Goal: Information Seeking & Learning: Learn about a topic

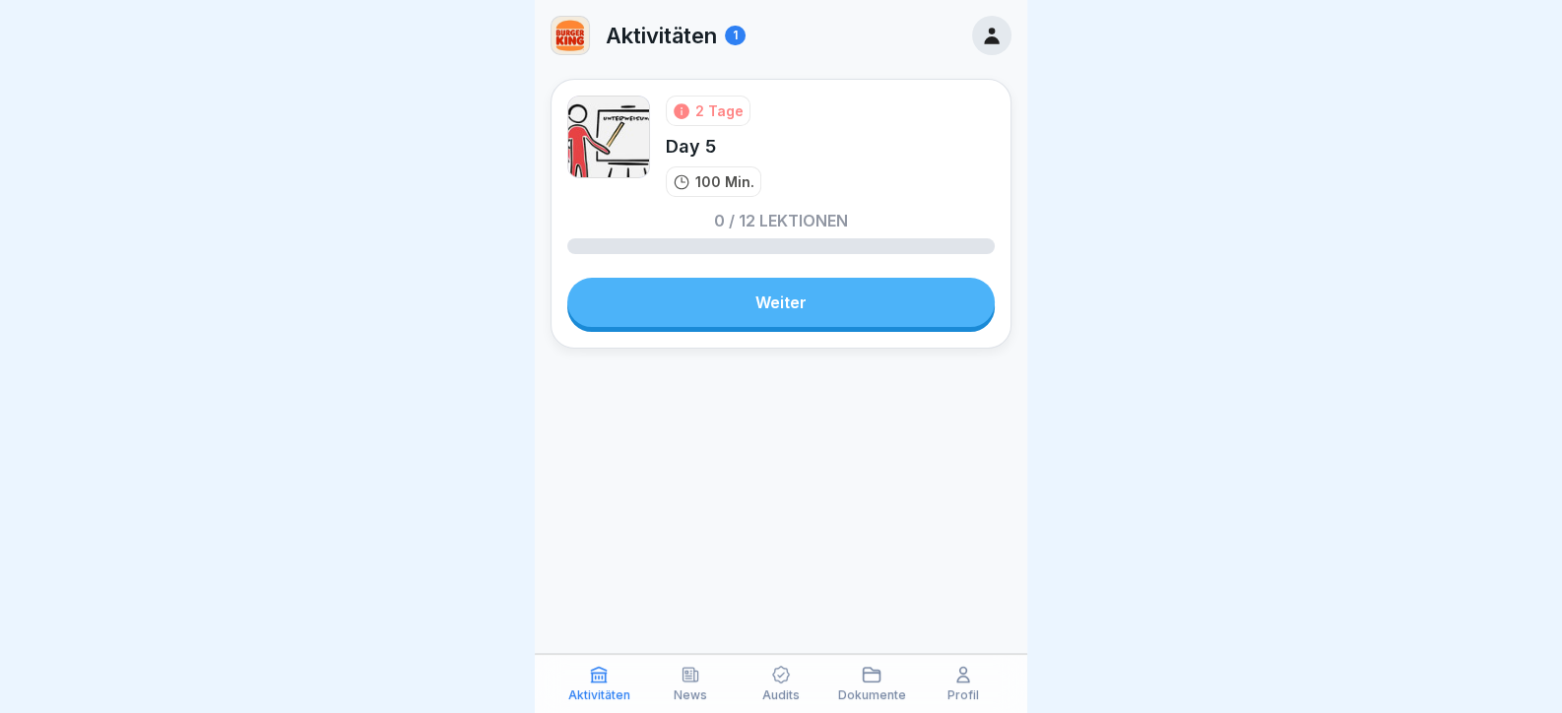
click at [746, 319] on link "Weiter" at bounding box center [780, 302] width 427 height 49
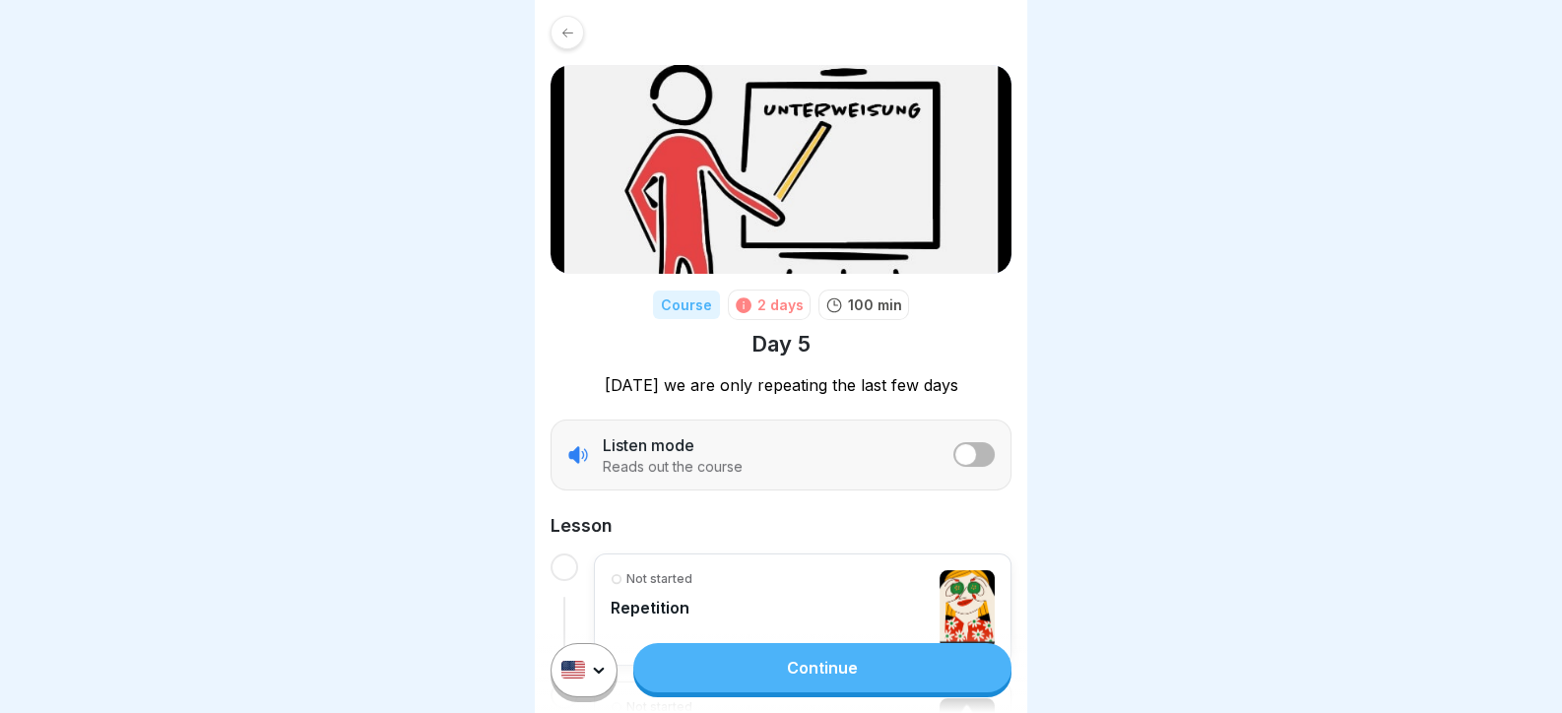
click at [1161, 471] on div at bounding box center [781, 356] width 1562 height 713
click at [897, 688] on link "Continue" at bounding box center [822, 667] width 378 height 49
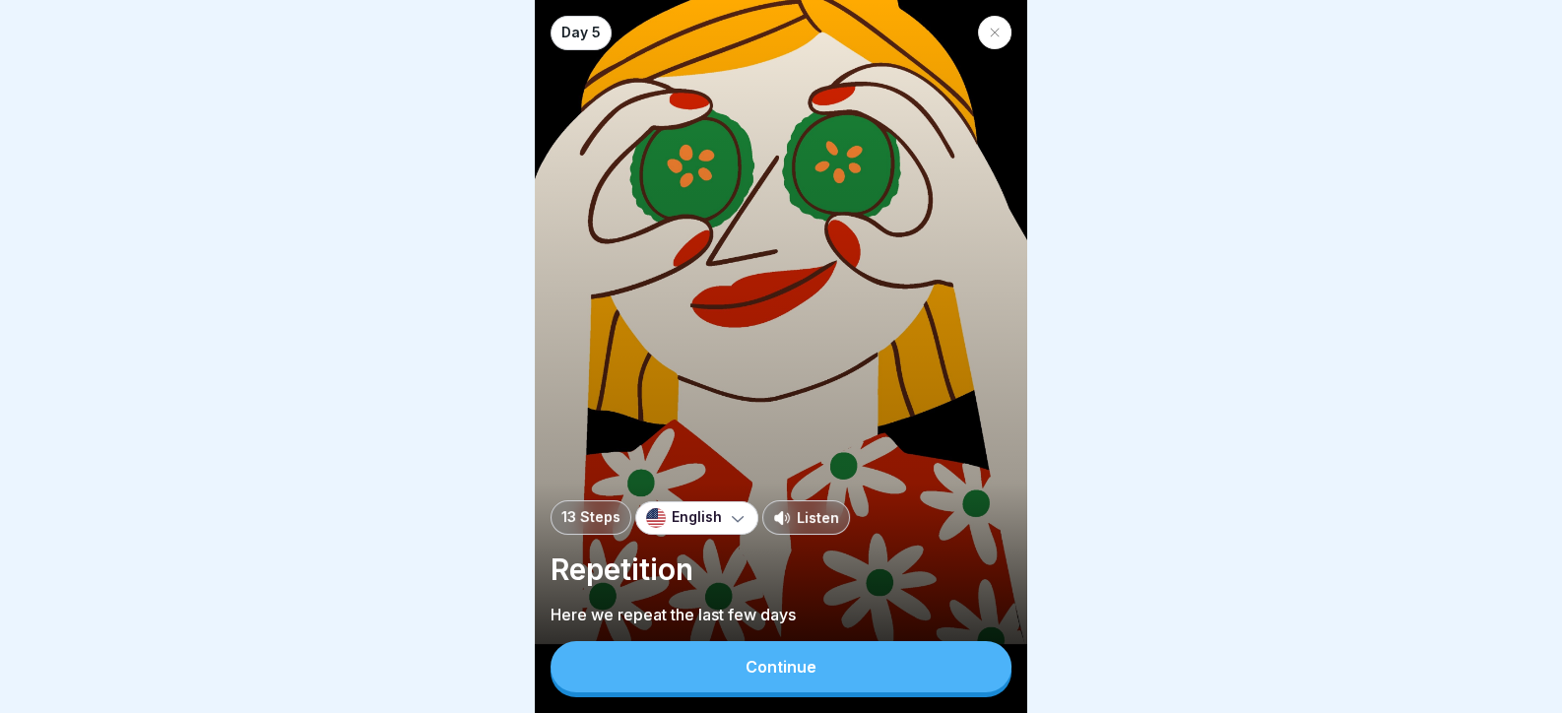
click at [894, 674] on button "Continue" at bounding box center [780, 666] width 461 height 51
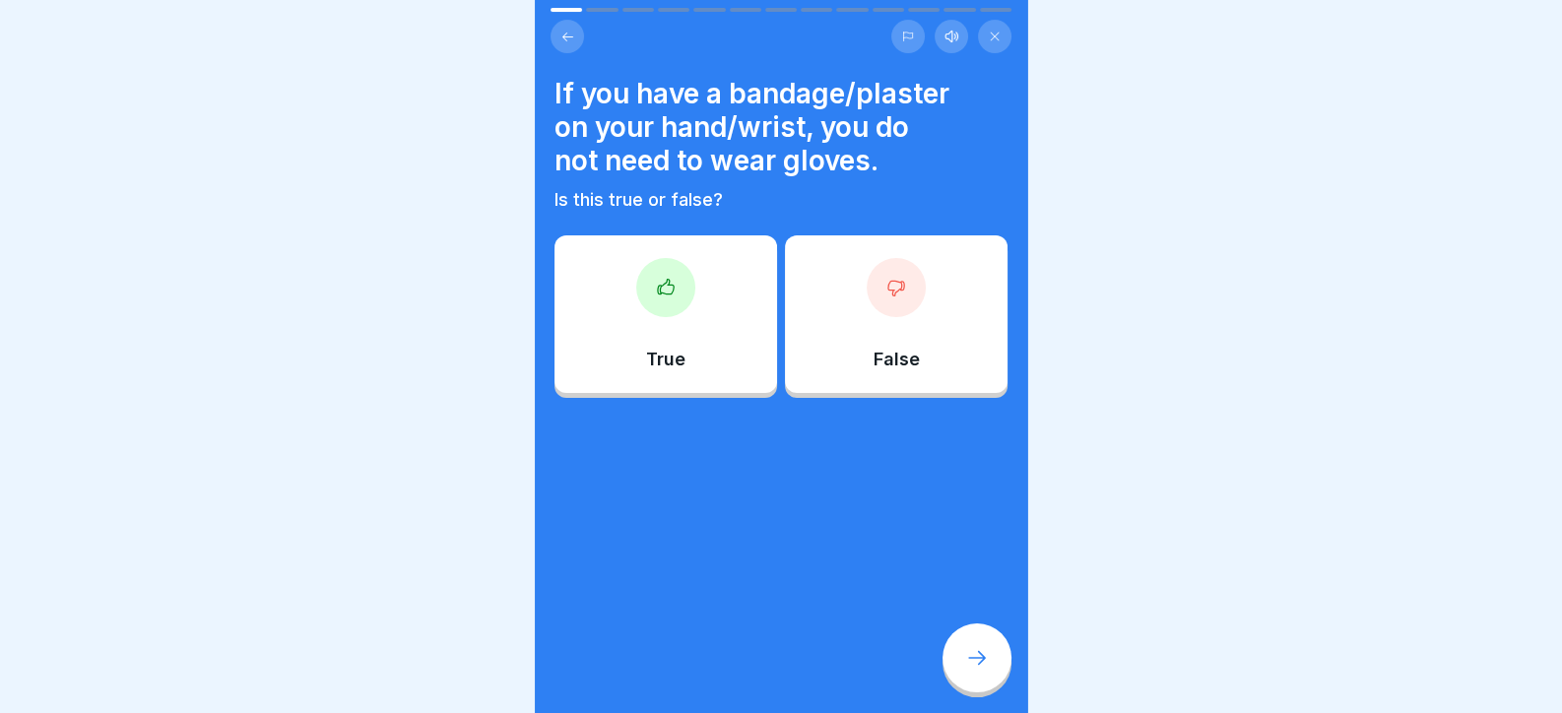
click at [686, 315] on div "True" at bounding box center [665, 314] width 223 height 158
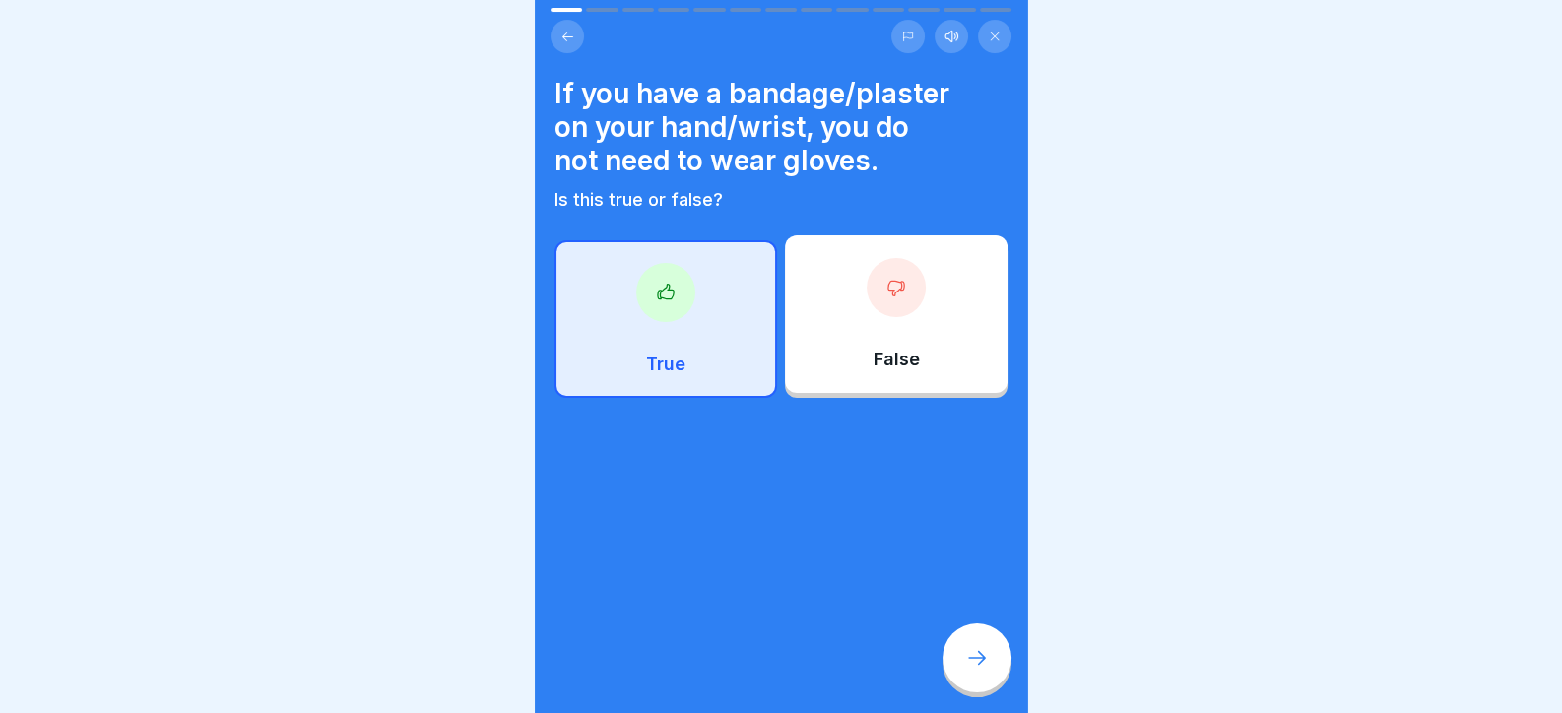
click at [1004, 669] on div at bounding box center [976, 657] width 69 height 69
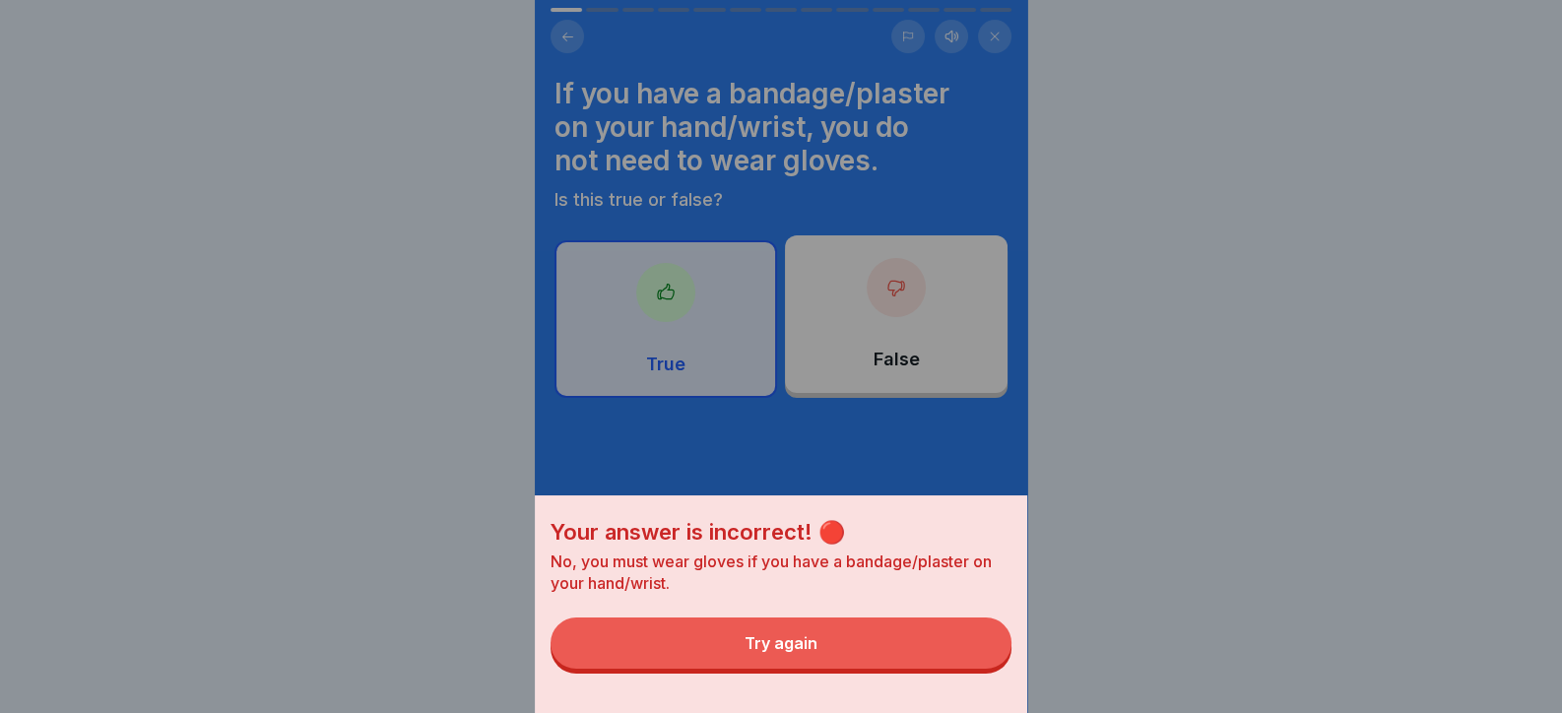
click at [994, 666] on button "Try again" at bounding box center [780, 642] width 461 height 51
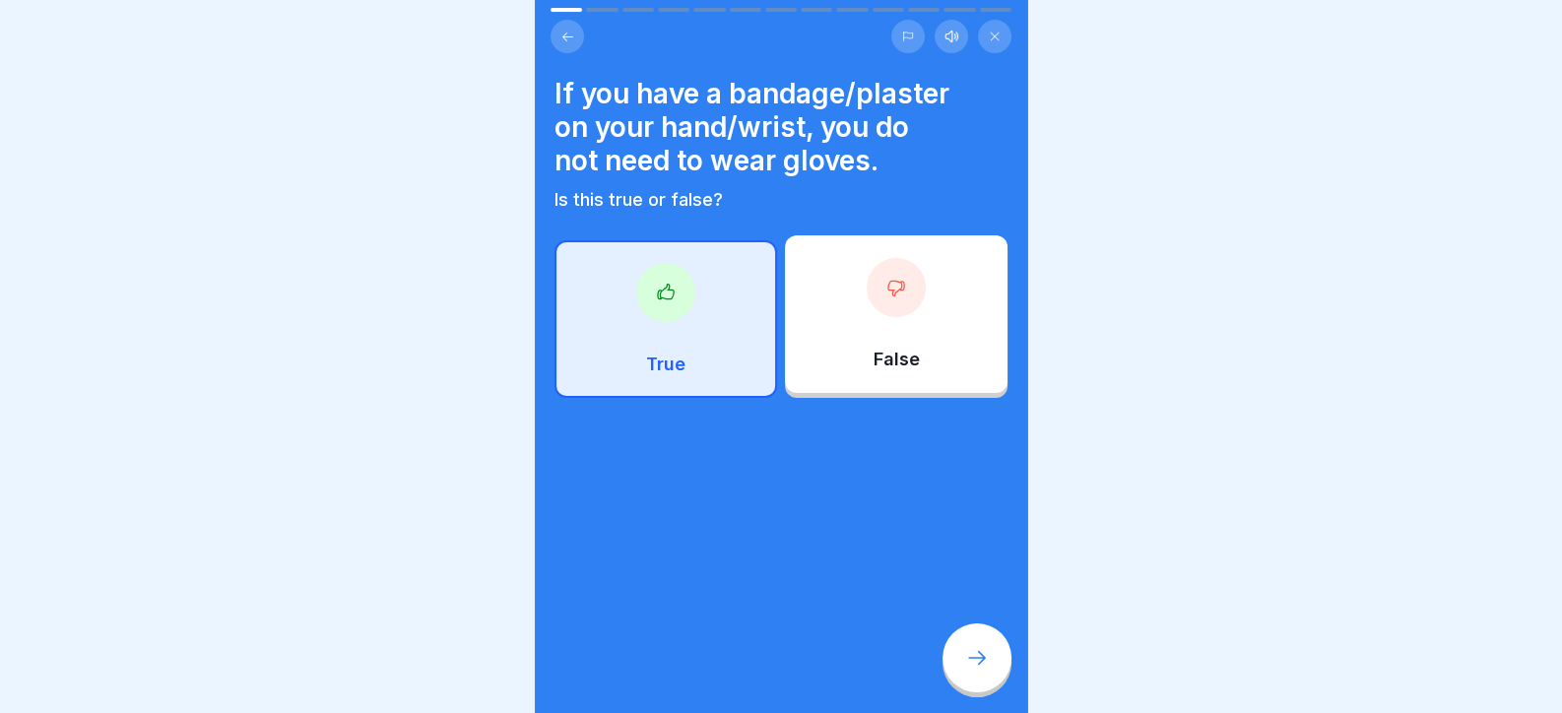
click at [905, 284] on div at bounding box center [895, 287] width 59 height 59
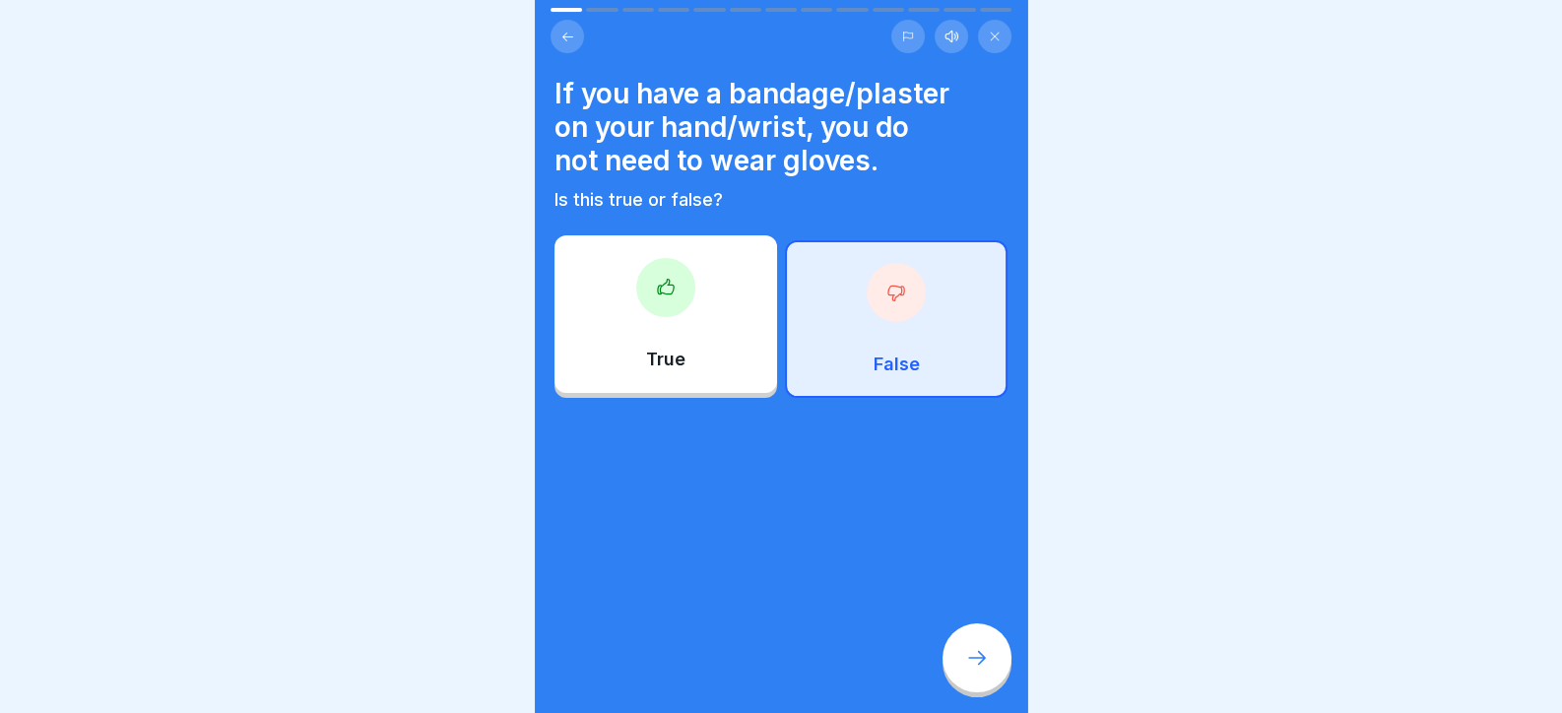
click at [992, 692] on div at bounding box center [976, 657] width 69 height 69
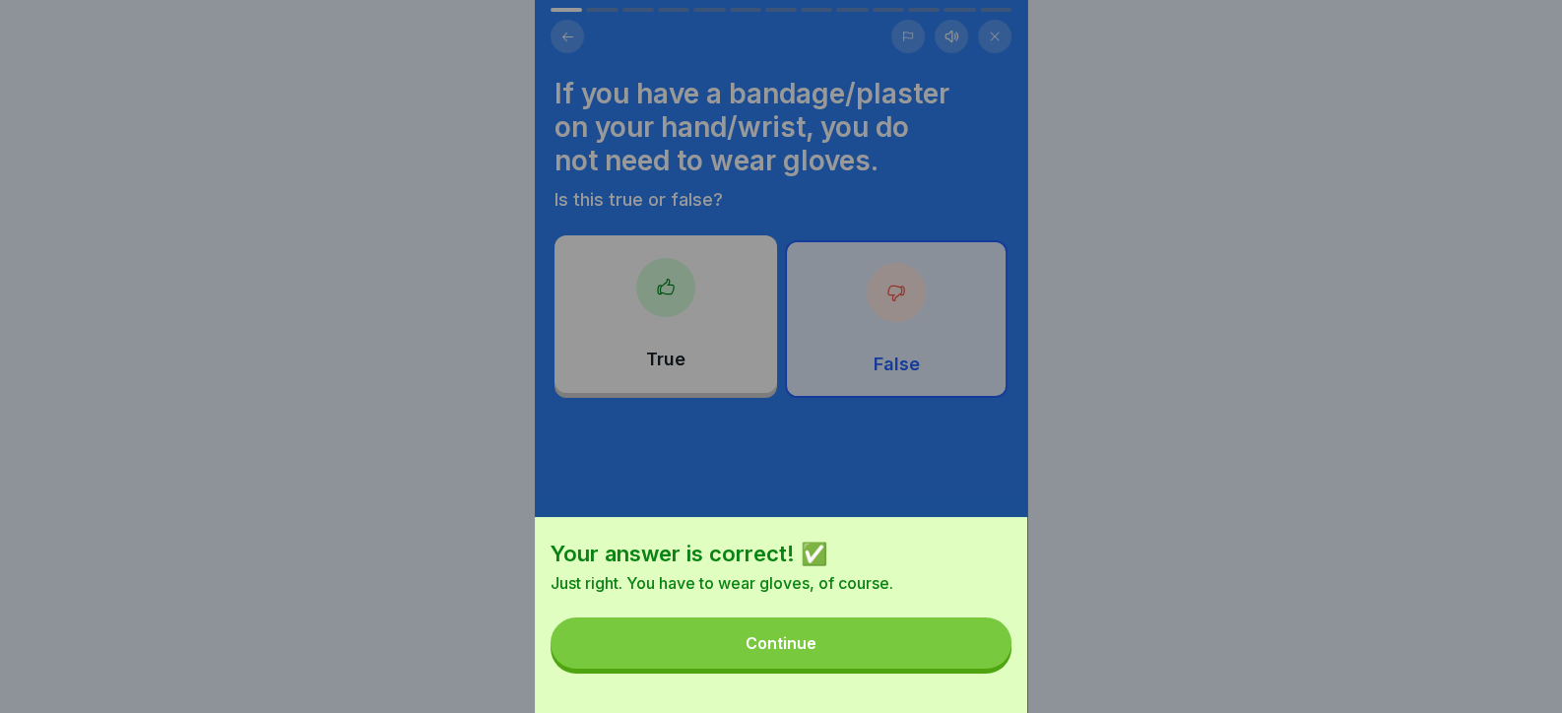
click at [965, 669] on button "Continue" at bounding box center [780, 642] width 461 height 51
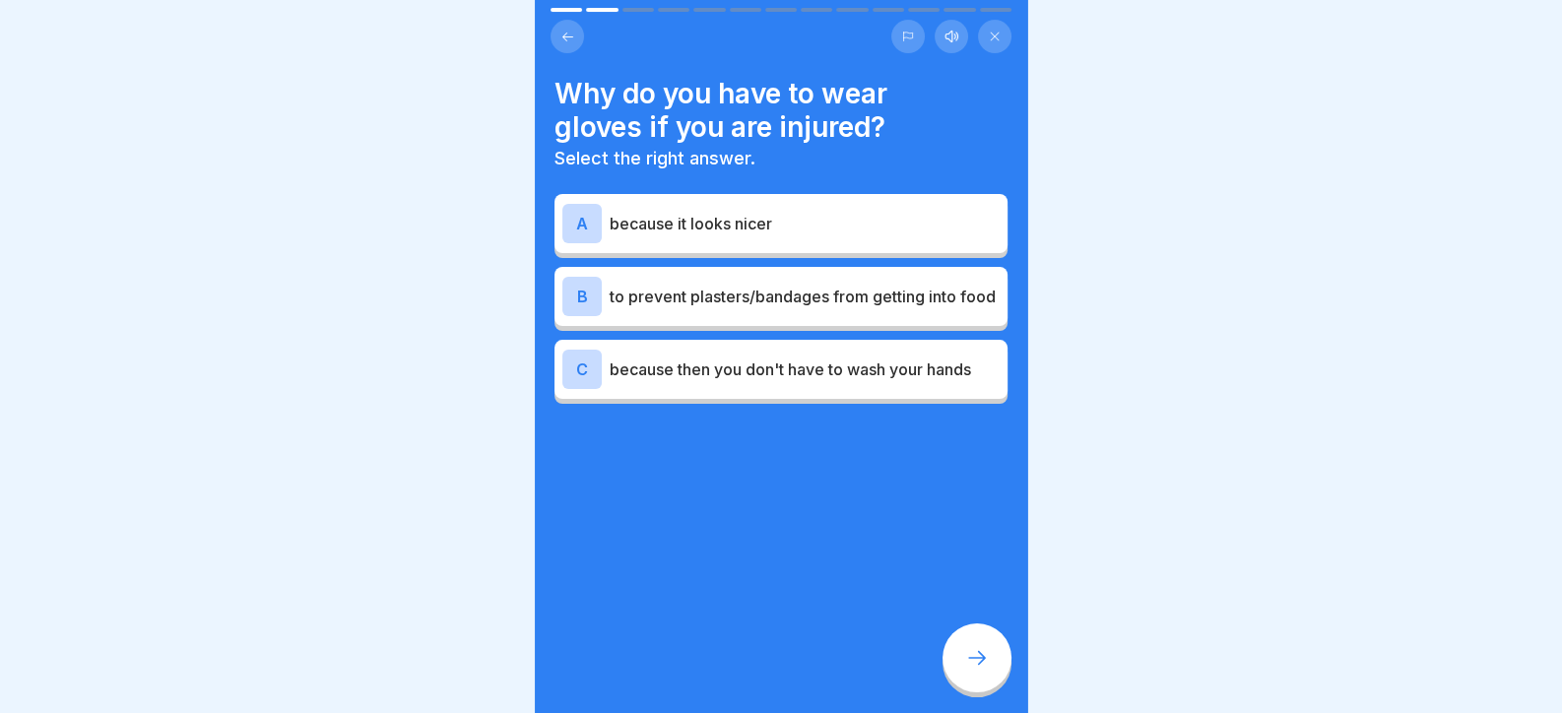
click at [694, 298] on p "to prevent plasters/bandages from getting into food" at bounding box center [804, 297] width 390 height 24
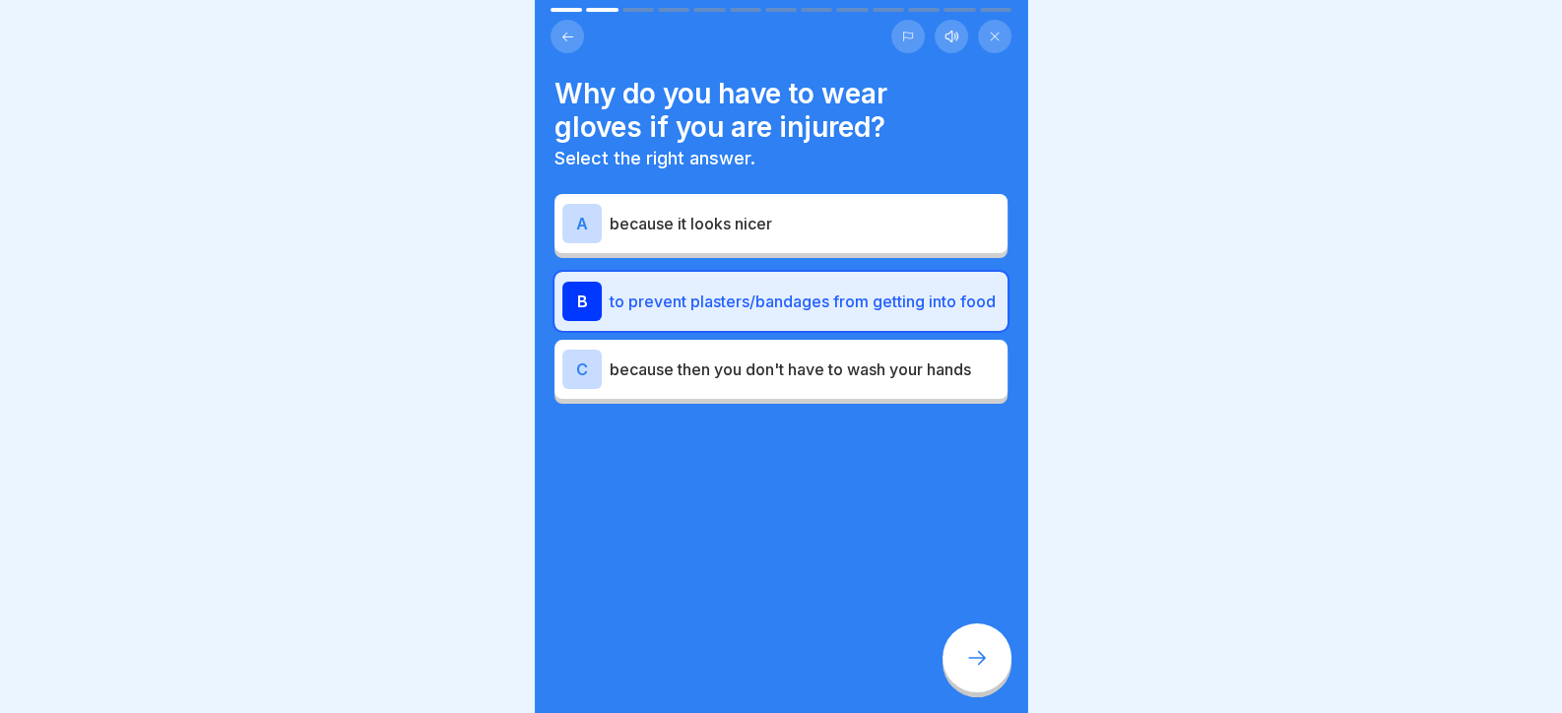
click at [991, 692] on div at bounding box center [976, 657] width 69 height 69
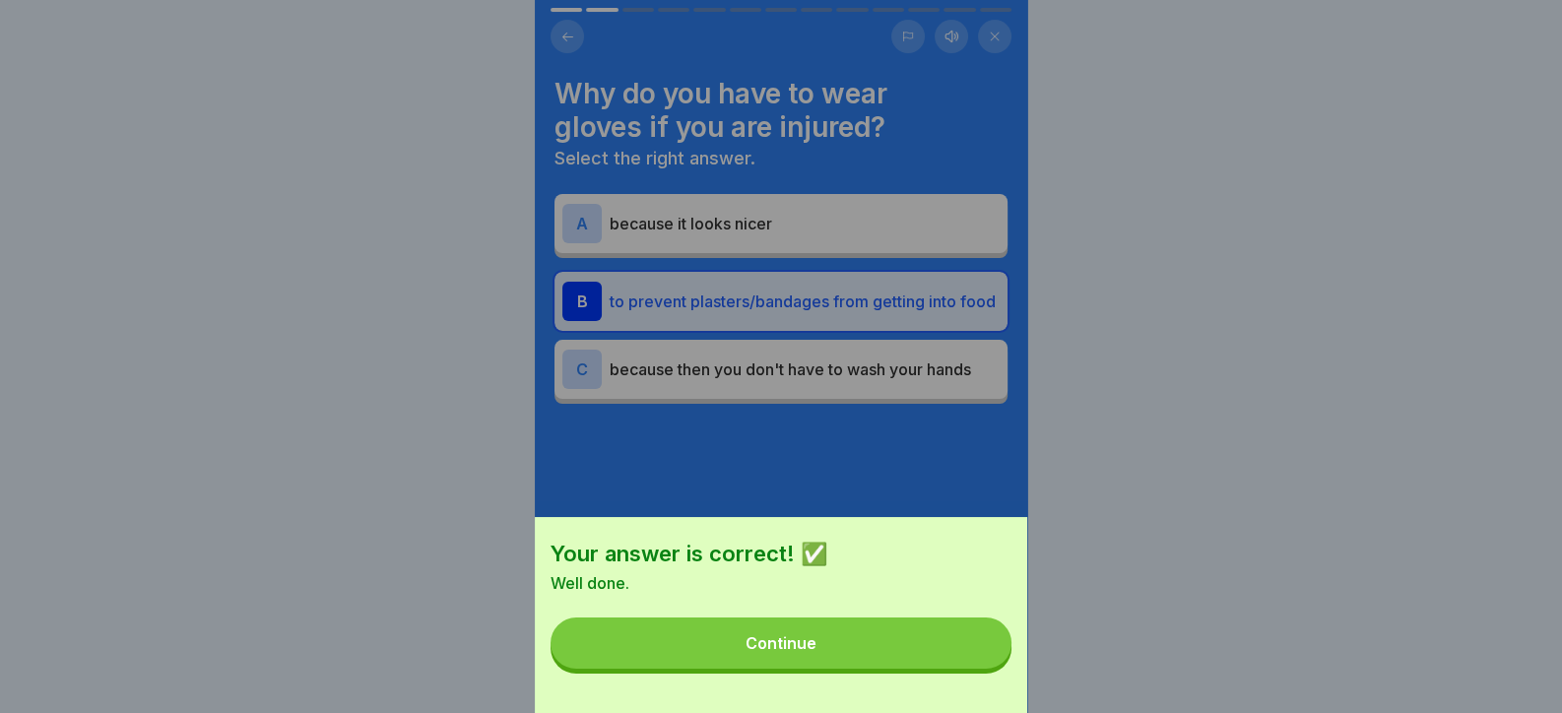
click at [974, 669] on button "Continue" at bounding box center [780, 642] width 461 height 51
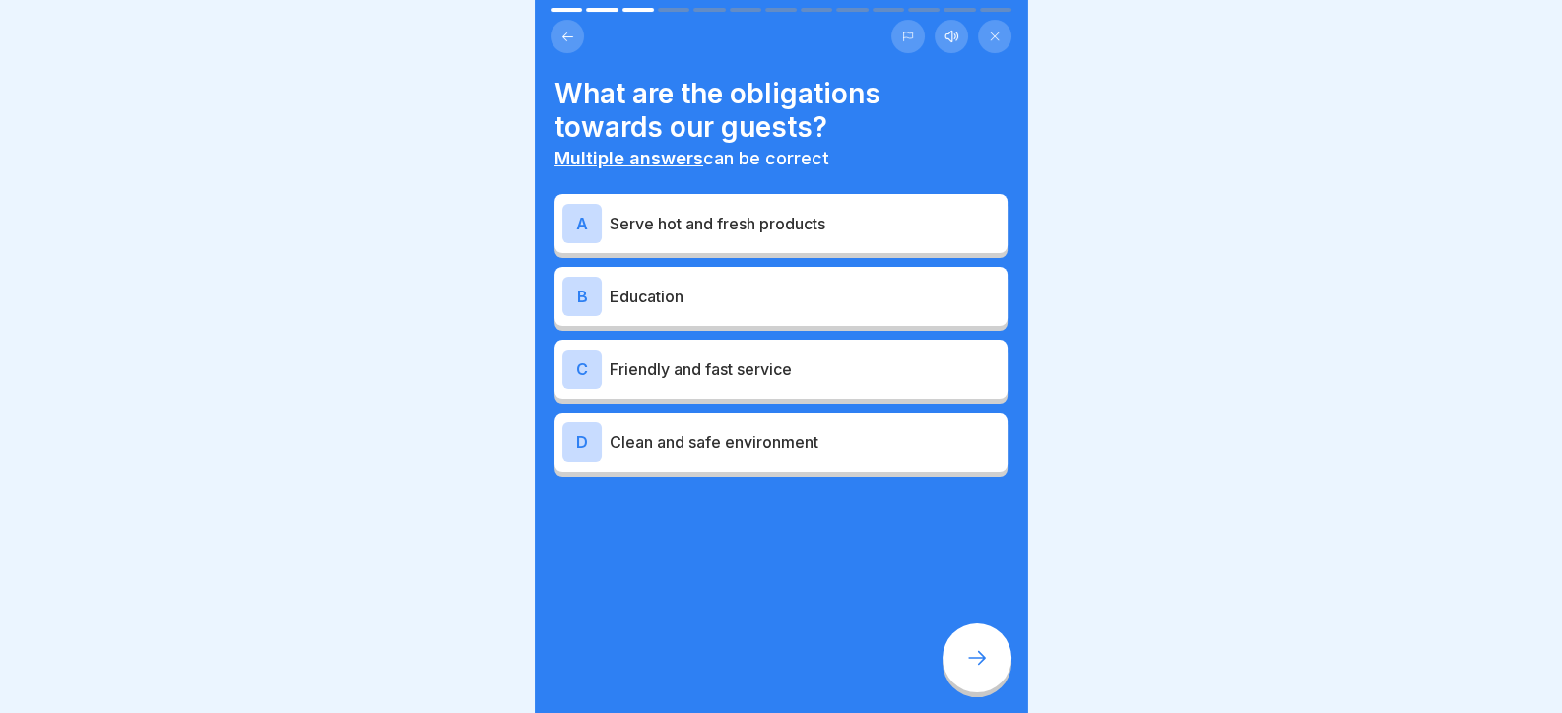
click at [711, 224] on p "Serve hot and fresh products" at bounding box center [804, 224] width 390 height 24
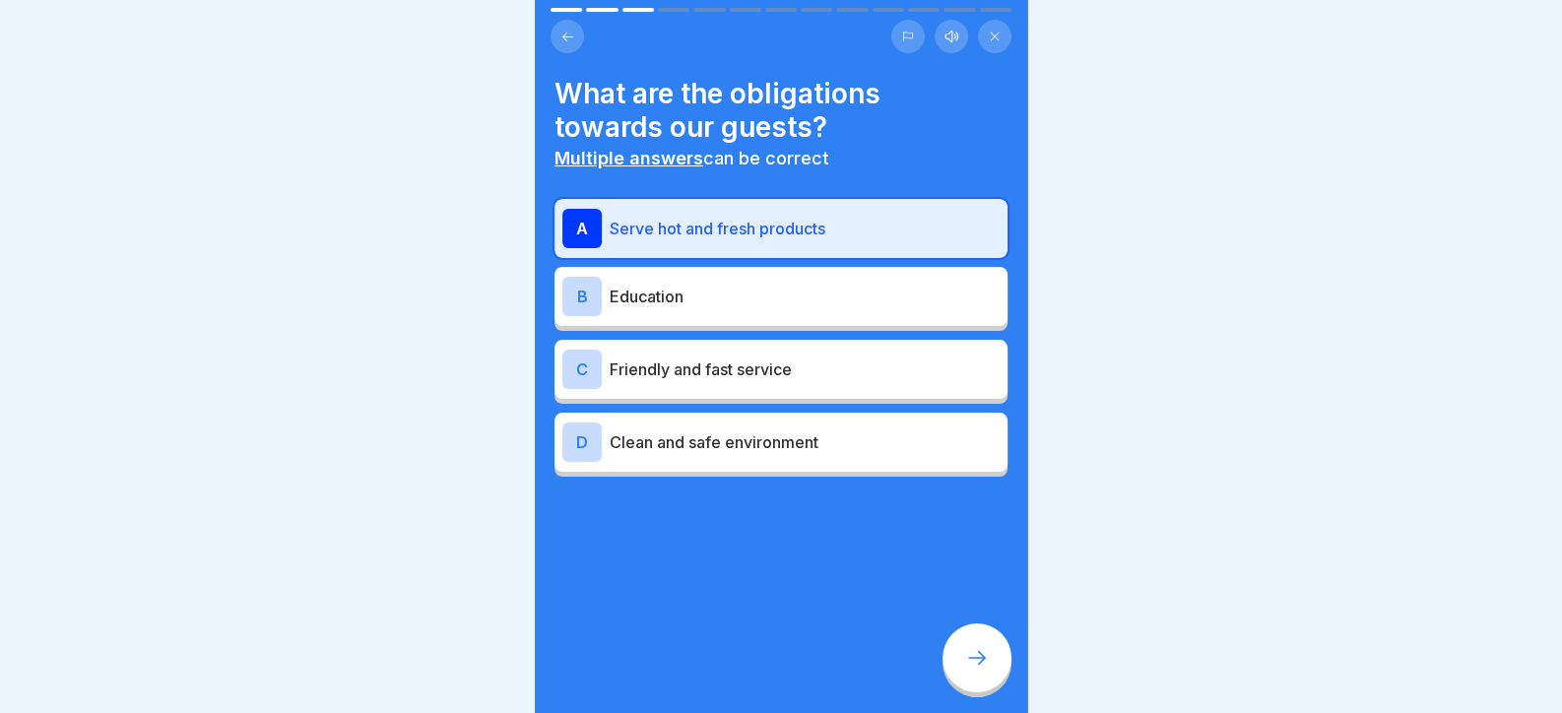
click at [752, 387] on div "C Friendly and fast service" at bounding box center [780, 369] width 437 height 39
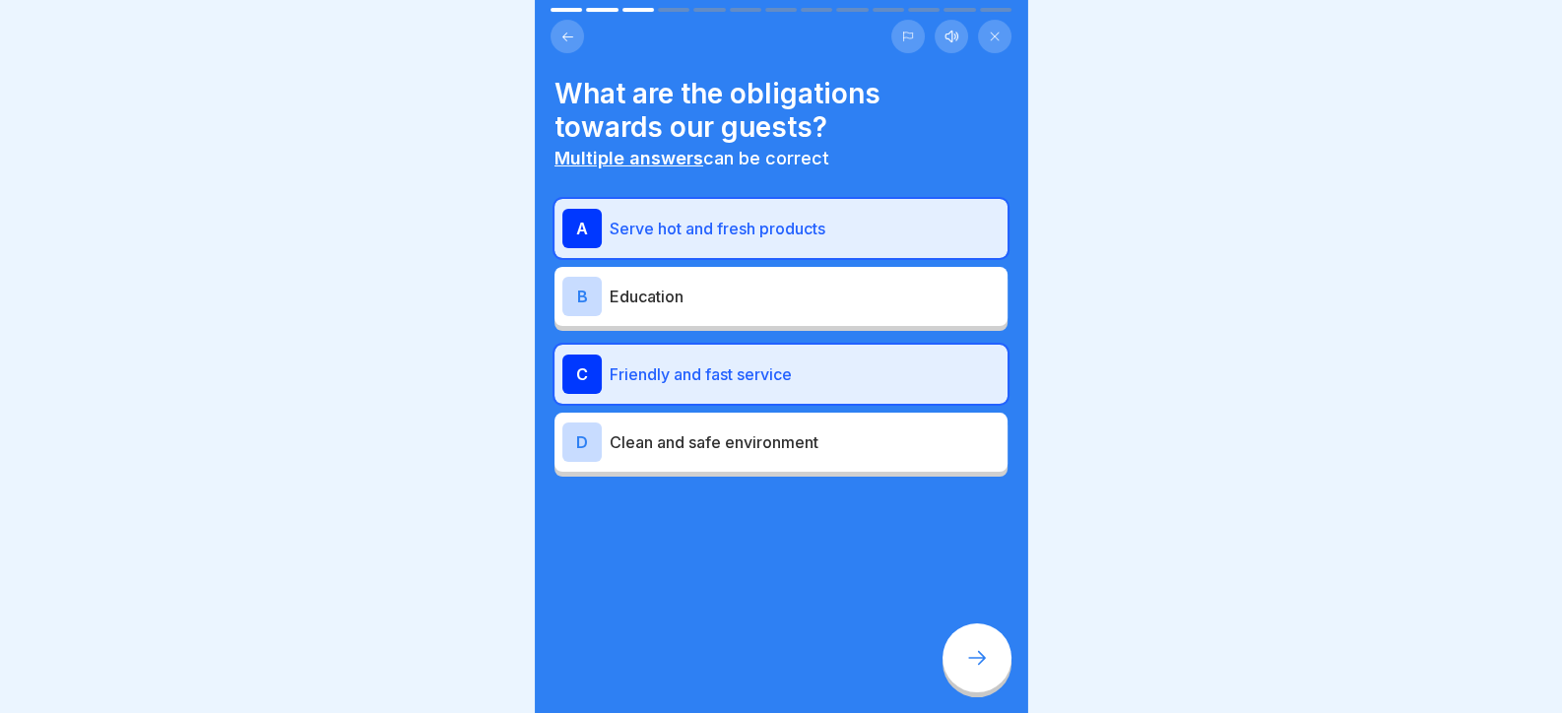
click at [763, 446] on p "Clean and safe environment" at bounding box center [804, 442] width 390 height 24
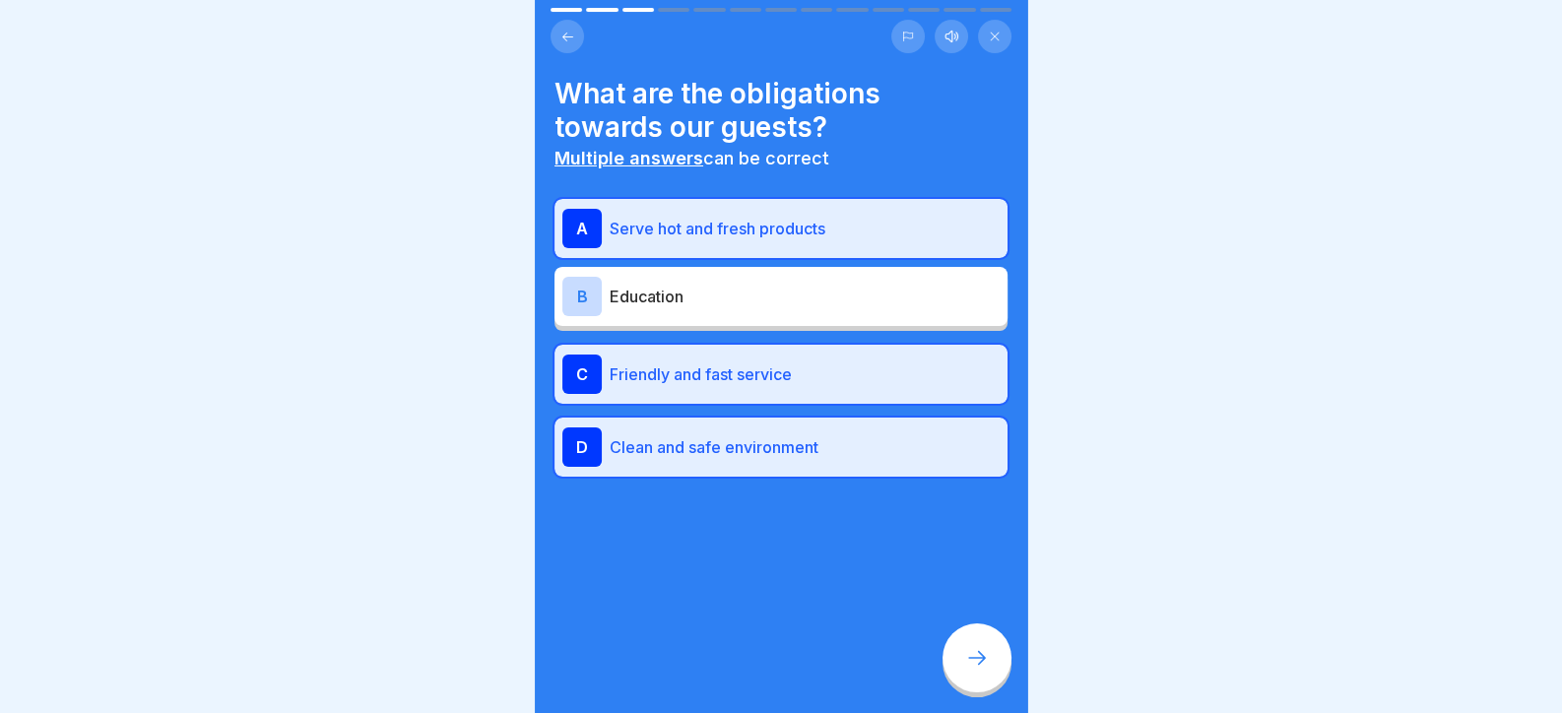
click at [980, 659] on div at bounding box center [976, 657] width 69 height 69
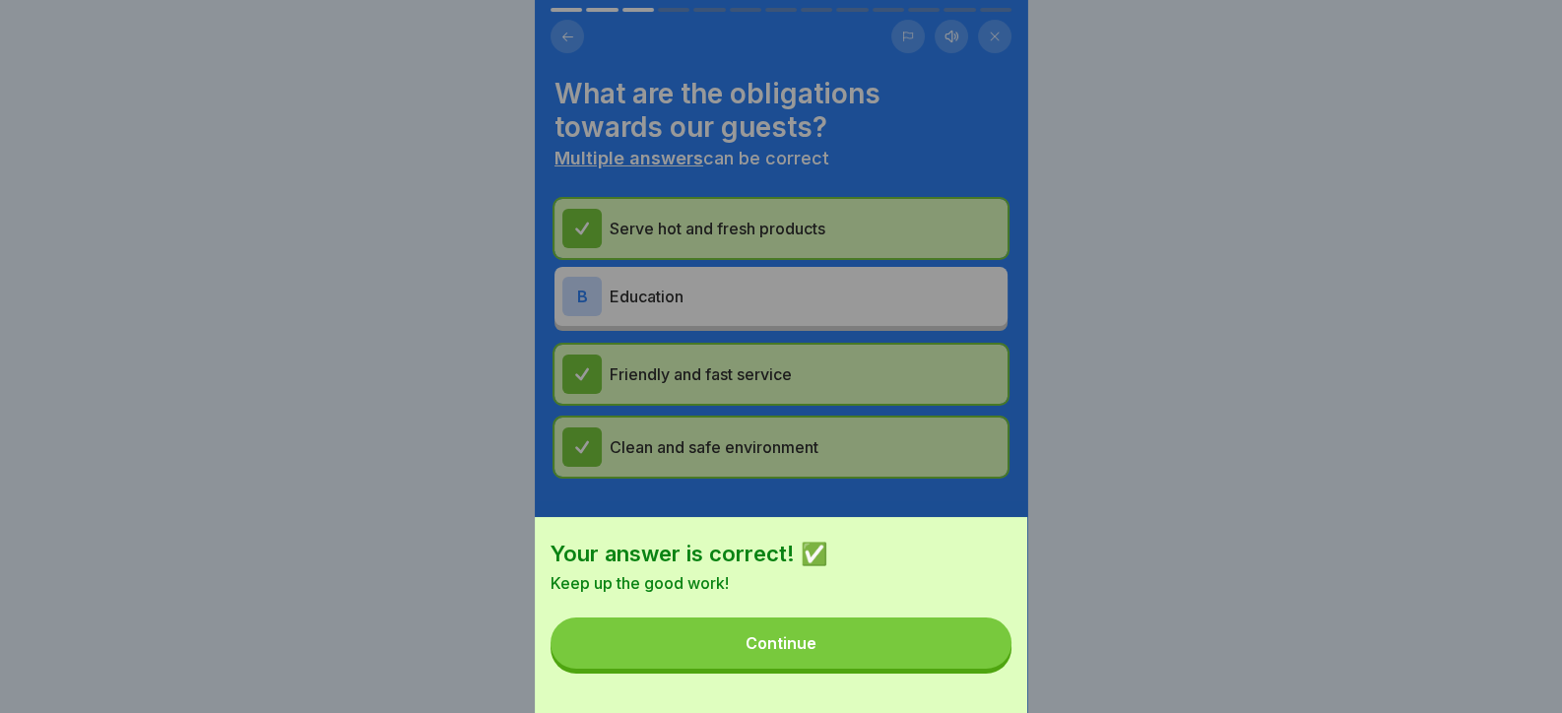
click at [971, 651] on button "Continue" at bounding box center [780, 642] width 461 height 51
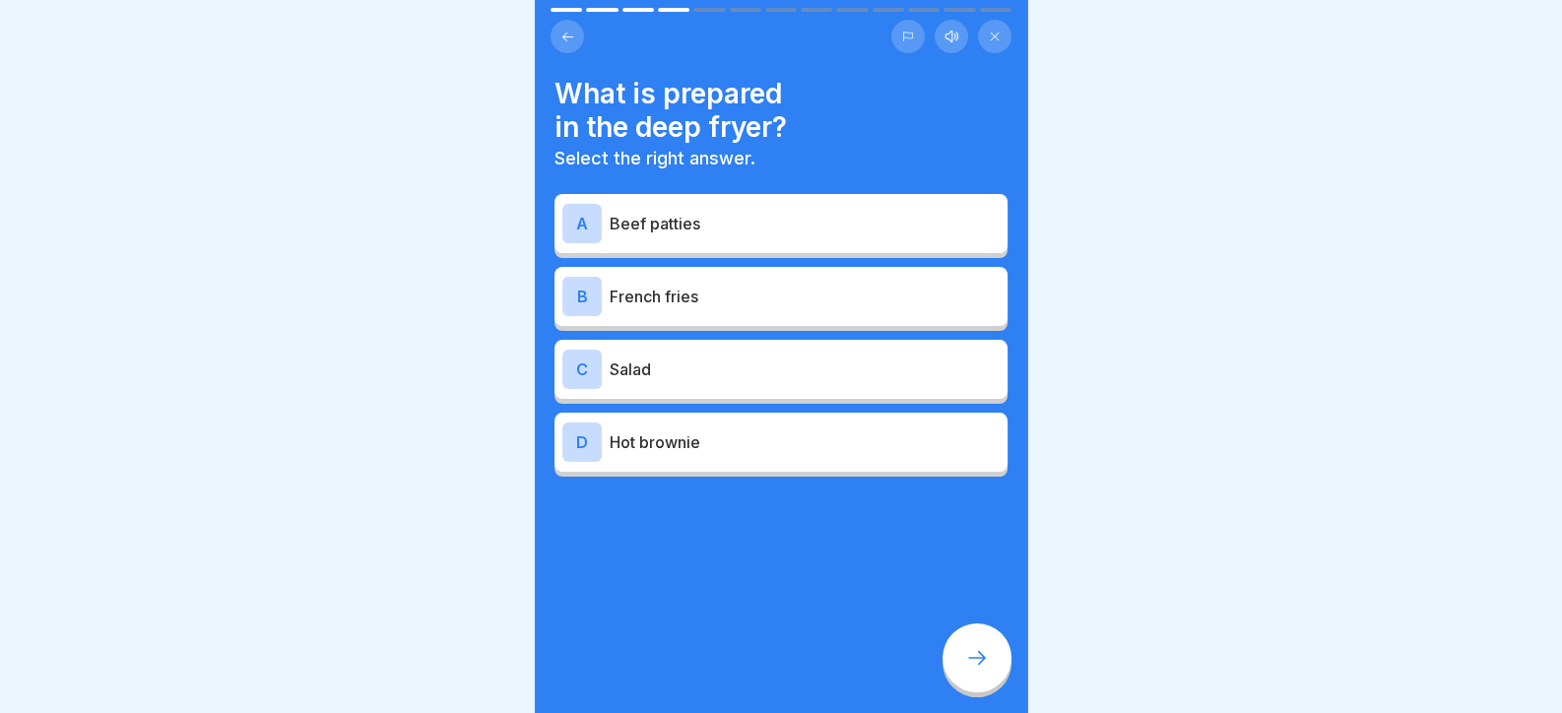
click at [747, 314] on div "B French fries" at bounding box center [780, 296] width 437 height 39
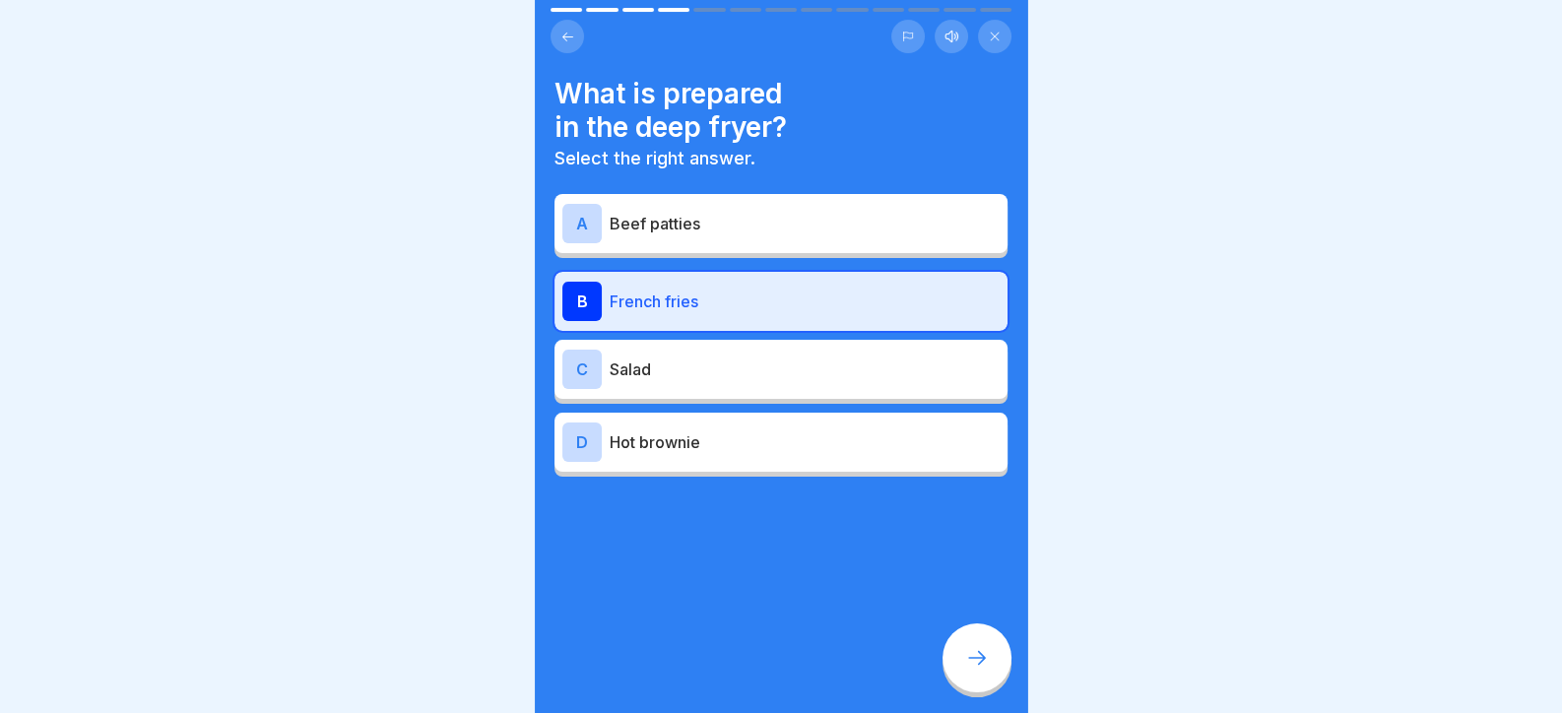
click at [728, 374] on p "Salad" at bounding box center [804, 369] width 390 height 24
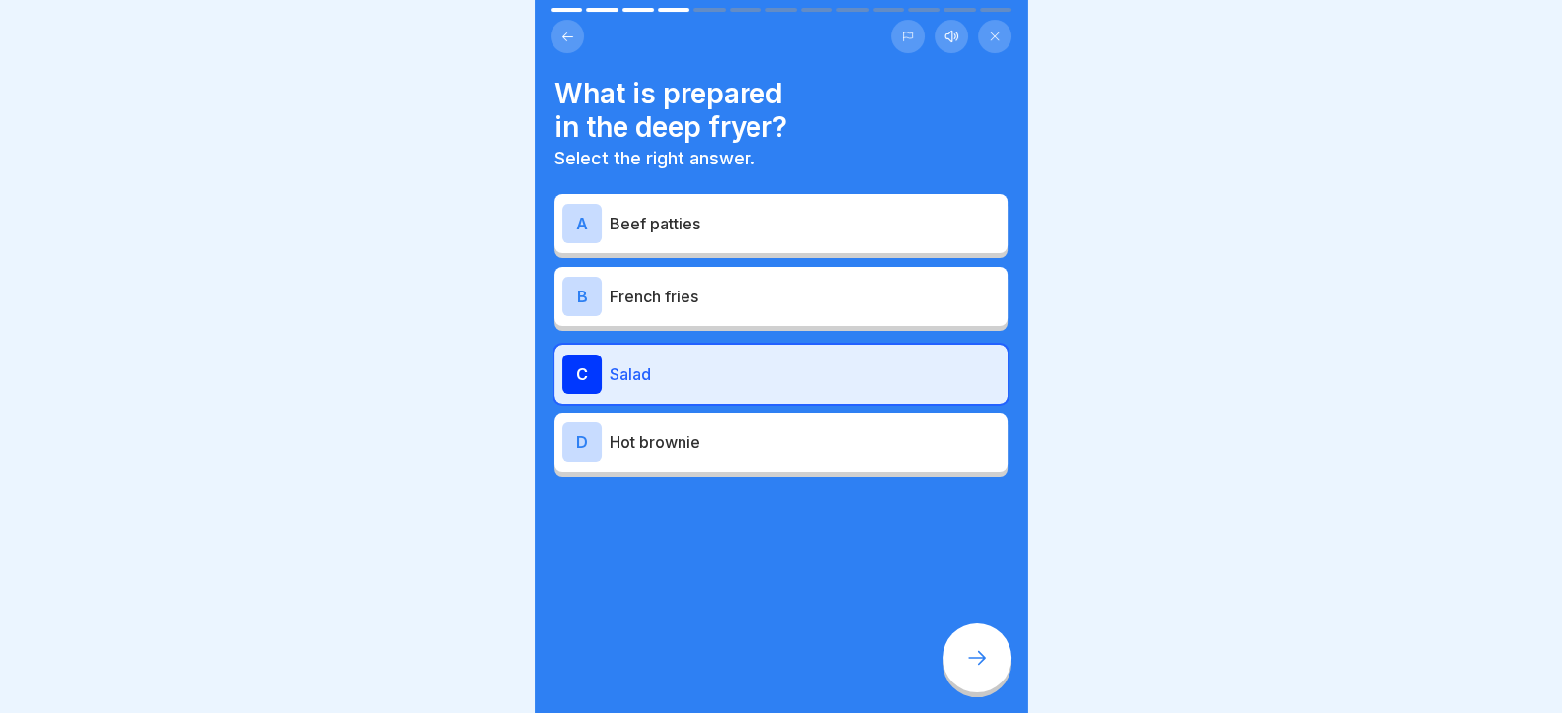
click at [799, 280] on div "B French fries" at bounding box center [780, 296] width 437 height 39
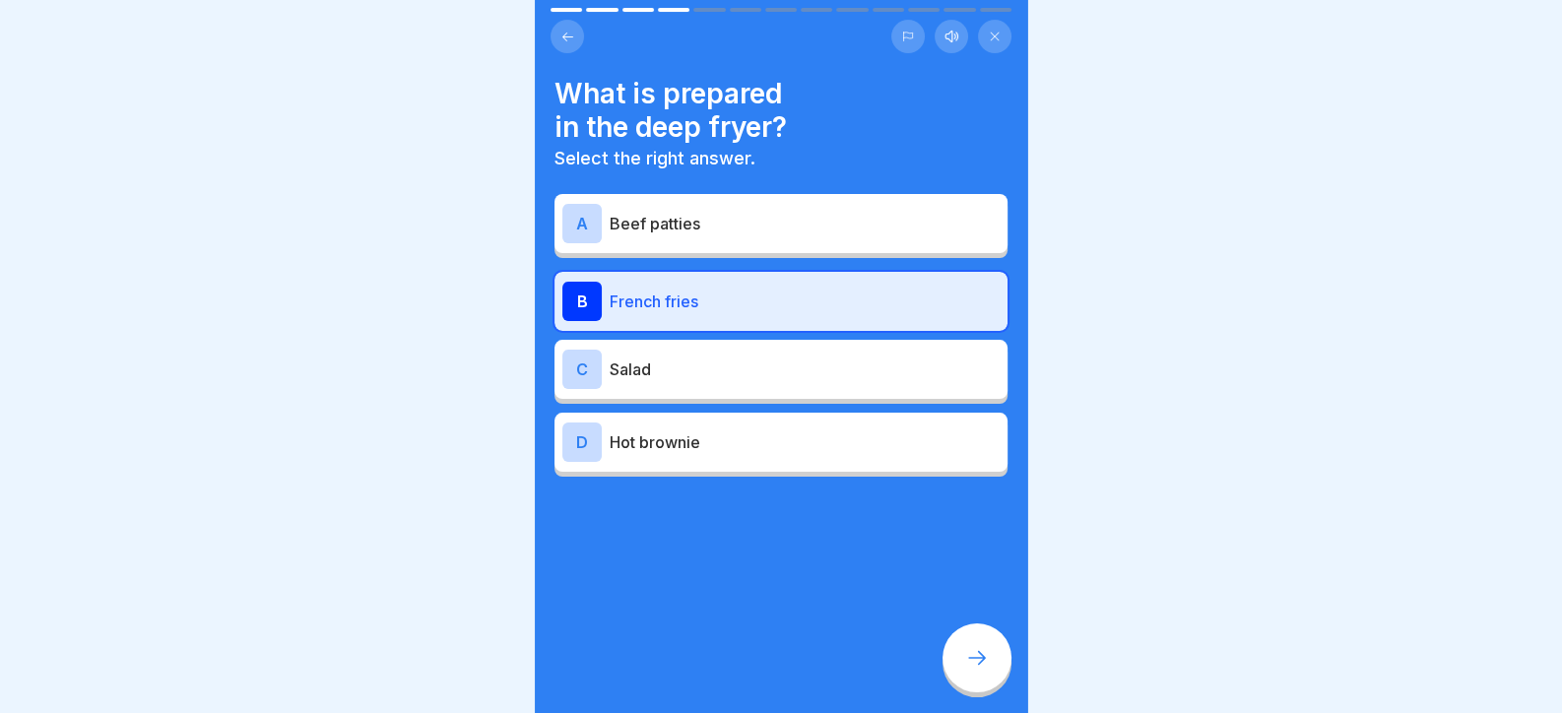
click at [970, 670] on icon at bounding box center [977, 658] width 24 height 24
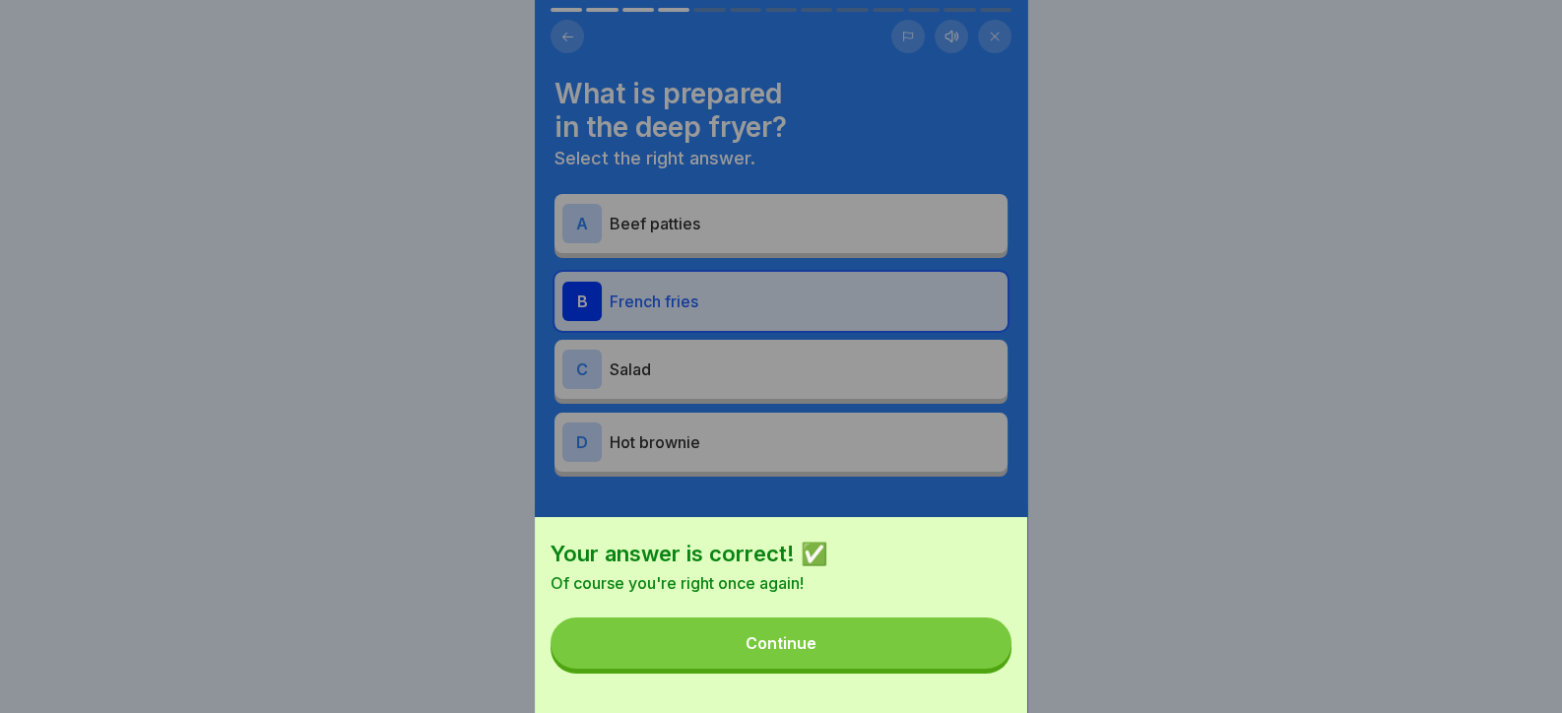
click at [967, 666] on button "Continue" at bounding box center [780, 642] width 461 height 51
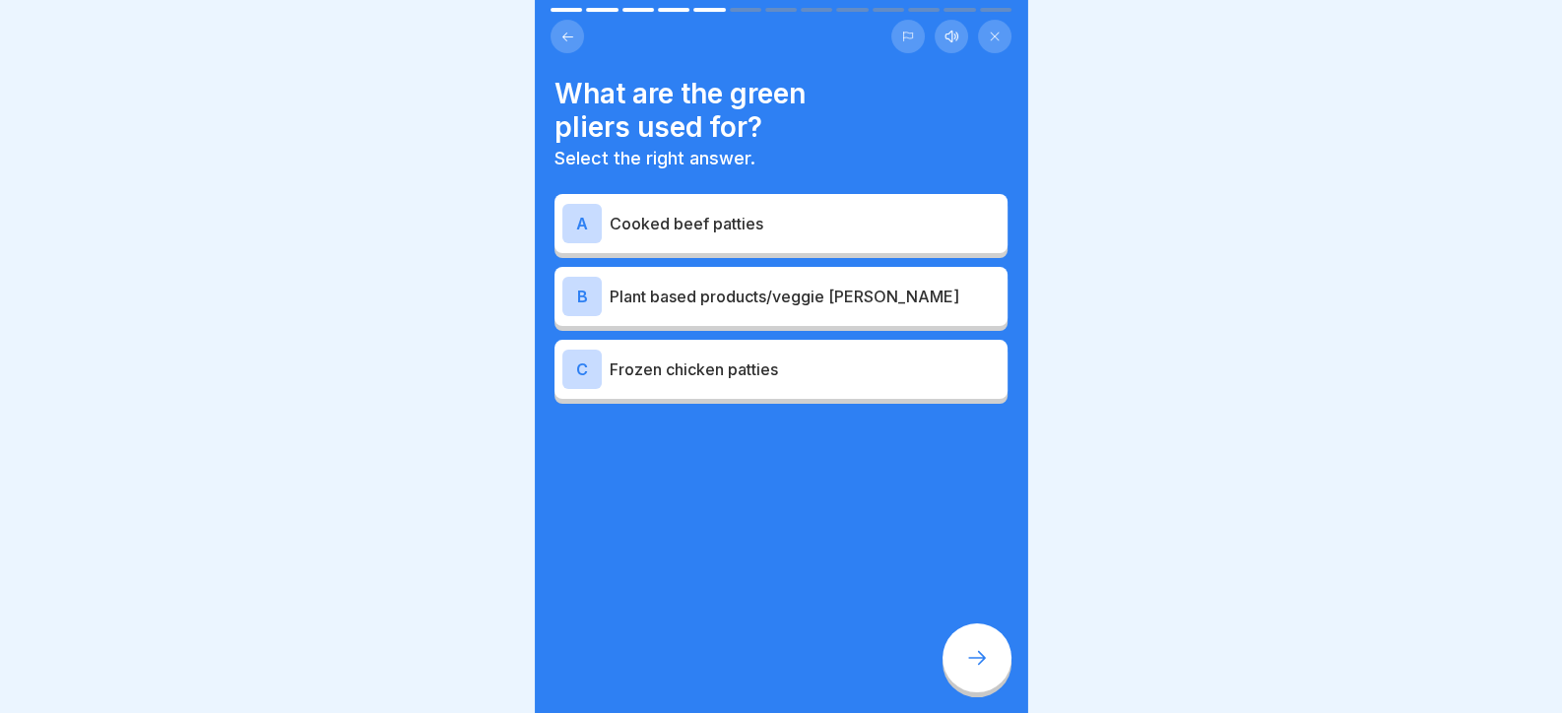
click at [748, 285] on p "Plant based products/veggie [PERSON_NAME]" at bounding box center [804, 297] width 390 height 24
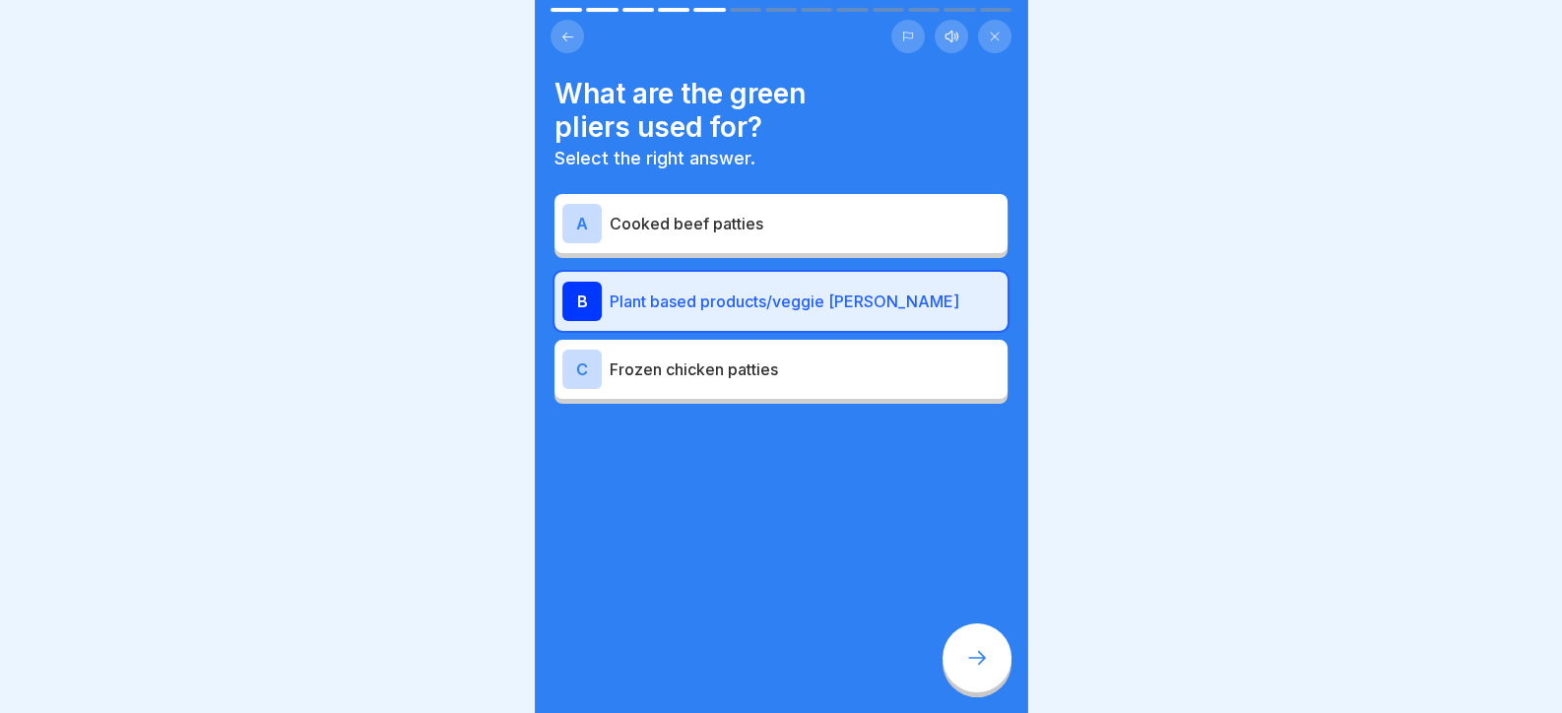
click at [974, 692] on div at bounding box center [976, 657] width 69 height 69
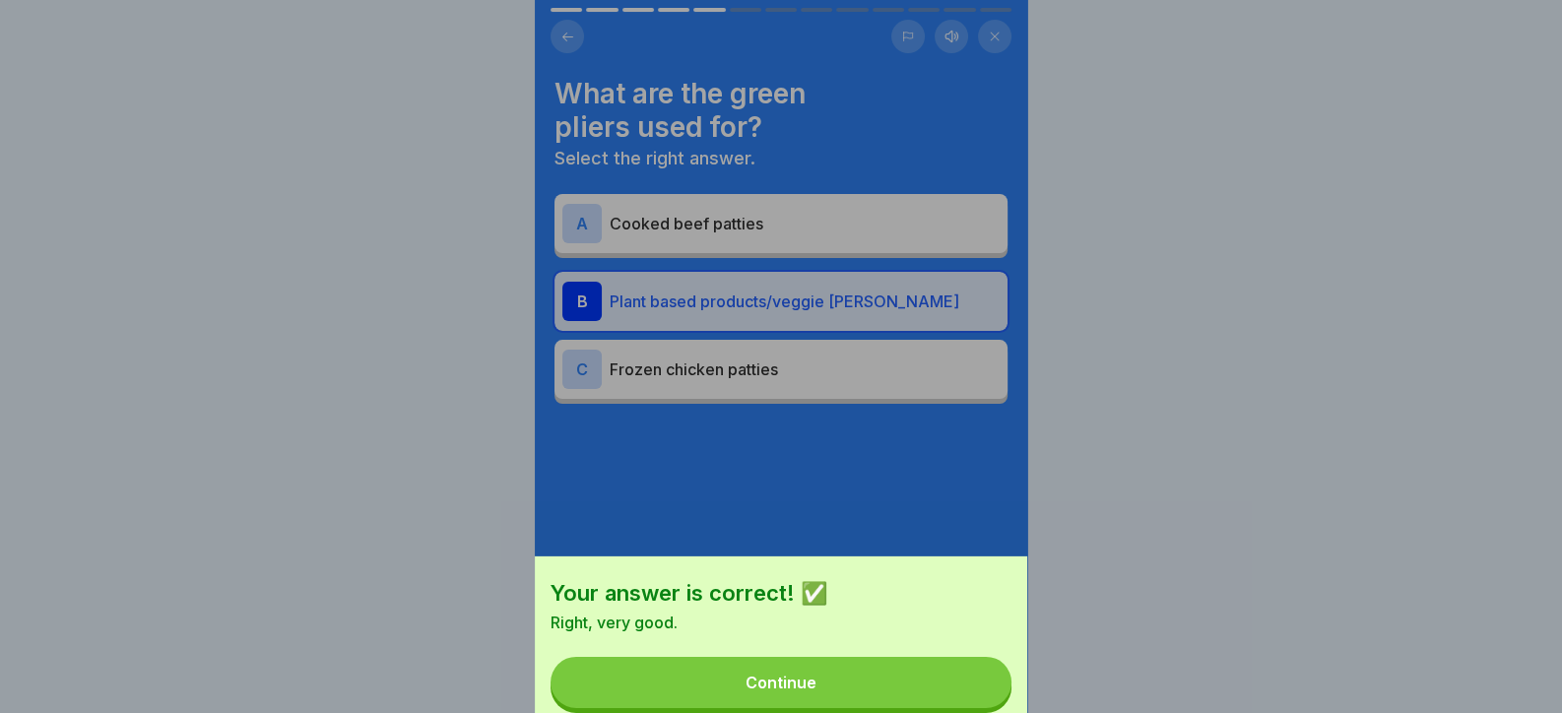
click at [968, 683] on button "Continue" at bounding box center [780, 682] width 461 height 51
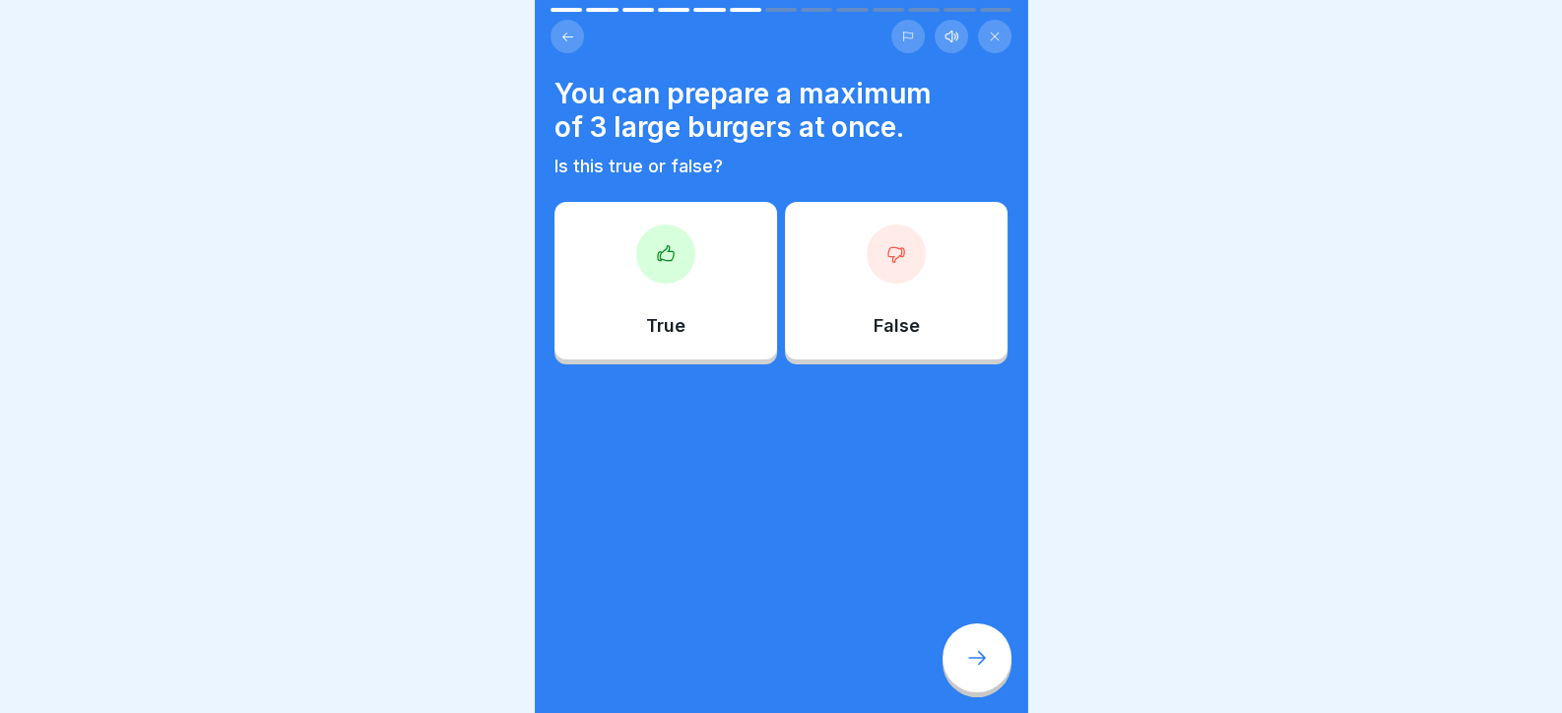
click at [753, 290] on div "True" at bounding box center [665, 281] width 223 height 158
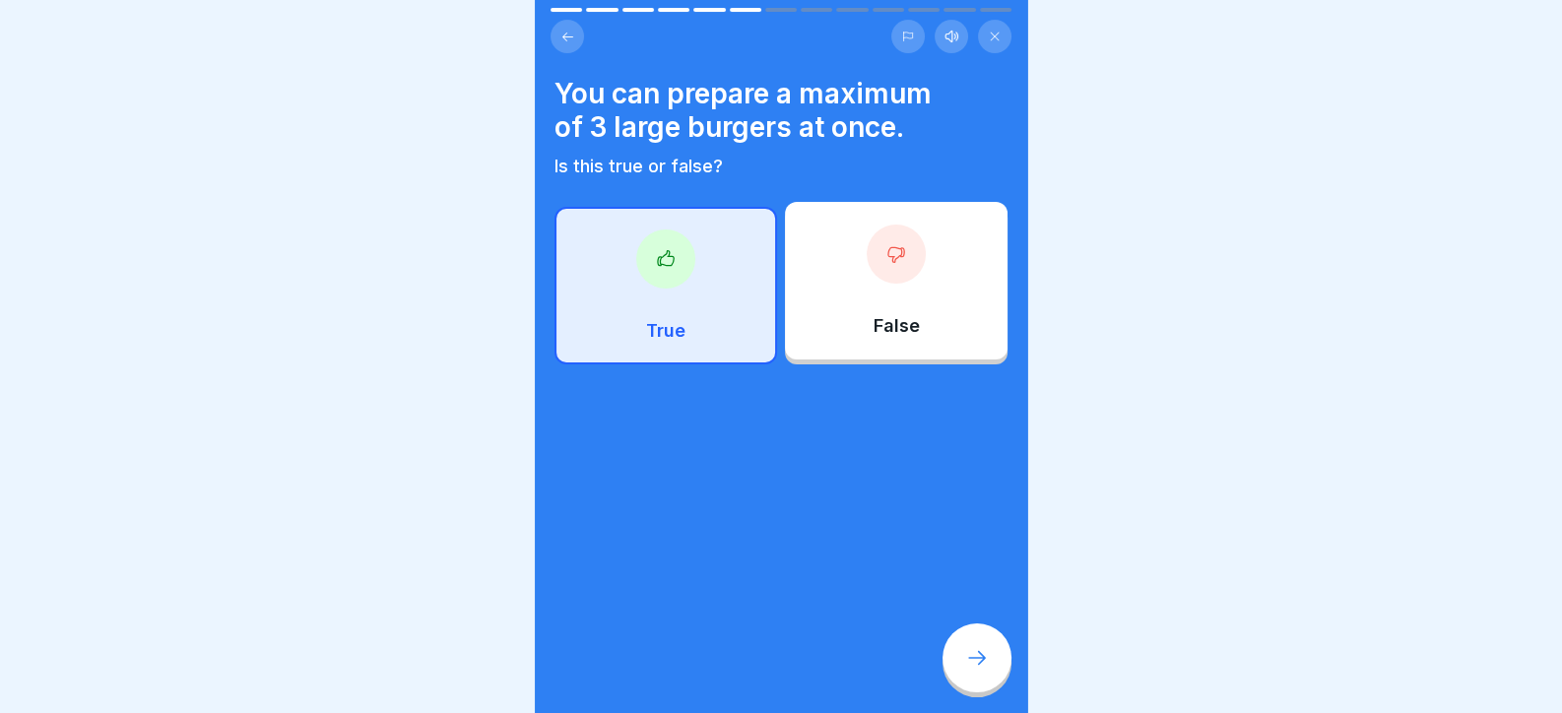
drag, startPoint x: 959, startPoint y: 665, endPoint x: 867, endPoint y: 303, distance: 372.8
click at [864, 314] on div "Day 5 13 Steps English Listen Repetition Here we repeat the last few days Conti…" at bounding box center [781, 356] width 492 height 713
click at [867, 304] on div "False" at bounding box center [896, 281] width 223 height 158
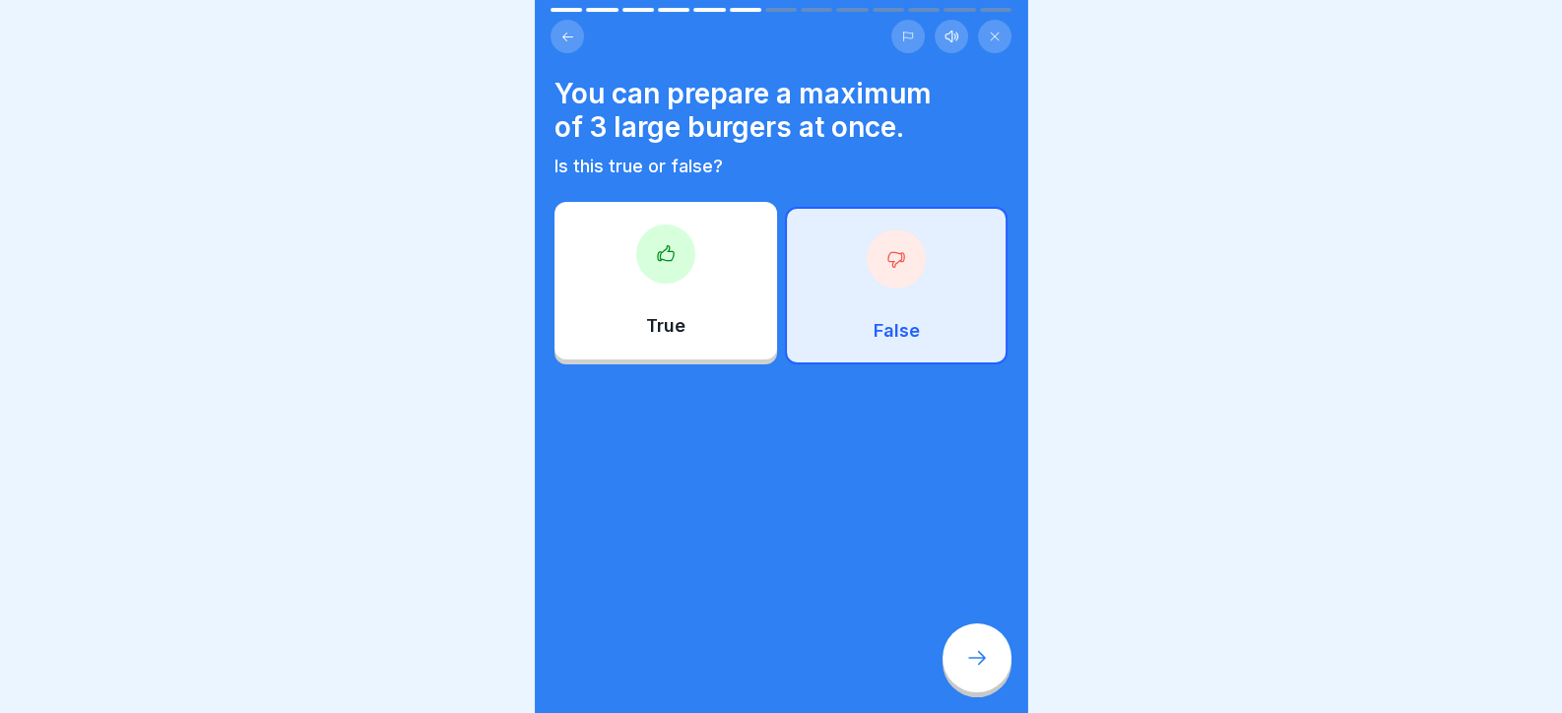
click at [960, 674] on div at bounding box center [976, 657] width 69 height 69
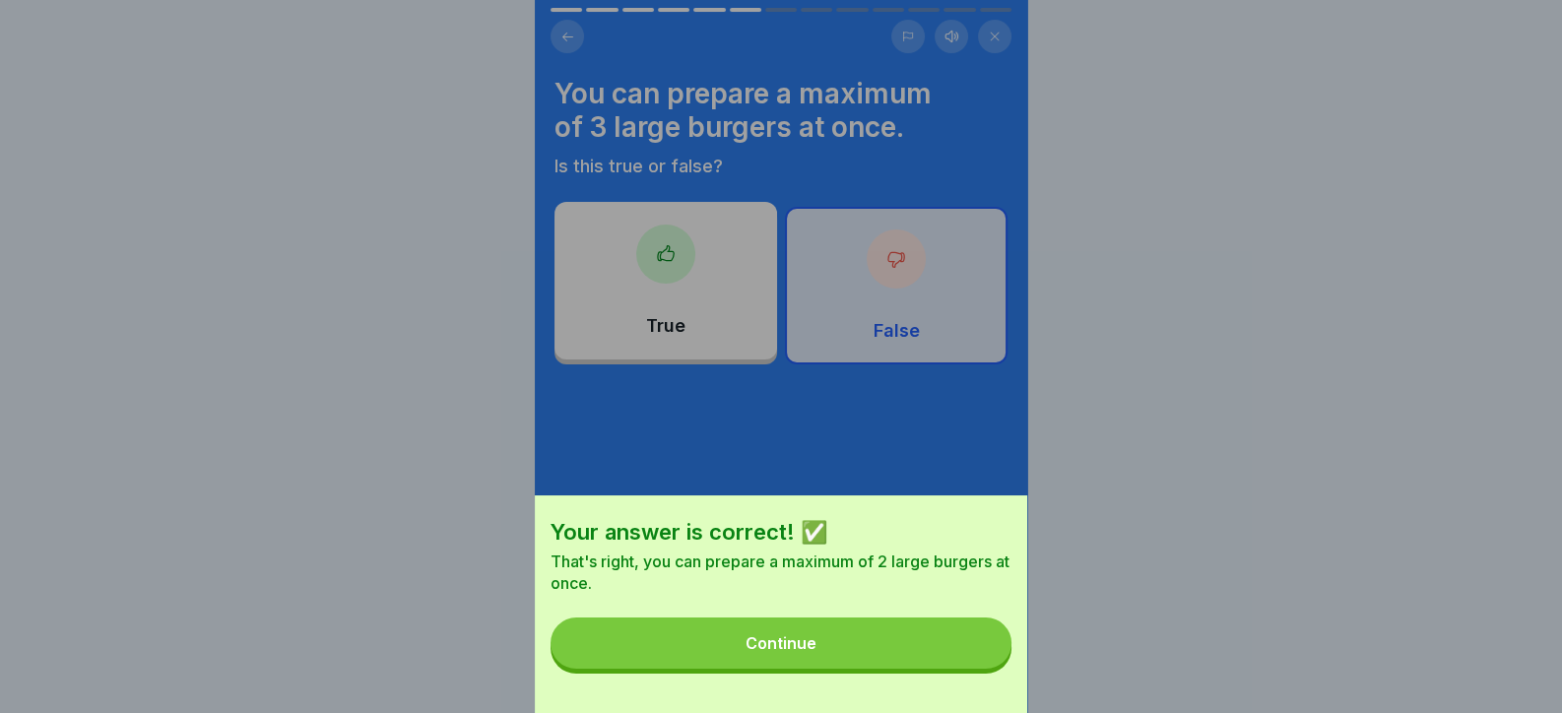
click at [960, 669] on button "Continue" at bounding box center [780, 642] width 461 height 51
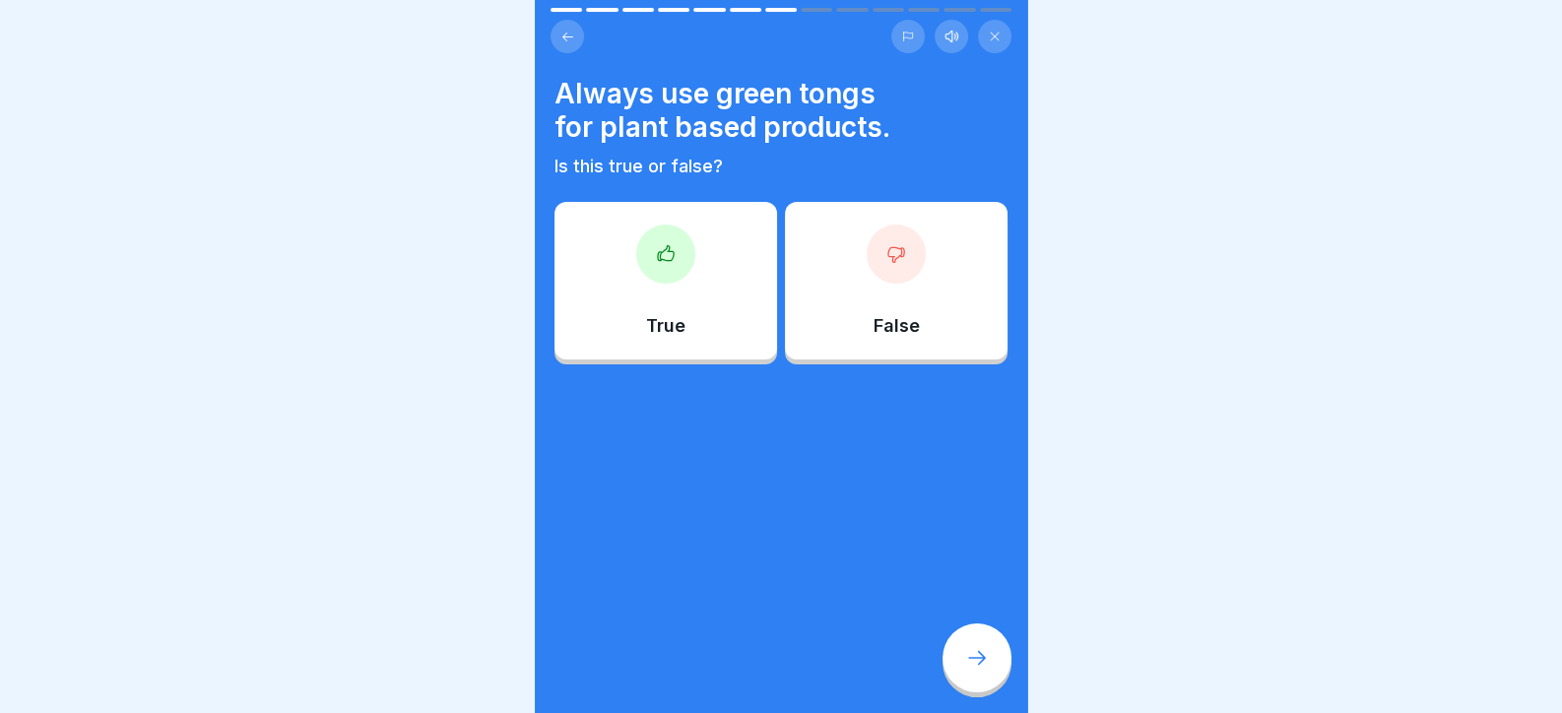
click at [665, 283] on div at bounding box center [665, 253] width 59 height 59
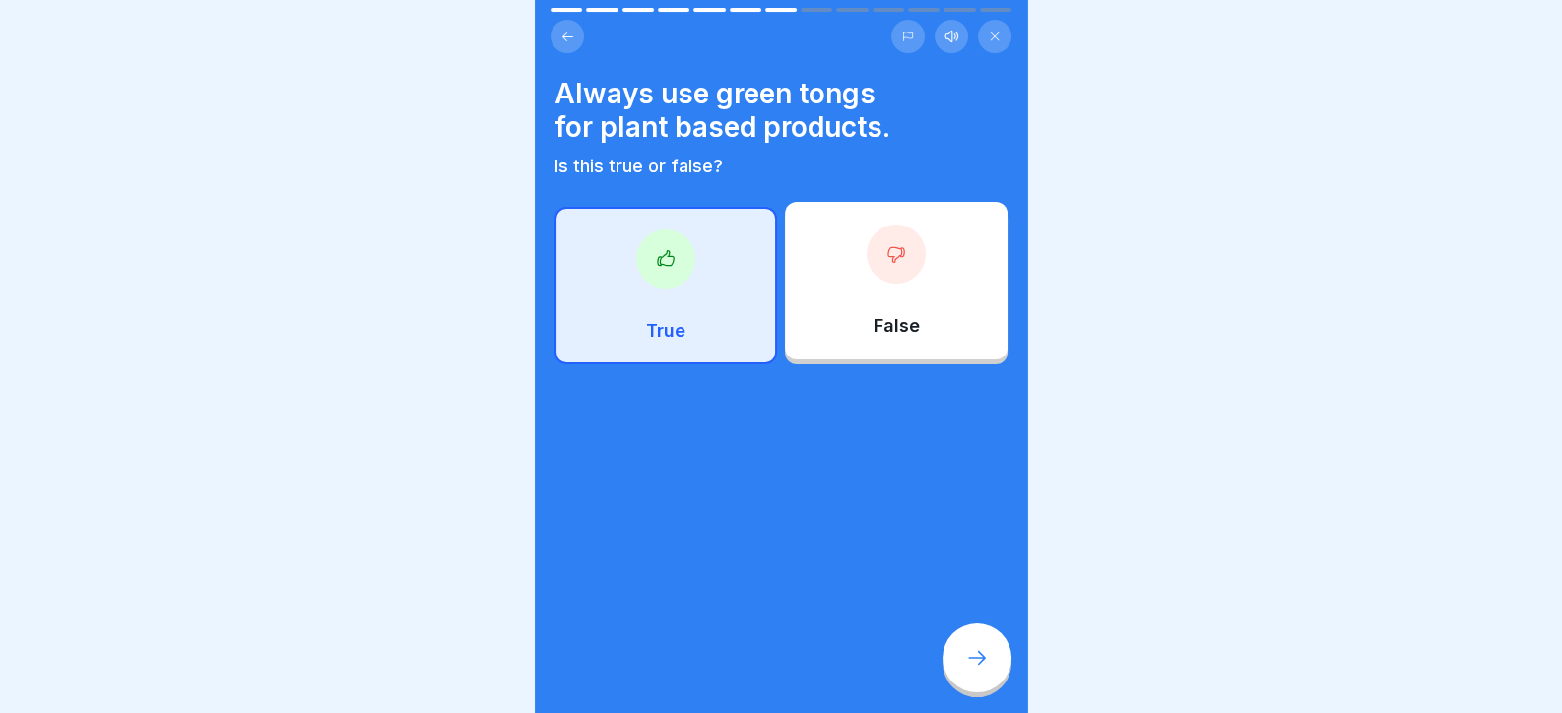
click at [979, 692] on div at bounding box center [976, 657] width 69 height 69
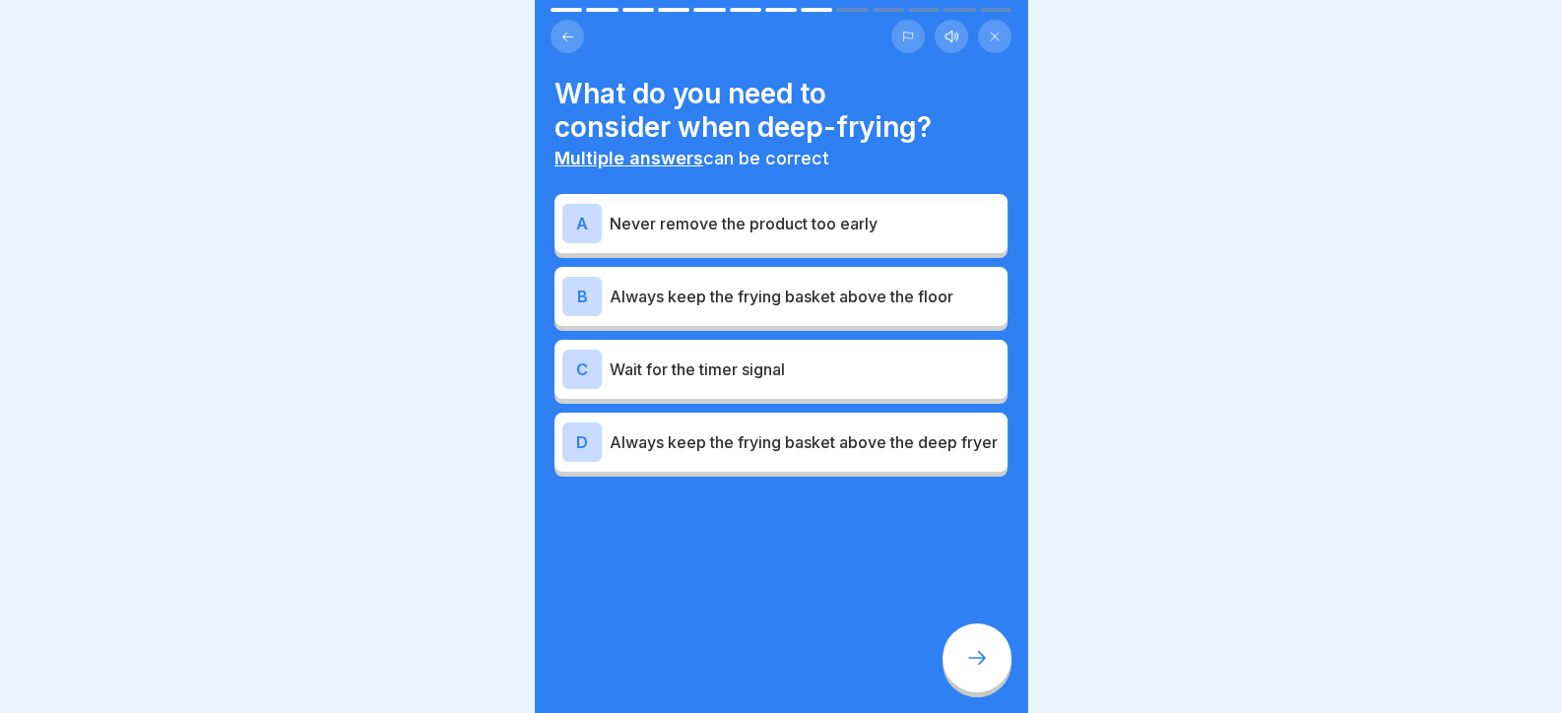
click at [753, 221] on p "Never remove the product too early" at bounding box center [804, 224] width 390 height 24
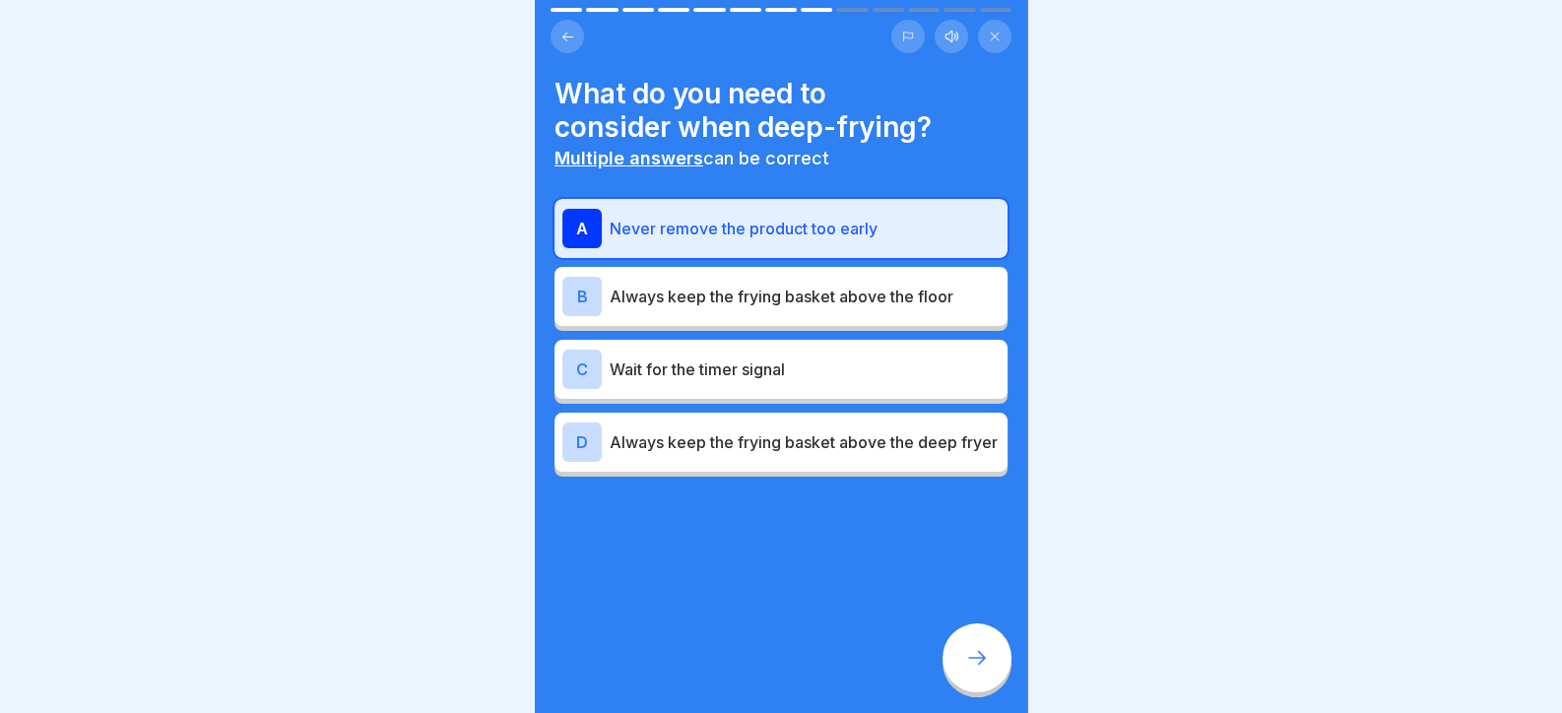
click at [756, 367] on p "Wait for the timer signal" at bounding box center [804, 369] width 390 height 24
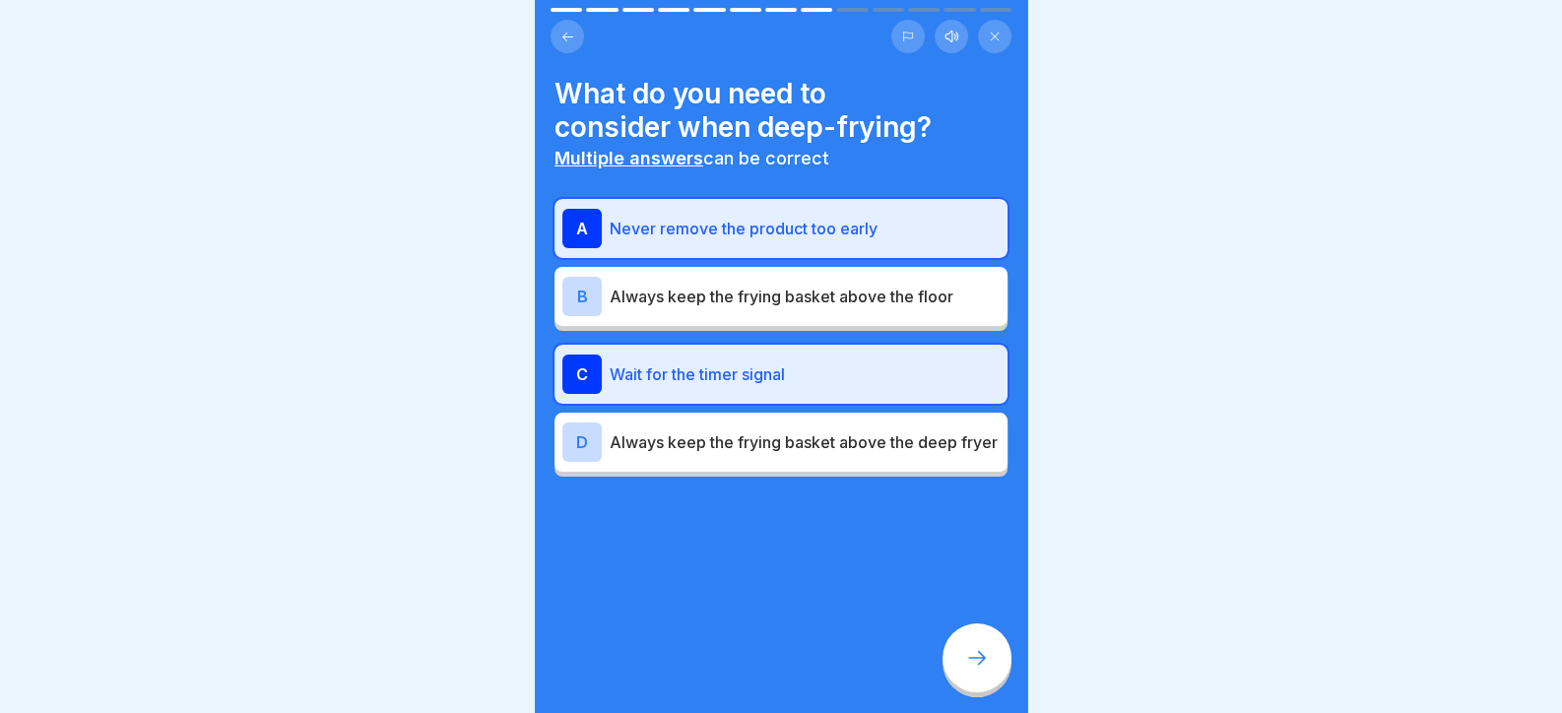
click at [778, 441] on p "Always keep the frying basket above the deep fryer" at bounding box center [804, 442] width 390 height 24
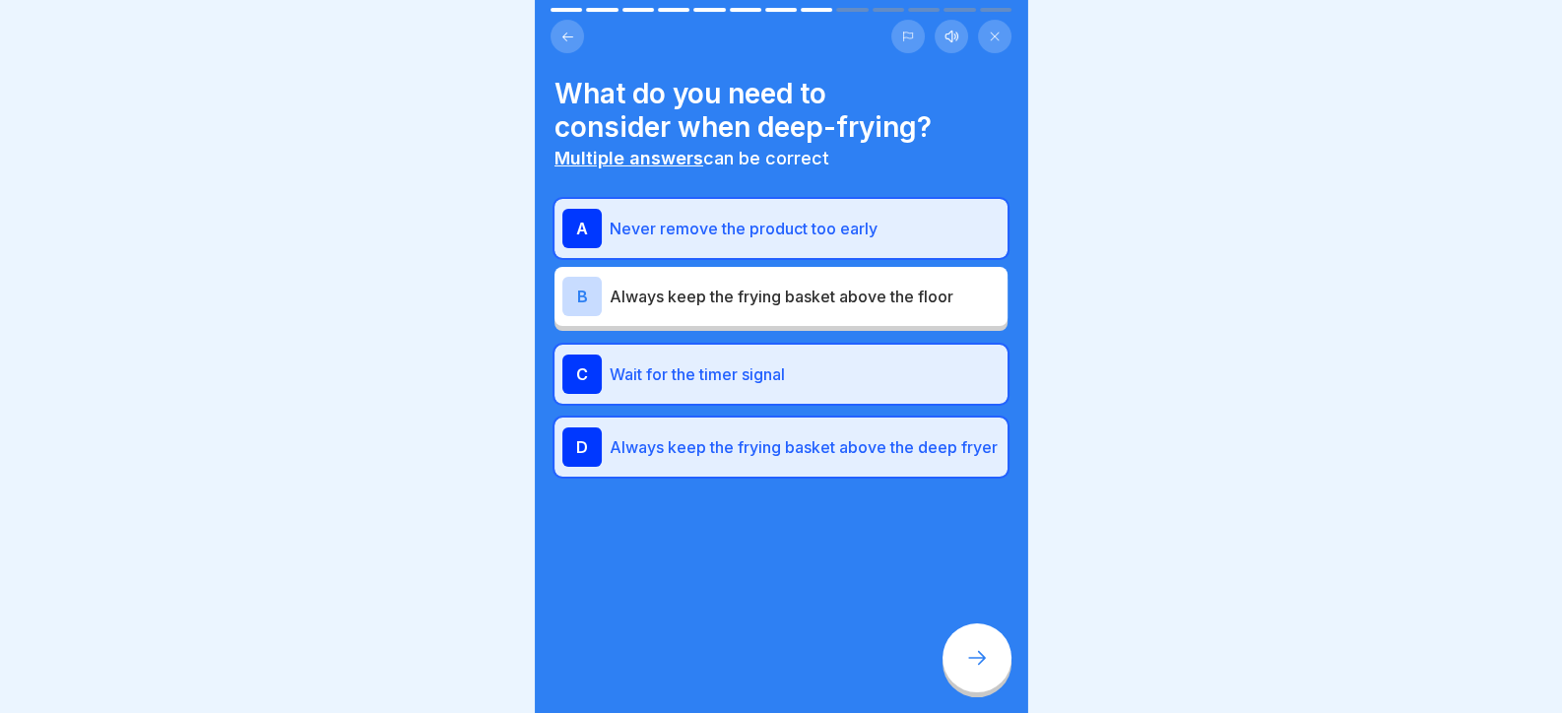
click at [989, 692] on div at bounding box center [976, 657] width 69 height 69
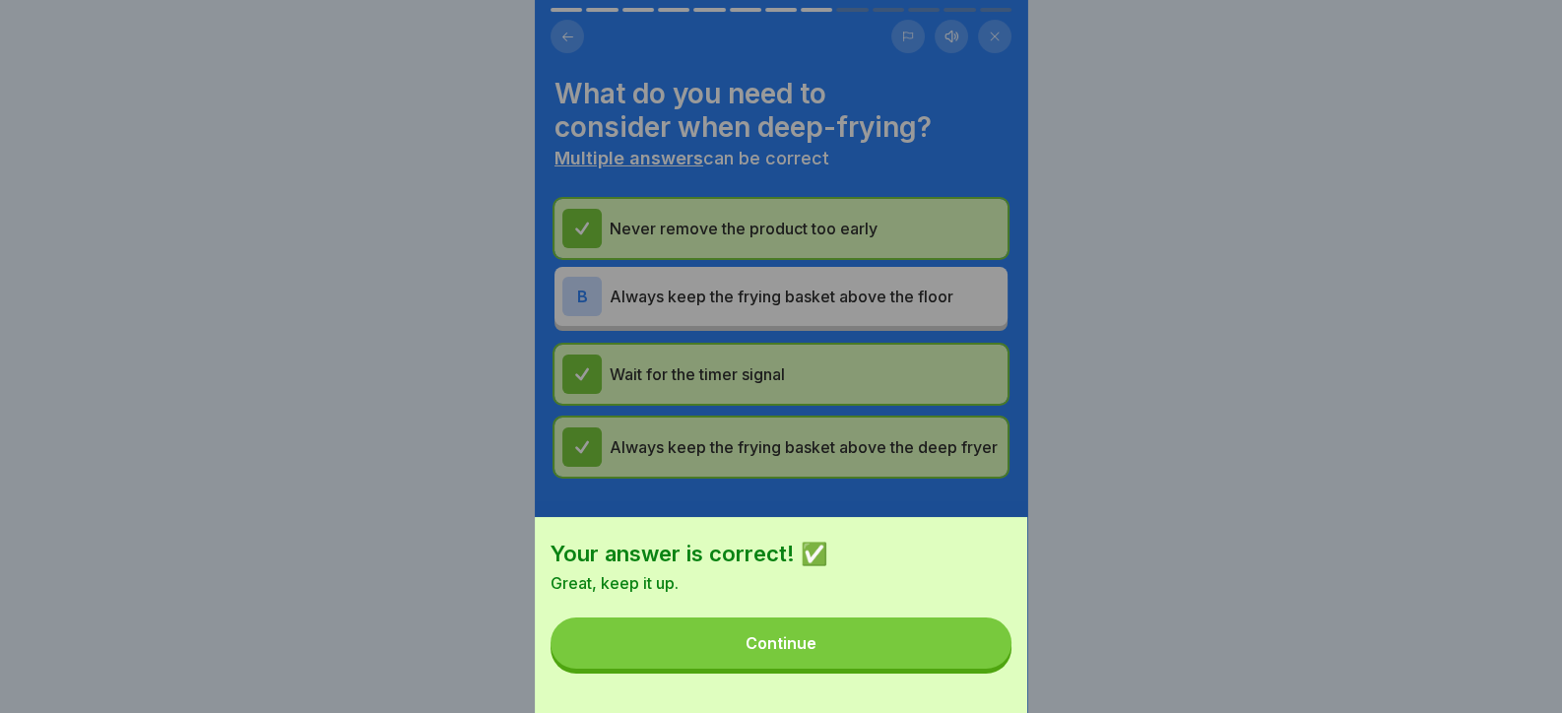
click at [922, 669] on button "Continue" at bounding box center [780, 642] width 461 height 51
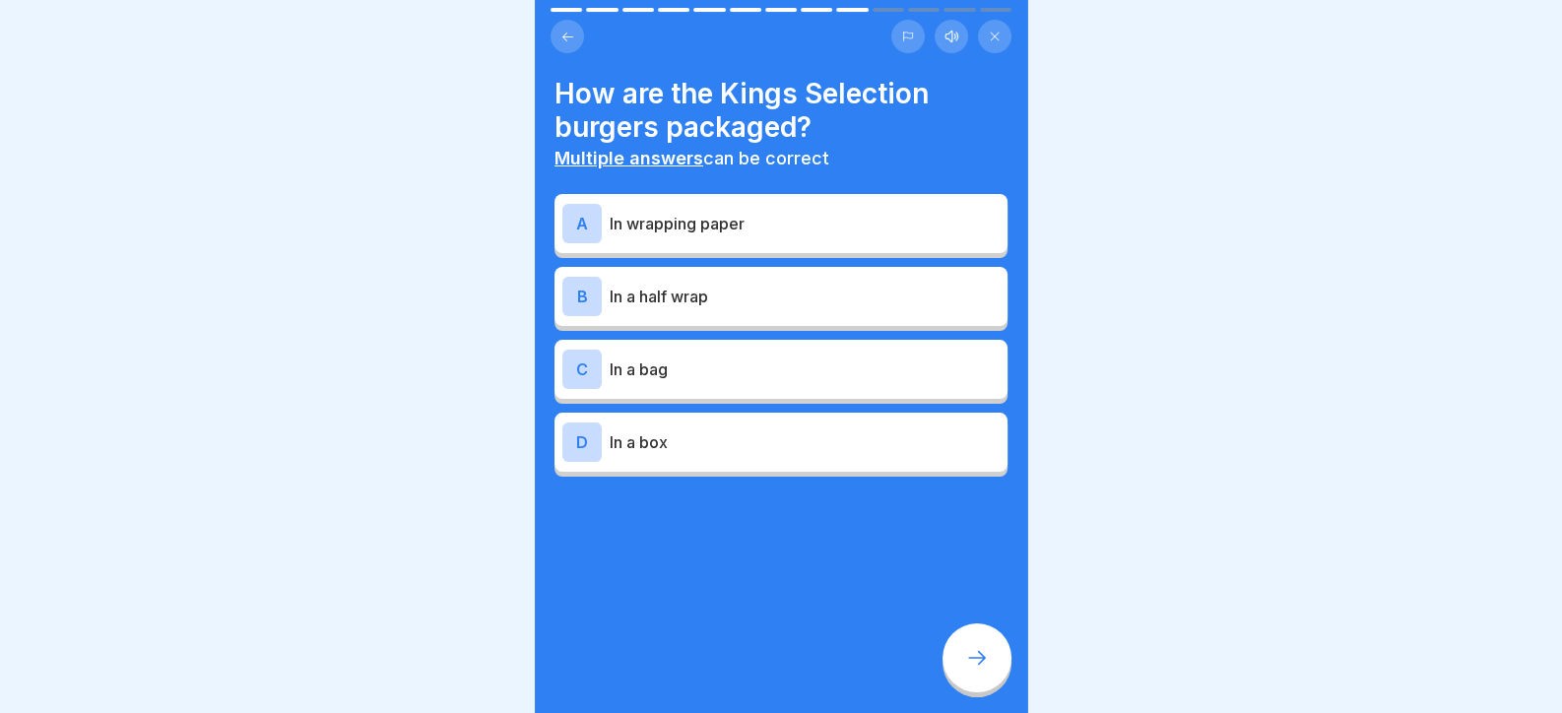
click at [688, 319] on div "B In a half wrap" at bounding box center [780, 296] width 453 height 59
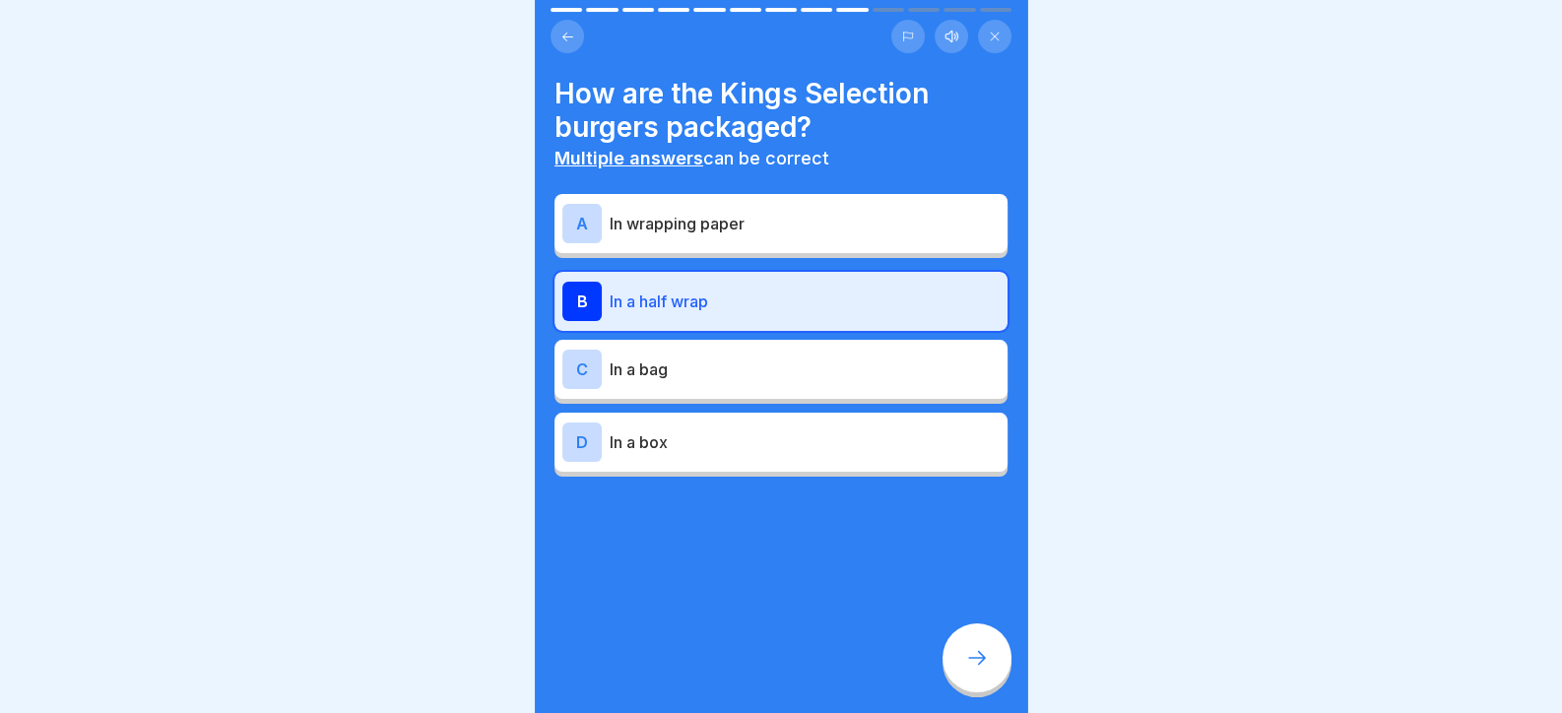
click at [685, 427] on div "D In a box" at bounding box center [780, 441] width 437 height 39
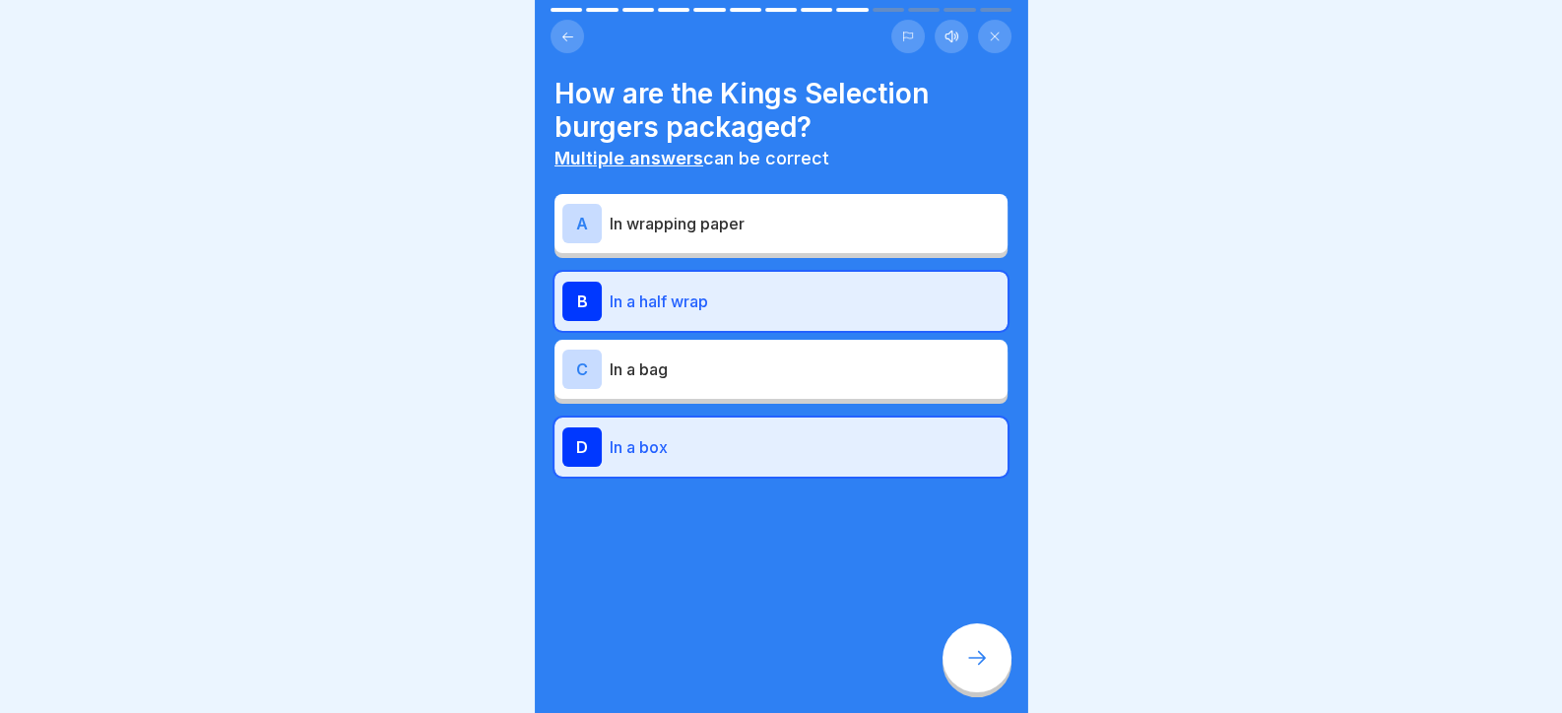
click at [990, 680] on div at bounding box center [976, 657] width 69 height 69
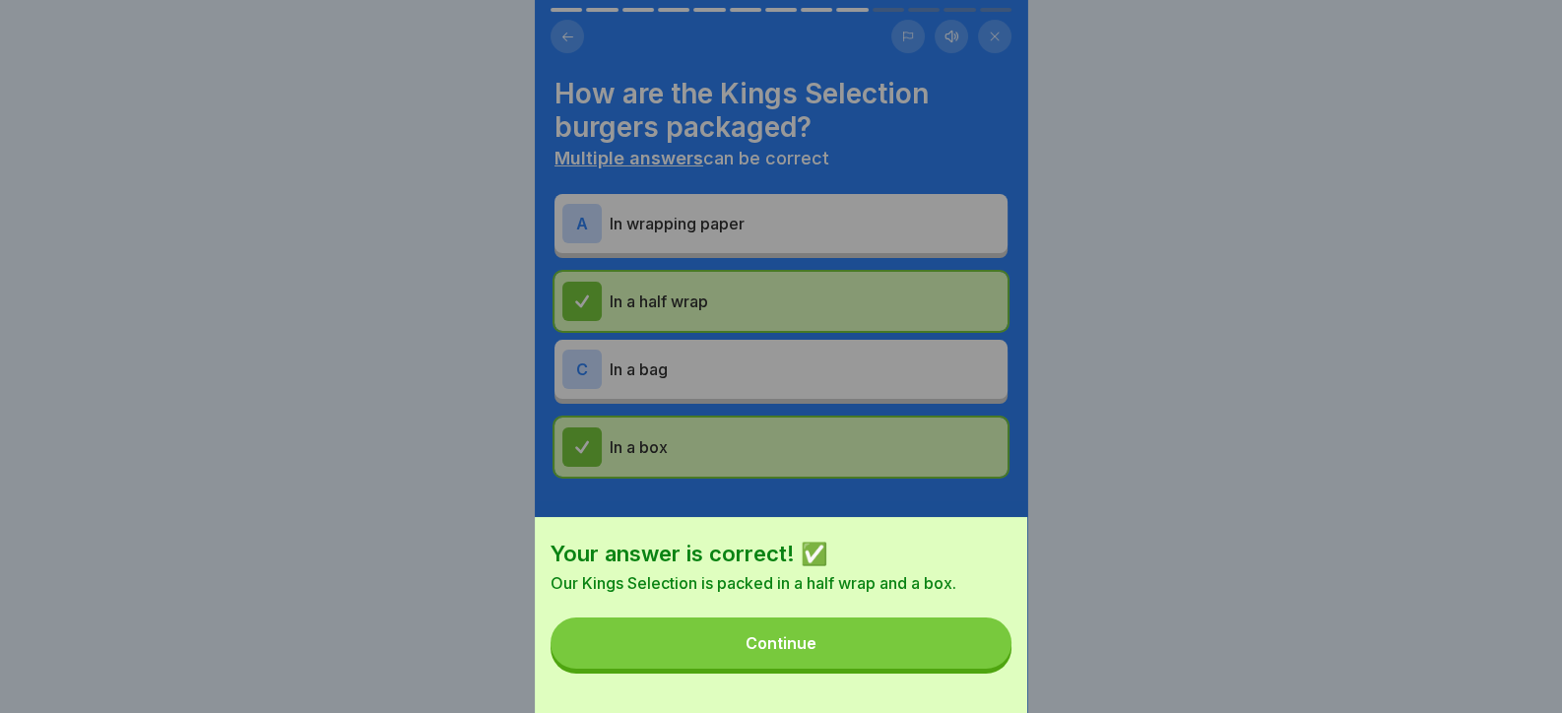
click at [912, 652] on button "Continue" at bounding box center [780, 642] width 461 height 51
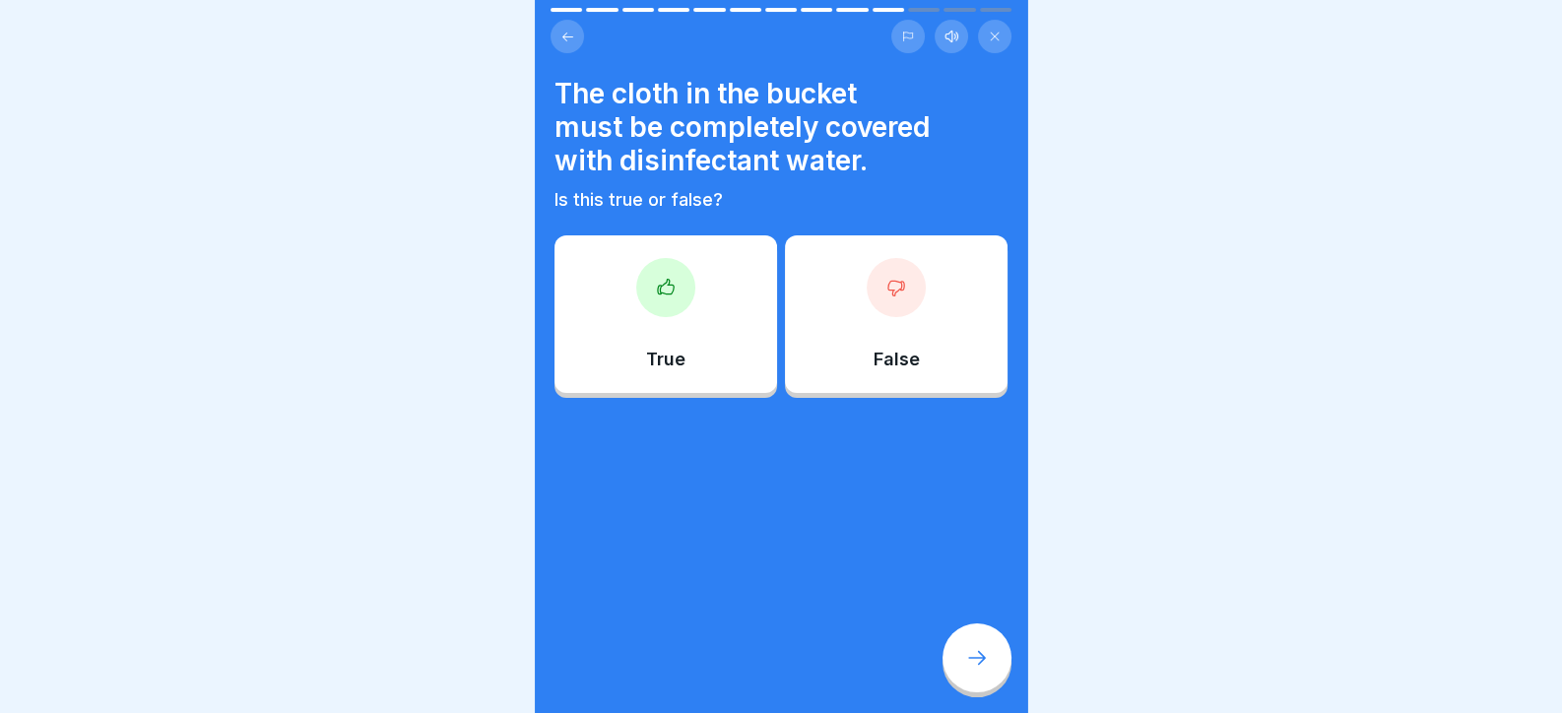
click at [681, 266] on div at bounding box center [665, 287] width 59 height 59
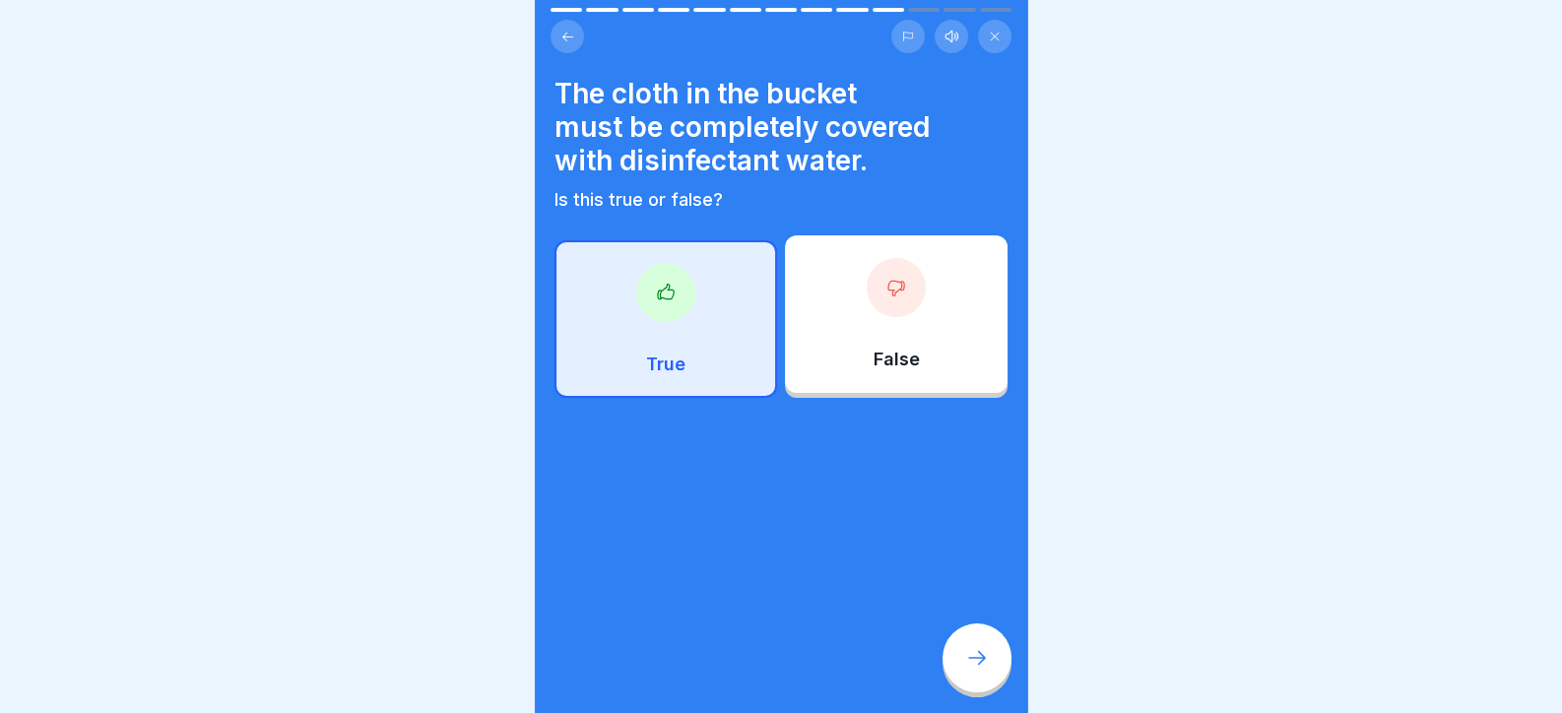
click at [969, 706] on div "Day 5 13 Steps English Listen Repetition Here we repeat the last few days Conti…" at bounding box center [781, 356] width 492 height 713
click at [963, 689] on div at bounding box center [976, 657] width 69 height 69
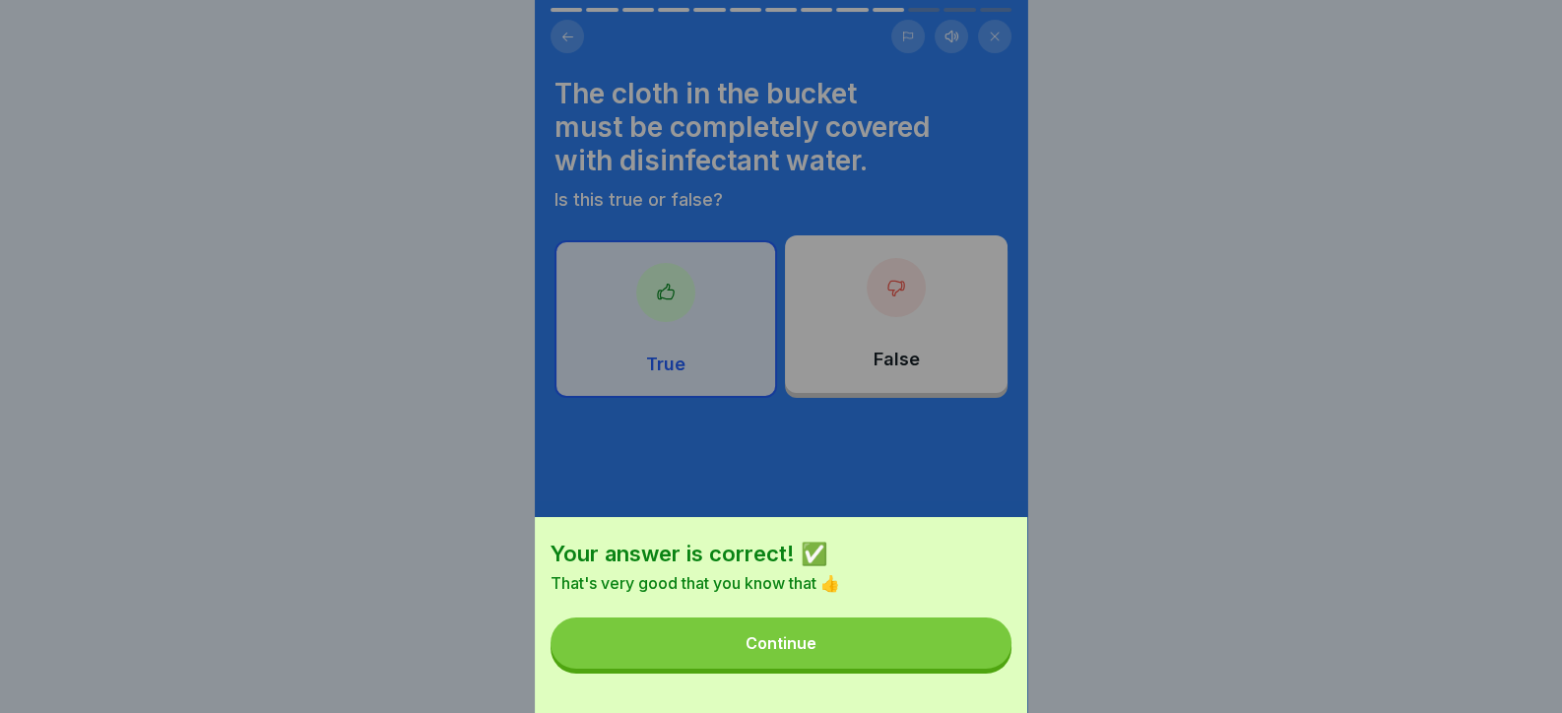
click at [888, 668] on button "Continue" at bounding box center [780, 642] width 461 height 51
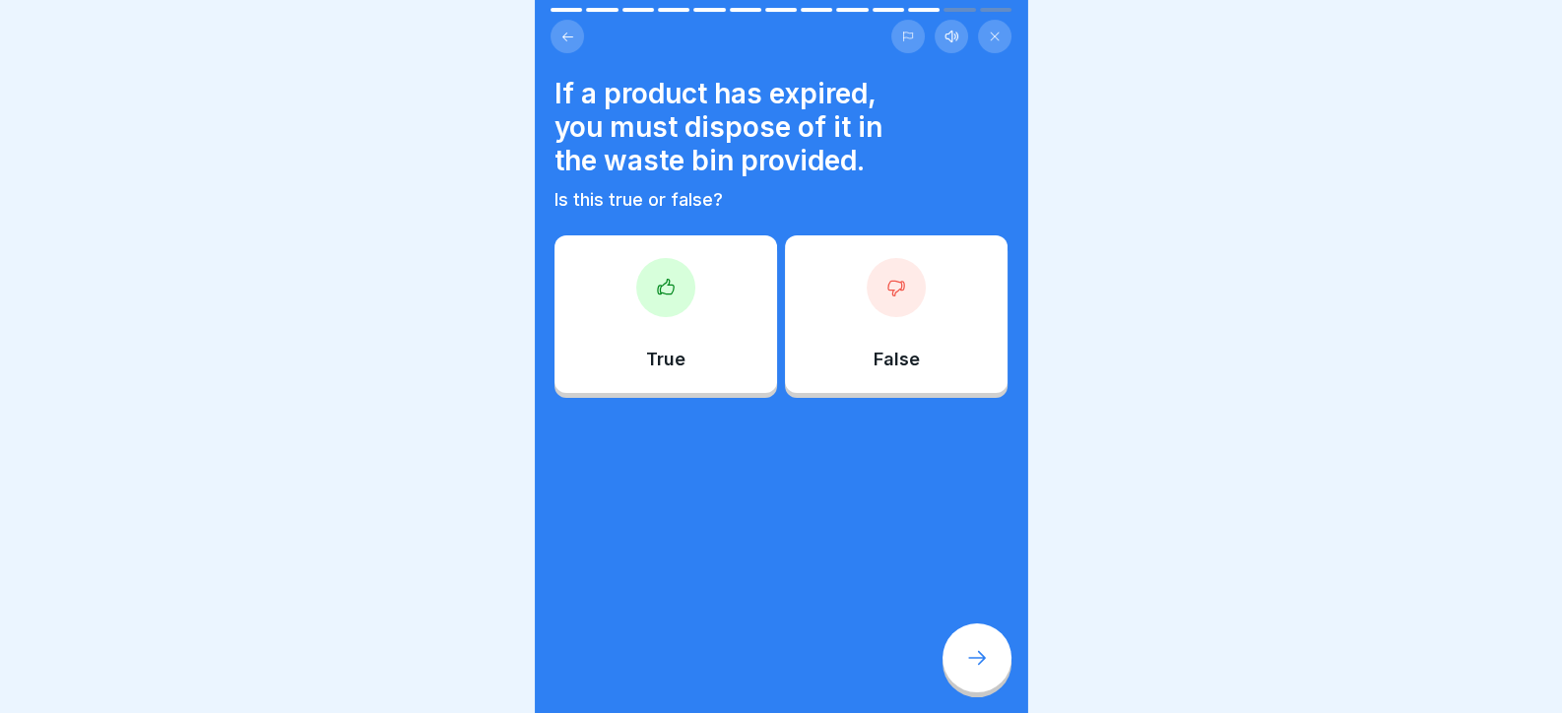
click at [677, 344] on div "True" at bounding box center [665, 314] width 223 height 158
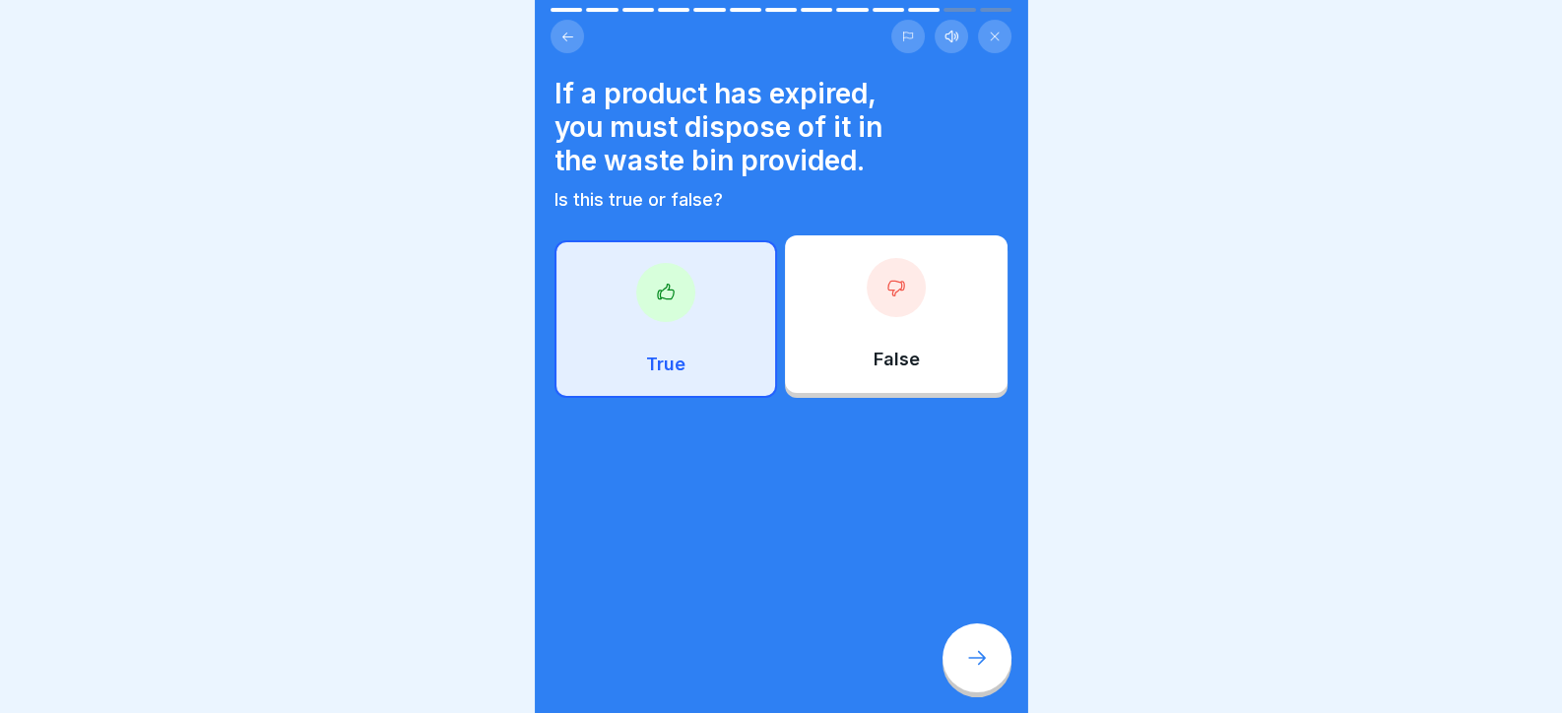
click at [980, 668] on icon at bounding box center [977, 658] width 24 height 24
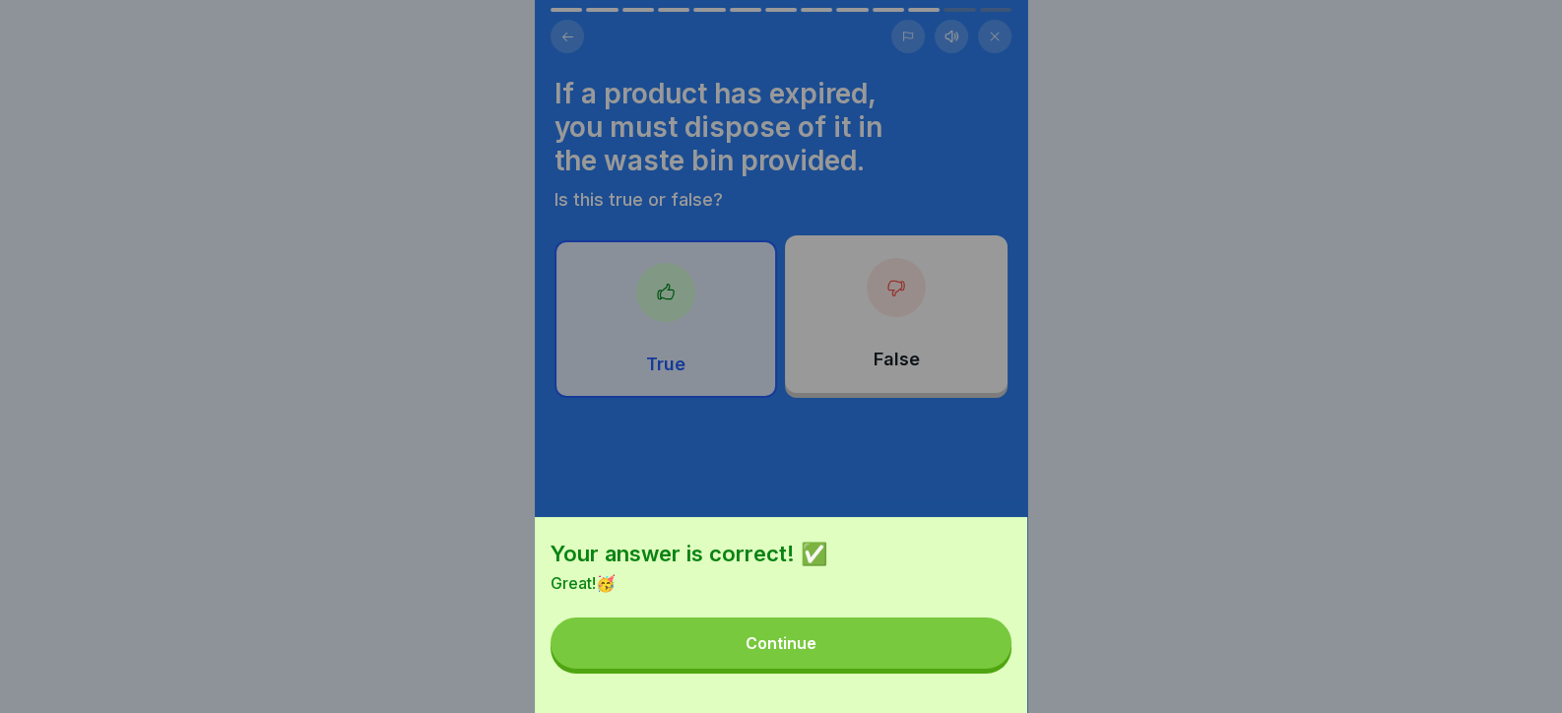
click at [933, 669] on button "Continue" at bounding box center [780, 642] width 461 height 51
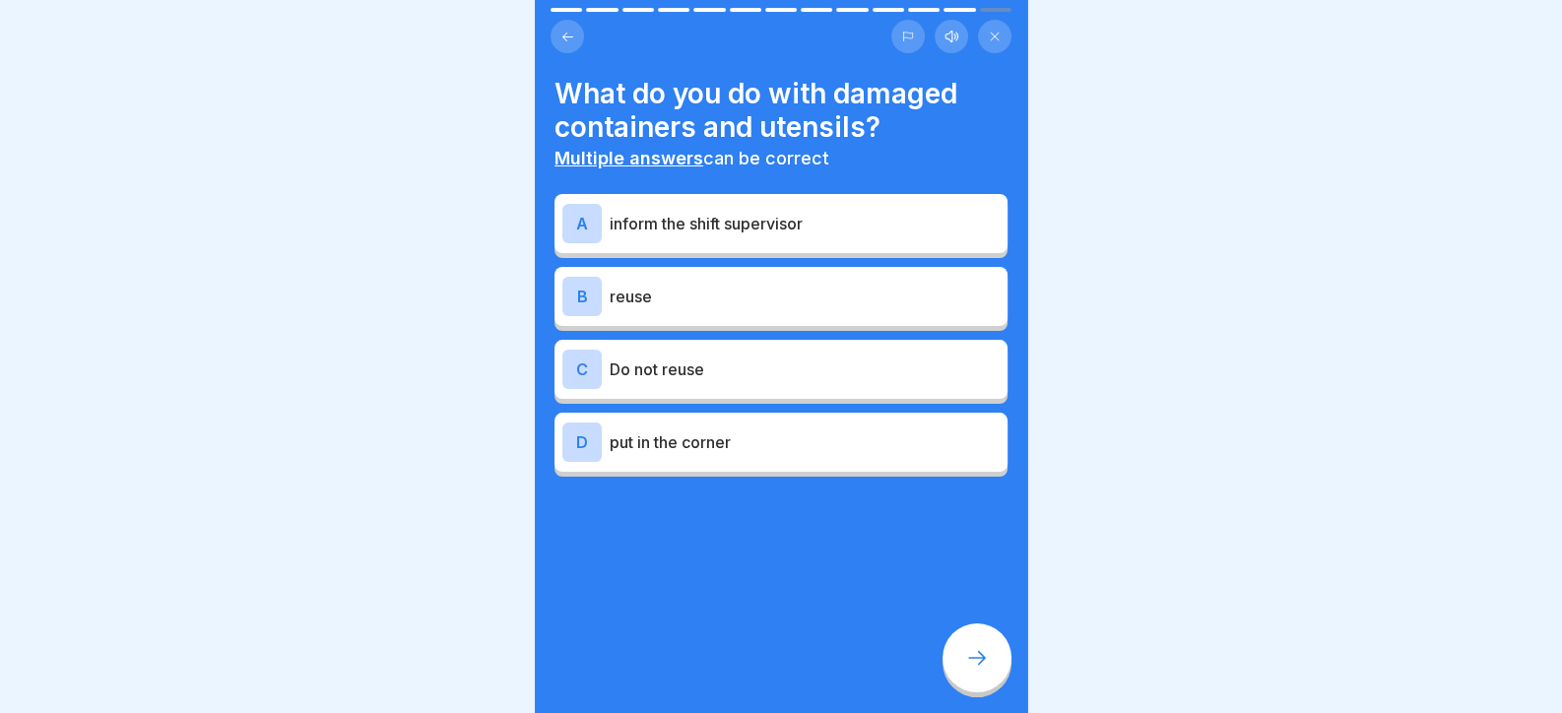
click at [753, 219] on p "inform the shift supervisor" at bounding box center [804, 224] width 390 height 24
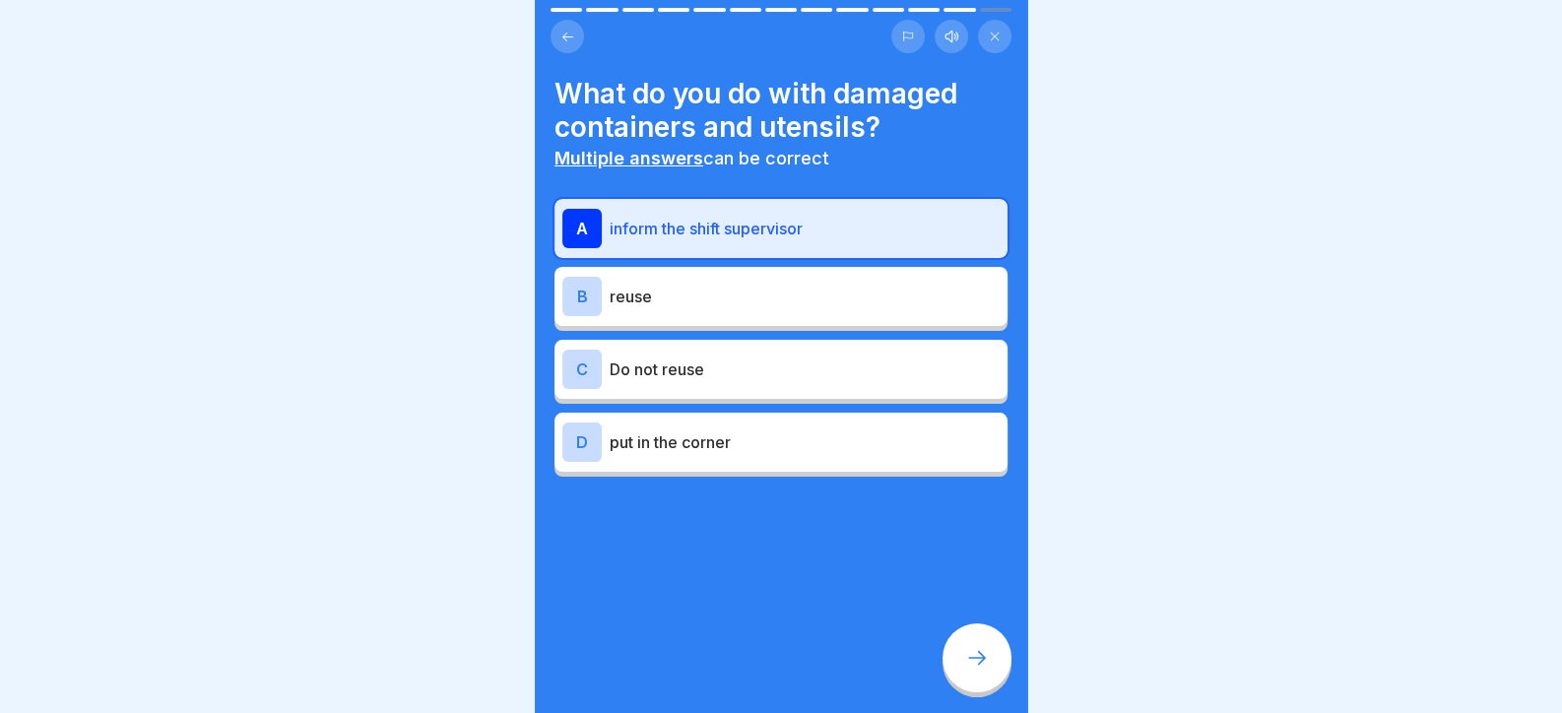
click at [689, 440] on p "put in the corner" at bounding box center [804, 442] width 390 height 24
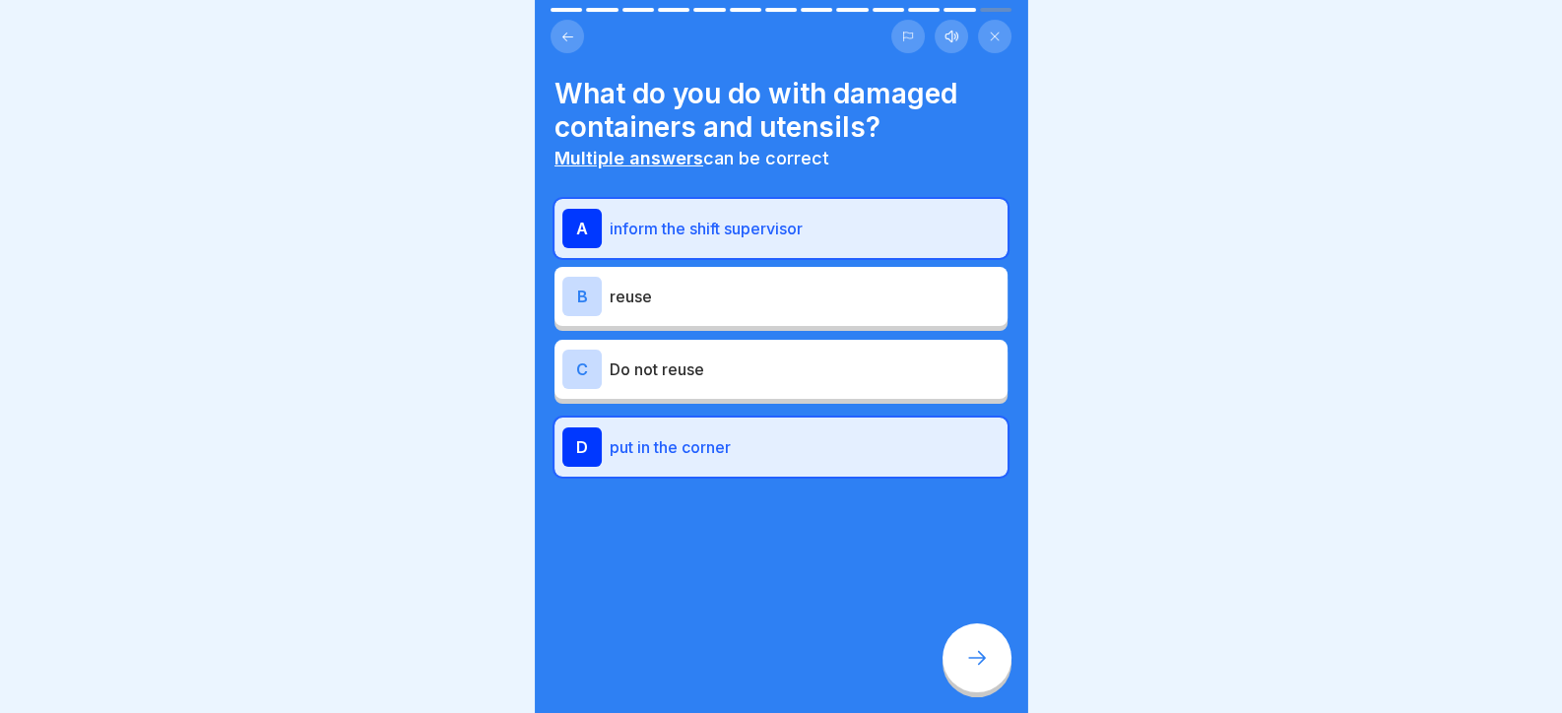
click at [771, 379] on p "Do not reuse" at bounding box center [804, 369] width 390 height 24
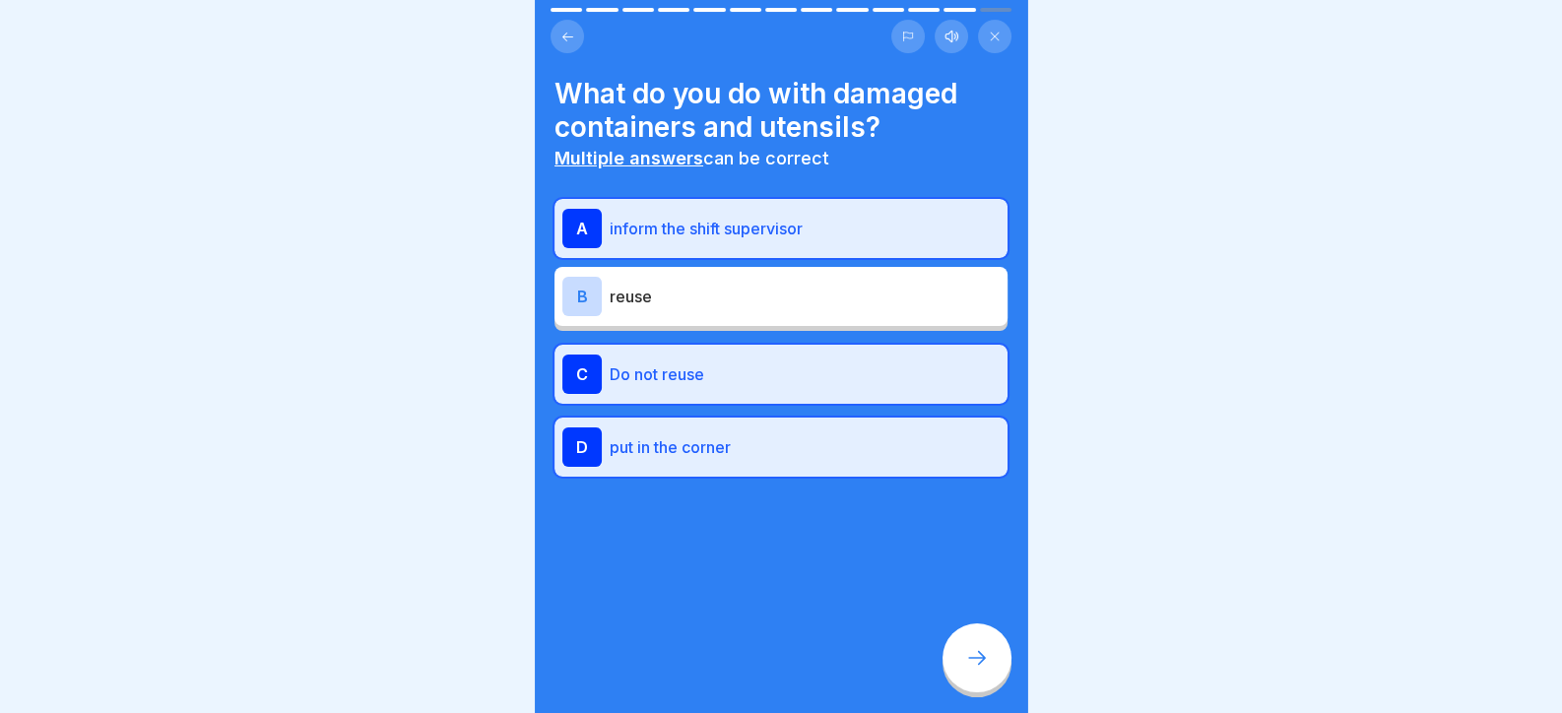
click at [981, 670] on icon at bounding box center [977, 658] width 24 height 24
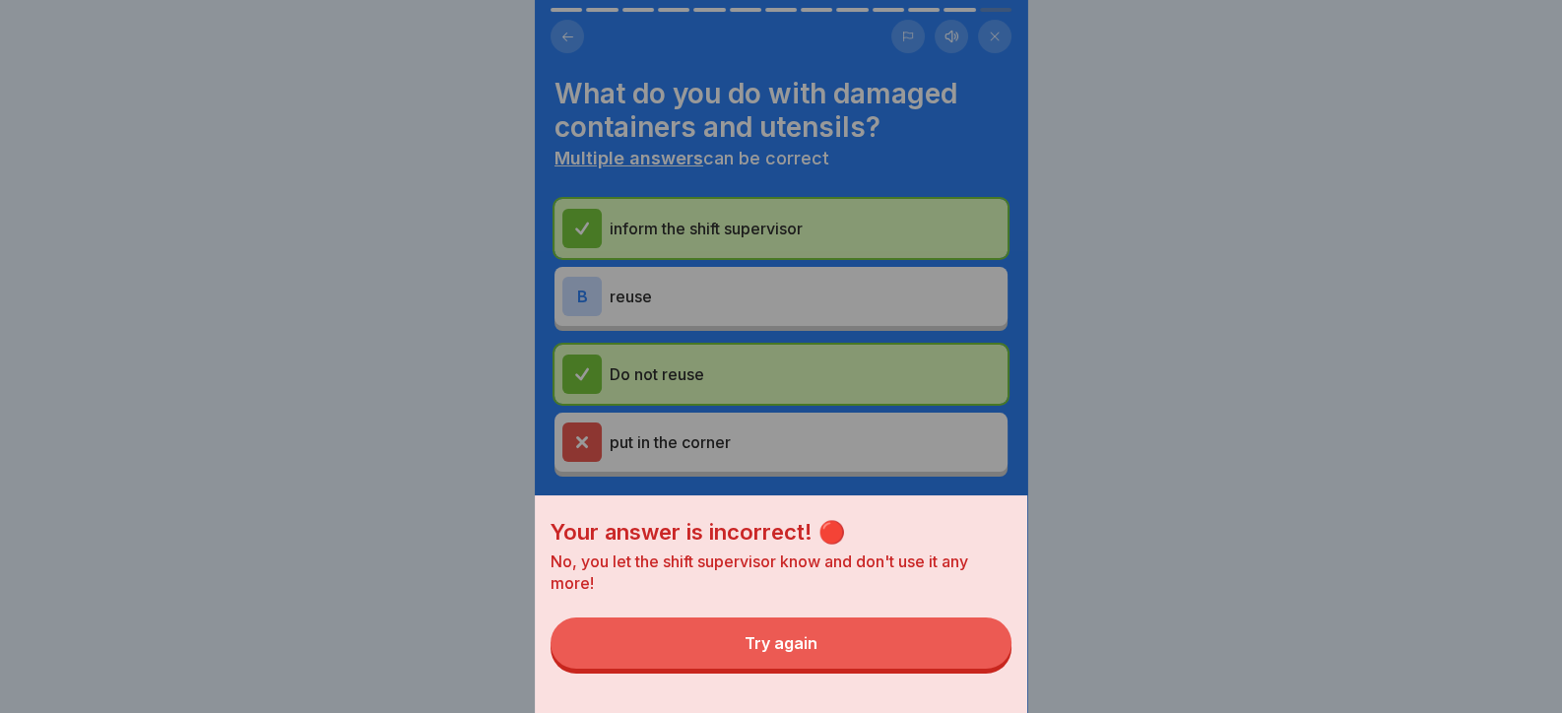
click at [935, 669] on button "Try again" at bounding box center [780, 642] width 461 height 51
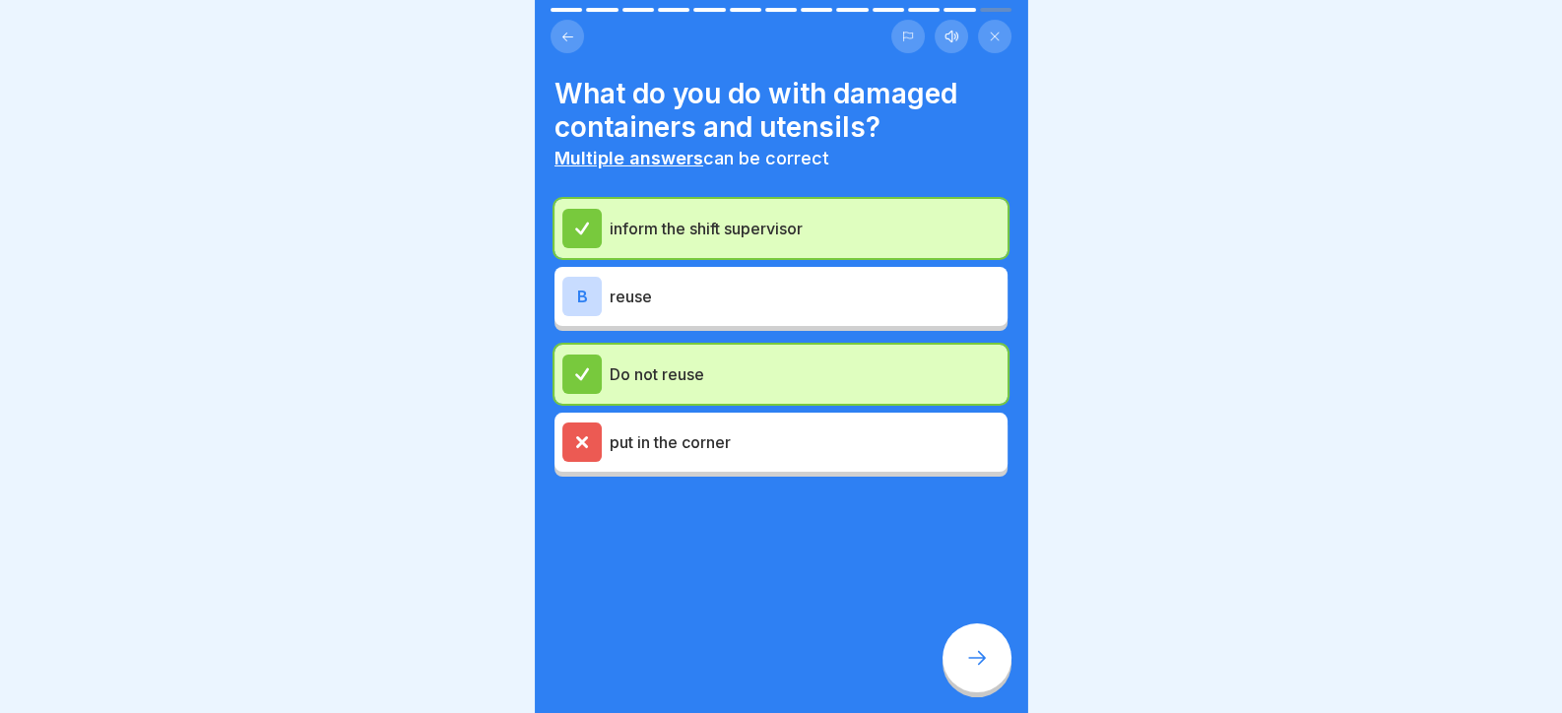
click at [976, 670] on icon at bounding box center [977, 658] width 24 height 24
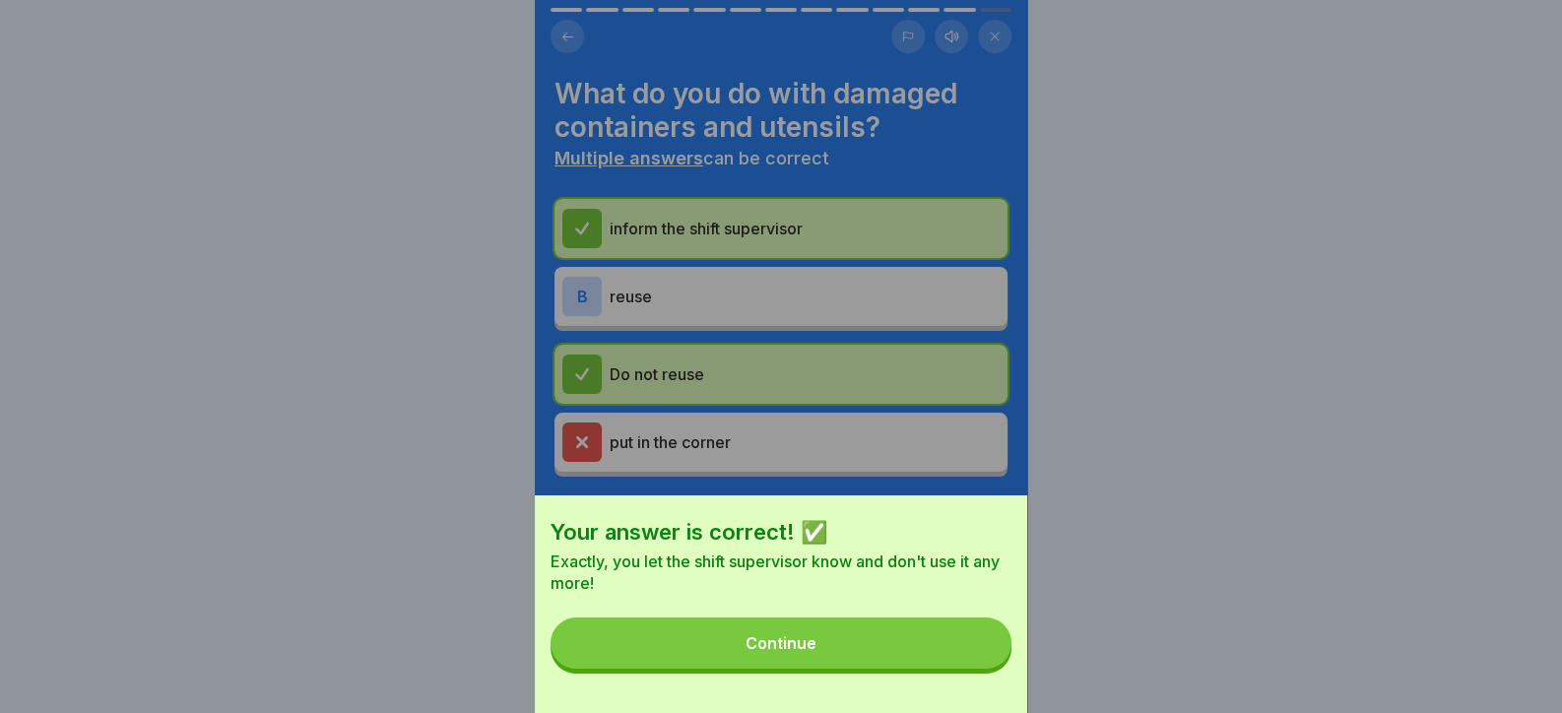
click at [945, 669] on button "Continue" at bounding box center [780, 642] width 461 height 51
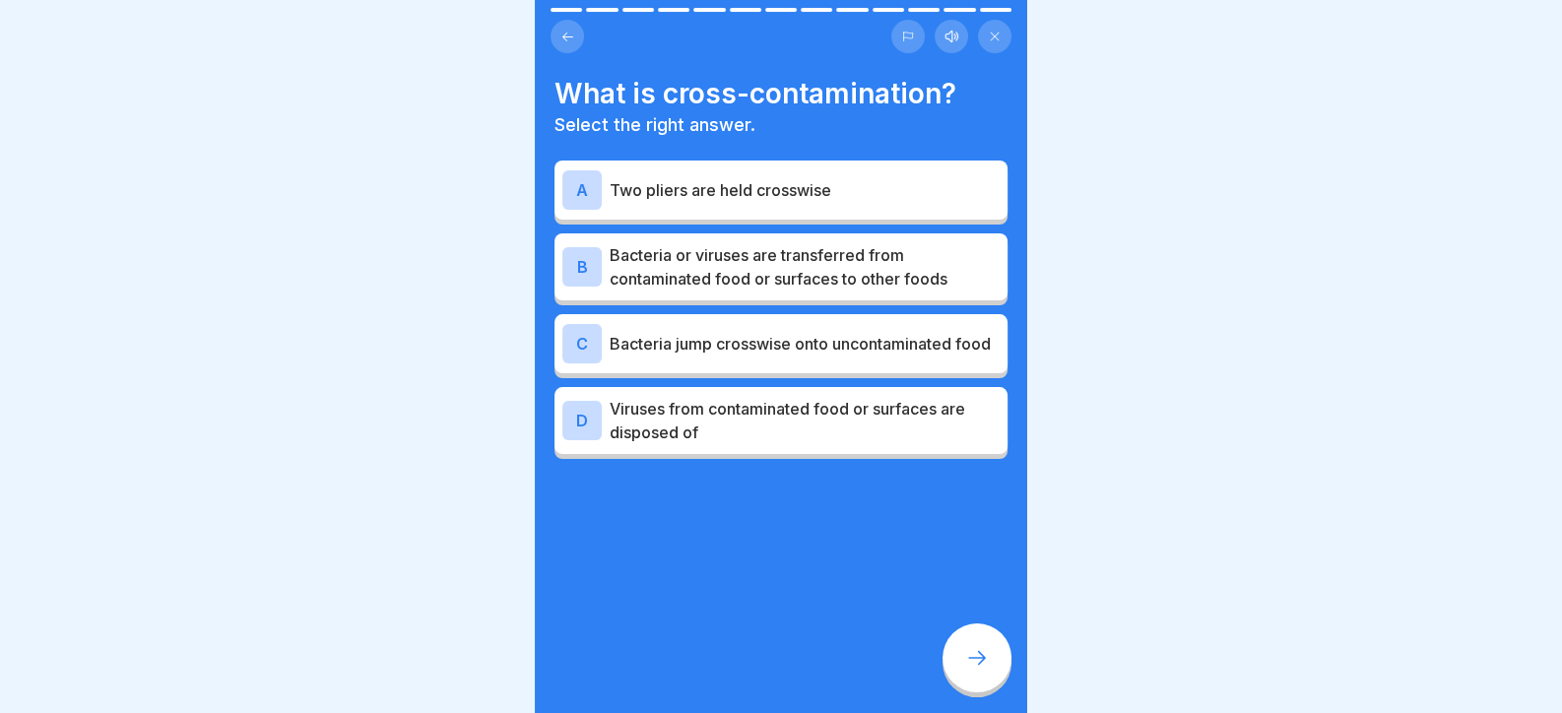
click at [731, 251] on p "Bacteria or viruses are transferred from contaminated food or surfaces to other…" at bounding box center [804, 266] width 390 height 47
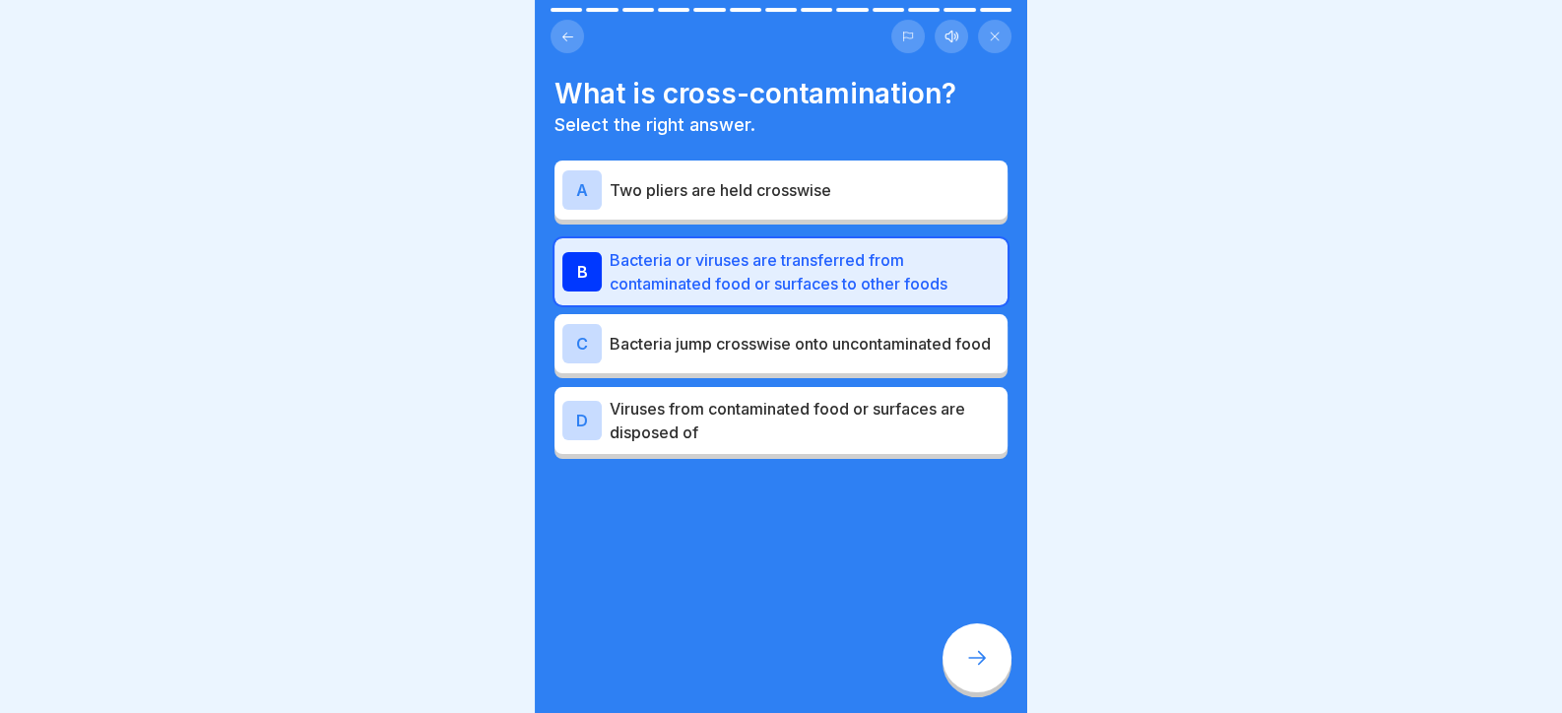
click at [695, 352] on p "Bacteria jump crosswise onto uncontaminated food" at bounding box center [804, 344] width 390 height 24
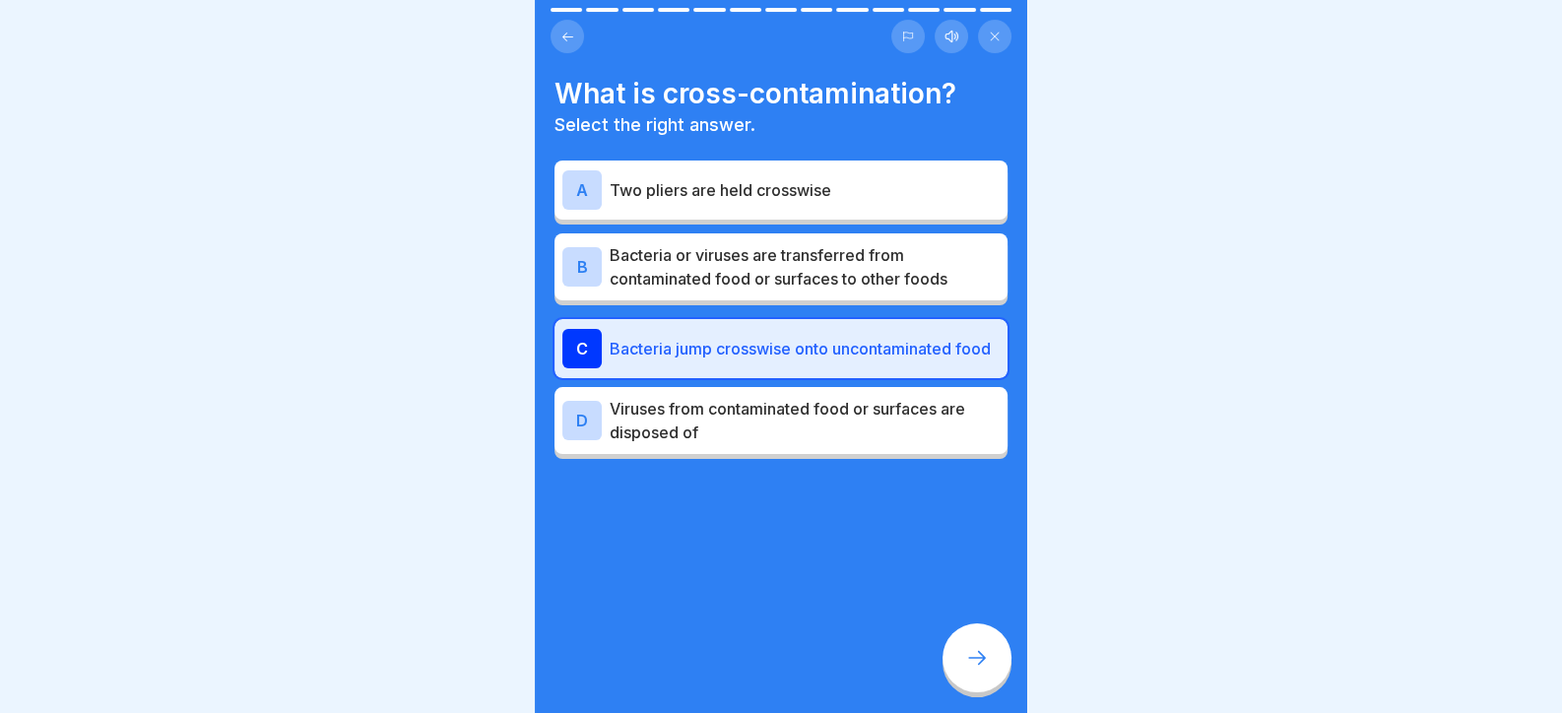
click at [793, 444] on p "Viruses from contaminated food or surfaces are disposed of" at bounding box center [804, 420] width 390 height 47
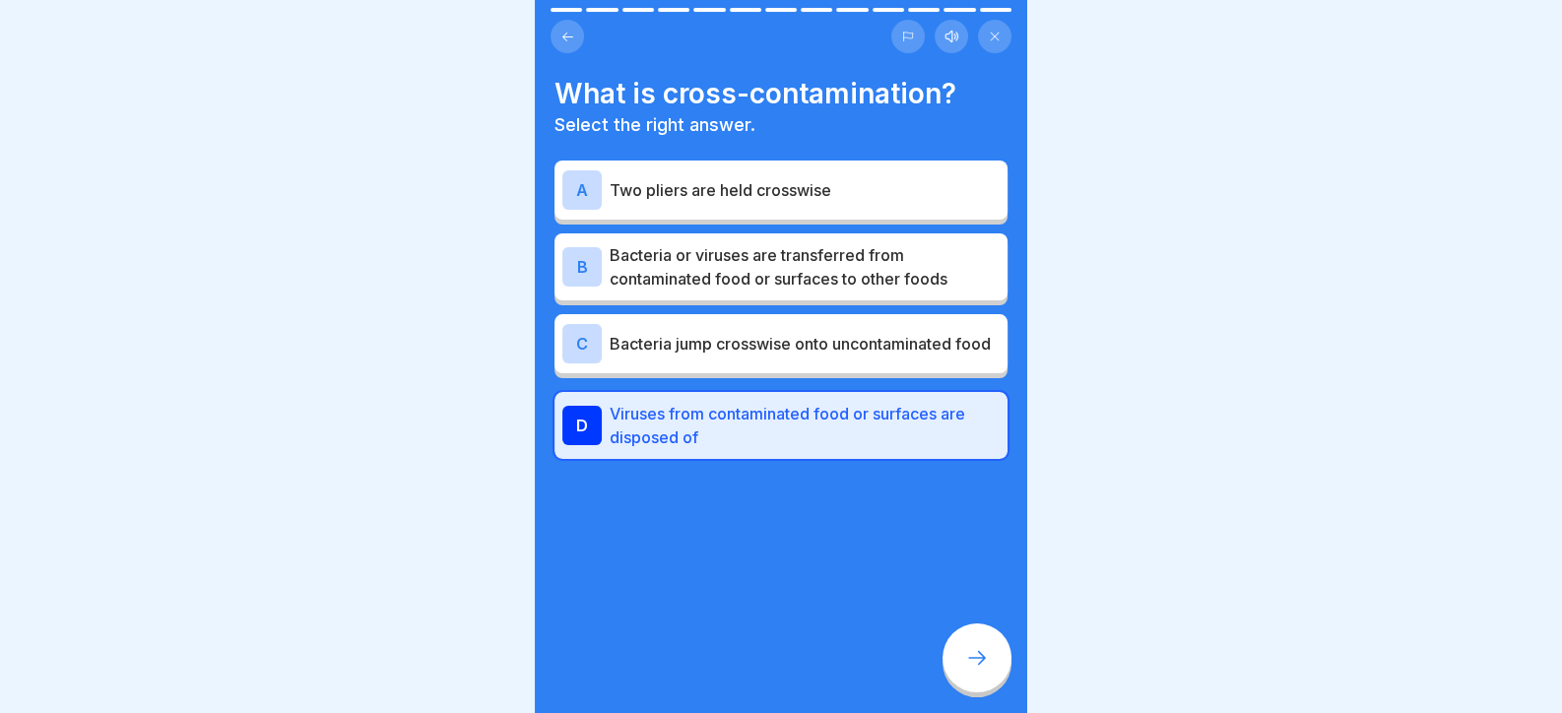
click at [768, 290] on div "B Bacteria or viruses are transferred from contaminated food or surfaces to oth…" at bounding box center [780, 266] width 453 height 67
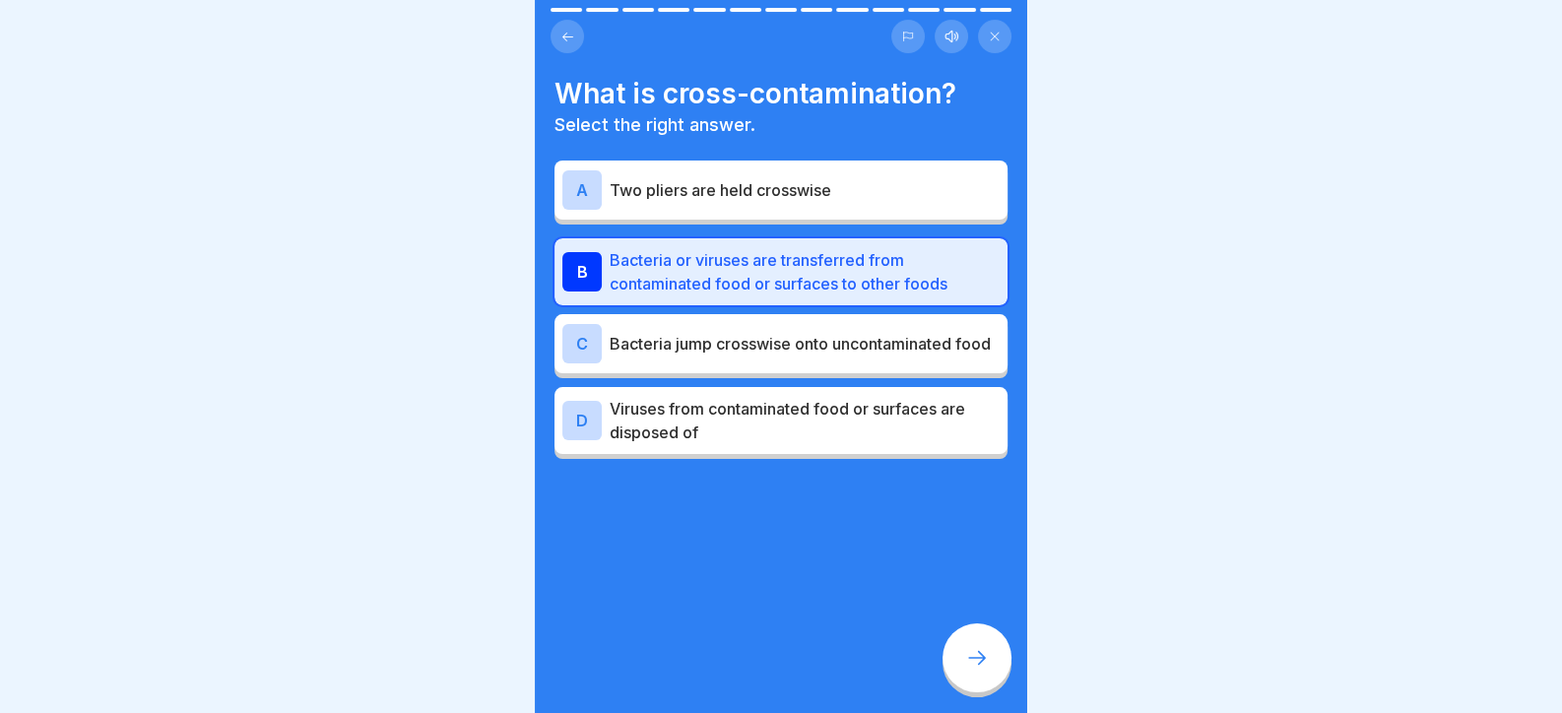
click at [970, 692] on div at bounding box center [976, 657] width 69 height 69
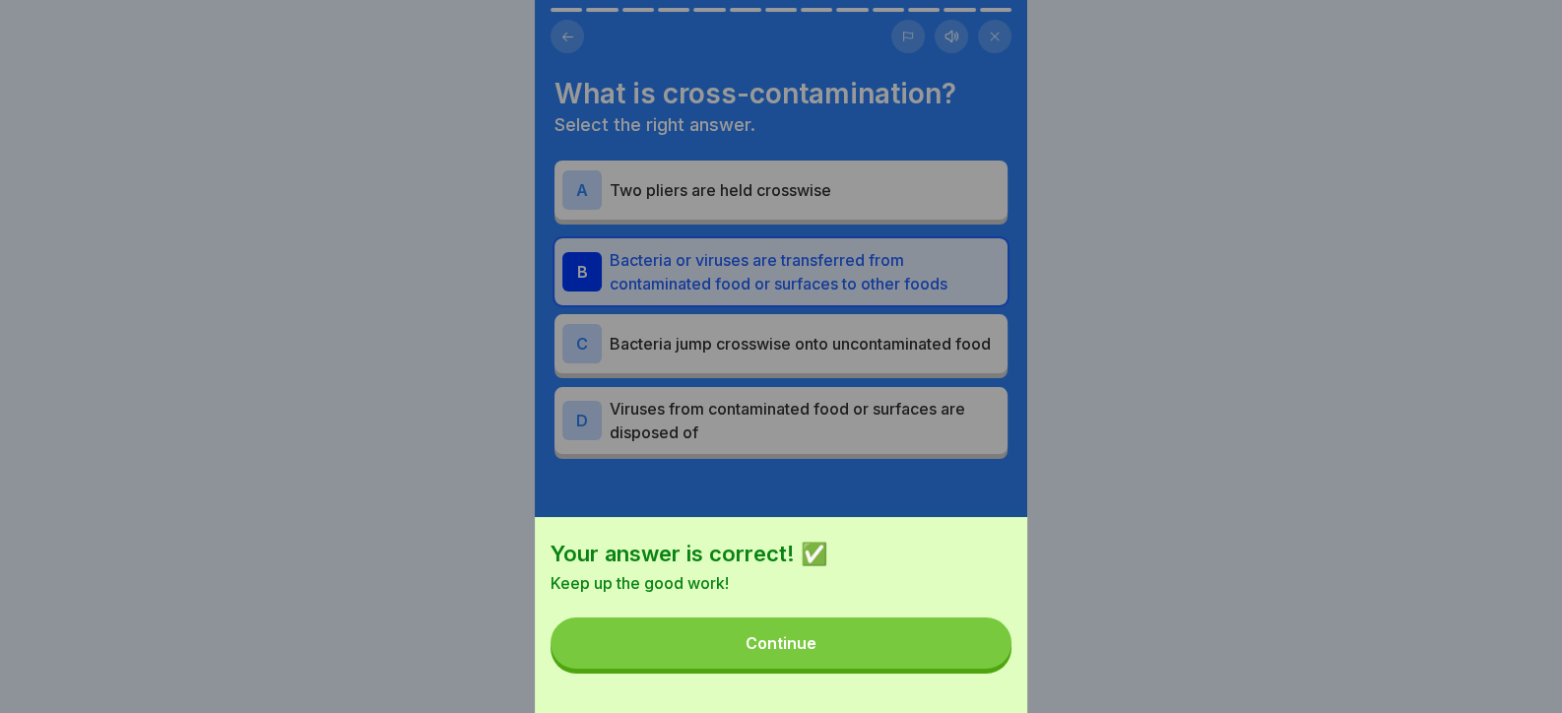
click at [934, 669] on button "Continue" at bounding box center [780, 642] width 461 height 51
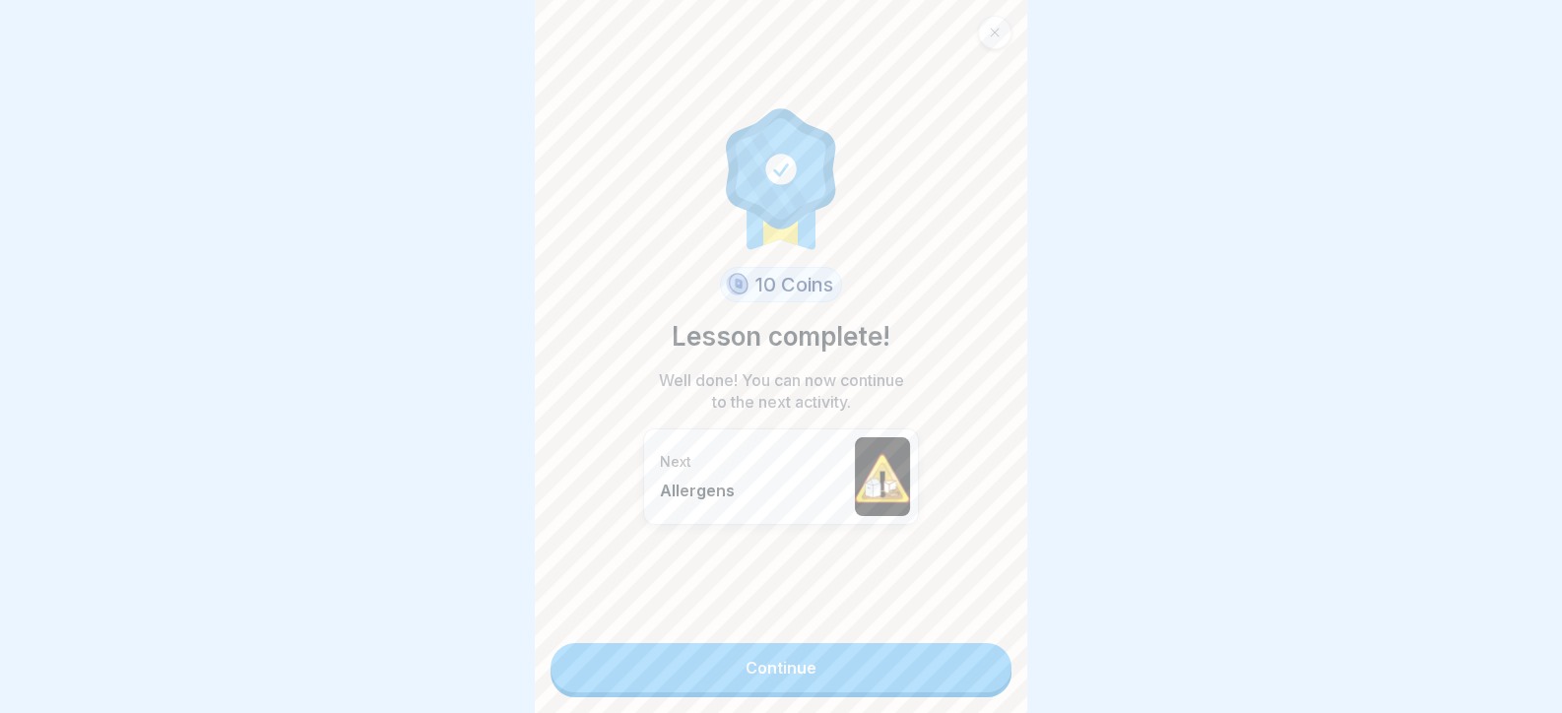
click at [951, 664] on link "Continue" at bounding box center [780, 667] width 461 height 49
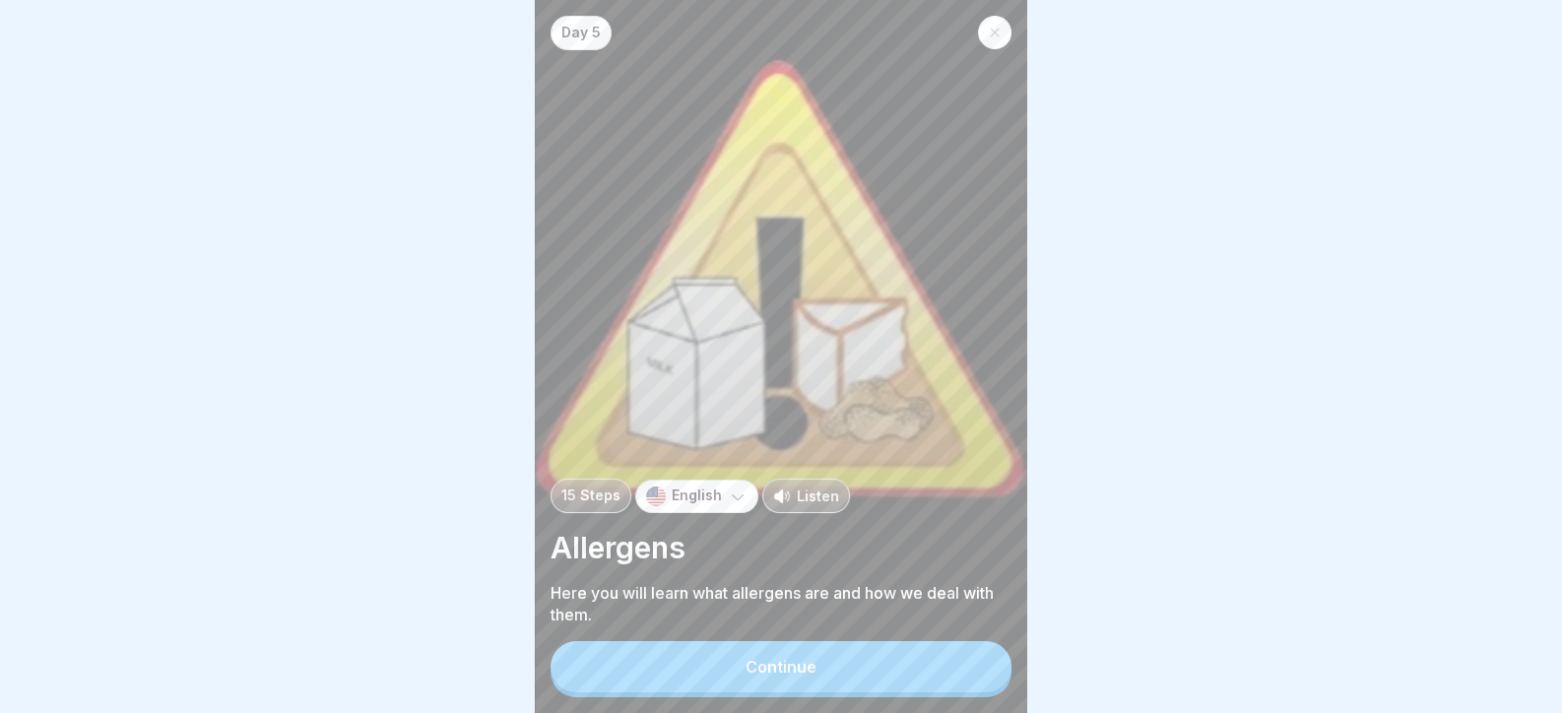
click at [951, 661] on button "Continue" at bounding box center [780, 666] width 461 height 51
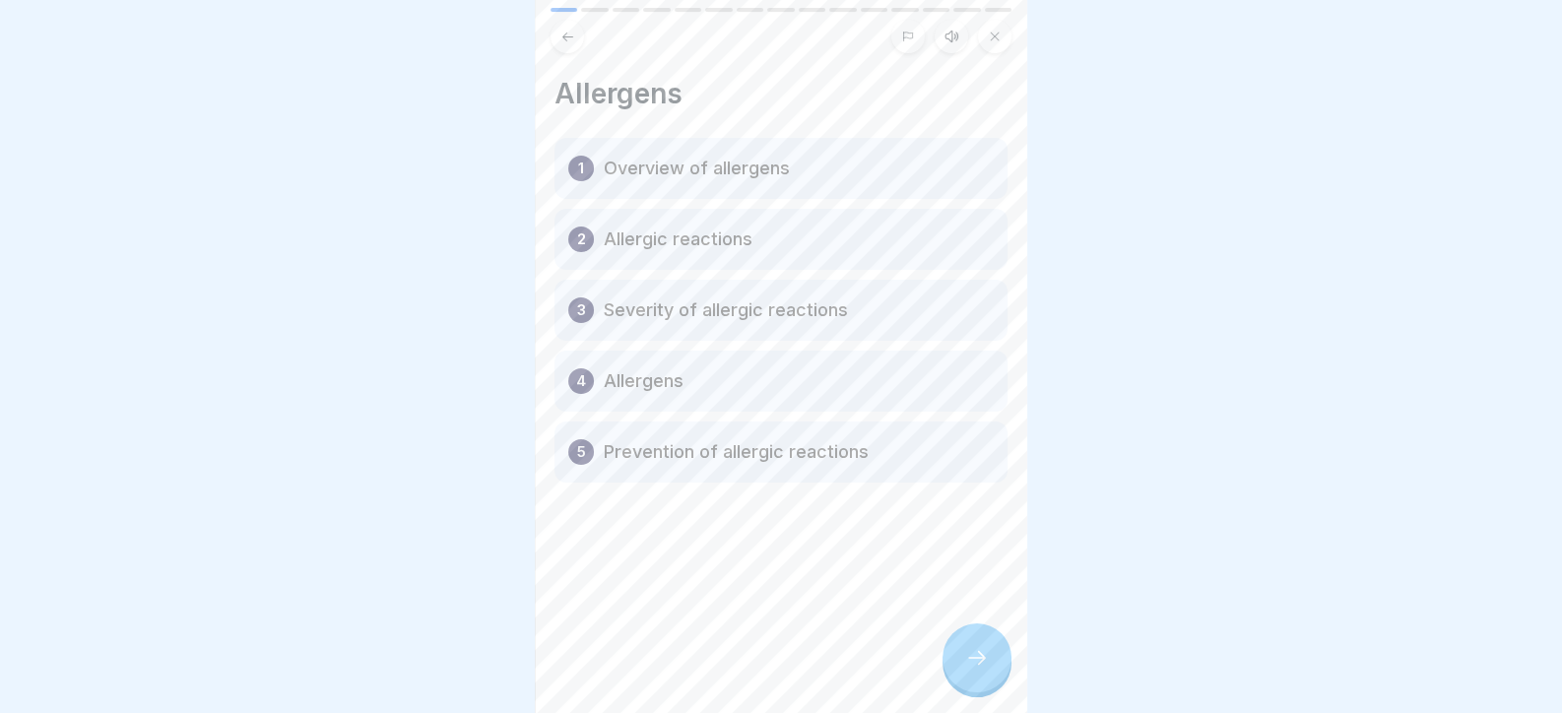
click at [950, 659] on div at bounding box center [976, 657] width 69 height 69
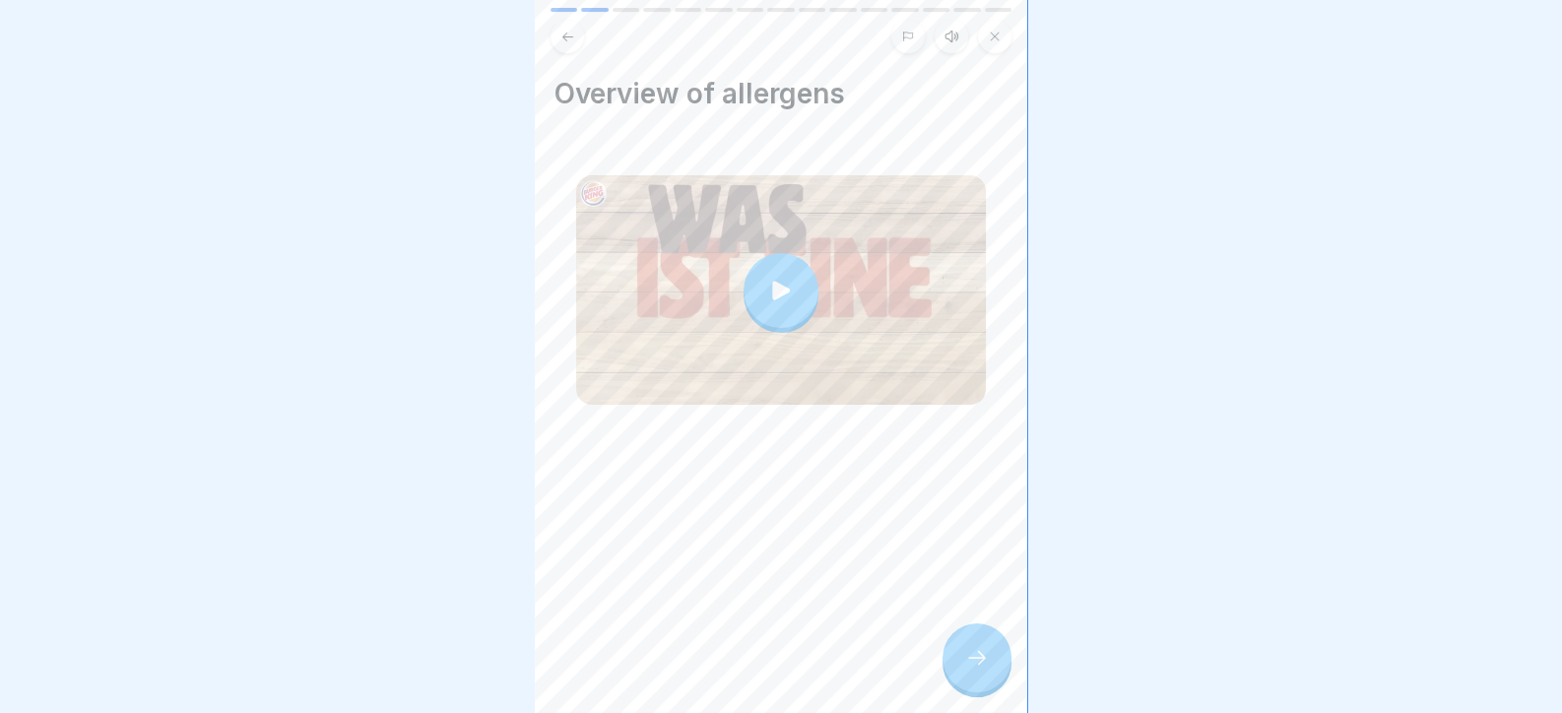
click at [950, 659] on div at bounding box center [976, 657] width 69 height 69
click at [980, 691] on div at bounding box center [976, 657] width 69 height 69
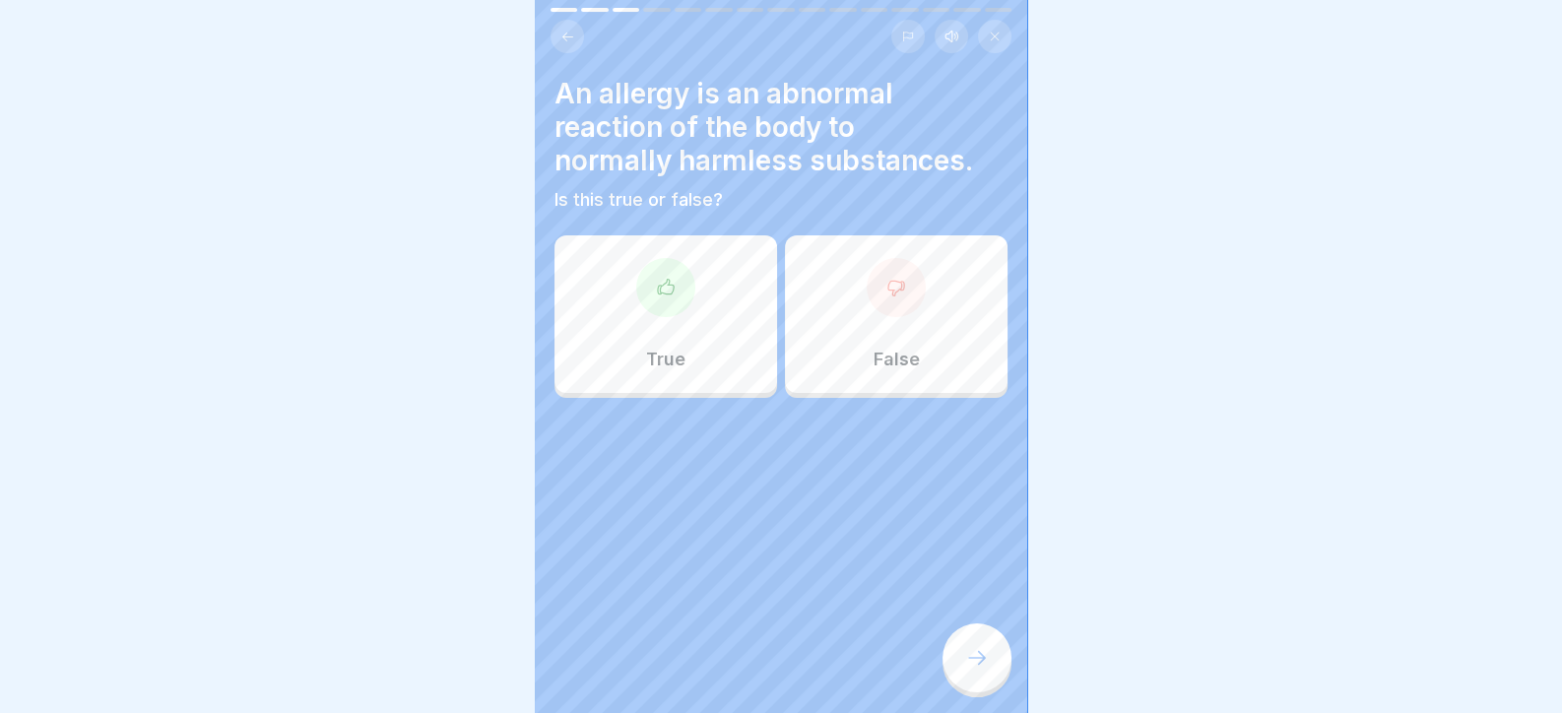
click at [721, 288] on div "True" at bounding box center [665, 314] width 223 height 158
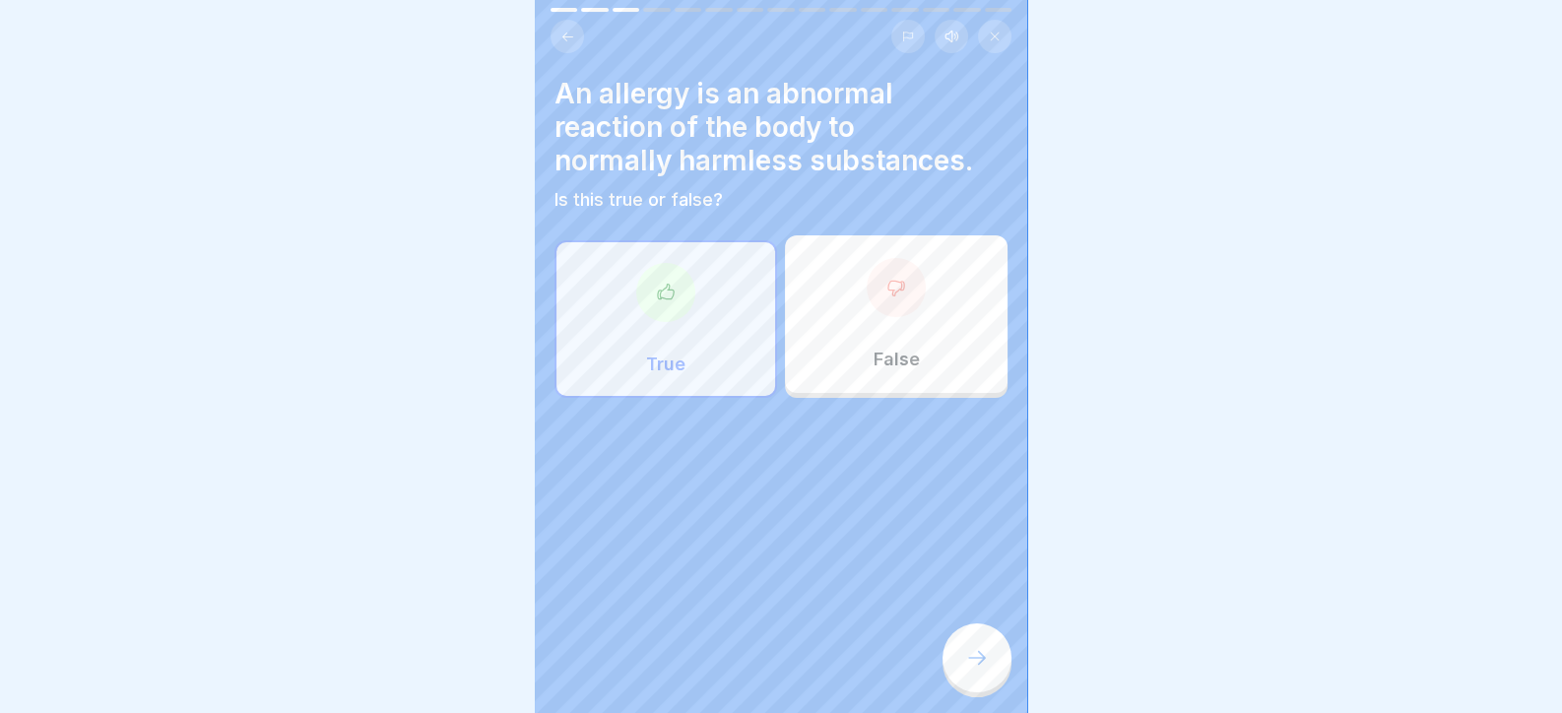
click at [949, 665] on div at bounding box center [976, 657] width 69 height 69
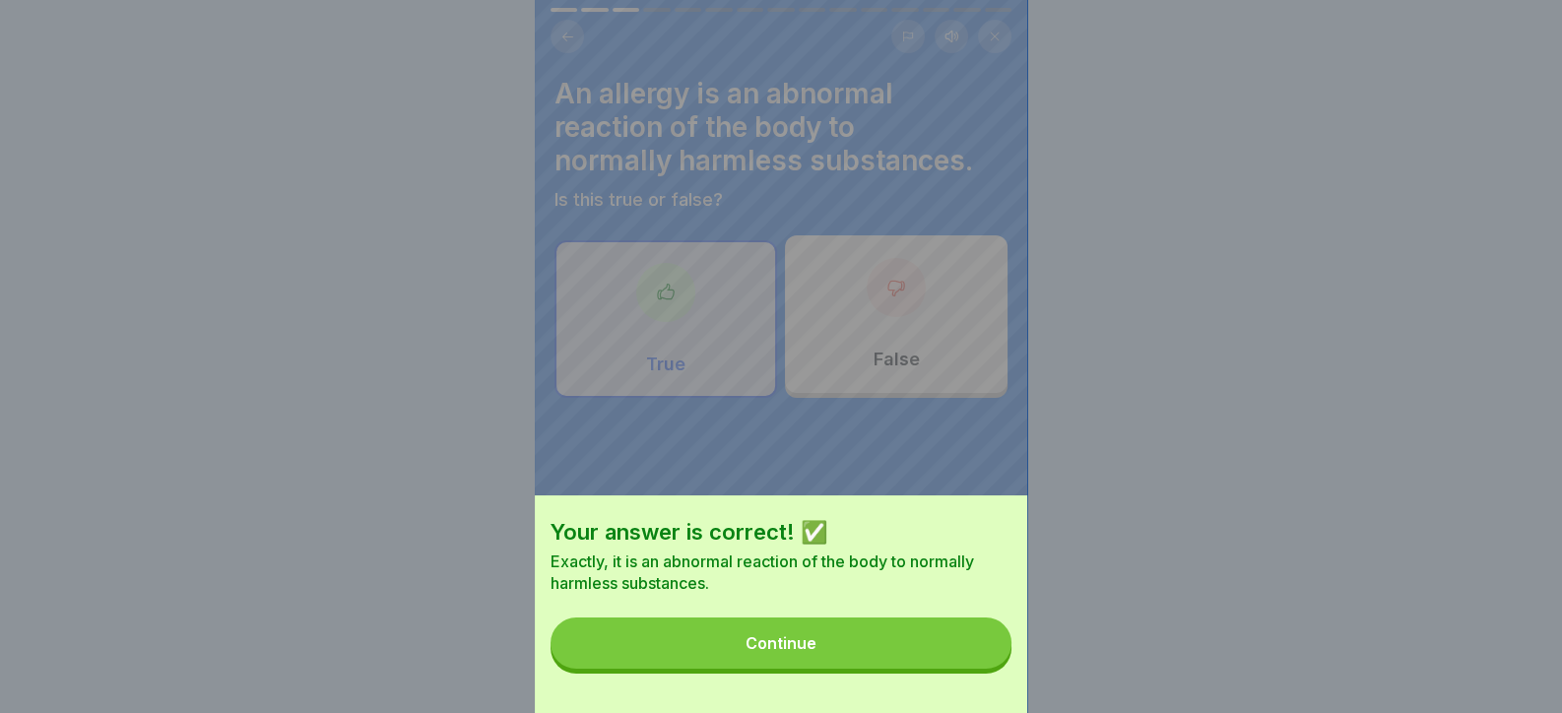
click at [940, 659] on button "Continue" at bounding box center [780, 642] width 461 height 51
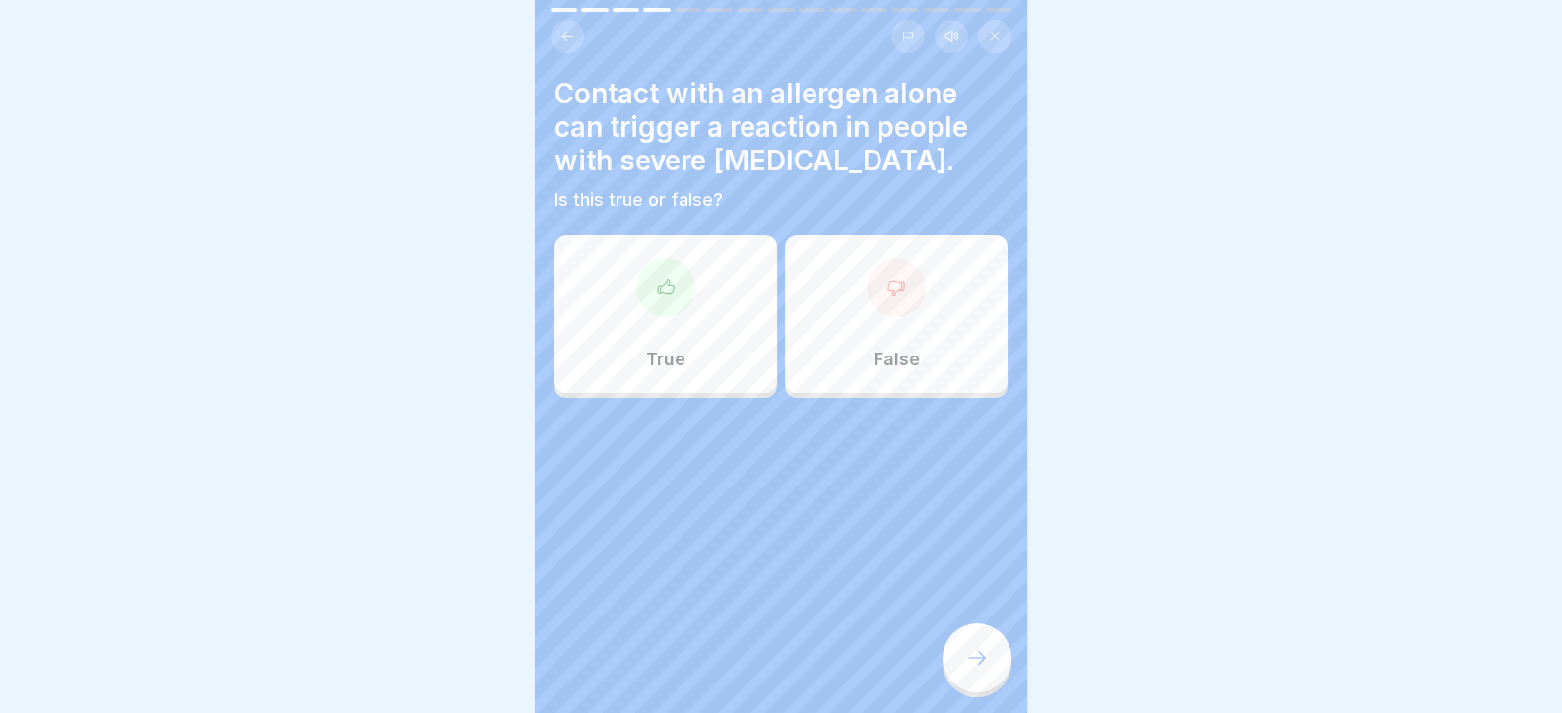
click at [639, 283] on div at bounding box center [665, 287] width 59 height 59
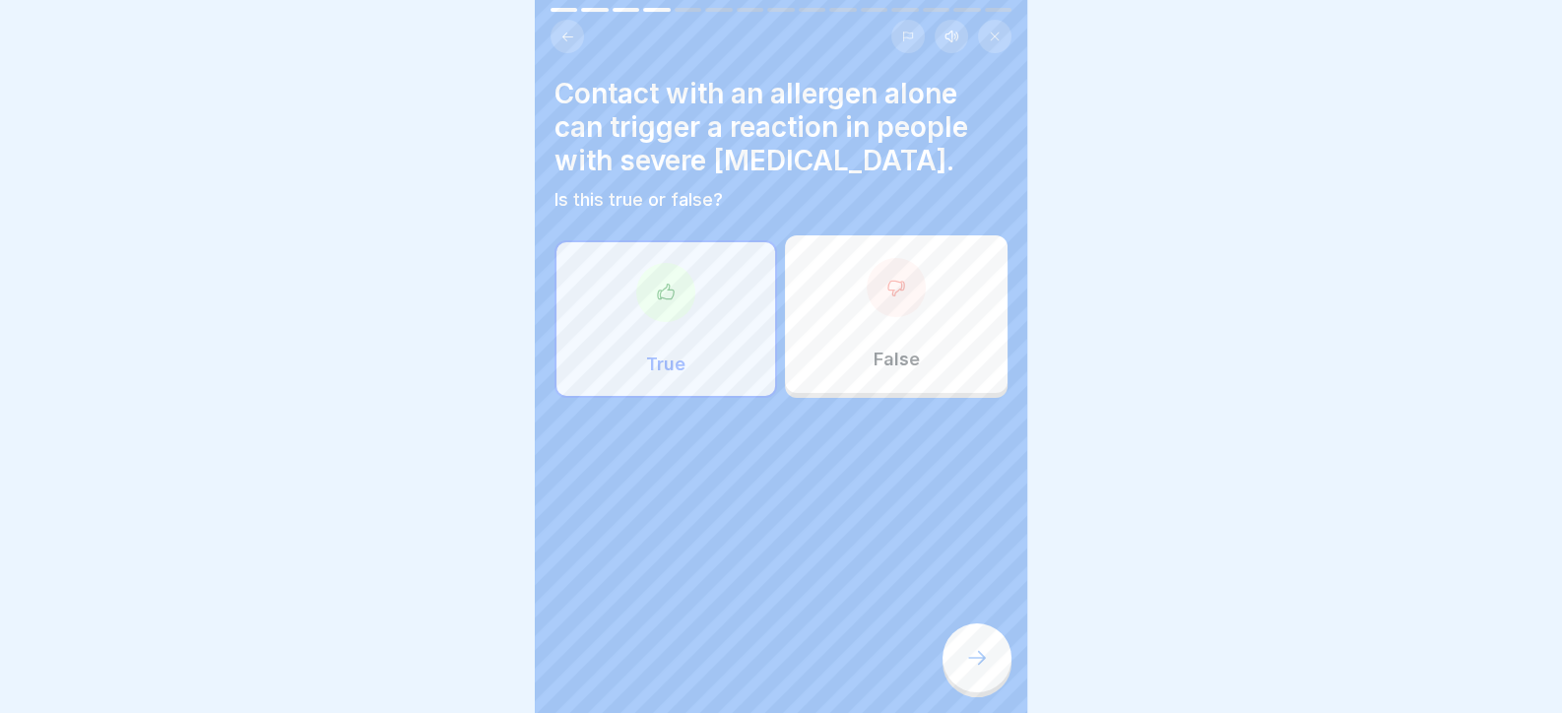
click at [994, 673] on div at bounding box center [976, 657] width 69 height 69
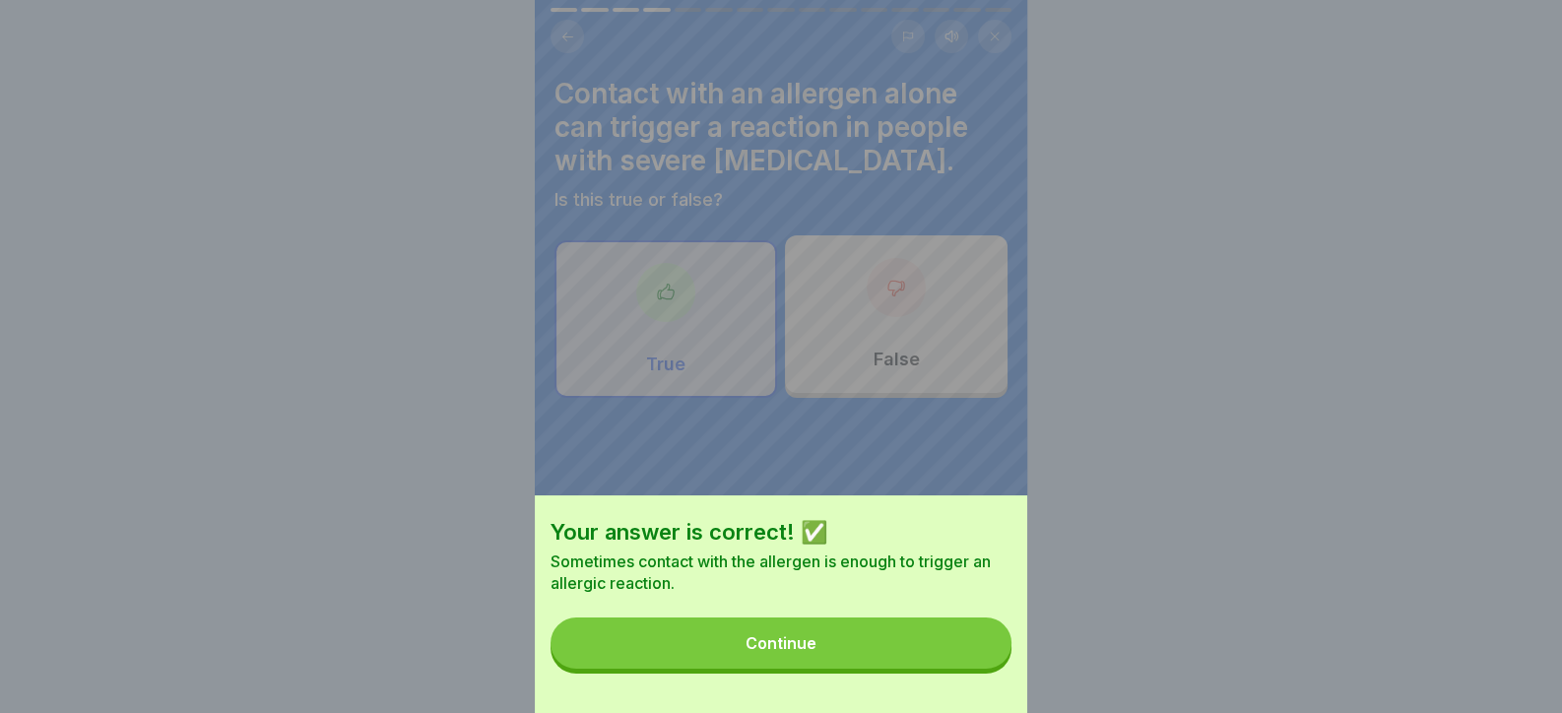
click at [975, 668] on button "Continue" at bounding box center [780, 642] width 461 height 51
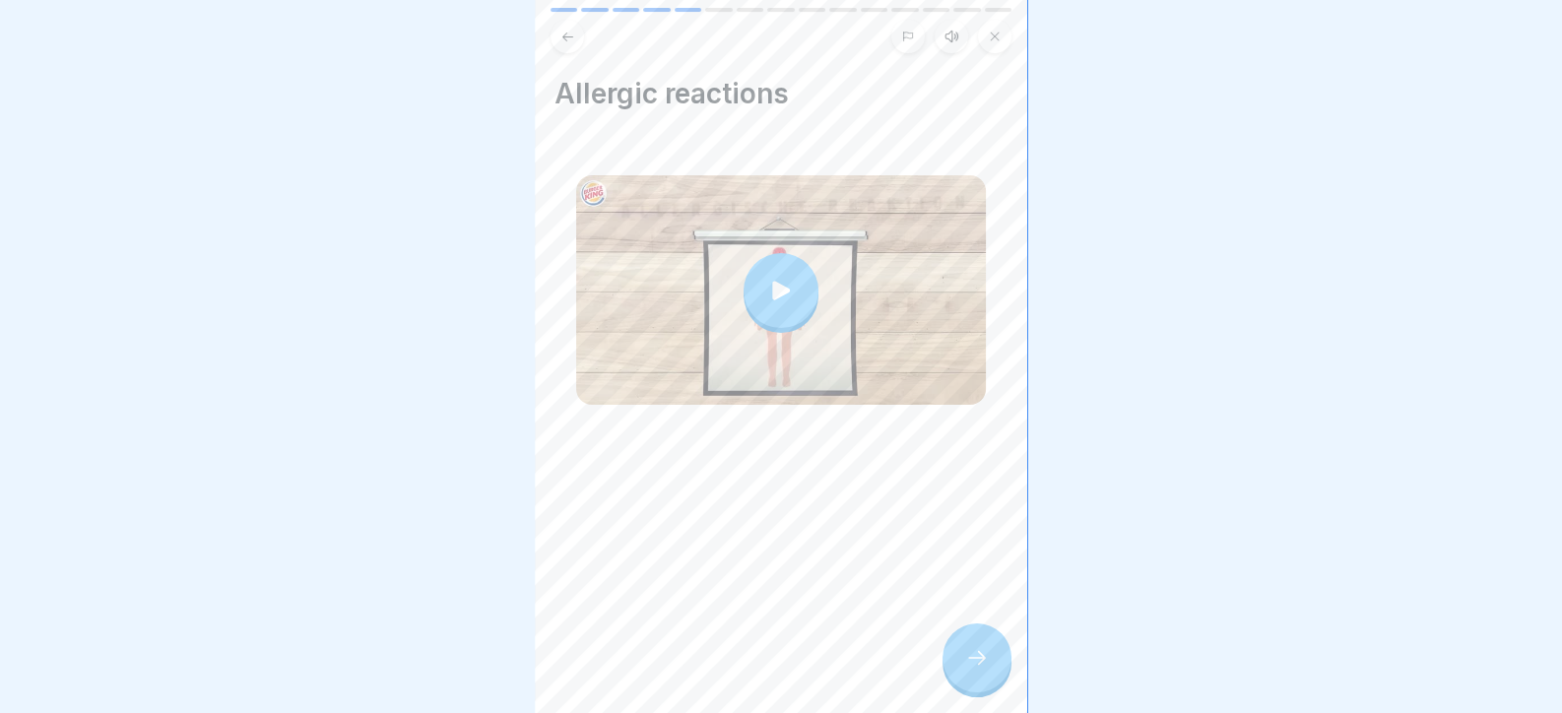
click at [974, 665] on icon at bounding box center [977, 658] width 24 height 24
click at [933, 661] on div "Allergic reactions" at bounding box center [781, 356] width 492 height 713
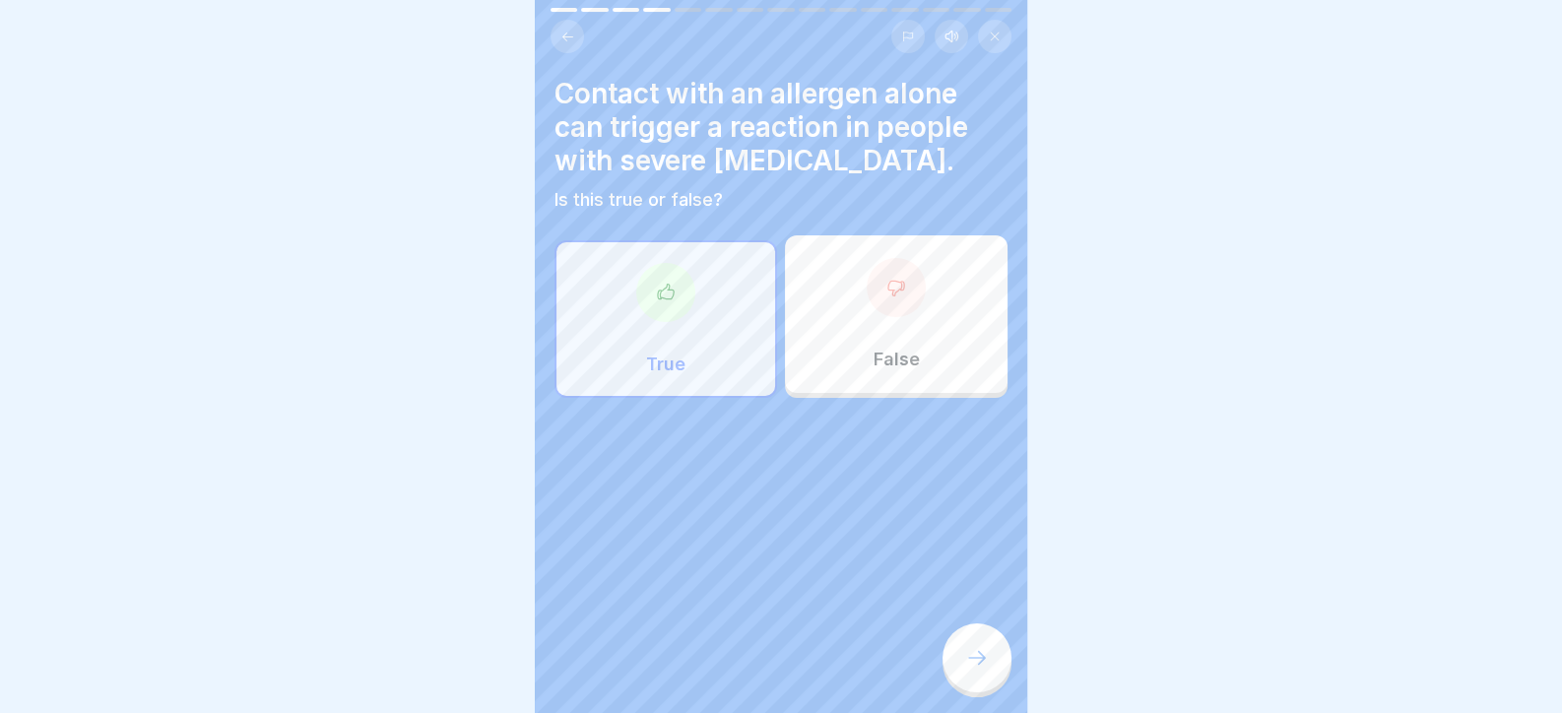
click at [960, 664] on div at bounding box center [976, 657] width 69 height 69
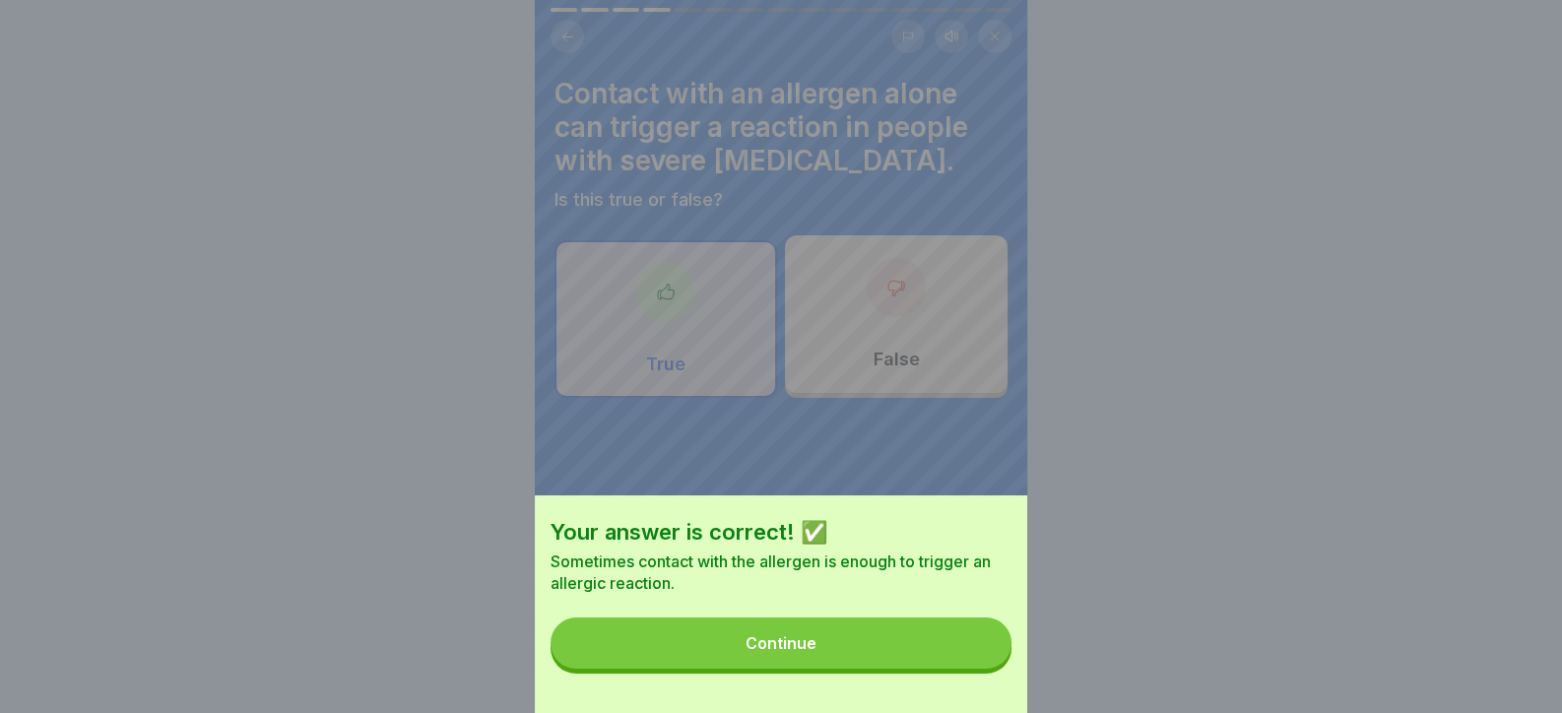
click at [956, 663] on button "Continue" at bounding box center [780, 642] width 461 height 51
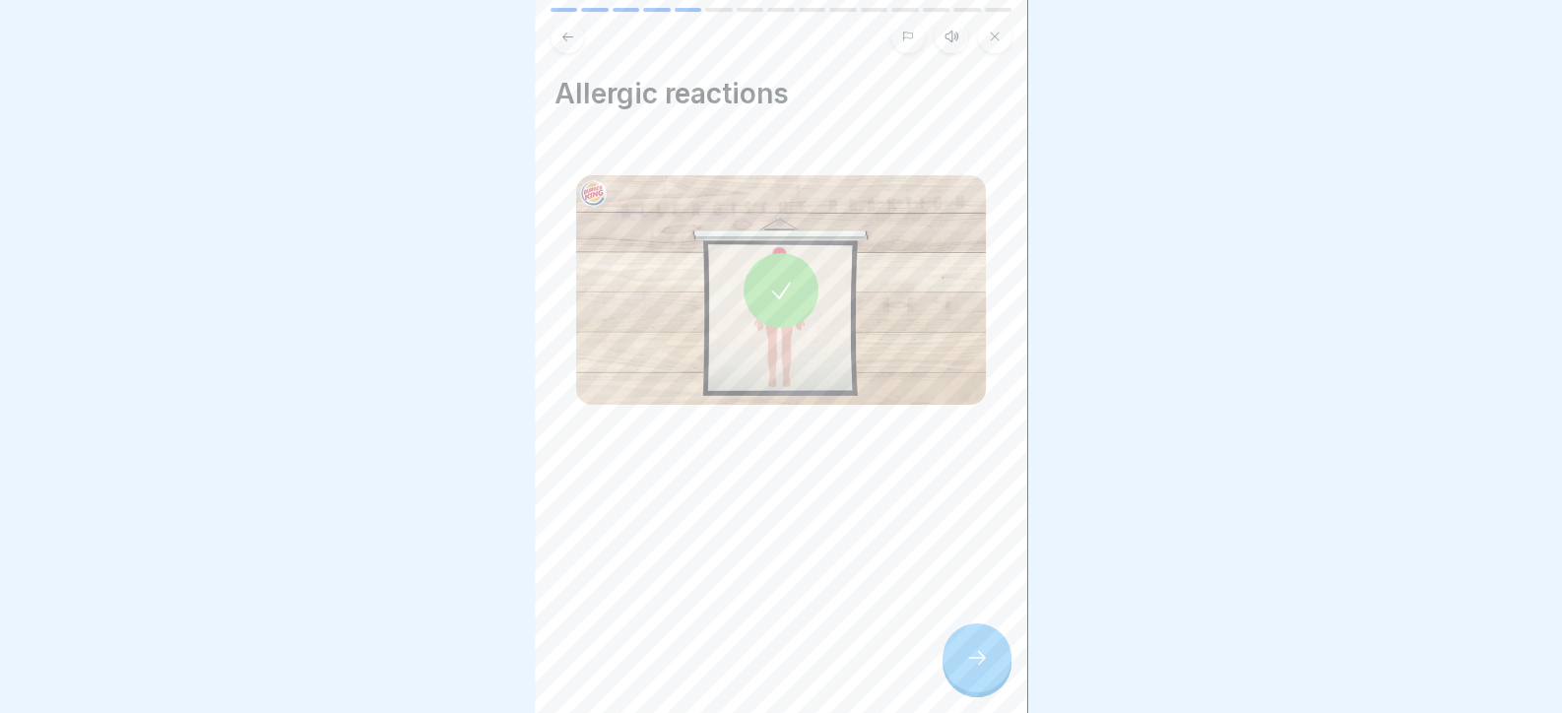
click at [956, 662] on div at bounding box center [976, 657] width 69 height 69
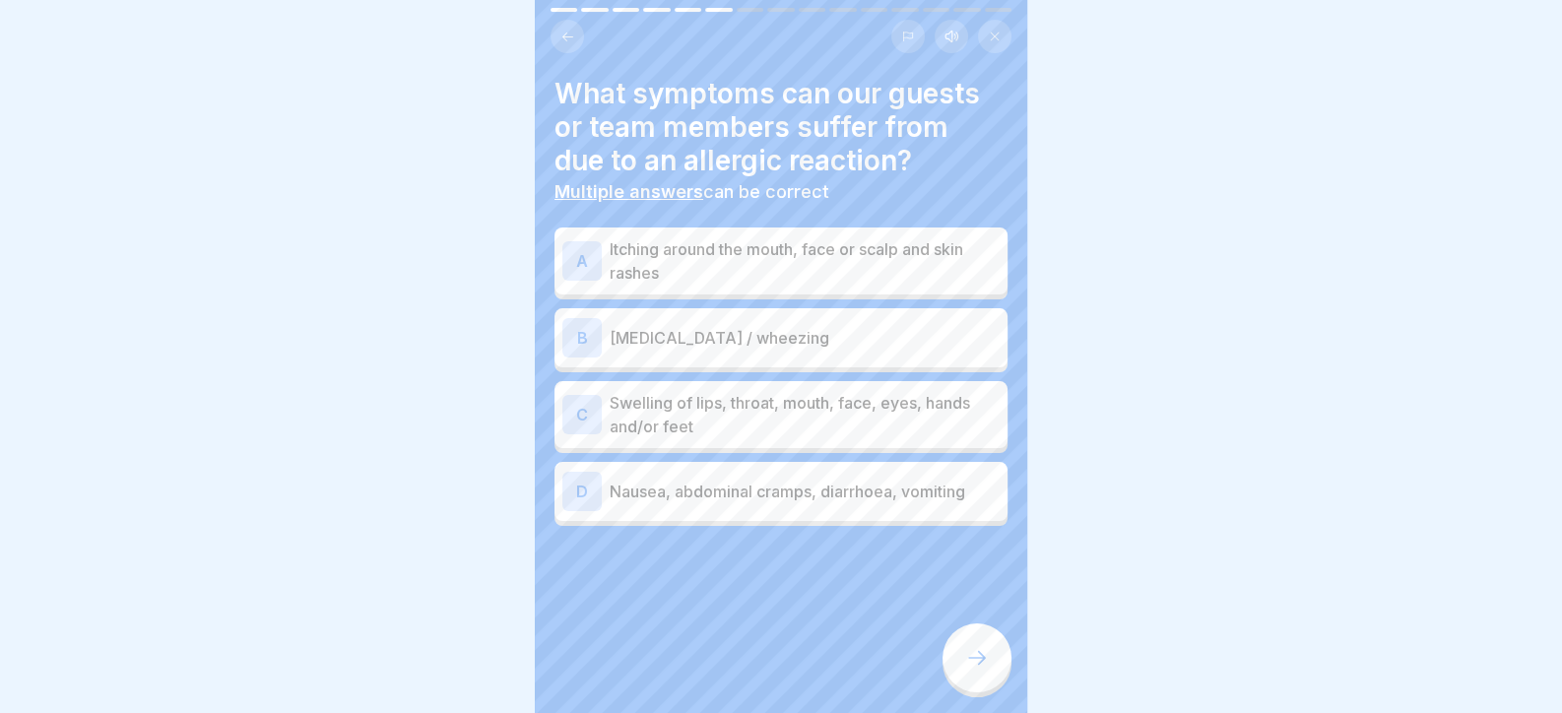
click at [827, 260] on p "Itching around the mouth, face or scalp and skin rashes" at bounding box center [804, 260] width 390 height 47
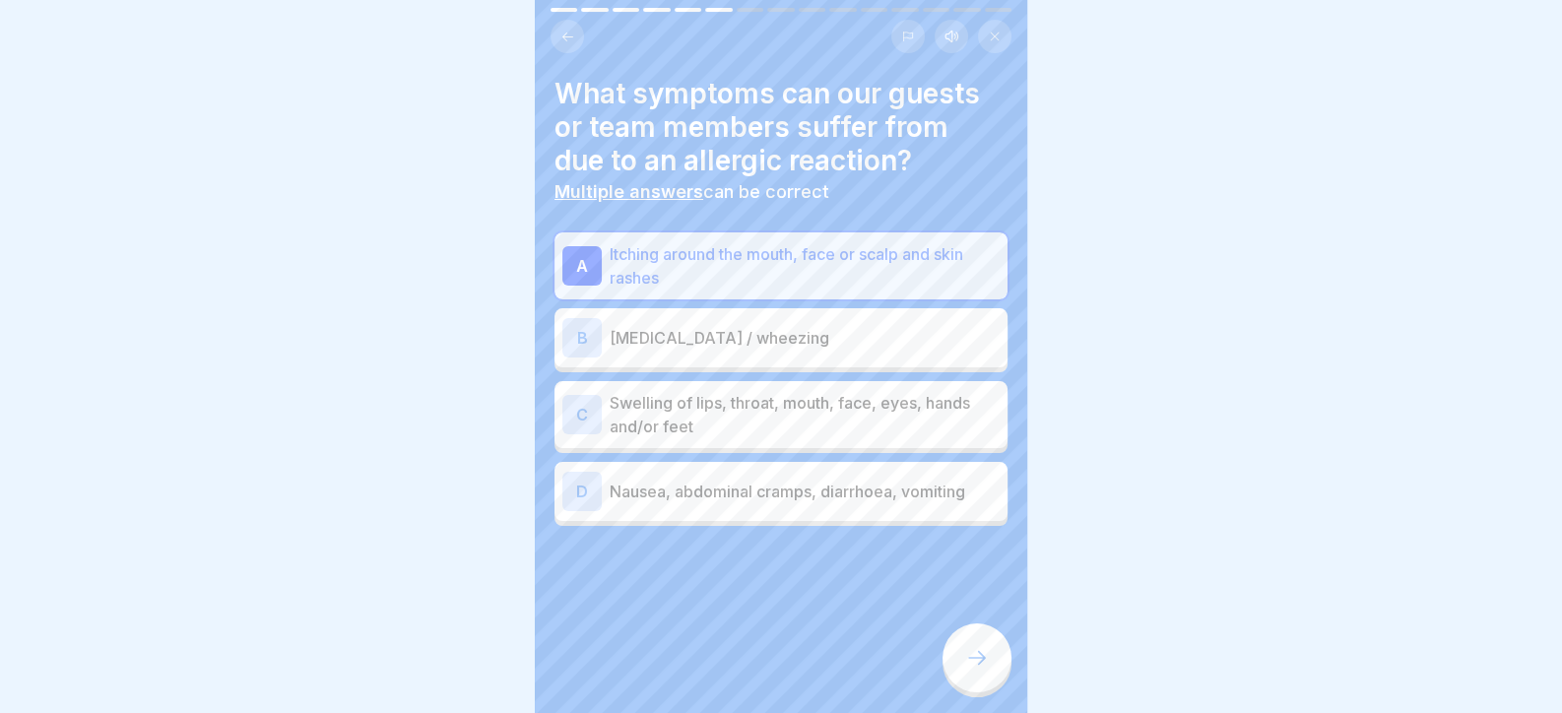
click at [813, 342] on p "[MEDICAL_DATA] / wheezing" at bounding box center [804, 338] width 390 height 24
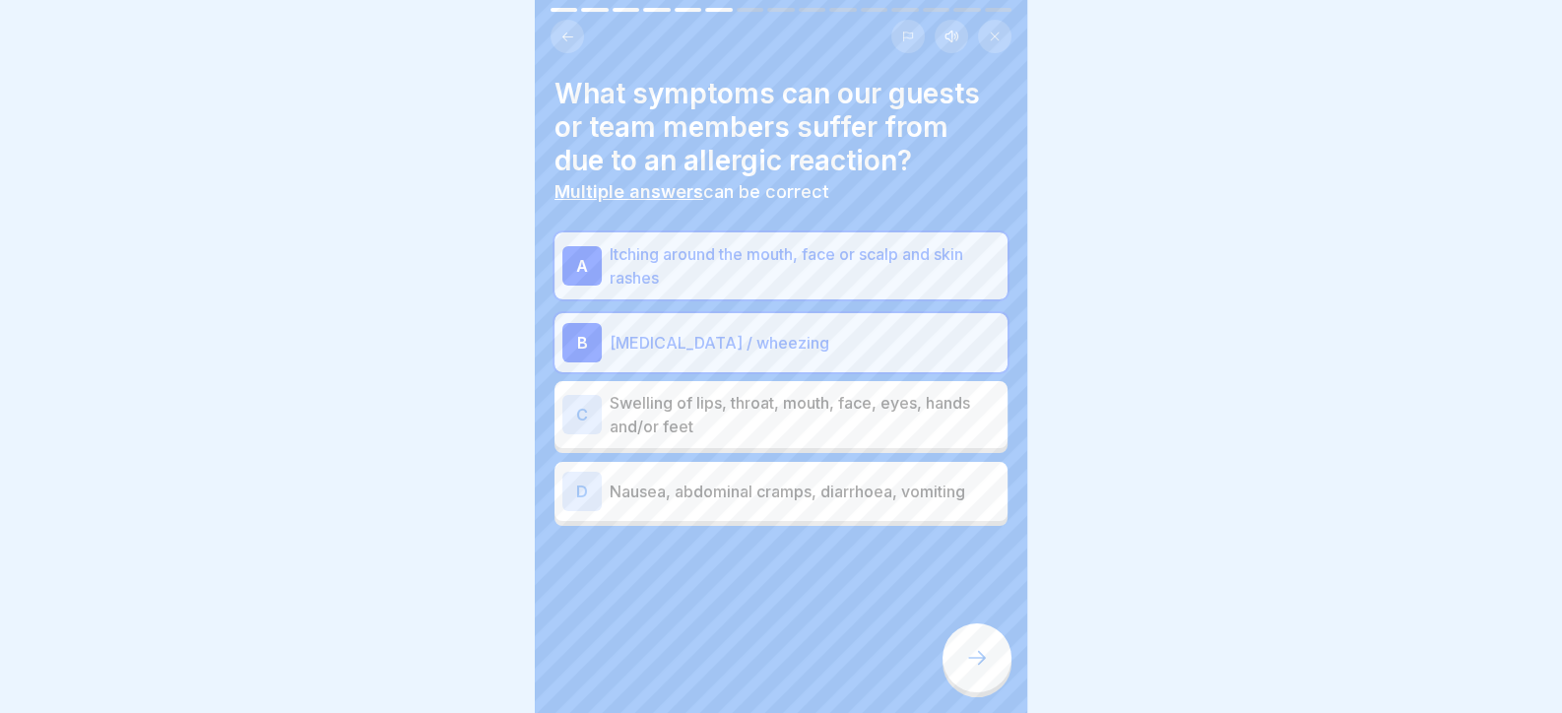
click at [817, 395] on p "Swelling of lips, throat, mouth, face, eyes, hands and/or feet" at bounding box center [804, 414] width 390 height 47
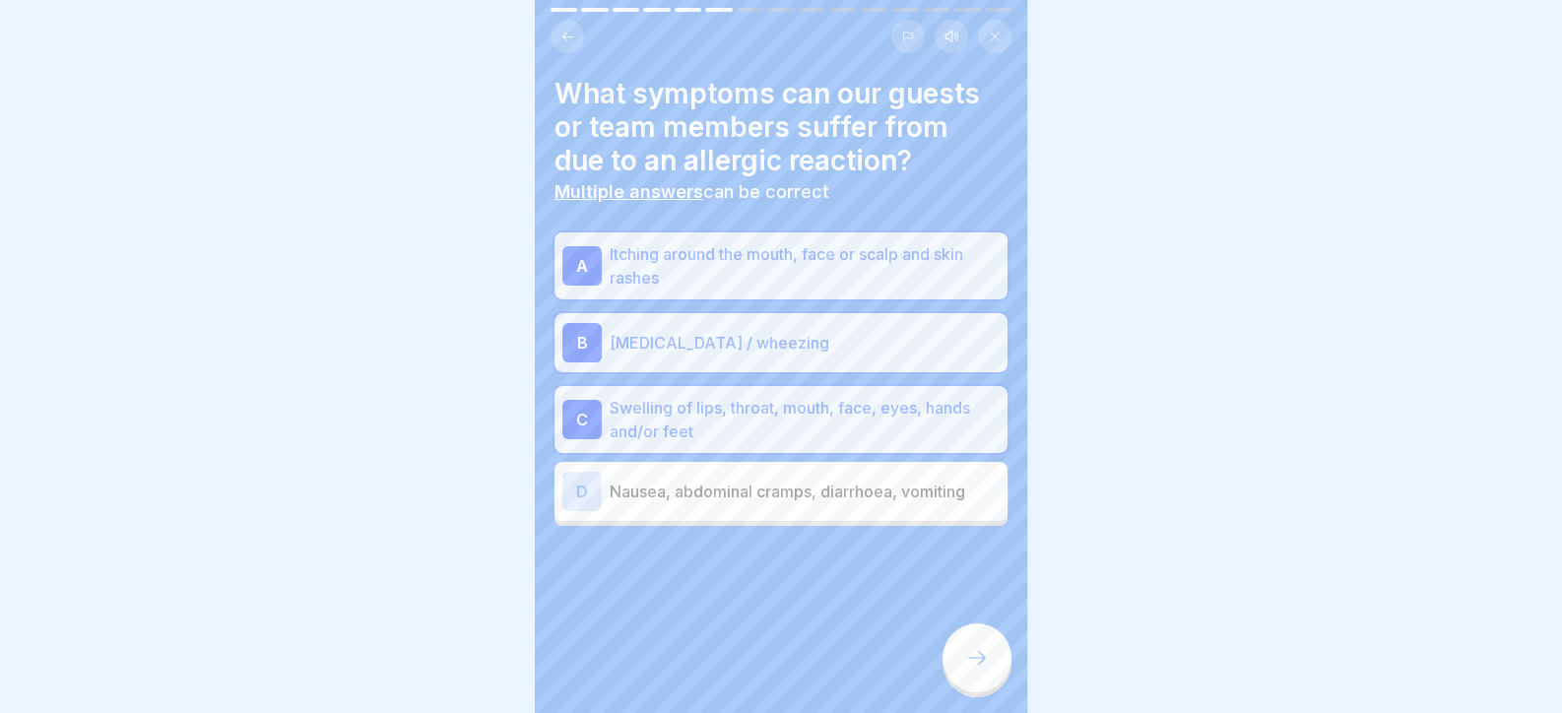
click at [842, 491] on p "Nausea, abdominal cramps, diarrhoea, vomiting" at bounding box center [804, 492] width 390 height 24
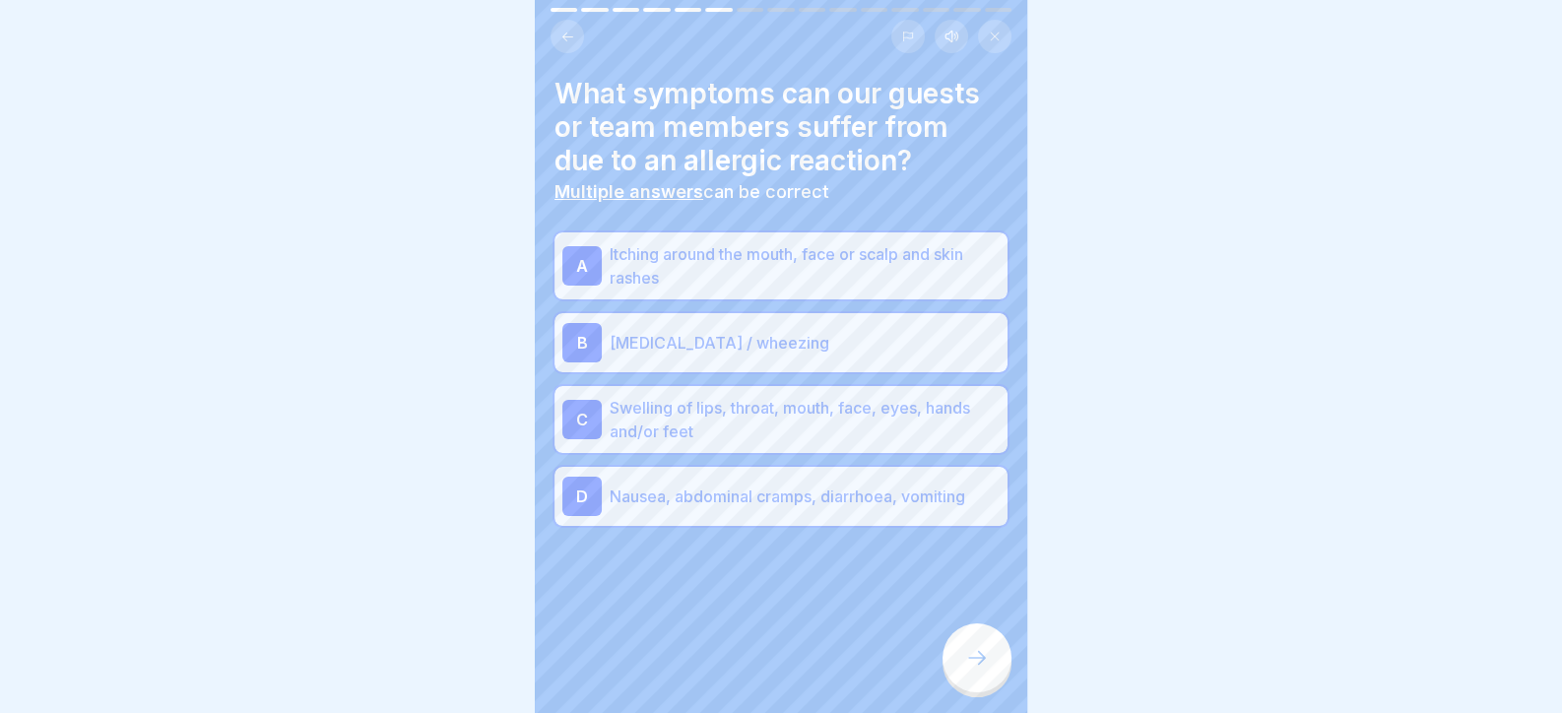
click at [938, 673] on div "What symptoms can our guests or team members suffer from due to an allergic rea…" at bounding box center [781, 356] width 492 height 713
click at [968, 670] on icon at bounding box center [977, 658] width 24 height 24
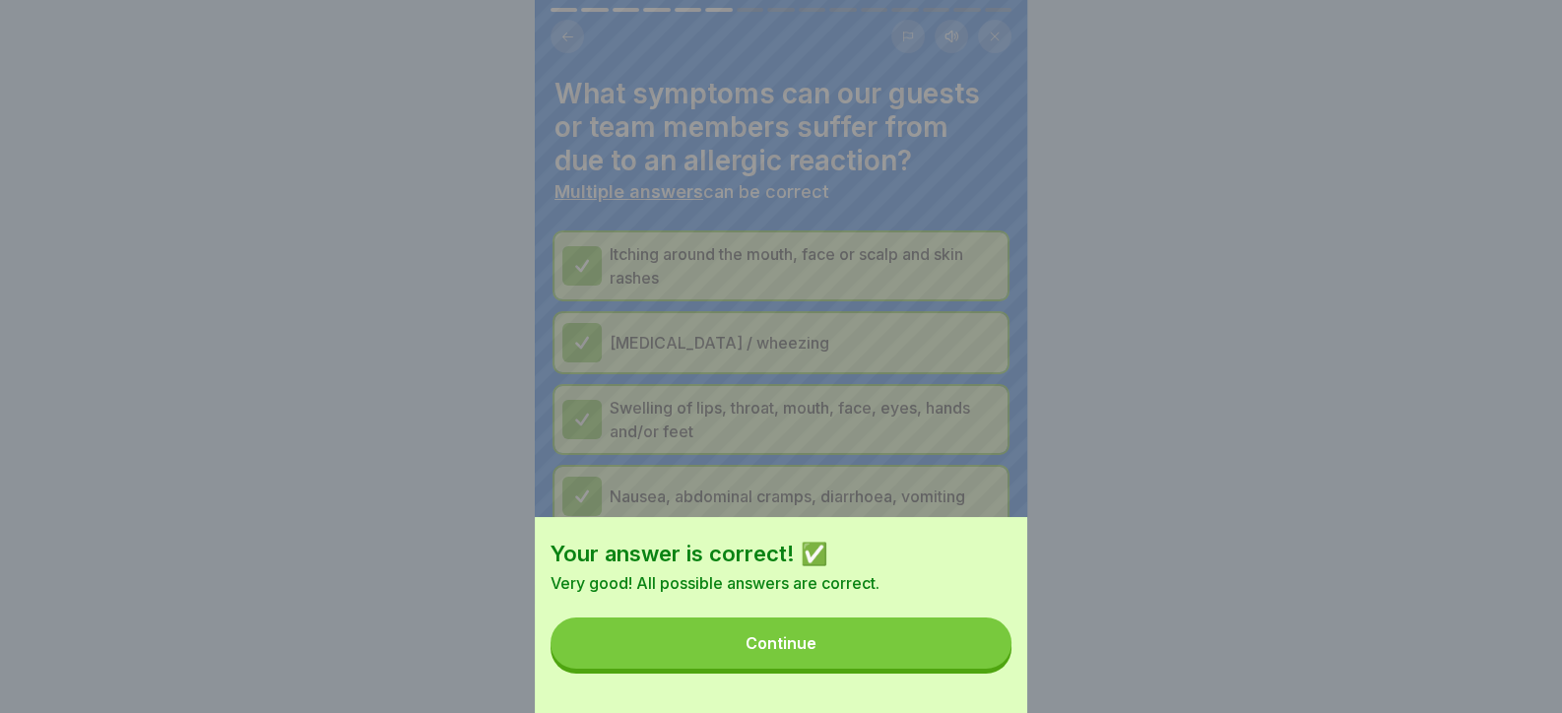
click at [951, 669] on button "Continue" at bounding box center [780, 642] width 461 height 51
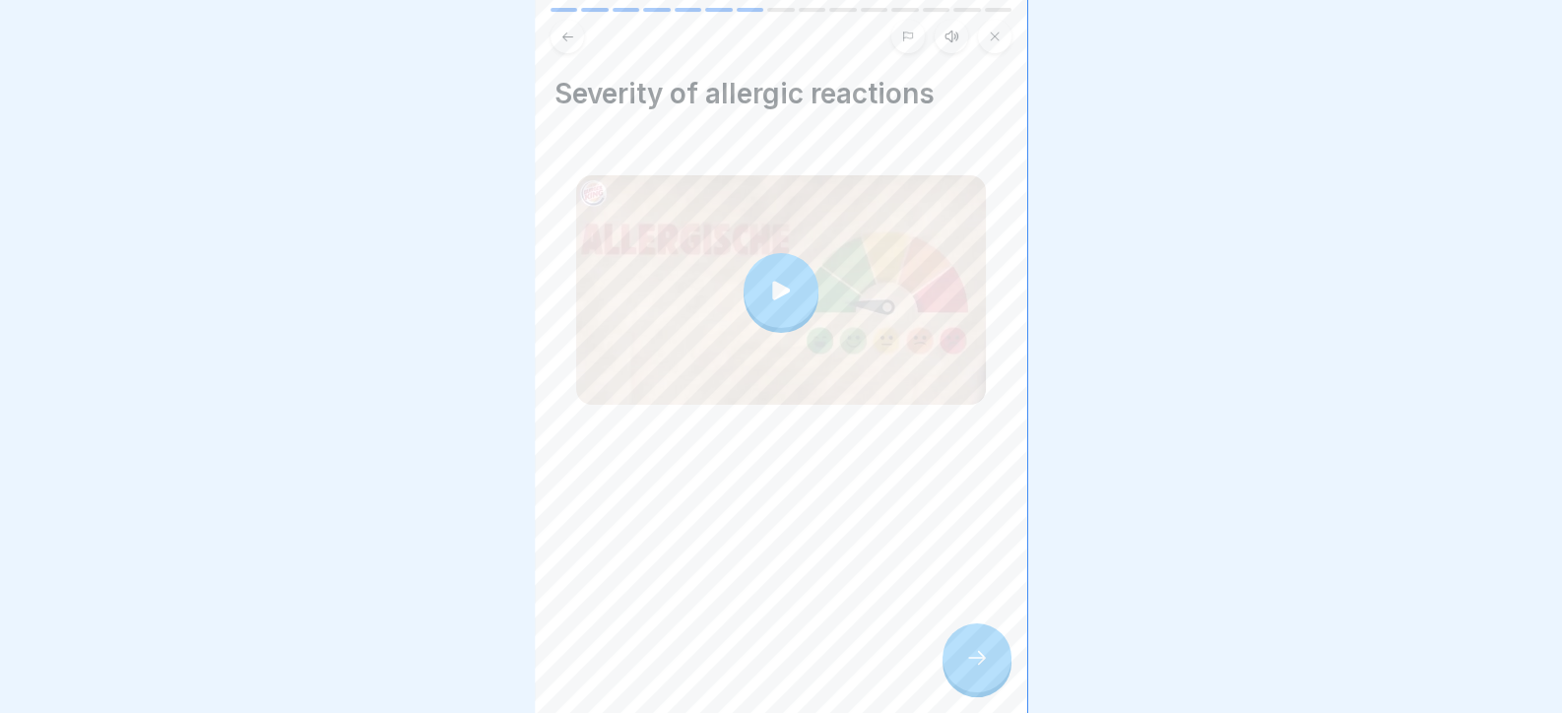
click at [960, 663] on div at bounding box center [976, 657] width 69 height 69
click at [972, 670] on icon at bounding box center [977, 658] width 24 height 24
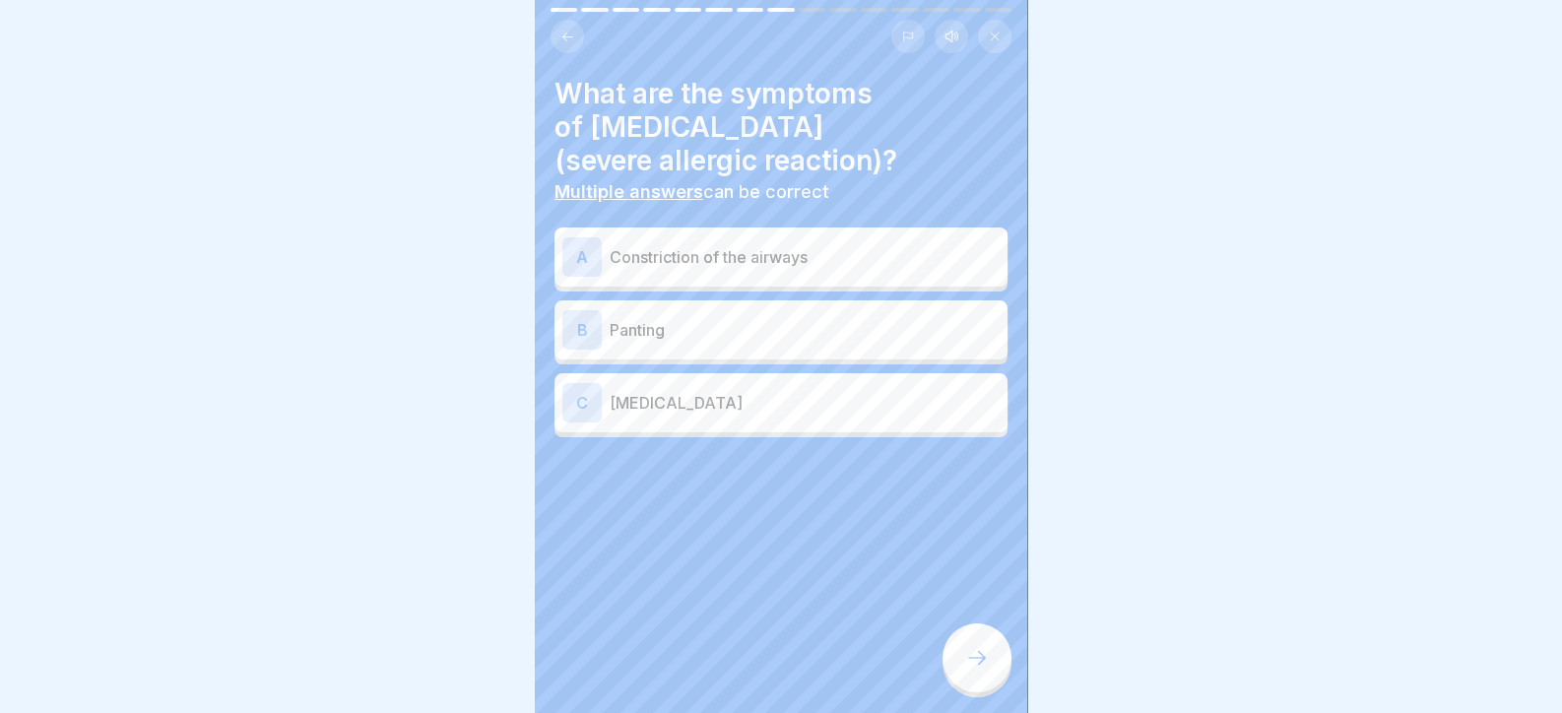
click at [769, 261] on p "Constriction of the airways" at bounding box center [804, 257] width 390 height 24
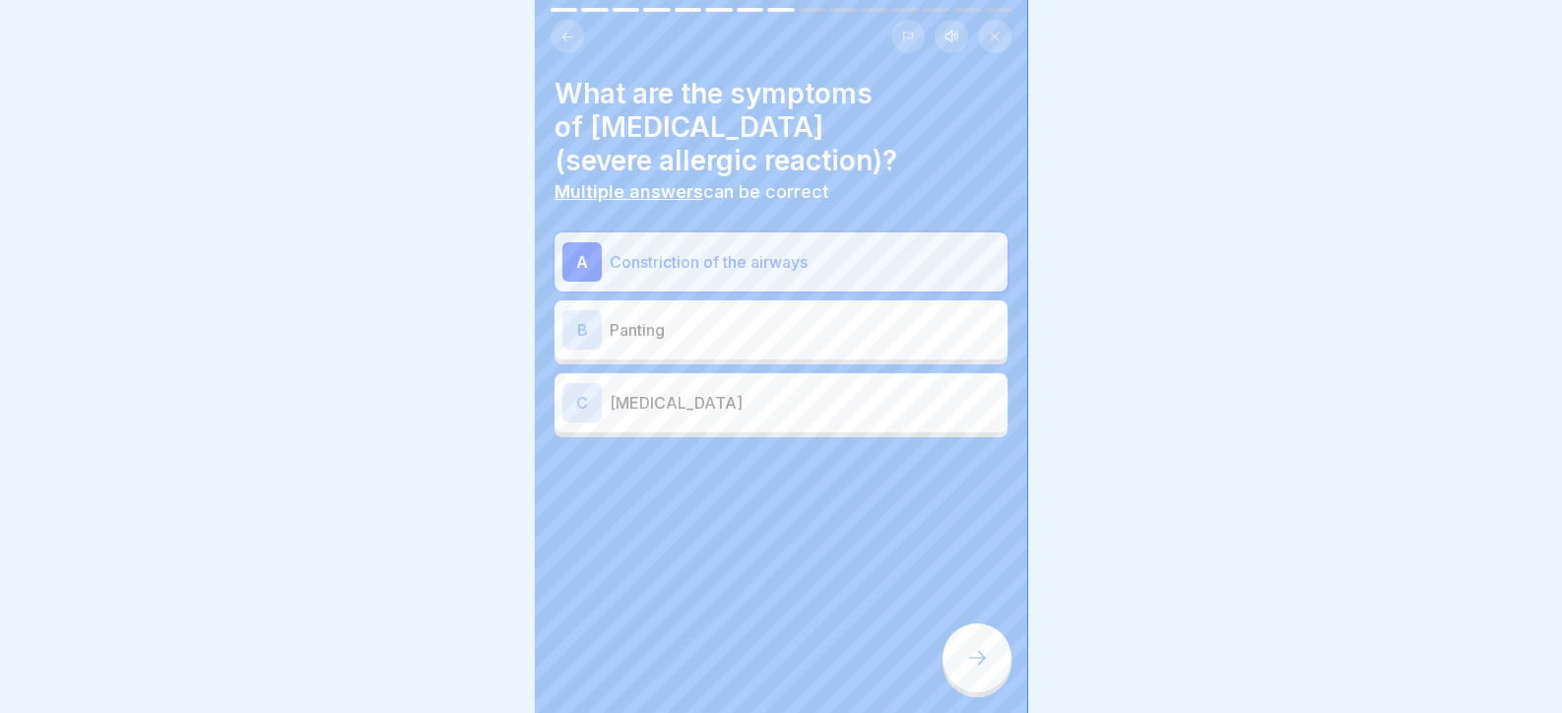
click at [754, 347] on div "B Panting" at bounding box center [780, 329] width 437 height 39
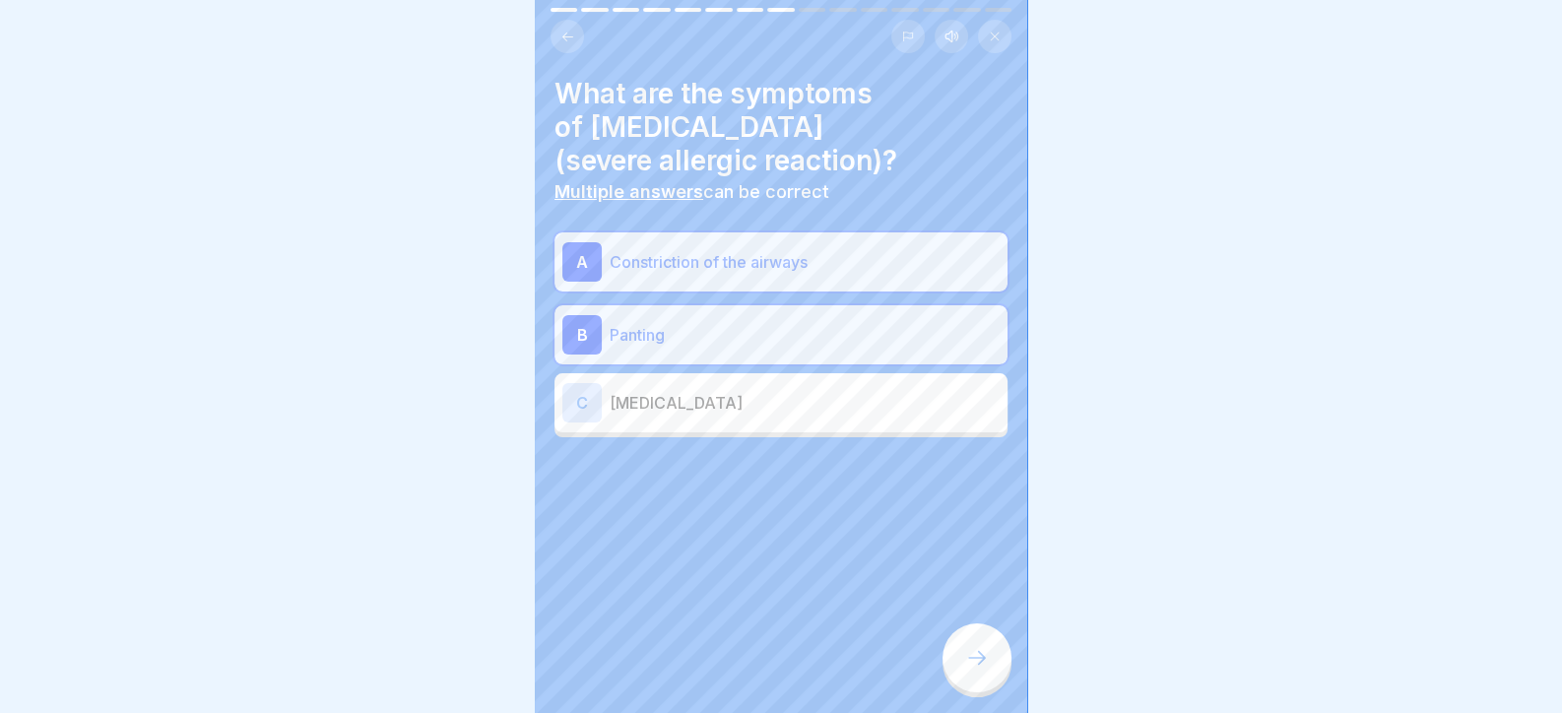
click at [754, 404] on p "[MEDICAL_DATA]" at bounding box center [804, 403] width 390 height 24
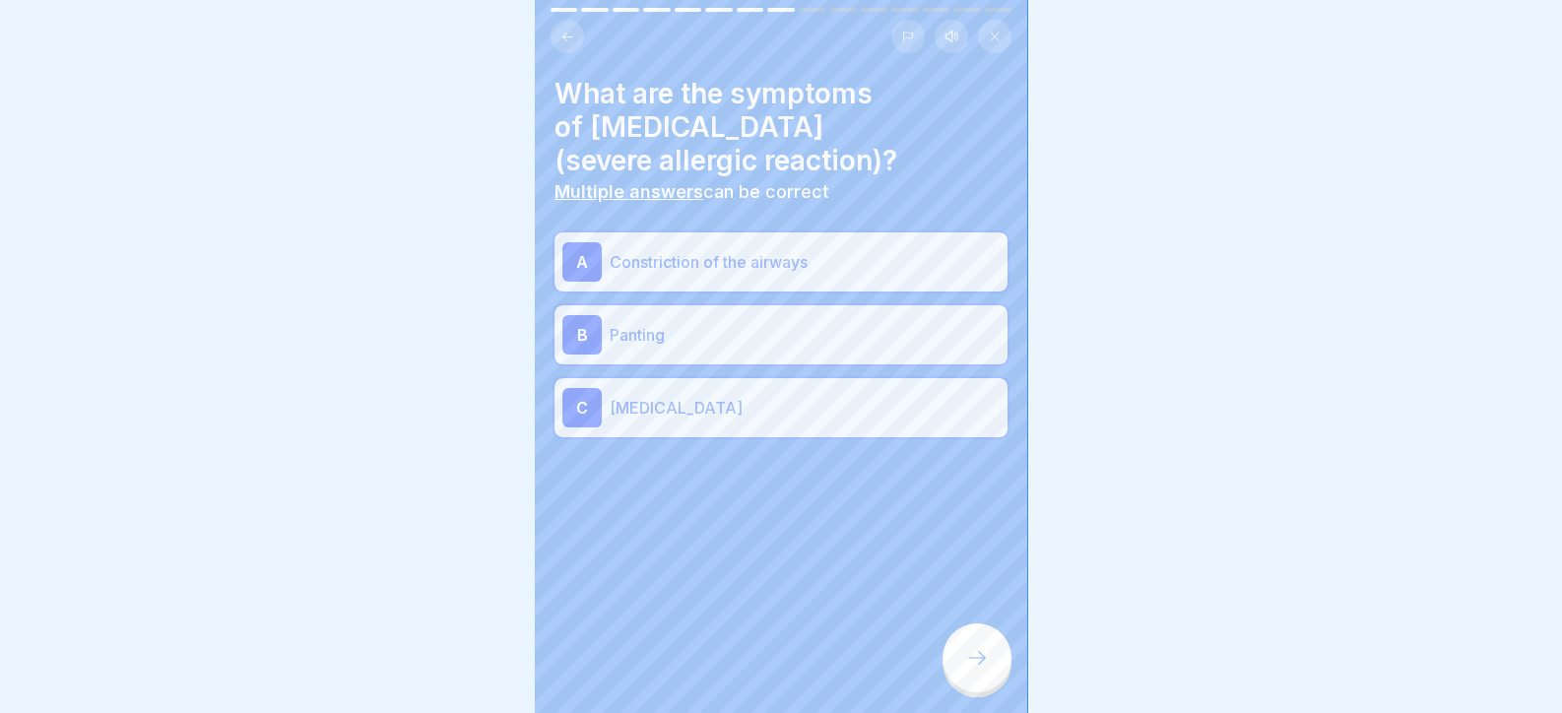
click at [979, 670] on icon at bounding box center [977, 658] width 24 height 24
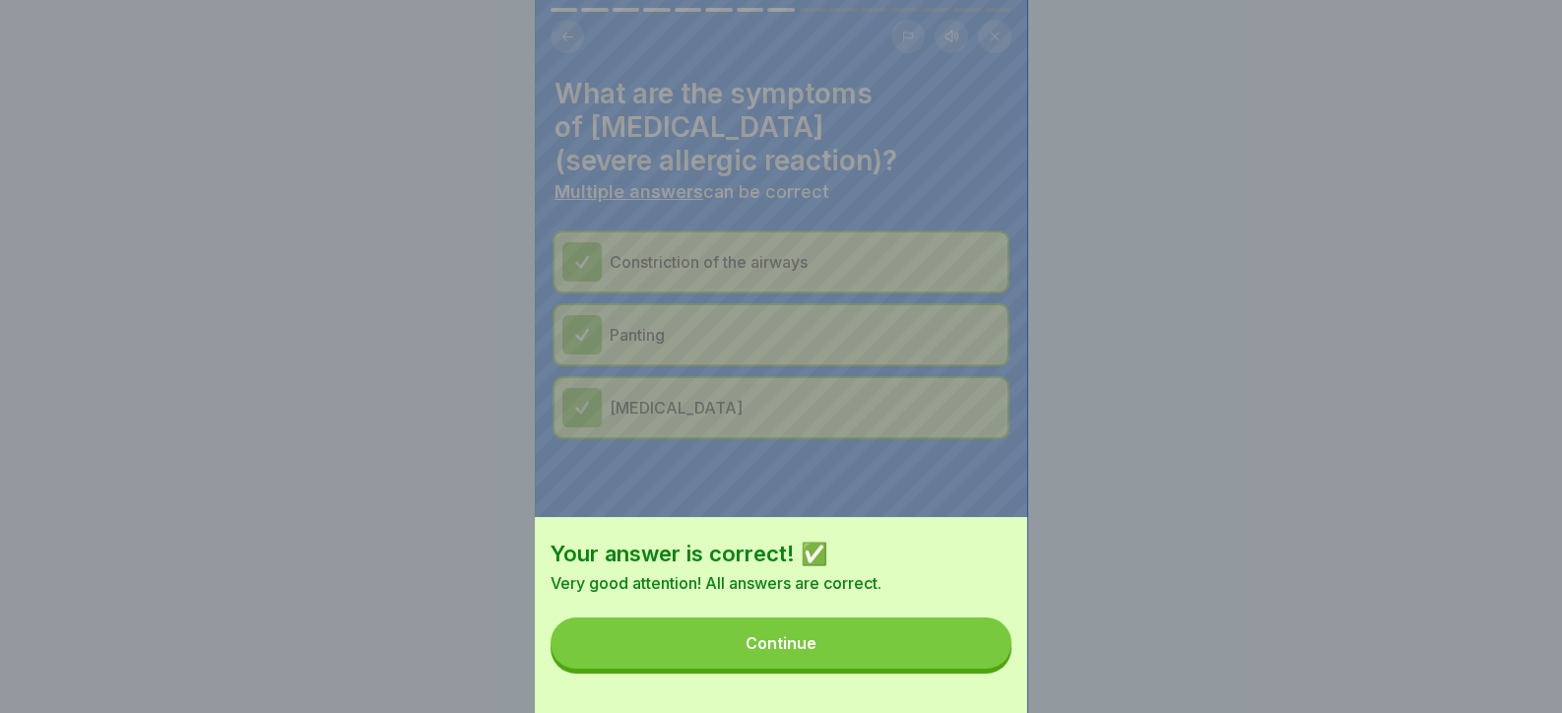
click at [956, 669] on button "Continue" at bounding box center [780, 642] width 461 height 51
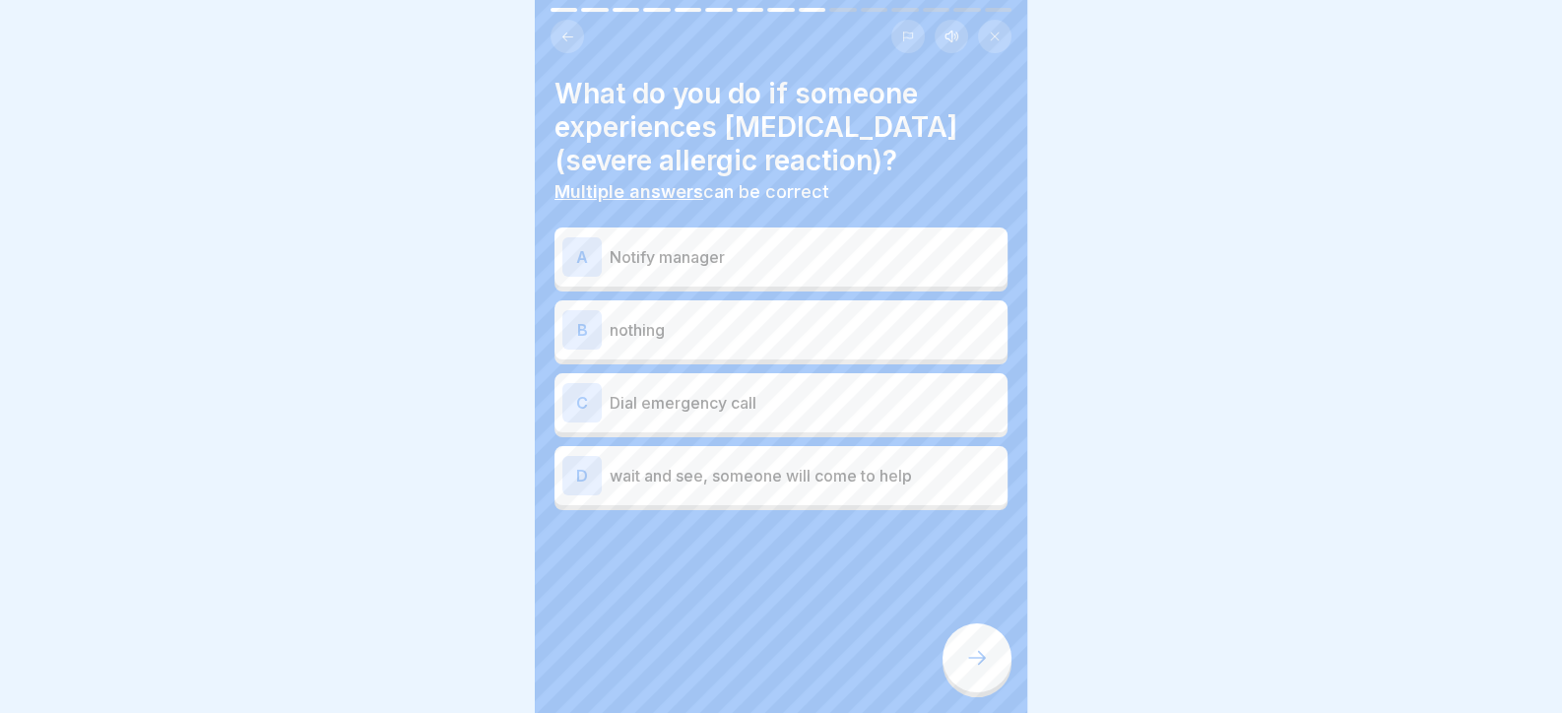
click at [743, 265] on p "Notify manager" at bounding box center [804, 257] width 390 height 24
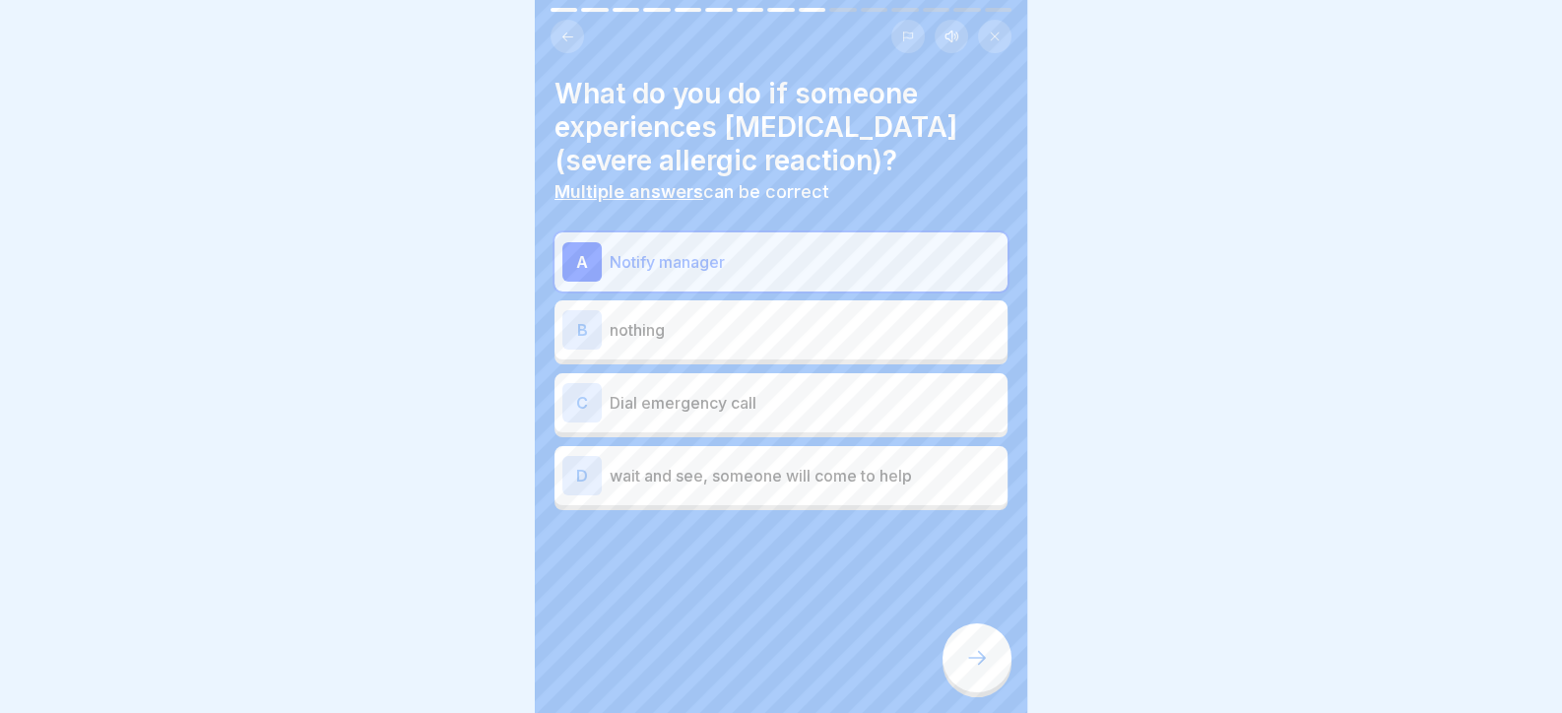
click at [780, 396] on p "Dial emergency call" at bounding box center [804, 403] width 390 height 24
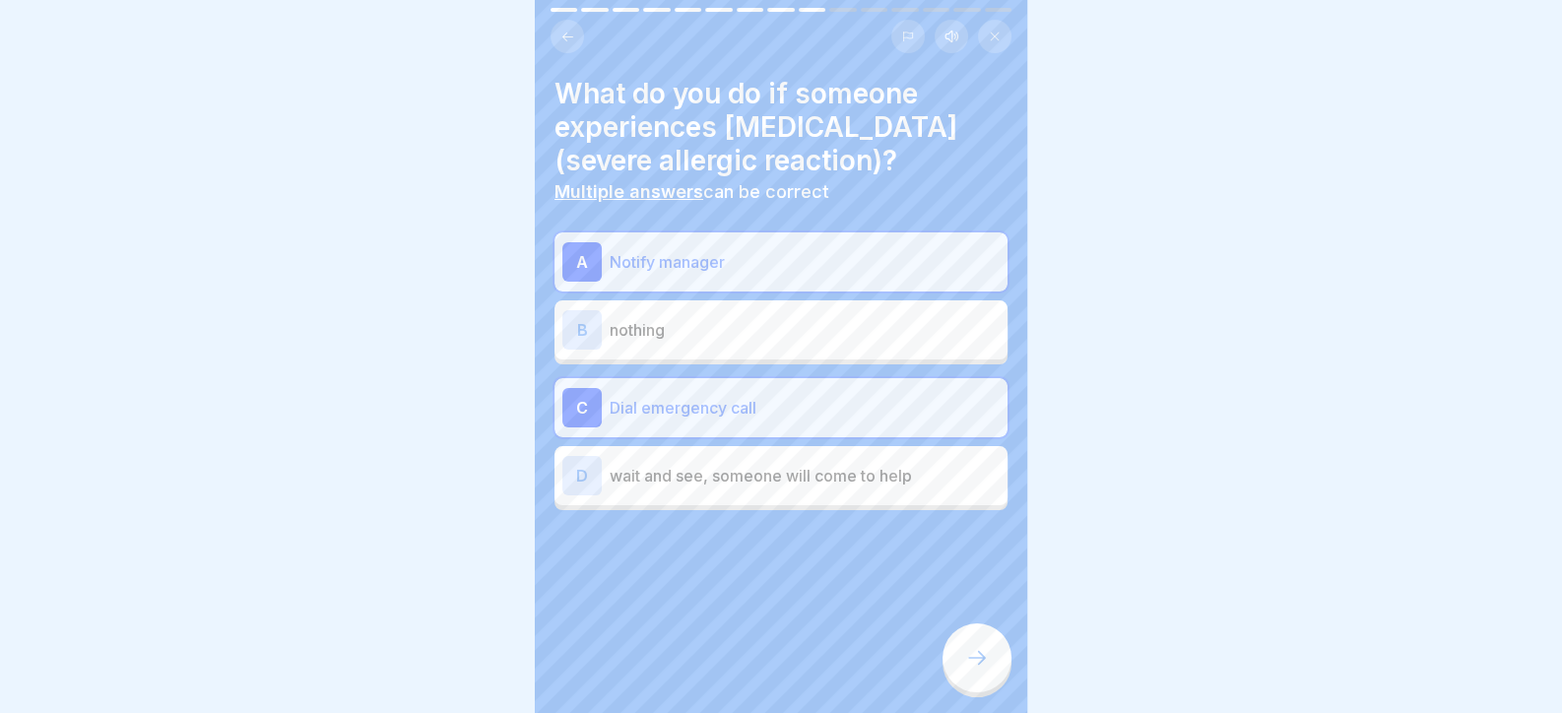
click at [980, 665] on icon at bounding box center [977, 658] width 18 height 14
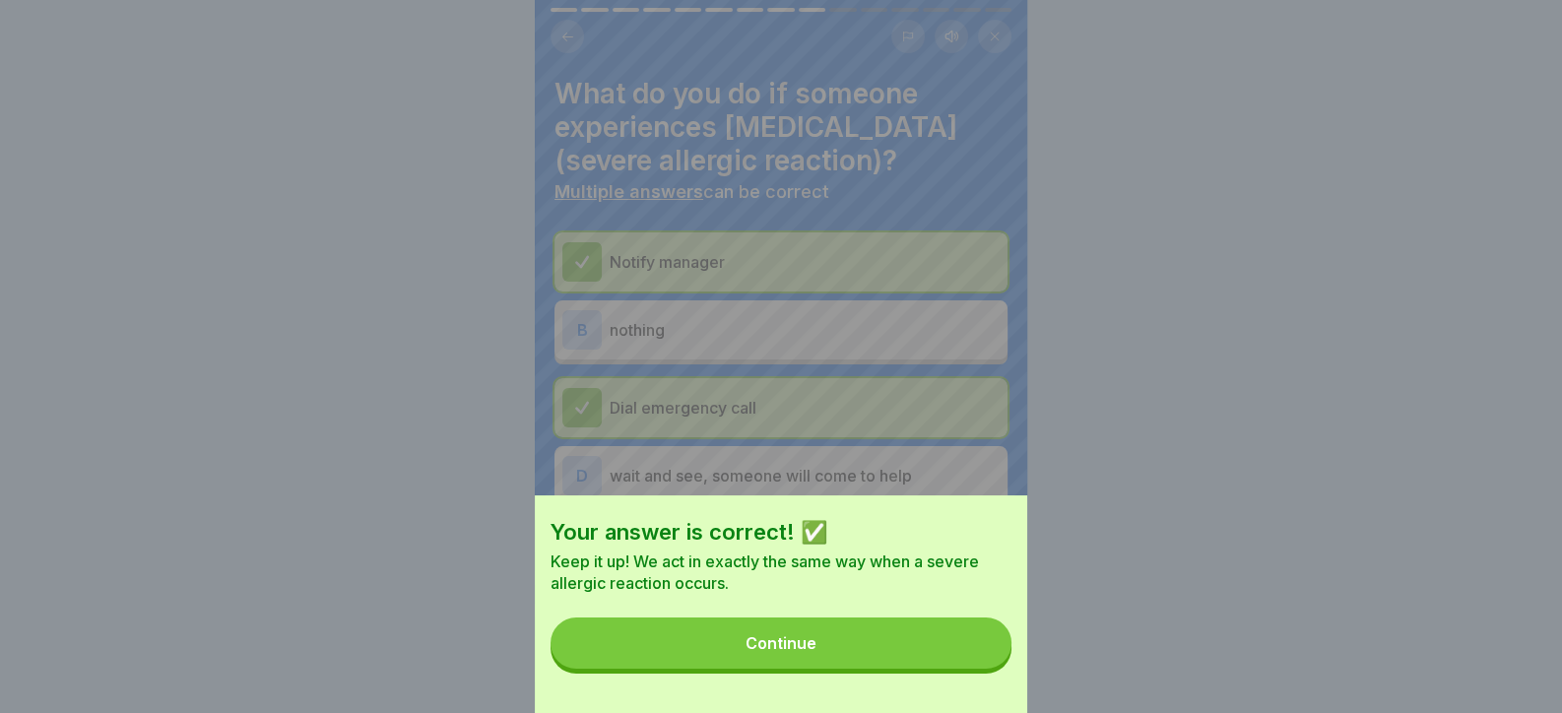
click at [959, 669] on button "Continue" at bounding box center [780, 642] width 461 height 51
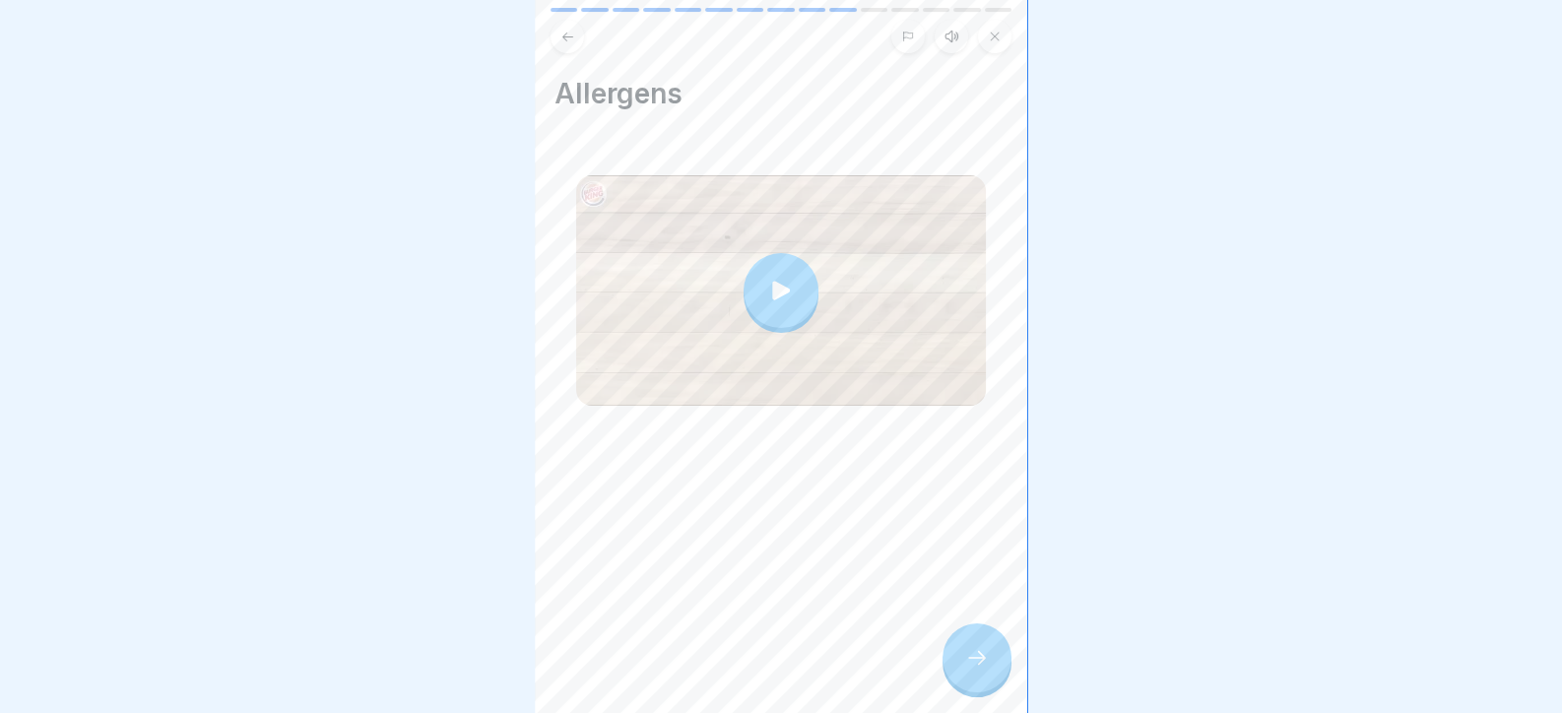
click at [981, 669] on icon at bounding box center [977, 658] width 24 height 24
click at [968, 662] on div at bounding box center [976, 657] width 69 height 69
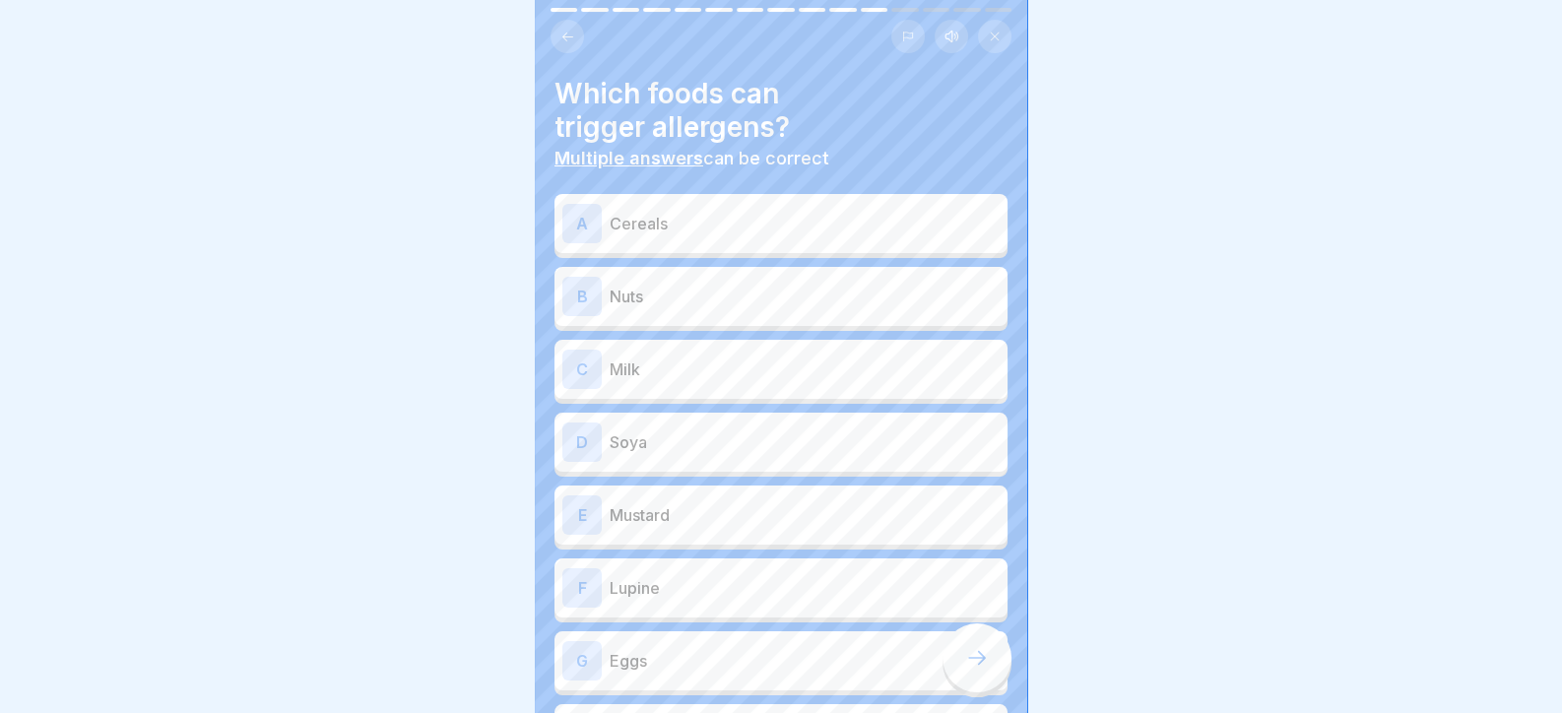
click at [718, 227] on p "Cereals" at bounding box center [804, 224] width 390 height 24
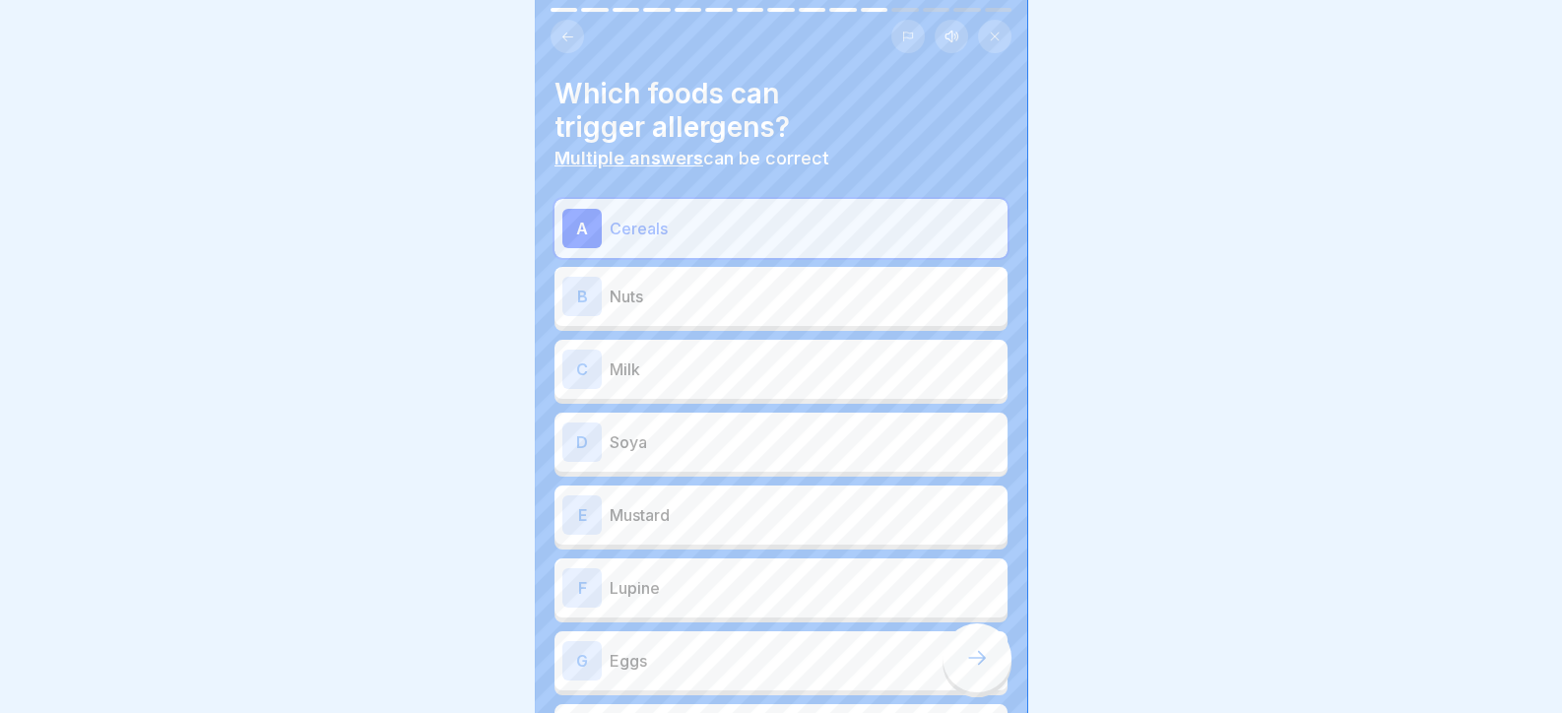
click at [724, 318] on div "B Nuts" at bounding box center [780, 296] width 453 height 59
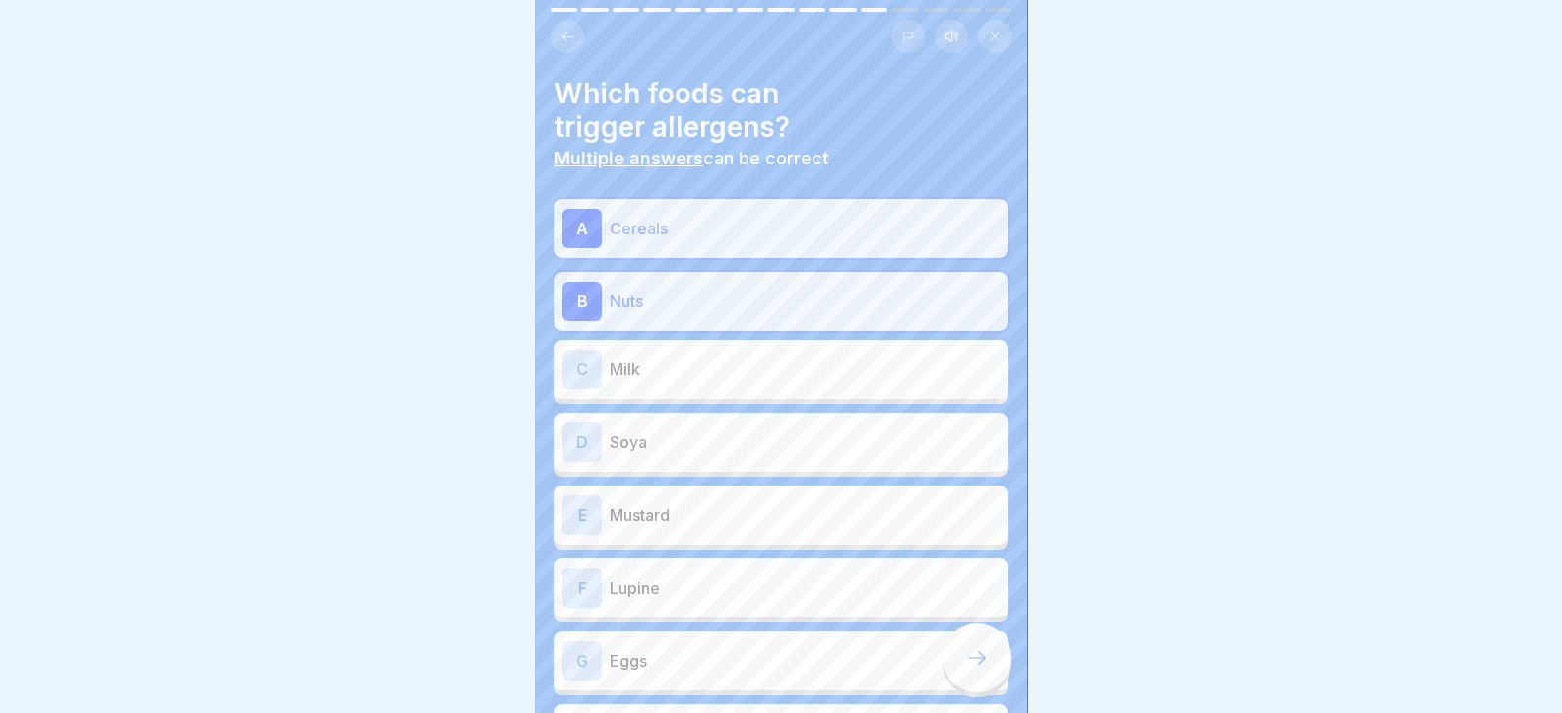
click at [719, 379] on p "Milk" at bounding box center [804, 369] width 390 height 24
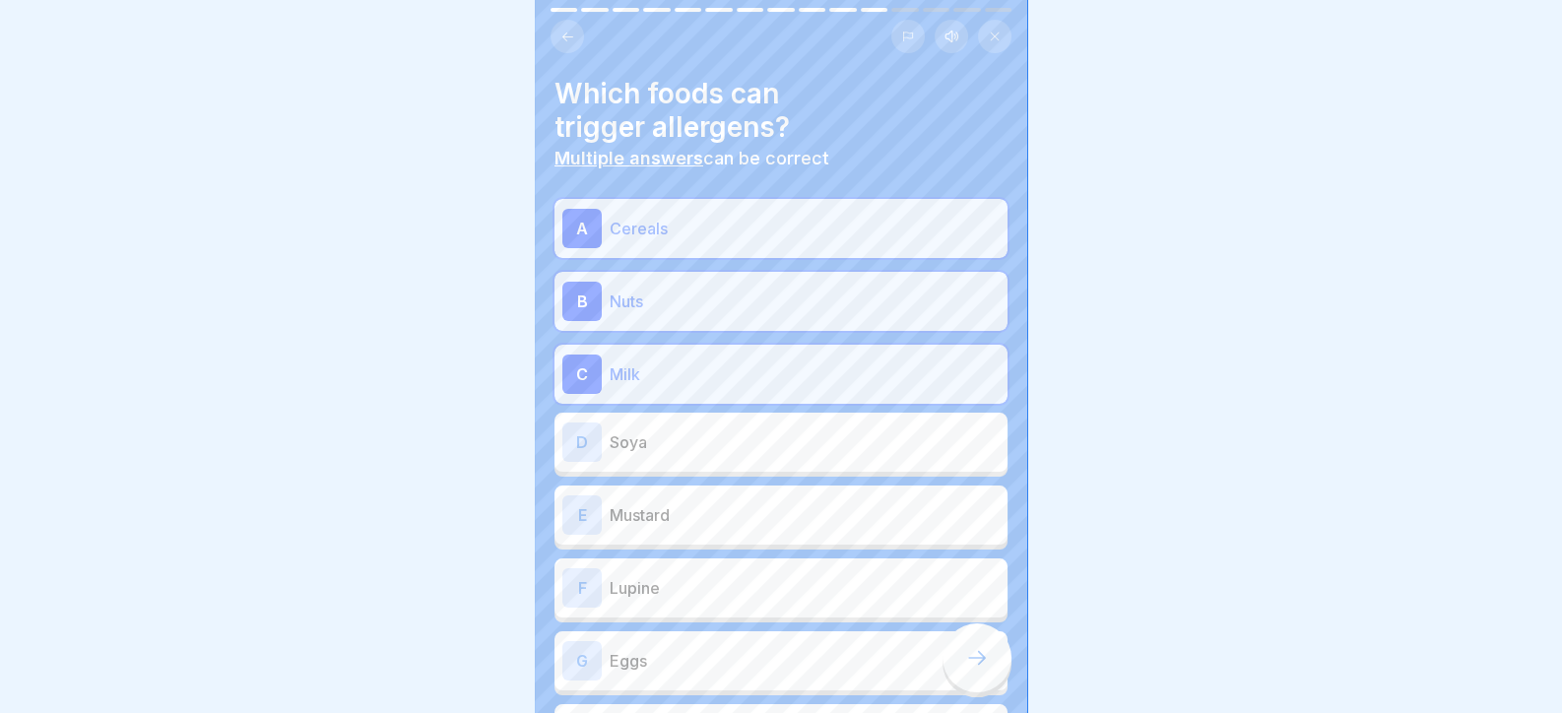
click at [730, 437] on p "Soya" at bounding box center [804, 442] width 390 height 24
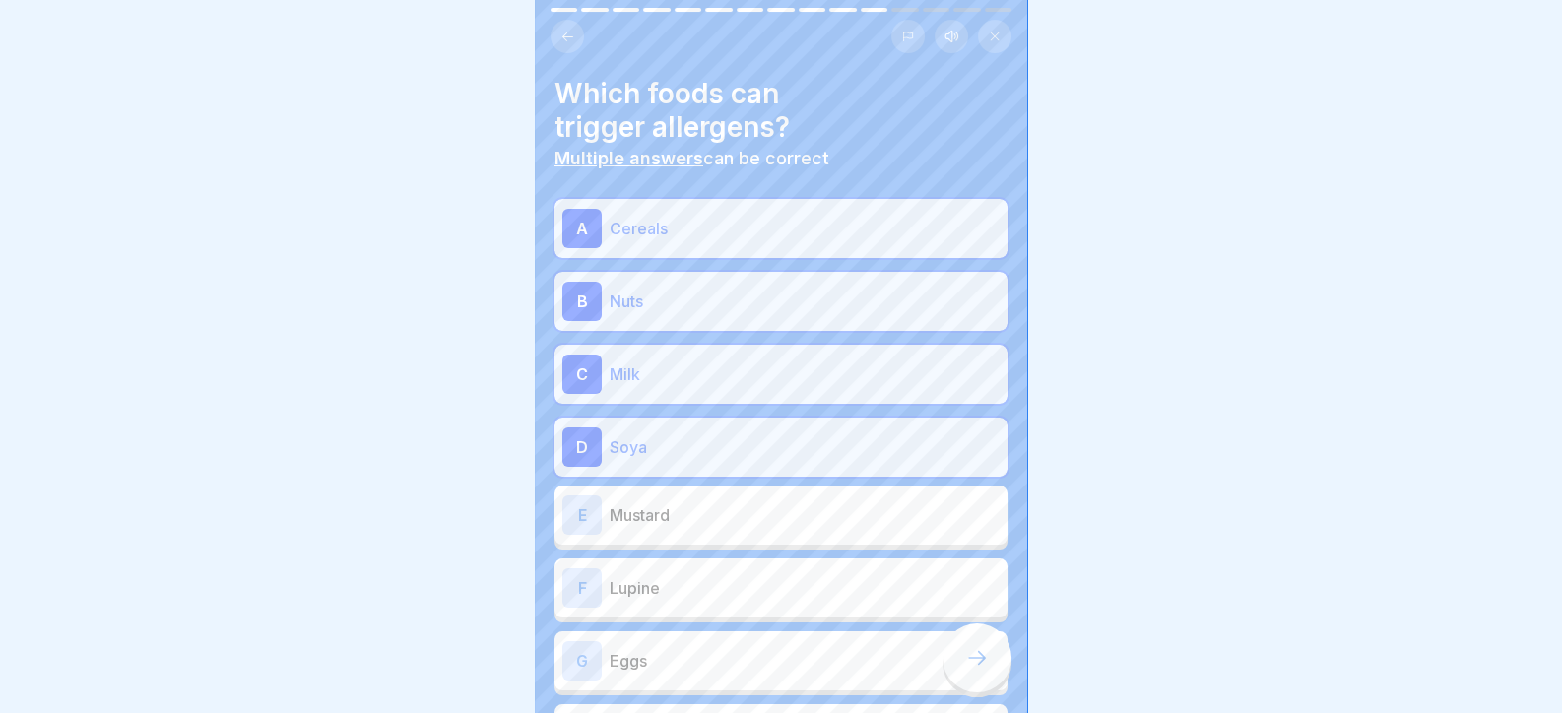
click at [744, 504] on p "Mustard" at bounding box center [804, 515] width 390 height 24
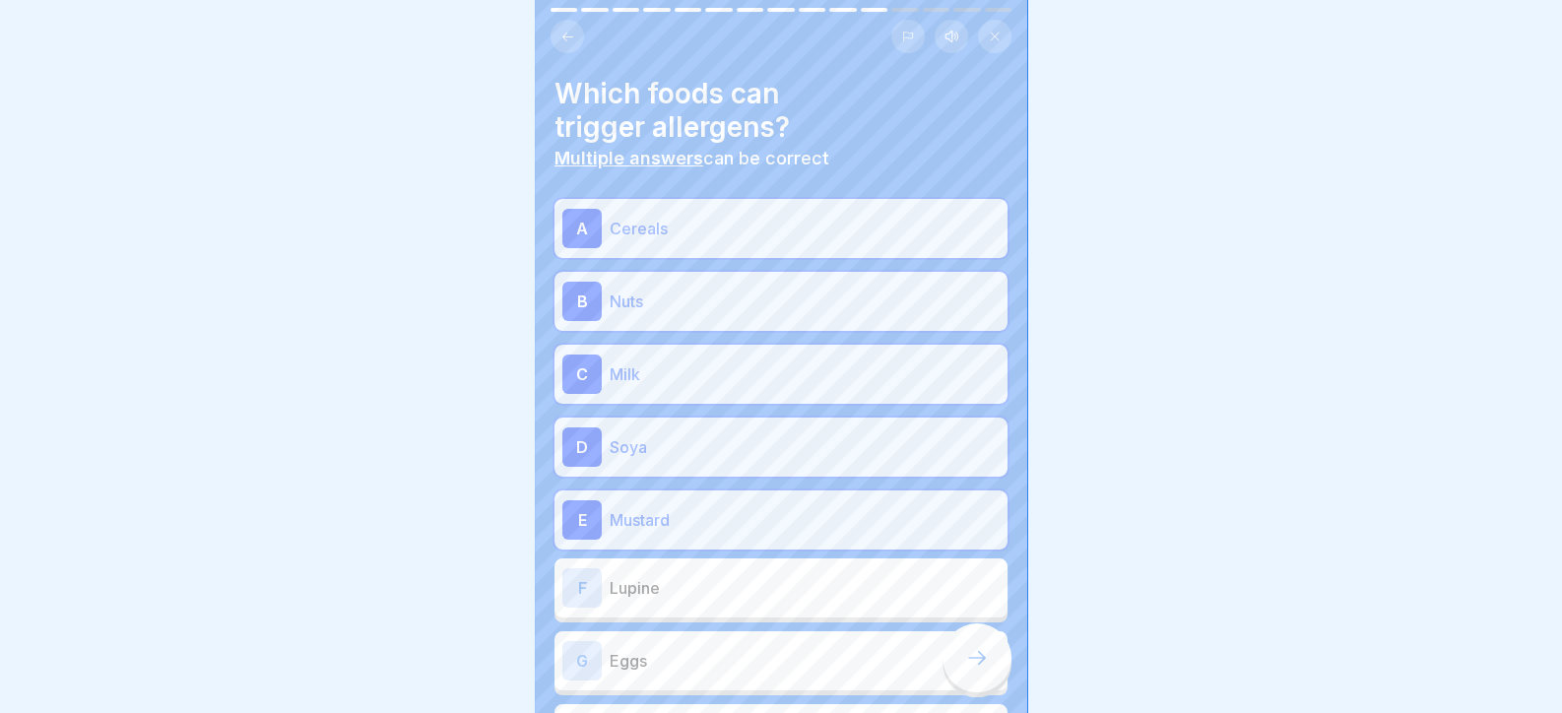
click at [763, 573] on div "F Lupine" at bounding box center [780, 587] width 437 height 39
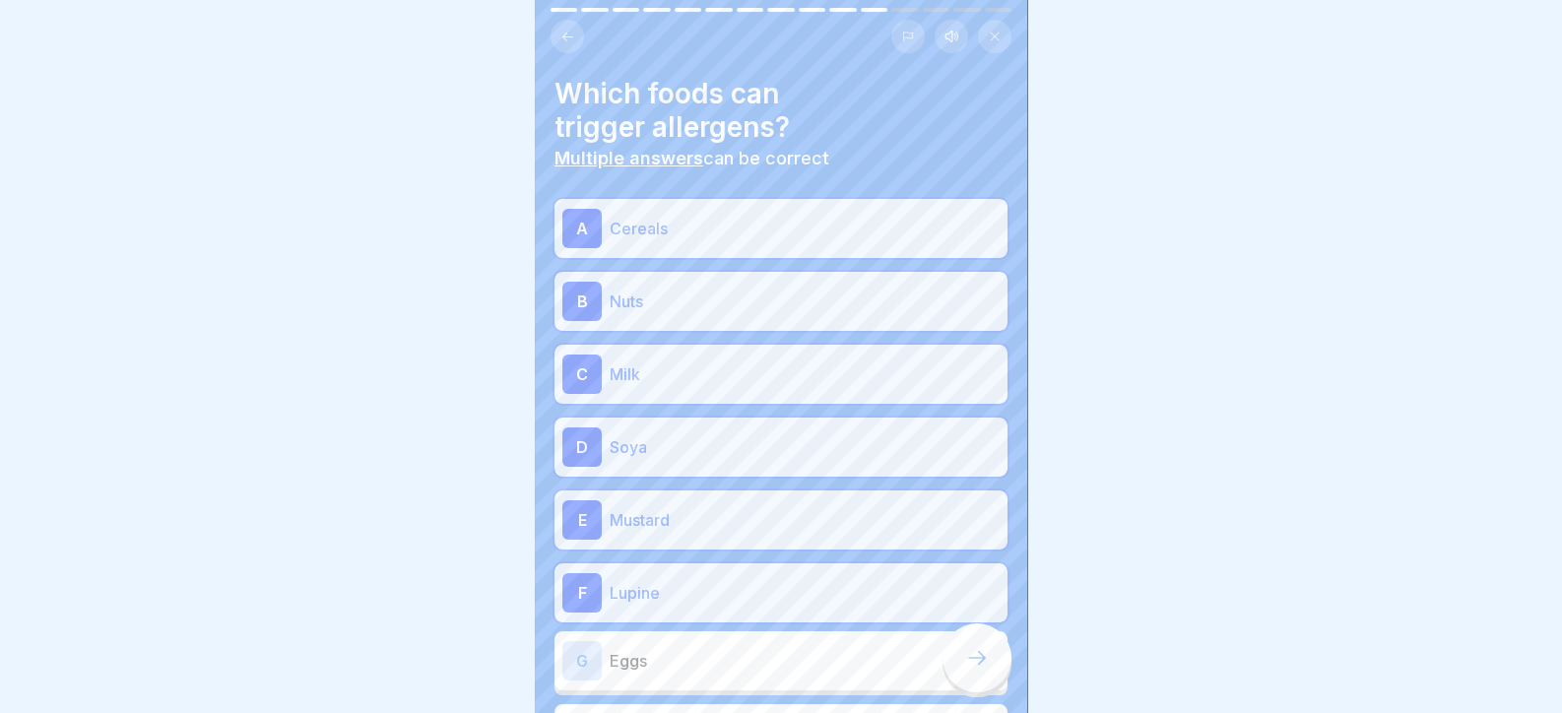
click at [782, 631] on div "G Eggs" at bounding box center [780, 660] width 453 height 59
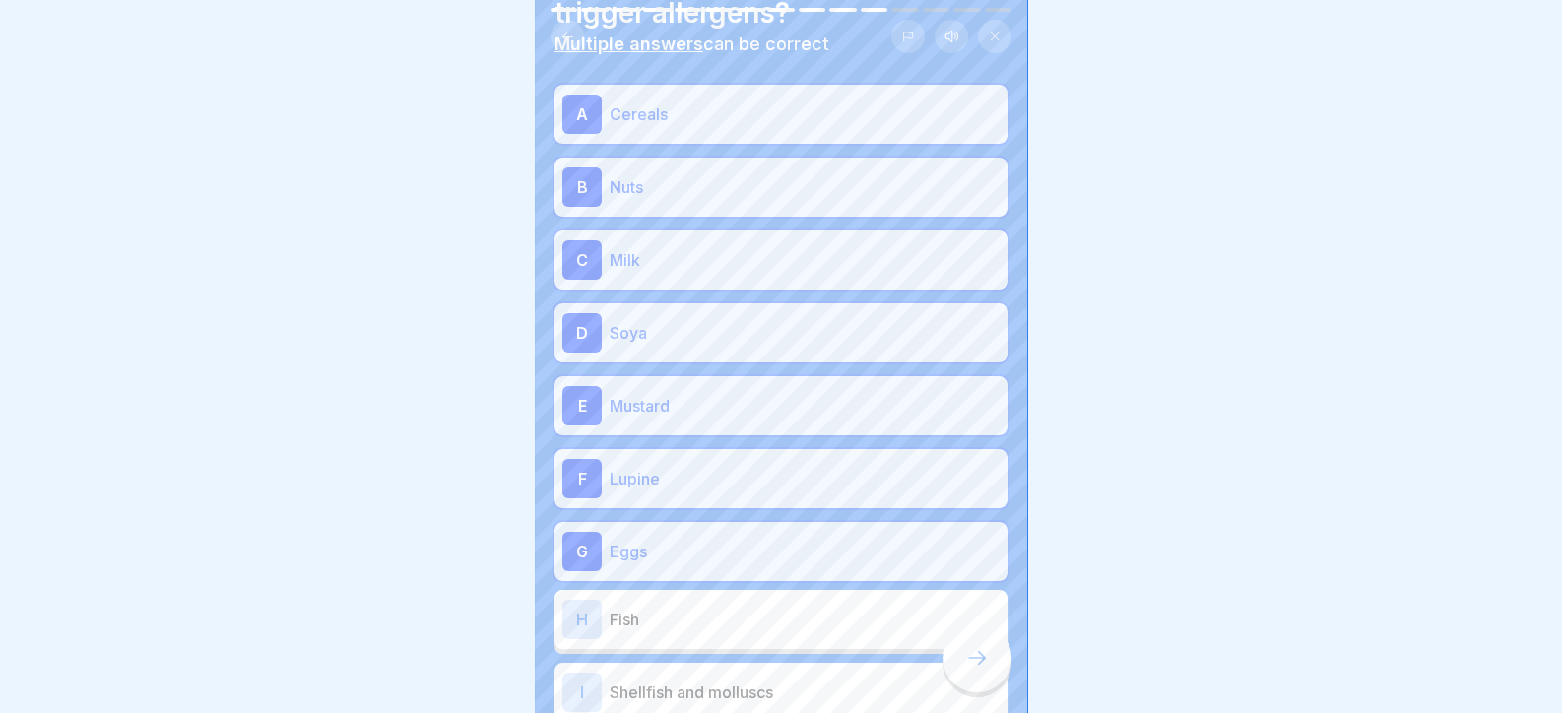
scroll to position [295, 0]
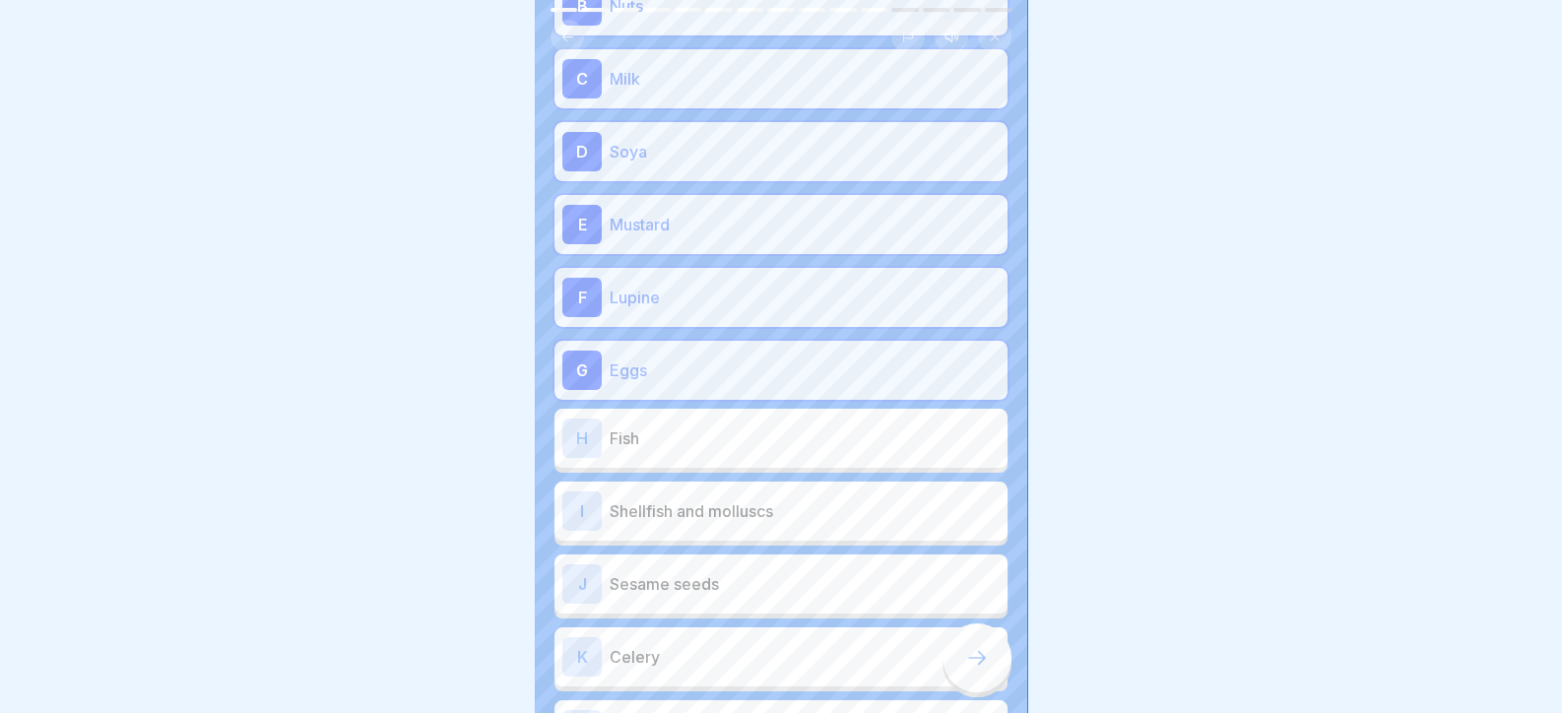
click at [742, 432] on p "Fish" at bounding box center [804, 438] width 390 height 24
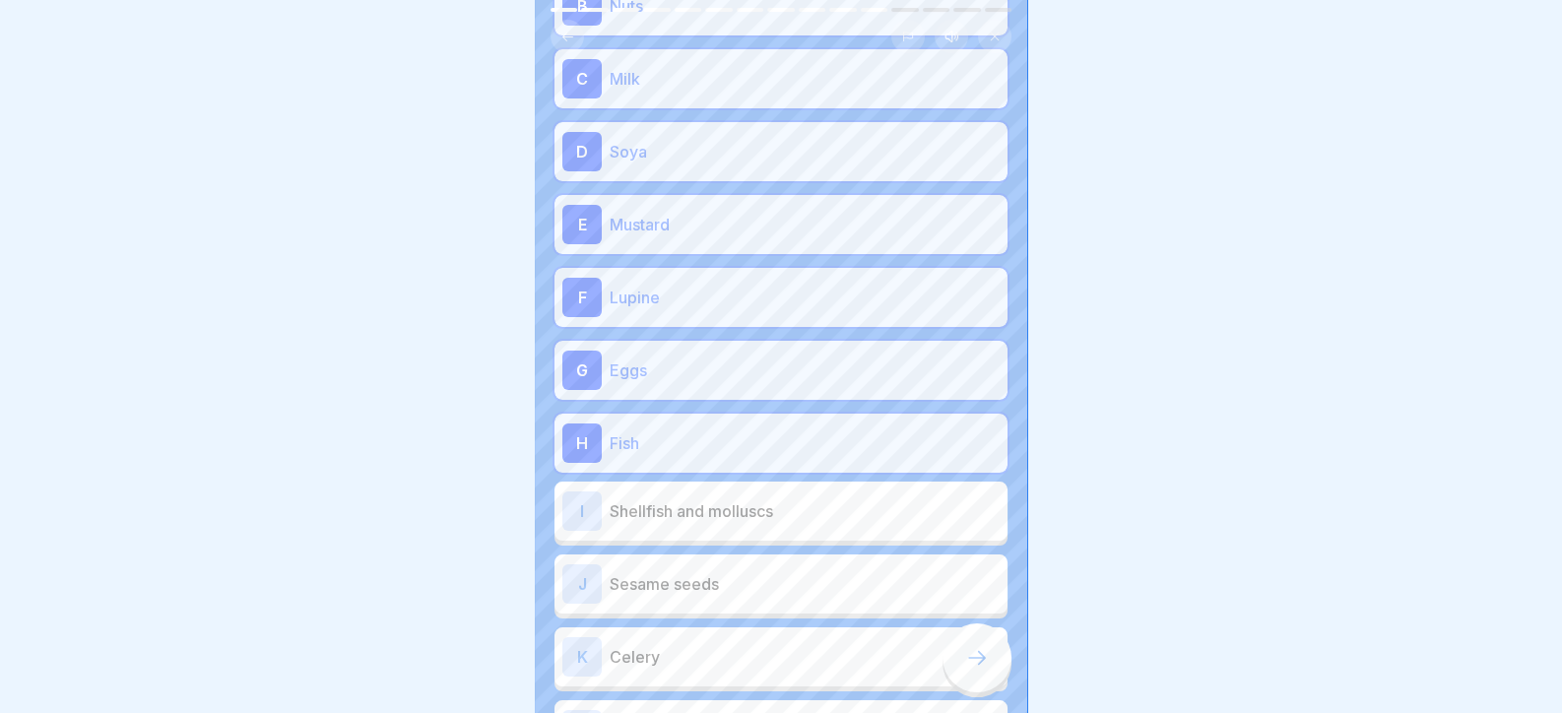
click at [732, 504] on p "Shellfish and molluscs" at bounding box center [804, 511] width 390 height 24
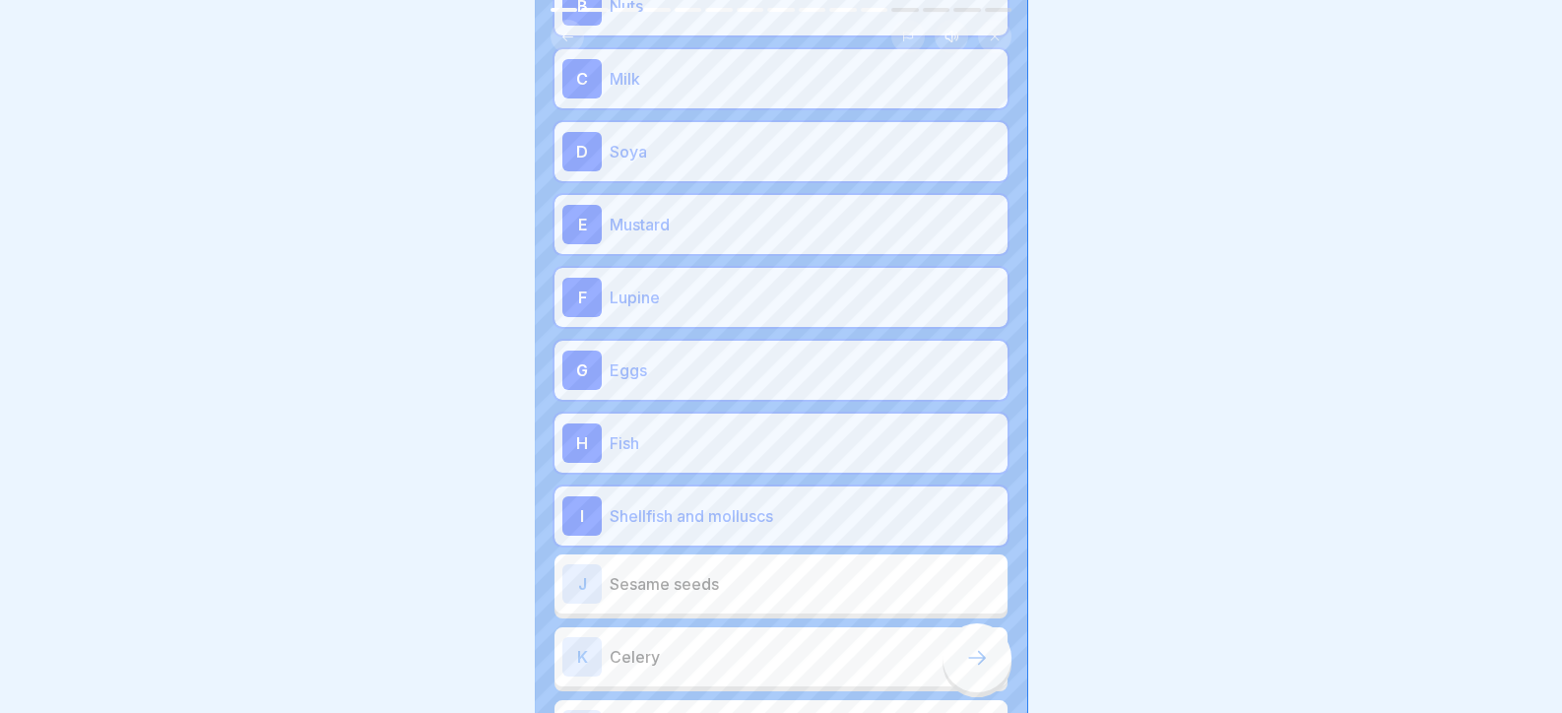
click at [724, 572] on p "Sesame seeds" at bounding box center [804, 584] width 390 height 24
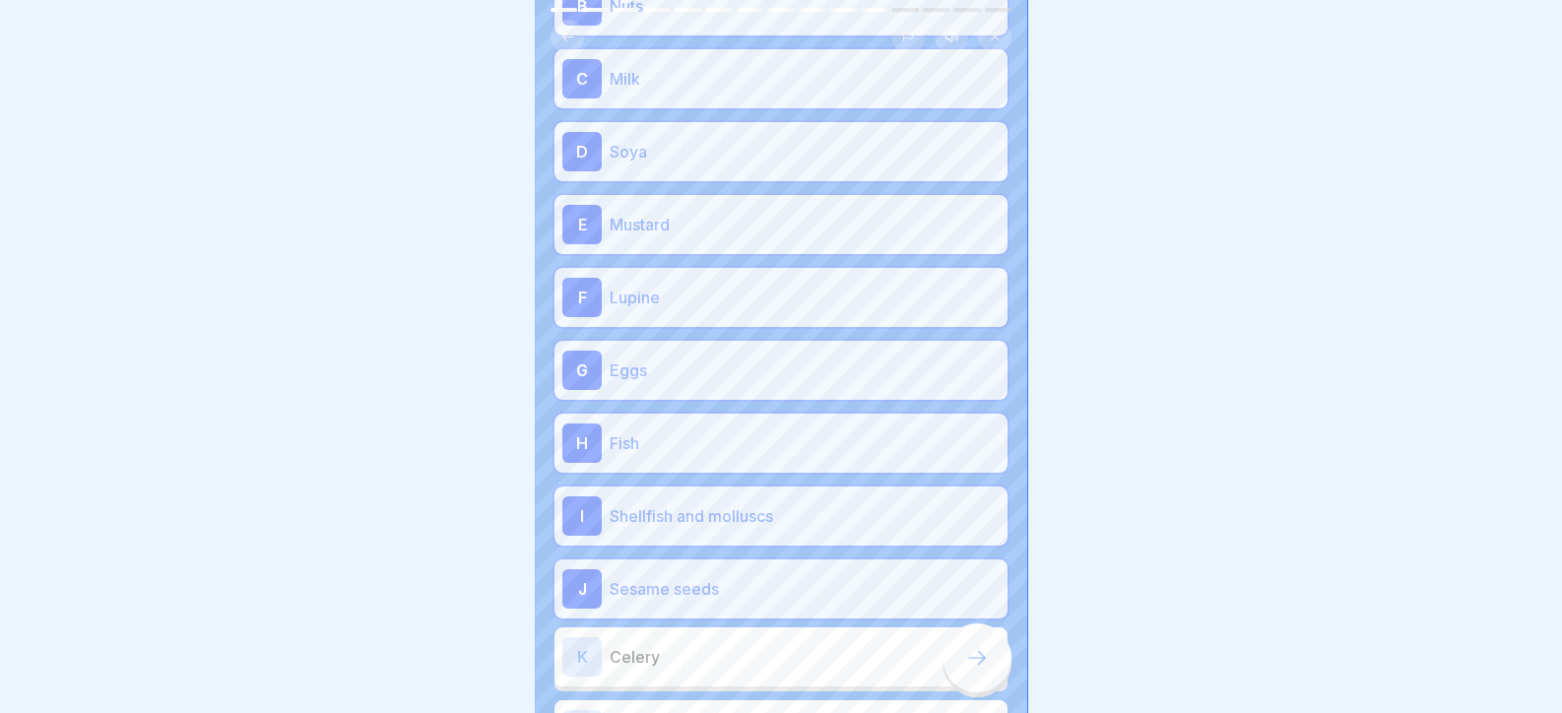
click at [738, 661] on p "Celery" at bounding box center [804, 657] width 390 height 24
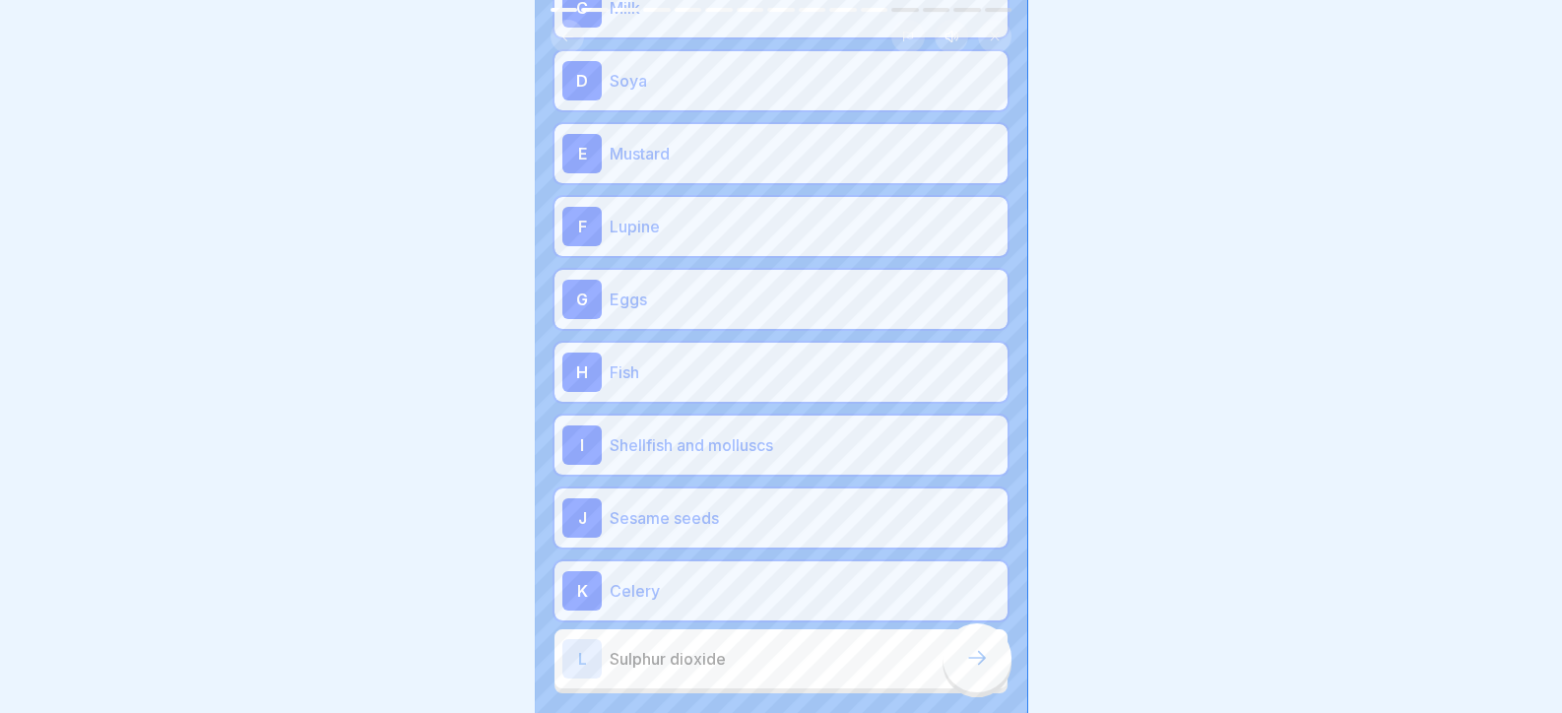
scroll to position [464, 0]
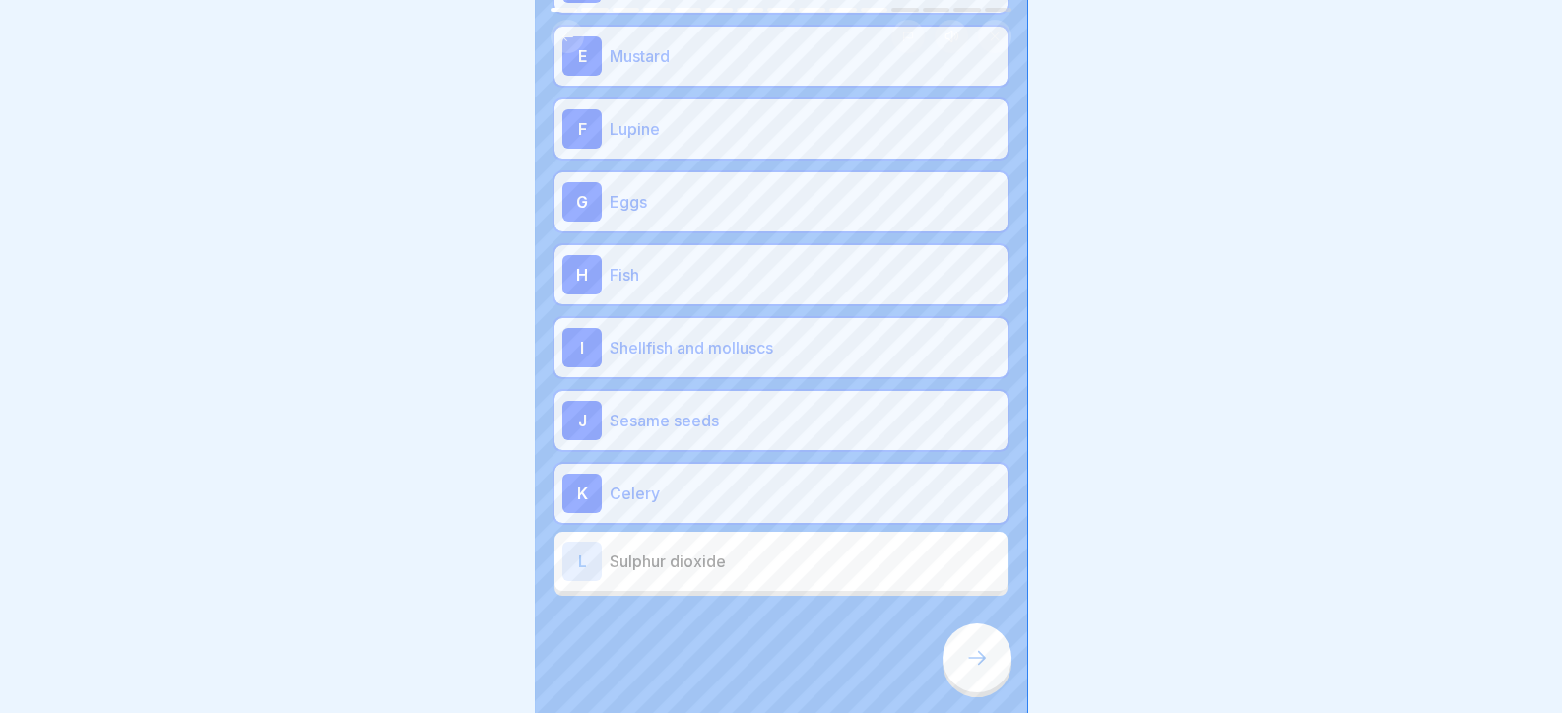
click at [746, 579] on div "L Sulphur dioxide" at bounding box center [780, 561] width 453 height 59
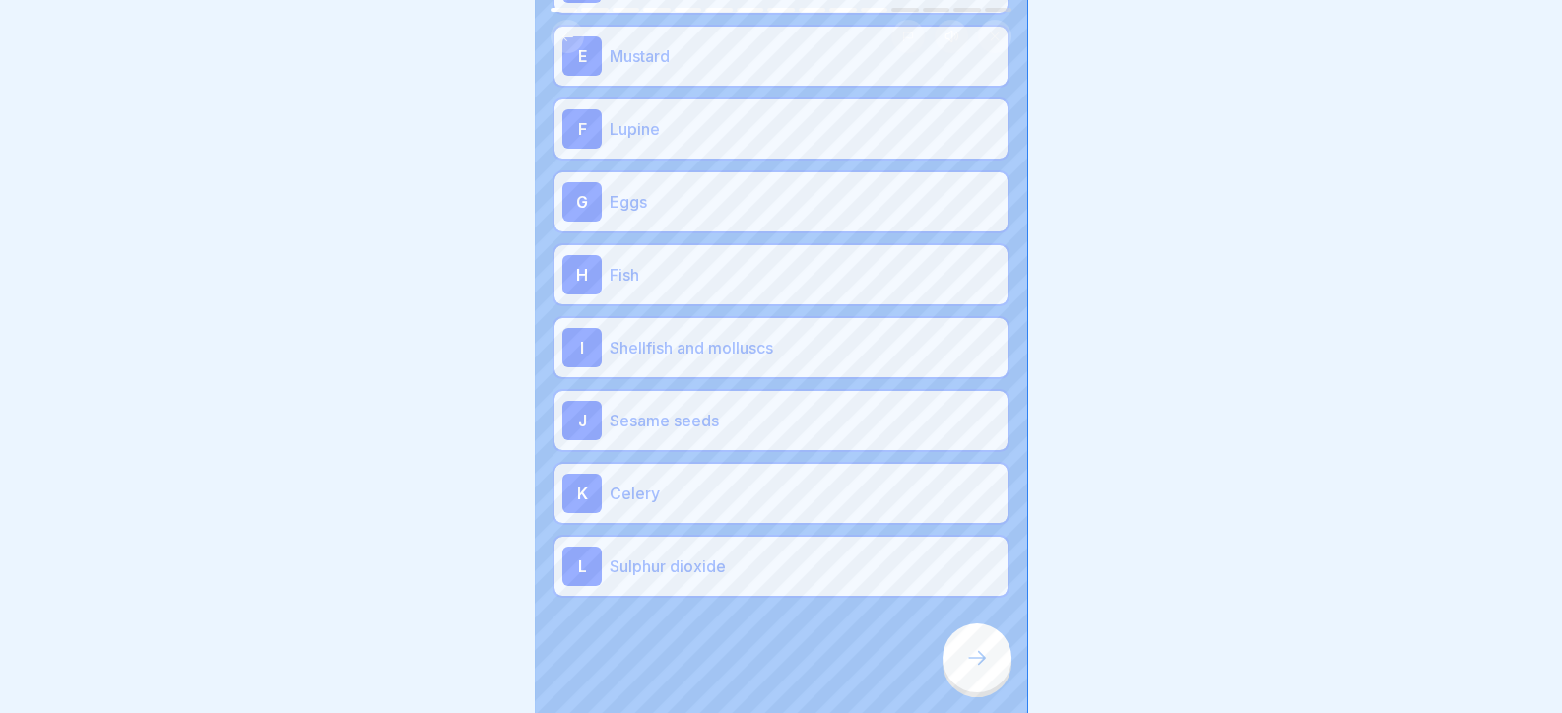
click at [981, 670] on icon at bounding box center [977, 658] width 24 height 24
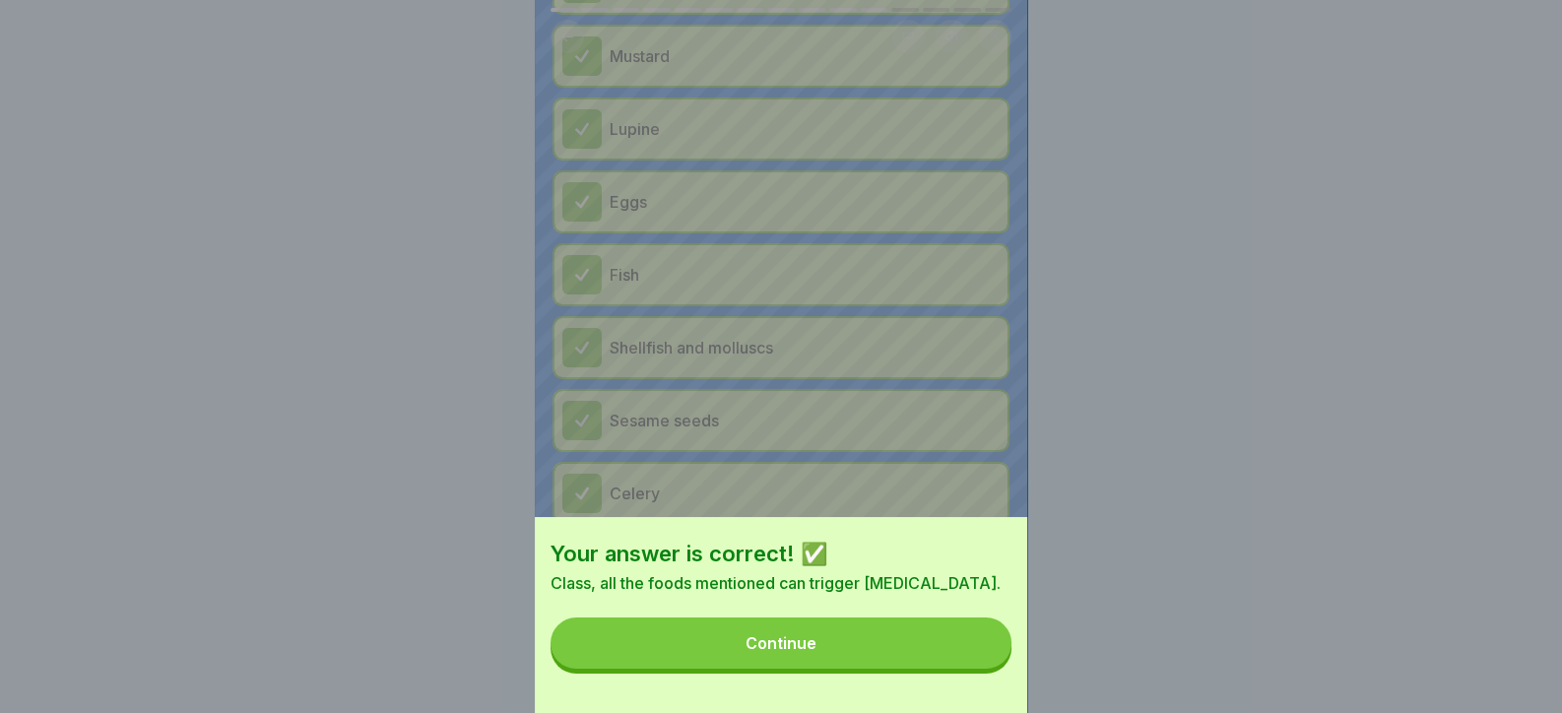
click at [968, 669] on button "Continue" at bounding box center [780, 642] width 461 height 51
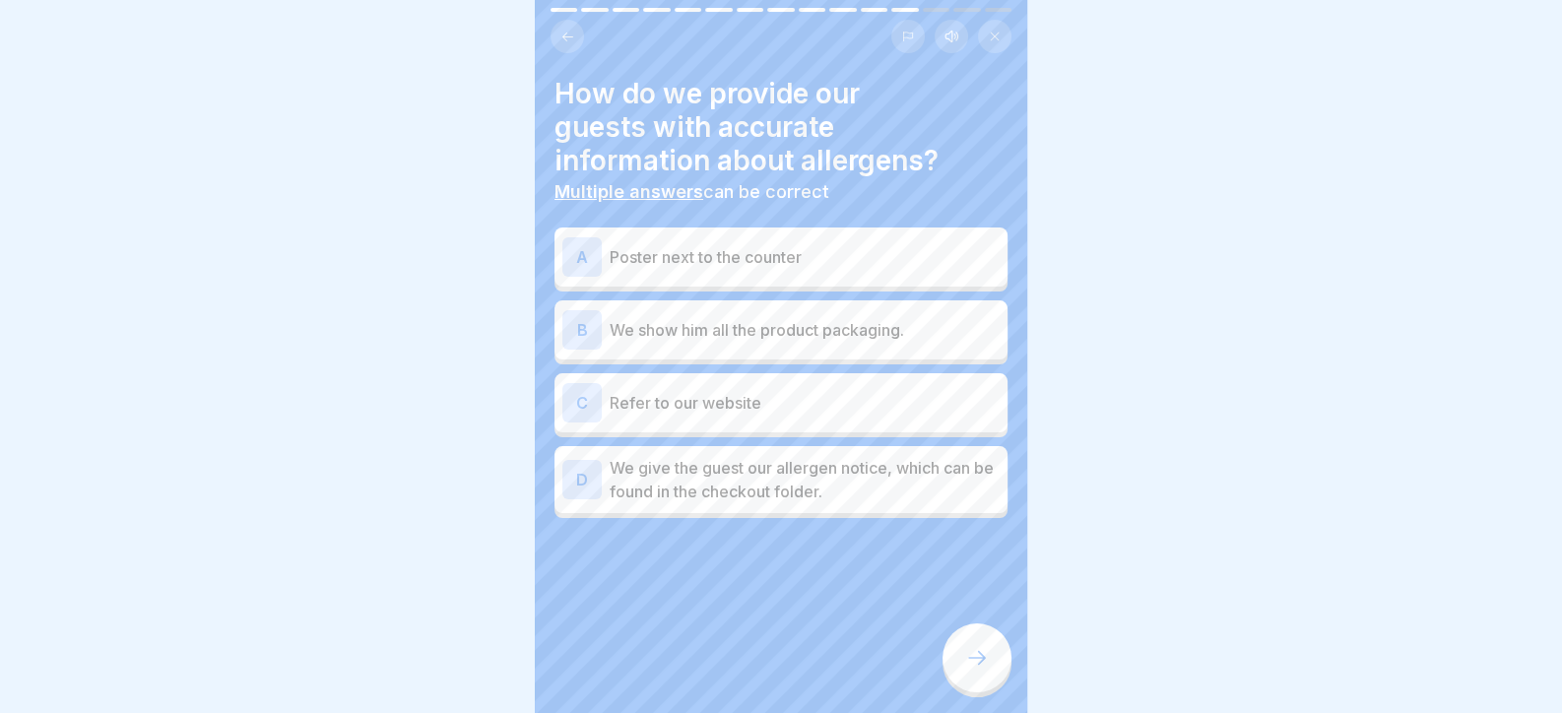
click at [725, 544] on div at bounding box center [780, 577] width 453 height 118
click at [747, 477] on p "We give the guest our allergen notice, which can be found in the checkout folde…" at bounding box center [804, 479] width 390 height 47
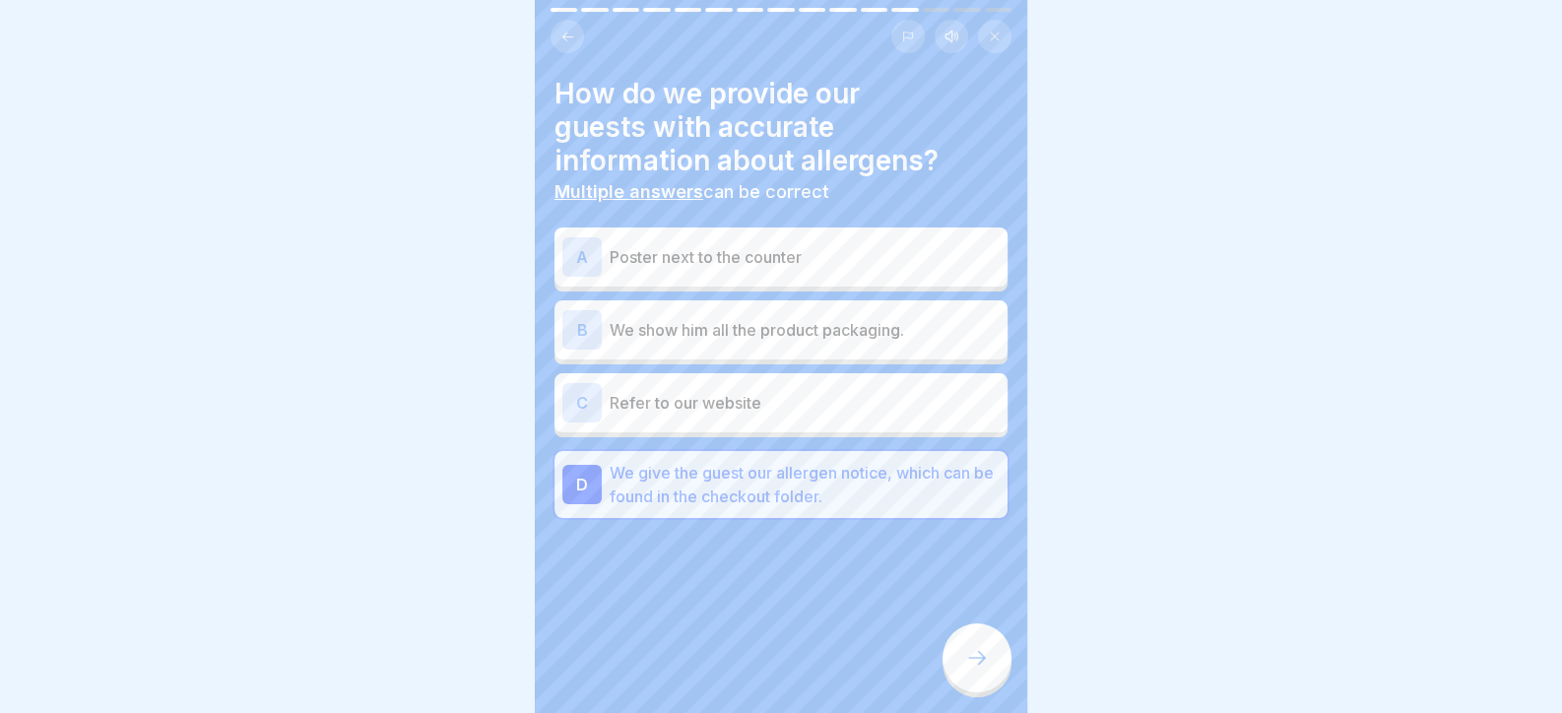
click at [991, 659] on div at bounding box center [976, 657] width 69 height 69
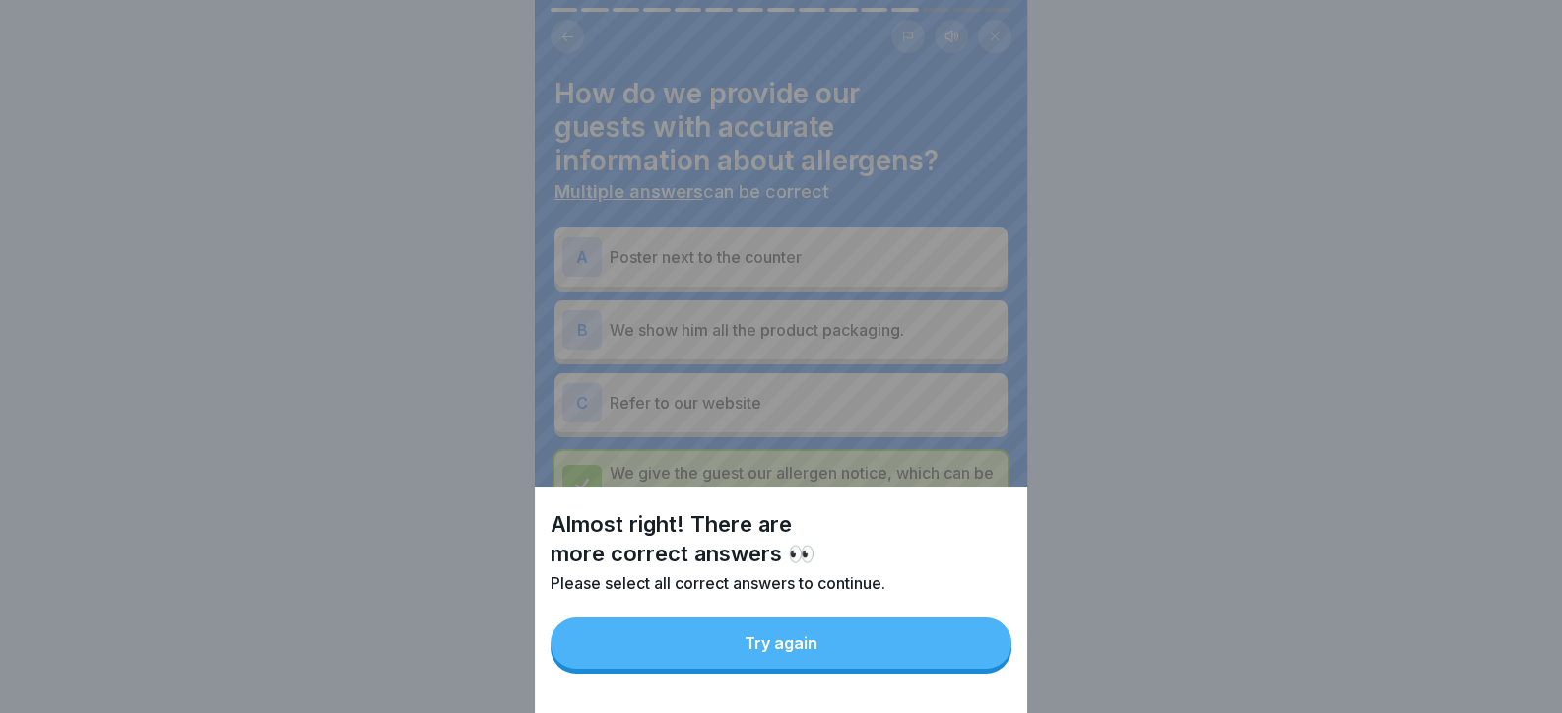
click at [979, 663] on button "Try again" at bounding box center [780, 642] width 461 height 51
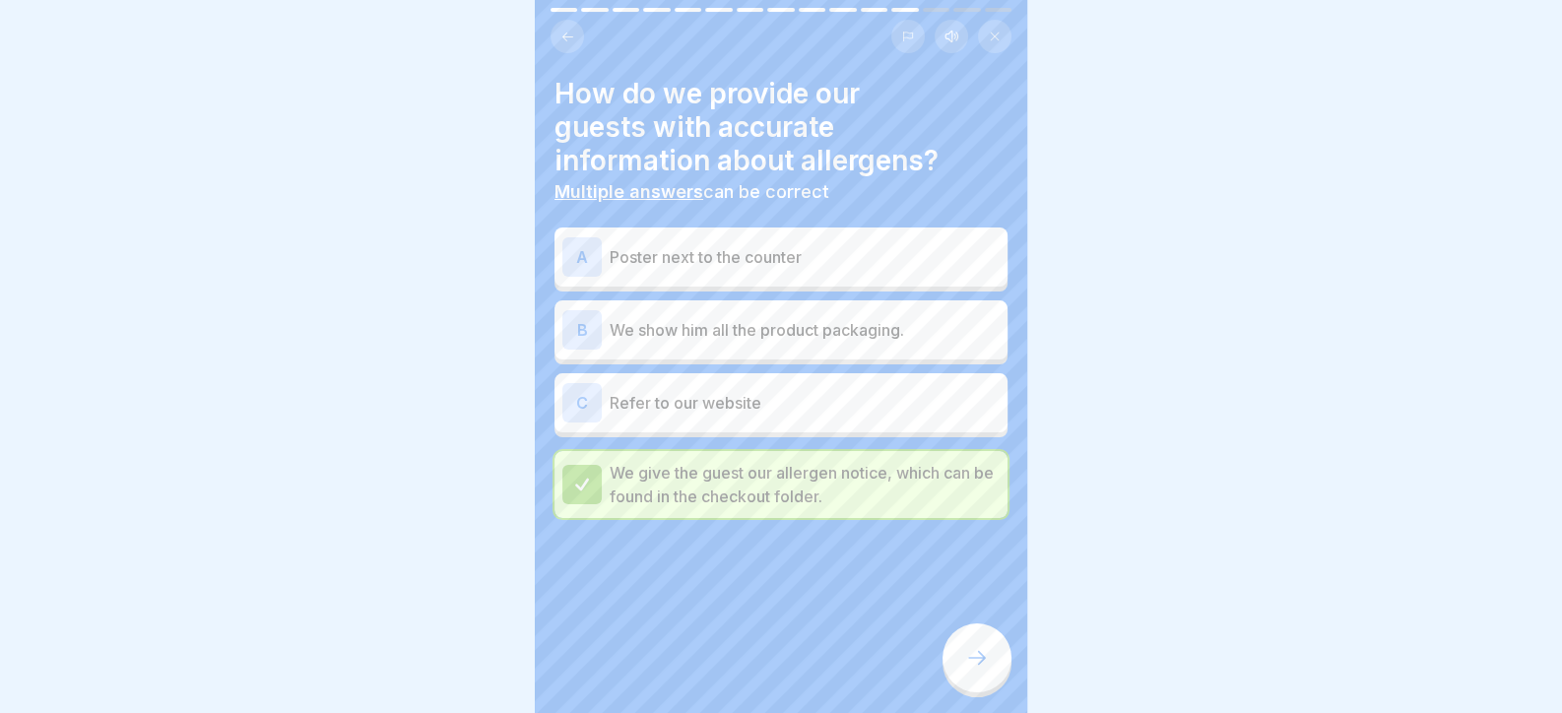
click at [772, 404] on div "C Refer to our website" at bounding box center [780, 402] width 437 height 39
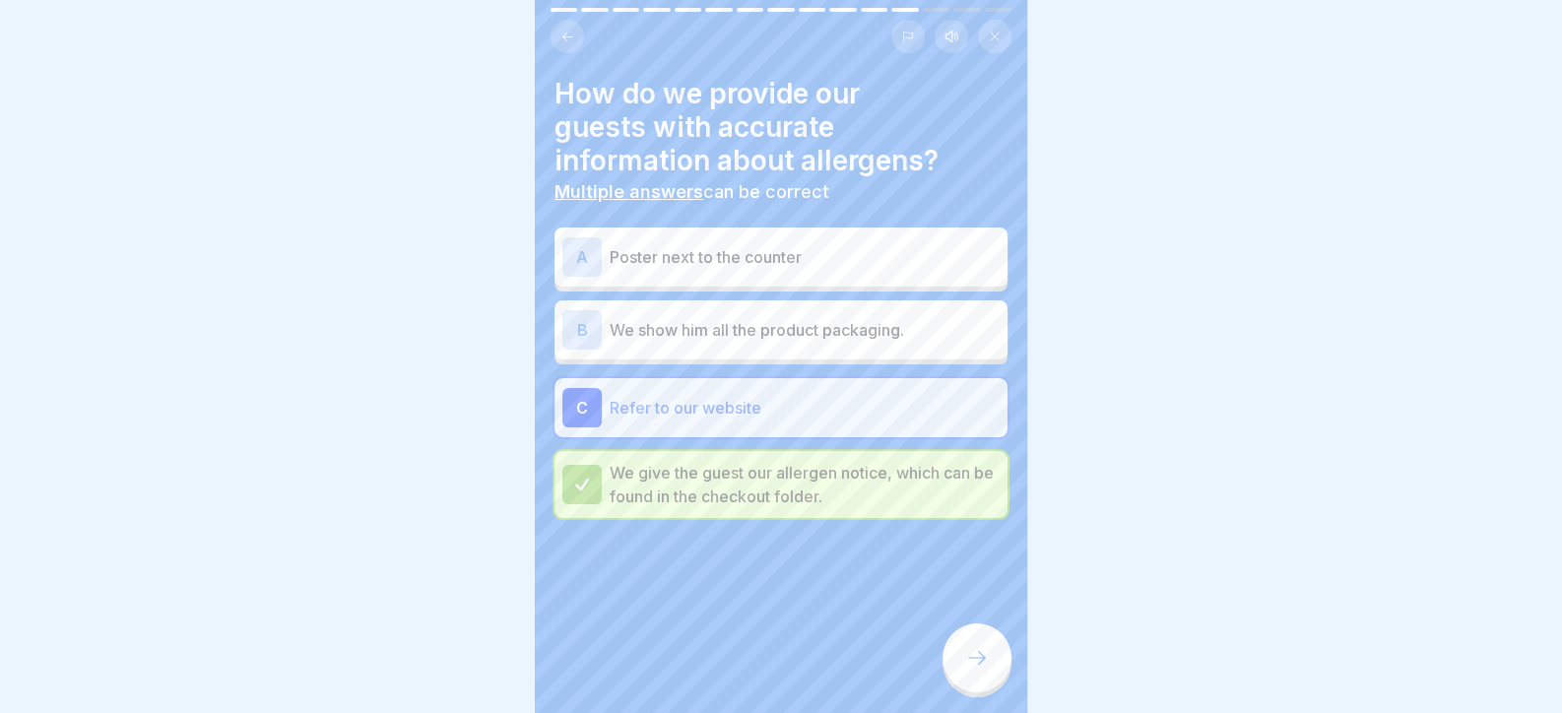
click at [786, 351] on div "B We show him all the product packaging." at bounding box center [780, 329] width 453 height 59
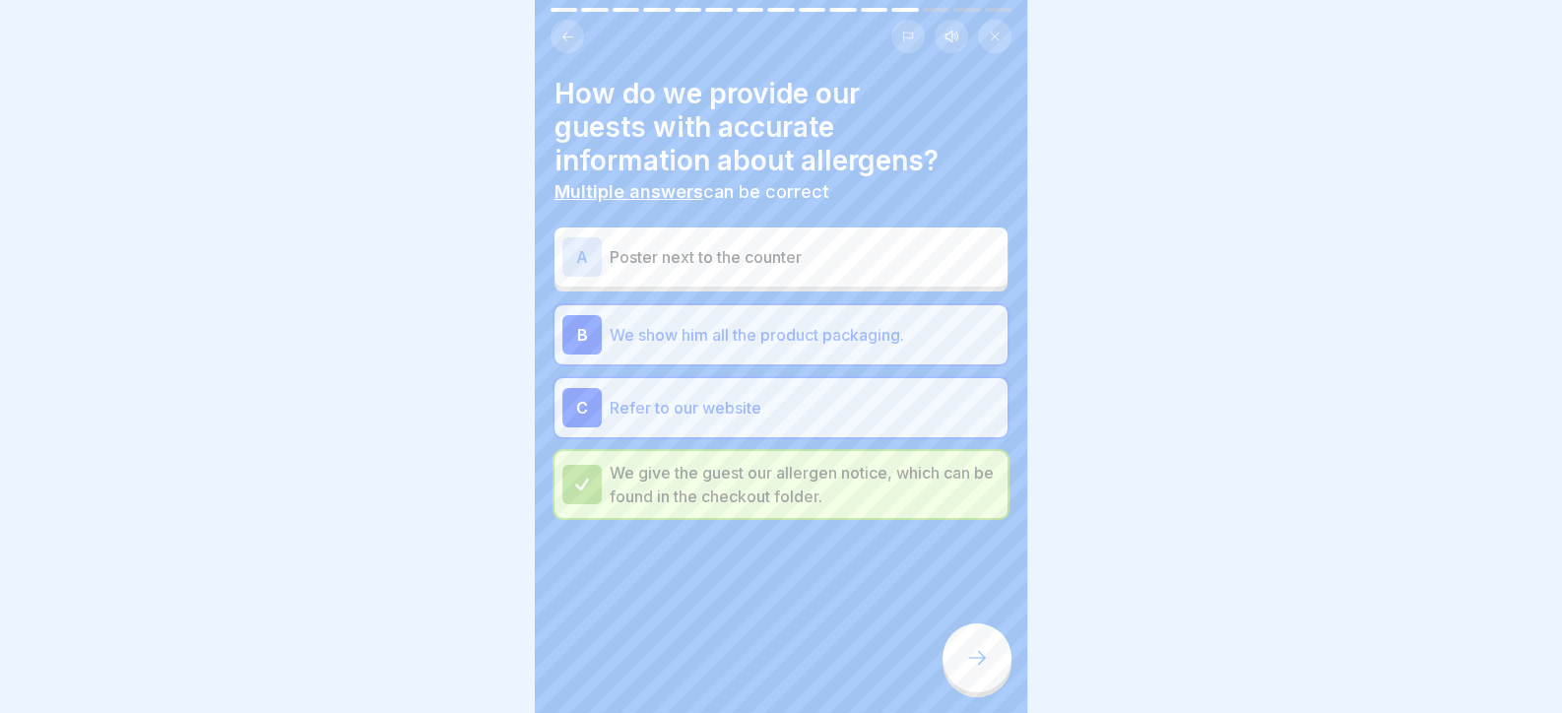
click at [806, 250] on p "Poster next to the counter" at bounding box center [804, 257] width 390 height 24
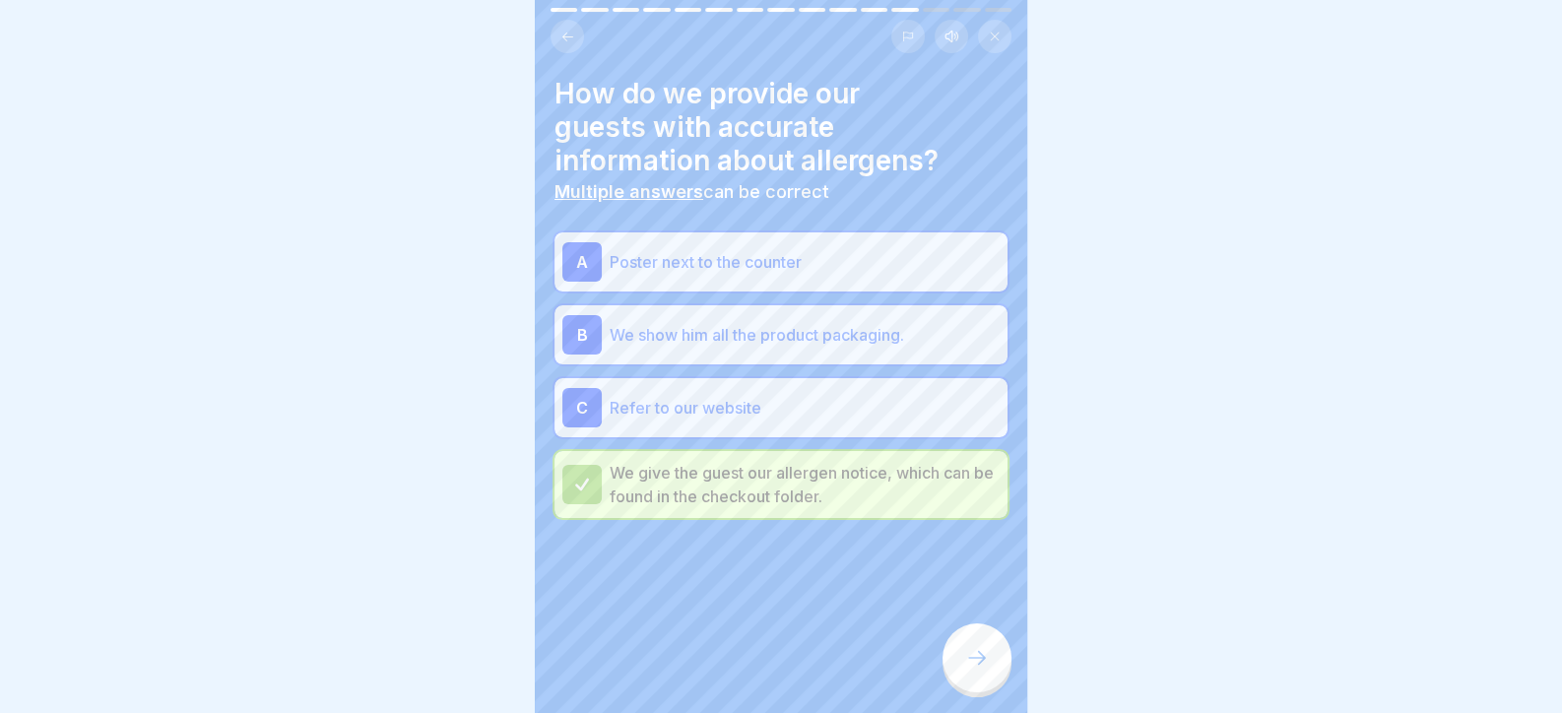
click at [985, 670] on icon at bounding box center [977, 658] width 24 height 24
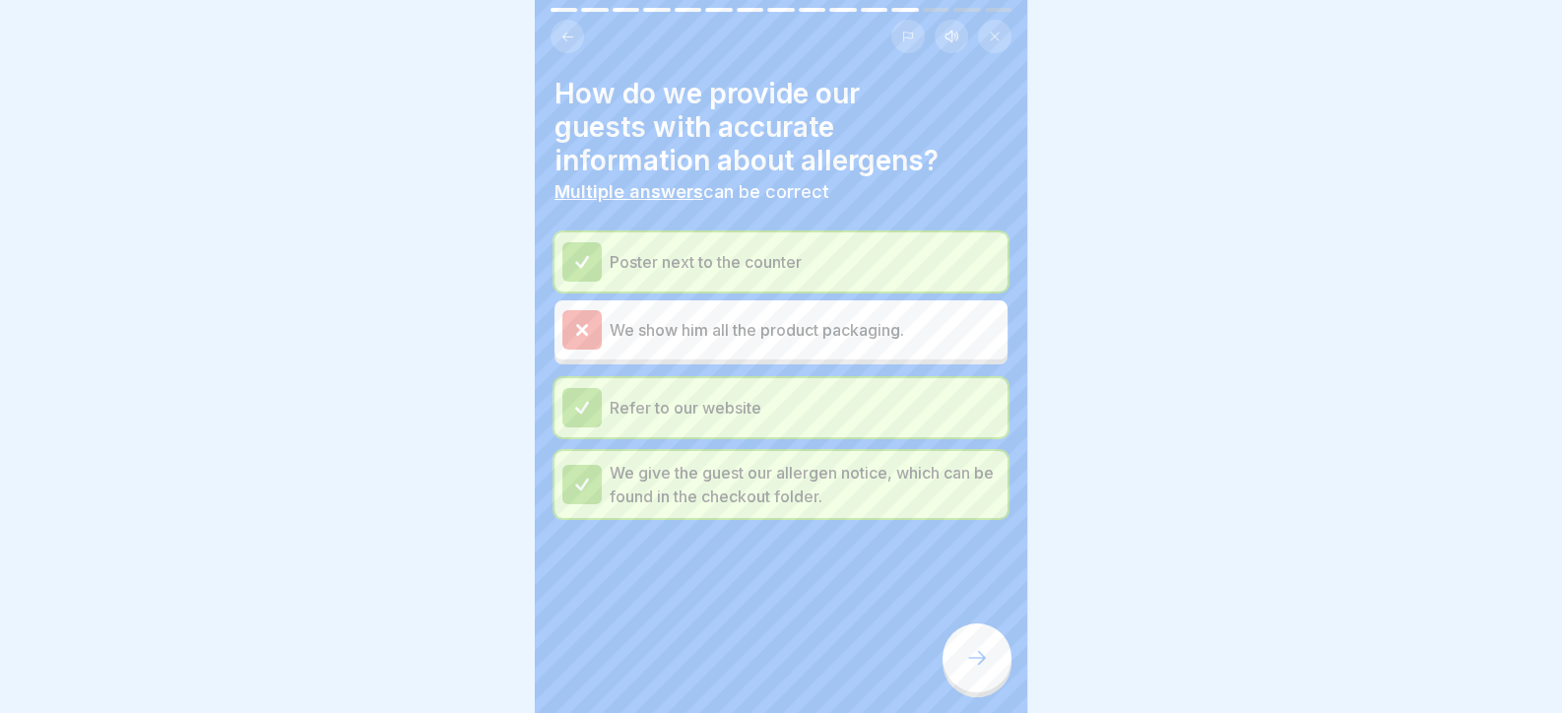
click at [969, 667] on icon at bounding box center [977, 658] width 24 height 24
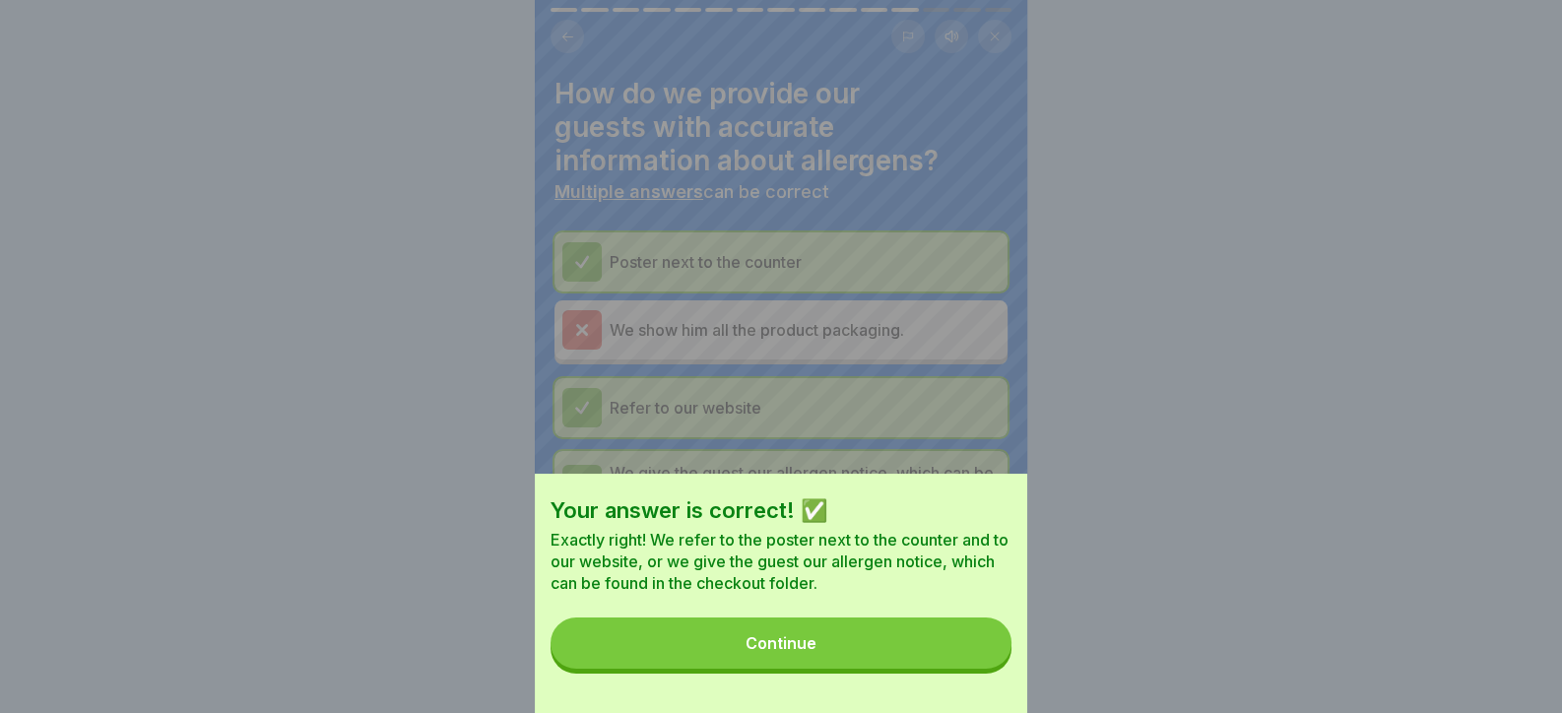
click at [958, 667] on button "Continue" at bounding box center [780, 642] width 461 height 51
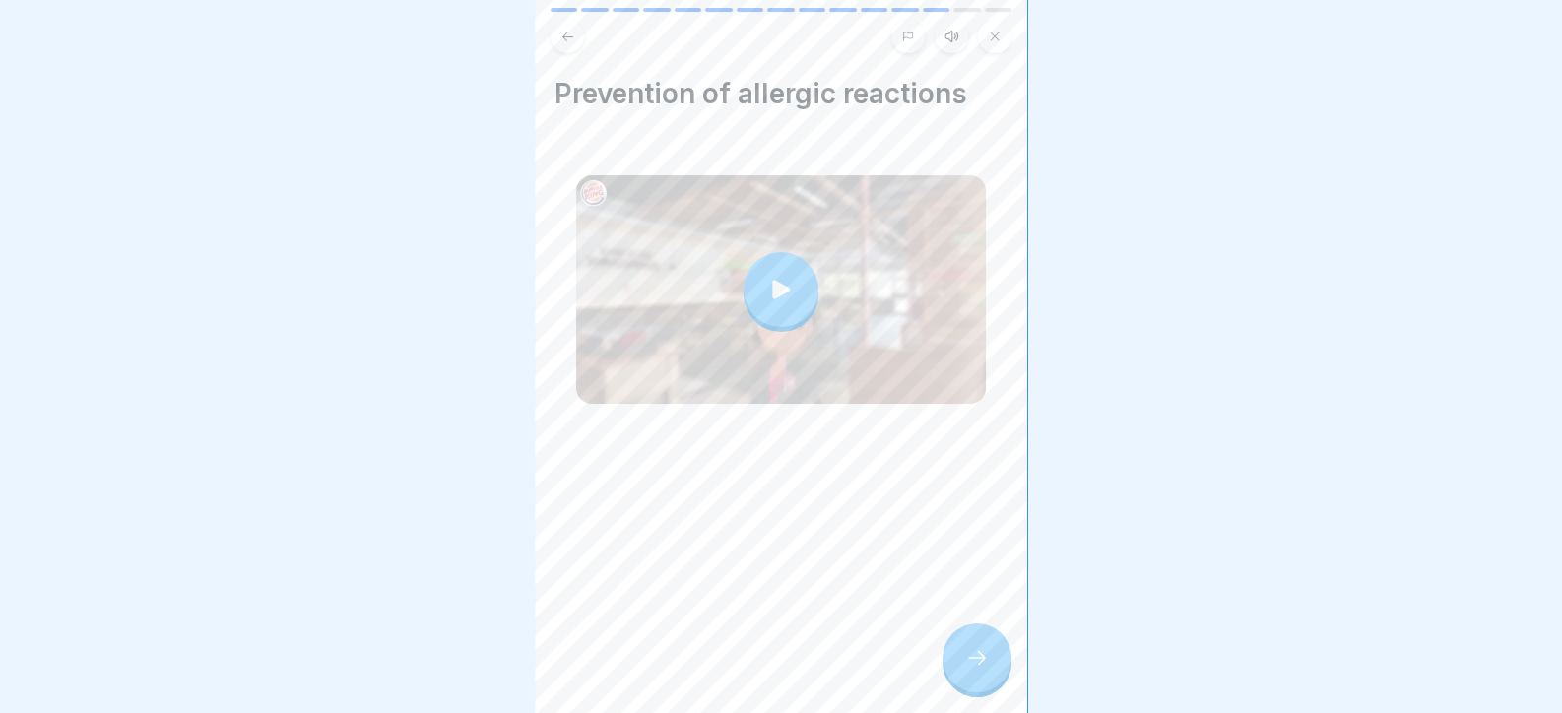
click at [958, 667] on div at bounding box center [976, 657] width 69 height 69
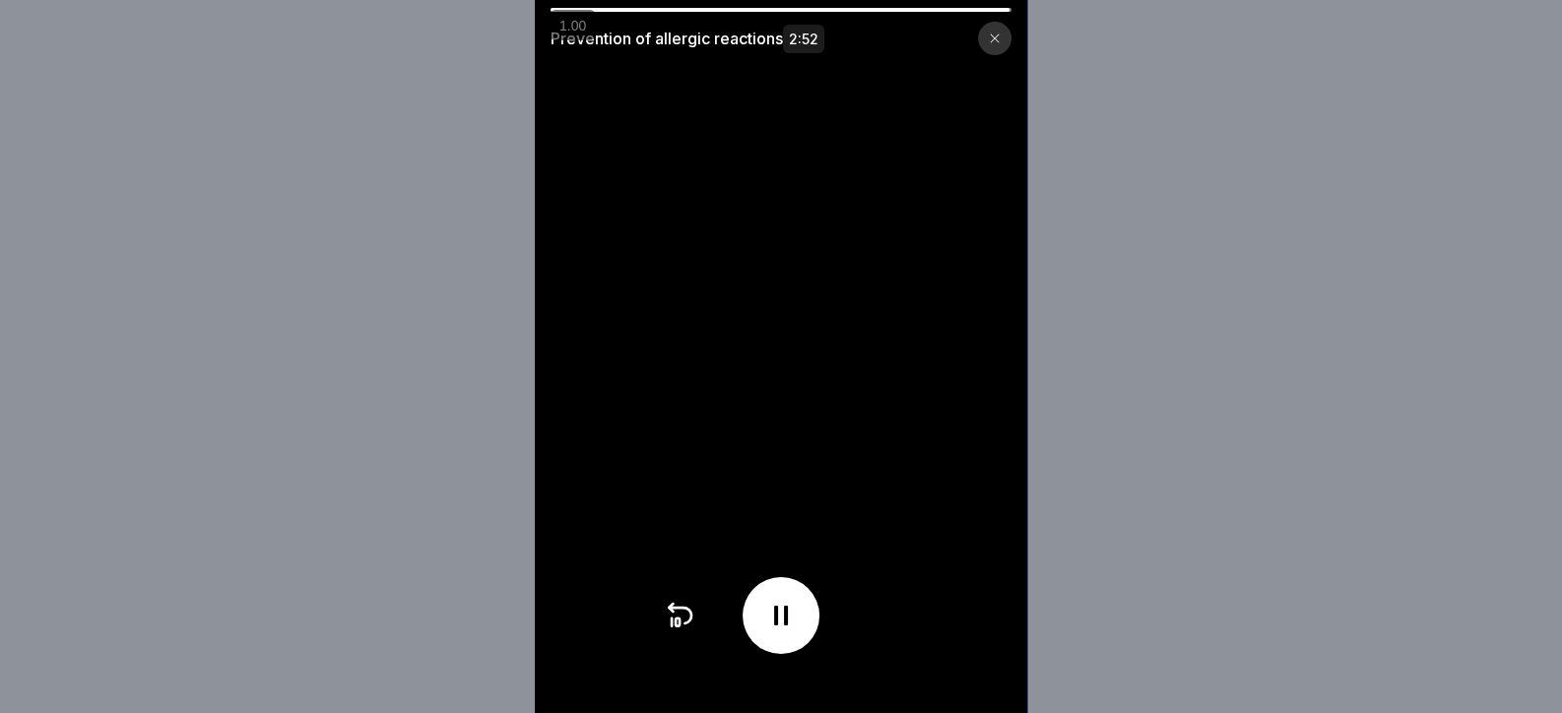
click at [916, 551] on video at bounding box center [781, 356] width 492 height 713
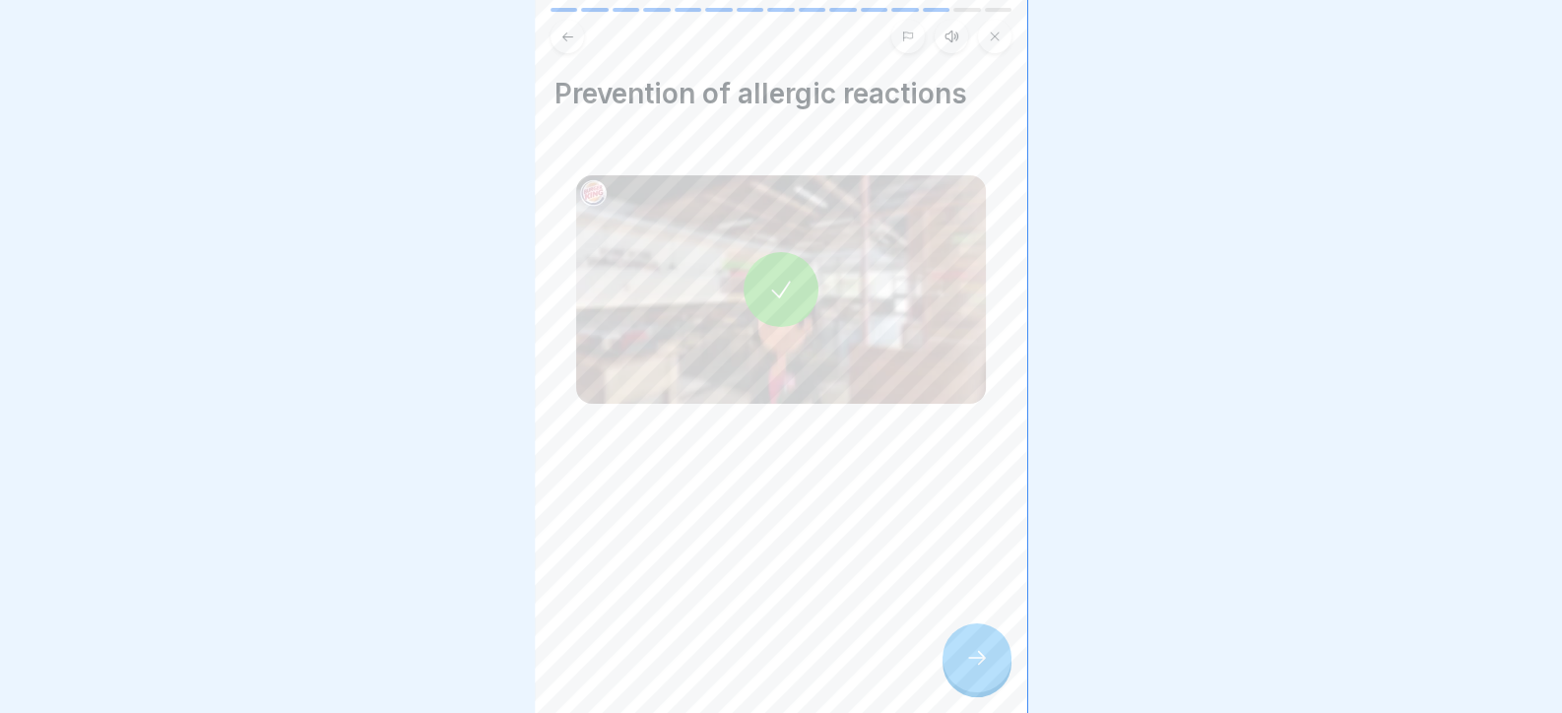
click at [967, 670] on icon at bounding box center [977, 658] width 24 height 24
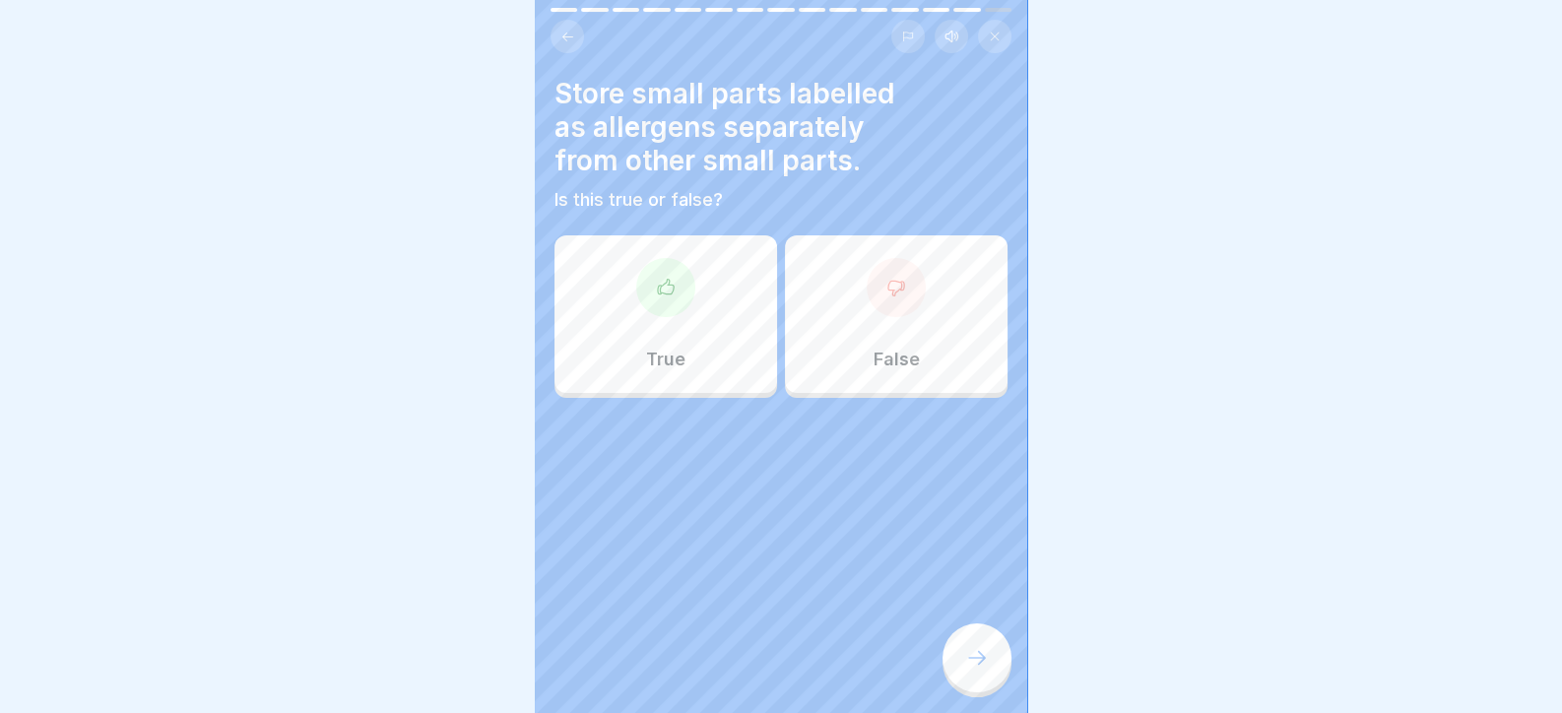
drag, startPoint x: 965, startPoint y: 672, endPoint x: 736, endPoint y: 536, distance: 266.3
click at [736, 536] on div "Day 5 15 Steps English Listen Allergens Here you will learn what allergens are …" at bounding box center [781, 356] width 492 height 713
click at [673, 361] on p "True" at bounding box center [665, 360] width 39 height 22
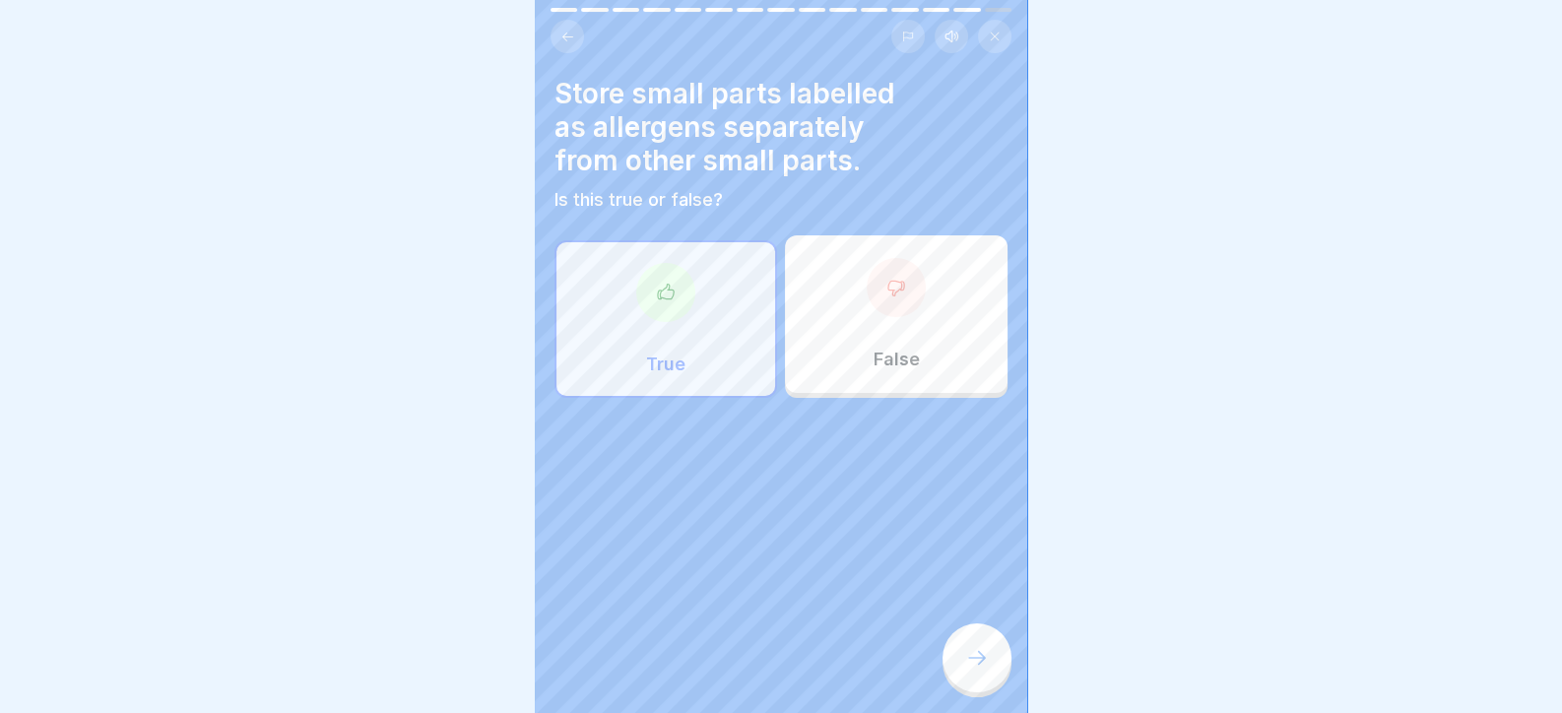
click at [983, 690] on div at bounding box center [976, 657] width 69 height 69
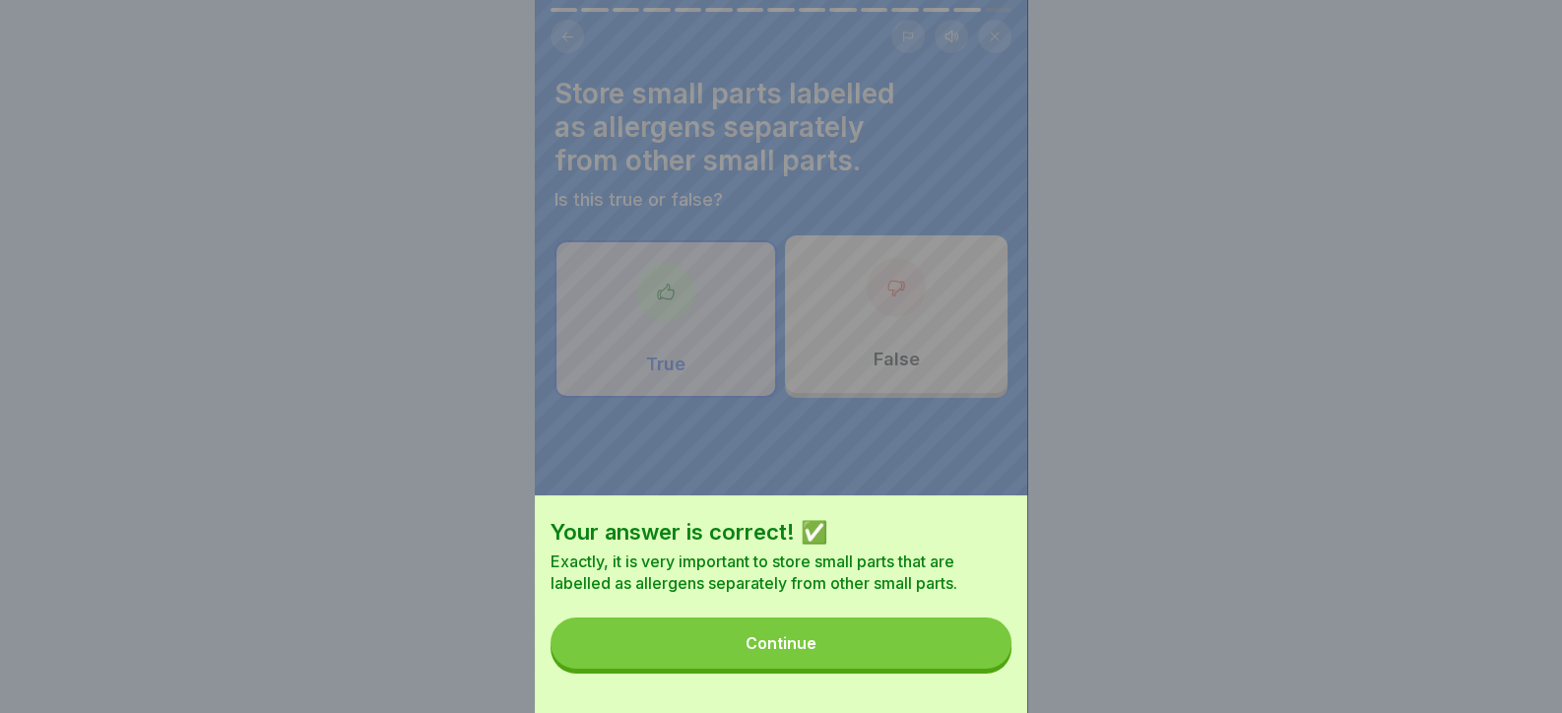
click at [961, 669] on button "Continue" at bounding box center [780, 642] width 461 height 51
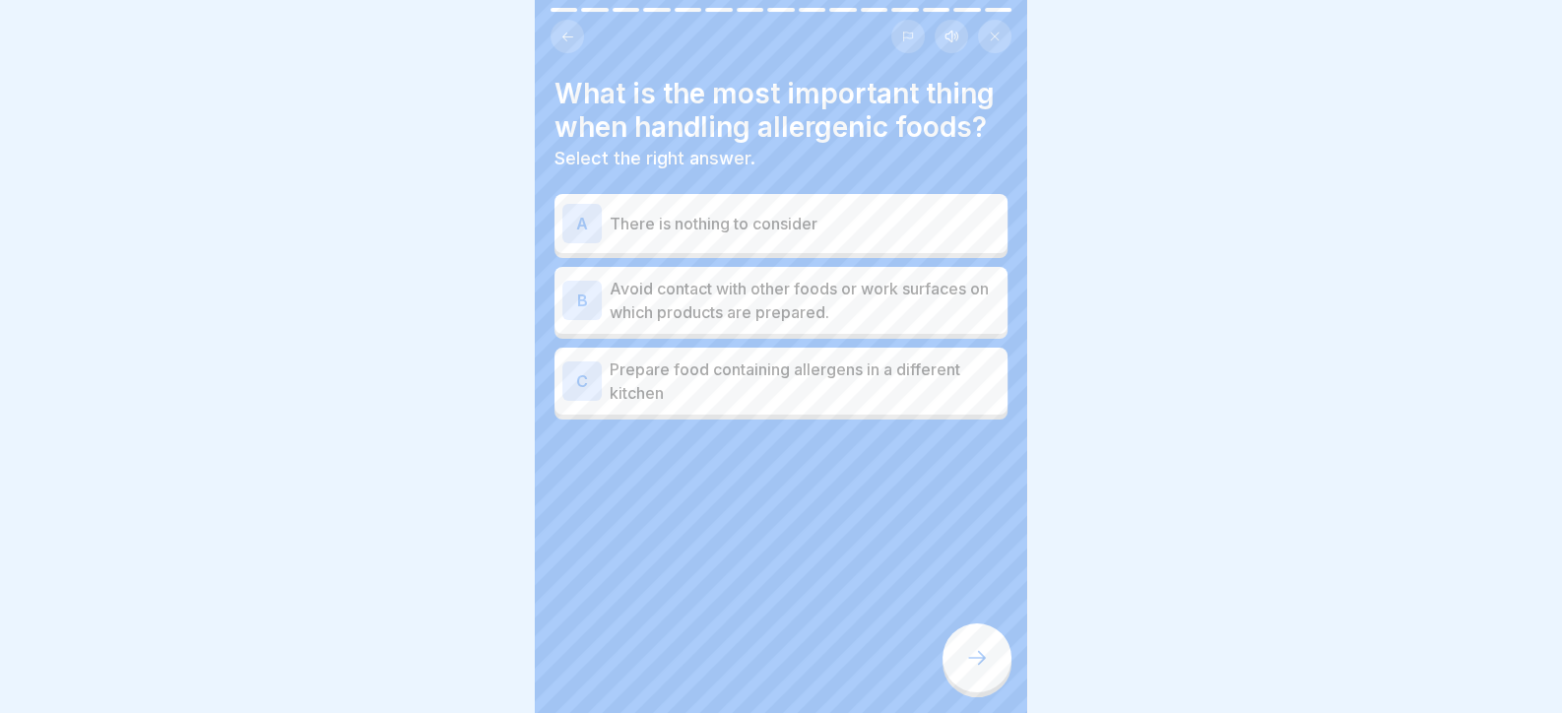
drag, startPoint x: 961, startPoint y: 678, endPoint x: 710, endPoint y: 340, distance: 421.6
click at [647, 480] on div "Day 5 15 Steps English Listen Allergens Here you will learn what allergens are …" at bounding box center [781, 356] width 492 height 713
click at [723, 293] on p "Avoid contact with other foods or work surfaces on which products are prepared." at bounding box center [804, 300] width 390 height 47
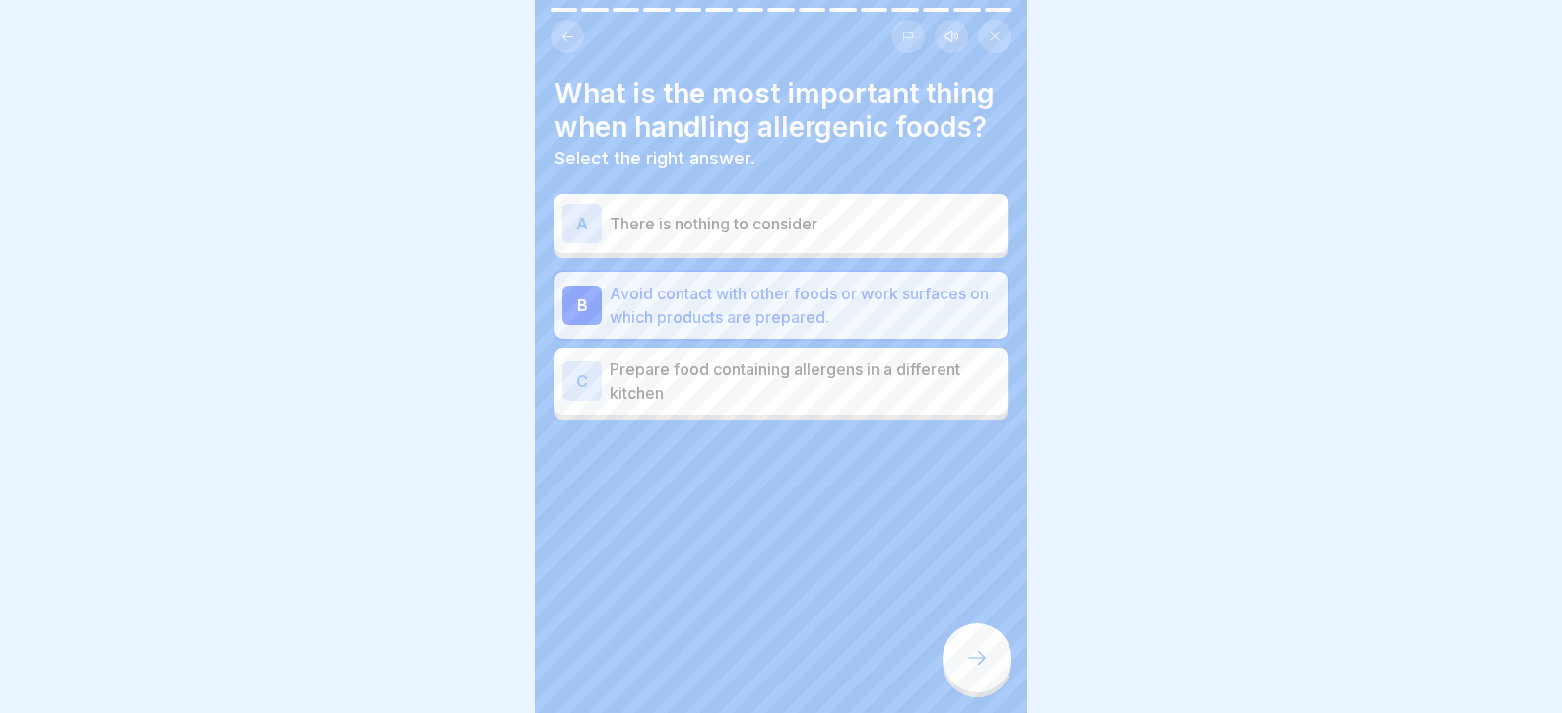
click at [962, 683] on div at bounding box center [976, 657] width 69 height 69
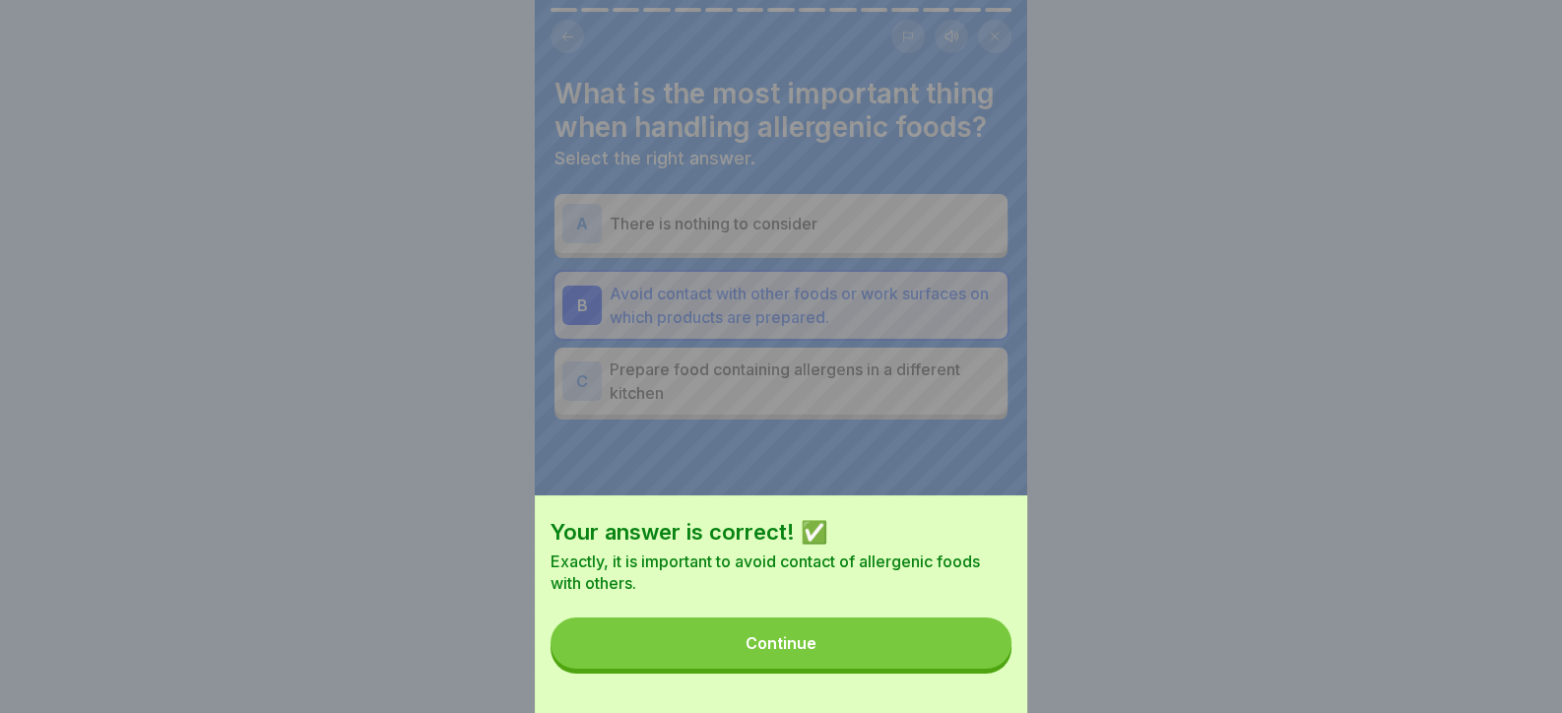
click at [947, 669] on button "Continue" at bounding box center [780, 642] width 461 height 51
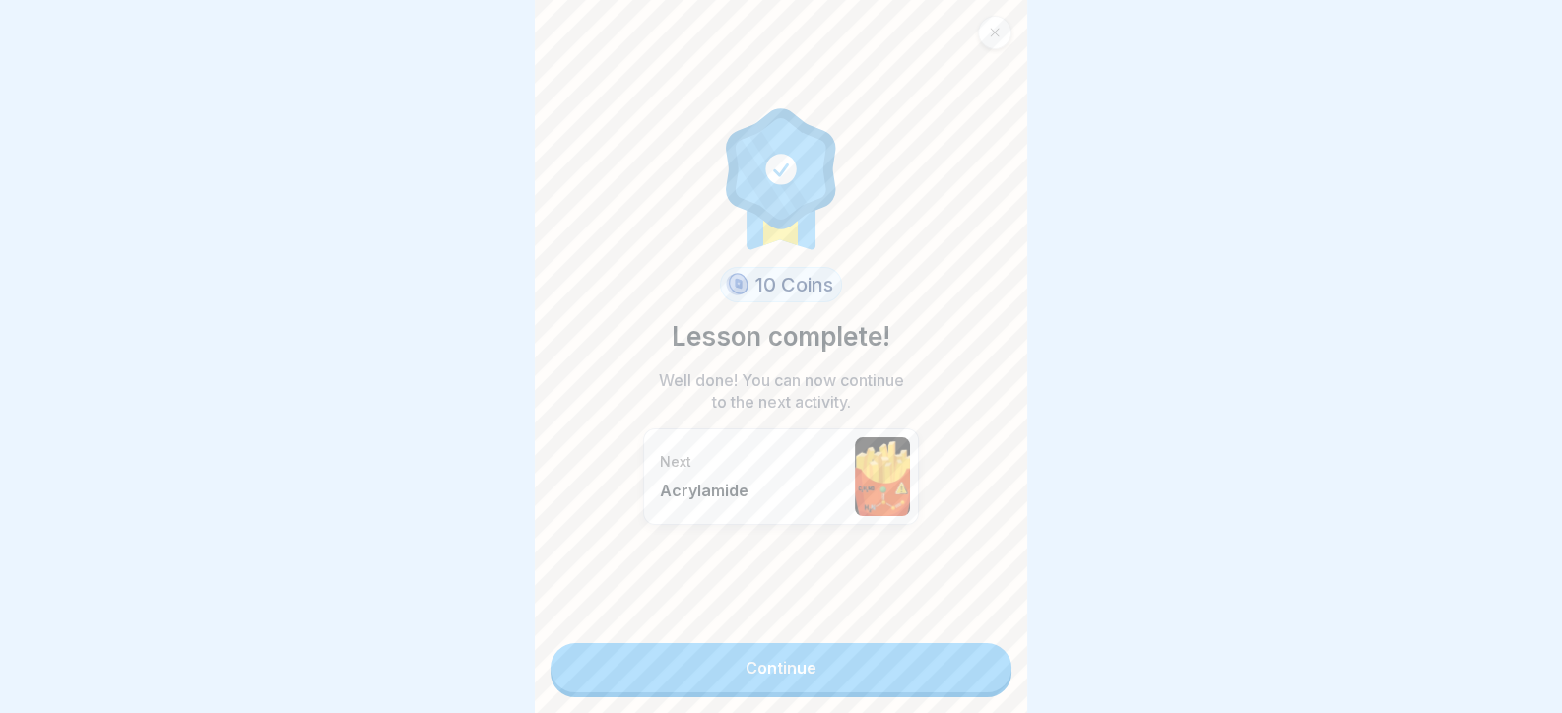
click at [978, 674] on link "Continue" at bounding box center [780, 667] width 461 height 49
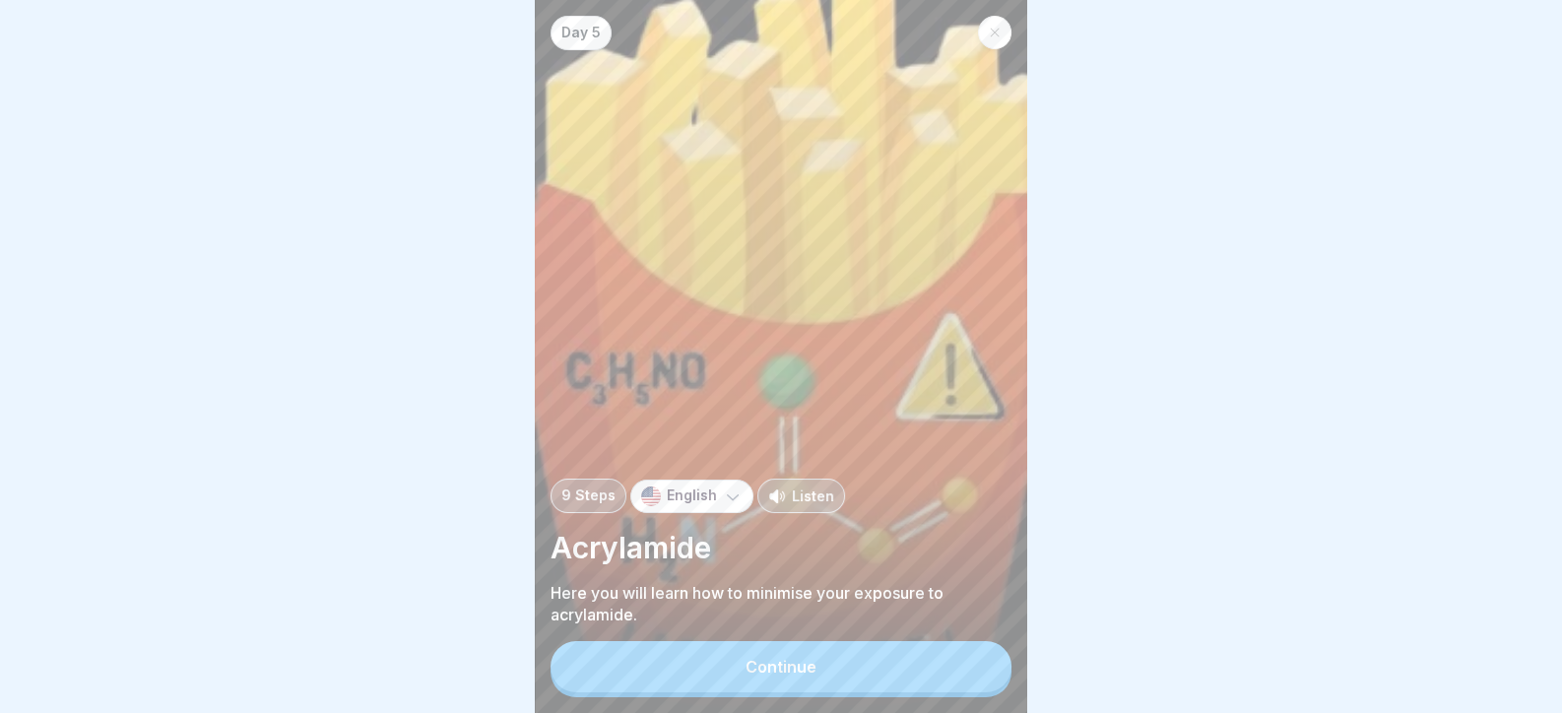
click at [975, 673] on button "Continue" at bounding box center [780, 666] width 461 height 51
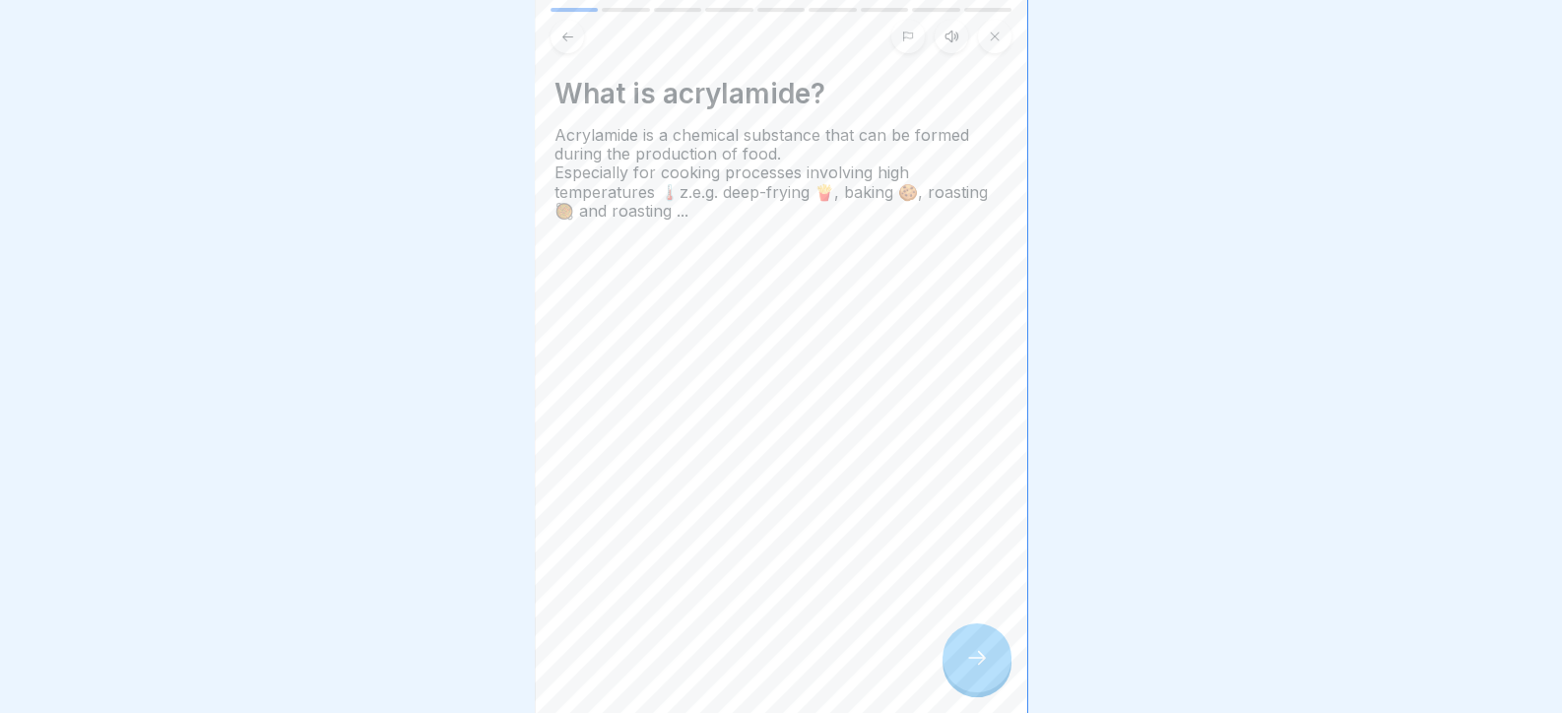
click at [973, 670] on icon at bounding box center [977, 658] width 24 height 24
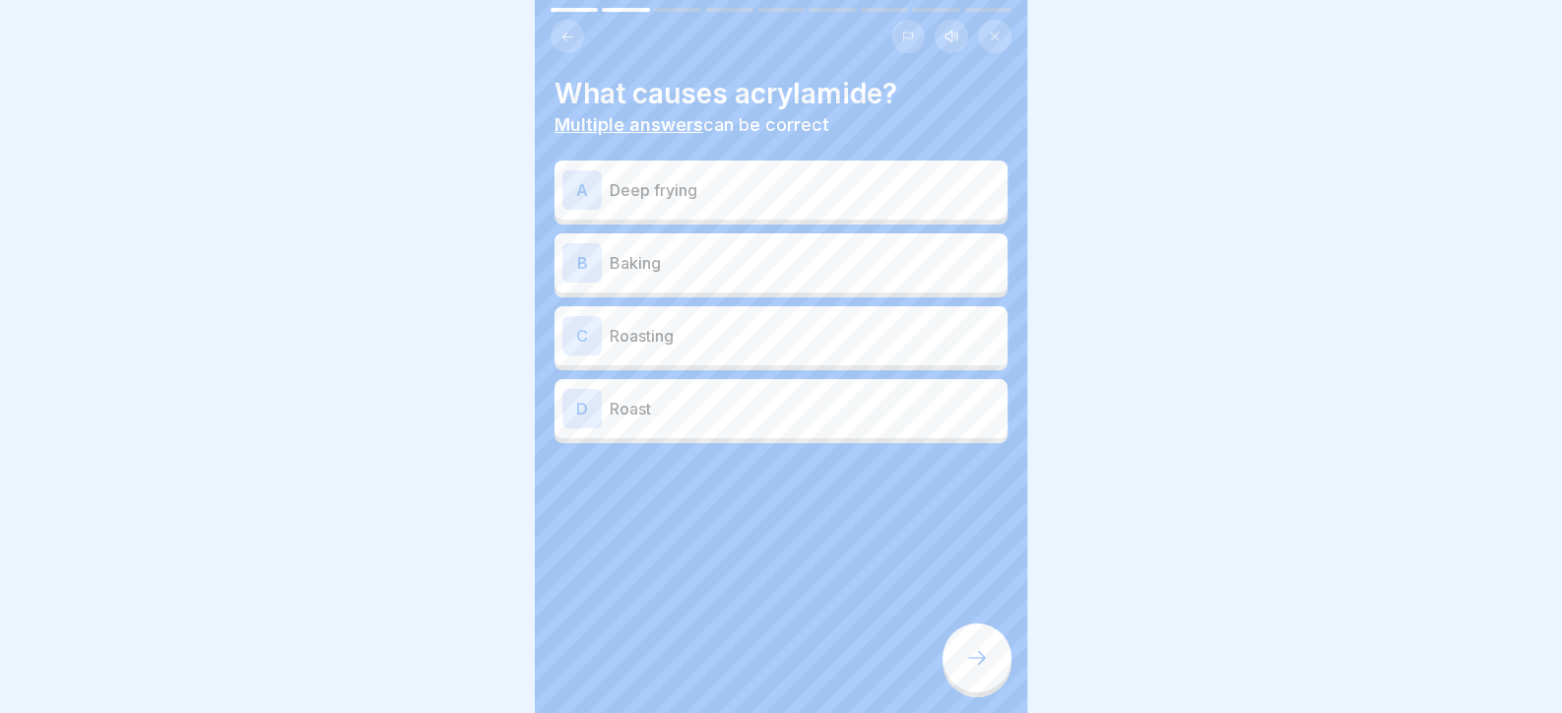
click at [768, 244] on div "B Baking" at bounding box center [780, 262] width 437 height 39
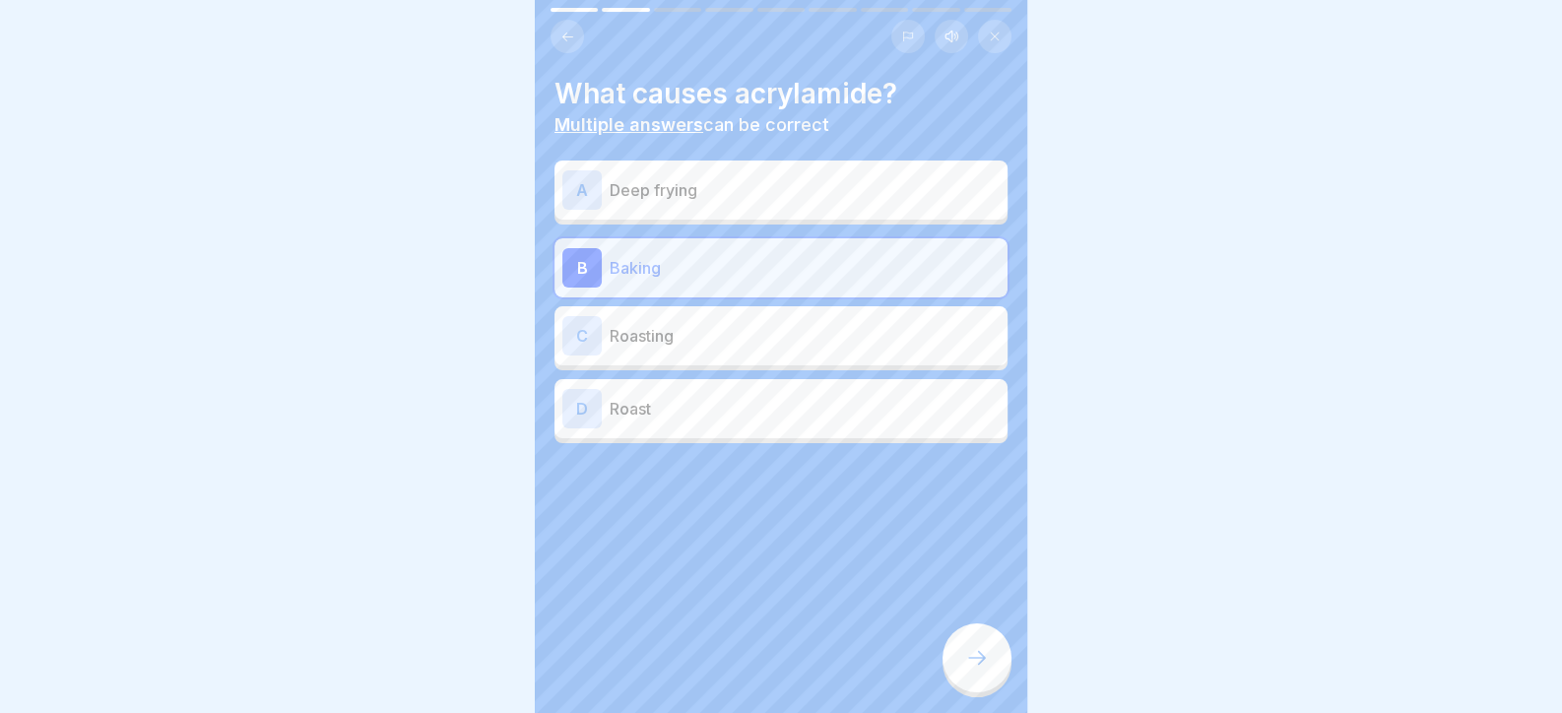
click at [743, 336] on p "Roasting" at bounding box center [804, 336] width 390 height 24
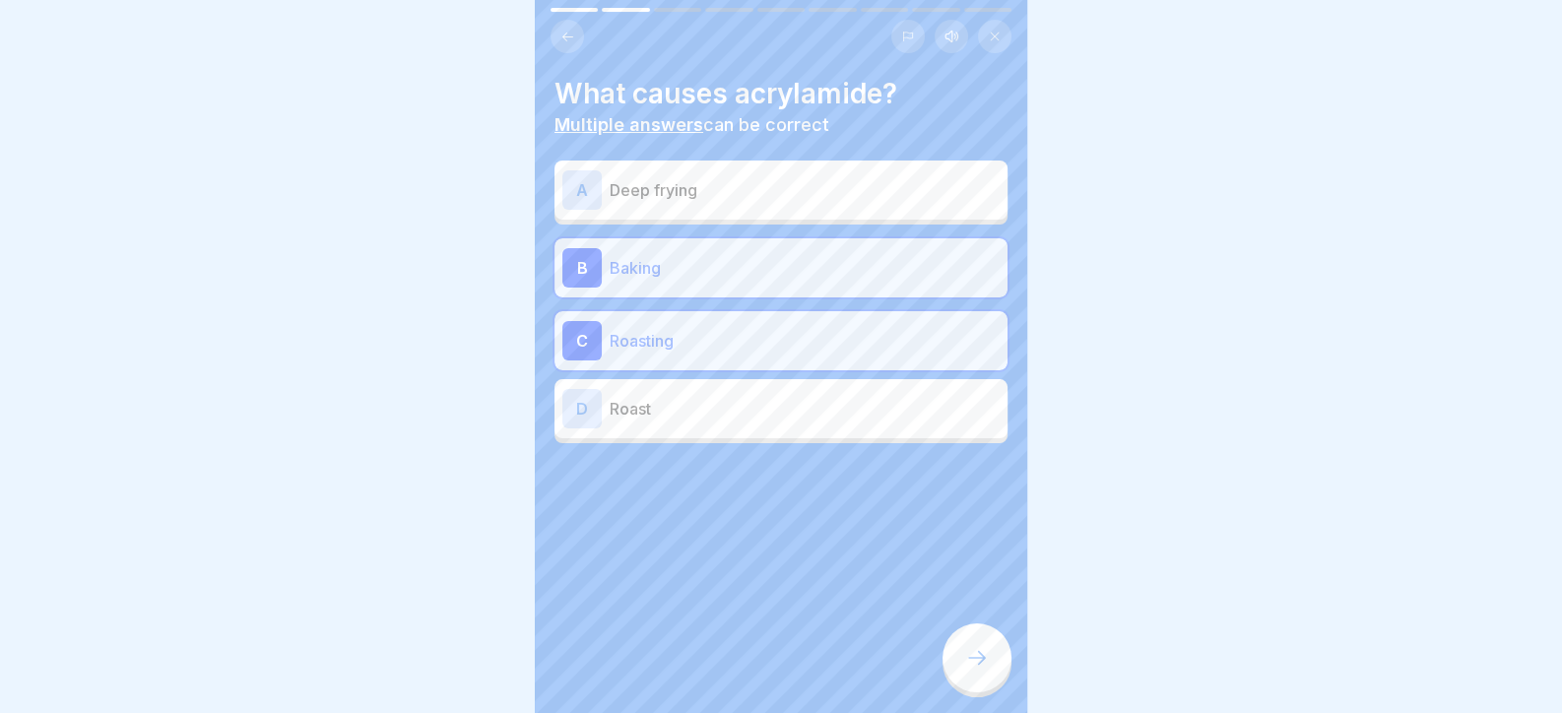
click at [734, 431] on div "D Roast" at bounding box center [780, 408] width 453 height 59
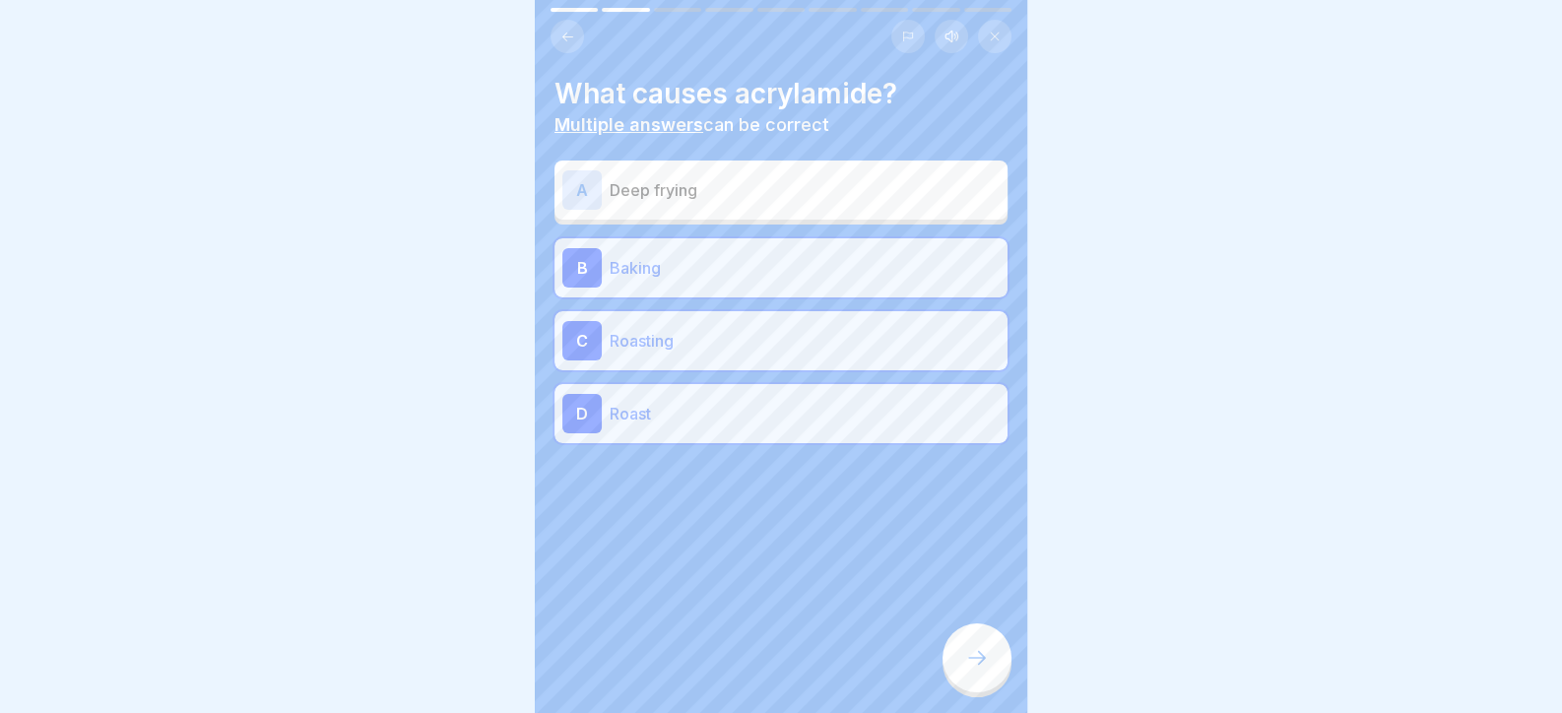
click at [753, 164] on div "A Deep frying" at bounding box center [780, 189] width 453 height 59
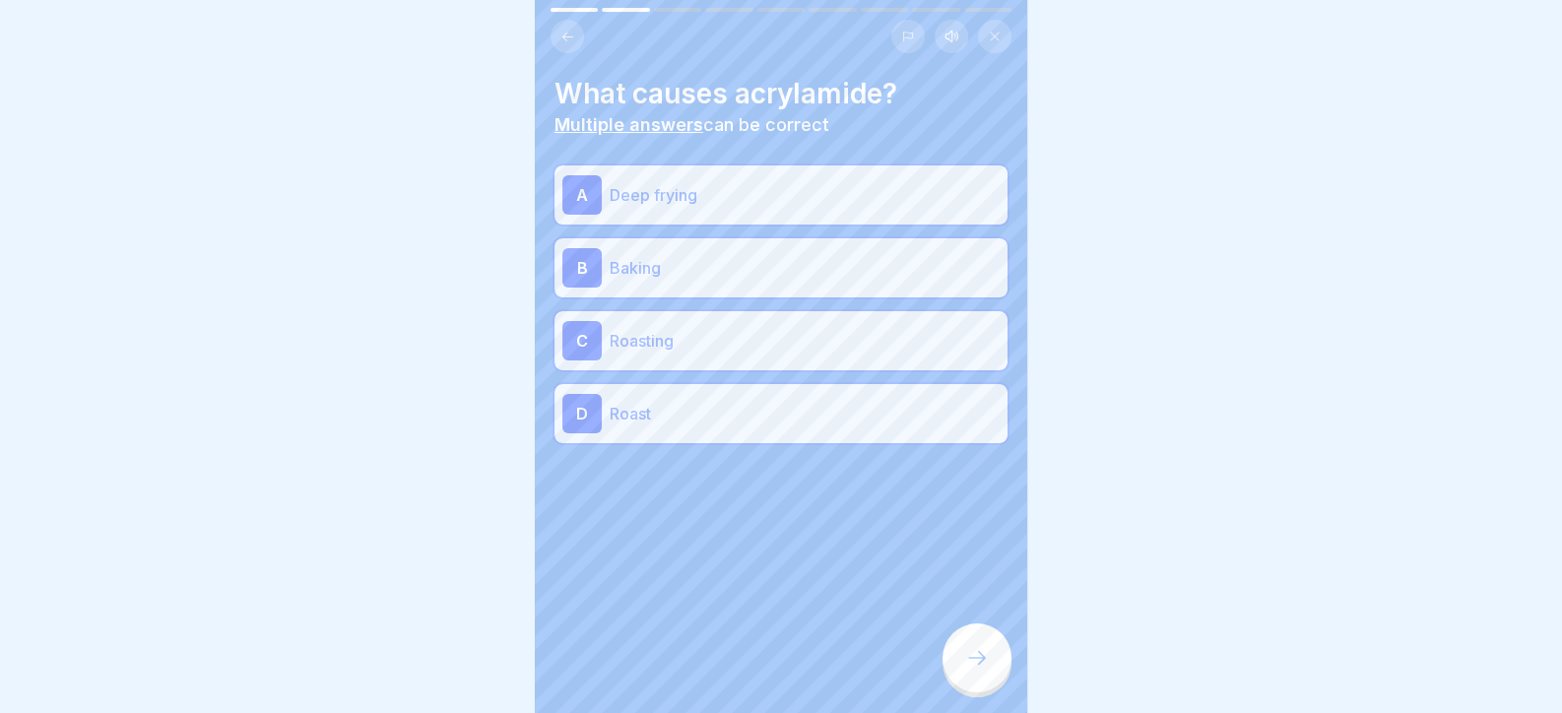
click at [962, 622] on div "What causes acrylamide? Multiple answers can be correct A Deep frying B Baking …" at bounding box center [781, 356] width 492 height 713
click at [974, 643] on div at bounding box center [976, 657] width 69 height 69
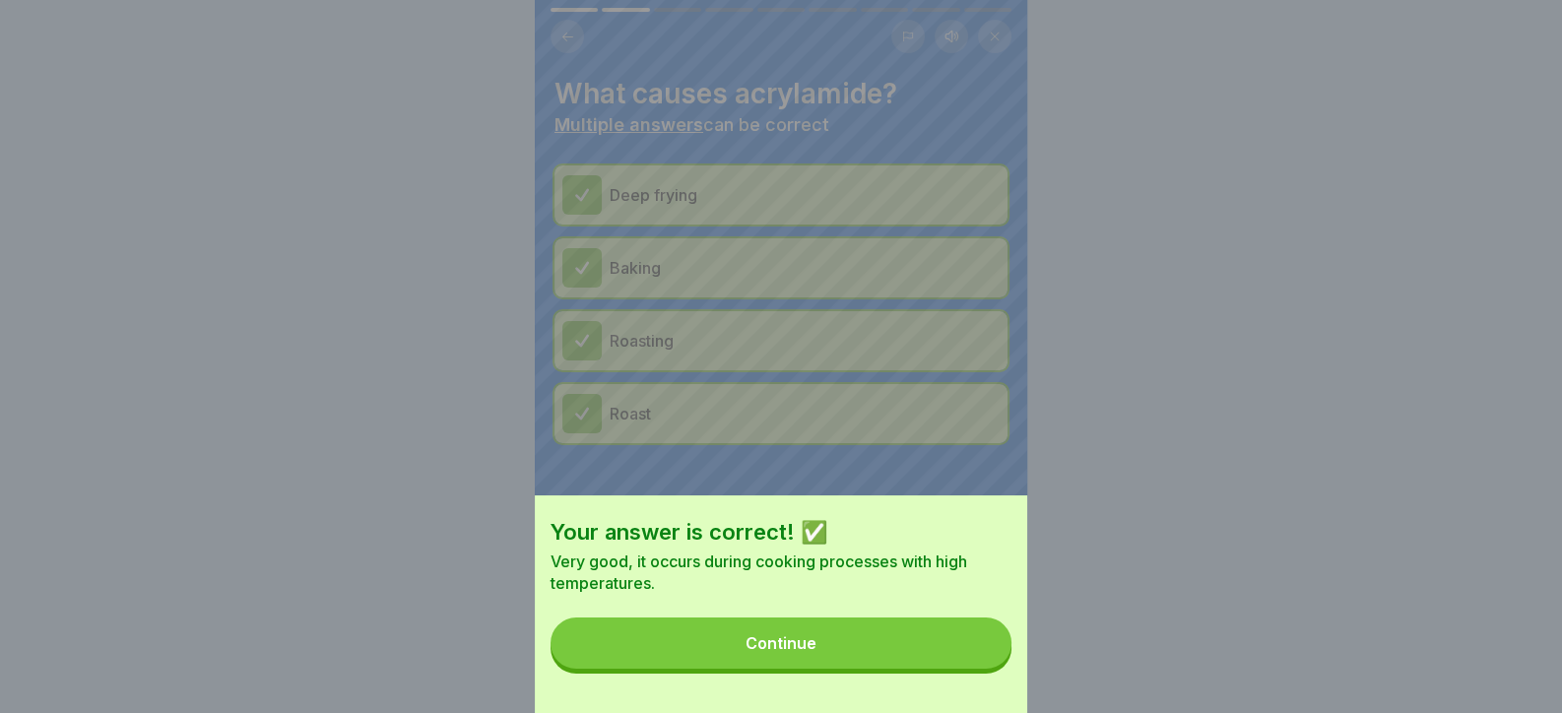
click at [975, 669] on button "Continue" at bounding box center [780, 642] width 461 height 51
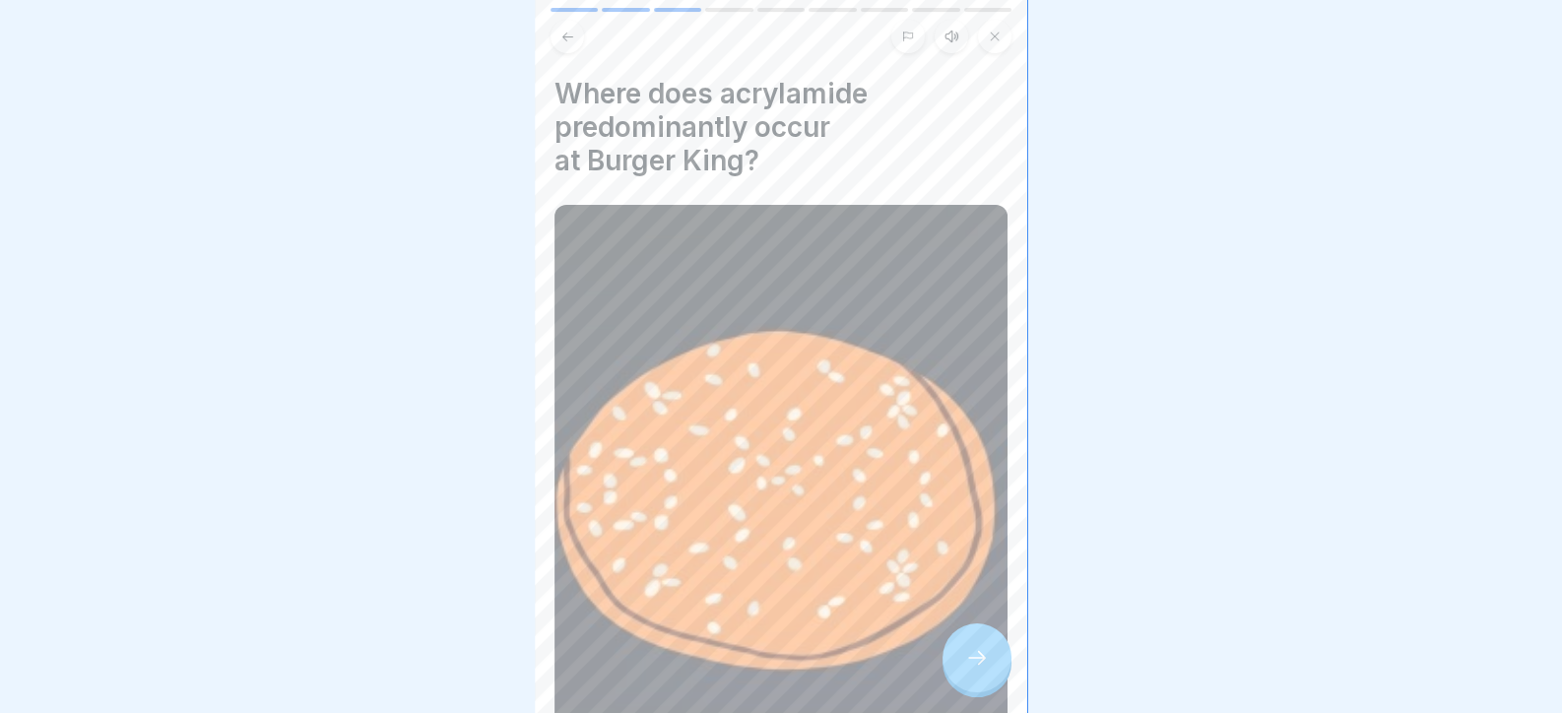
click at [985, 664] on icon at bounding box center [977, 658] width 24 height 24
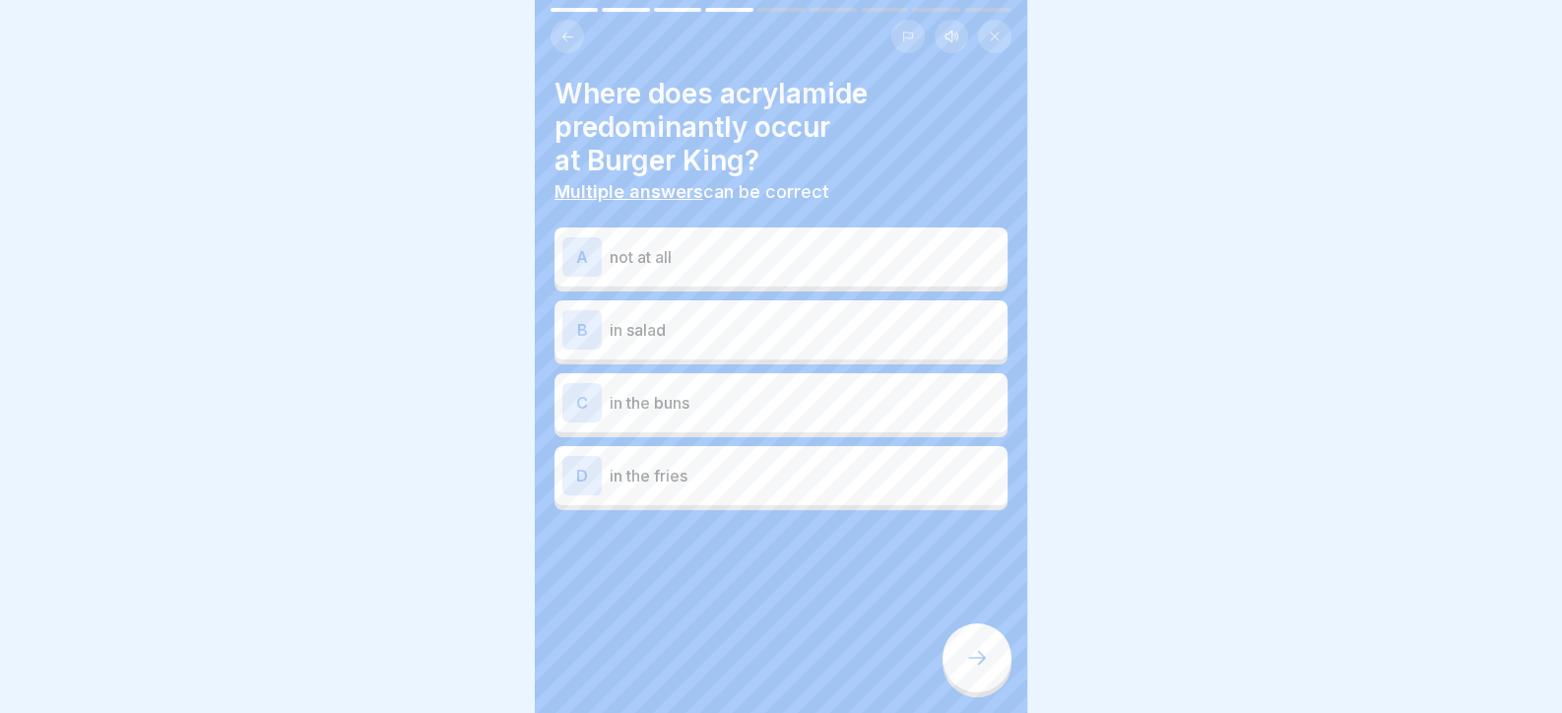
click at [713, 413] on p "in the buns" at bounding box center [804, 403] width 390 height 24
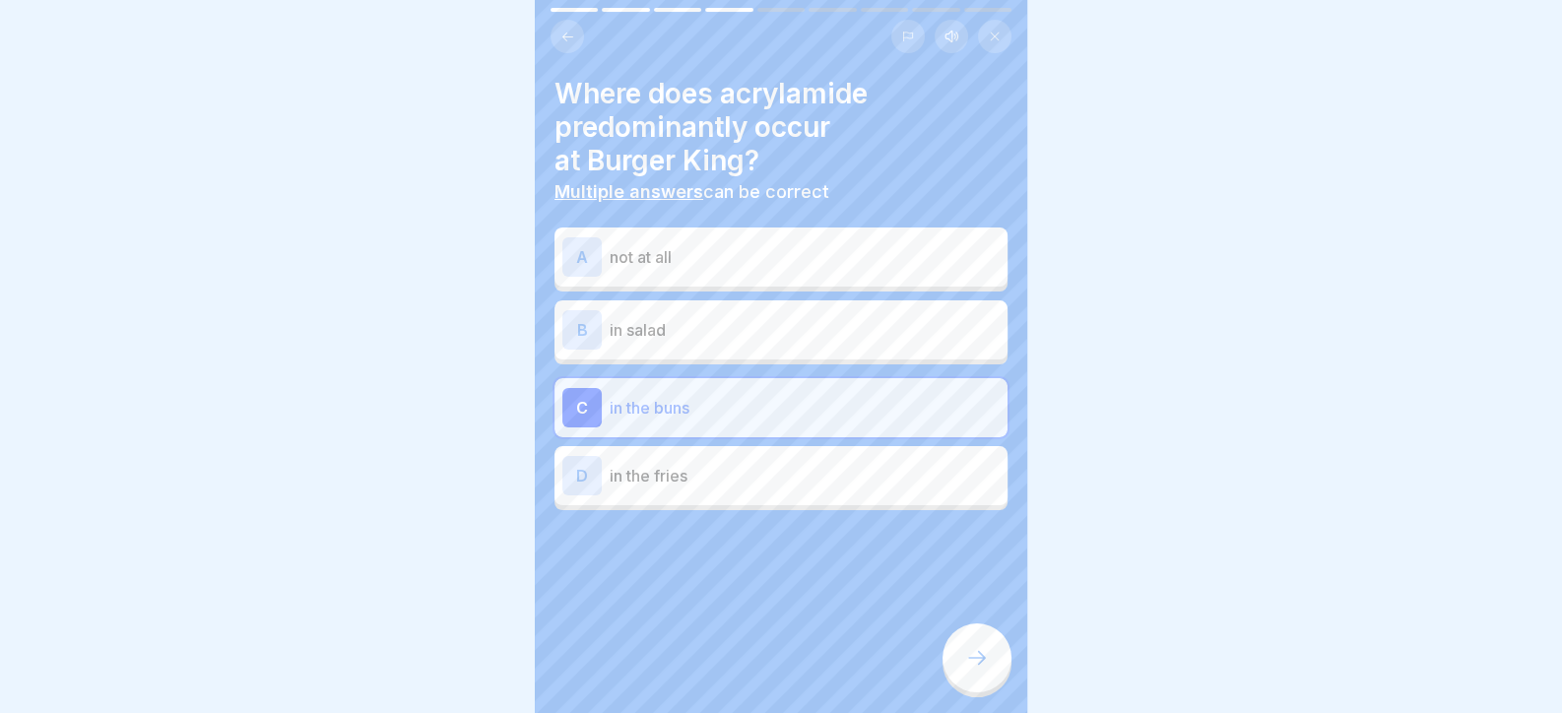
click at [965, 657] on div "Day 5 9 Steps English Listen Acrylamide Here you will learn how to minimise you…" at bounding box center [781, 356] width 492 height 713
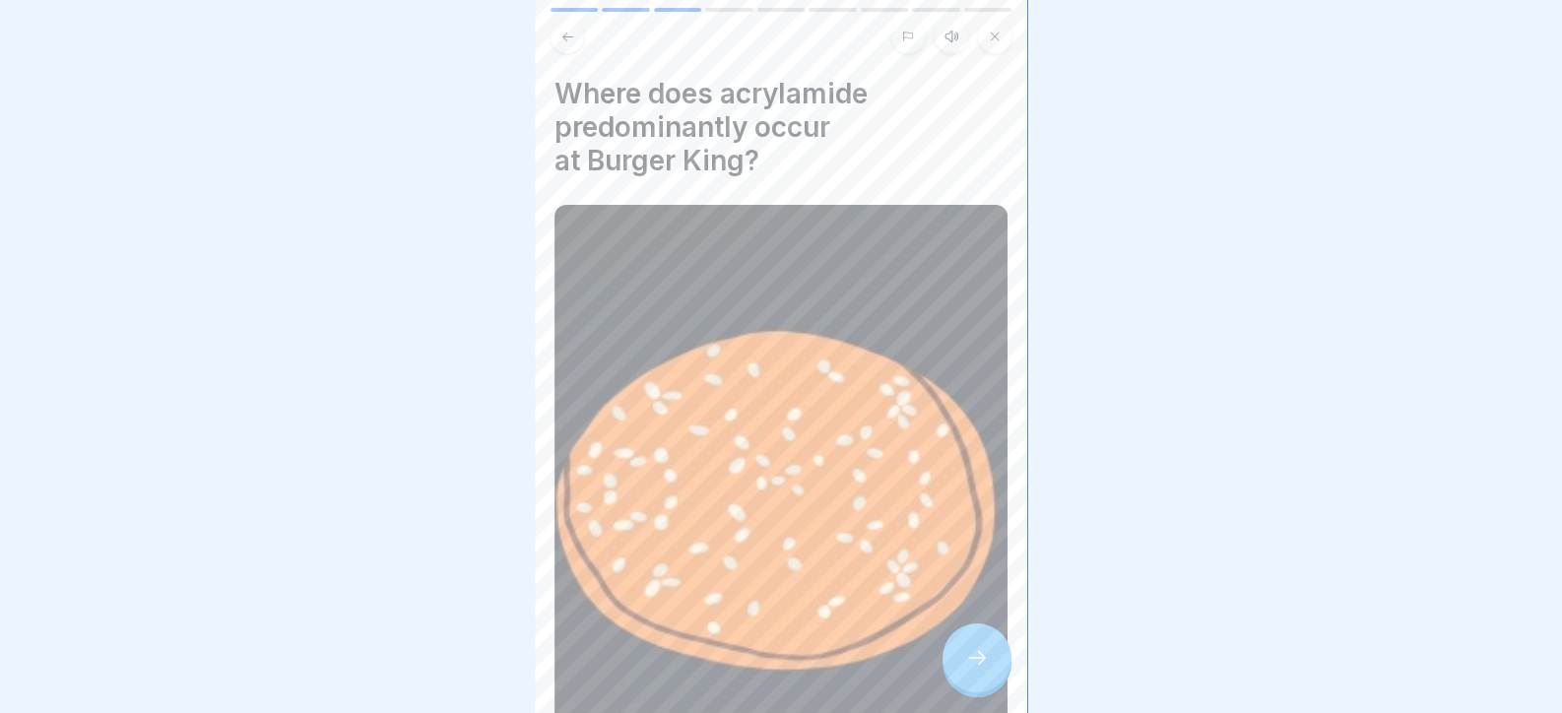
click at [963, 659] on div at bounding box center [976, 657] width 69 height 69
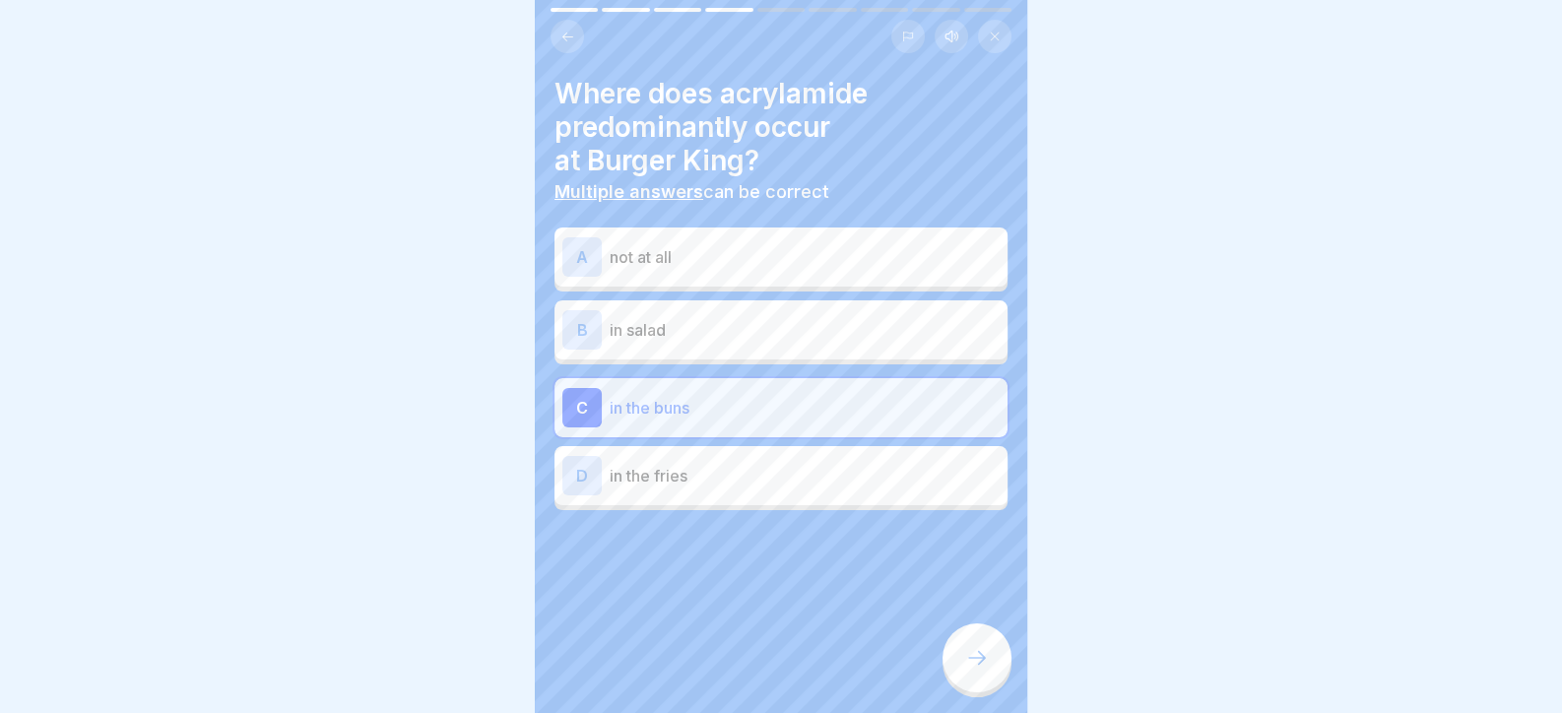
click at [956, 661] on div at bounding box center [976, 657] width 69 height 69
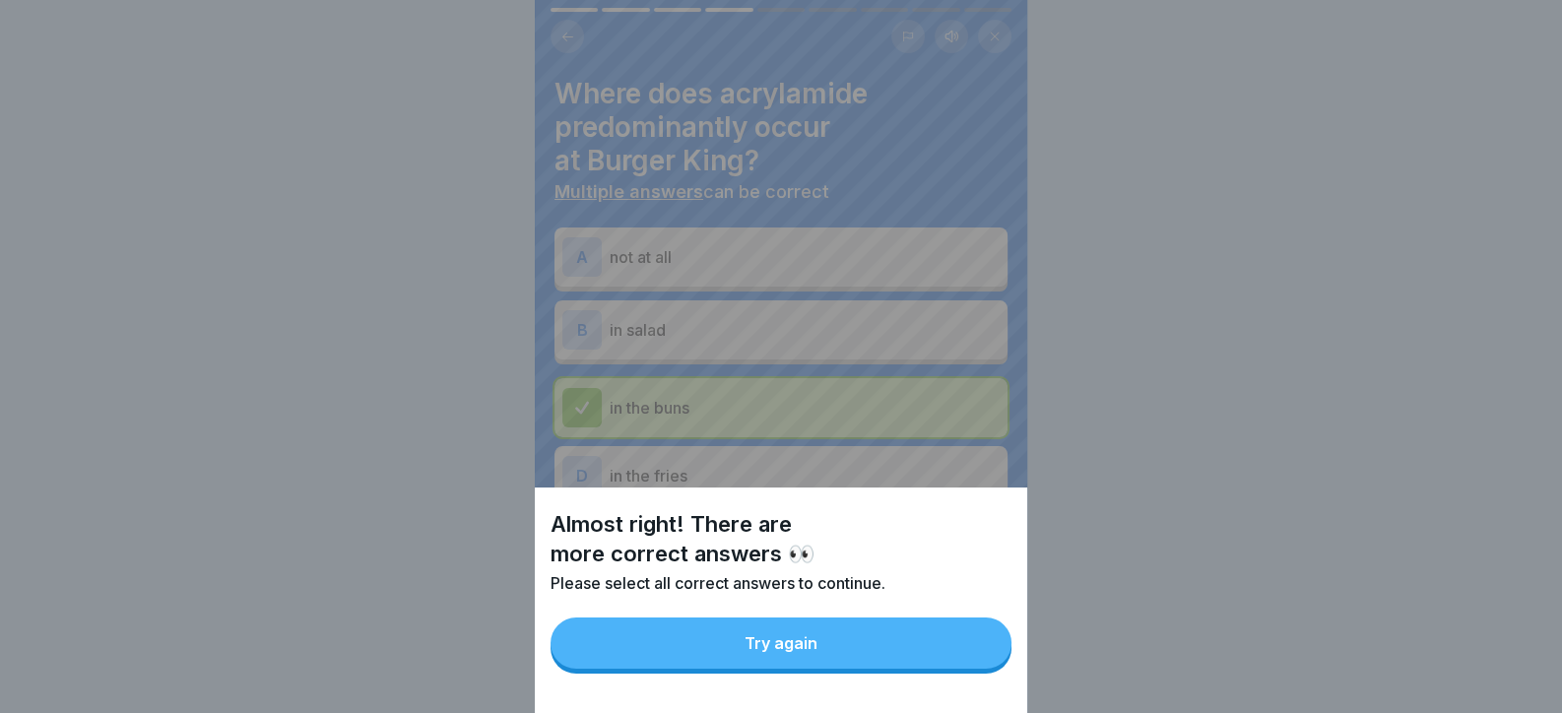
click at [951, 661] on button "Try again" at bounding box center [780, 642] width 461 height 51
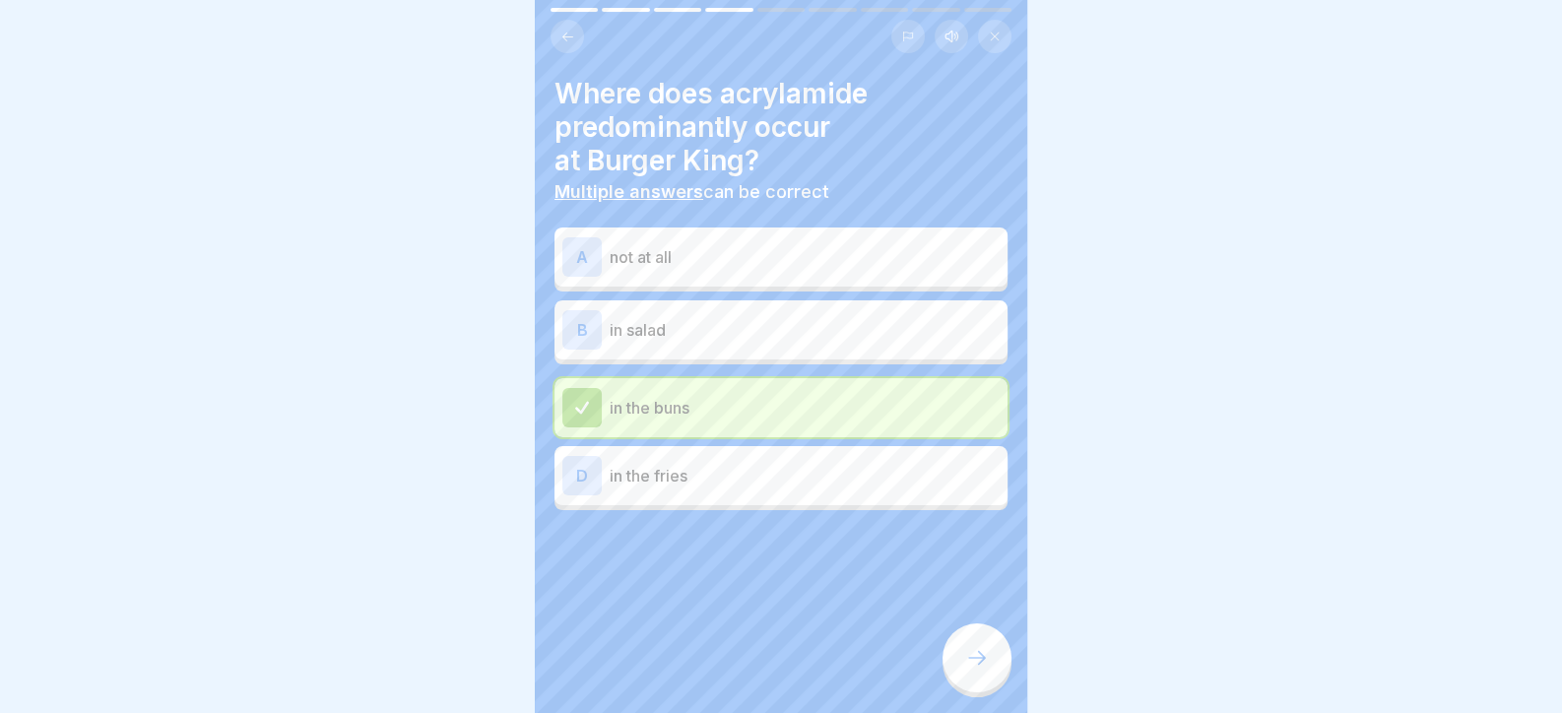
click at [845, 333] on p "in salad" at bounding box center [804, 330] width 390 height 24
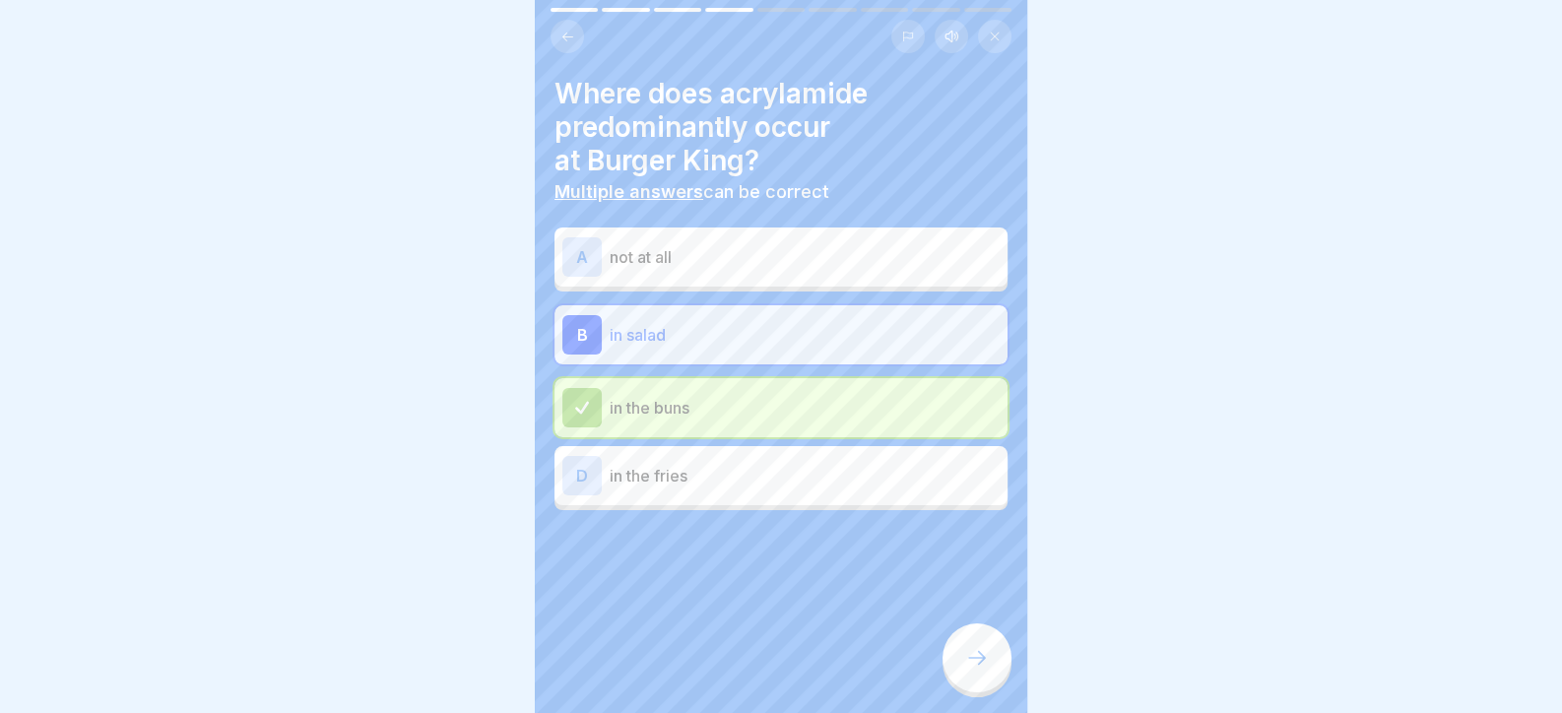
click at [893, 486] on div "D in the fries" at bounding box center [780, 475] width 437 height 39
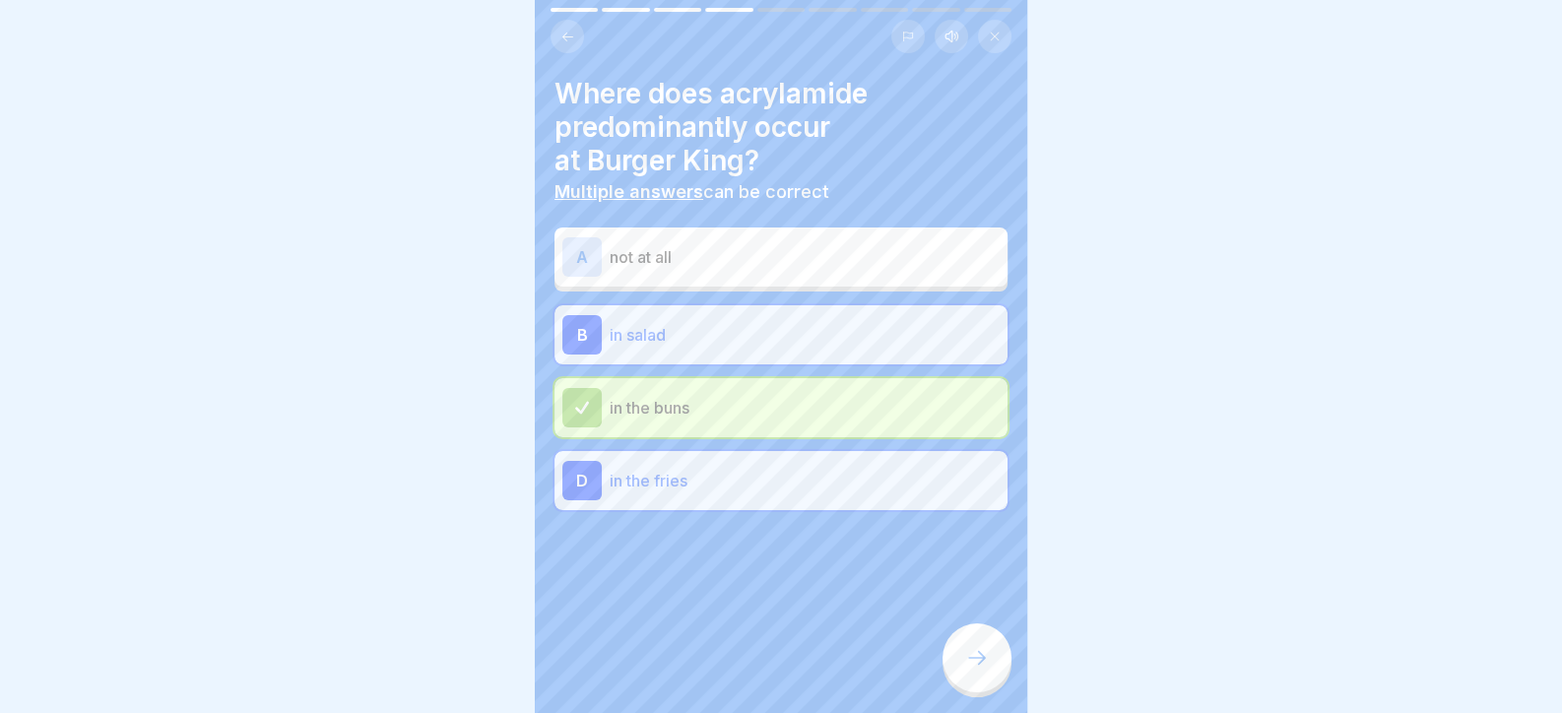
click at [857, 342] on p "in salad" at bounding box center [804, 335] width 390 height 24
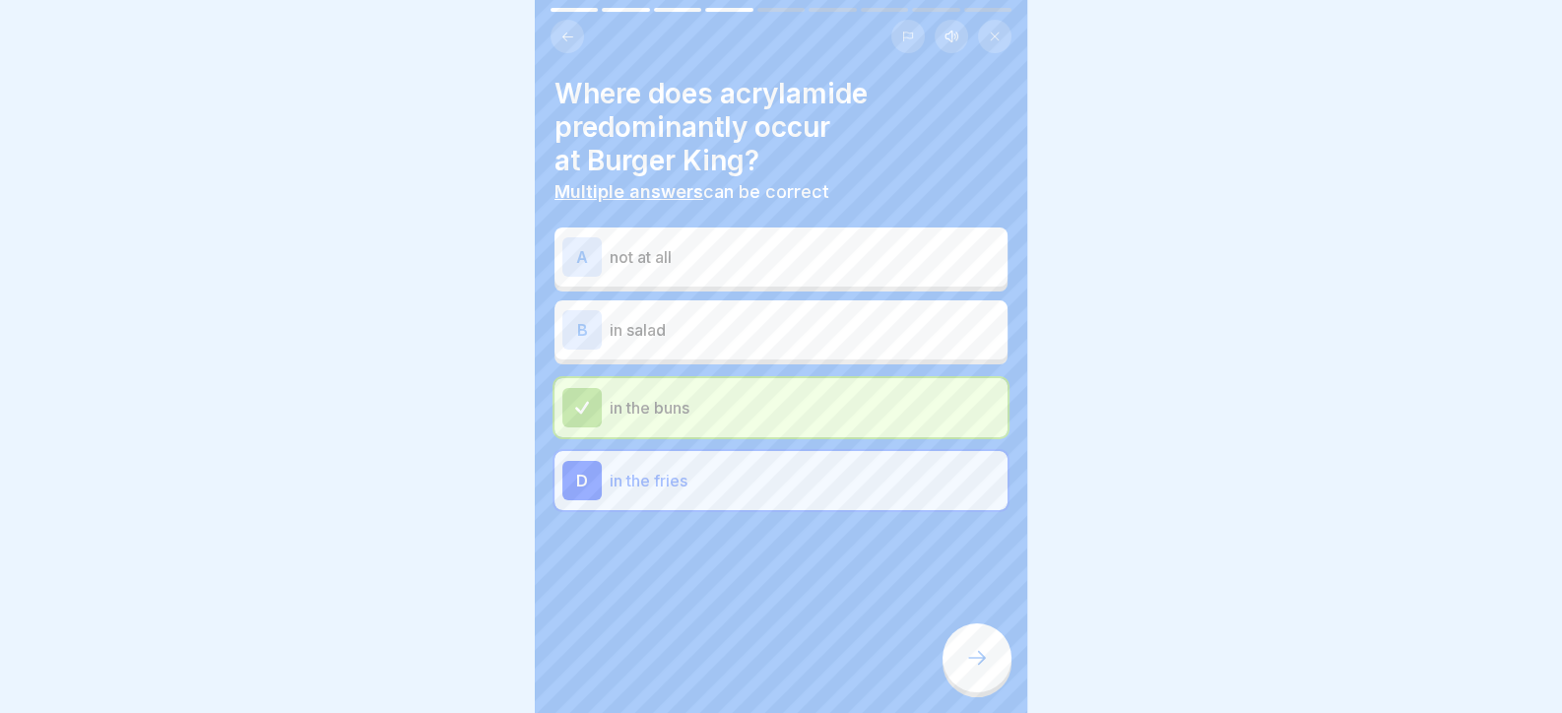
click at [990, 678] on div at bounding box center [976, 657] width 69 height 69
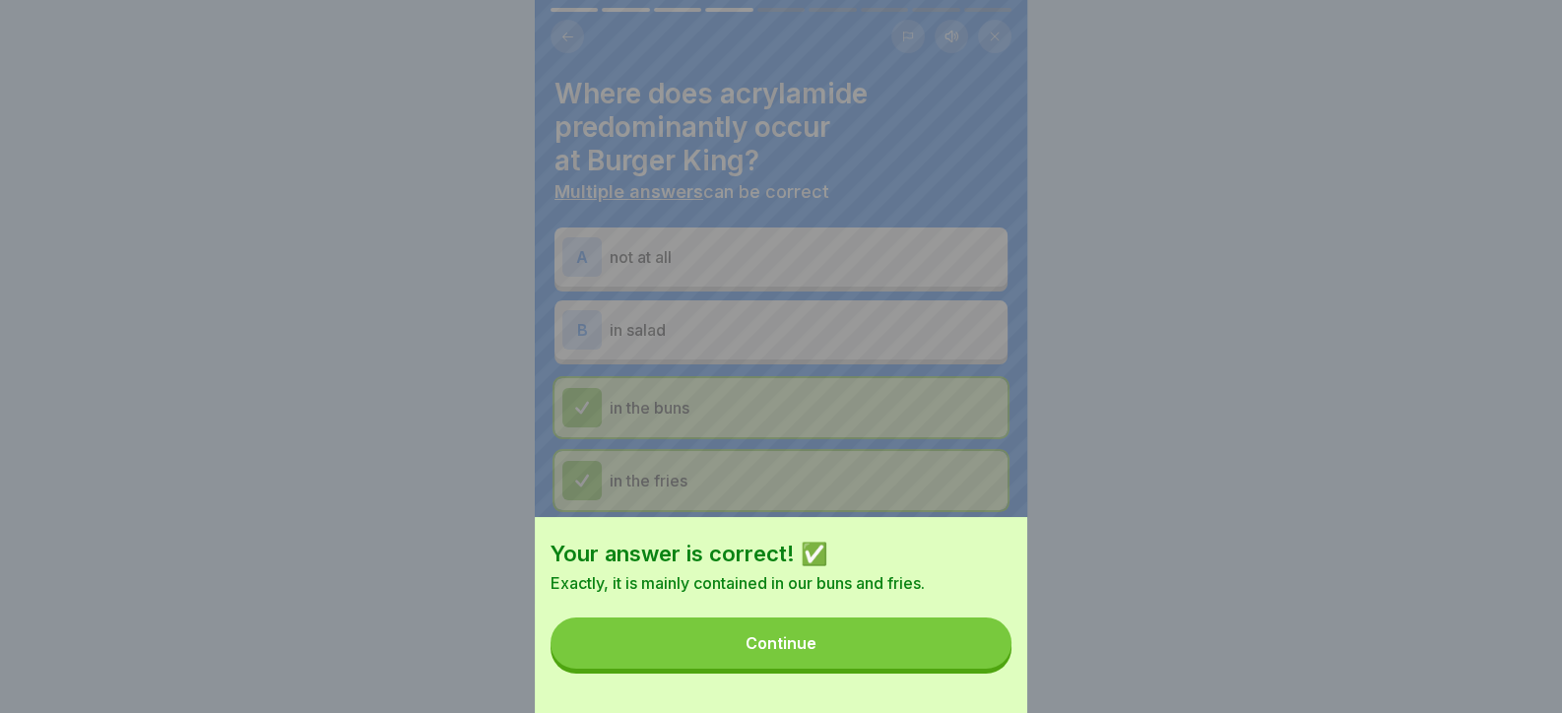
click at [986, 669] on button "Continue" at bounding box center [780, 642] width 461 height 51
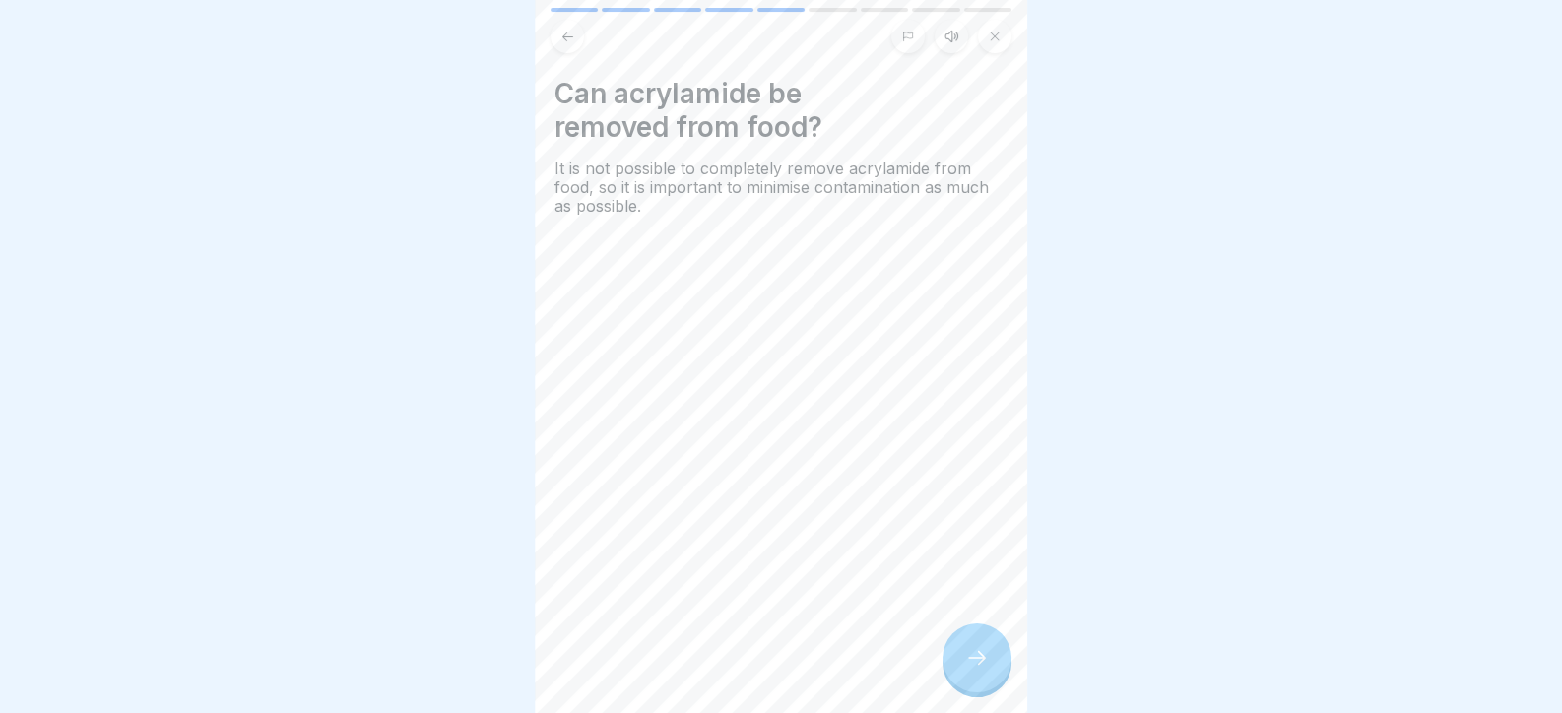
click at [983, 670] on icon at bounding box center [977, 658] width 24 height 24
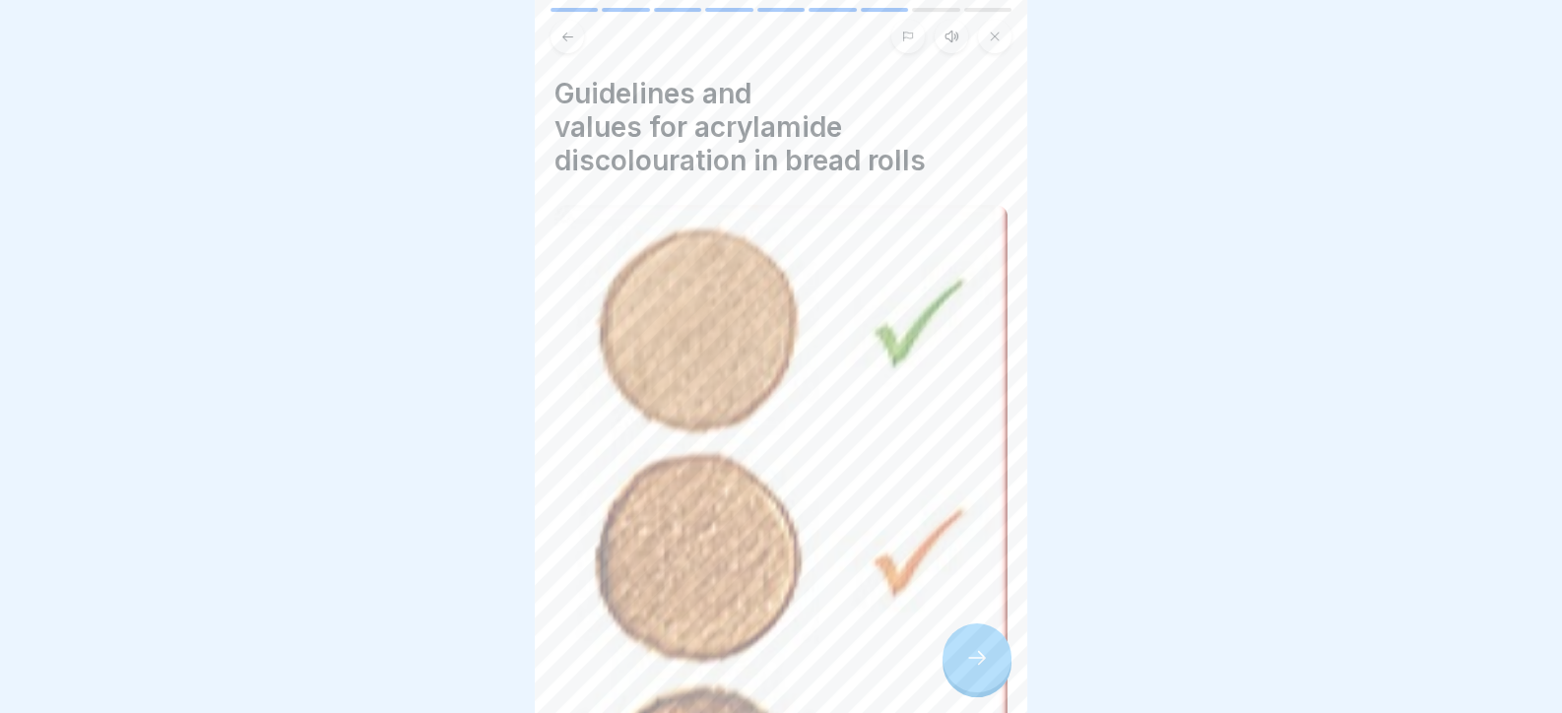
click at [983, 670] on icon at bounding box center [977, 658] width 24 height 24
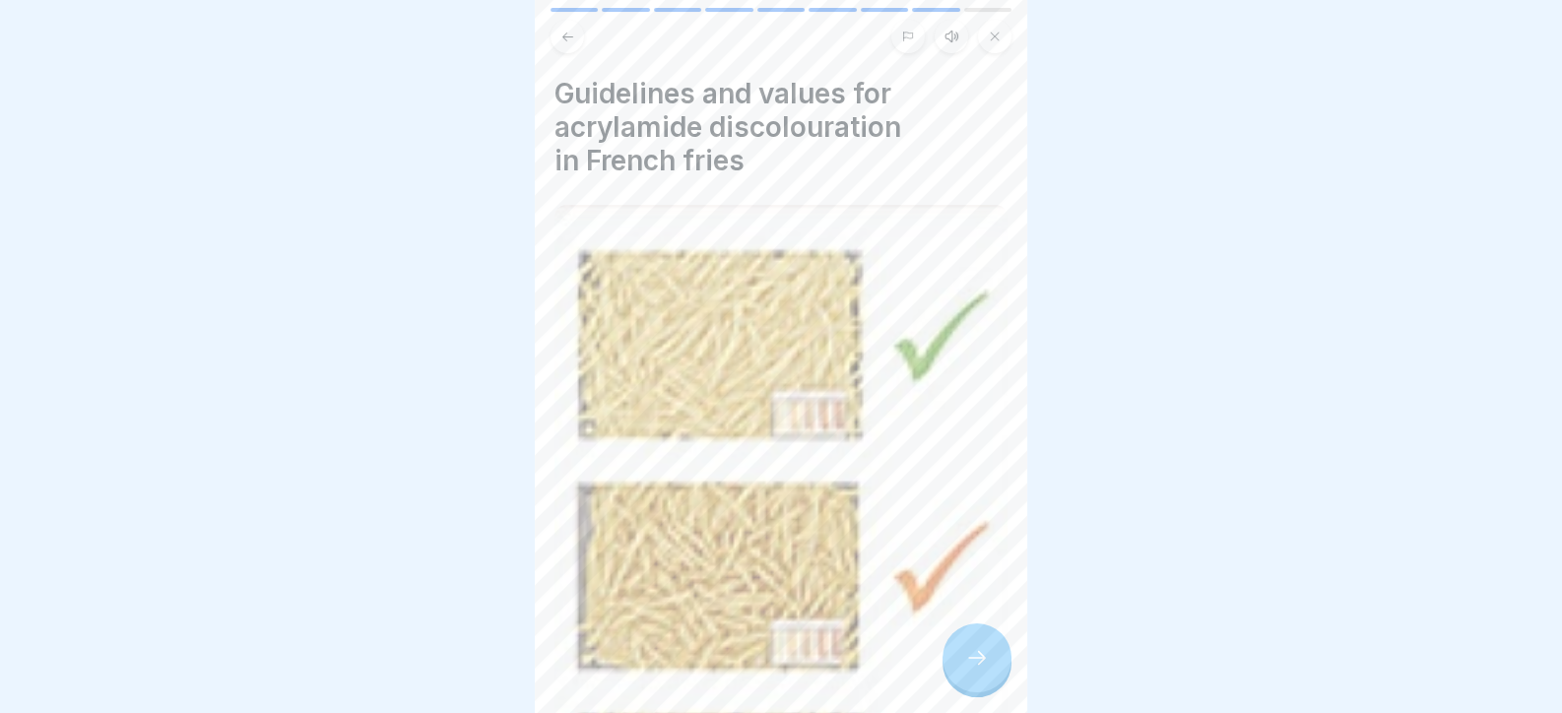
click at [983, 670] on icon at bounding box center [977, 658] width 24 height 24
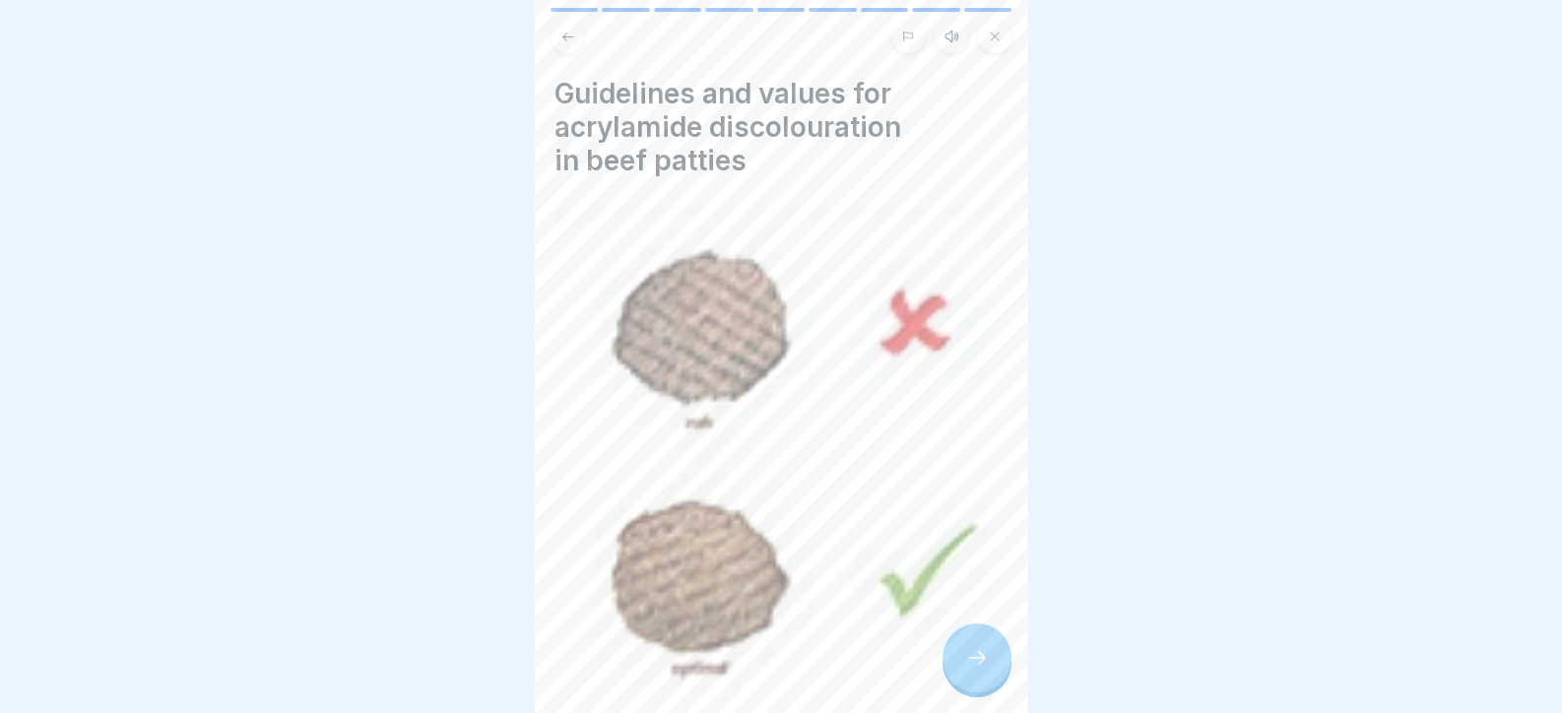
click at [983, 670] on icon at bounding box center [977, 658] width 24 height 24
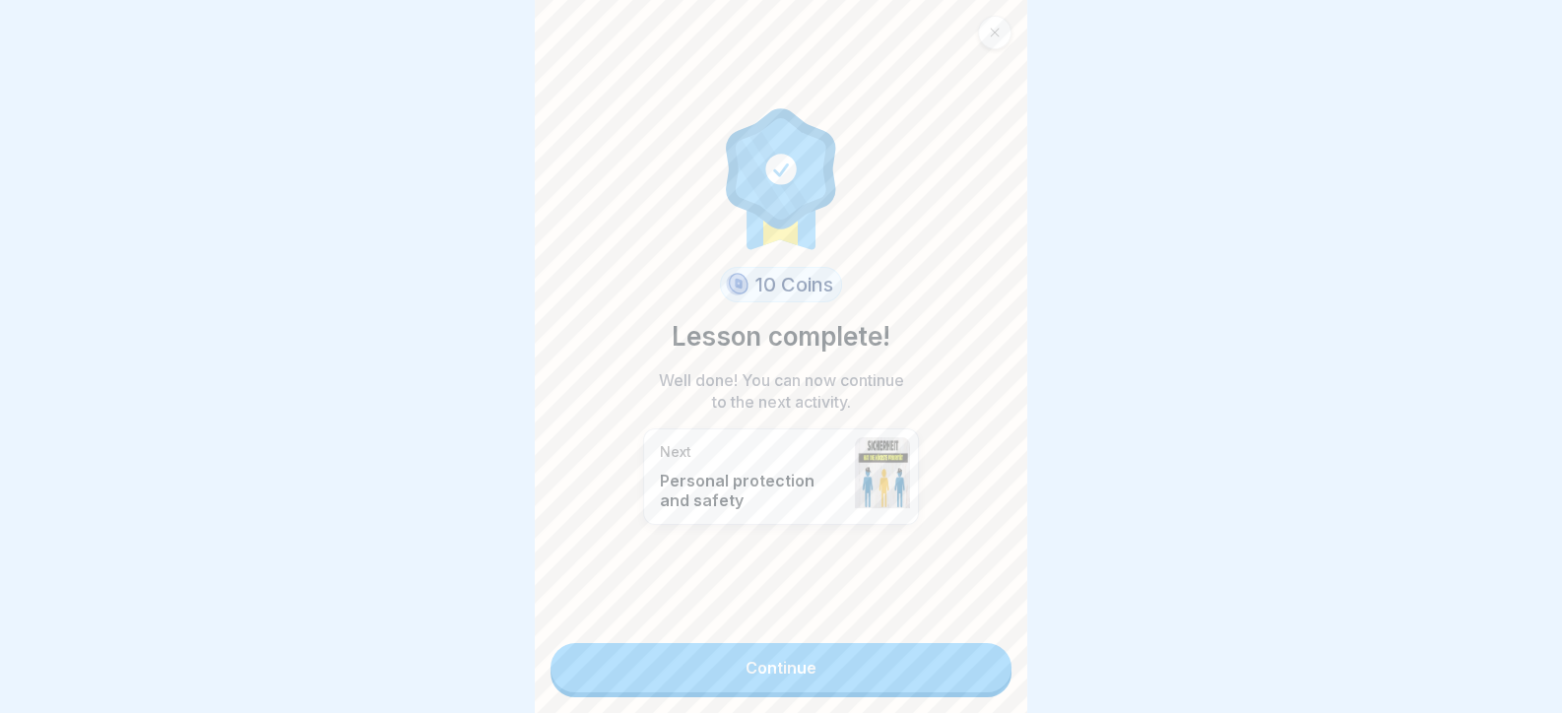
click at [981, 669] on link "Continue" at bounding box center [780, 667] width 461 height 49
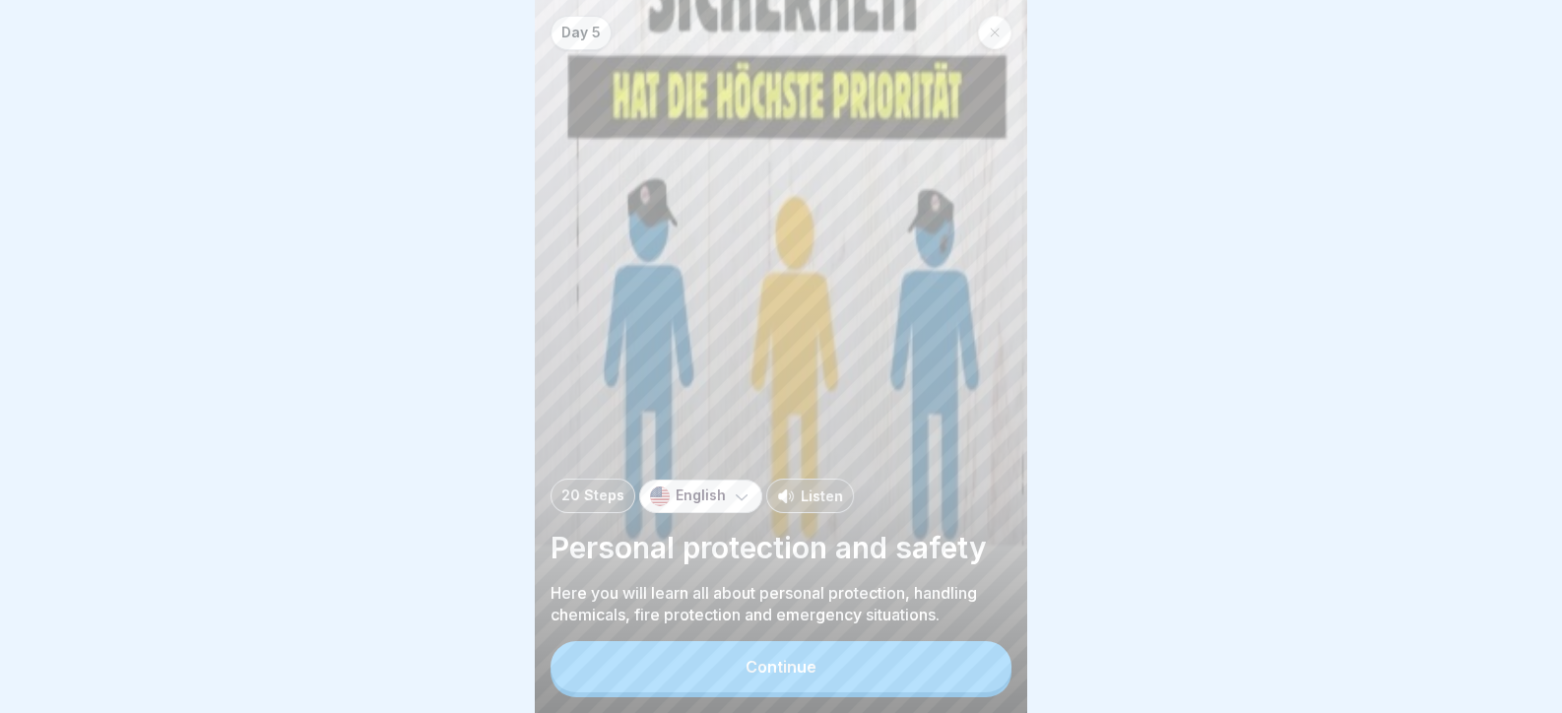
click at [981, 669] on button "Continue" at bounding box center [780, 666] width 461 height 51
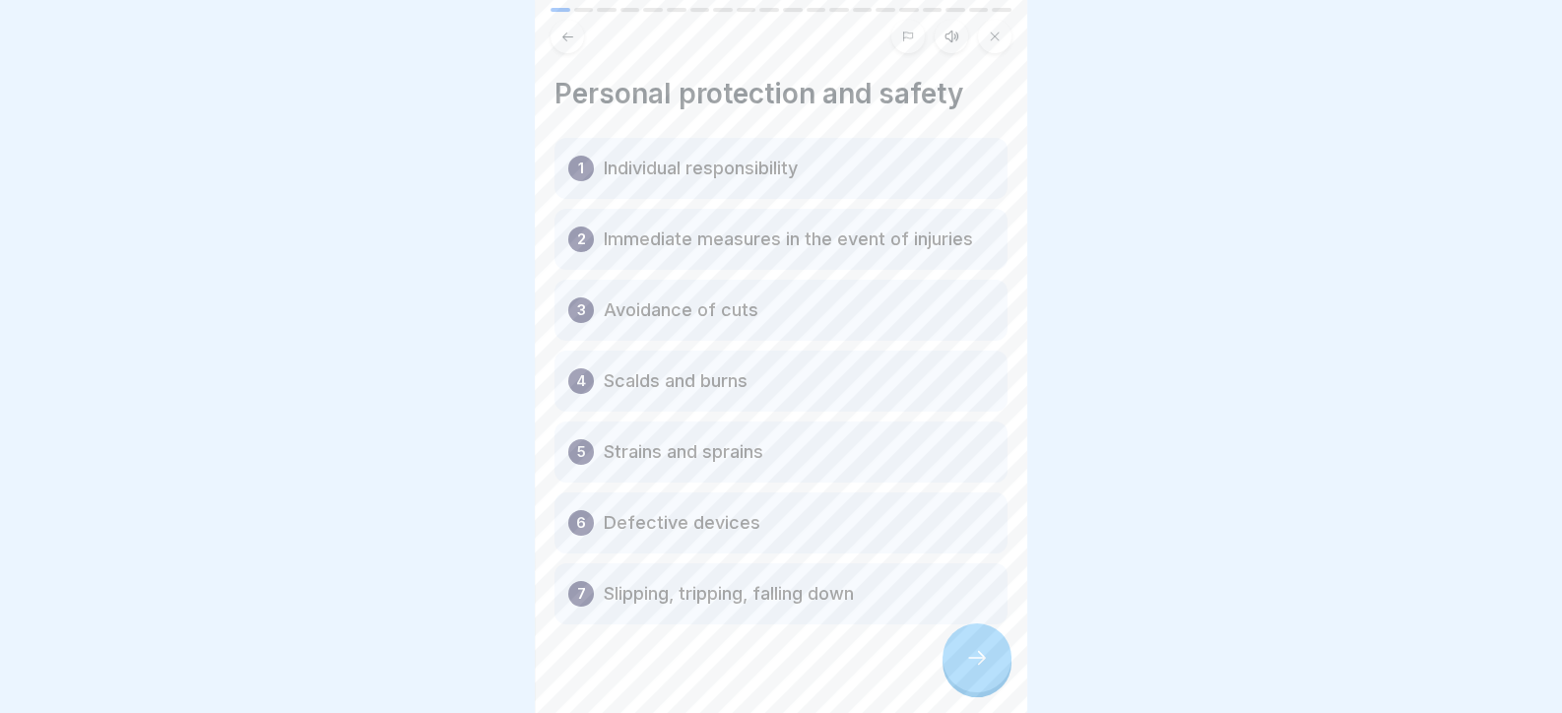
click at [981, 669] on icon at bounding box center [977, 658] width 24 height 24
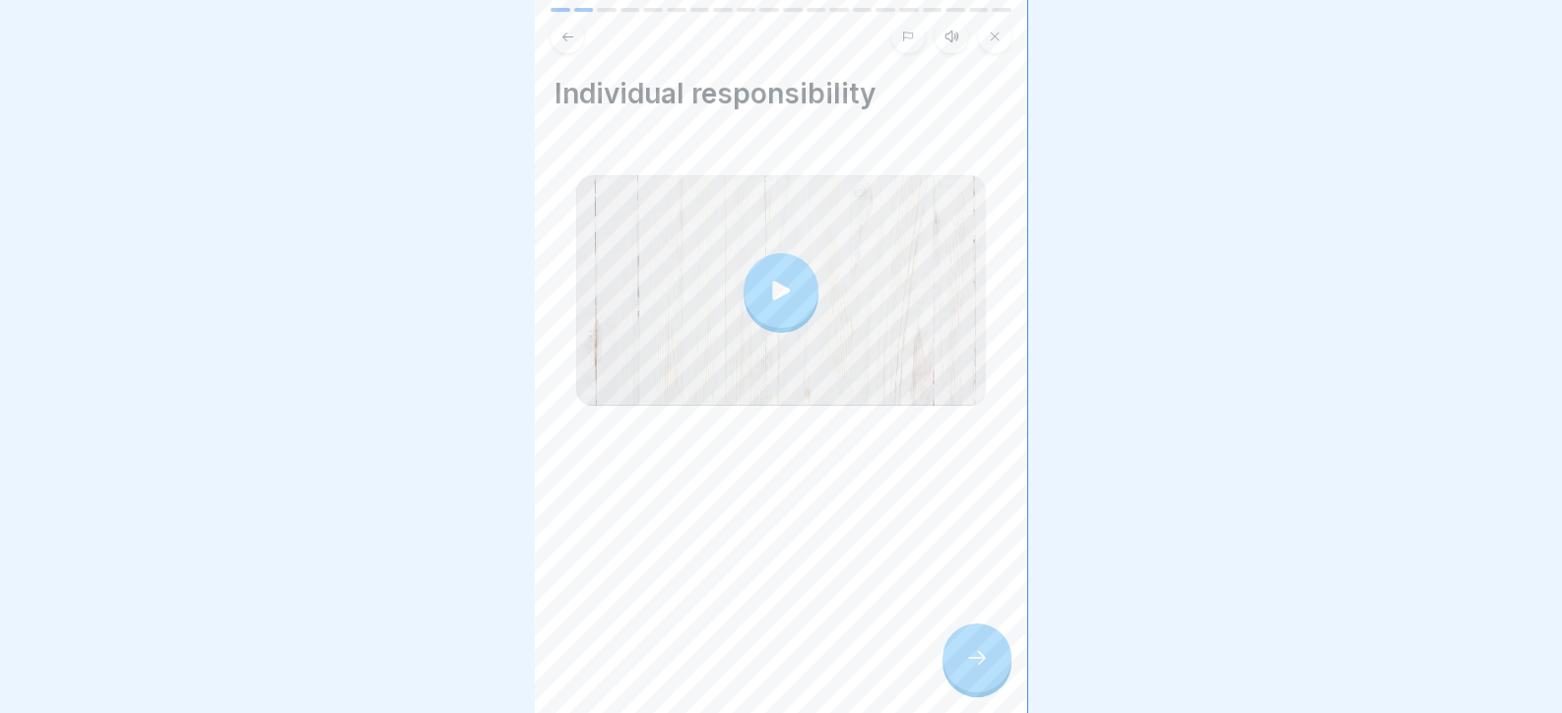
click at [981, 669] on icon at bounding box center [977, 658] width 24 height 24
click at [979, 670] on icon at bounding box center [977, 658] width 24 height 24
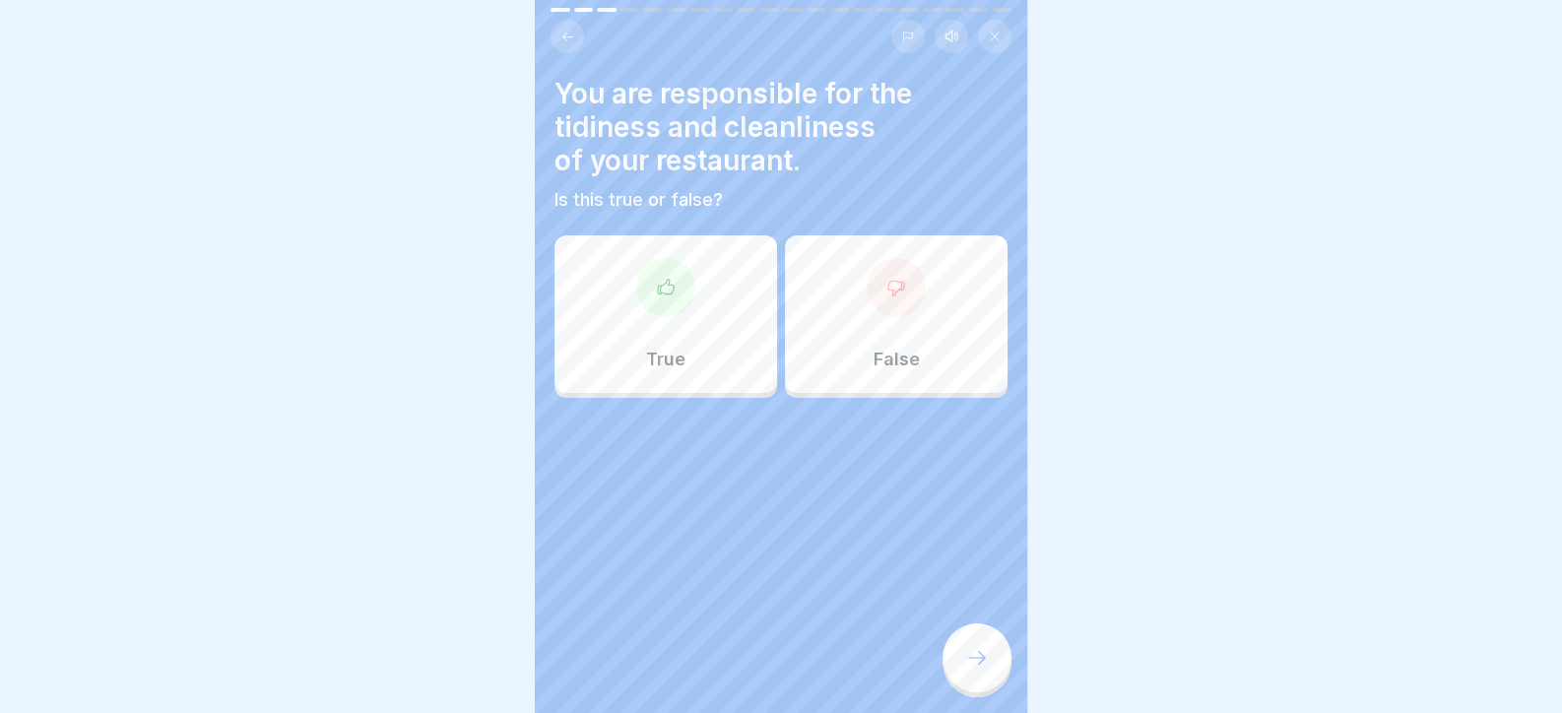
click at [670, 285] on icon at bounding box center [666, 288] width 20 height 20
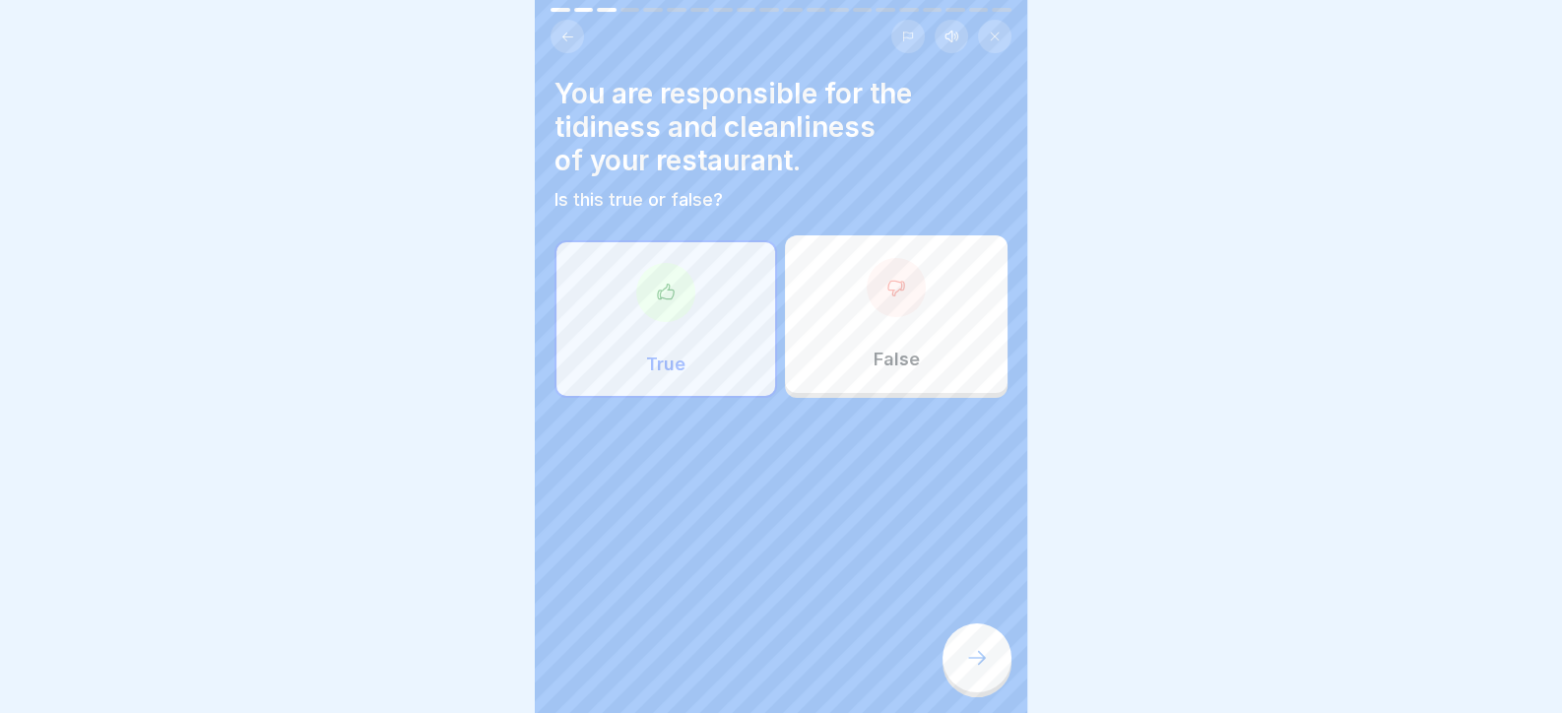
click at [973, 670] on icon at bounding box center [977, 658] width 24 height 24
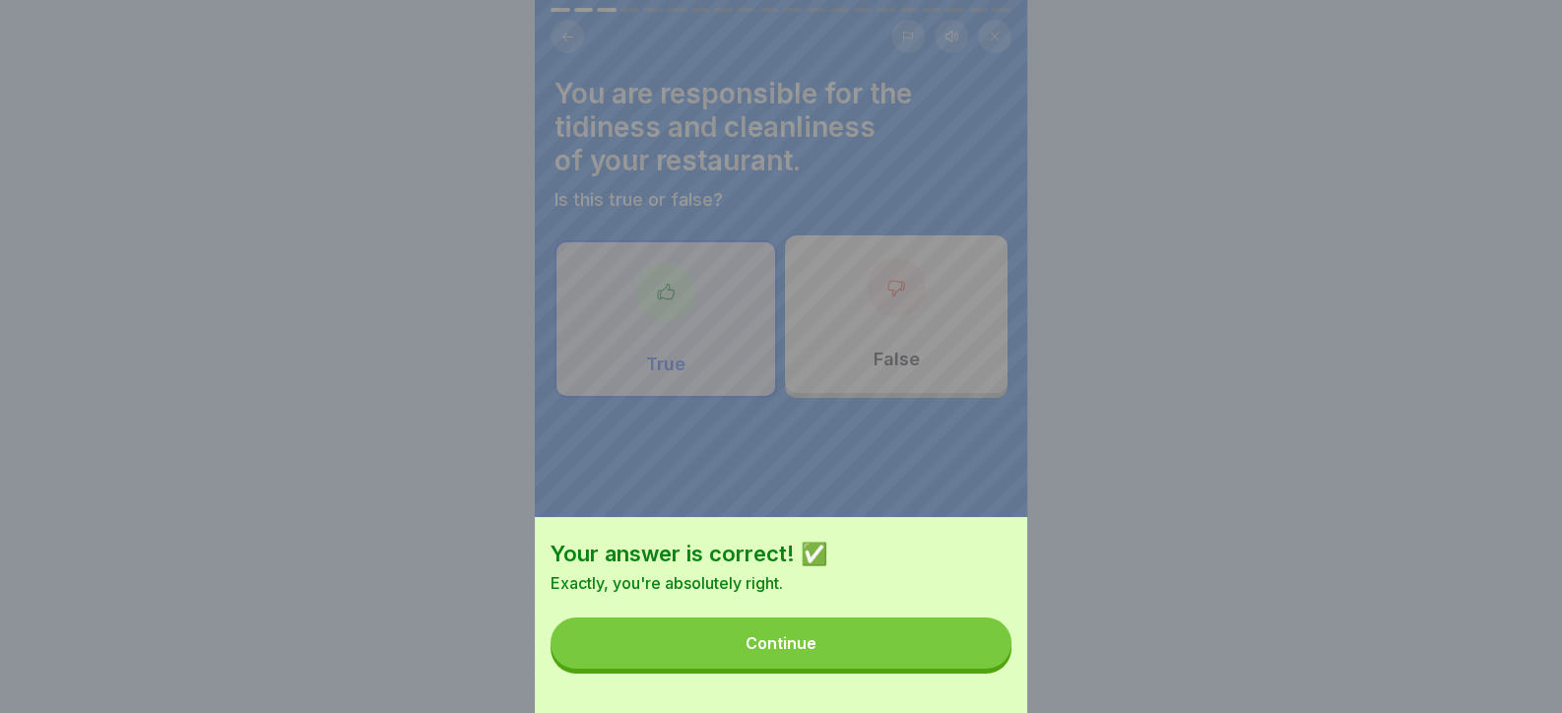
click at [963, 669] on button "Continue" at bounding box center [780, 642] width 461 height 51
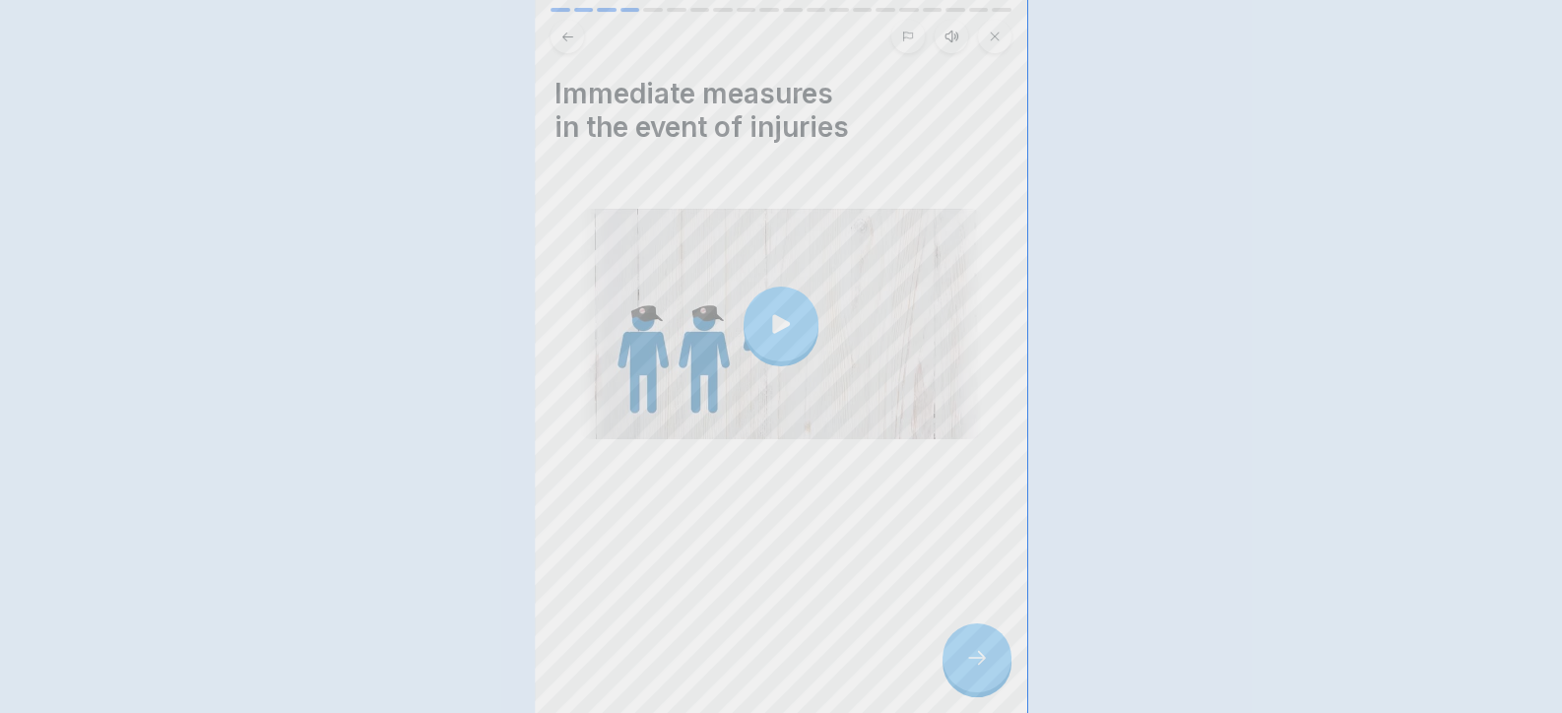
click at [963, 671] on div at bounding box center [976, 657] width 69 height 69
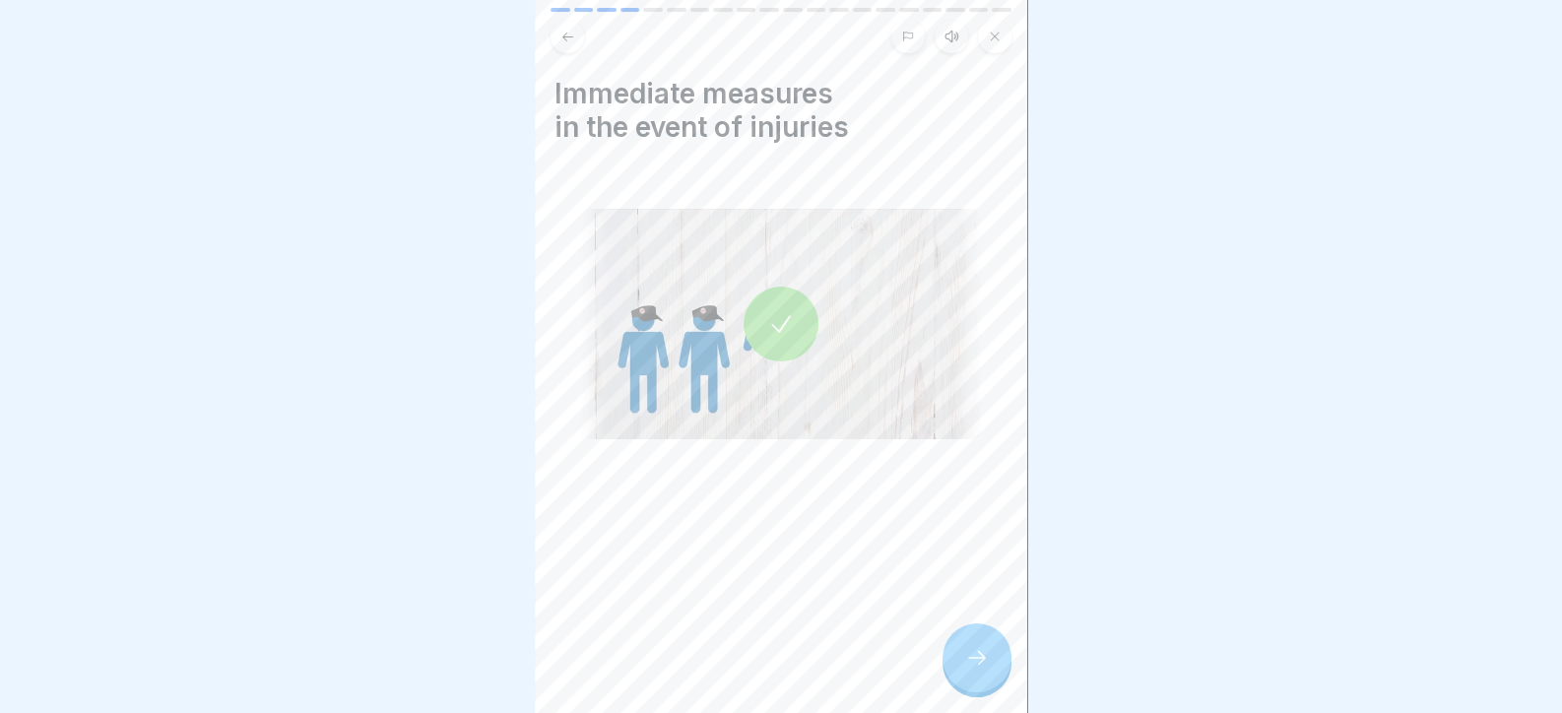
click at [934, 661] on div "Immediate measures in the event of injuries" at bounding box center [781, 356] width 492 height 713
click at [980, 661] on div at bounding box center [976, 657] width 69 height 69
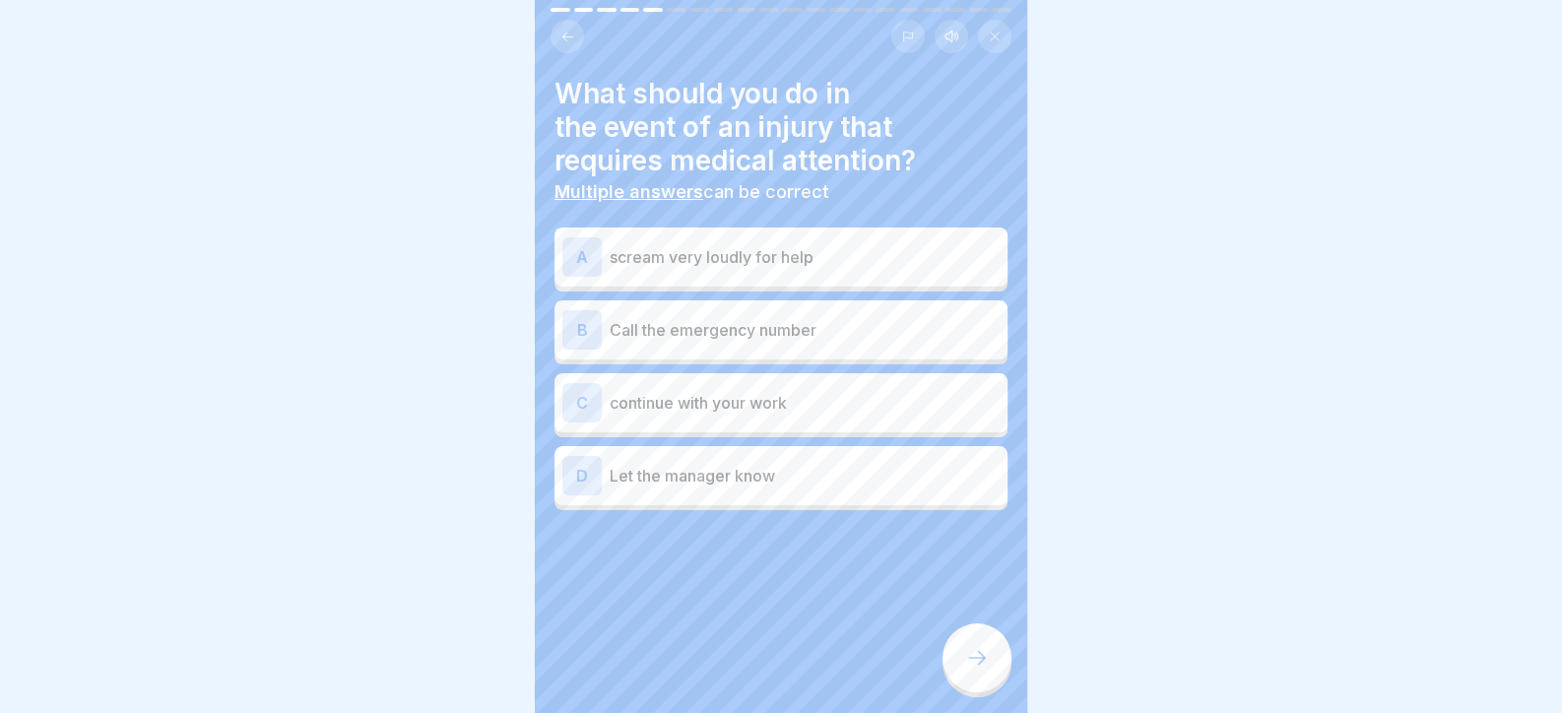
click at [807, 313] on div "B Call the emergency number" at bounding box center [780, 329] width 437 height 39
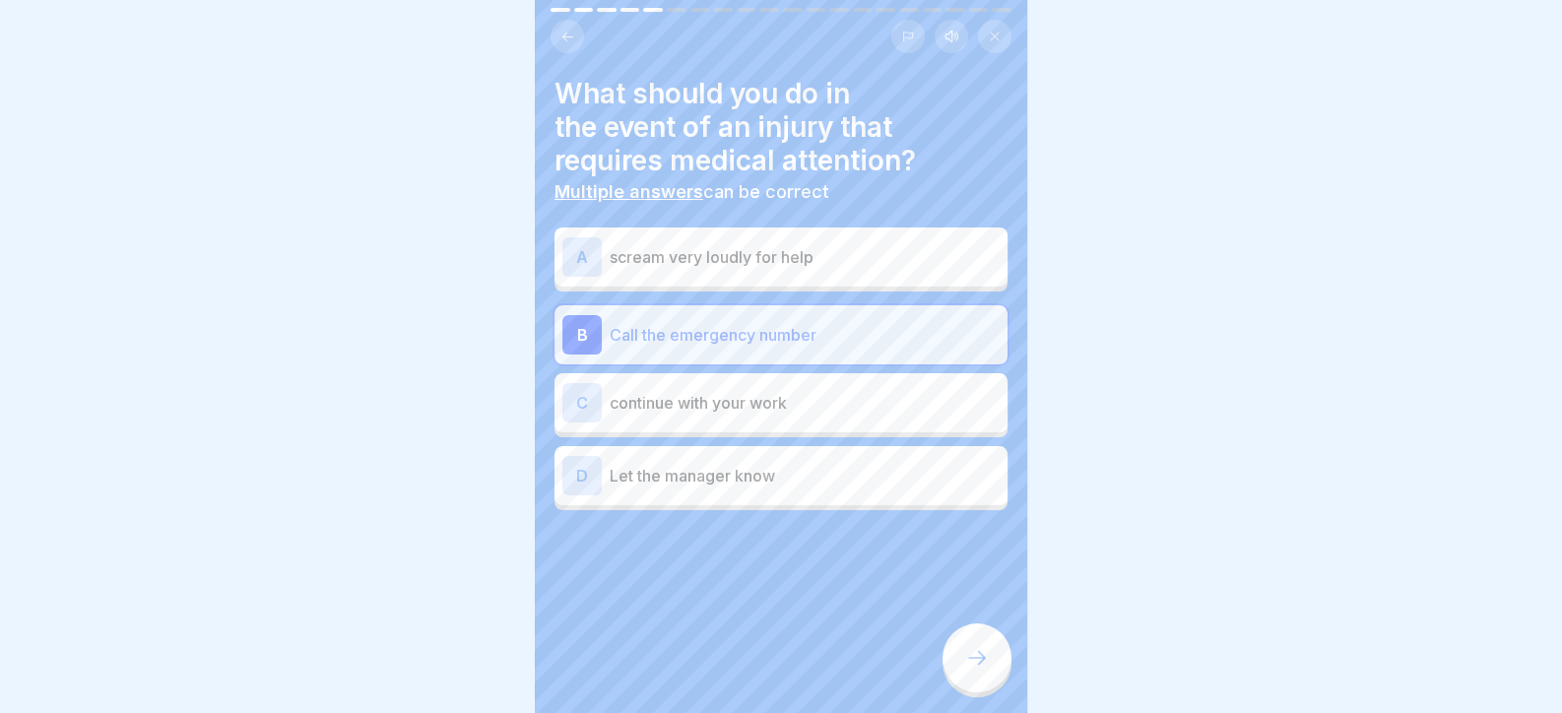
click at [816, 456] on div "D Let the manager know" at bounding box center [780, 475] width 437 height 39
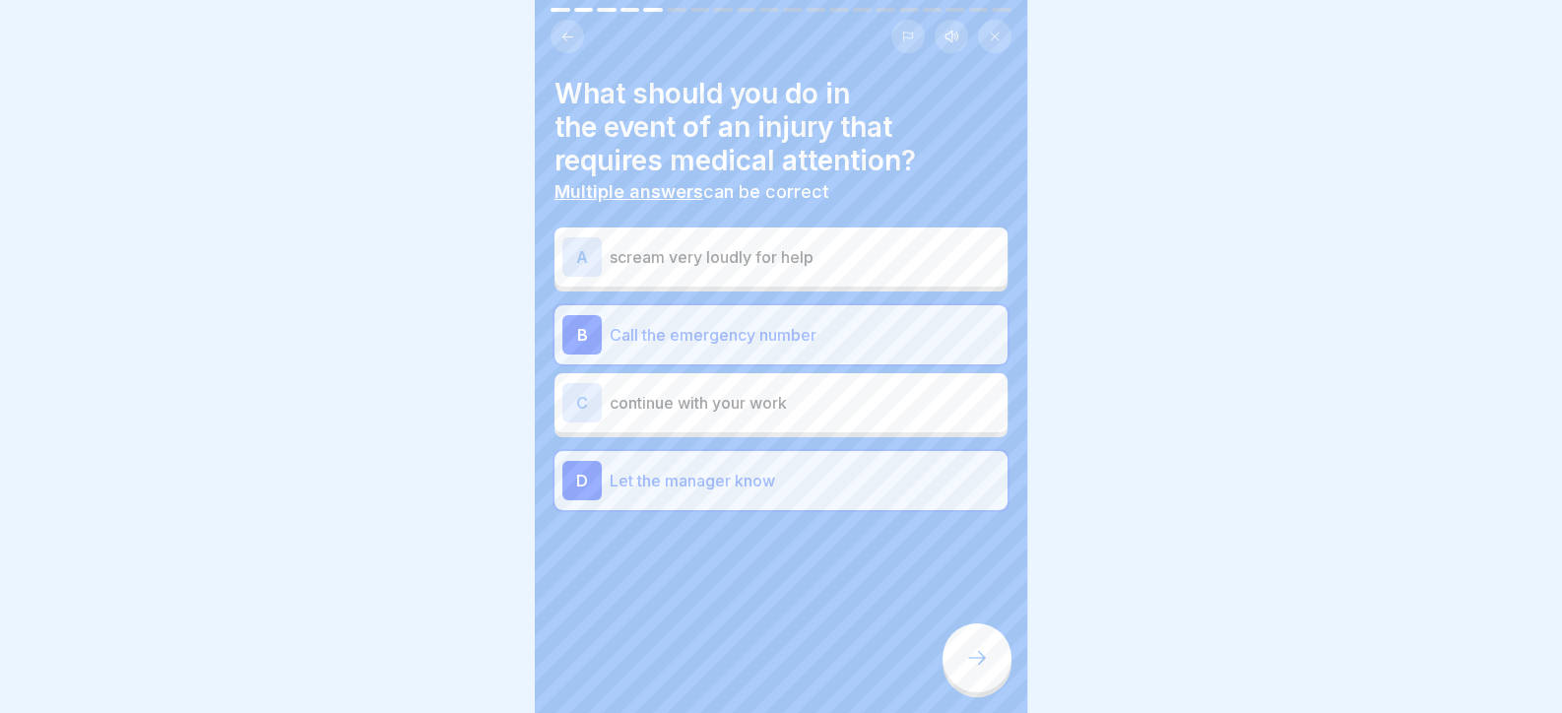
click at [988, 670] on icon at bounding box center [977, 658] width 24 height 24
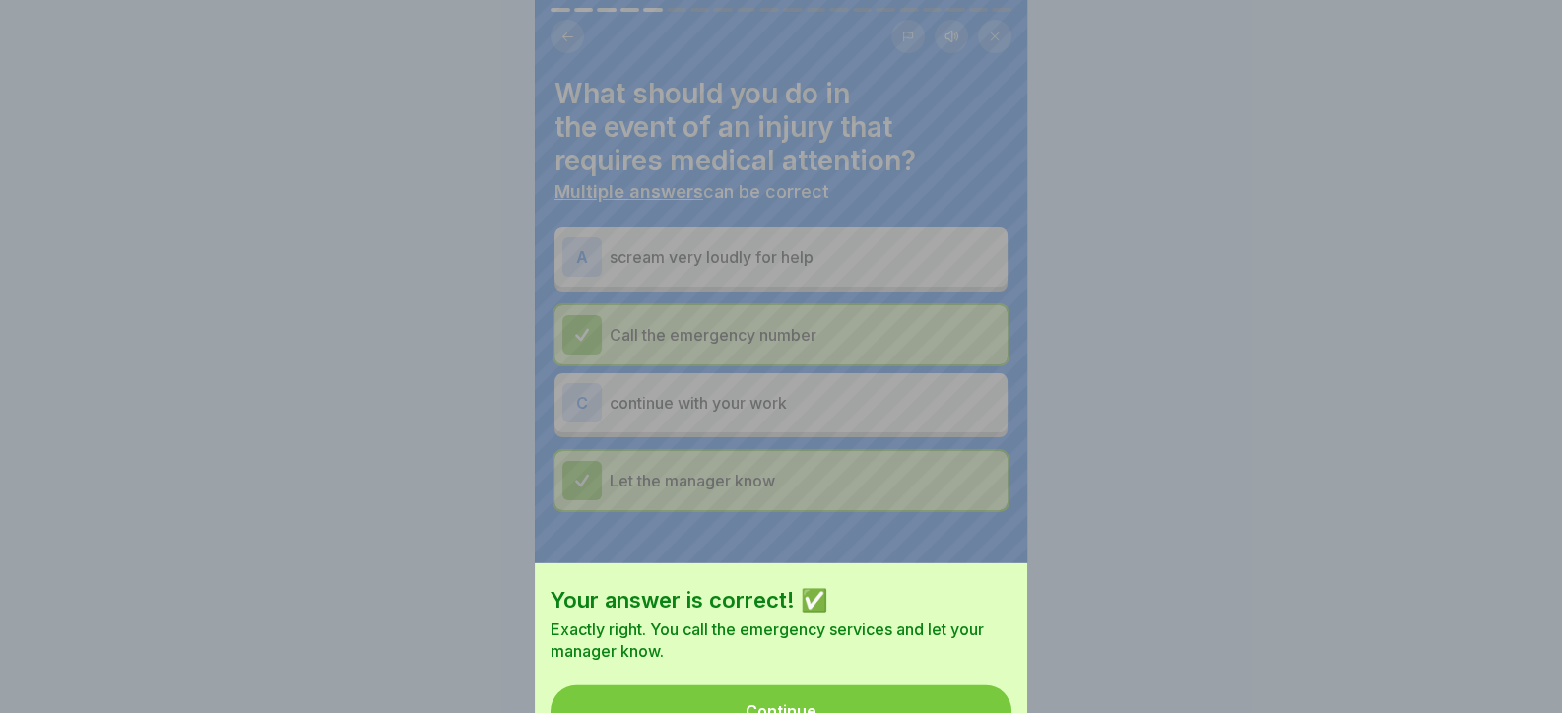
click at [950, 685] on button "Continue" at bounding box center [780, 710] width 461 height 51
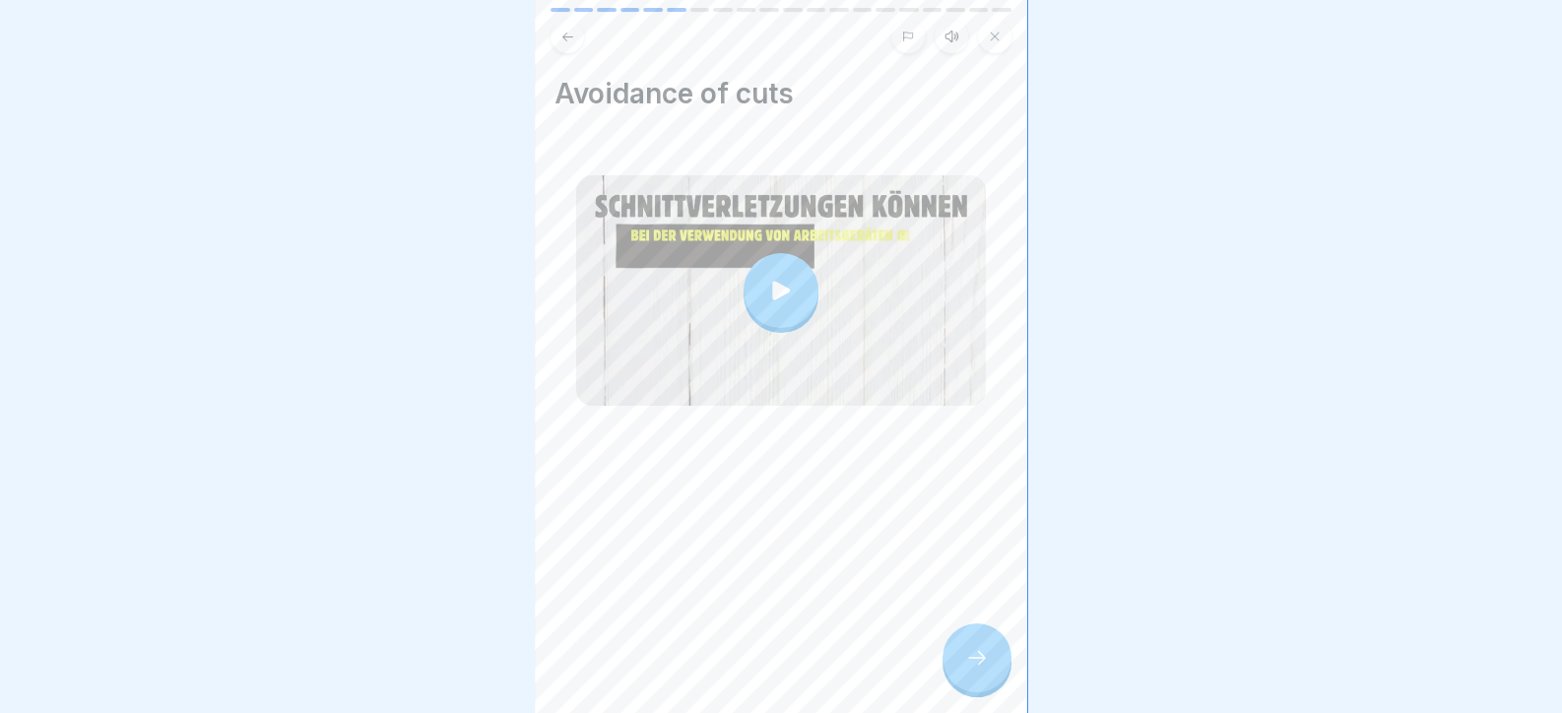
click at [980, 658] on div at bounding box center [976, 657] width 69 height 69
click at [947, 644] on div "Avoidance of cuts" at bounding box center [781, 356] width 492 height 713
click at [967, 655] on div at bounding box center [976, 657] width 69 height 69
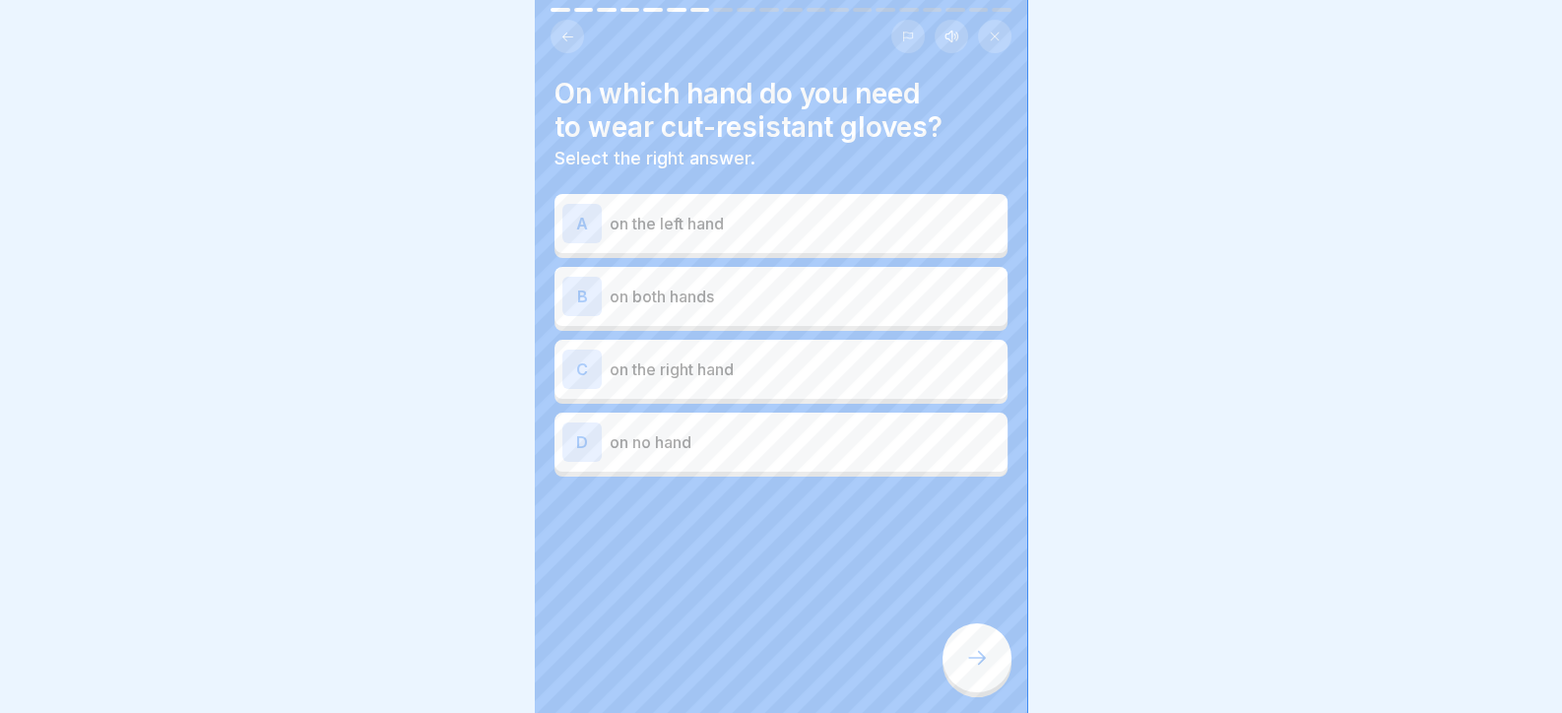
click at [735, 302] on p "on both hands" at bounding box center [804, 297] width 390 height 24
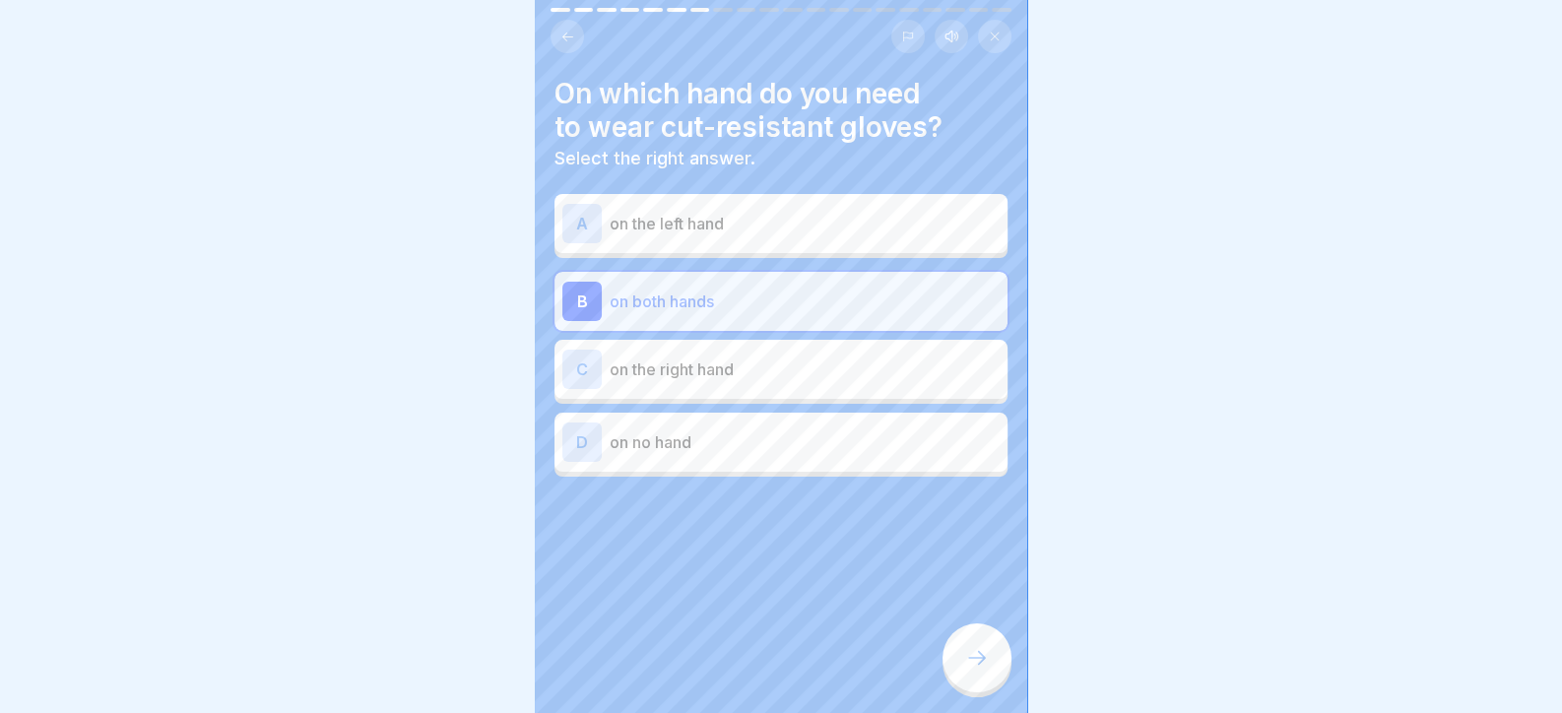
click at [965, 659] on div at bounding box center [976, 657] width 69 height 69
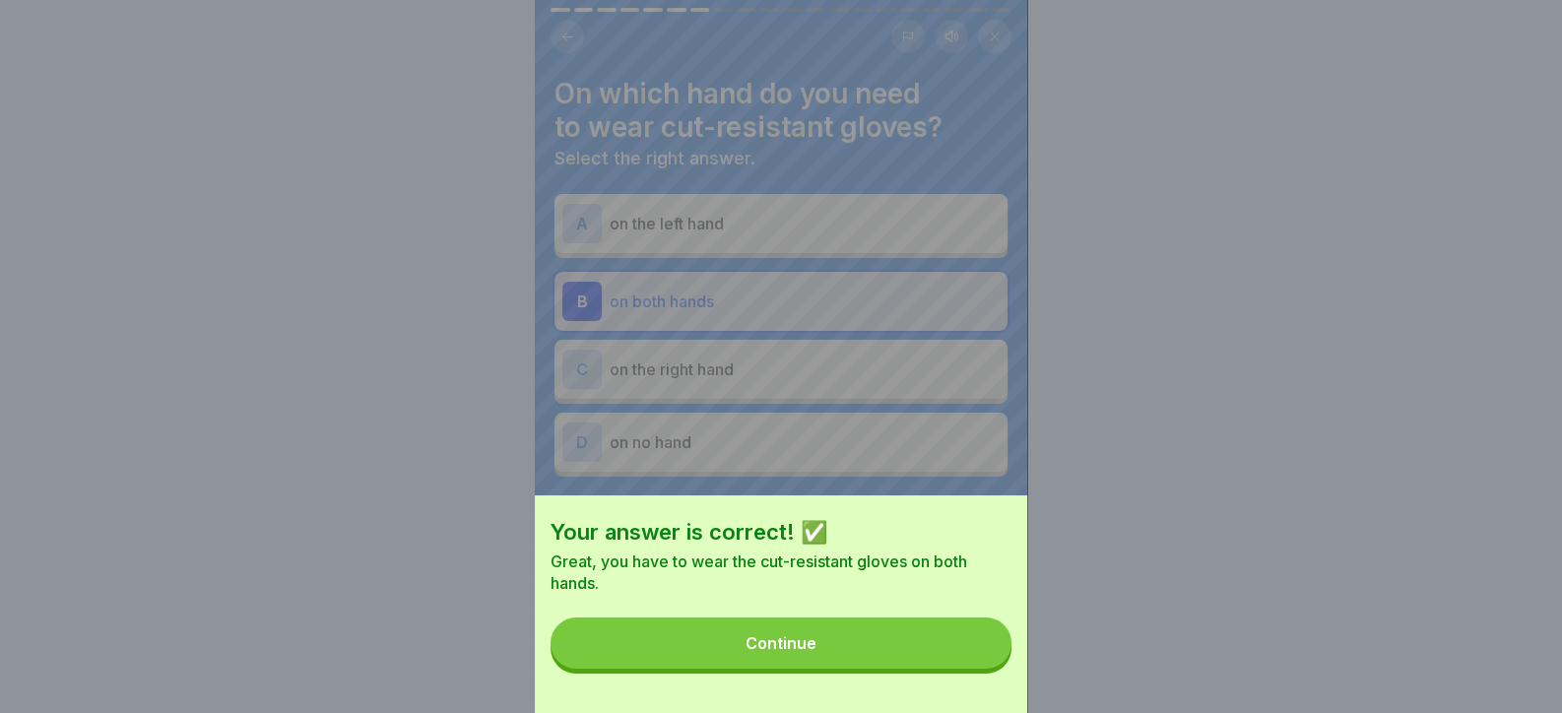
click at [960, 667] on button "Continue" at bounding box center [780, 642] width 461 height 51
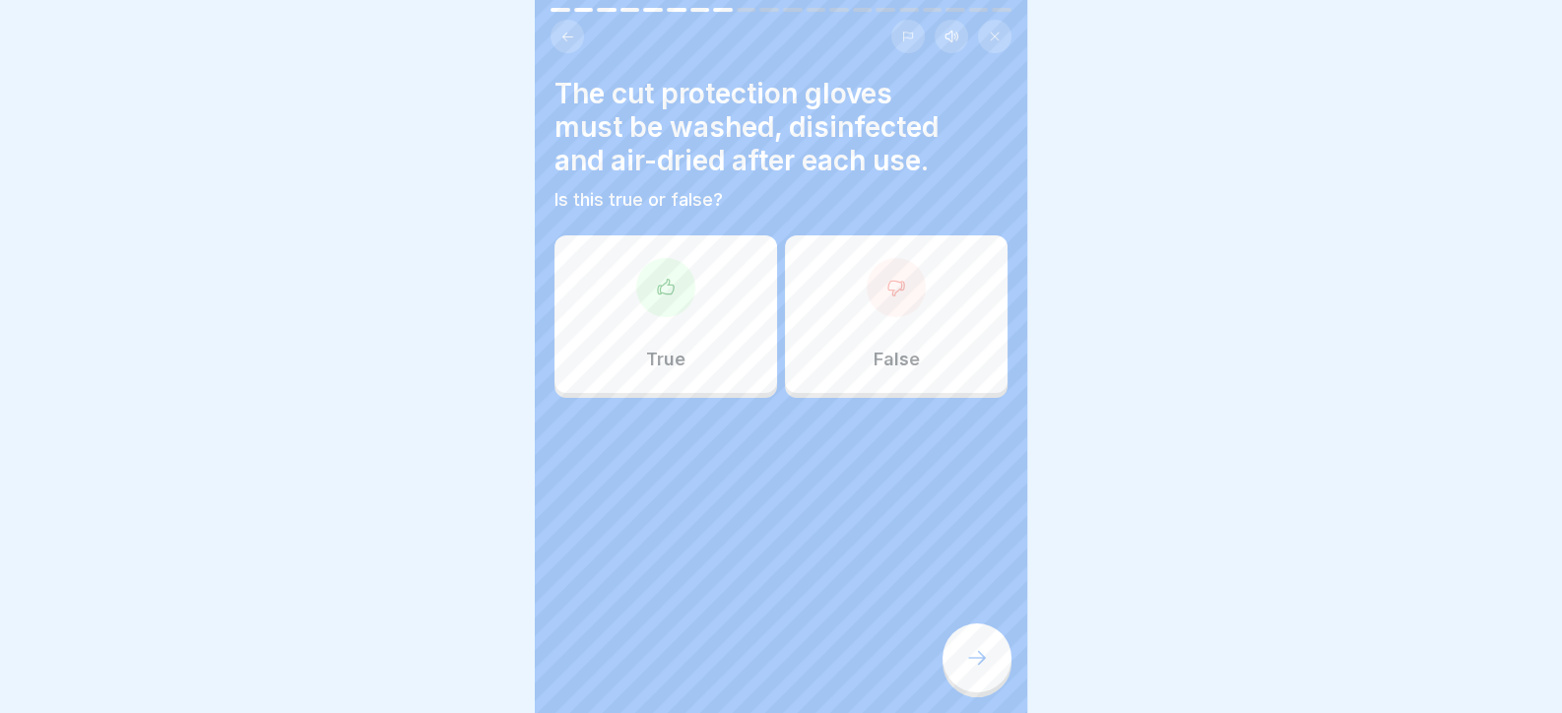
click at [976, 664] on icon at bounding box center [977, 658] width 24 height 24
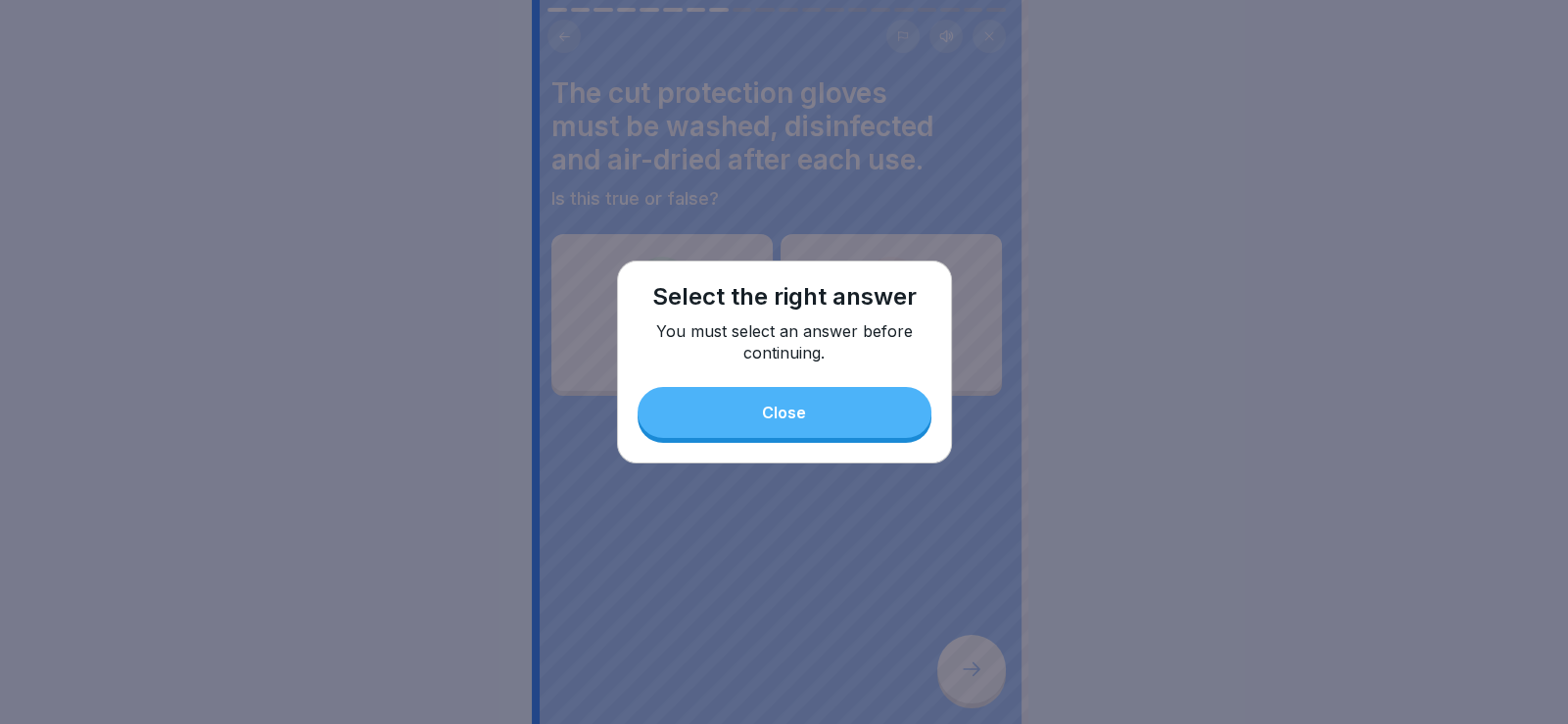
click at [759, 417] on button "Close" at bounding box center [784, 412] width 294 height 51
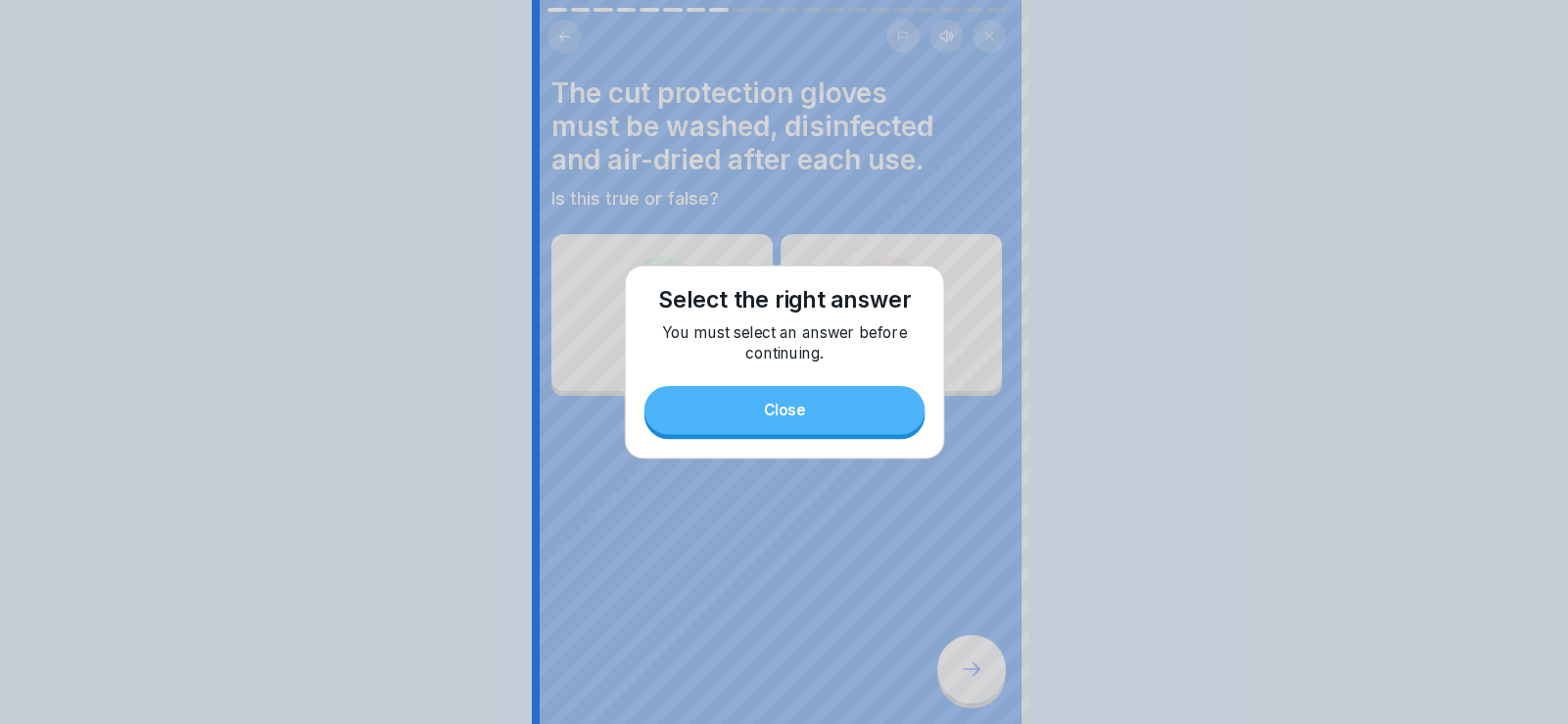
click at [629, 335] on div "True" at bounding box center [662, 312] width 222 height 157
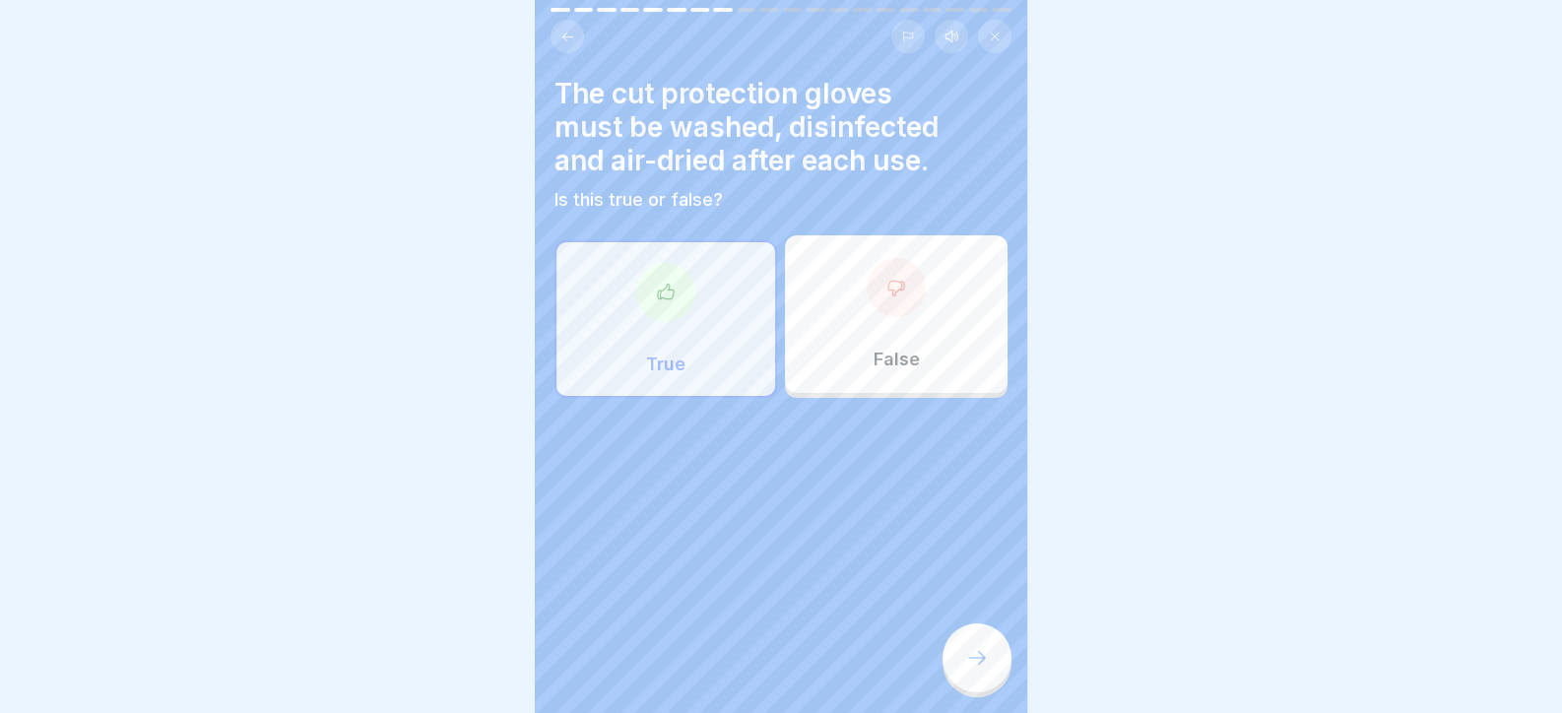
click at [958, 661] on div at bounding box center [976, 657] width 69 height 69
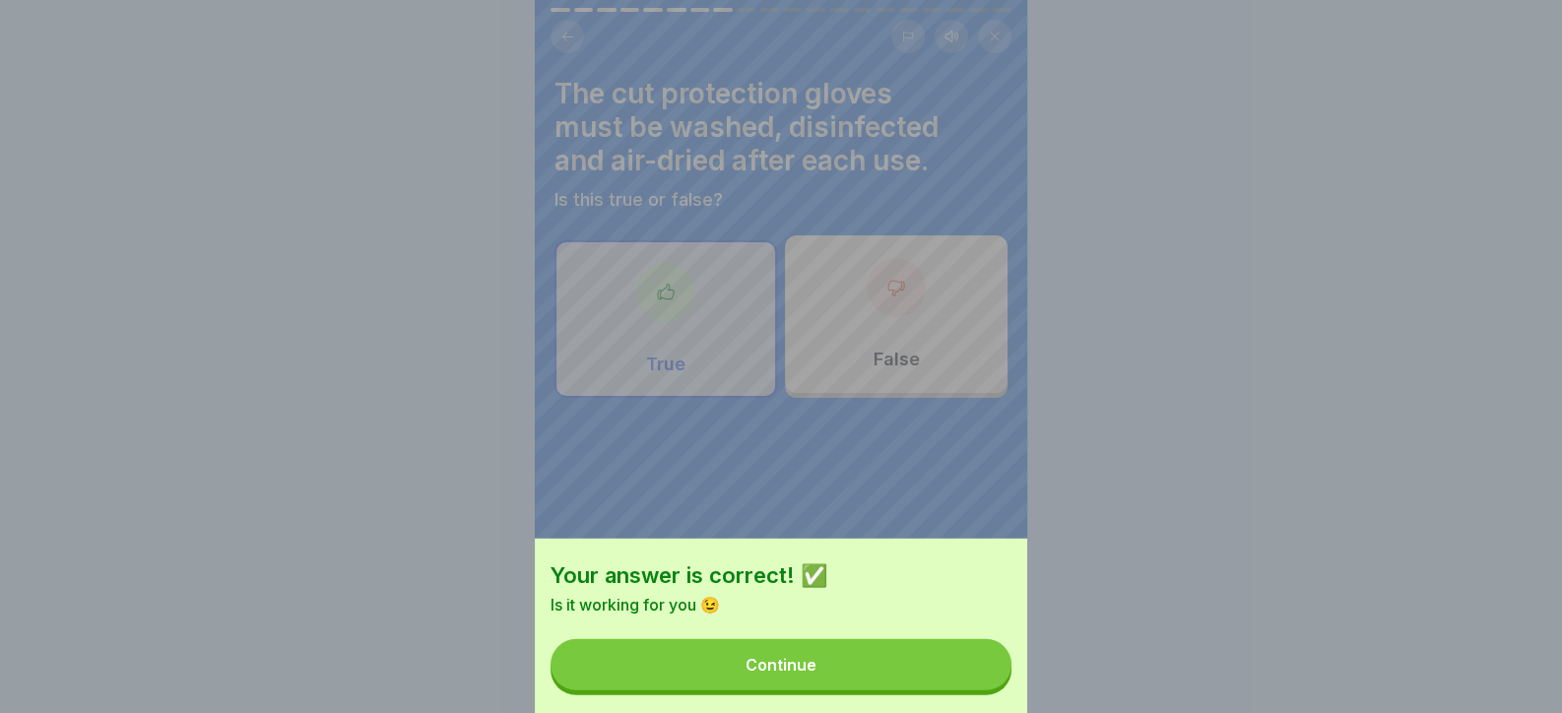
click at [958, 671] on button "Continue" at bounding box center [780, 664] width 461 height 51
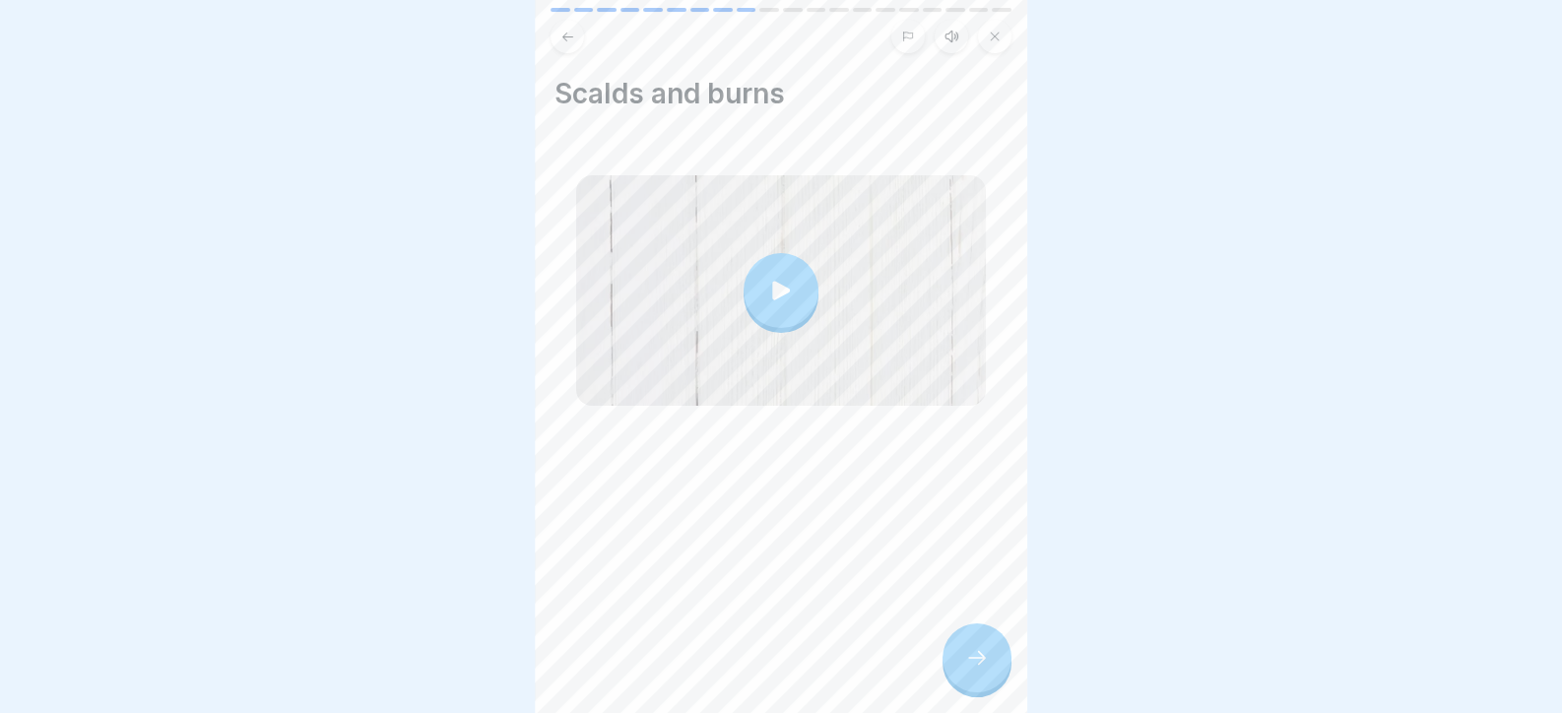
click at [961, 669] on div at bounding box center [976, 657] width 69 height 69
click at [976, 692] on div at bounding box center [976, 657] width 69 height 69
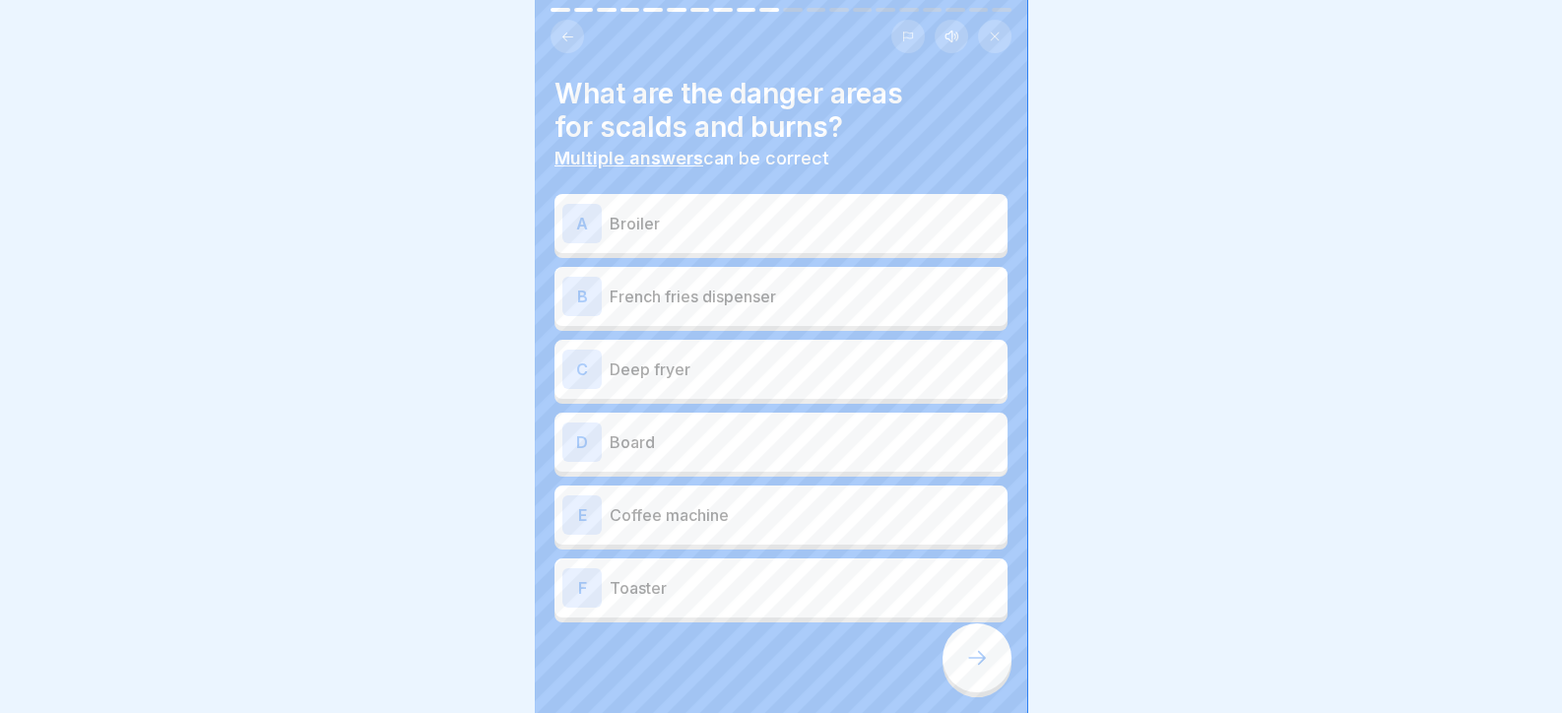
click at [711, 221] on p "Broiler" at bounding box center [804, 224] width 390 height 24
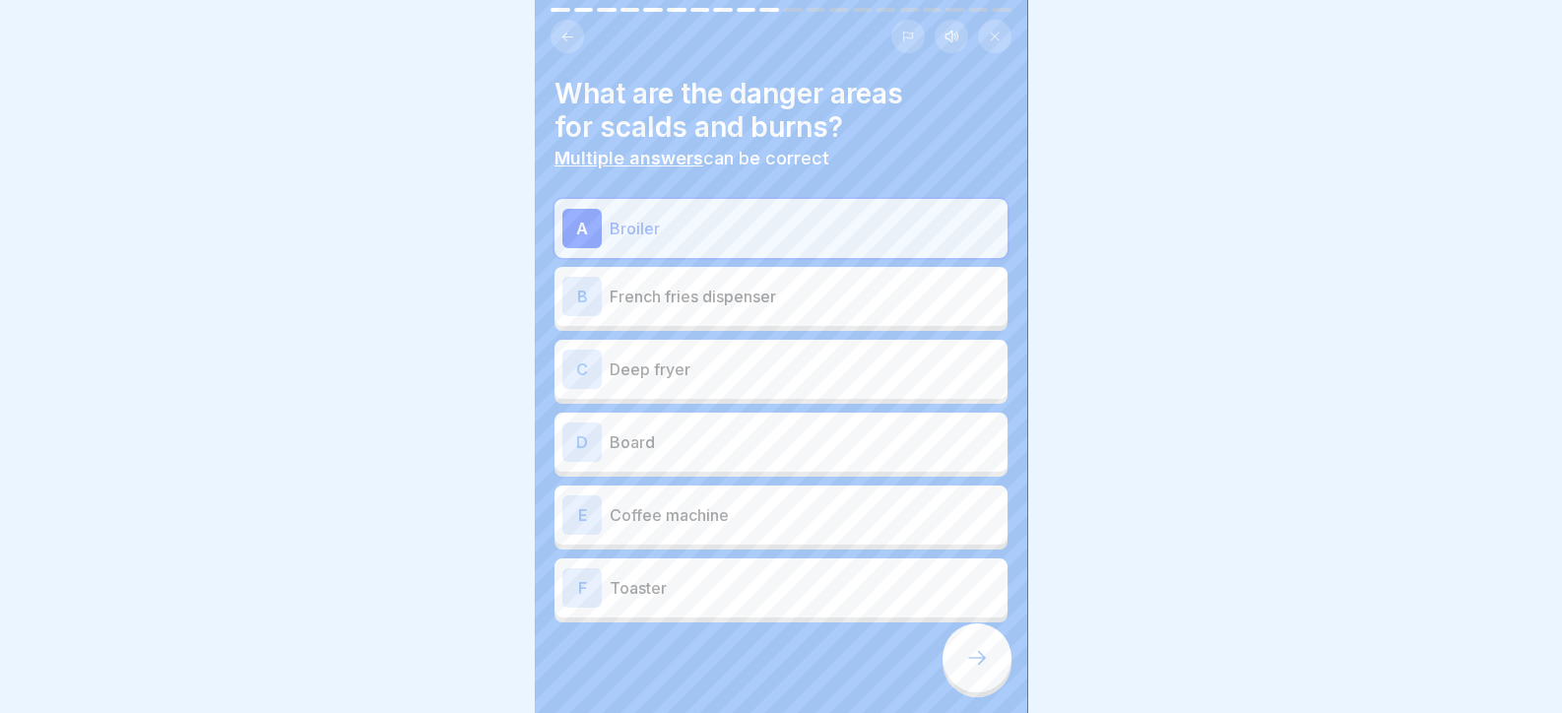
click at [724, 380] on p "Deep fryer" at bounding box center [804, 369] width 390 height 24
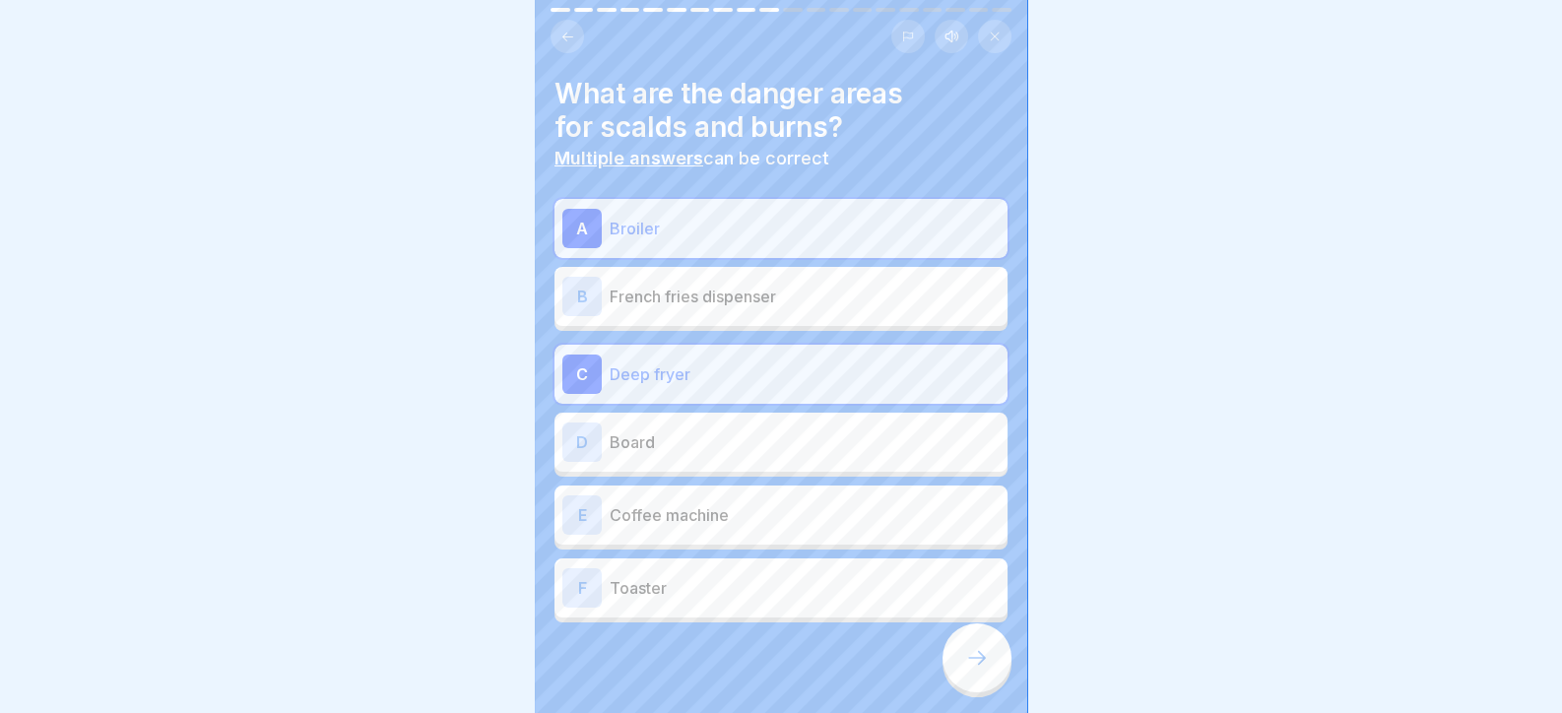
click at [737, 439] on p "Board" at bounding box center [804, 442] width 390 height 24
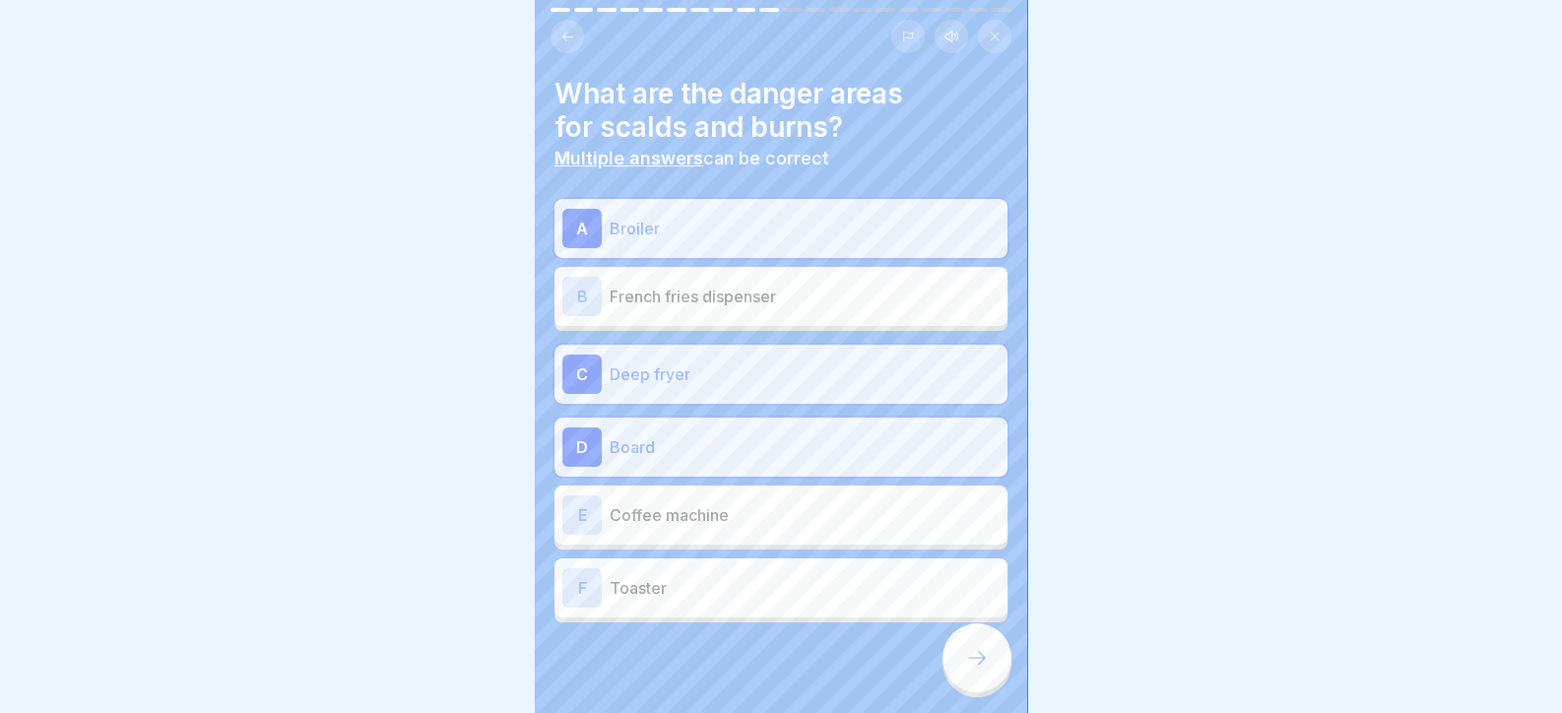
click at [780, 508] on p "Coffee machine" at bounding box center [804, 515] width 390 height 24
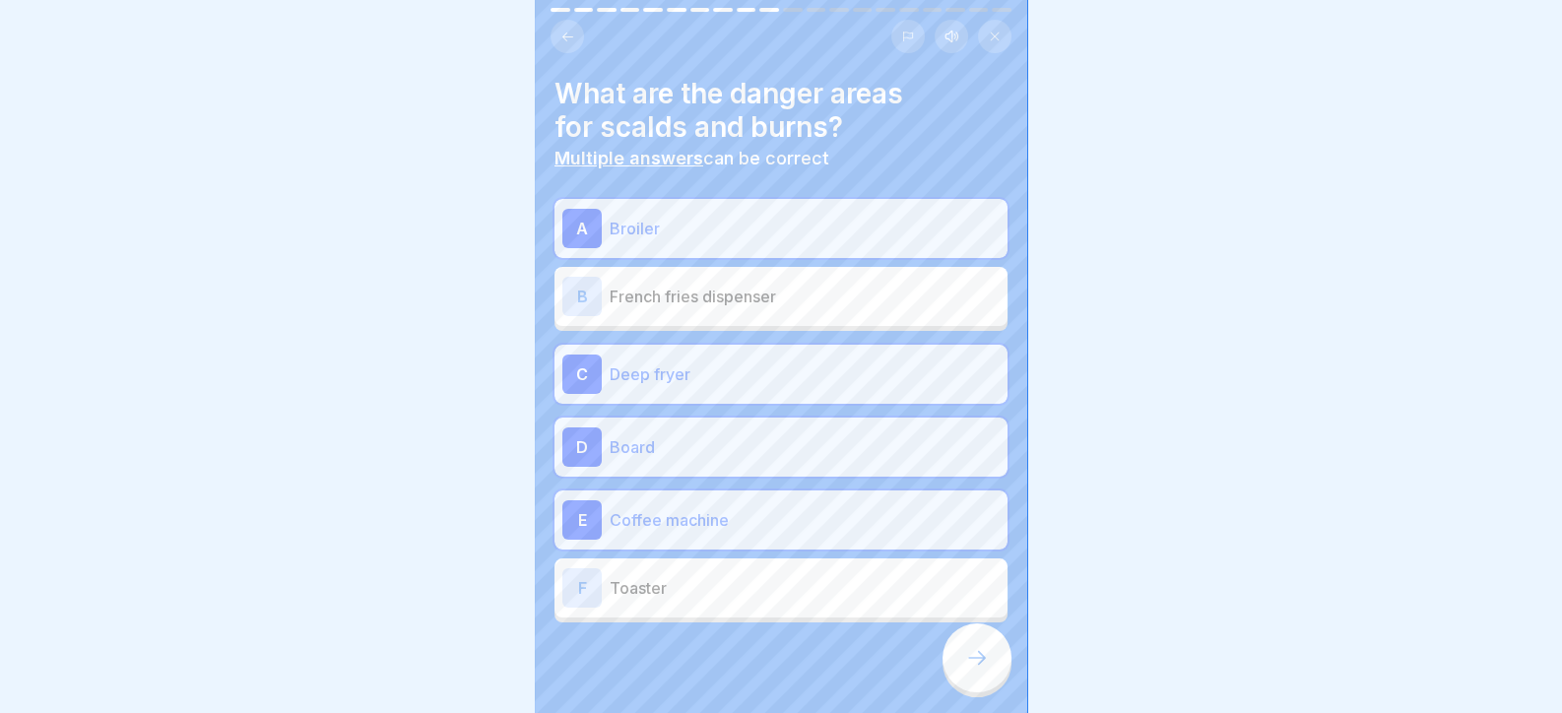
click at [875, 592] on p "Toaster" at bounding box center [804, 588] width 390 height 24
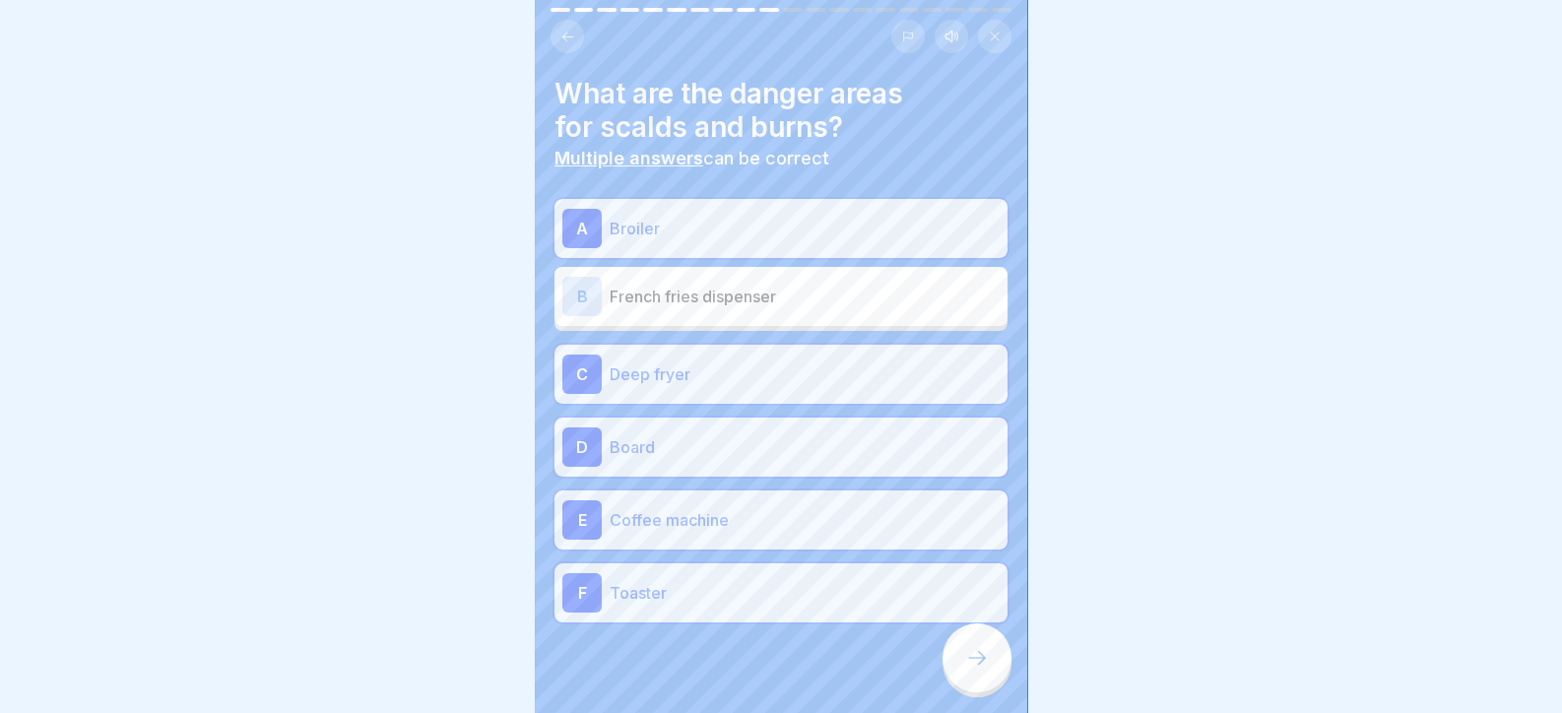
click at [723, 454] on p "Board" at bounding box center [804, 447] width 390 height 24
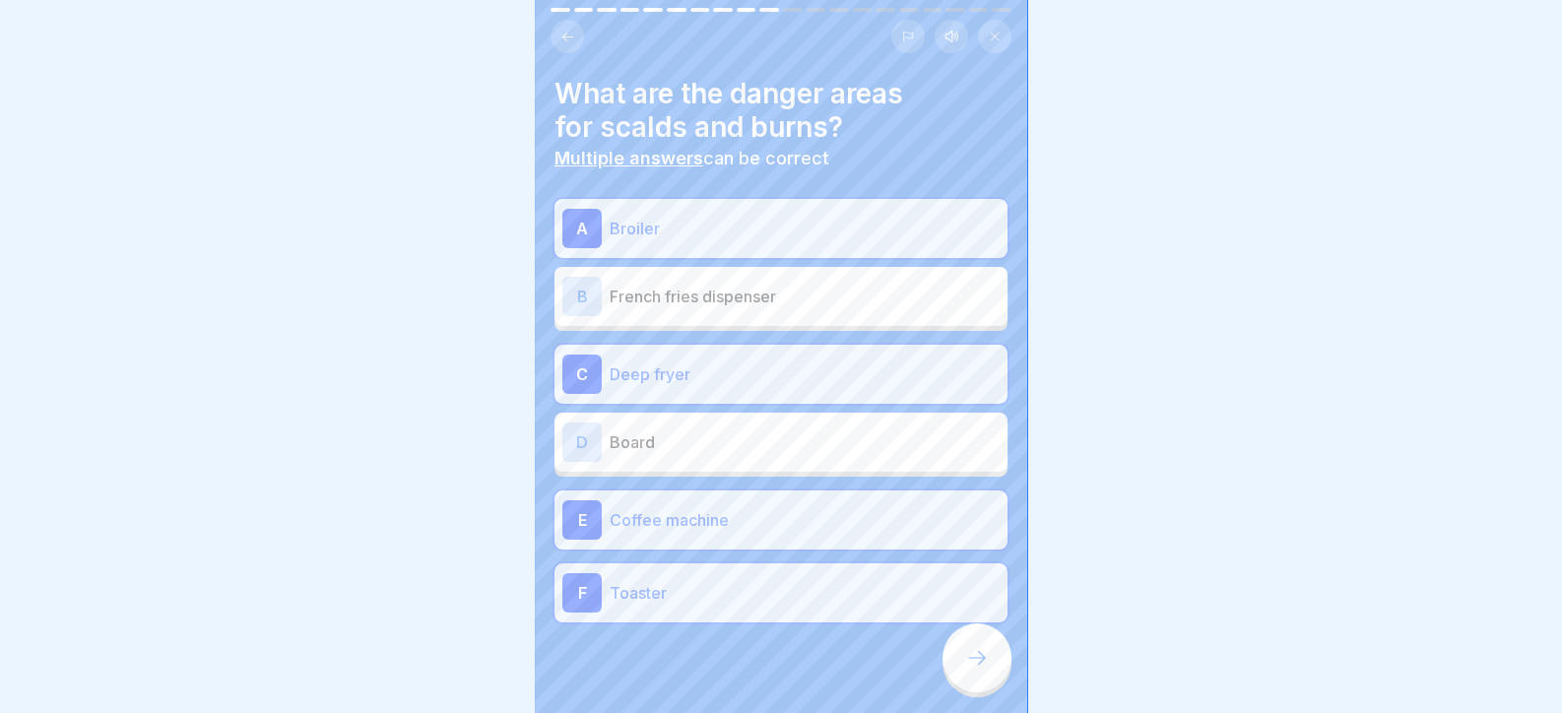
click at [970, 659] on div at bounding box center [976, 657] width 69 height 69
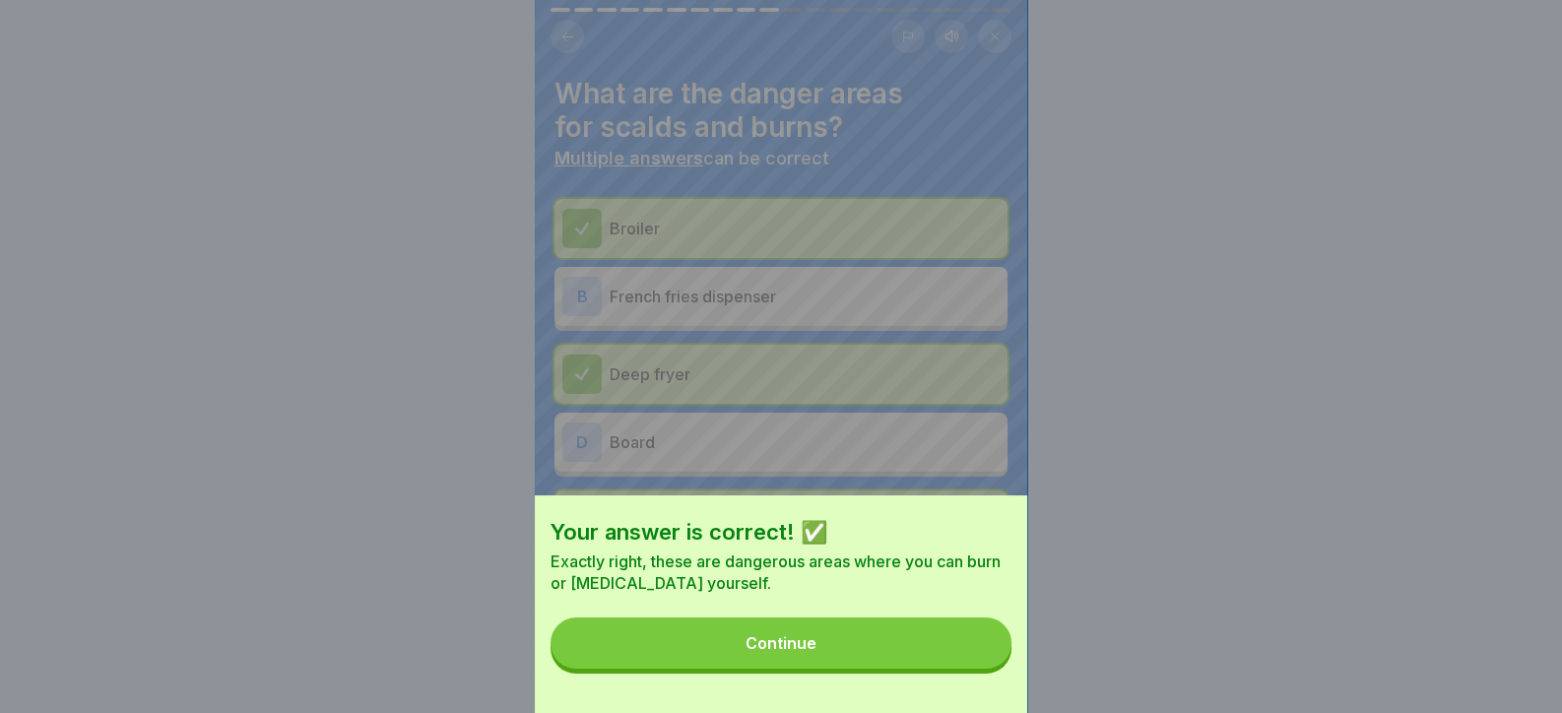
click at [967, 667] on button "Continue" at bounding box center [780, 642] width 461 height 51
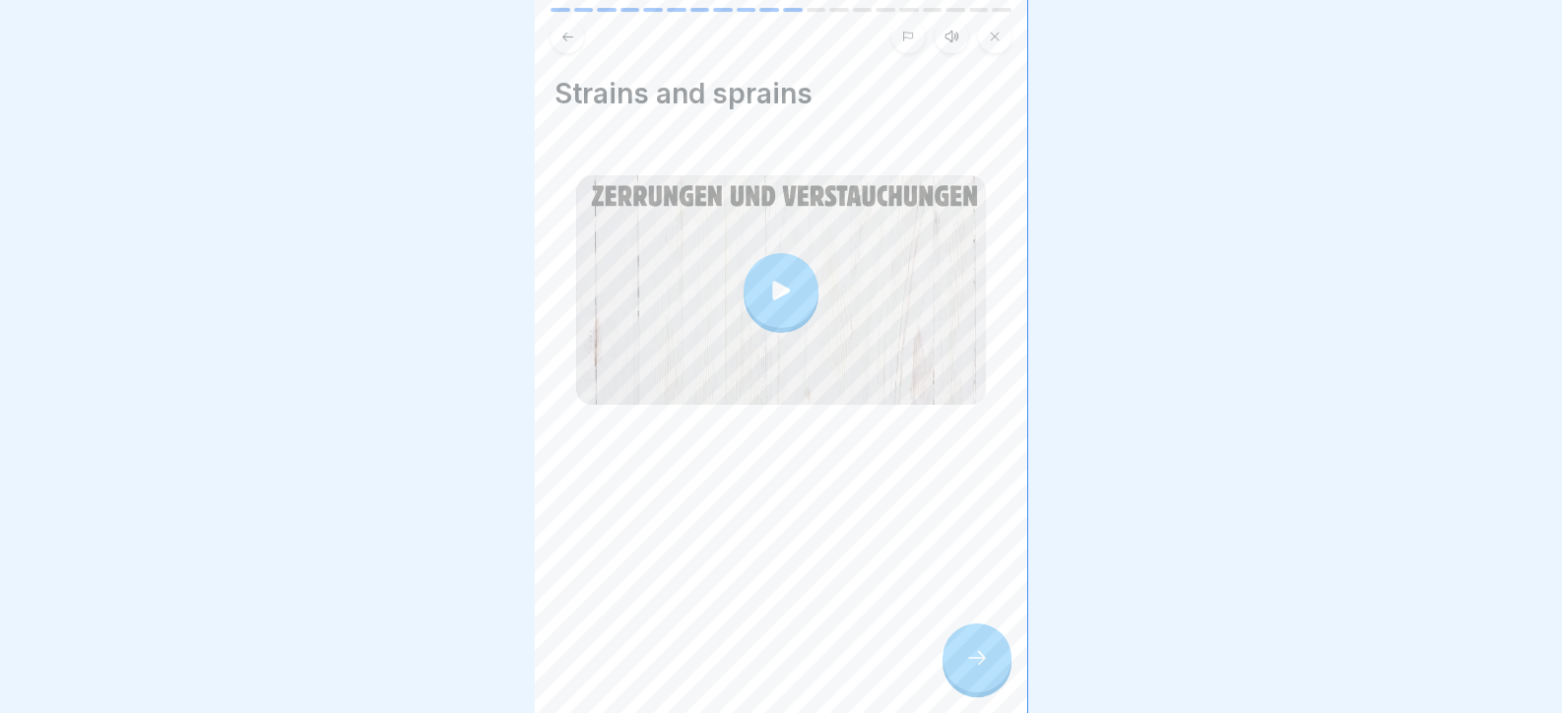
click at [975, 657] on div at bounding box center [976, 657] width 69 height 69
click at [983, 659] on div at bounding box center [976, 657] width 69 height 69
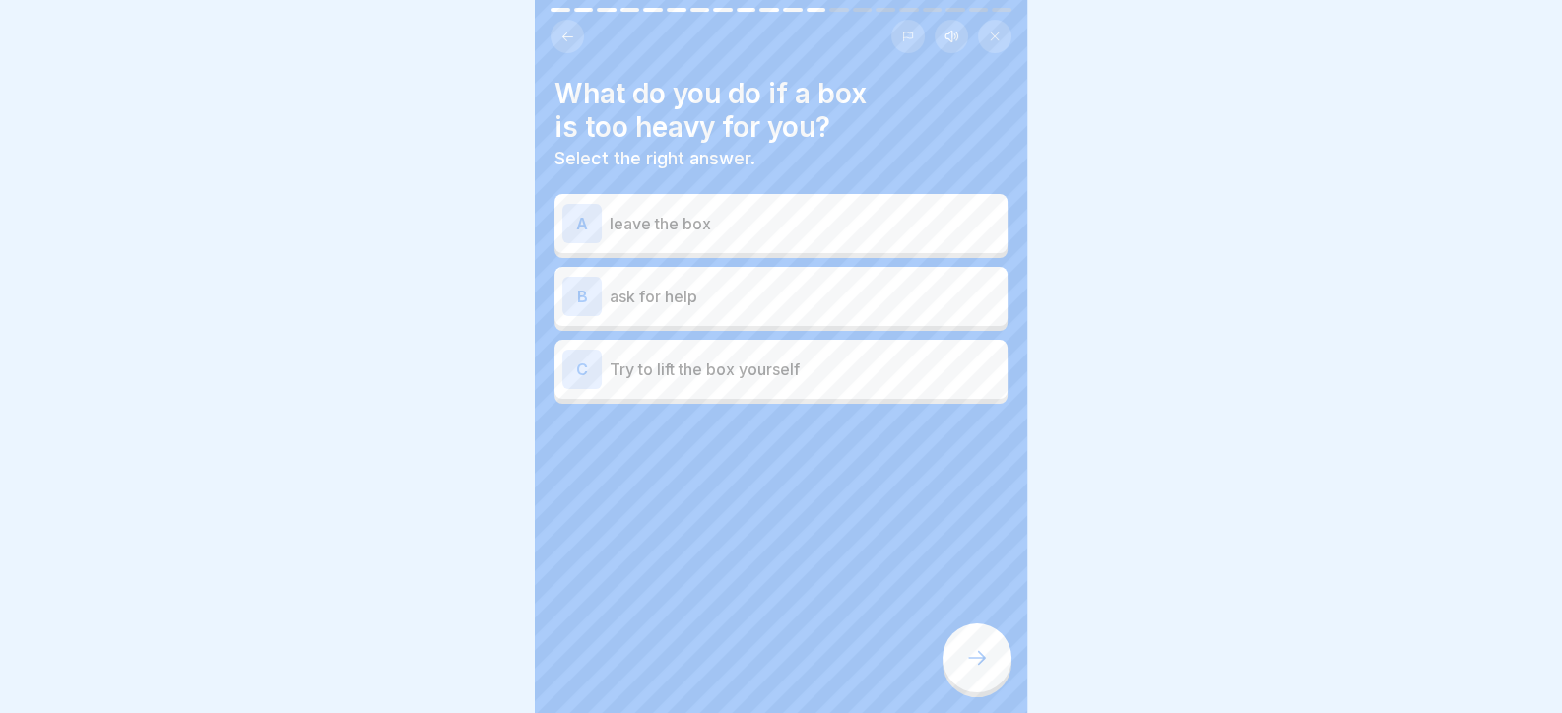
click at [744, 324] on div "A leave the box B ask for help C Try to lift the box yourself" at bounding box center [780, 301] width 453 height 205
click at [749, 308] on div "B ask for help" at bounding box center [780, 296] width 437 height 39
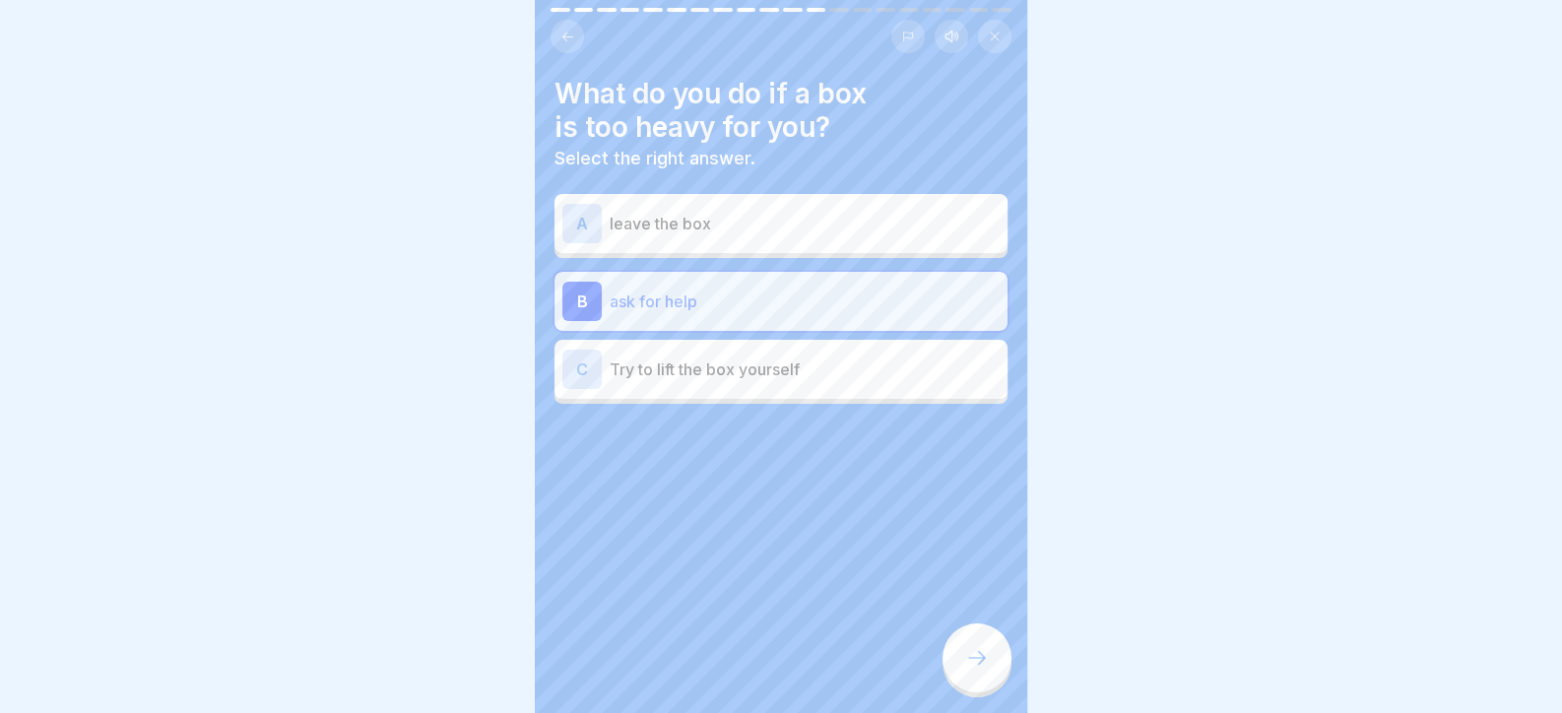
click at [970, 670] on icon at bounding box center [977, 658] width 24 height 24
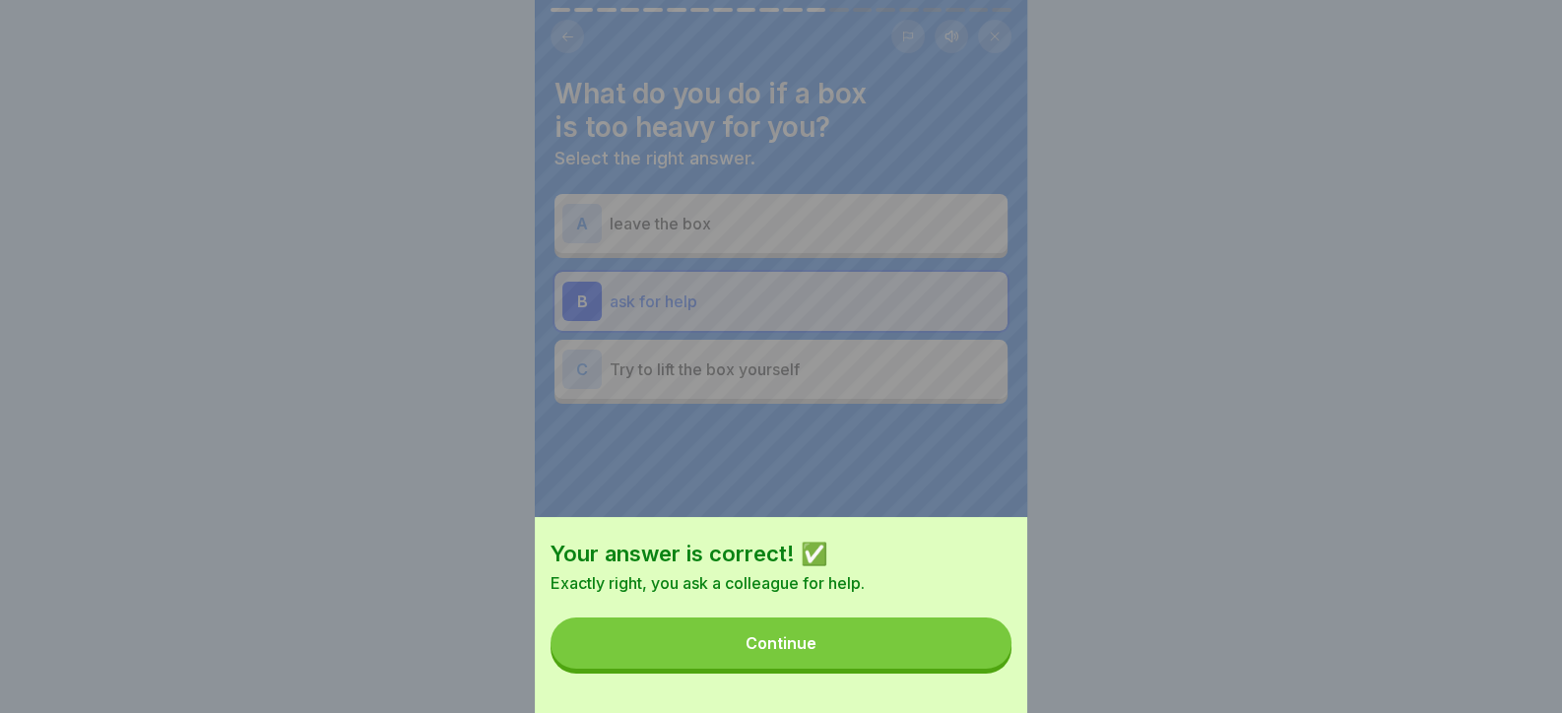
click at [956, 667] on button "Continue" at bounding box center [780, 642] width 461 height 51
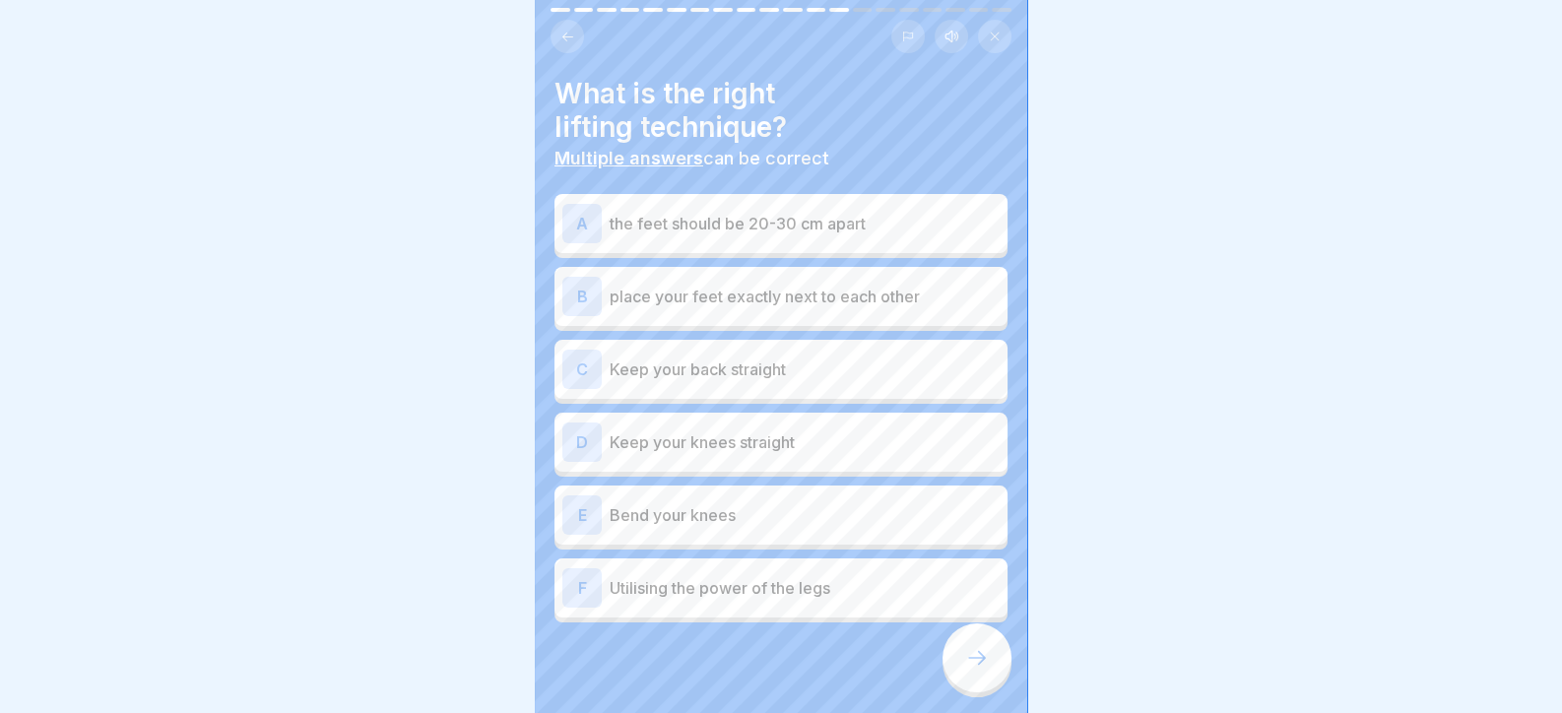
click at [825, 223] on p "the feet should be 20-30 cm apart" at bounding box center [804, 224] width 390 height 24
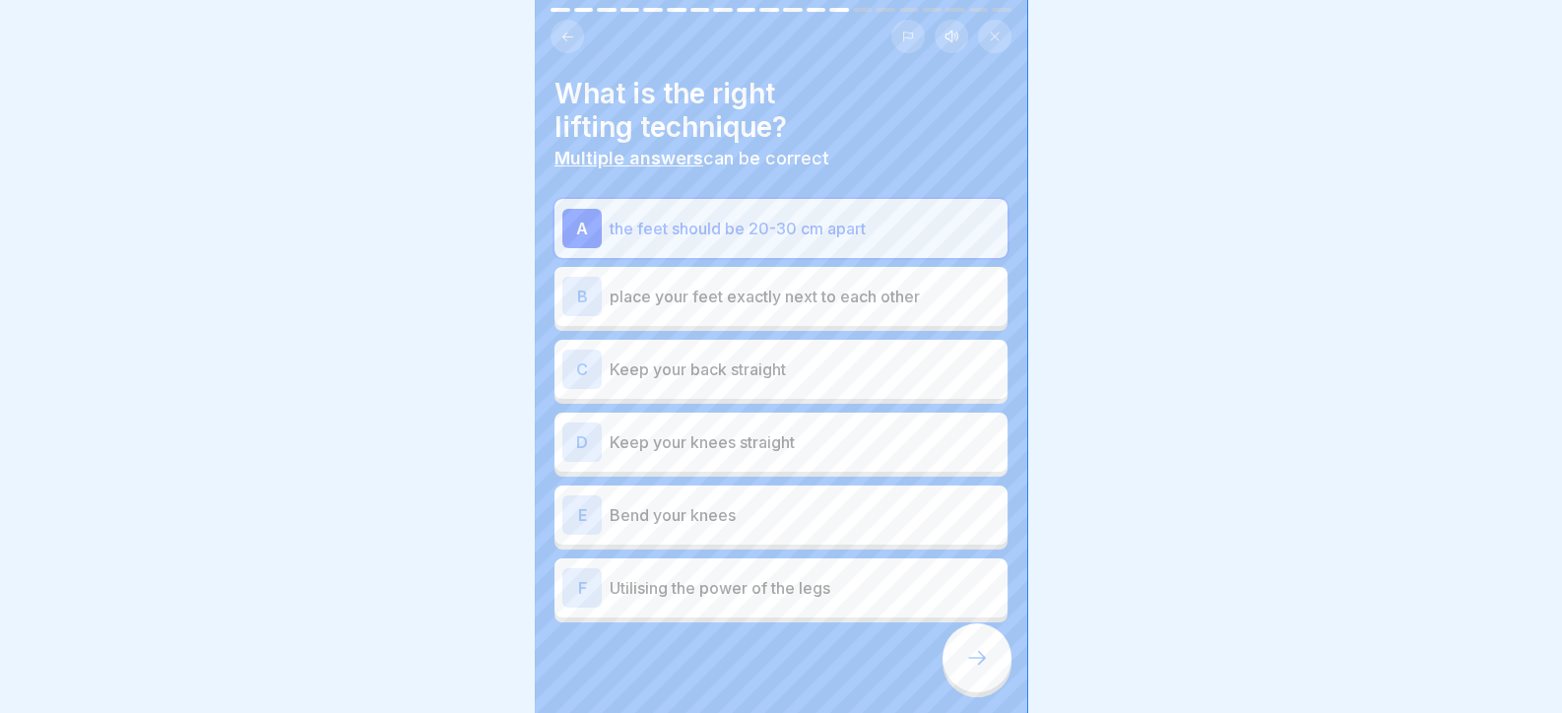
click at [807, 383] on div "C Keep your back straight" at bounding box center [780, 369] width 437 height 39
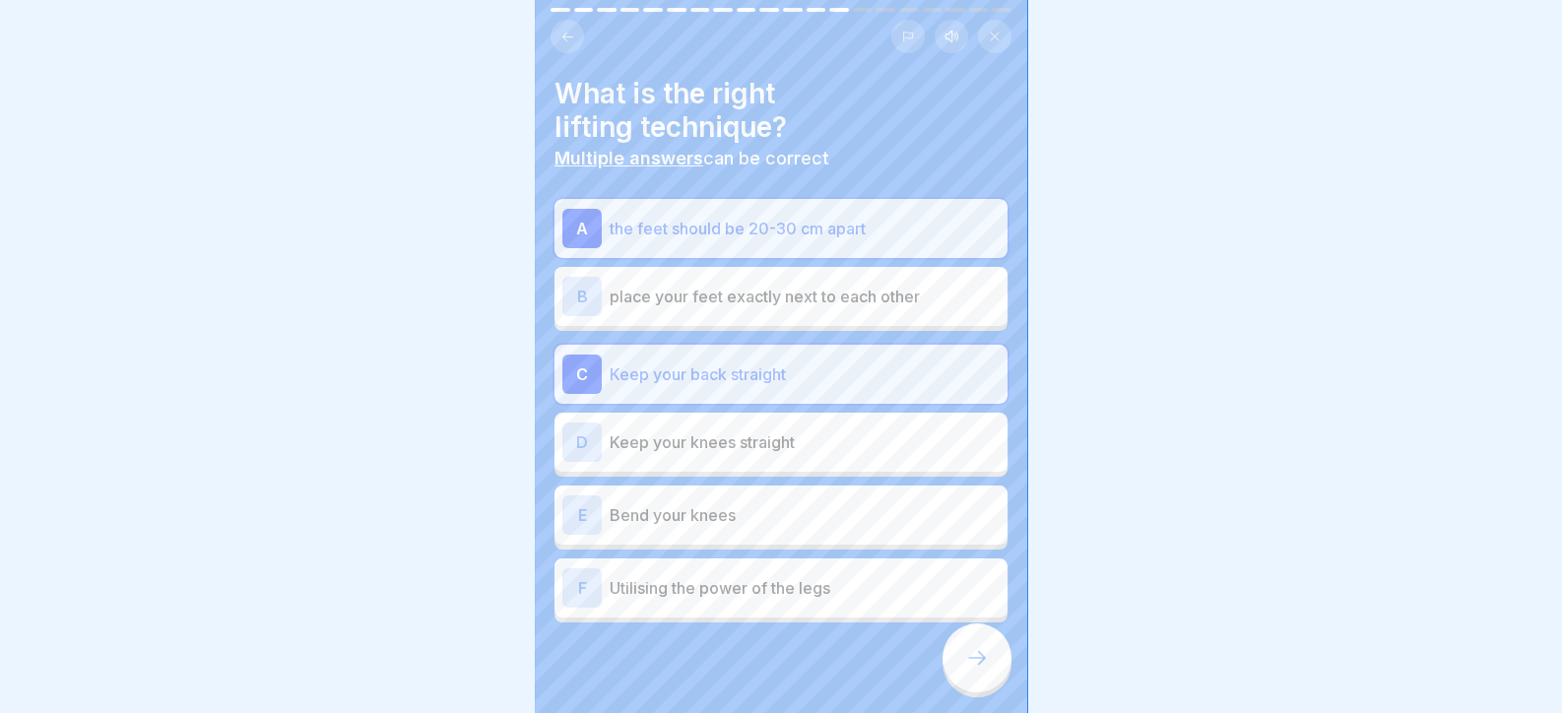
click at [798, 432] on p "Keep your knees straight" at bounding box center [804, 442] width 390 height 24
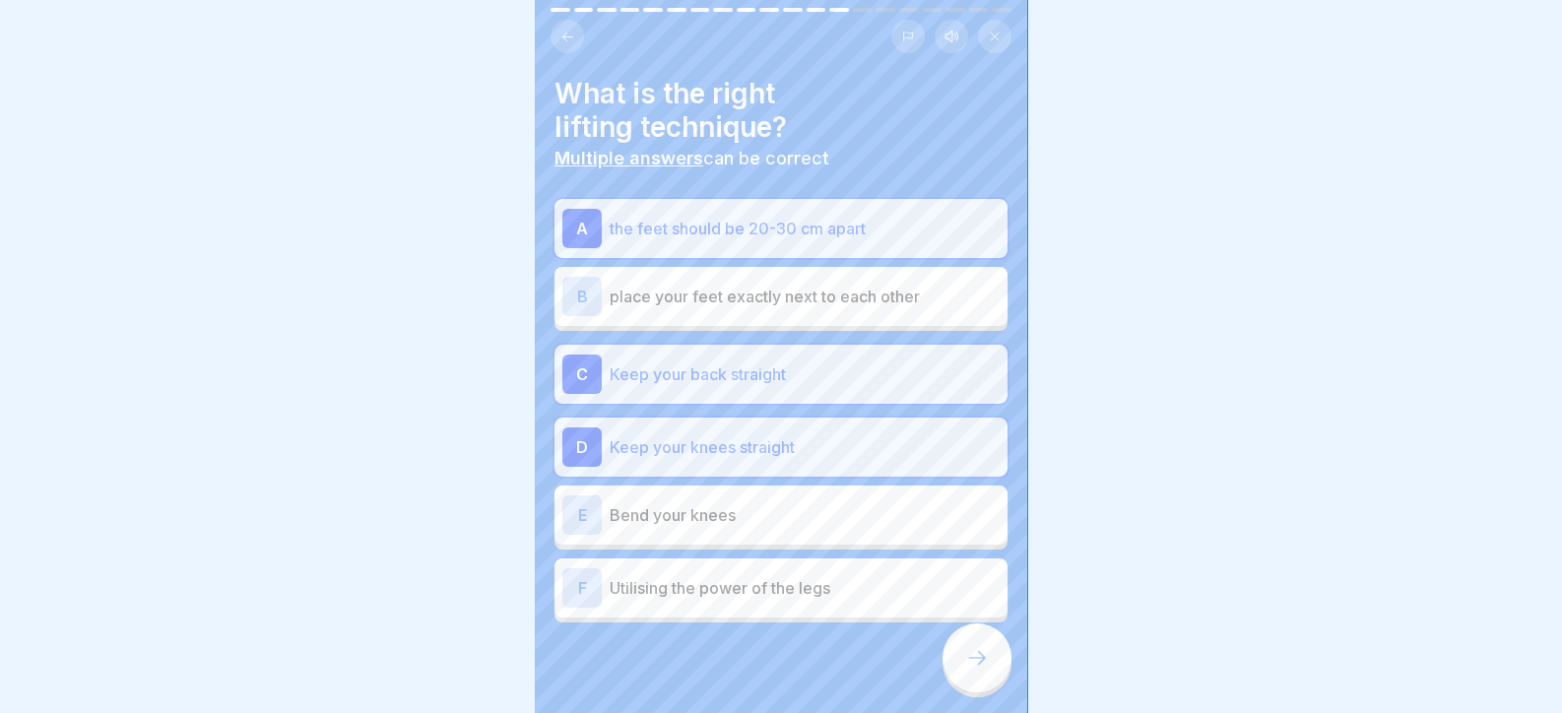
click at [805, 511] on p "Bend your knees" at bounding box center [804, 515] width 390 height 24
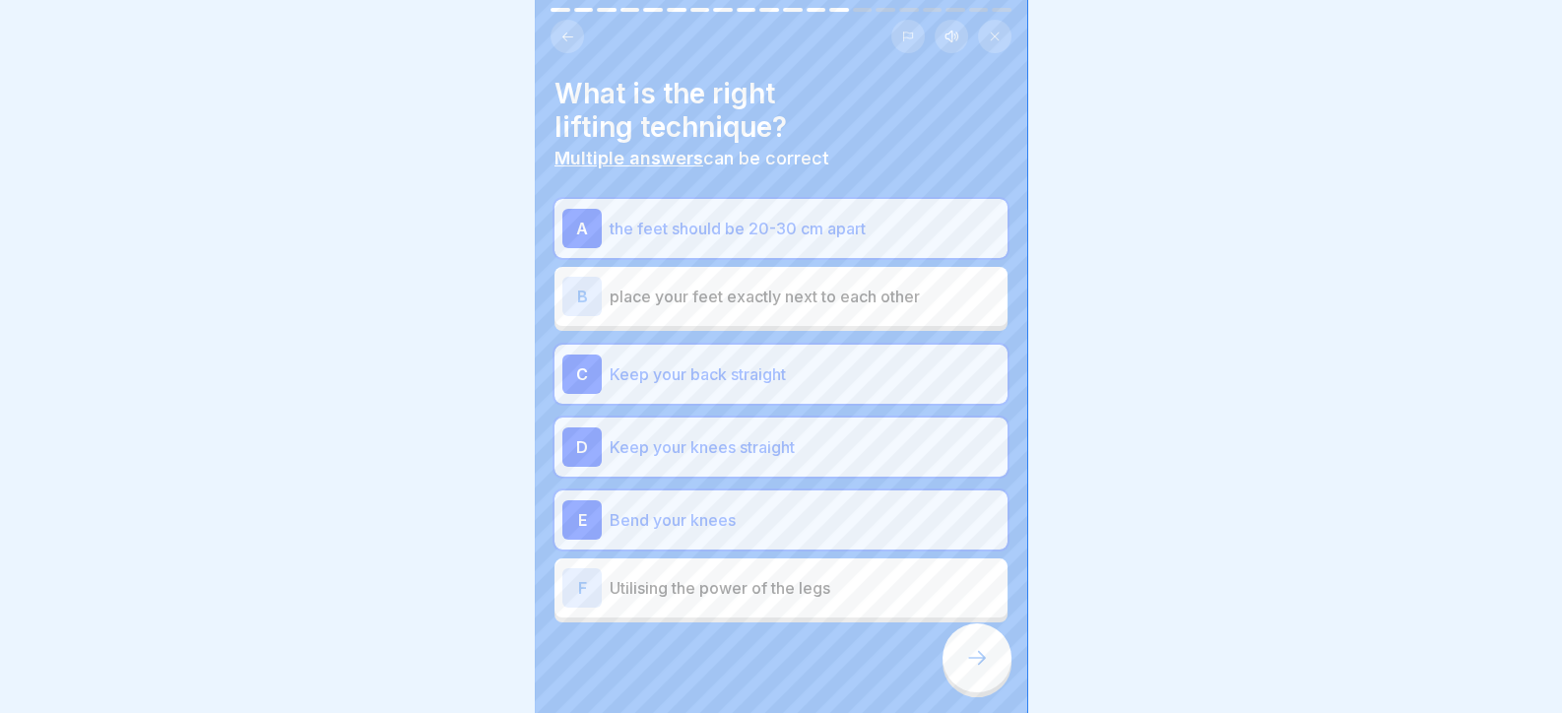
click at [800, 442] on p "Keep your knees straight" at bounding box center [804, 447] width 390 height 24
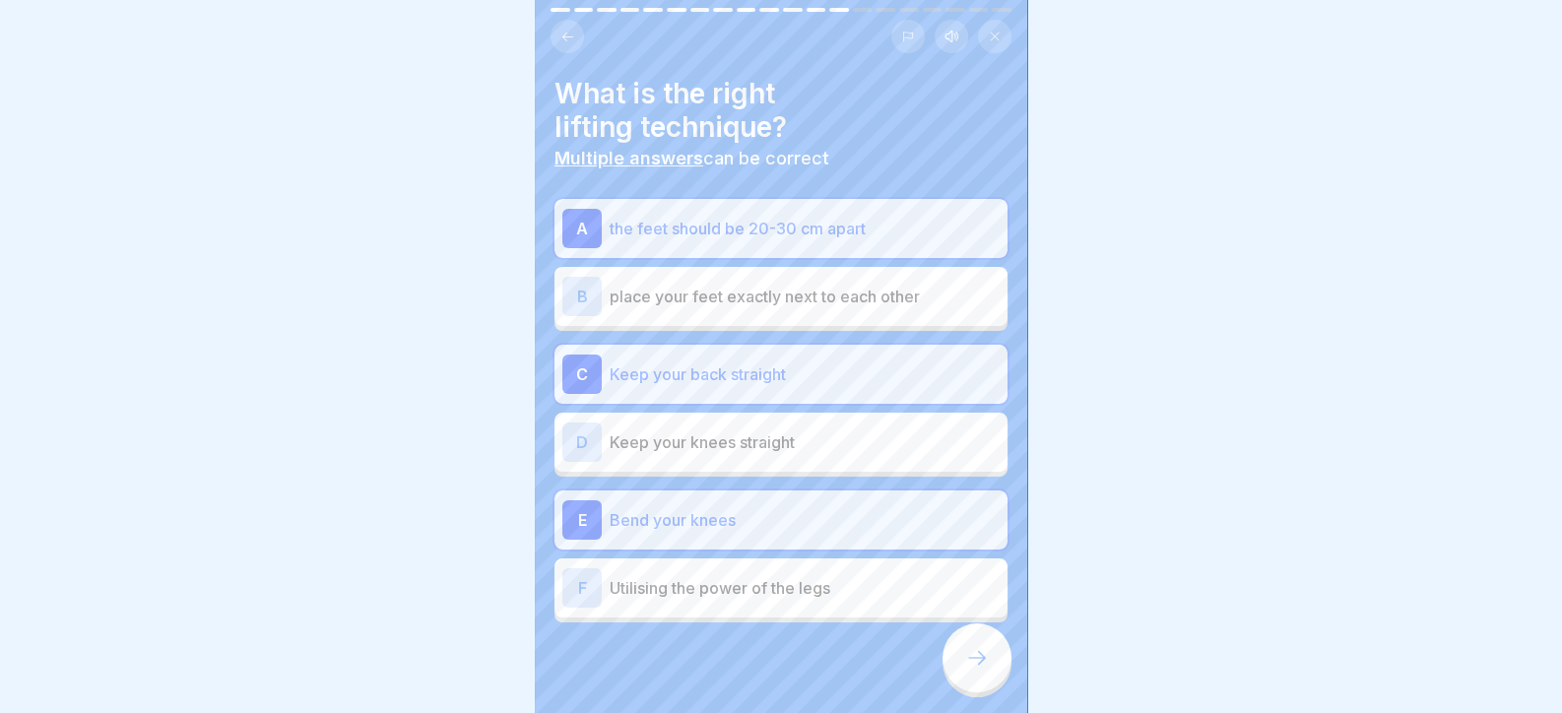
click at [837, 588] on p "Utilising the power of the legs" at bounding box center [804, 588] width 390 height 24
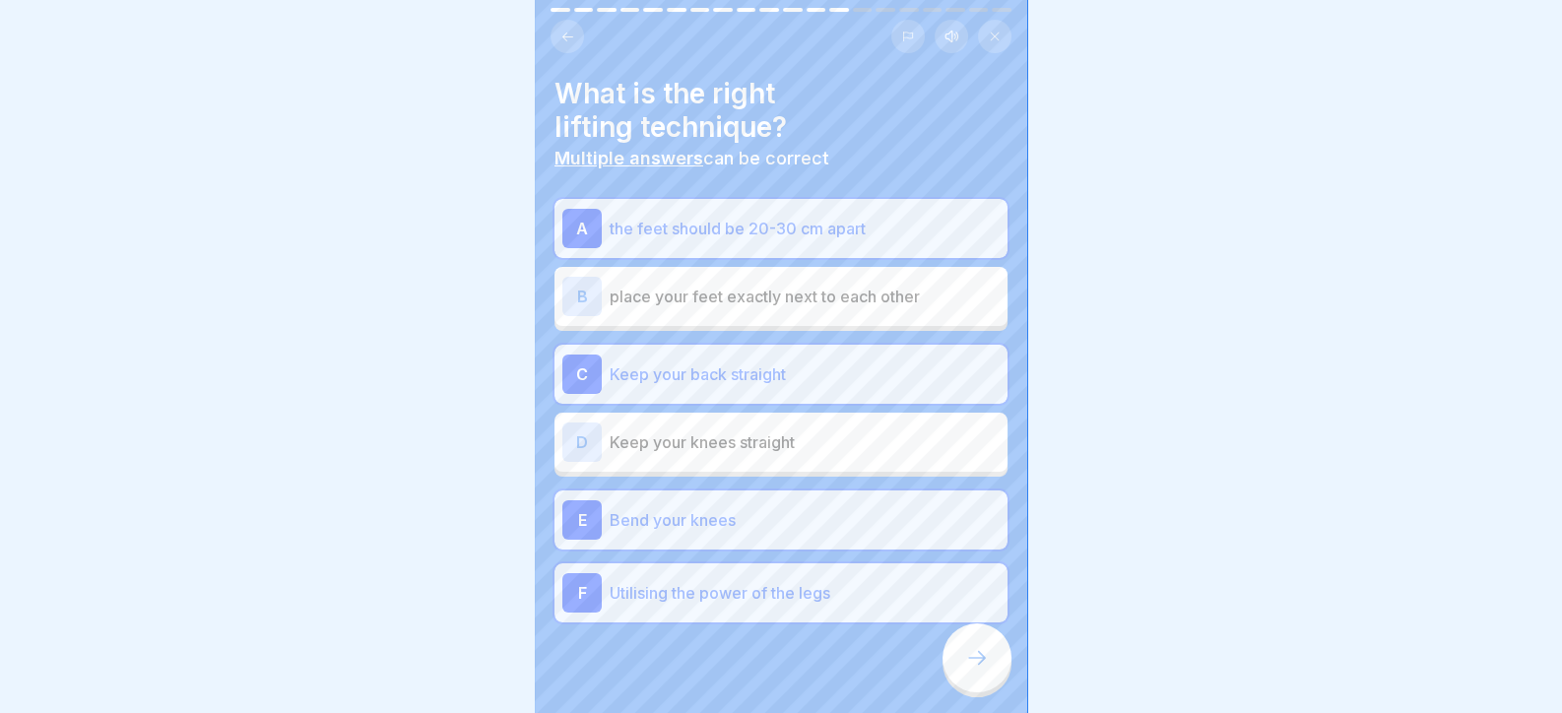
click at [995, 692] on div at bounding box center [976, 657] width 69 height 69
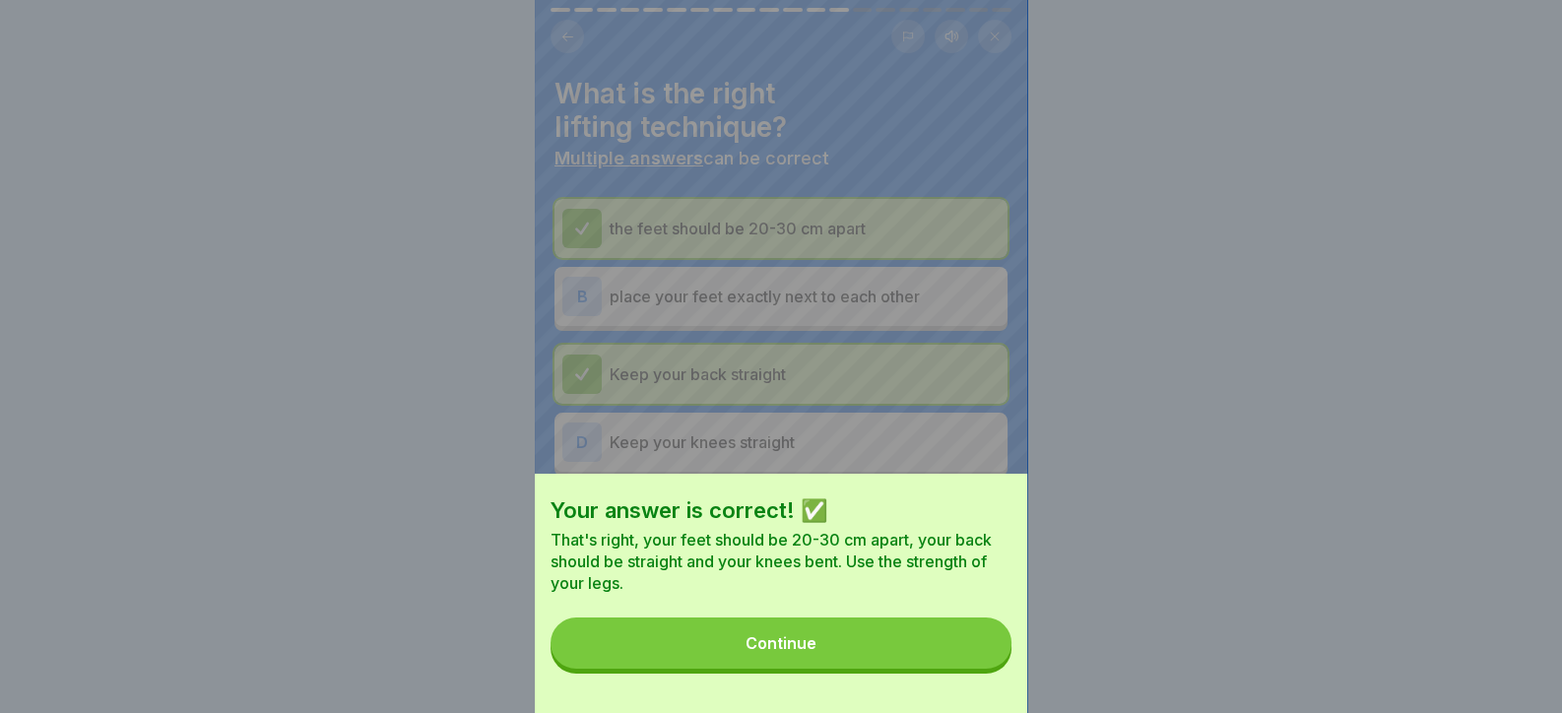
click at [975, 669] on button "Continue" at bounding box center [780, 642] width 461 height 51
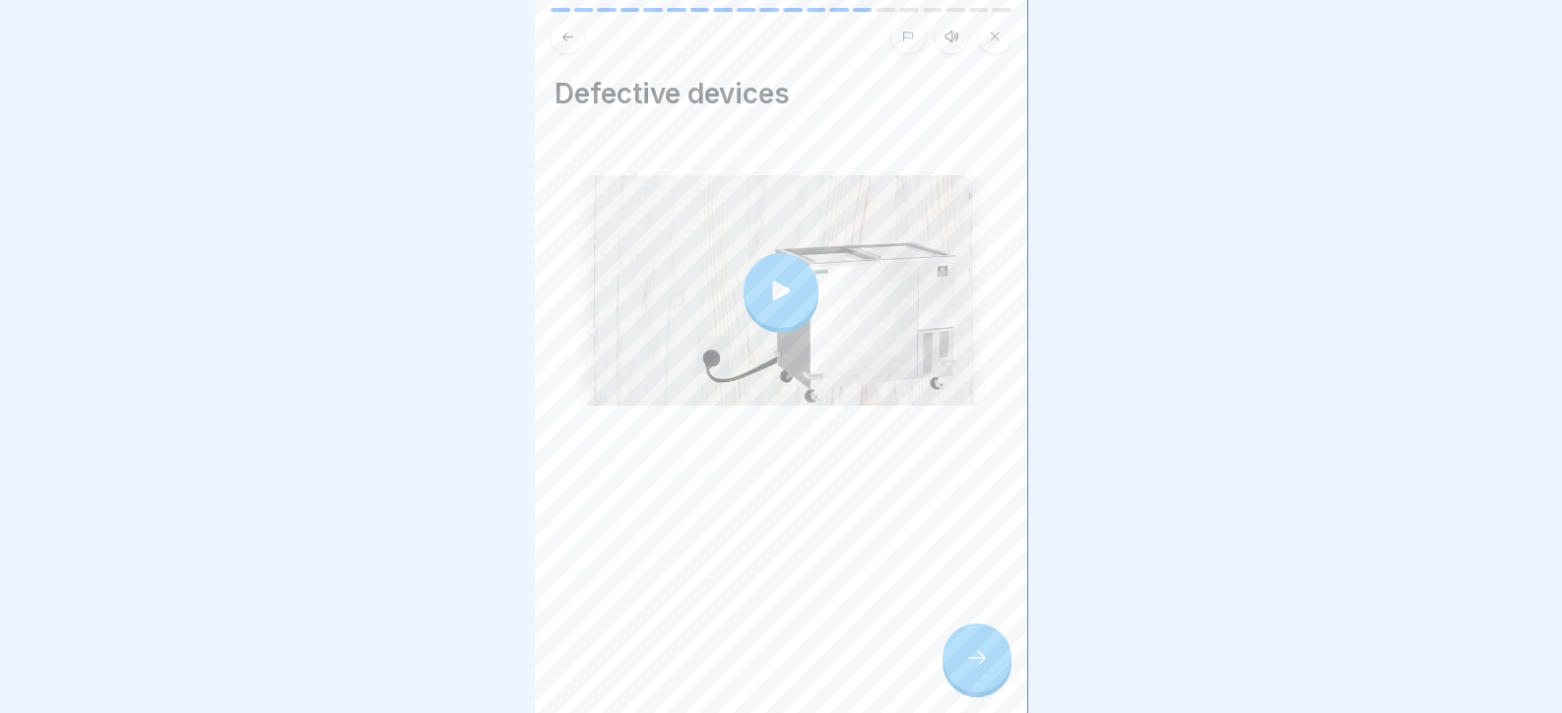
click at [991, 673] on div at bounding box center [976, 657] width 69 height 69
click at [986, 650] on div at bounding box center [976, 657] width 69 height 69
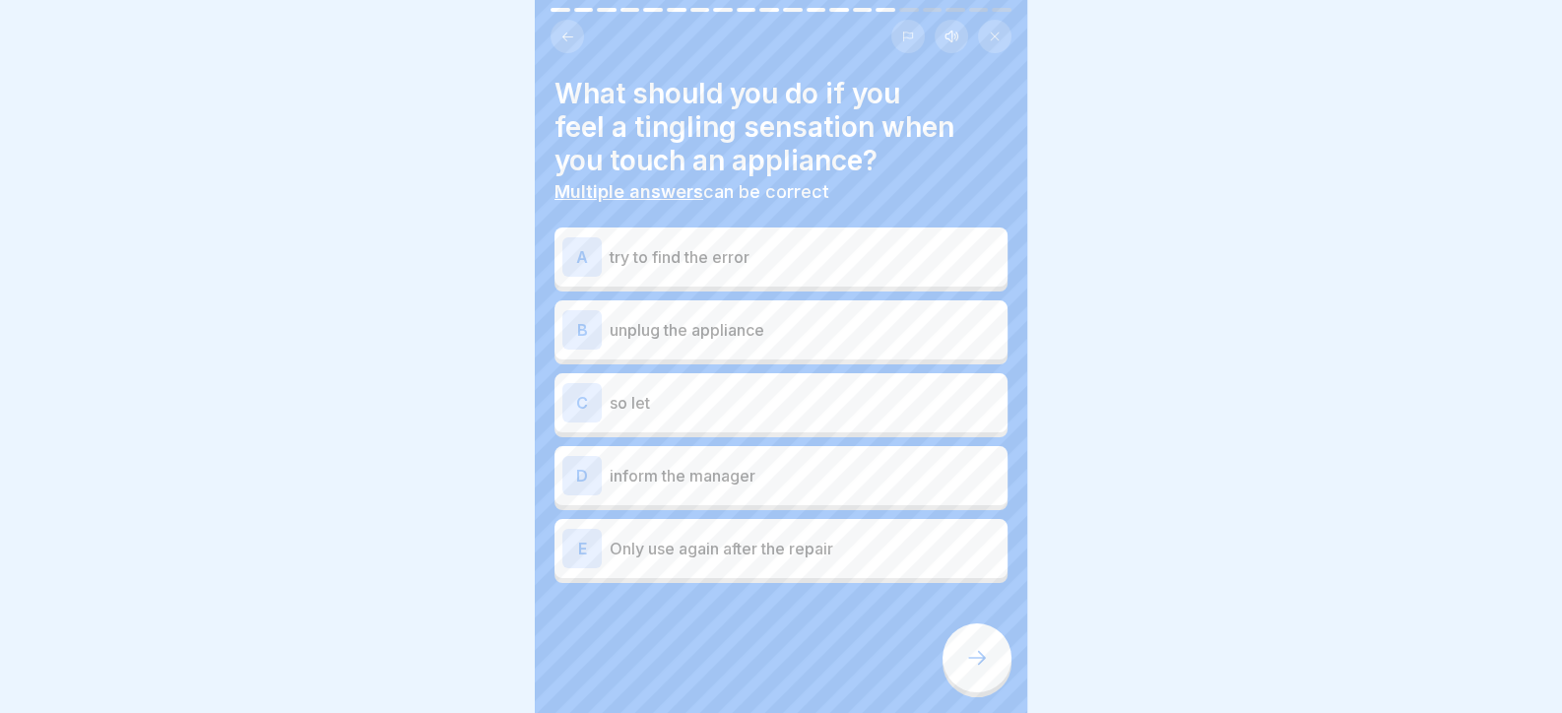
click at [743, 331] on p "unplug the appliance" at bounding box center [804, 330] width 390 height 24
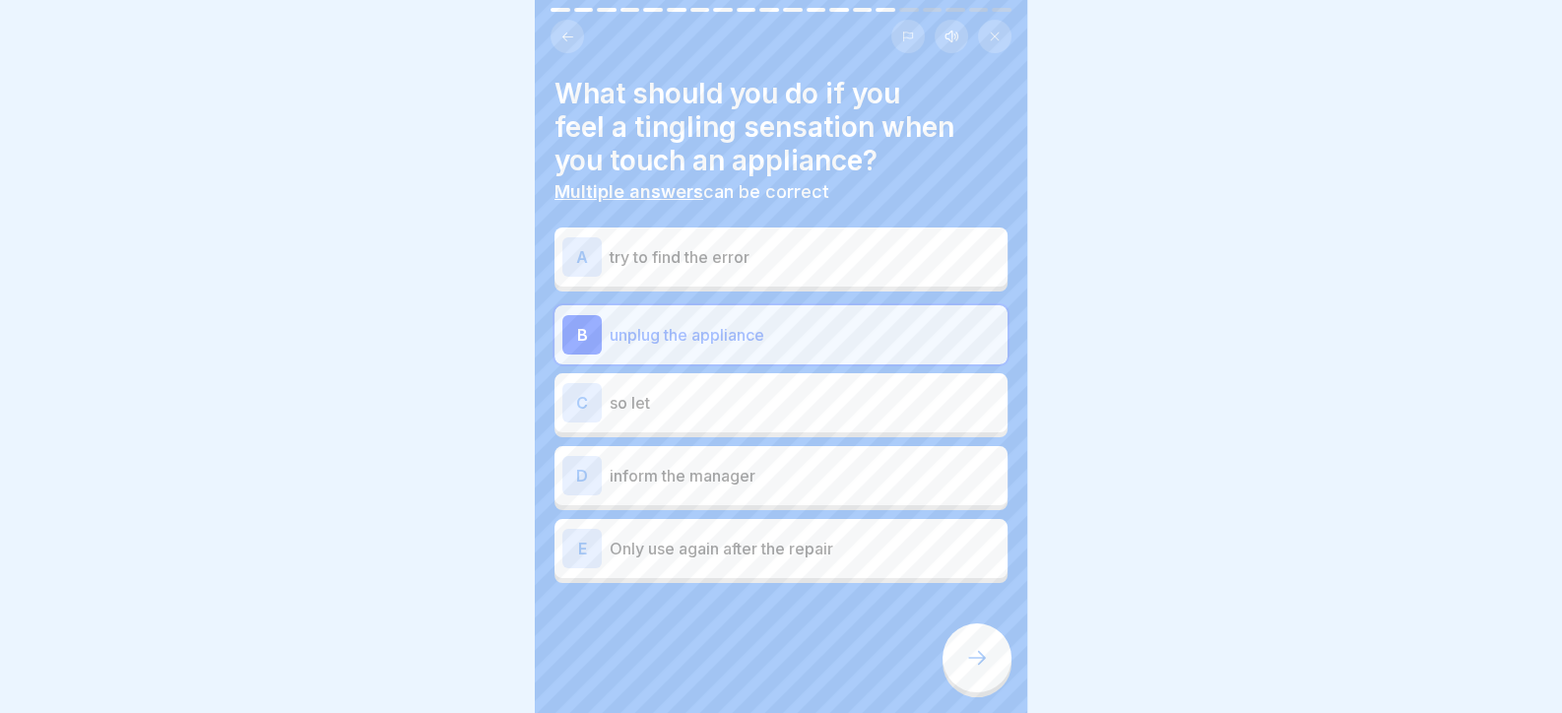
click at [760, 538] on p "Only use again after the repair" at bounding box center [804, 549] width 390 height 24
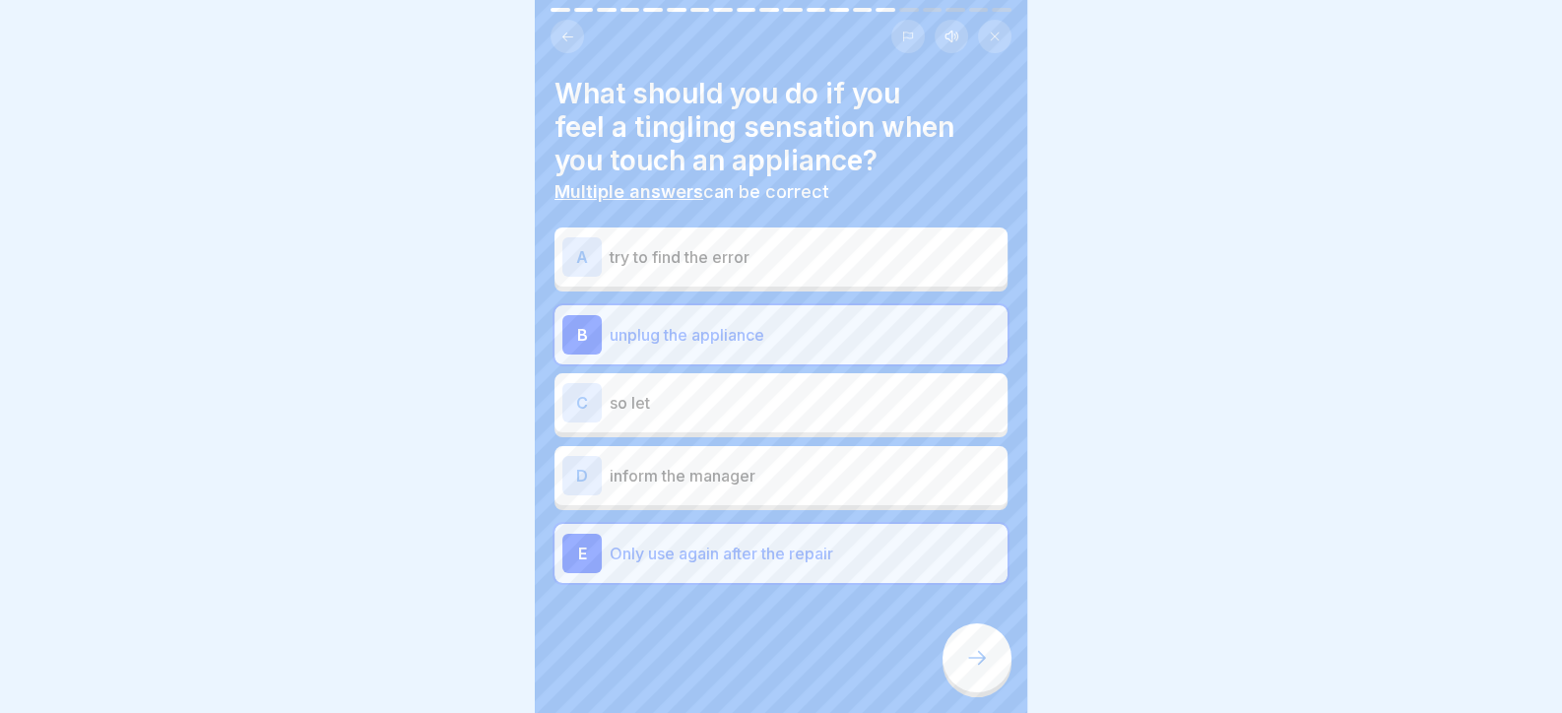
click at [770, 478] on p "inform the manager" at bounding box center [804, 476] width 390 height 24
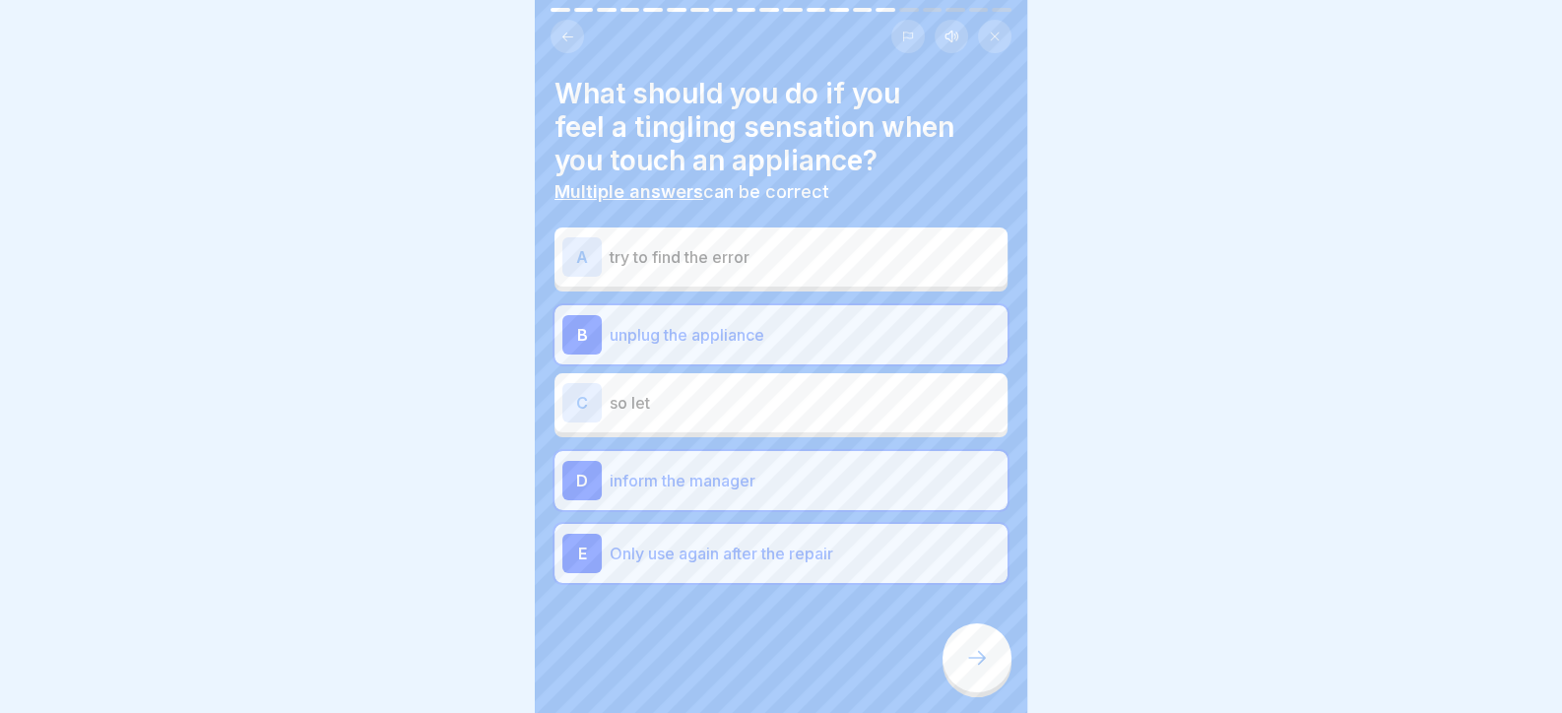
click at [988, 677] on div at bounding box center [976, 657] width 69 height 69
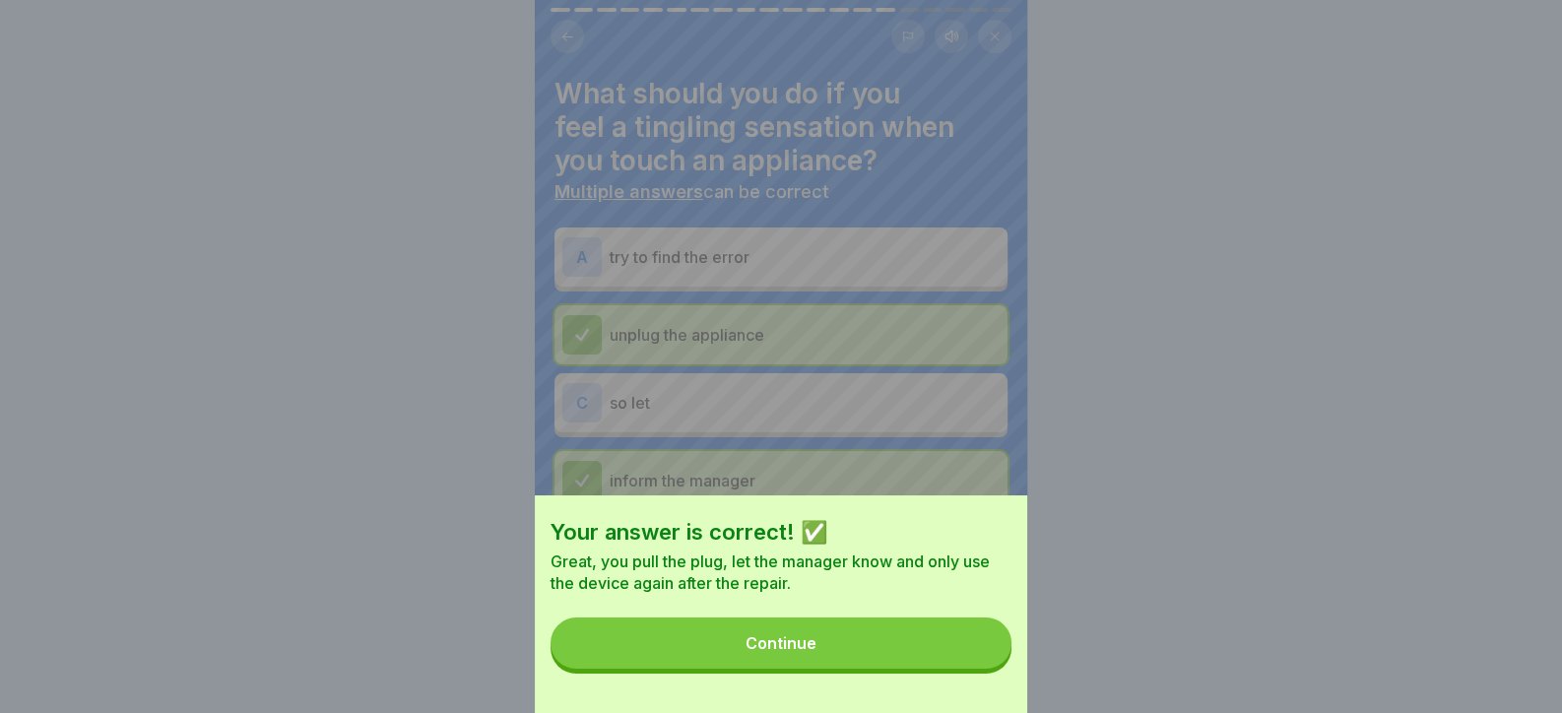
click at [983, 669] on button "Continue" at bounding box center [780, 642] width 461 height 51
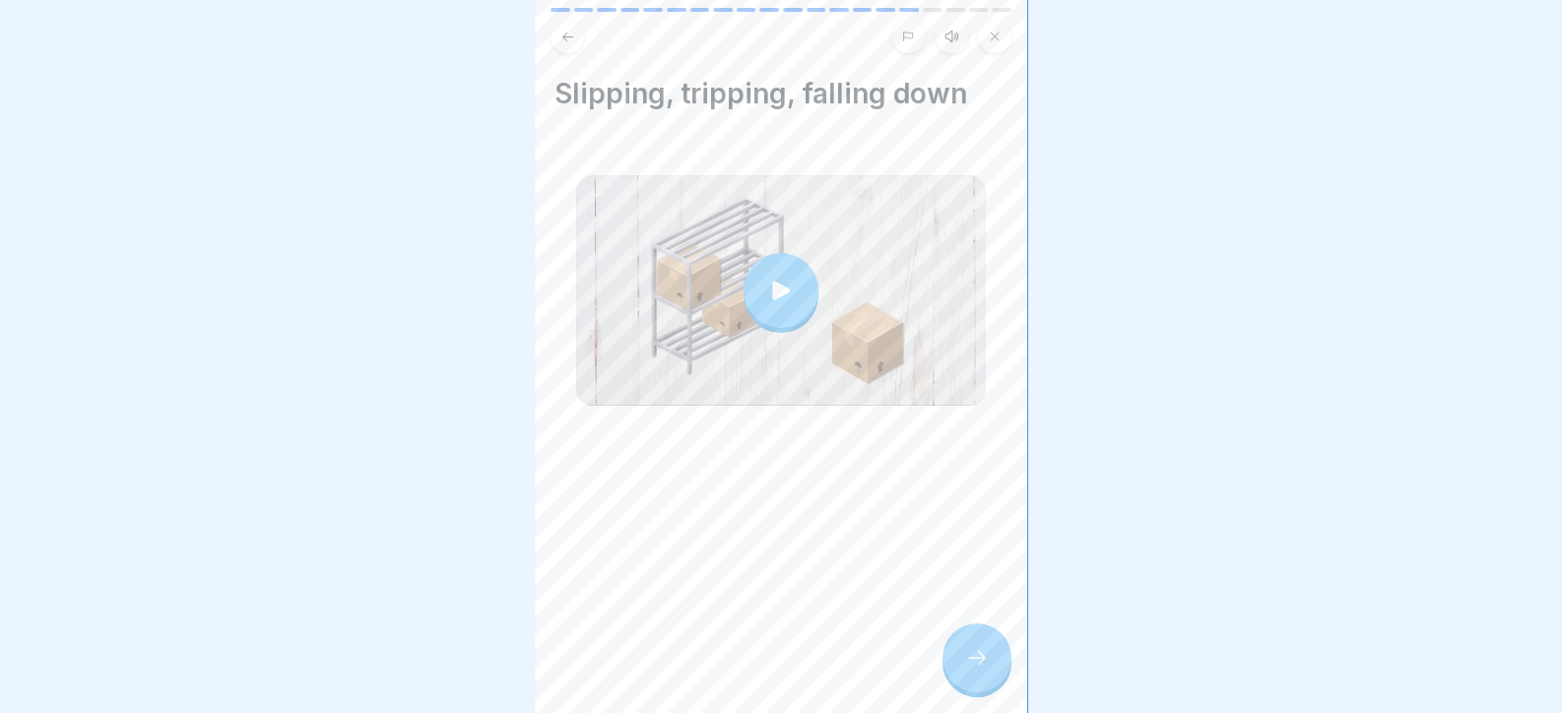
click at [979, 664] on icon at bounding box center [977, 658] width 24 height 24
click at [975, 670] on icon at bounding box center [977, 658] width 24 height 24
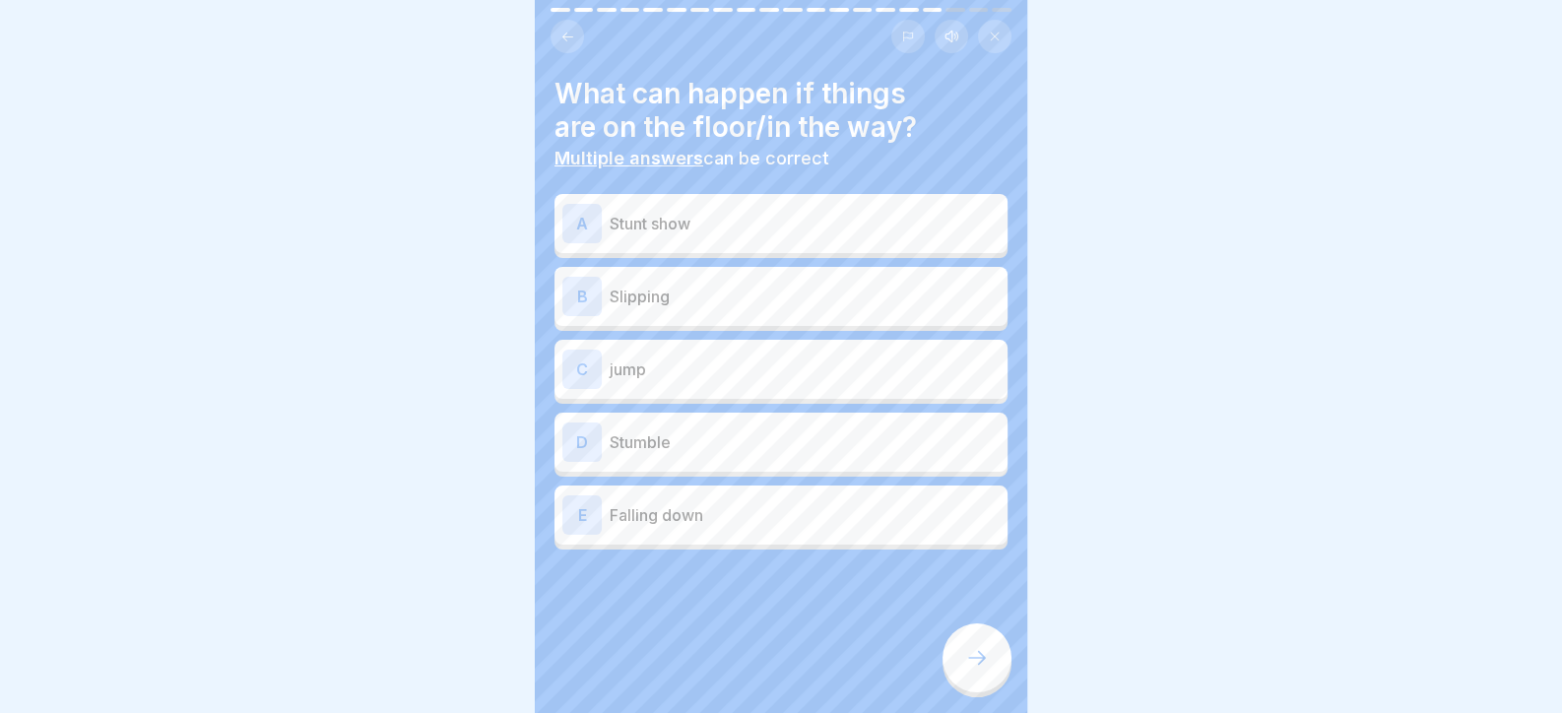
click at [695, 229] on p "Stunt show" at bounding box center [804, 224] width 390 height 24
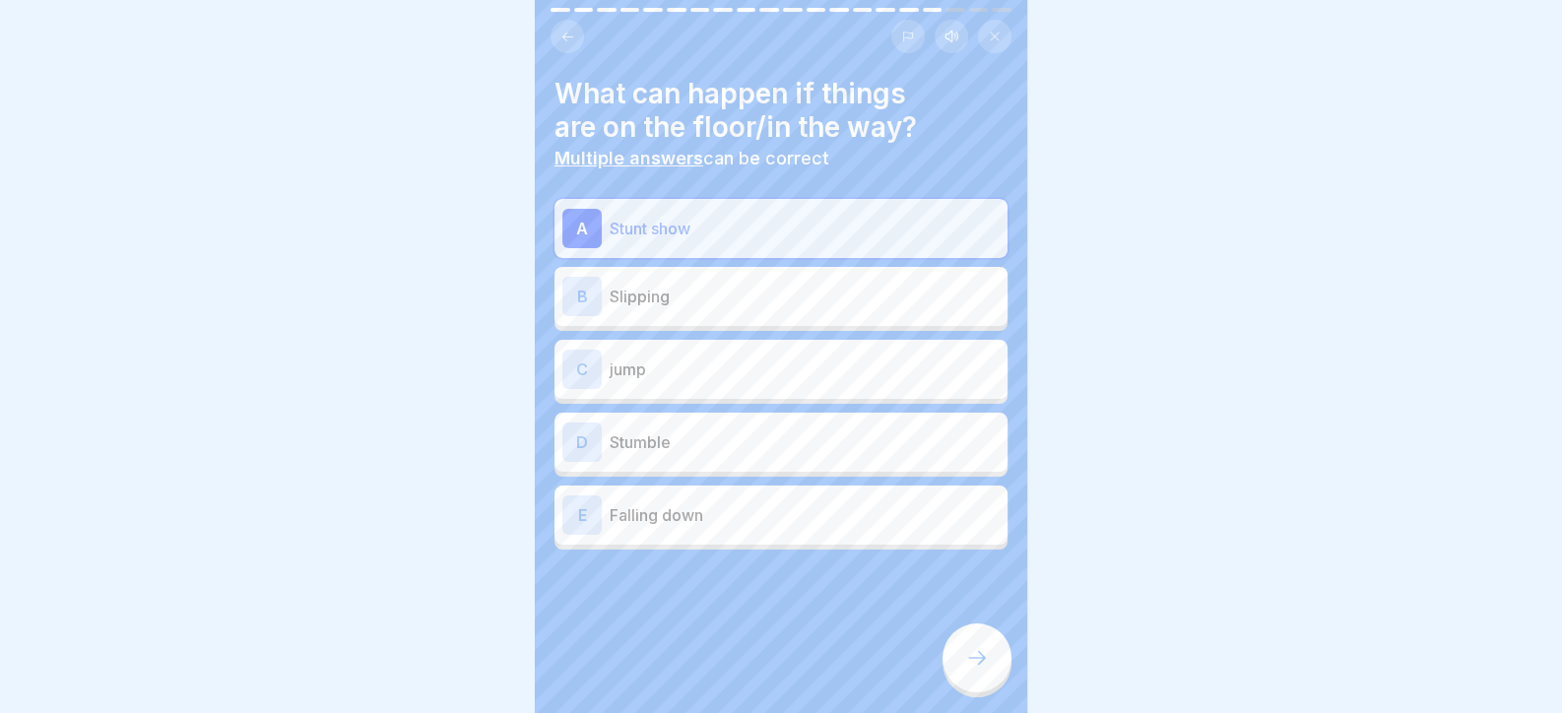
click at [695, 229] on p "Stunt show" at bounding box center [804, 229] width 390 height 24
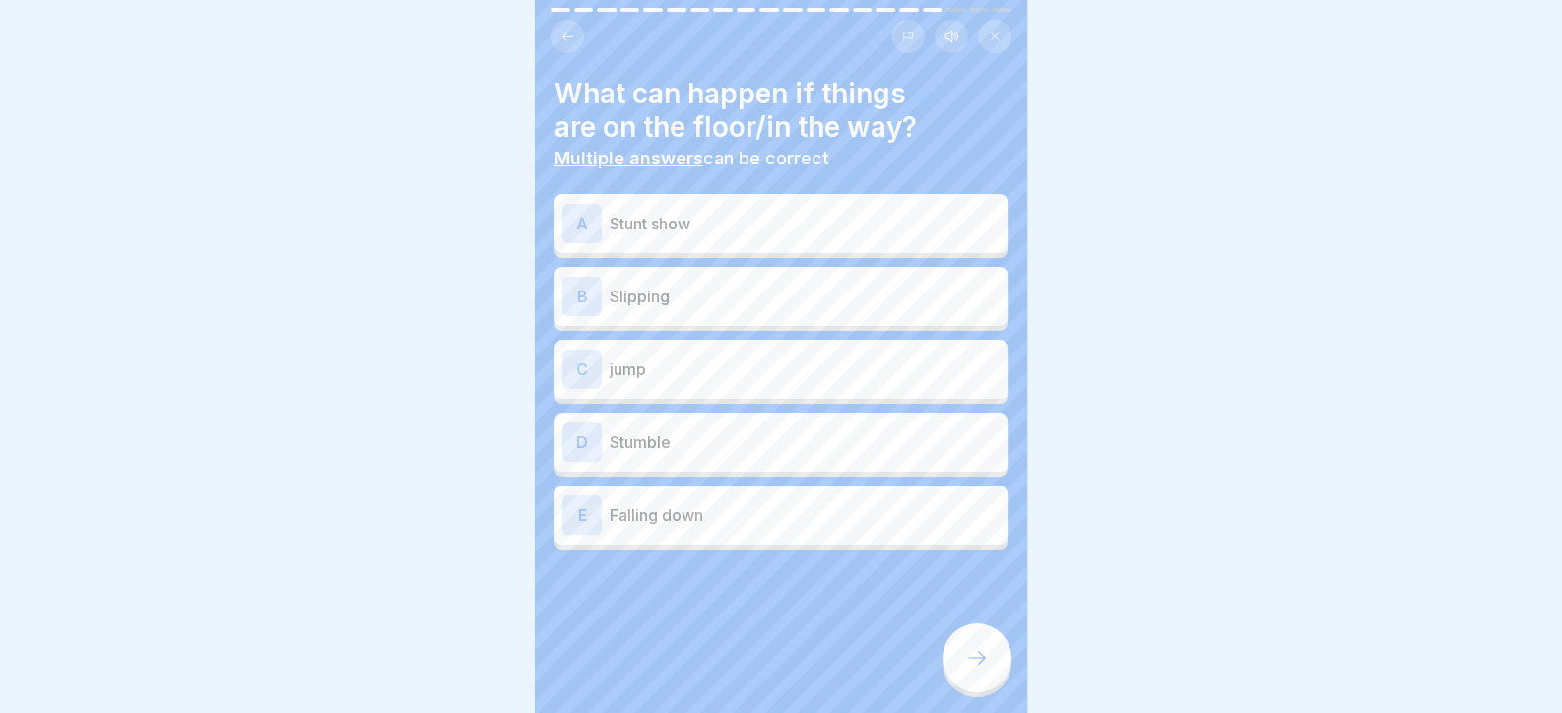
click at [654, 280] on div "B Slipping" at bounding box center [780, 296] width 437 height 39
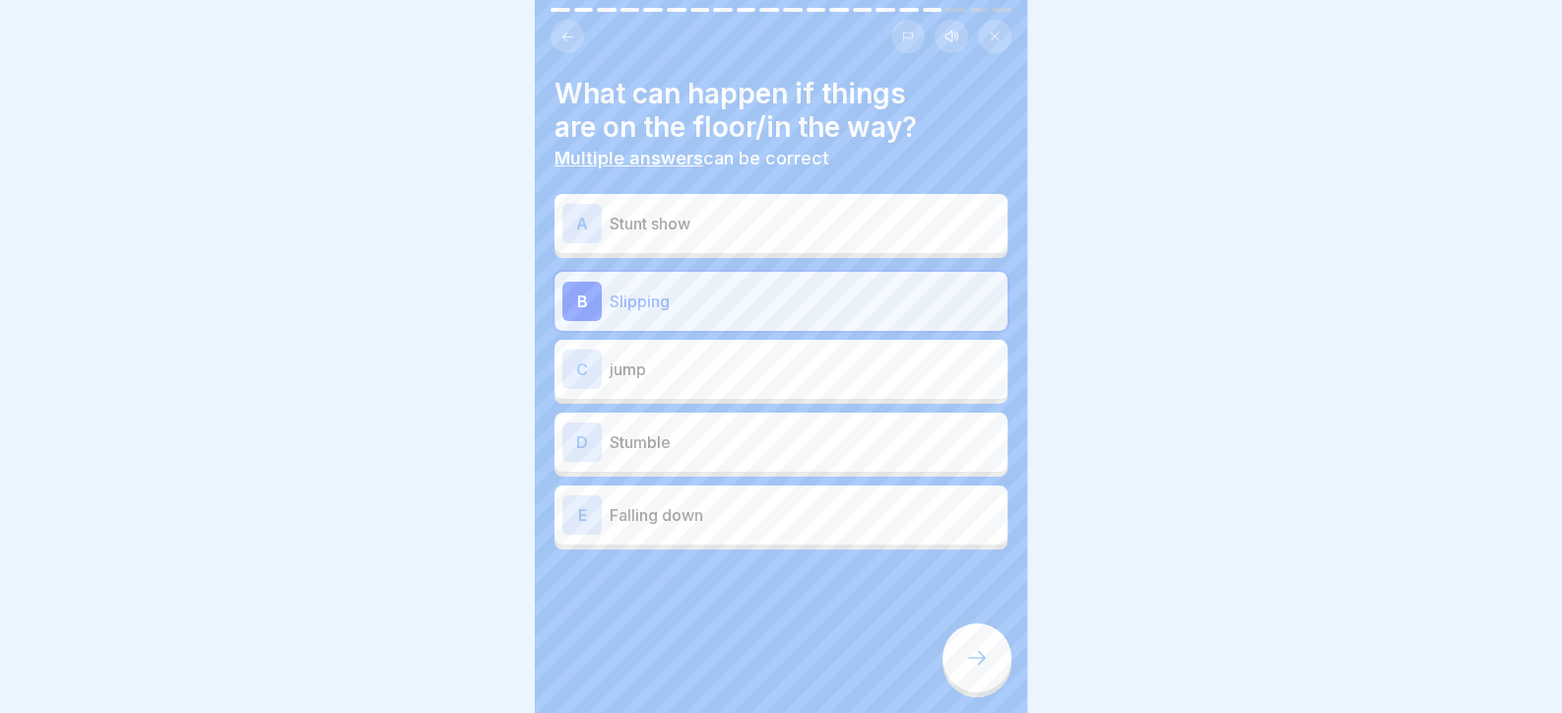
click at [693, 448] on p "Stumble" at bounding box center [804, 442] width 390 height 24
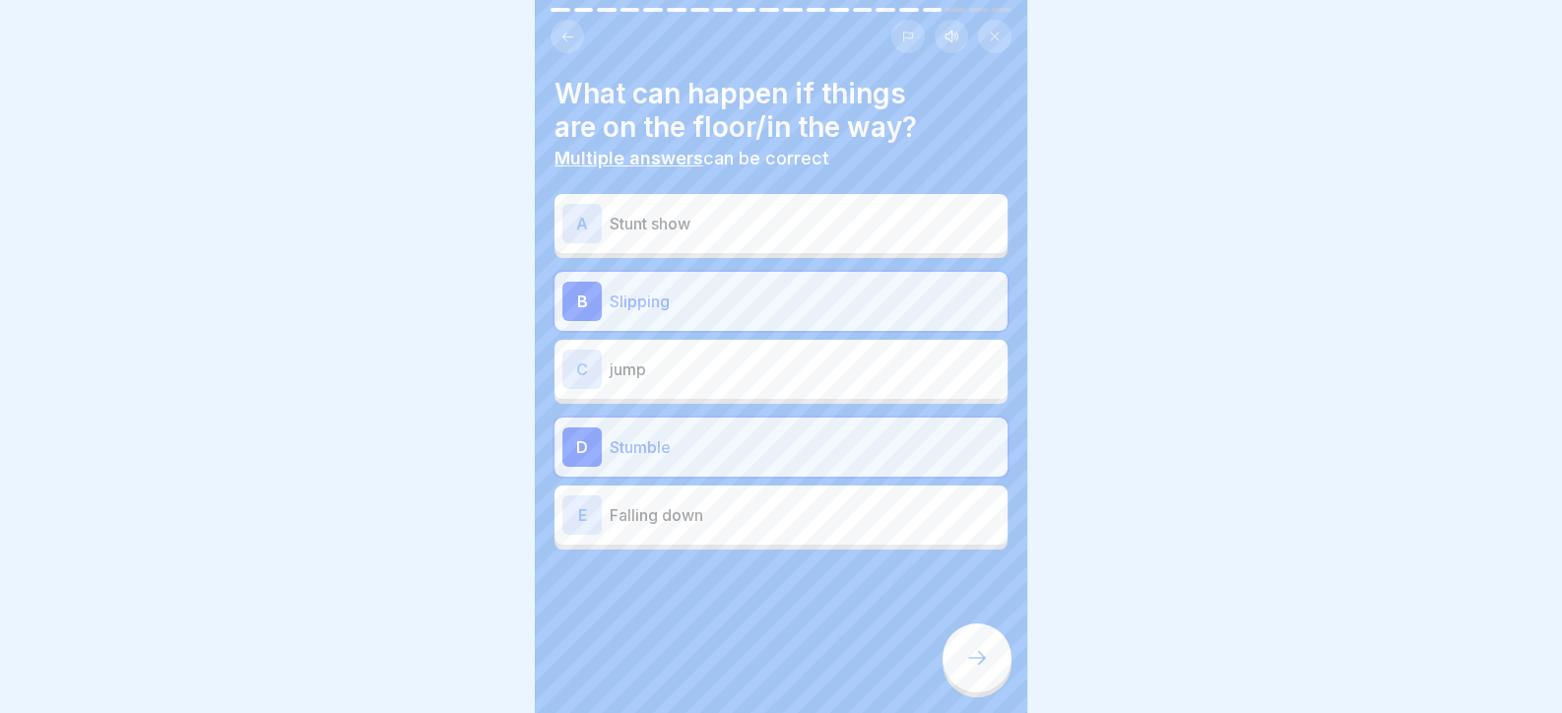
click at [713, 530] on div "E Falling down" at bounding box center [780, 514] width 437 height 39
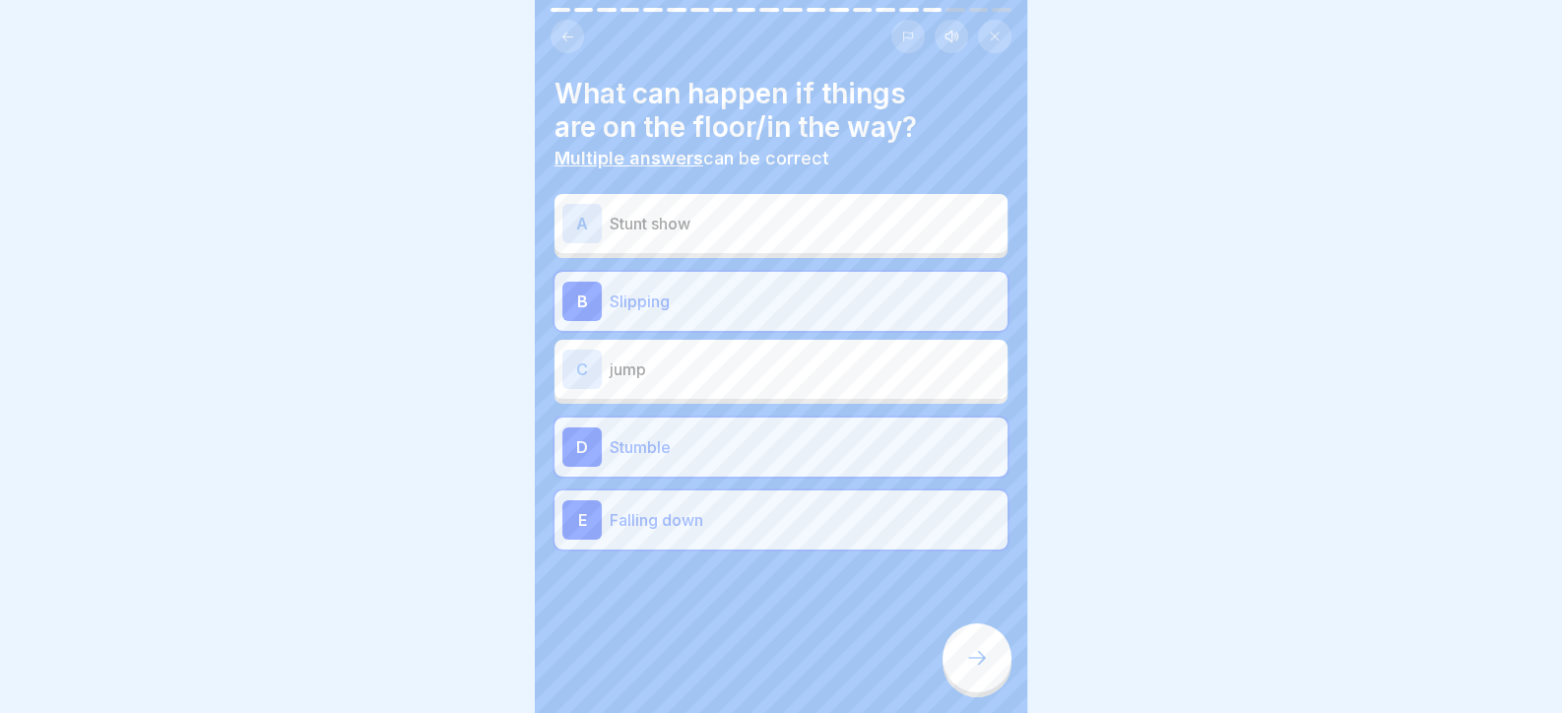
click at [962, 672] on div at bounding box center [976, 657] width 69 height 69
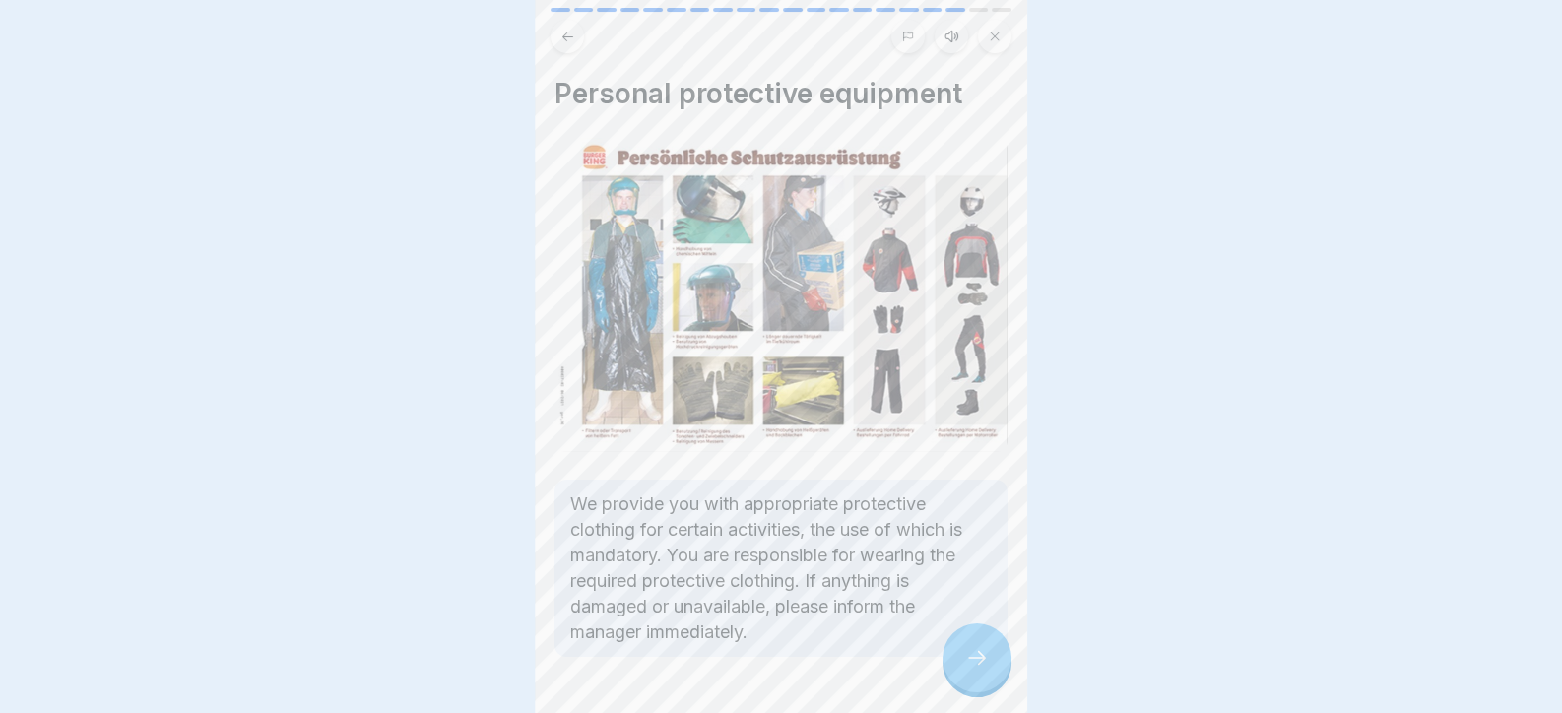
click at [982, 668] on icon at bounding box center [977, 658] width 24 height 24
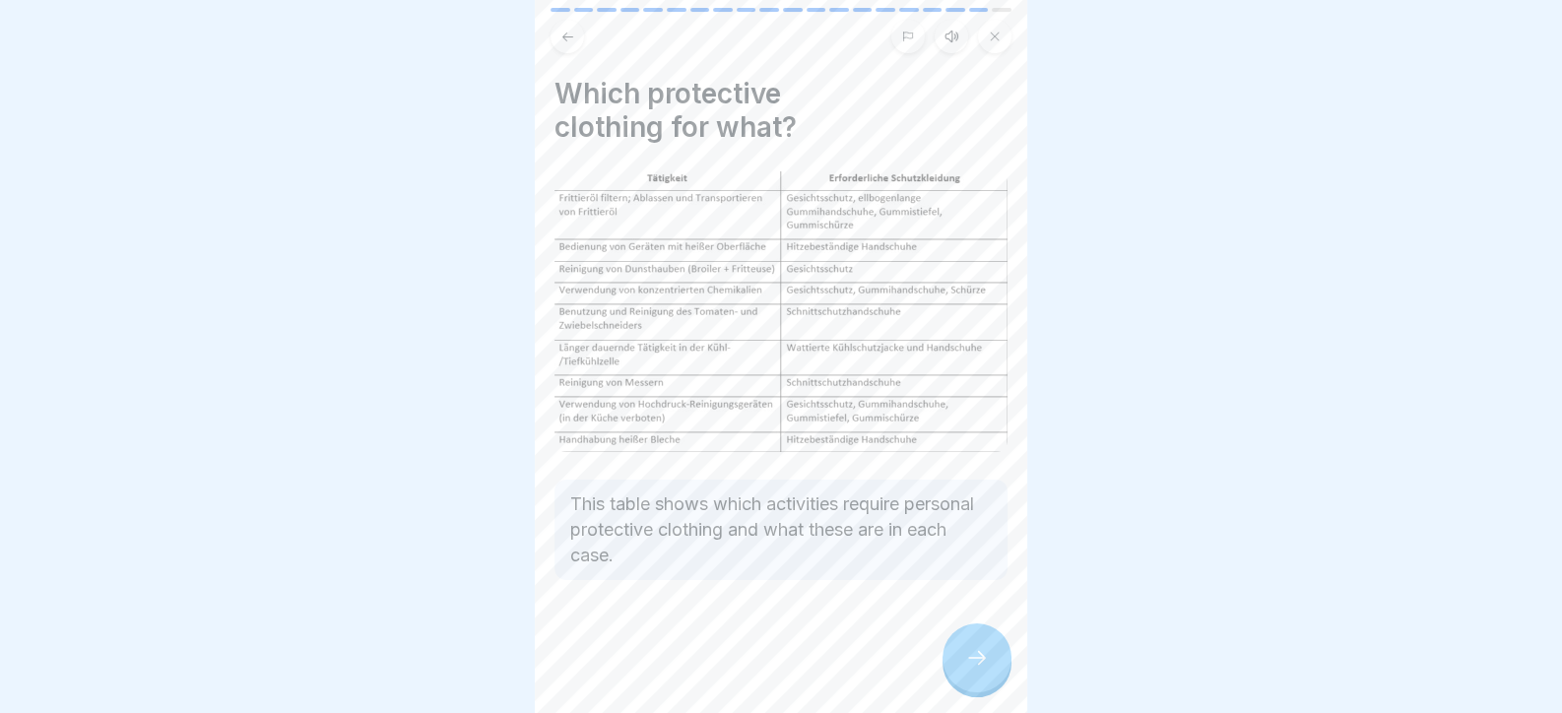
click at [982, 668] on icon at bounding box center [977, 658] width 24 height 24
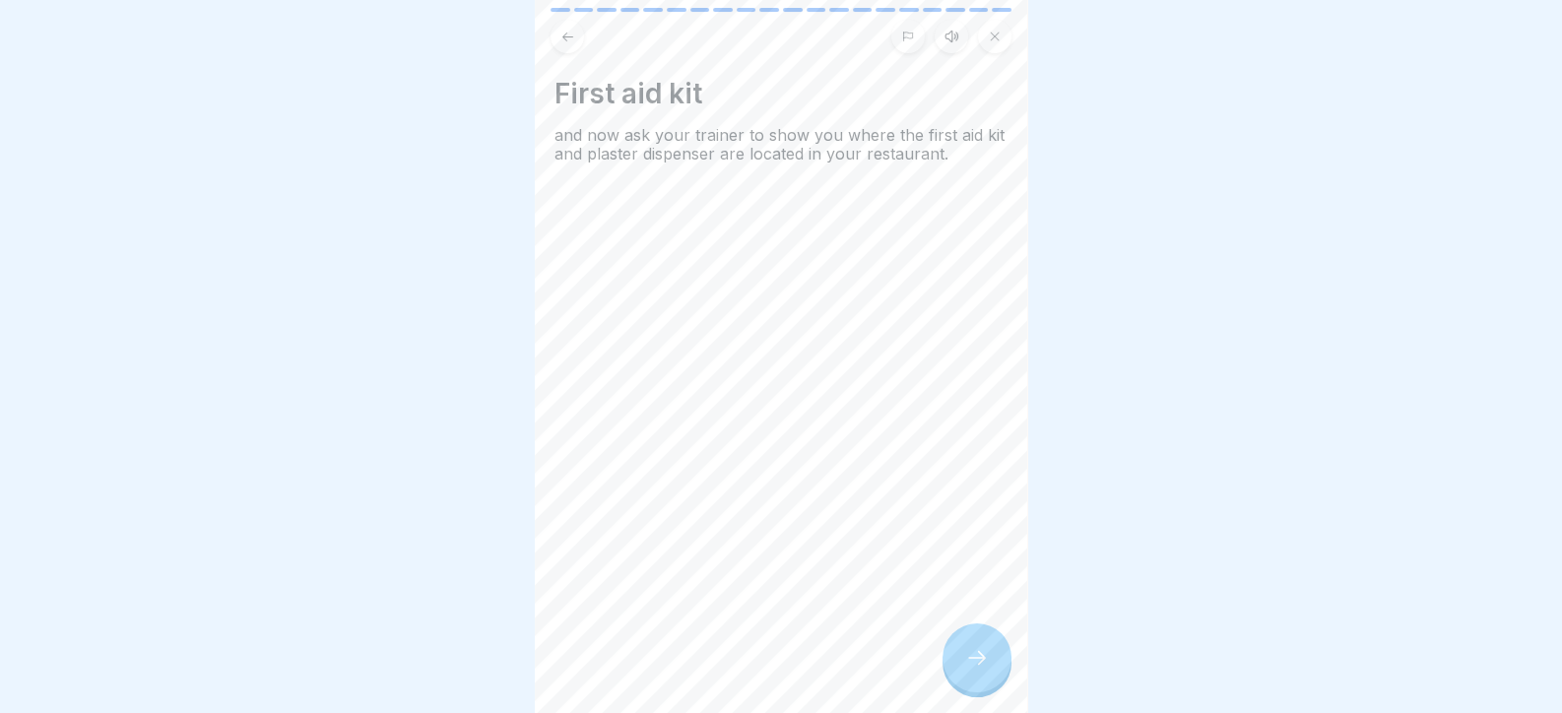
click at [982, 668] on icon at bounding box center [977, 658] width 24 height 24
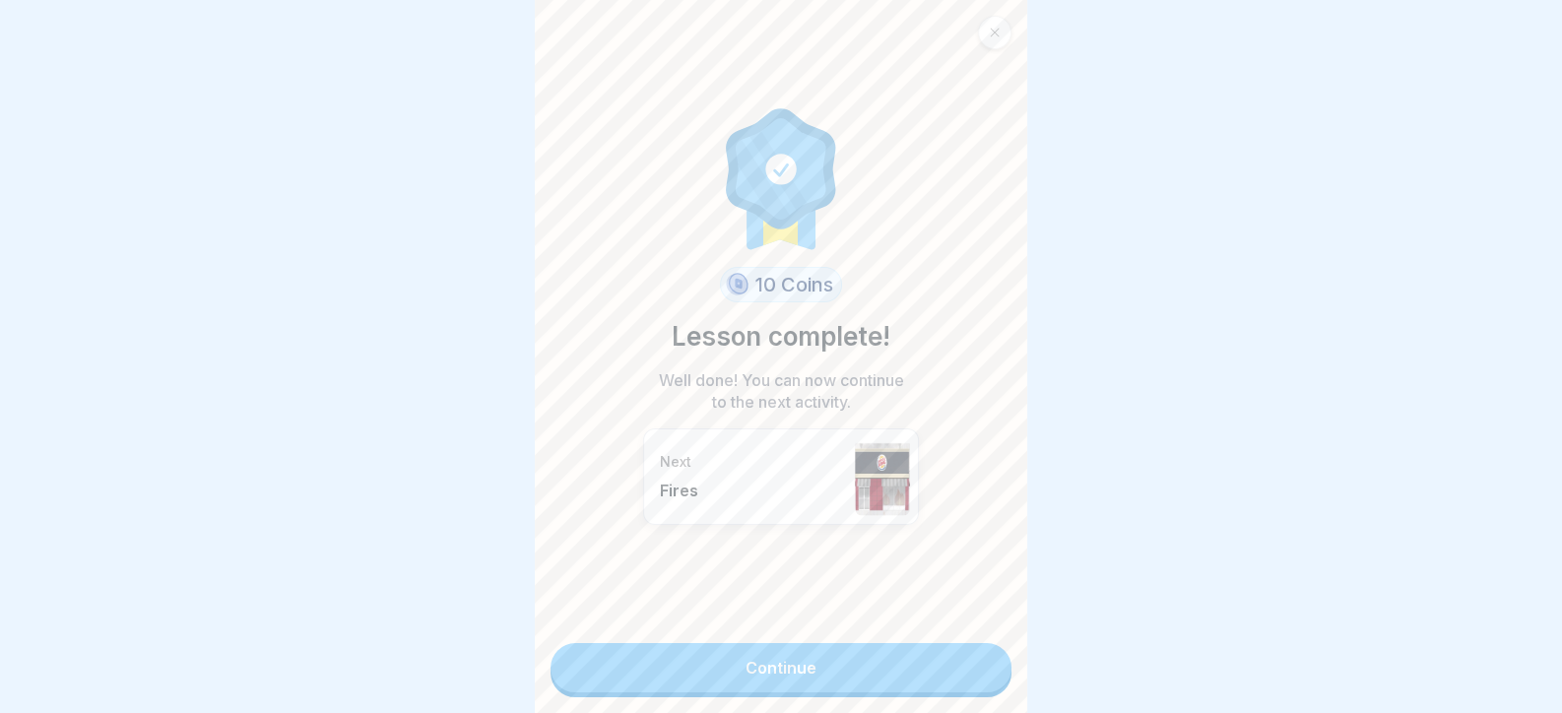
click at [982, 668] on link "Continue" at bounding box center [780, 667] width 461 height 49
click at [982, 667] on link "Continue" at bounding box center [780, 667] width 461 height 49
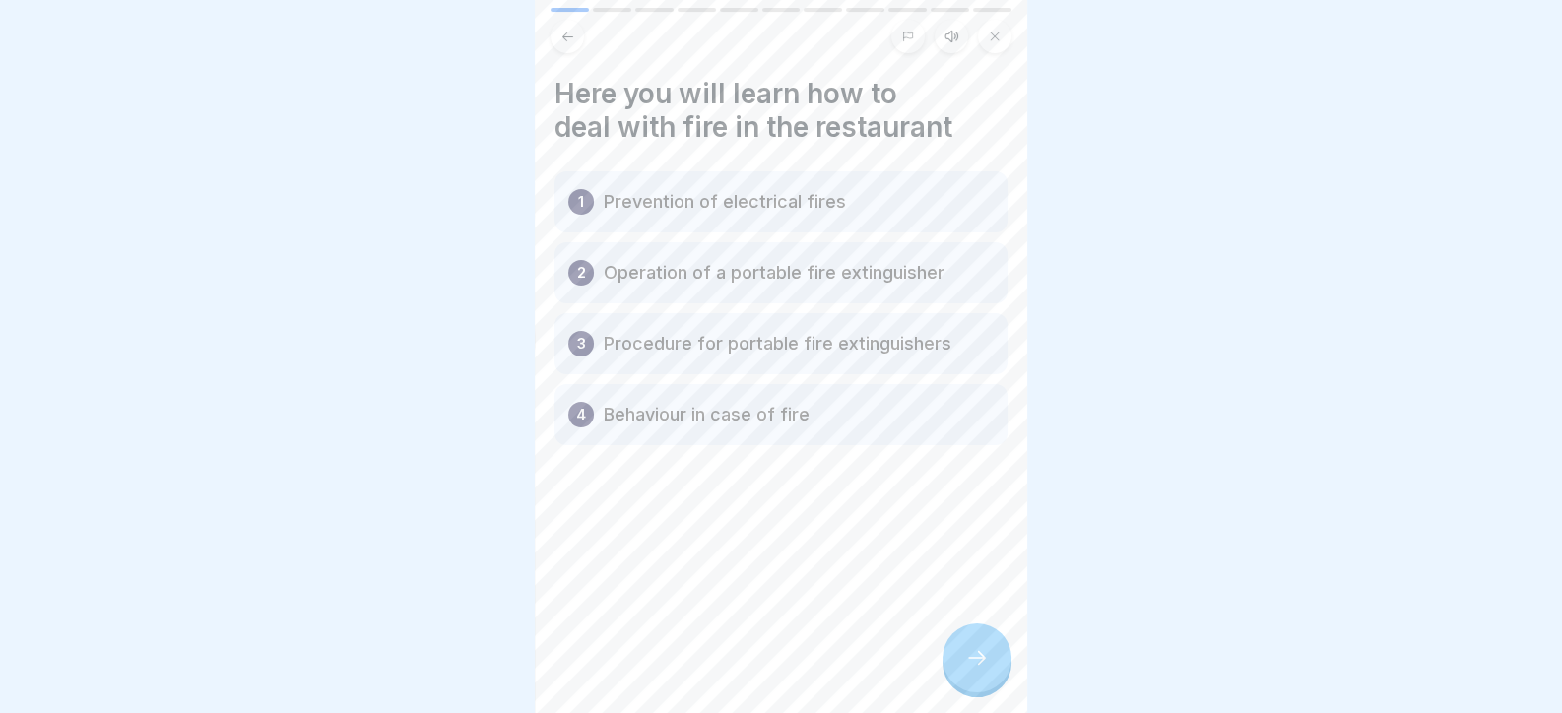
click at [982, 667] on icon at bounding box center [977, 658] width 24 height 24
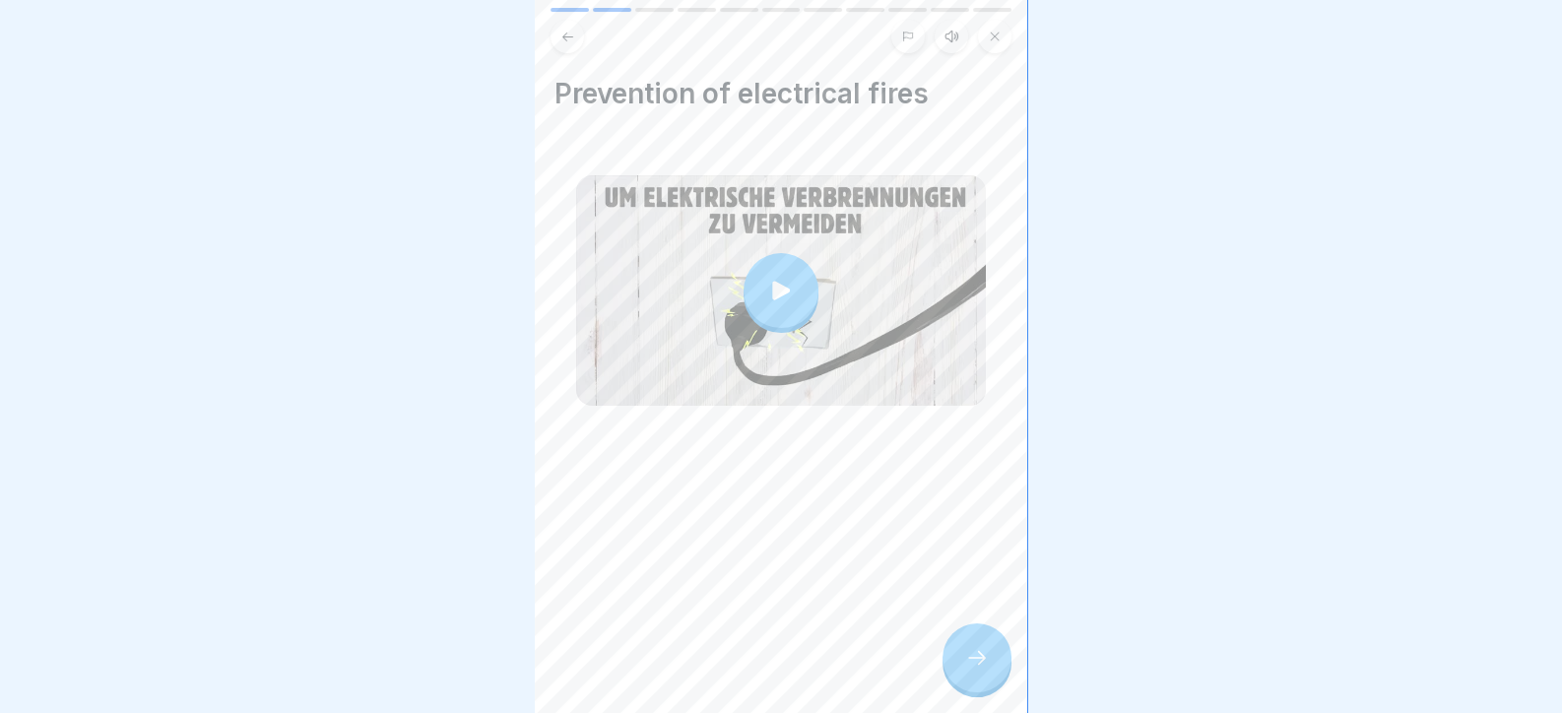
click at [982, 667] on icon at bounding box center [977, 658] width 24 height 24
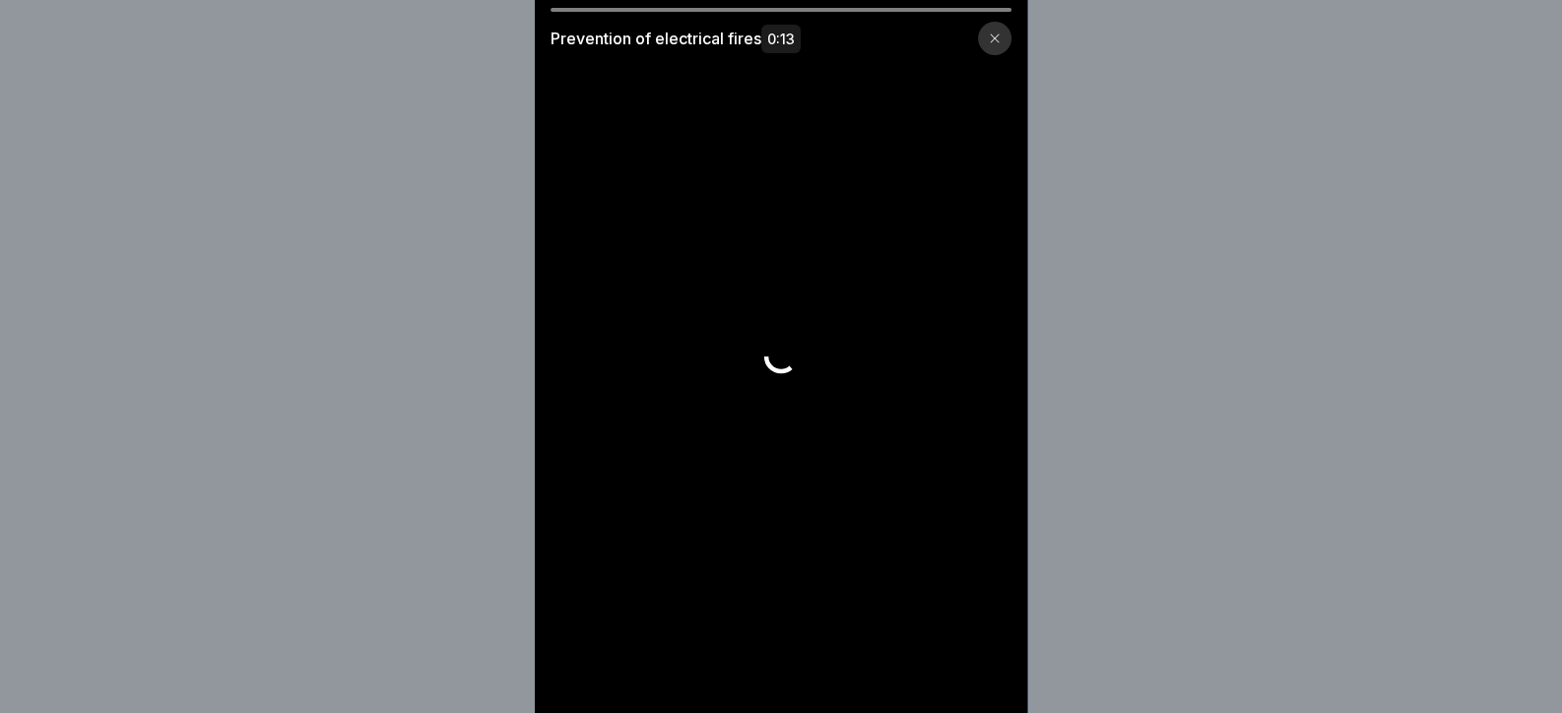
click at [982, 666] on video at bounding box center [781, 356] width 492 height 713
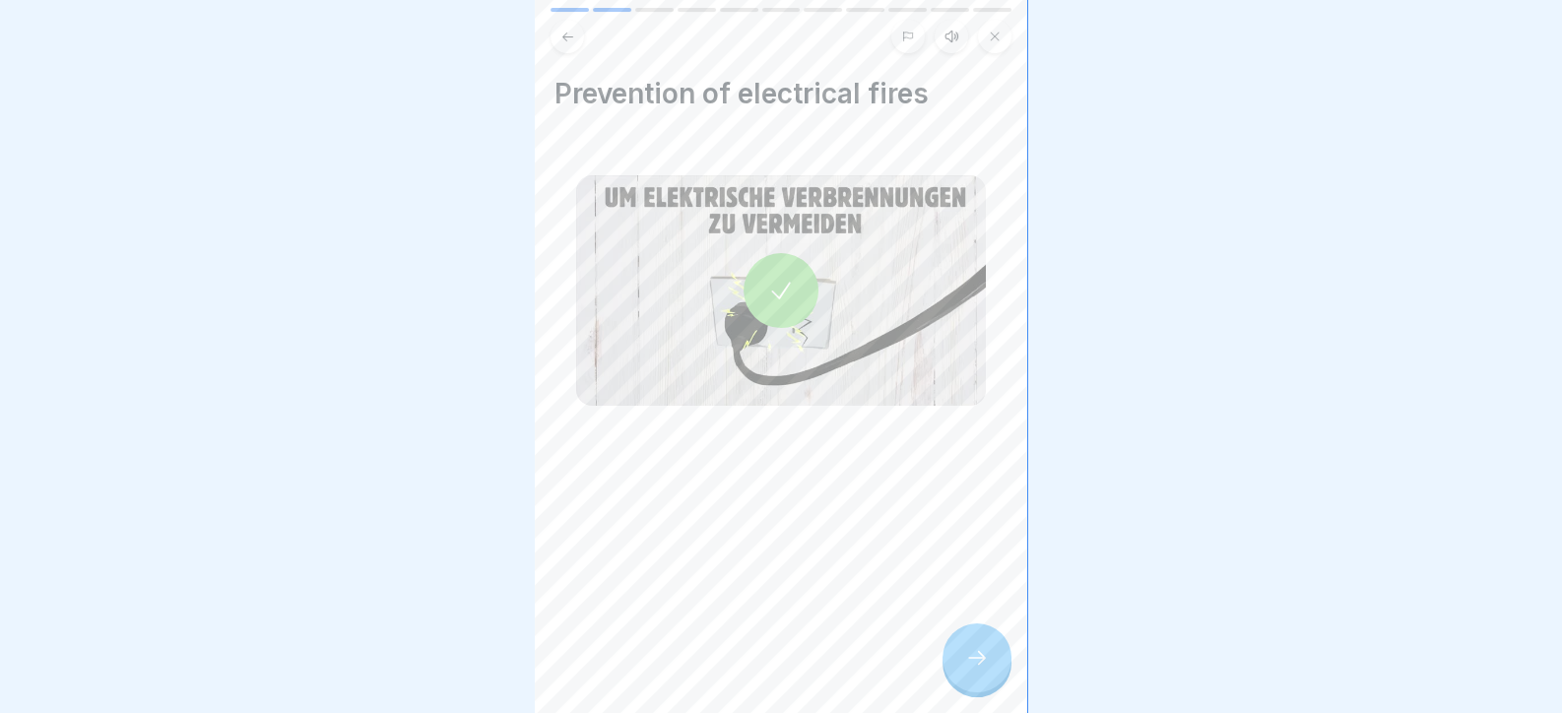
click at [987, 670] on icon at bounding box center [977, 658] width 24 height 24
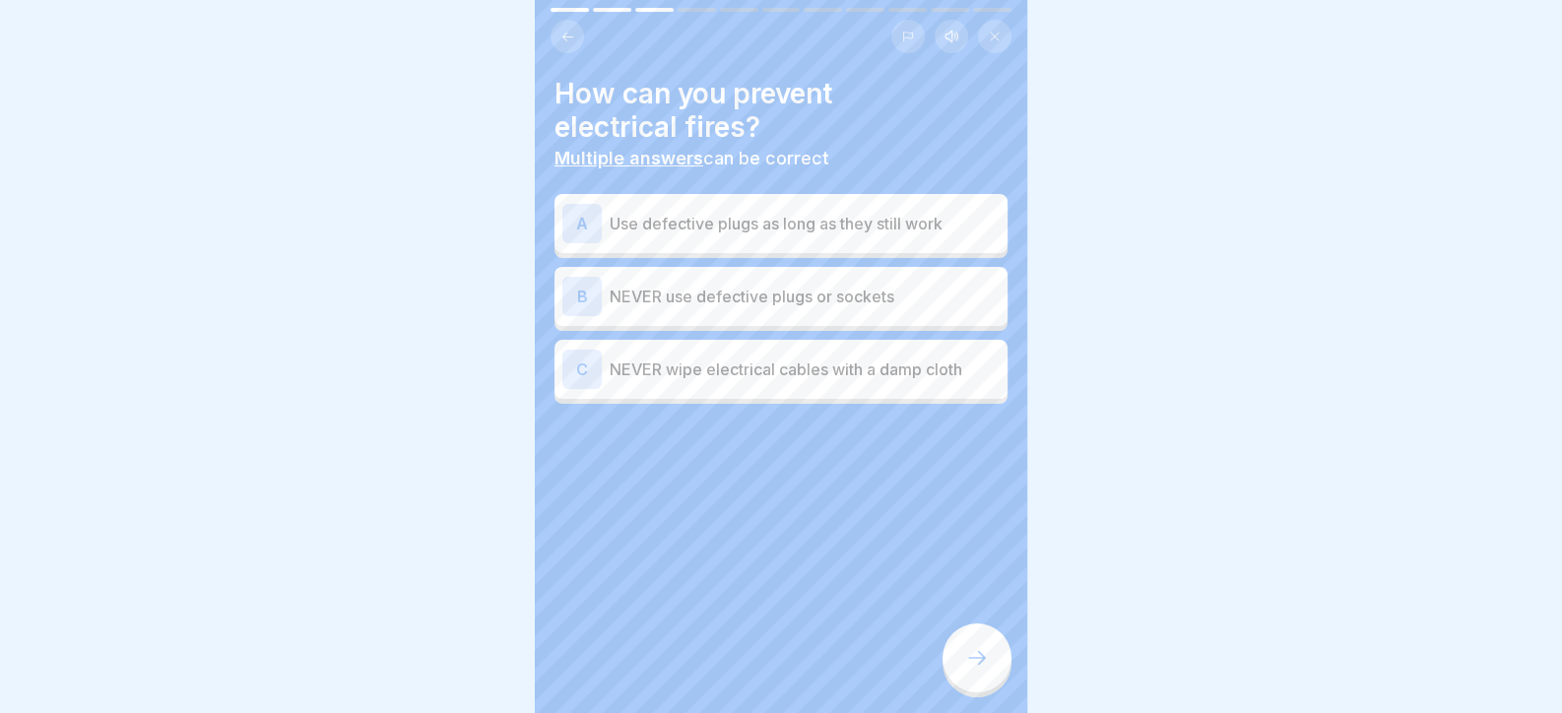
click at [752, 294] on p "NEVER use defective plugs or sockets" at bounding box center [804, 297] width 390 height 24
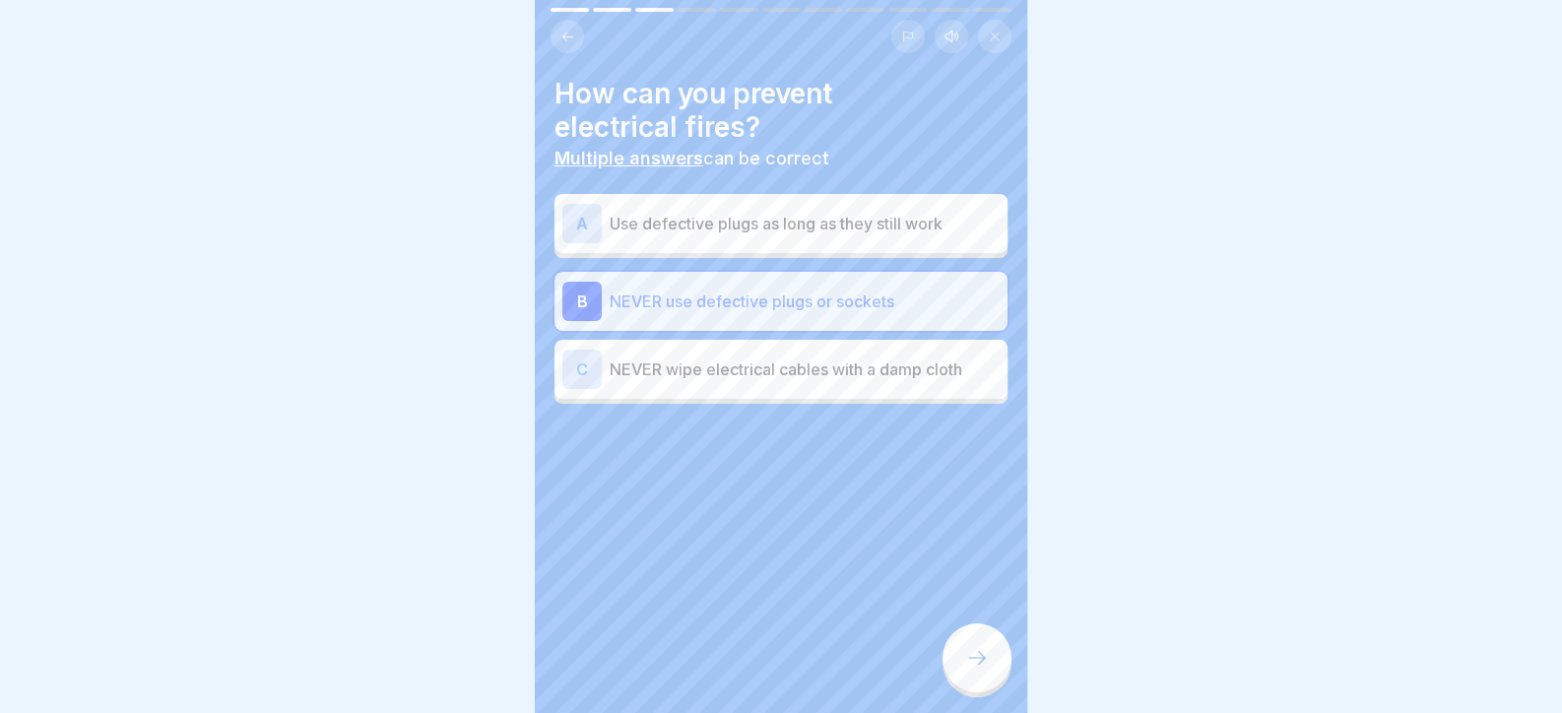
click at [835, 367] on p "NEVER wipe electrical cables with a damp cloth" at bounding box center [804, 369] width 390 height 24
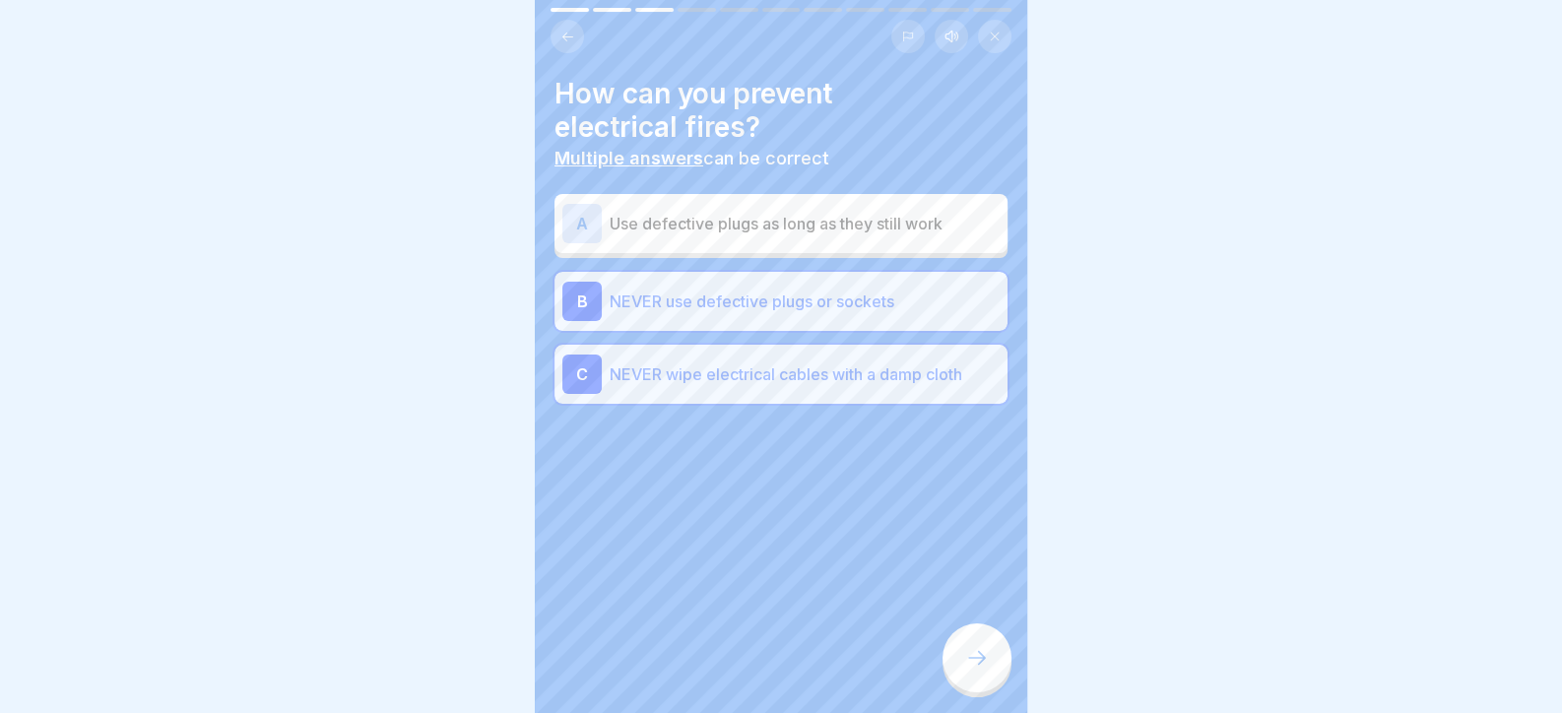
click at [977, 688] on div at bounding box center [976, 657] width 69 height 69
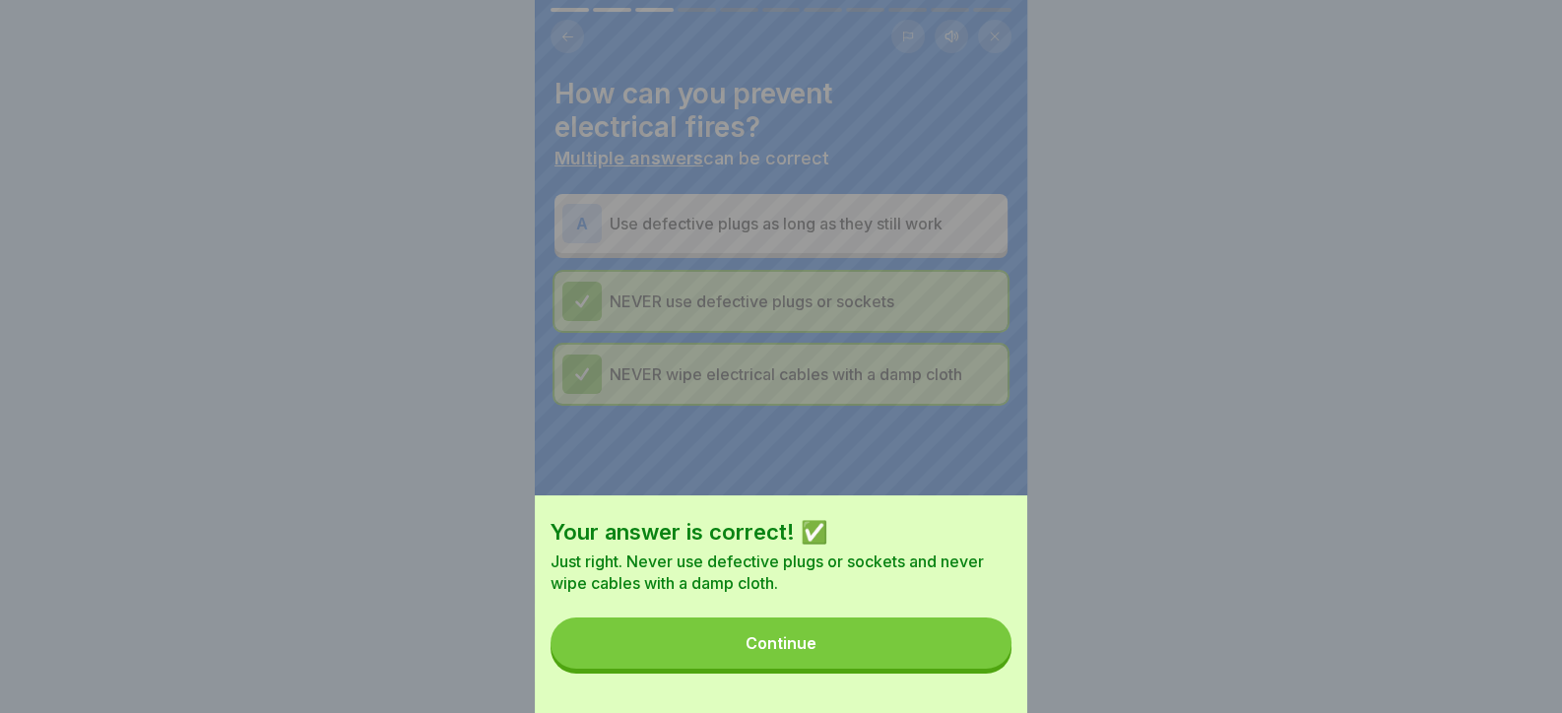
click at [978, 669] on button "Continue" at bounding box center [780, 642] width 461 height 51
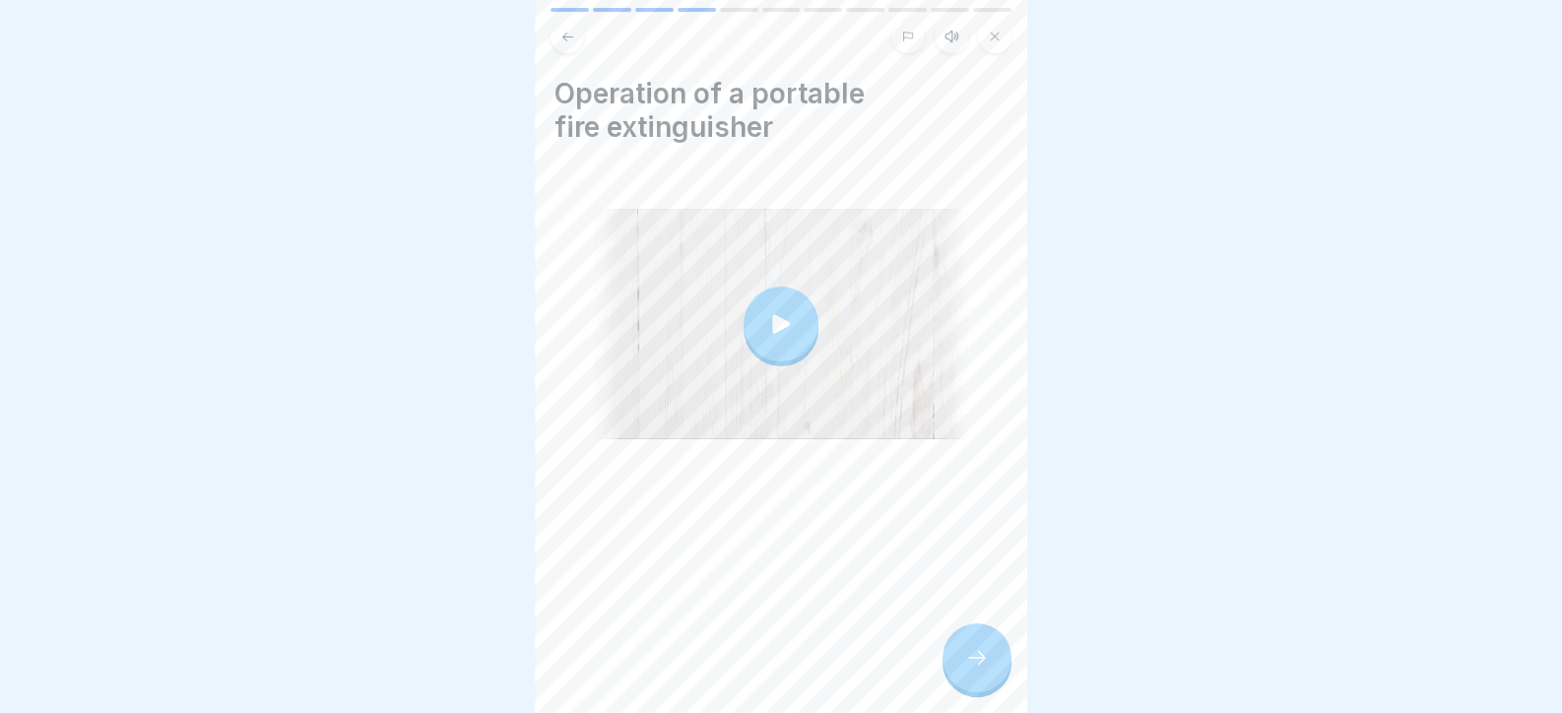
click at [980, 665] on icon at bounding box center [977, 658] width 18 height 14
click at [980, 688] on div at bounding box center [976, 657] width 69 height 69
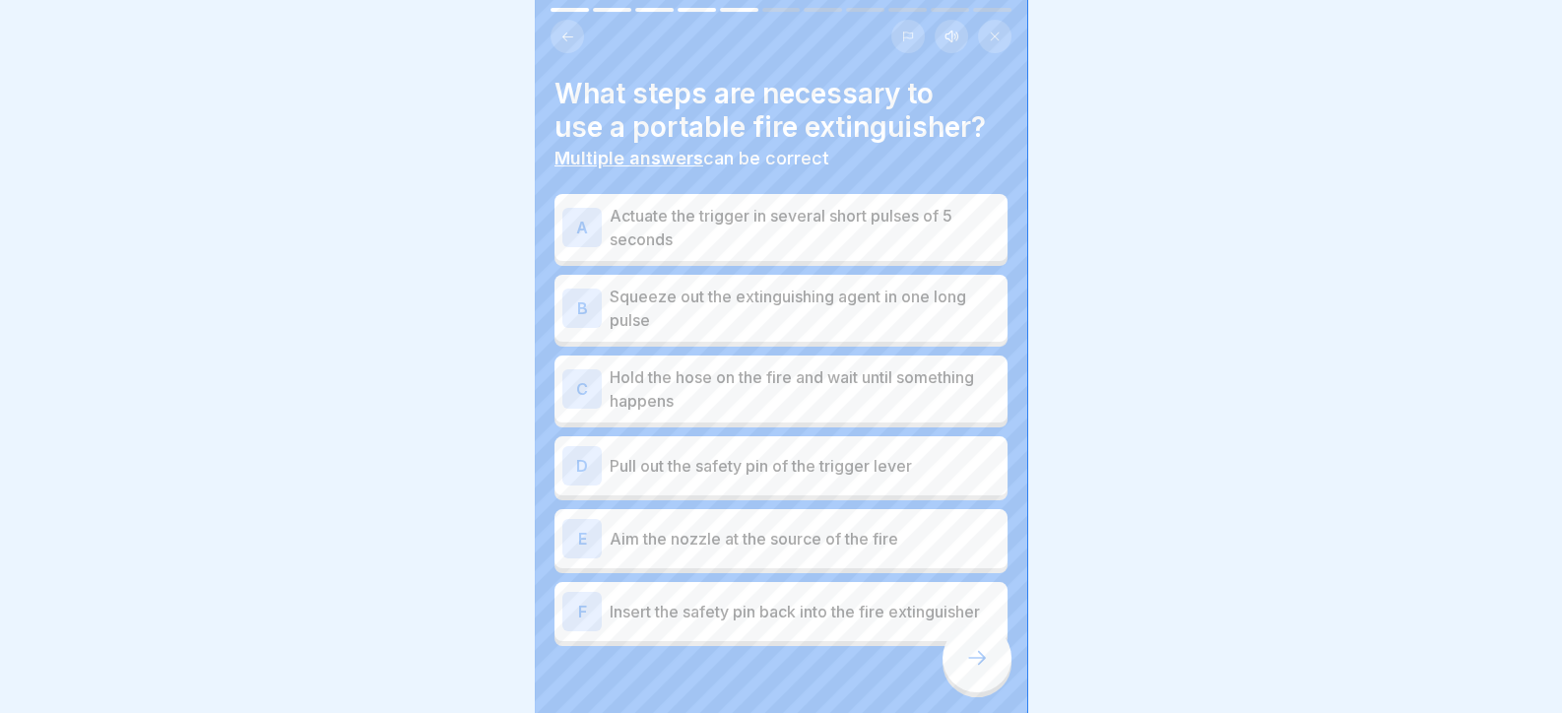
click at [748, 249] on p "Actuate the trigger in several short pulses of 5 seconds" at bounding box center [804, 227] width 390 height 47
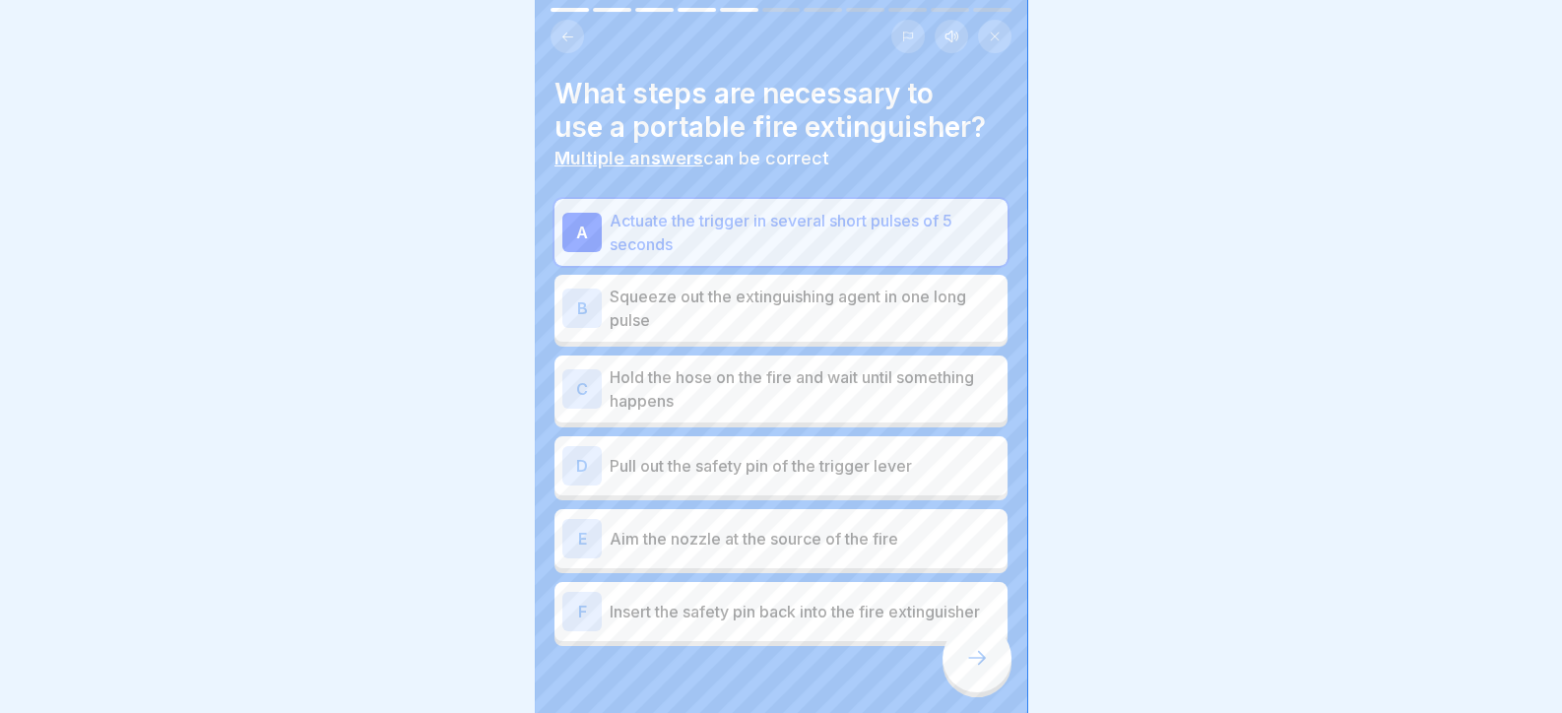
click at [773, 294] on p "Squeeze out the extinguishing agent in one long pulse" at bounding box center [804, 308] width 390 height 47
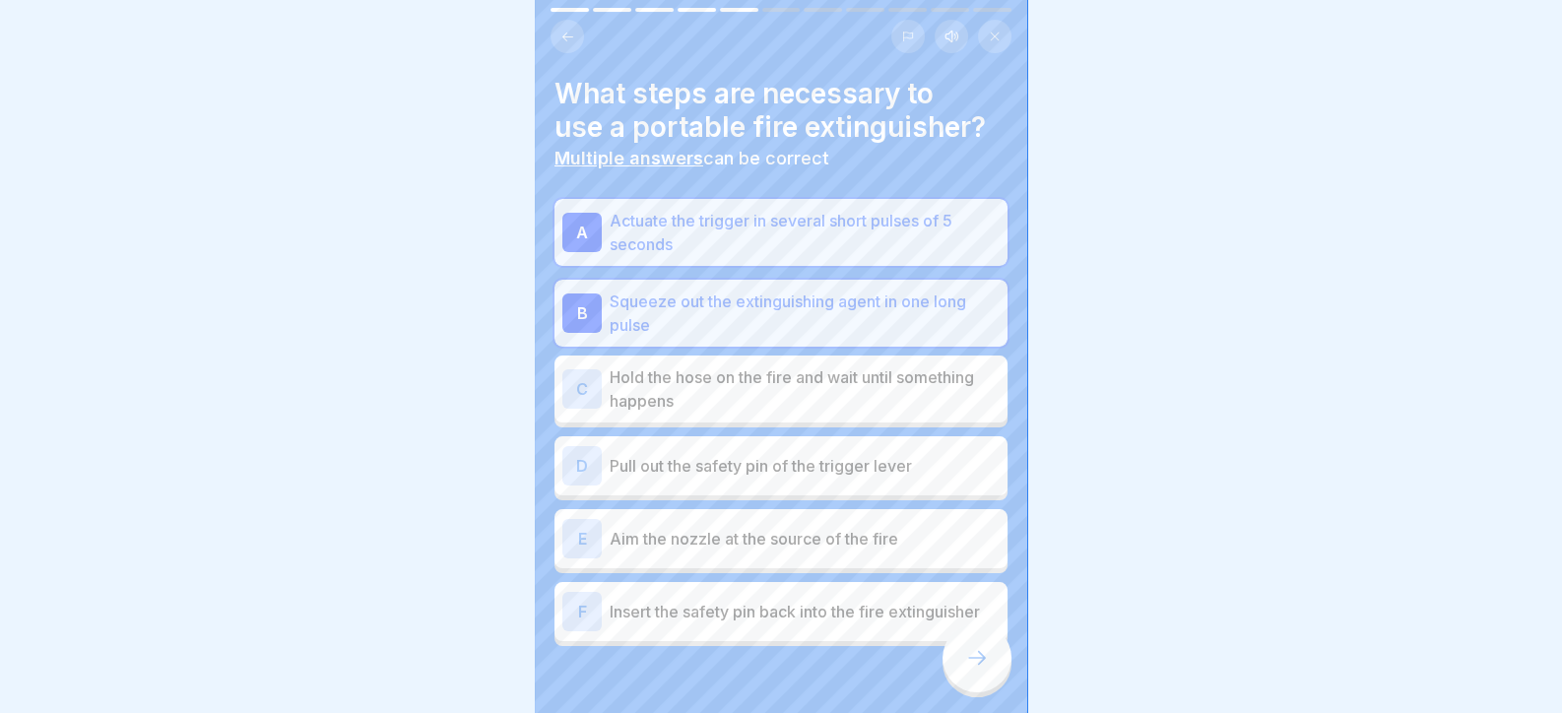
click at [787, 378] on p "Hold the hose on the fire and wait until something happens" at bounding box center [804, 388] width 390 height 47
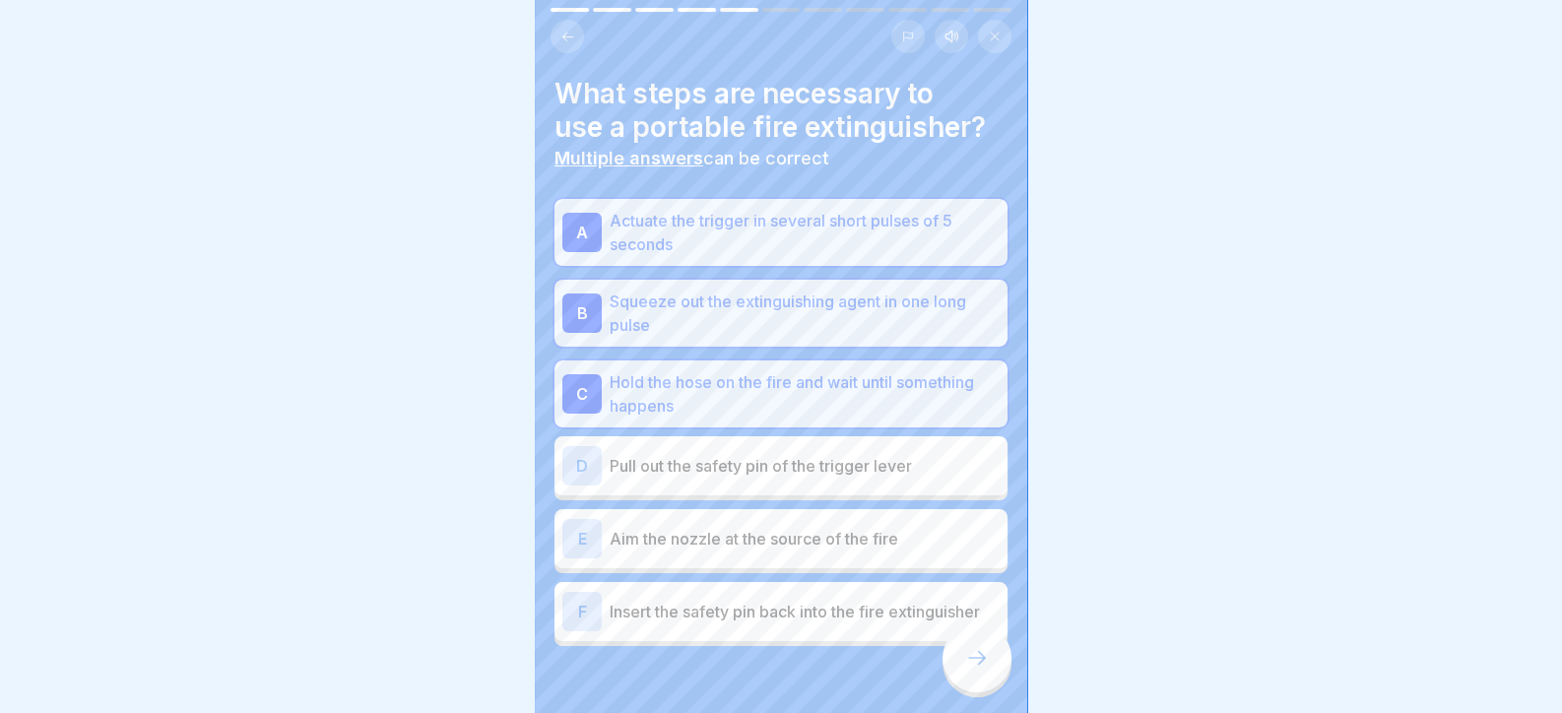
click at [801, 462] on p "Pull out the safety pin of the trigger lever" at bounding box center [804, 466] width 390 height 24
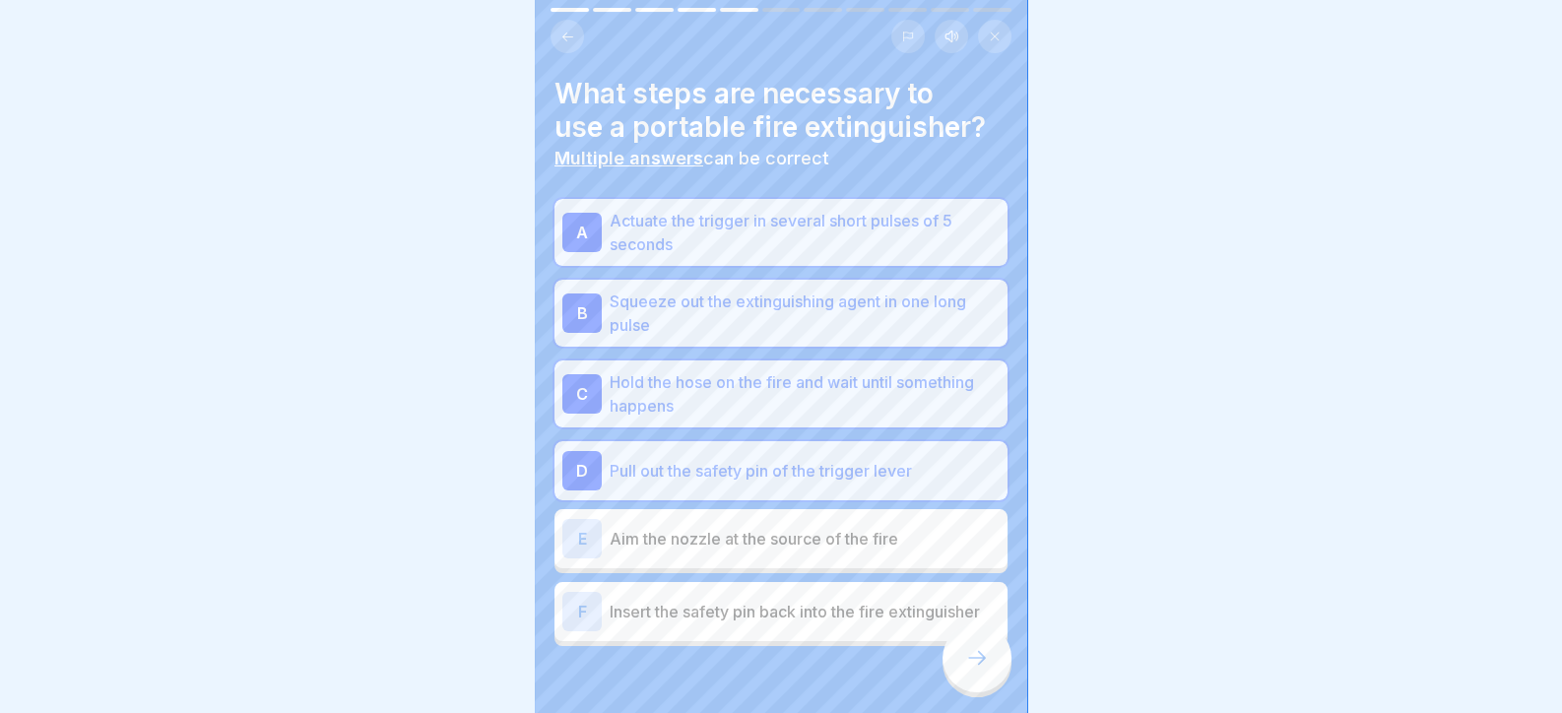
click at [818, 531] on p "Aim the nozzle at the source of the fire" at bounding box center [804, 539] width 390 height 24
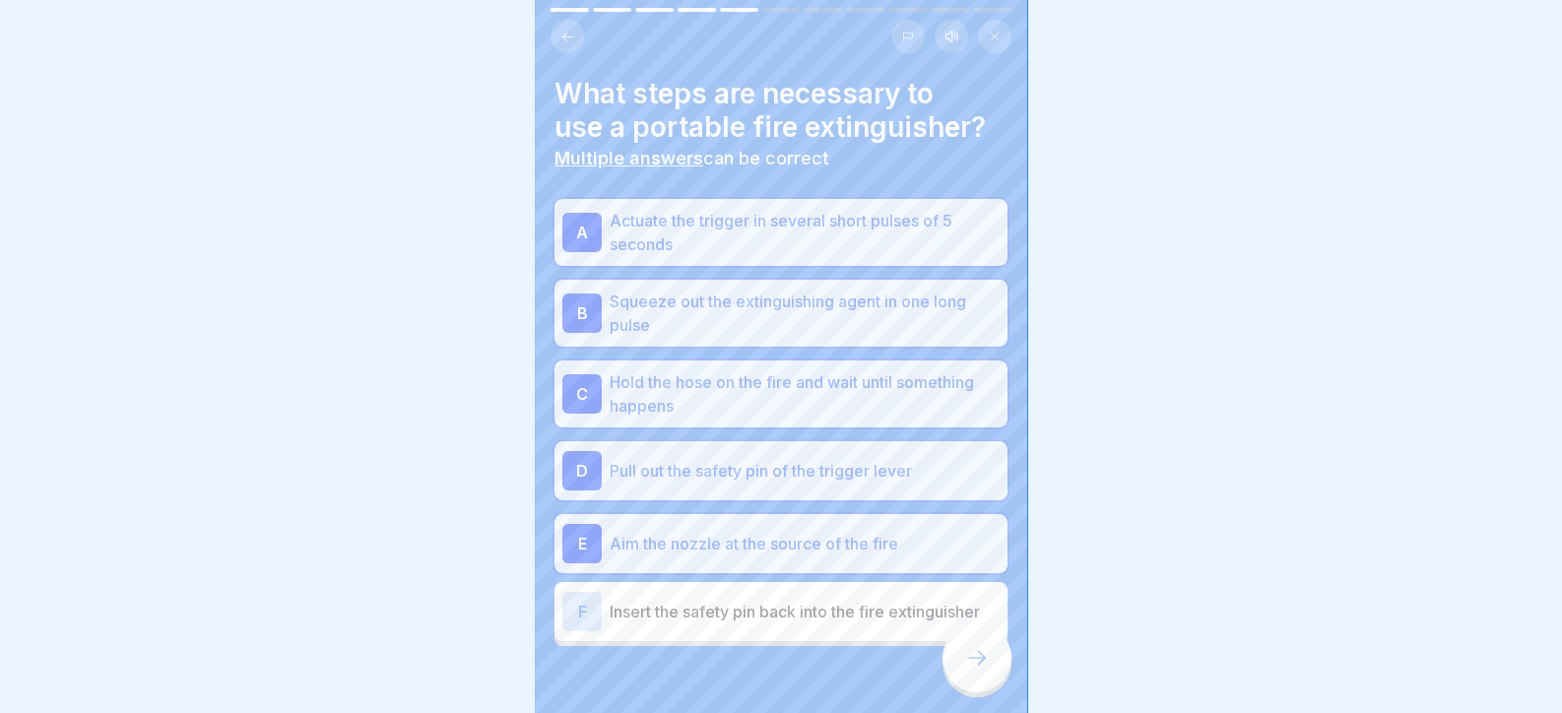
click at [824, 577] on div "A Actuate the trigger in several short pulses of 5 seconds B Squeeze out the ex…" at bounding box center [780, 422] width 453 height 447
click at [857, 605] on p "Insert the safety pin back into the fire extinguisher" at bounding box center [804, 612] width 390 height 24
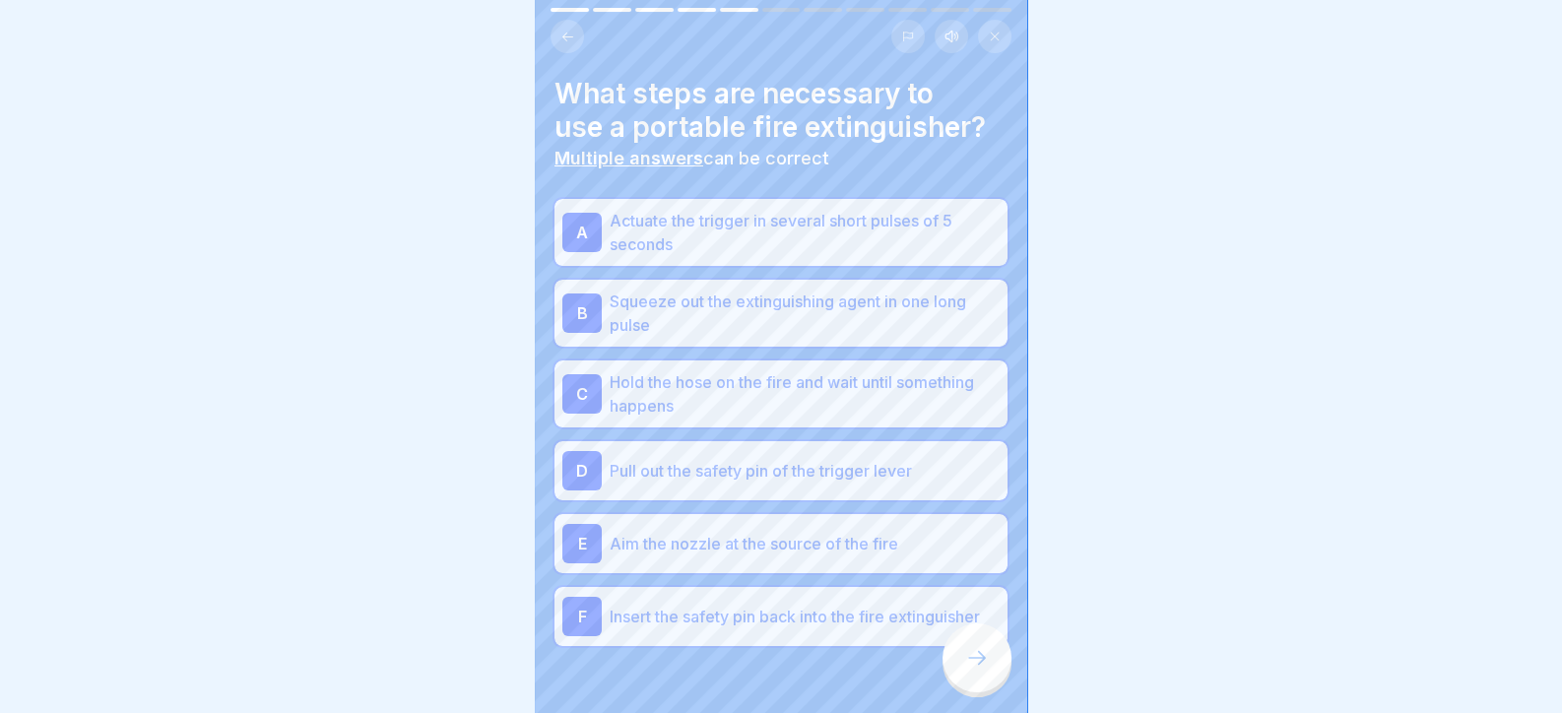
click at [957, 664] on div at bounding box center [976, 657] width 69 height 69
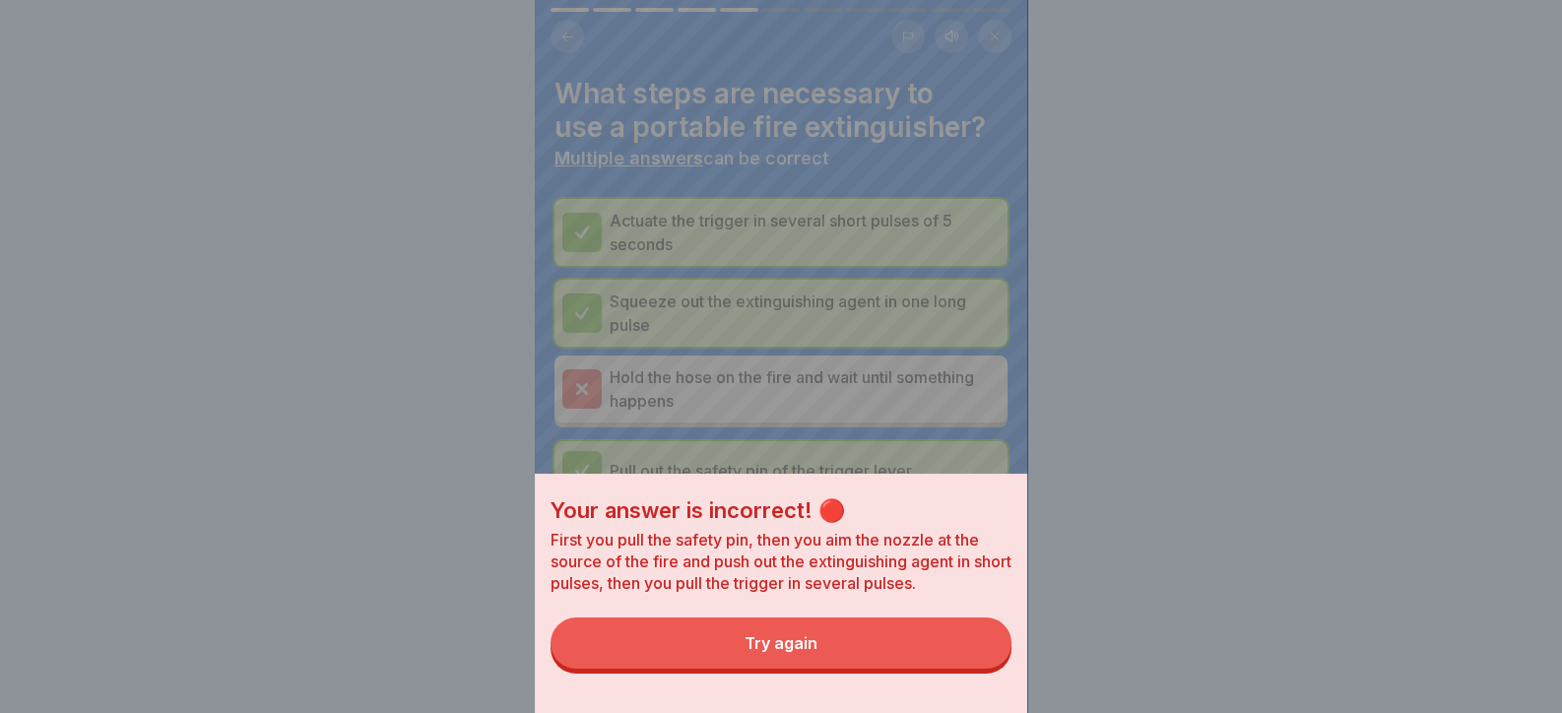
click at [977, 661] on button "Try again" at bounding box center [780, 642] width 461 height 51
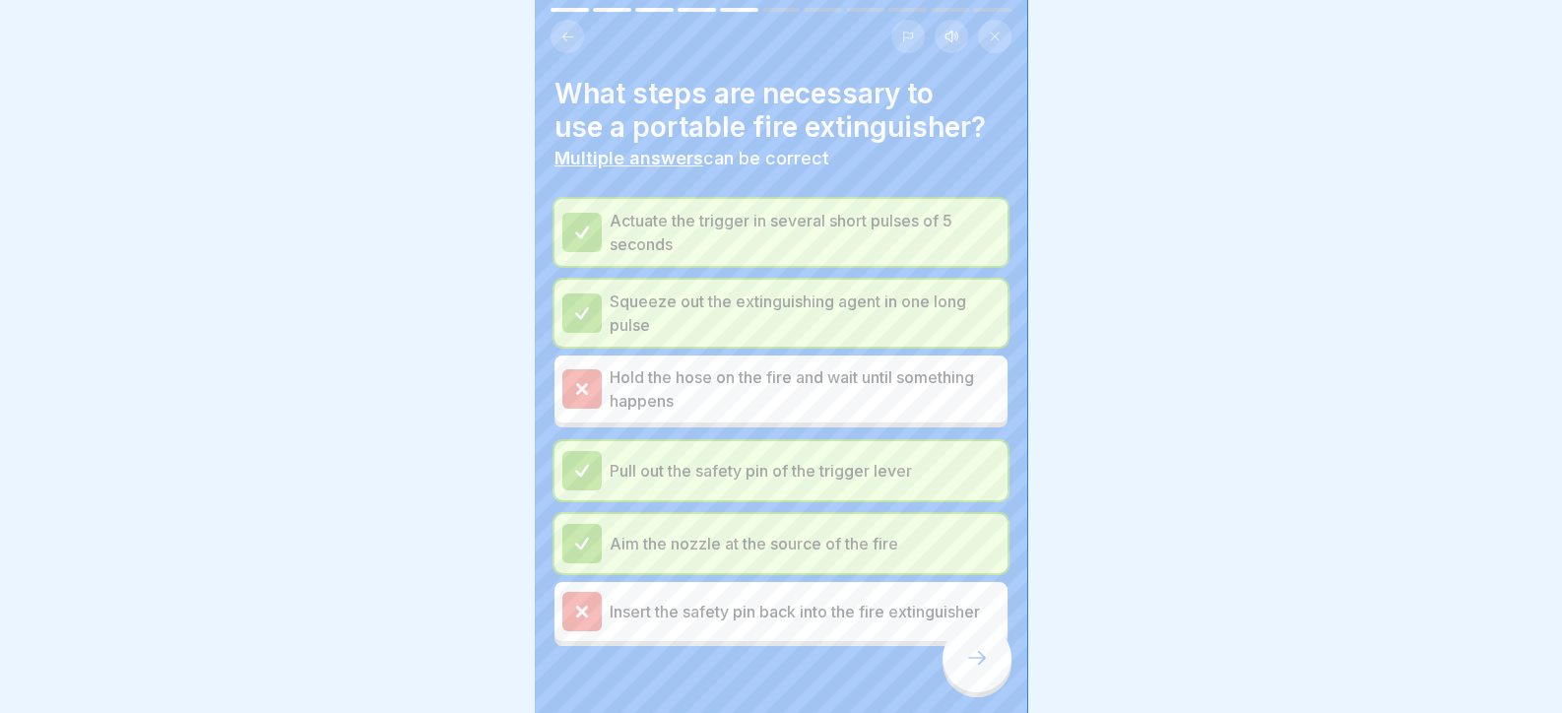
click at [977, 661] on div at bounding box center [976, 657] width 69 height 69
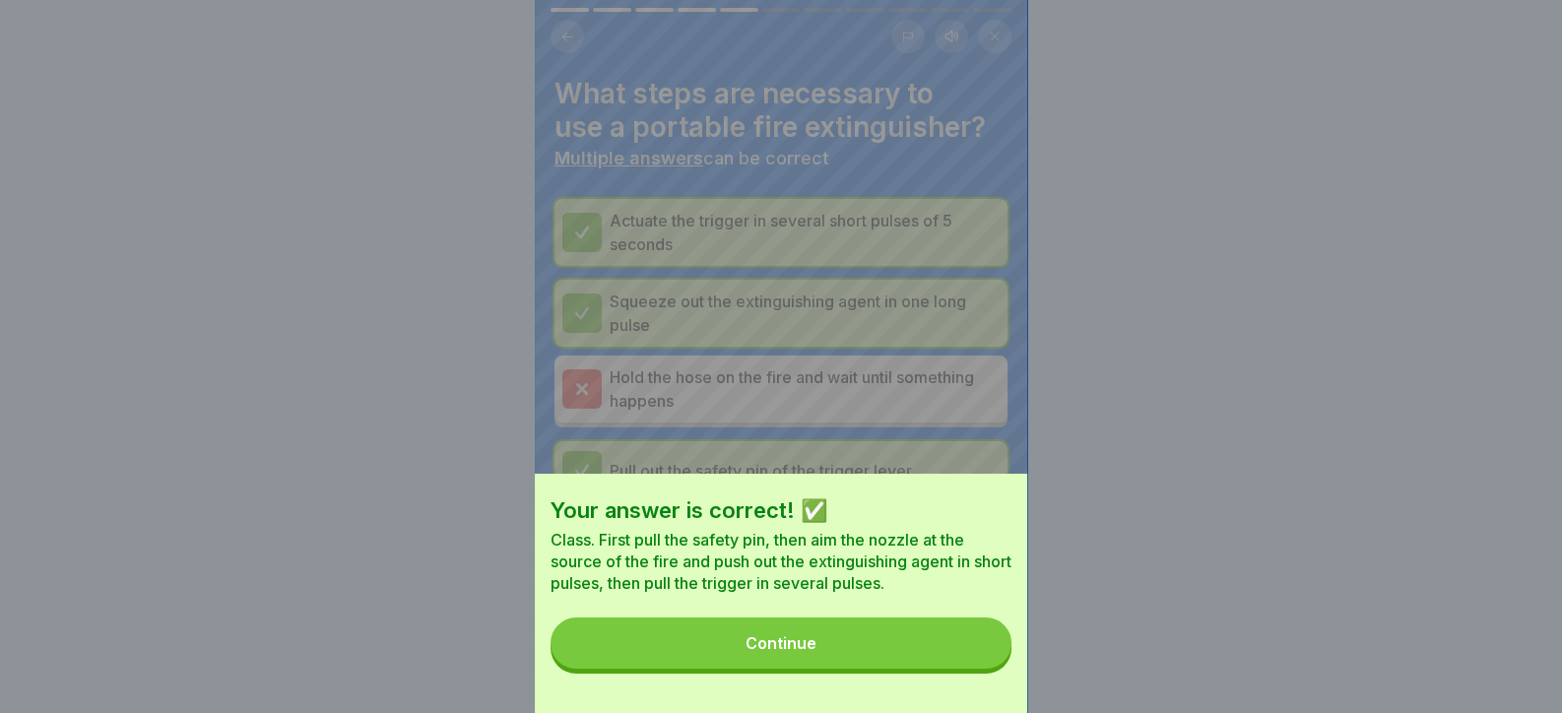
click at [973, 669] on button "Continue" at bounding box center [780, 642] width 461 height 51
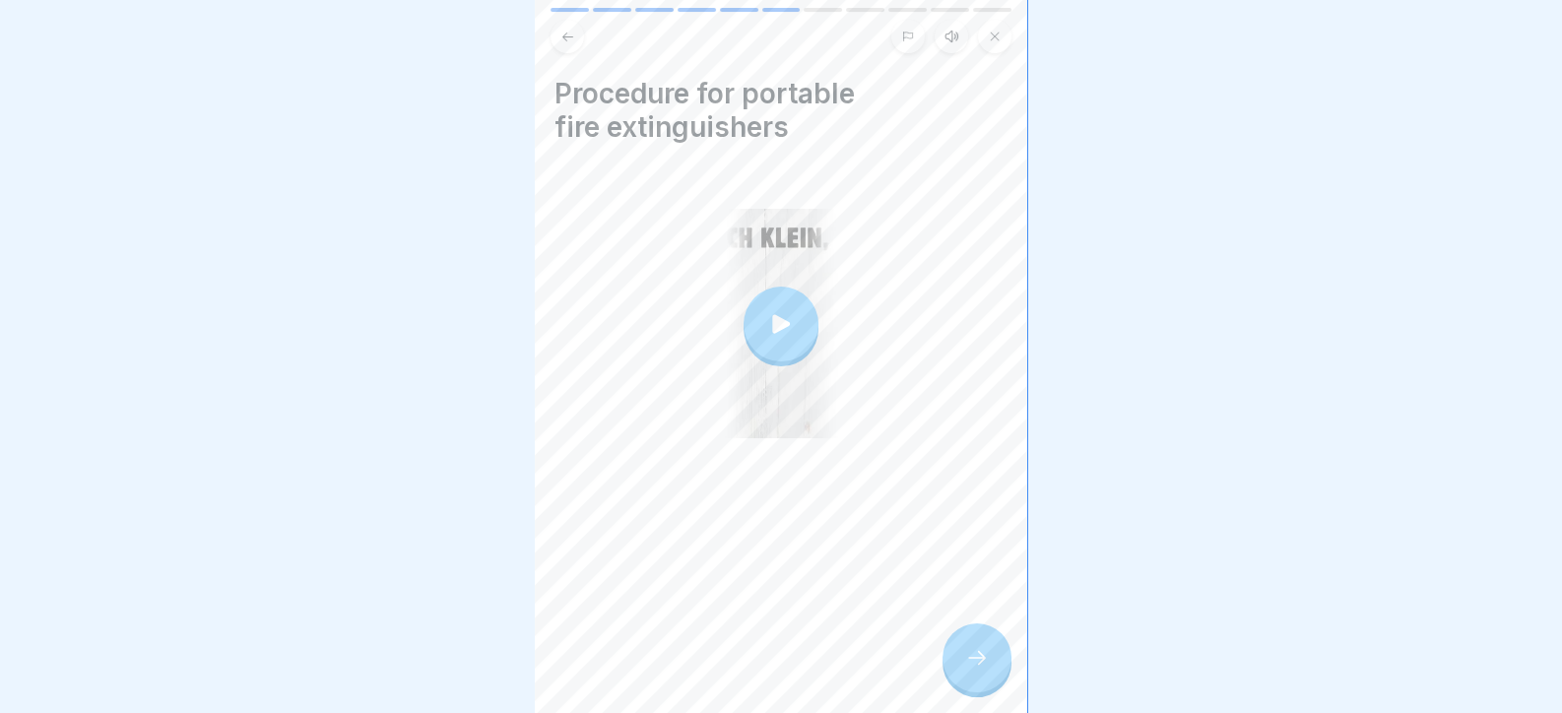
click at [973, 670] on icon at bounding box center [977, 658] width 24 height 24
click at [979, 669] on icon at bounding box center [977, 658] width 24 height 24
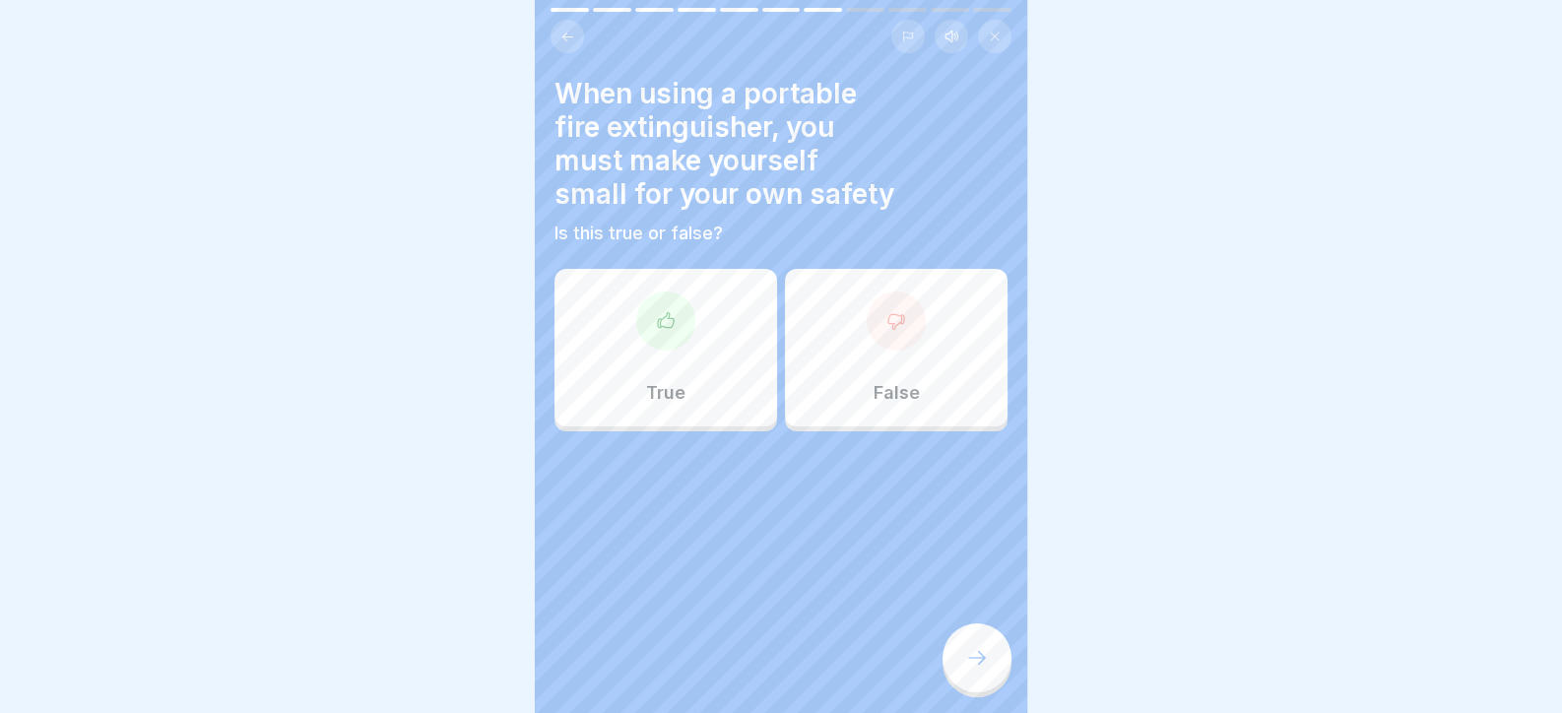
click at [977, 669] on icon at bounding box center [977, 658] width 24 height 24
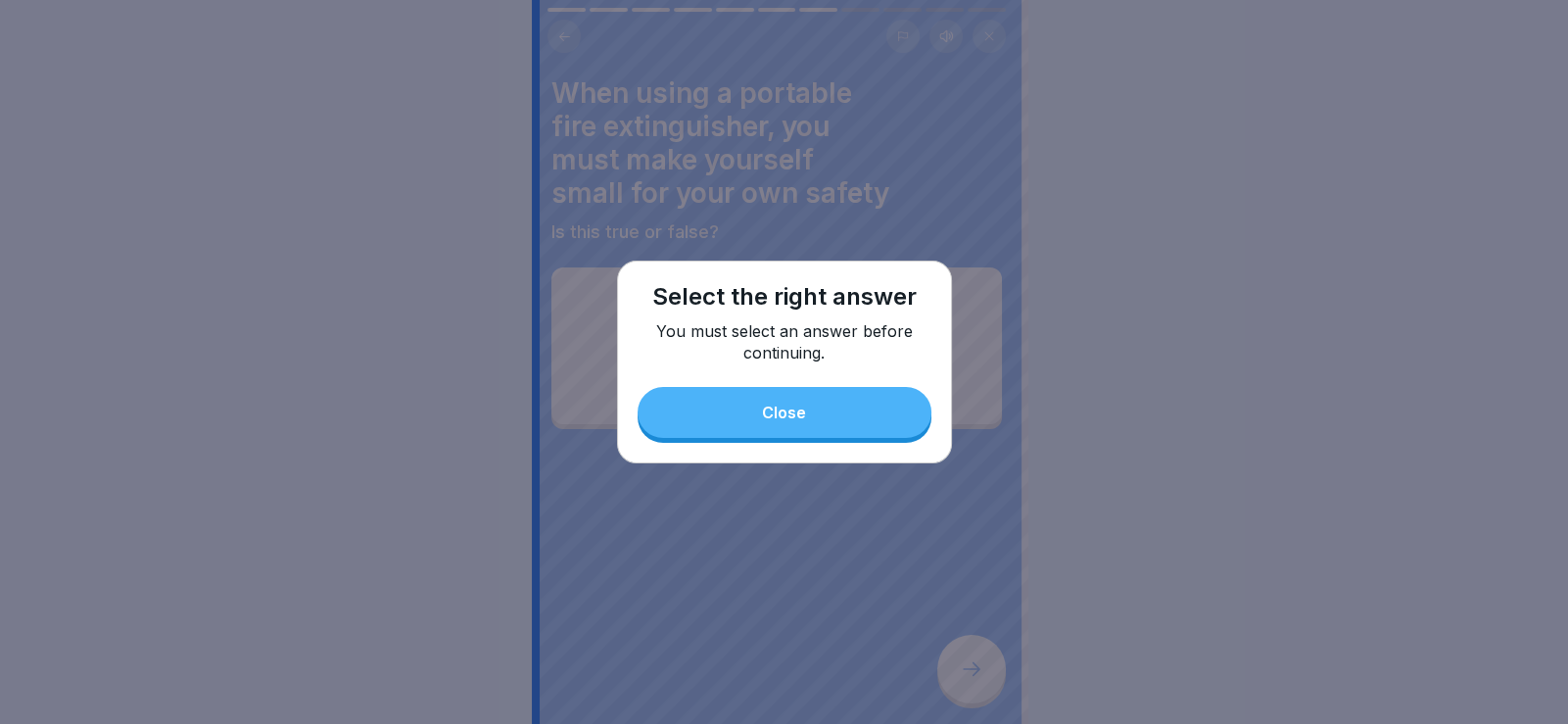
click at [804, 405] on div "Close" at bounding box center [784, 413] width 44 height 18
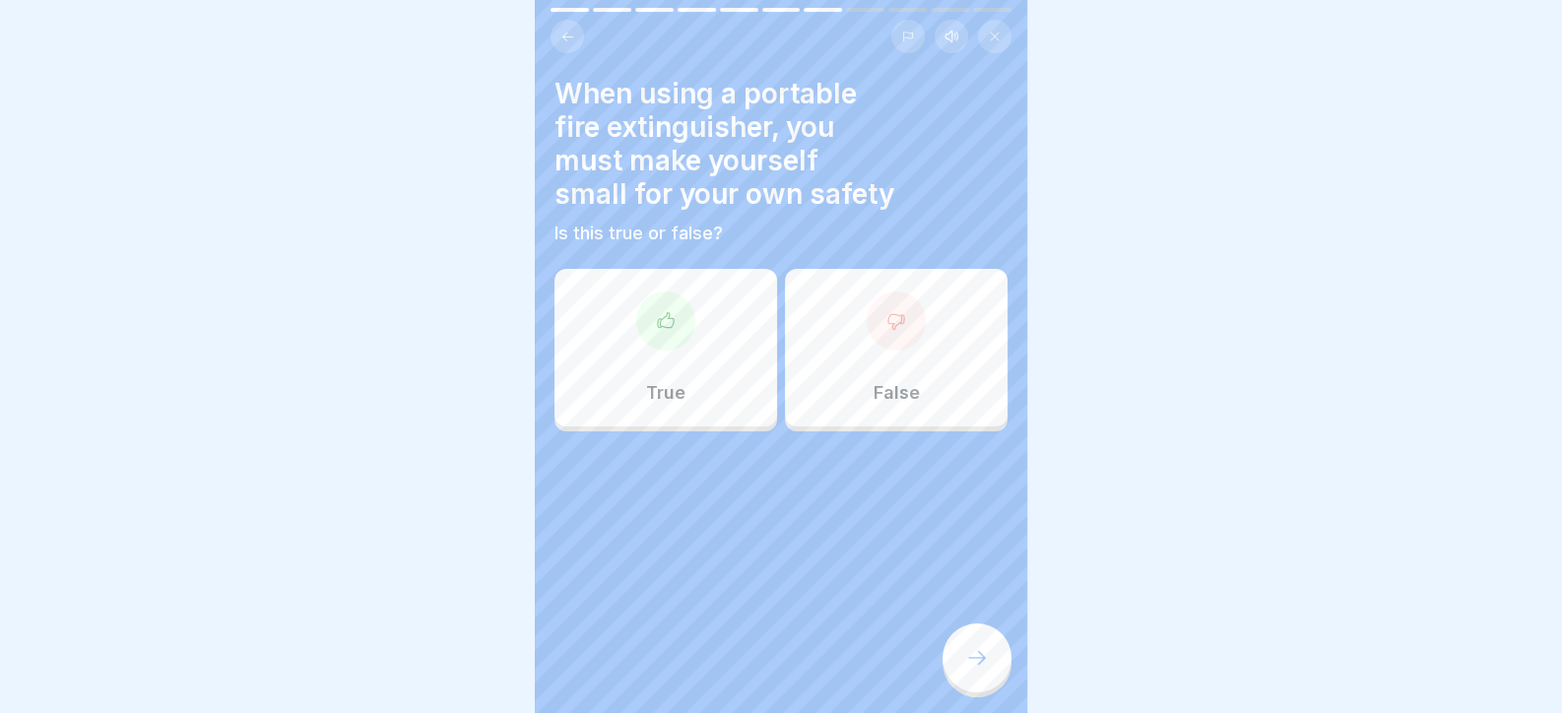
click at [701, 363] on div "True" at bounding box center [665, 348] width 223 height 158
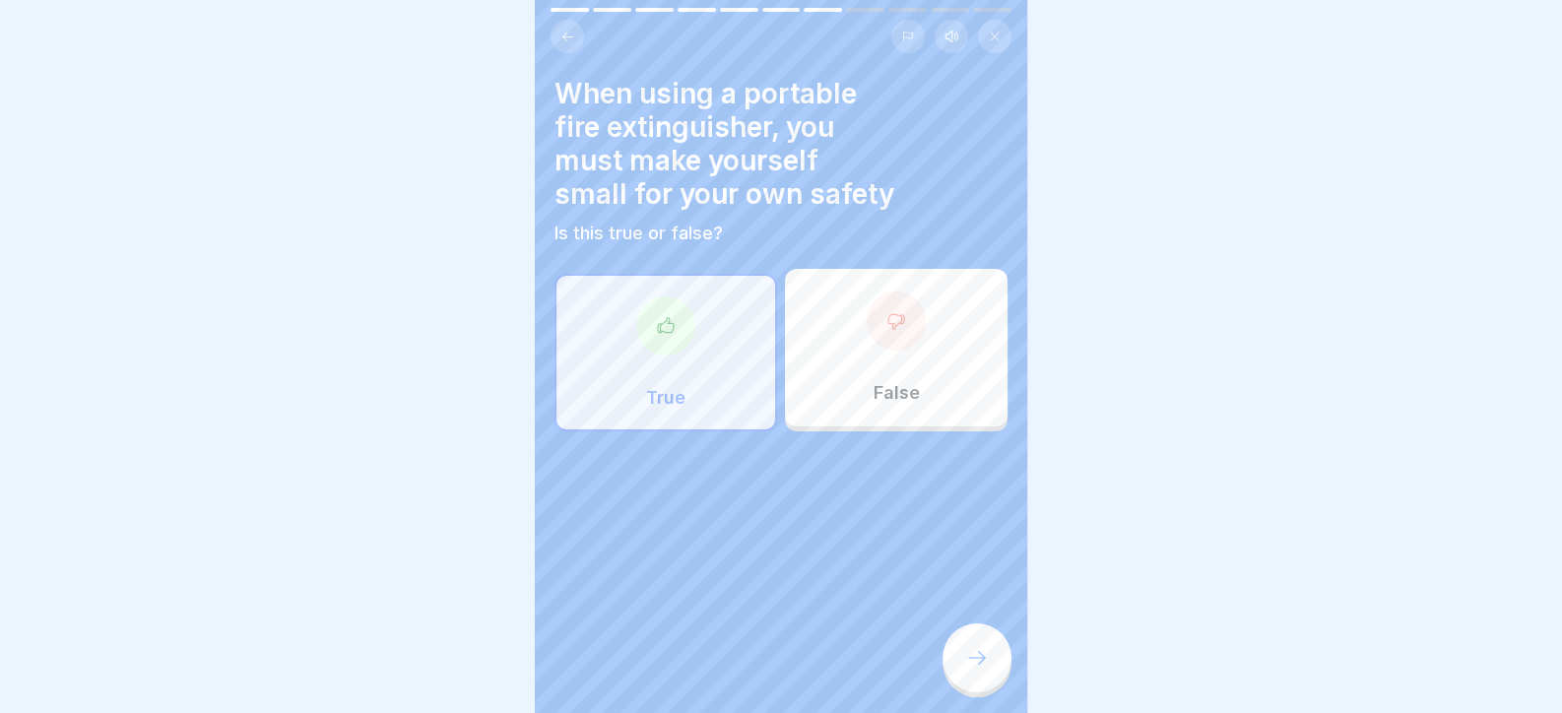
click at [980, 690] on div "Day 5 11 Steps English Listen Fires Here you will learn how to behave in the ev…" at bounding box center [781, 356] width 492 height 713
click at [979, 687] on div at bounding box center [976, 657] width 69 height 69
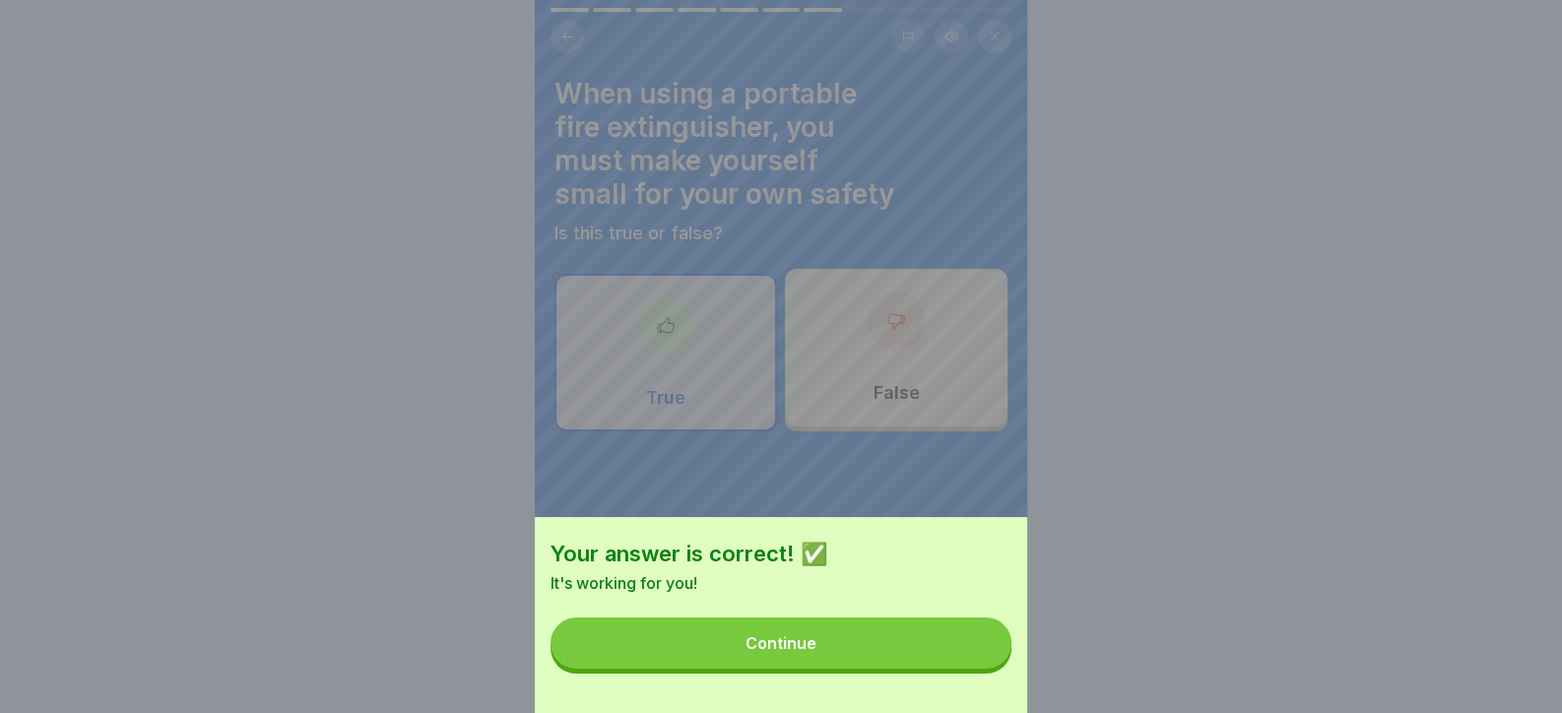
click at [957, 661] on button "Continue" at bounding box center [780, 642] width 461 height 51
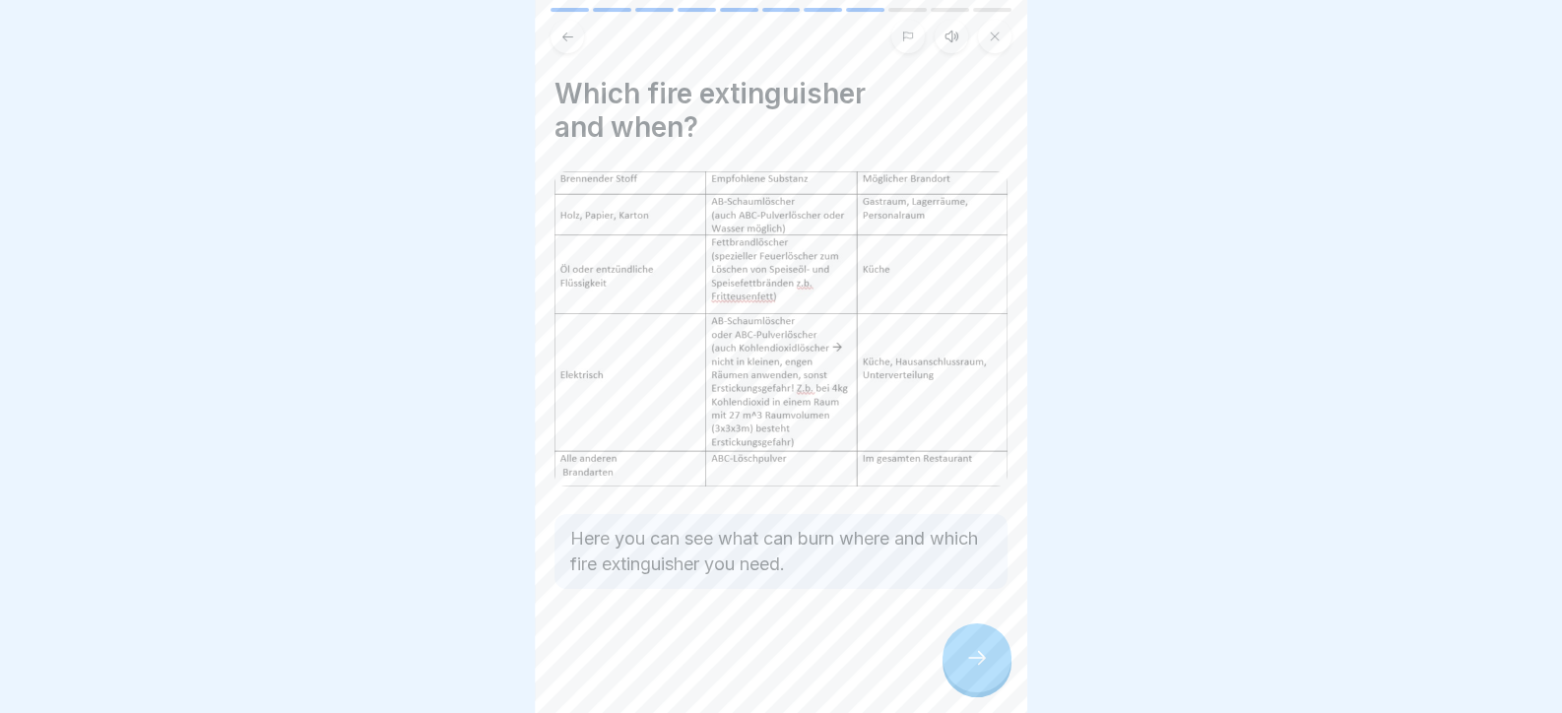
click at [979, 669] on icon at bounding box center [977, 658] width 24 height 24
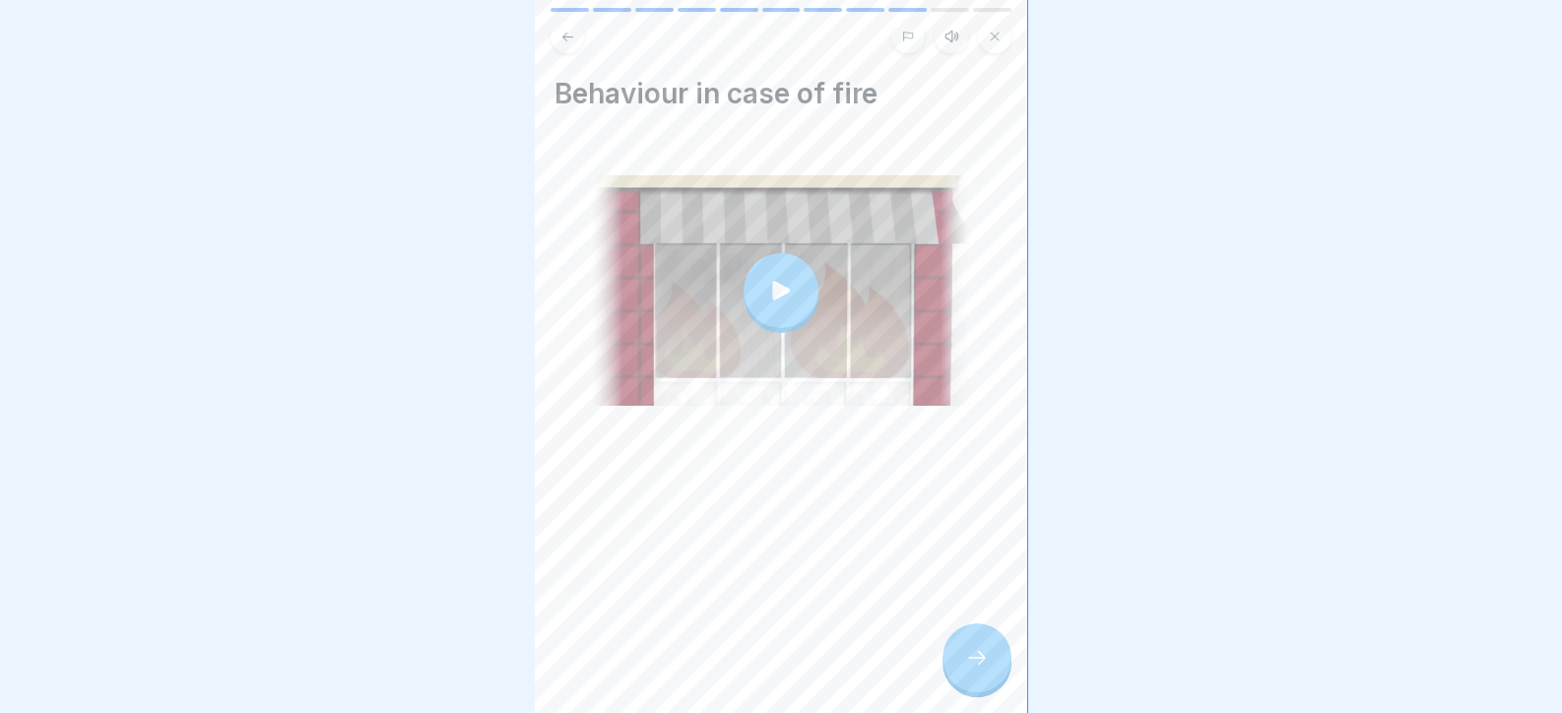
click at [979, 669] on icon at bounding box center [977, 658] width 24 height 24
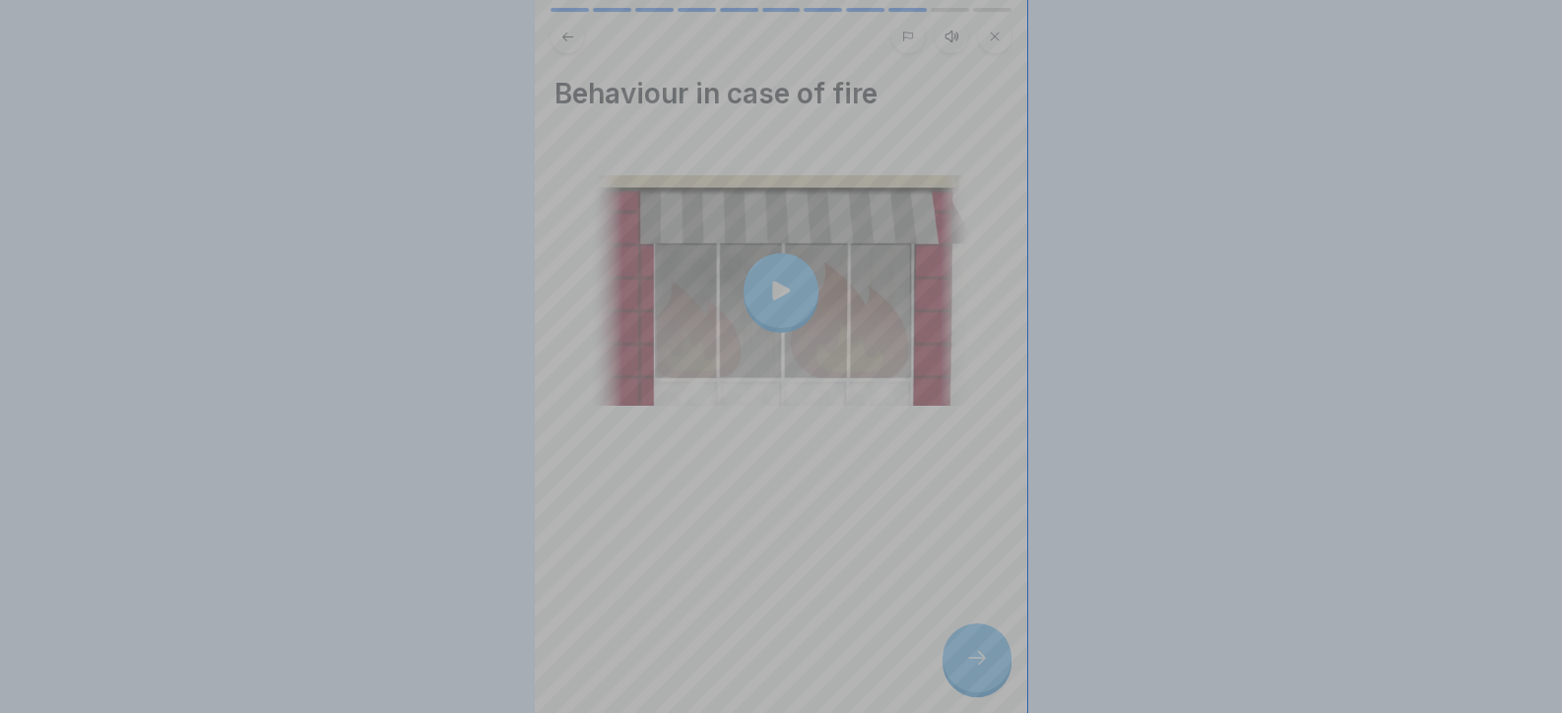
click at [979, 669] on video at bounding box center [781, 356] width 492 height 713
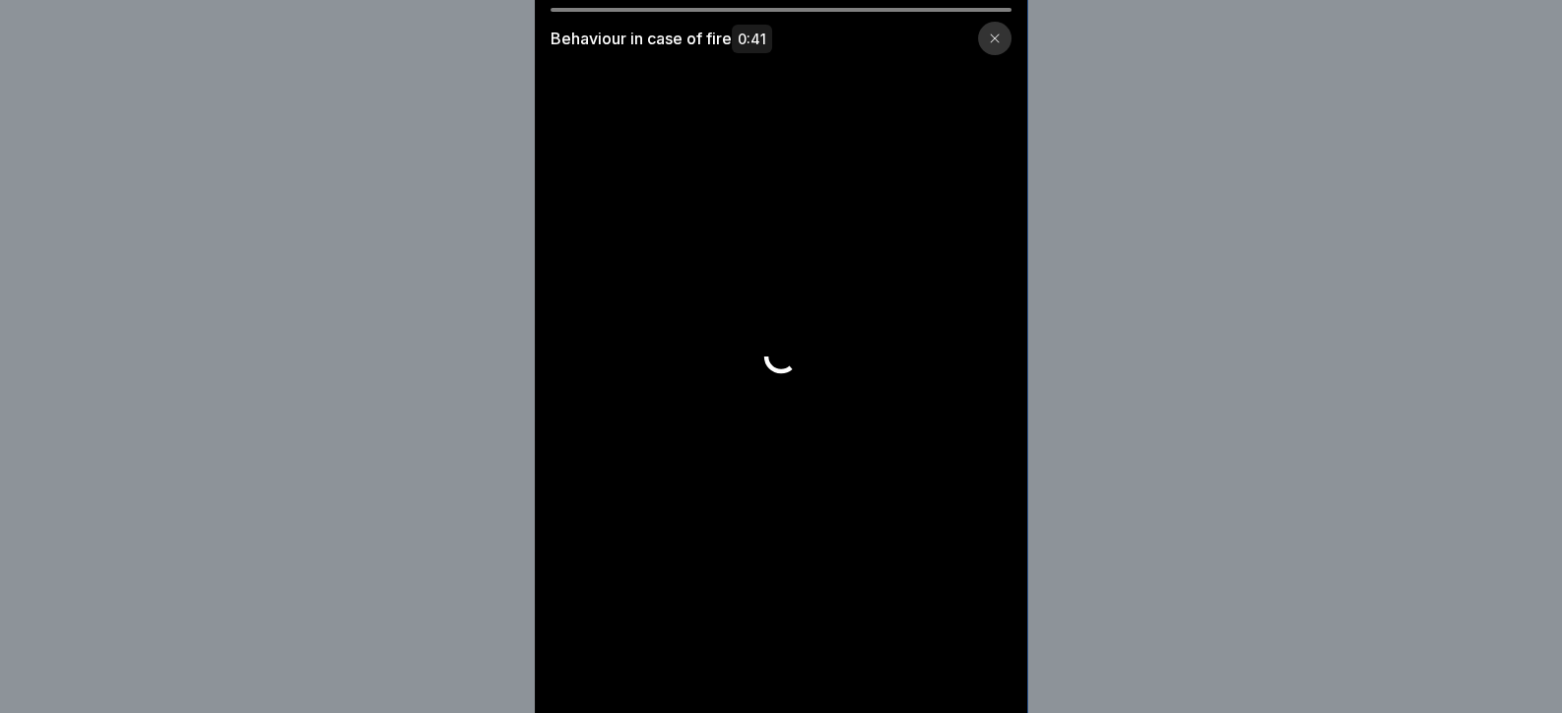
click at [979, 669] on video at bounding box center [781, 356] width 492 height 713
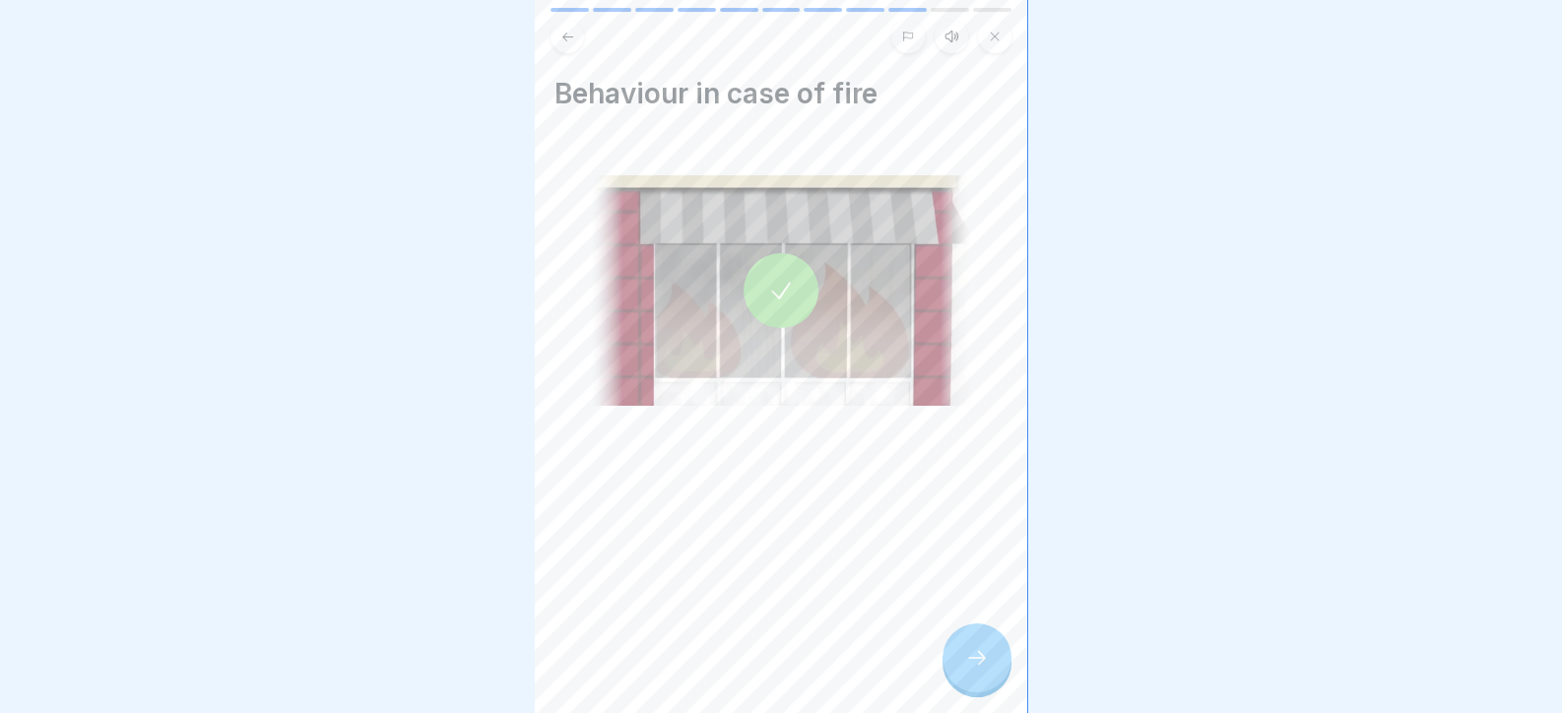
click at [991, 671] on div at bounding box center [976, 657] width 69 height 69
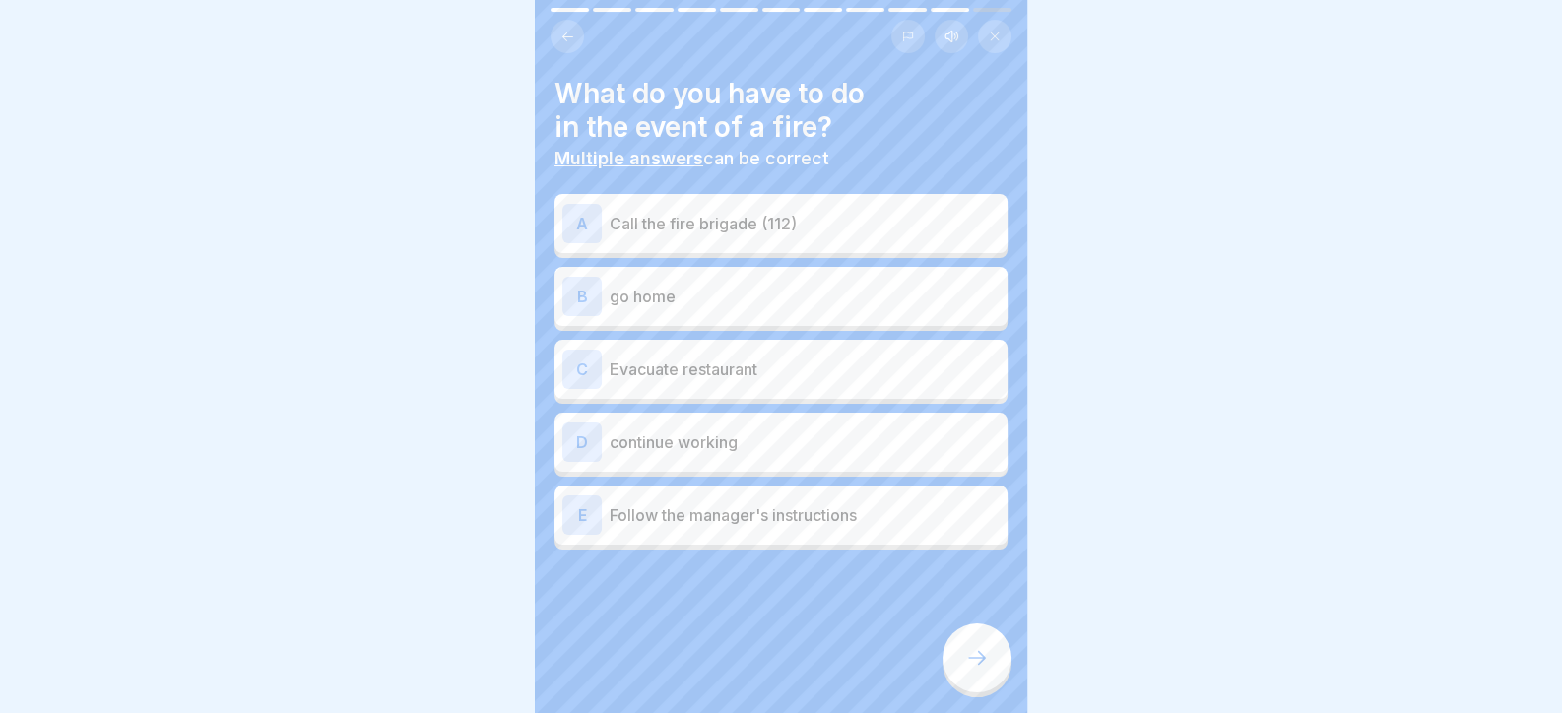
click at [989, 671] on div at bounding box center [976, 657] width 69 height 69
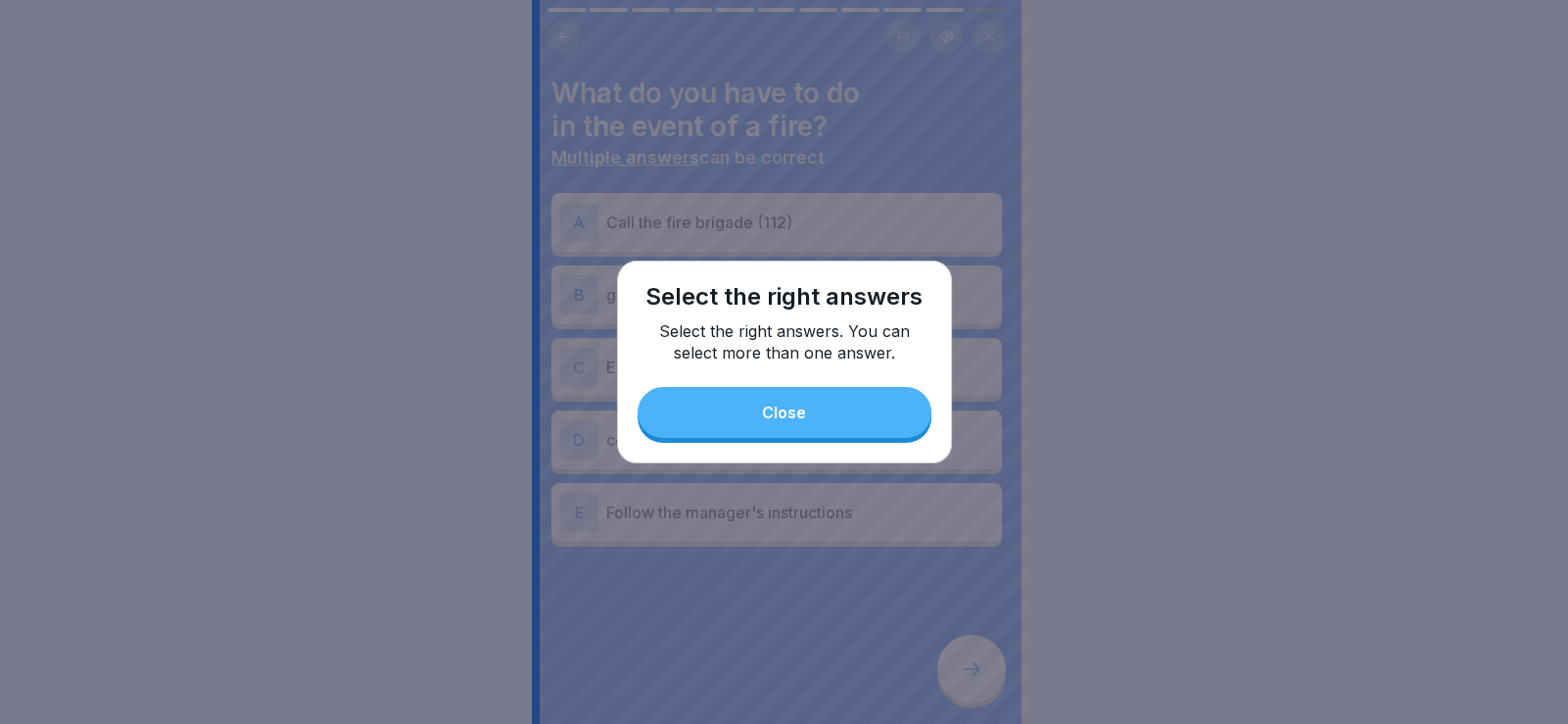
drag, startPoint x: 753, startPoint y: 352, endPoint x: 779, endPoint y: 428, distance: 80.3
click at [757, 355] on p "Select the right answers. You can select more than one answer." at bounding box center [784, 341] width 294 height 43
click at [779, 429] on button "Close" at bounding box center [784, 412] width 294 height 51
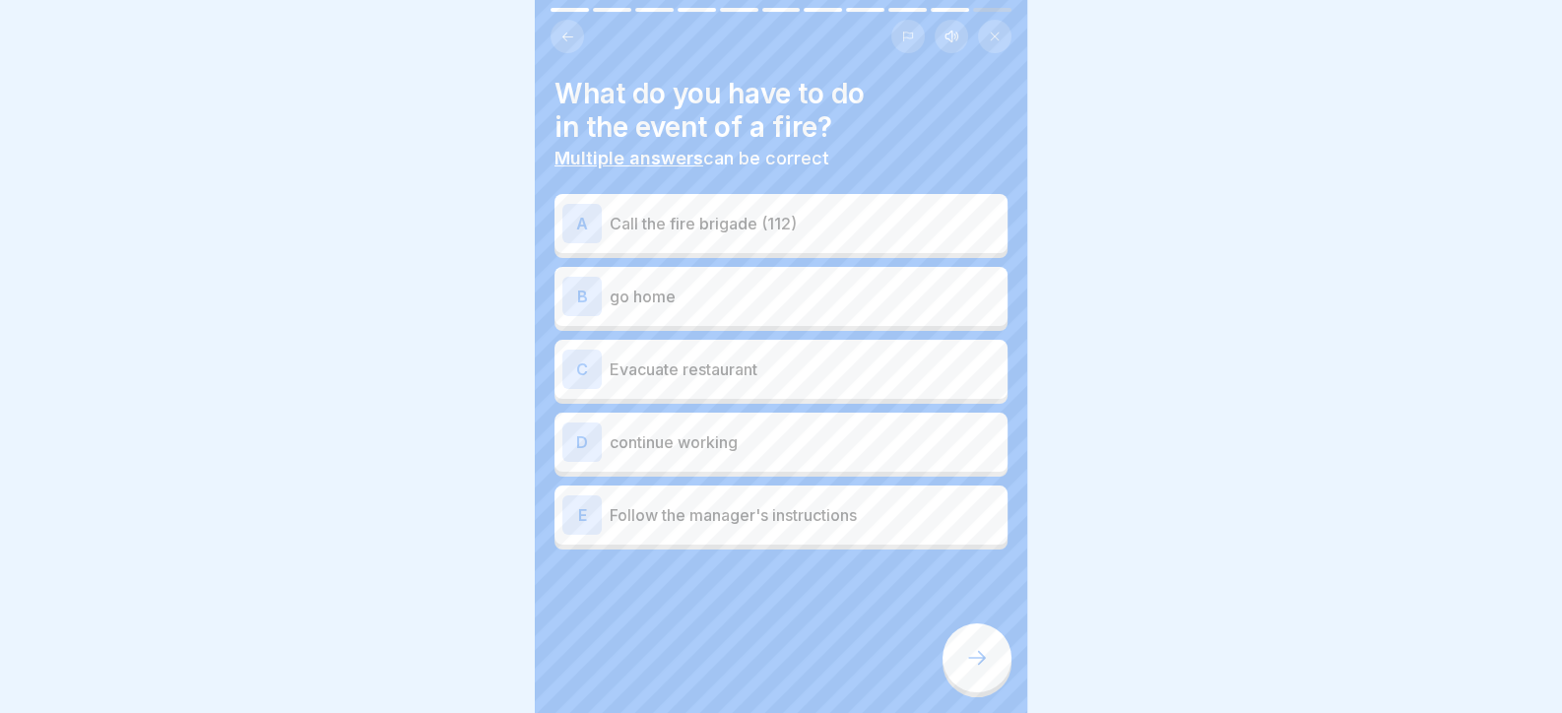
click at [685, 244] on div "A Call the fire brigade (112)" at bounding box center [780, 223] width 453 height 59
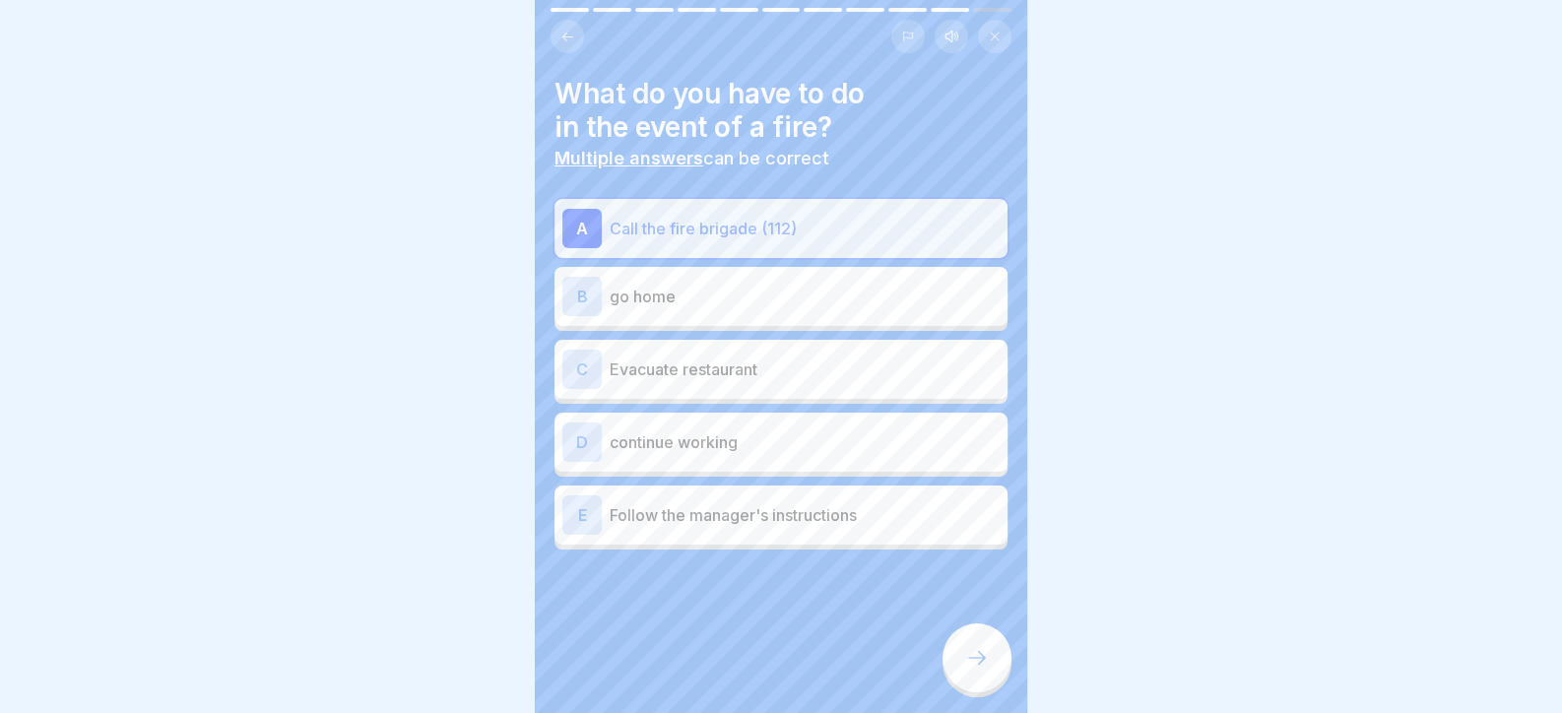
click at [729, 375] on p "Evacuate restaurant" at bounding box center [804, 369] width 390 height 24
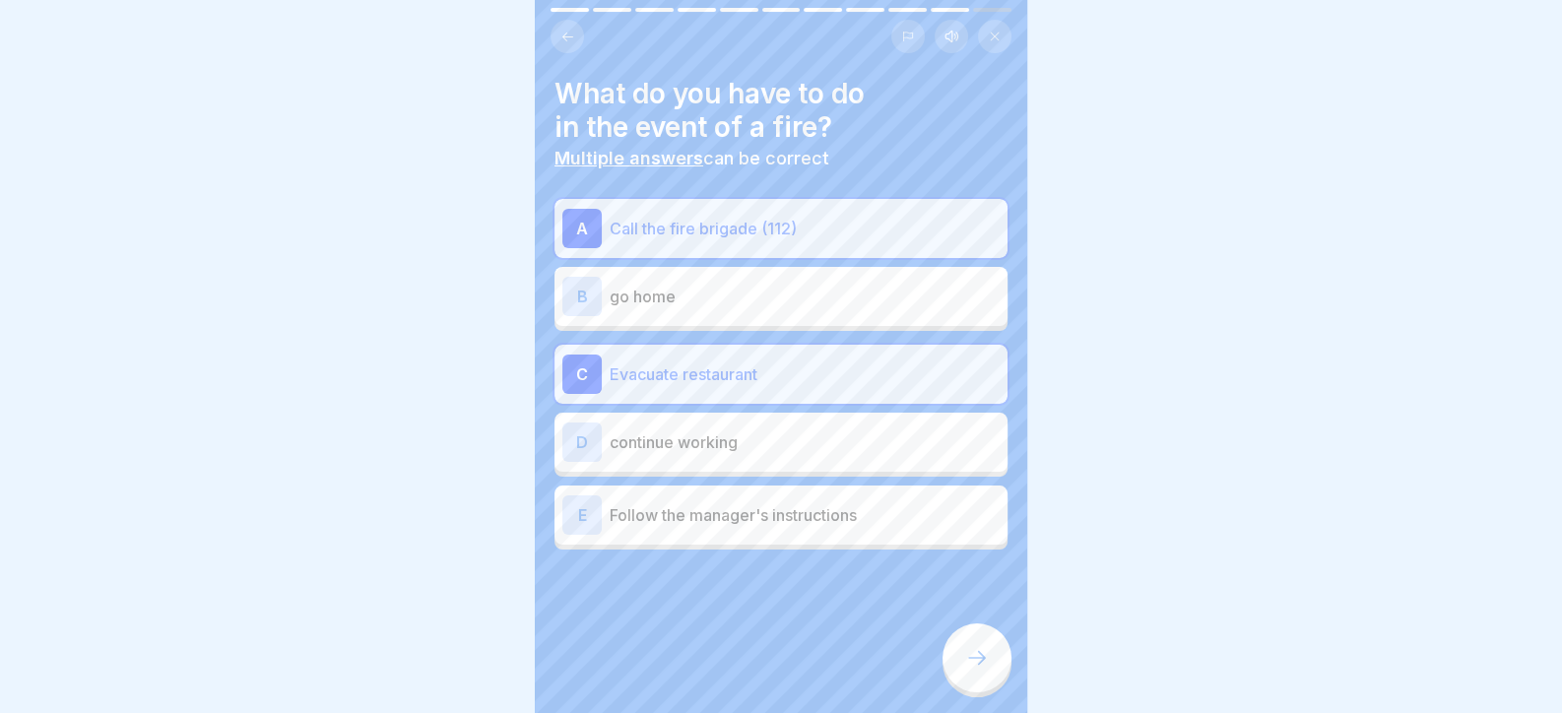
click at [767, 521] on p "Follow the manager's instructions" at bounding box center [804, 515] width 390 height 24
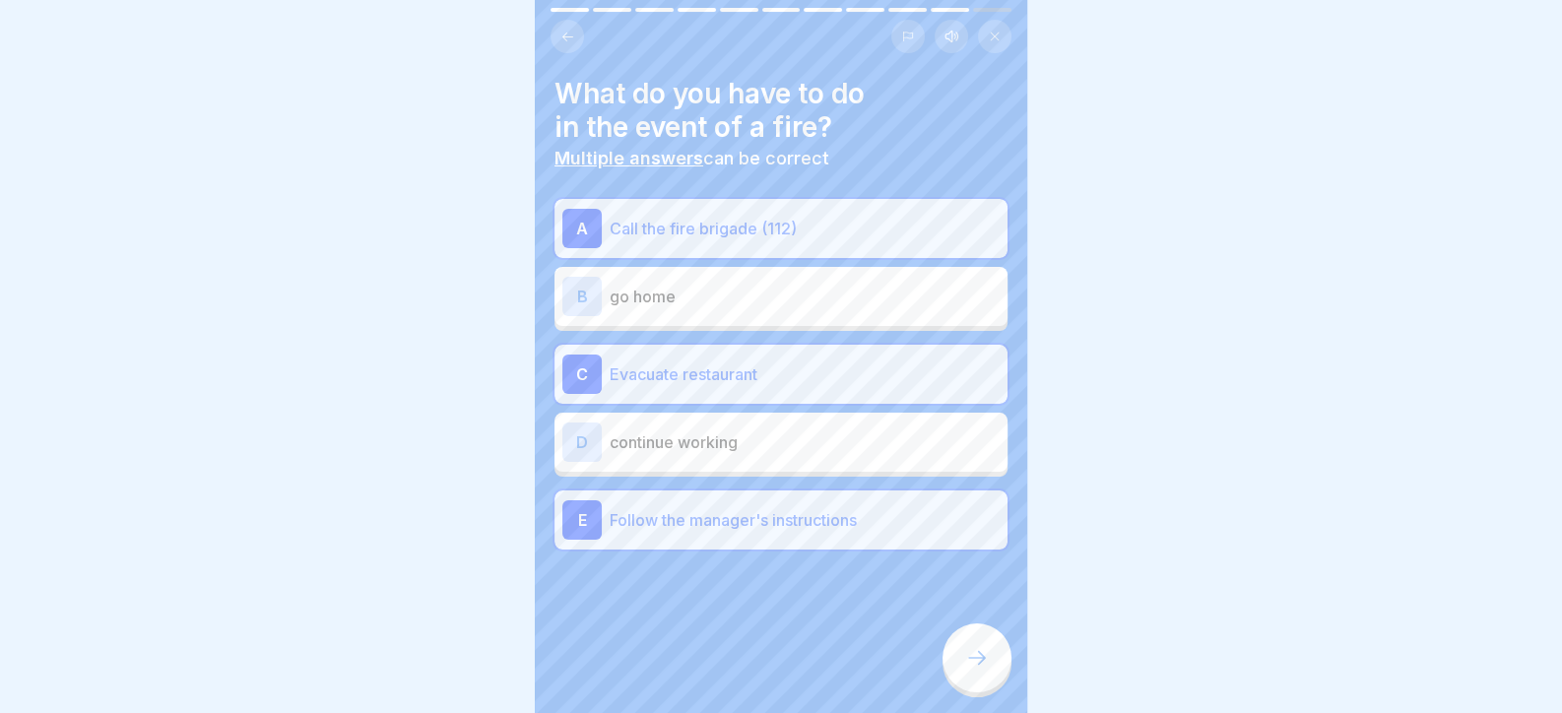
click at [996, 681] on div at bounding box center [976, 657] width 69 height 69
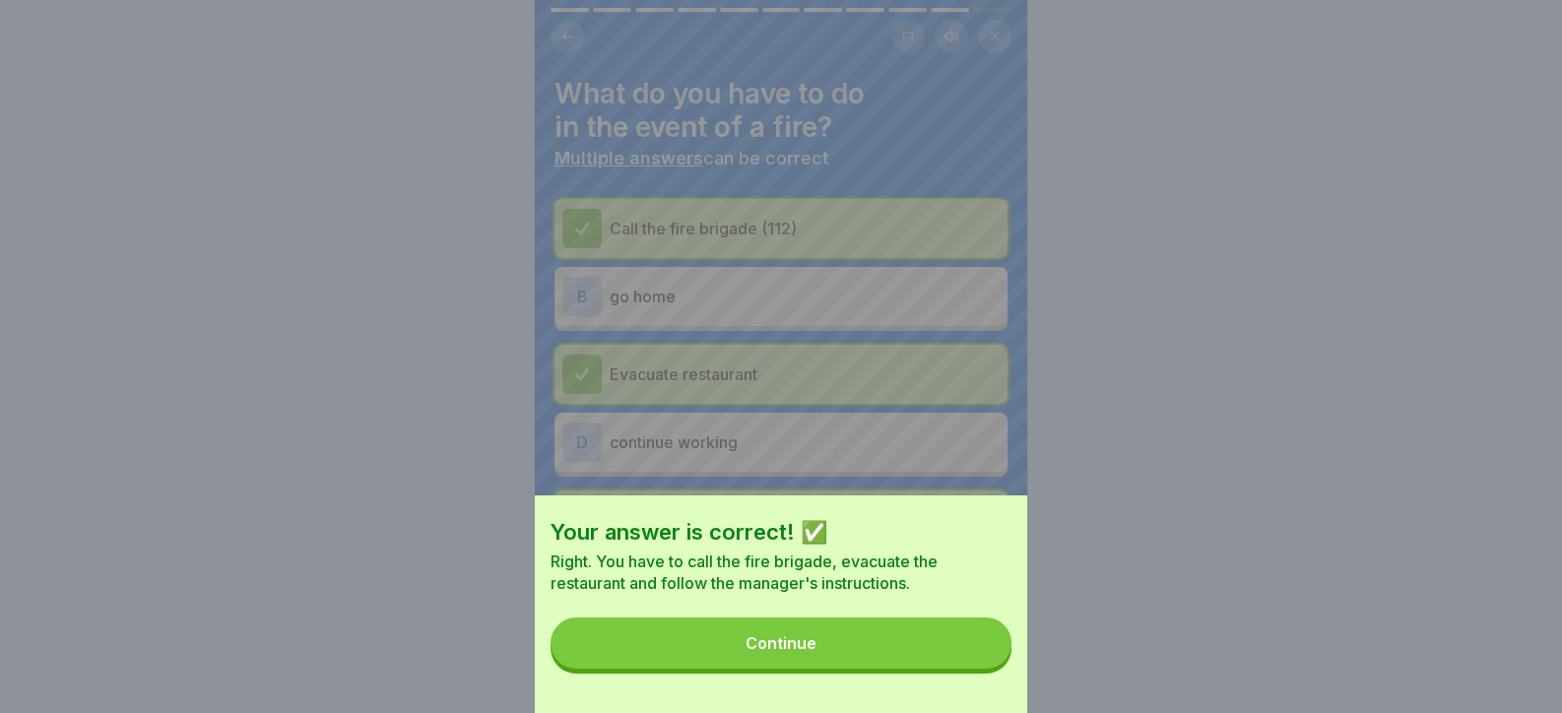
click at [991, 669] on button "Continue" at bounding box center [780, 642] width 461 height 51
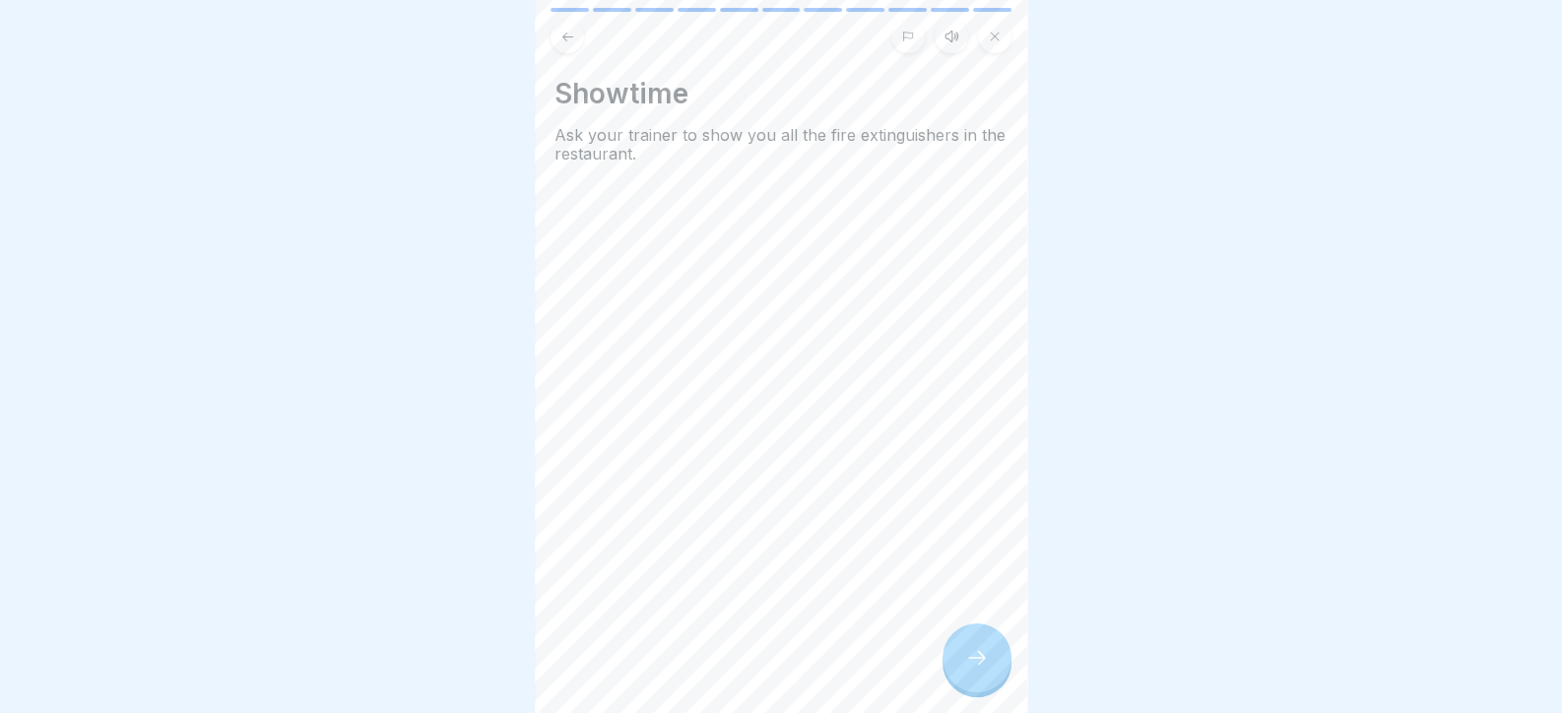
click at [989, 660] on div at bounding box center [976, 657] width 69 height 69
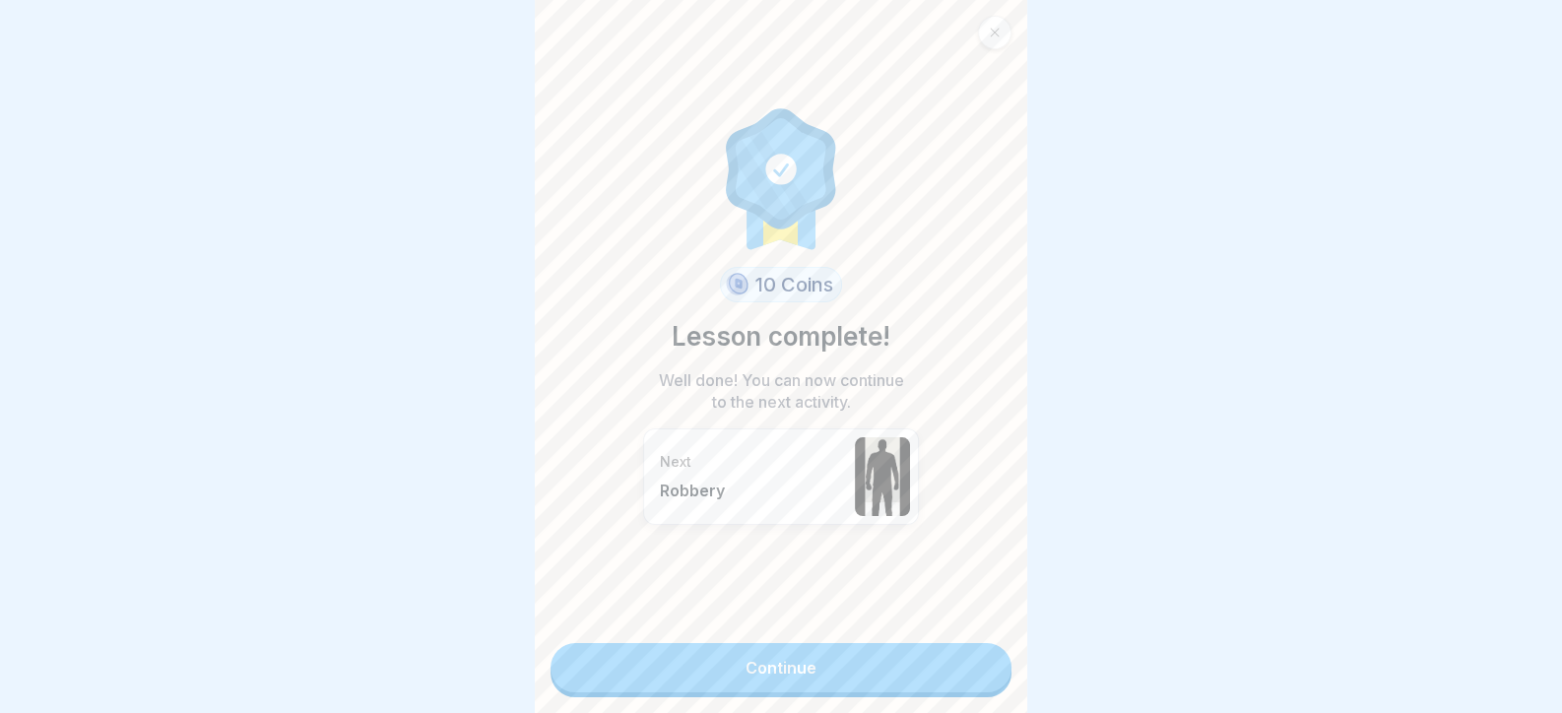
click at [989, 660] on link "Continue" at bounding box center [780, 667] width 461 height 49
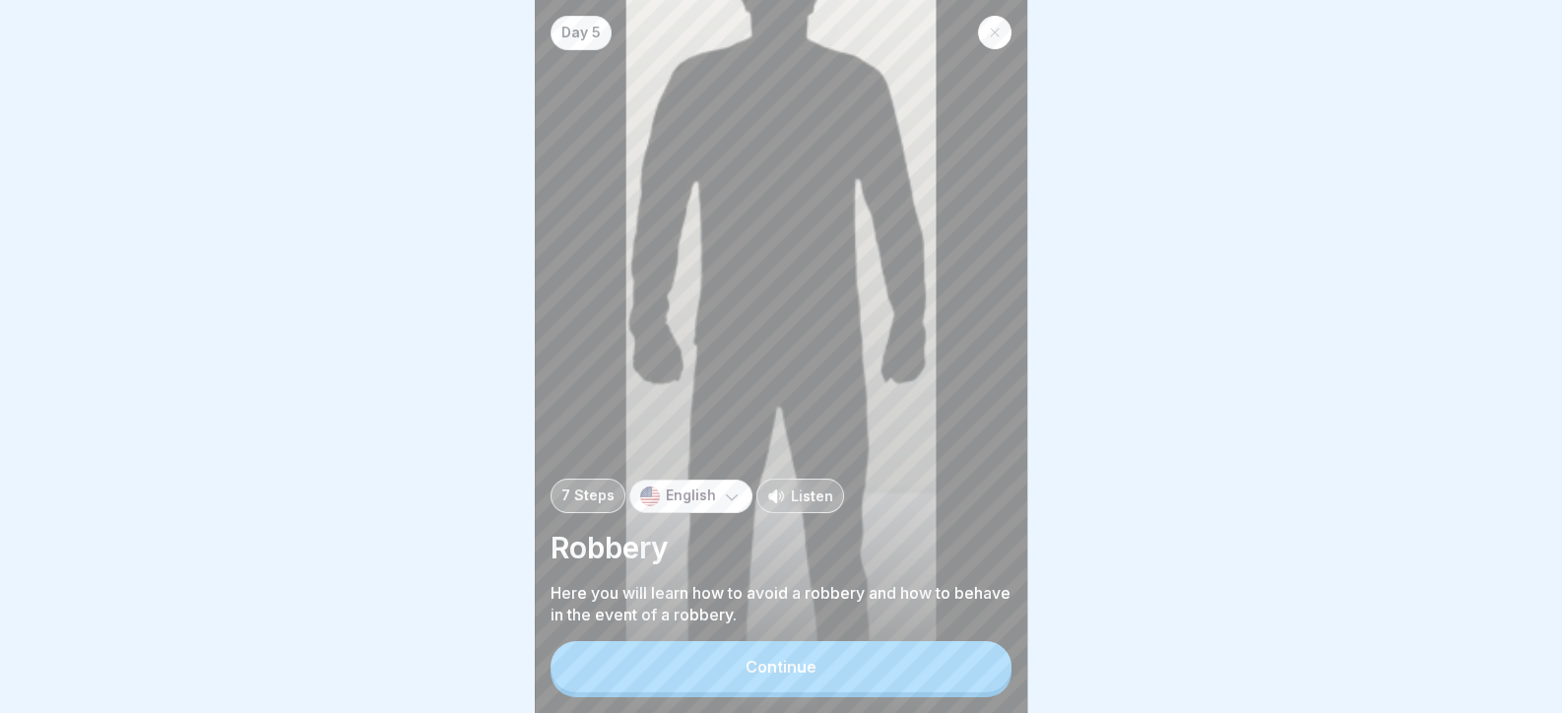
click at [985, 660] on button "Continue" at bounding box center [780, 666] width 461 height 51
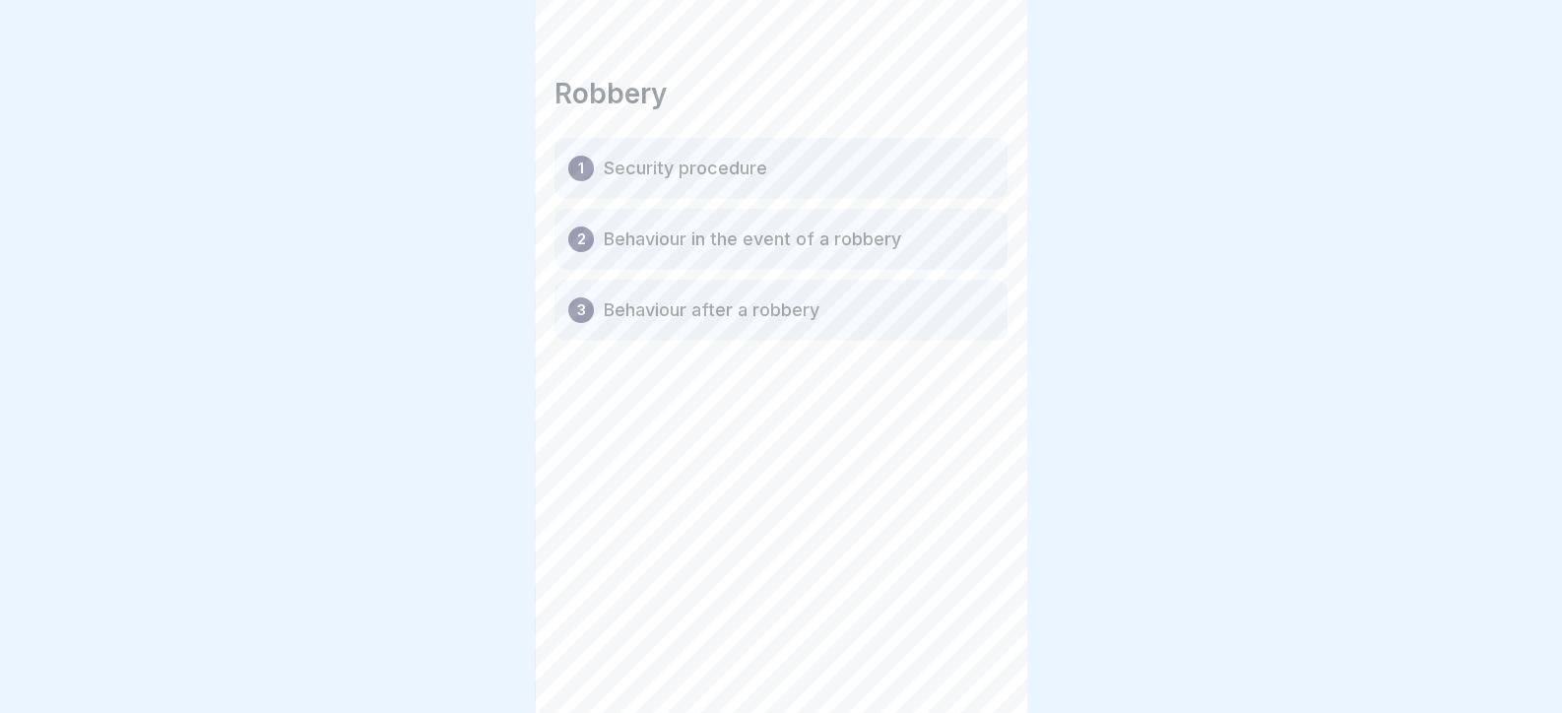
click at [985, 660] on div at bounding box center [976, 657] width 69 height 69
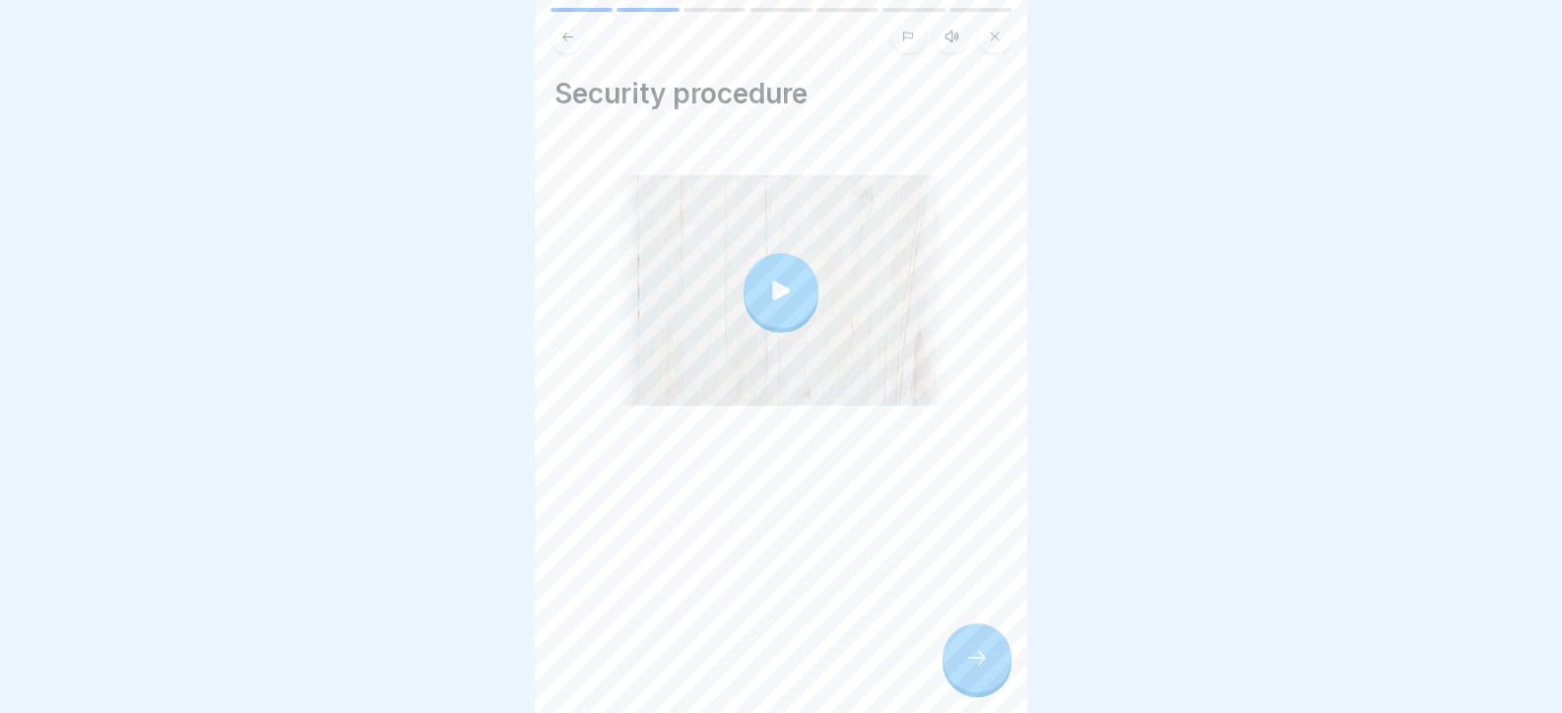
click at [985, 660] on div at bounding box center [976, 657] width 69 height 69
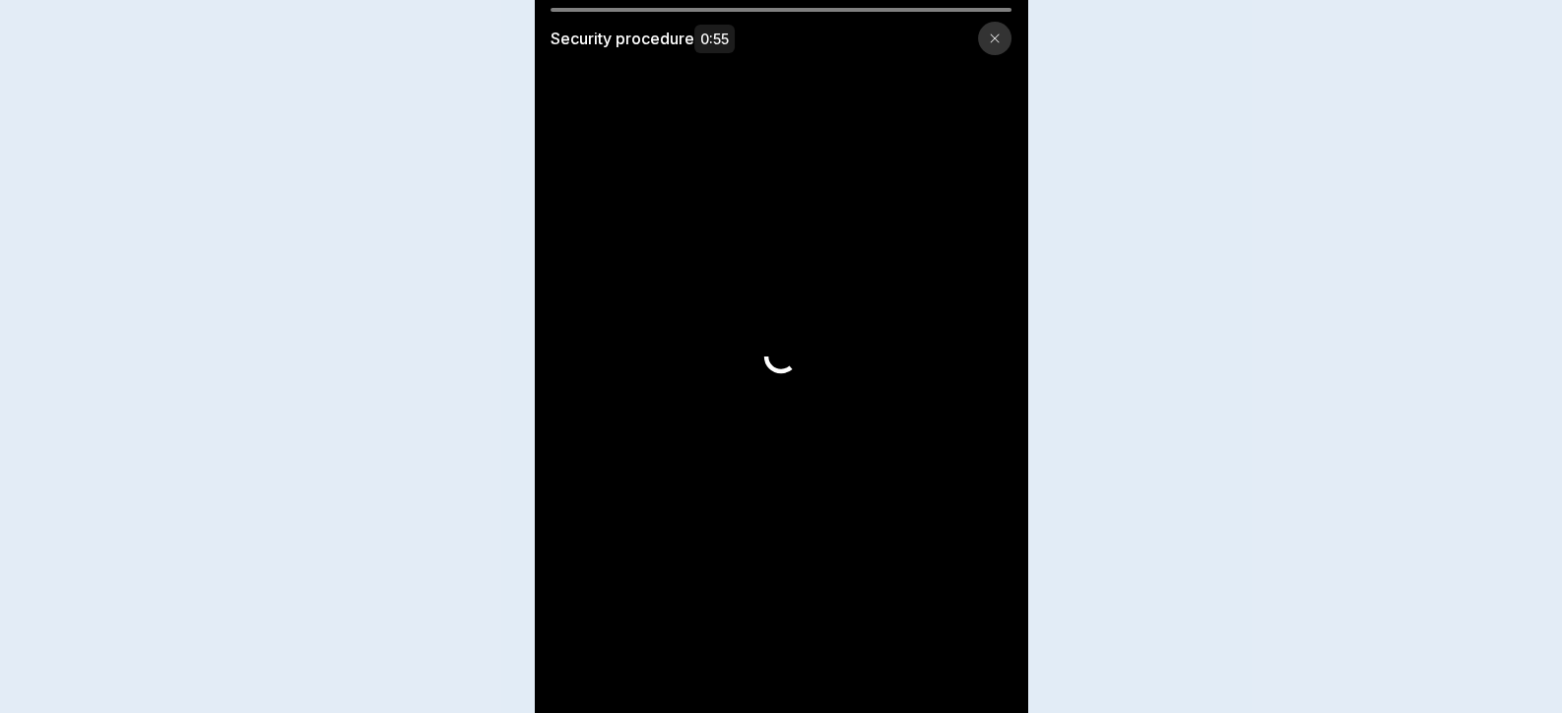
click at [985, 661] on video at bounding box center [781, 356] width 492 height 713
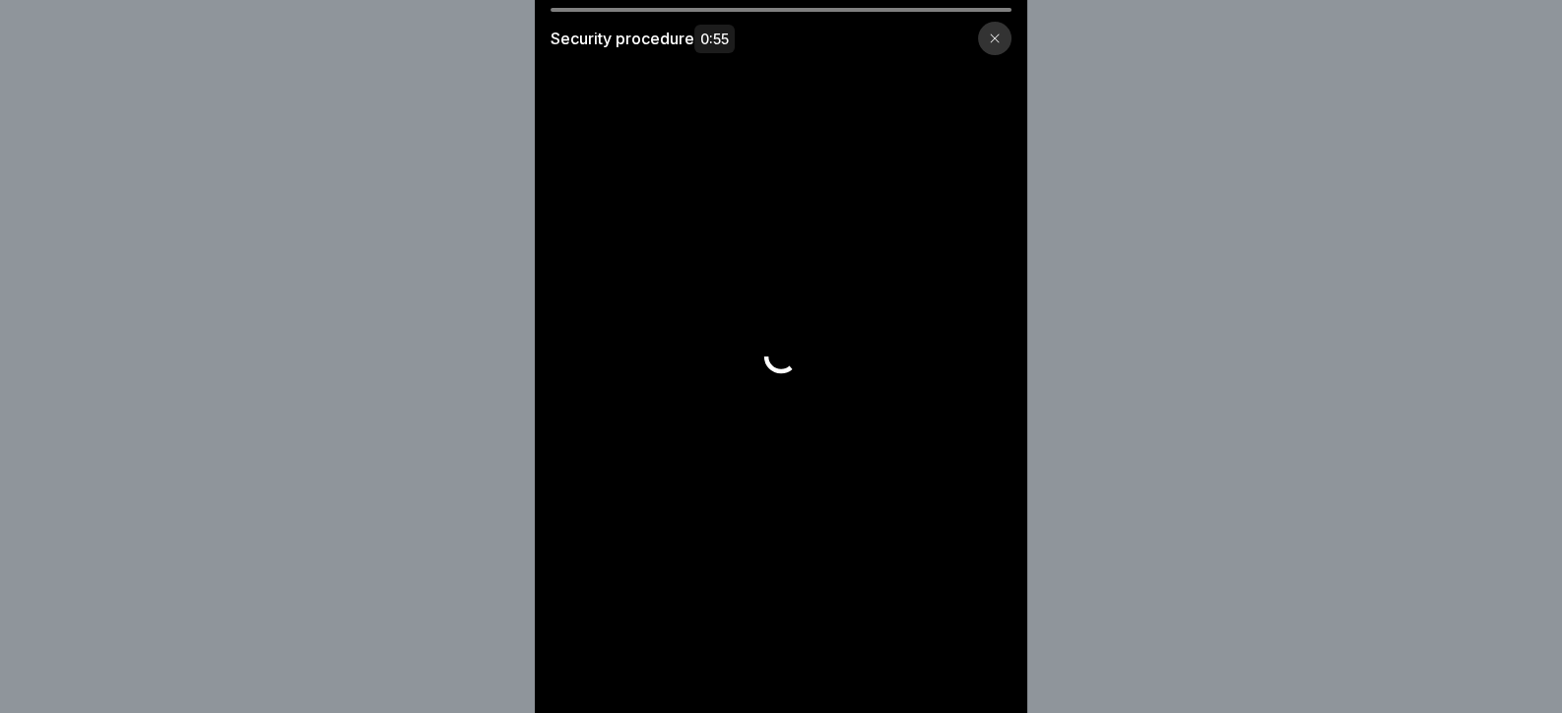
click at [985, 661] on video at bounding box center [781, 356] width 492 height 713
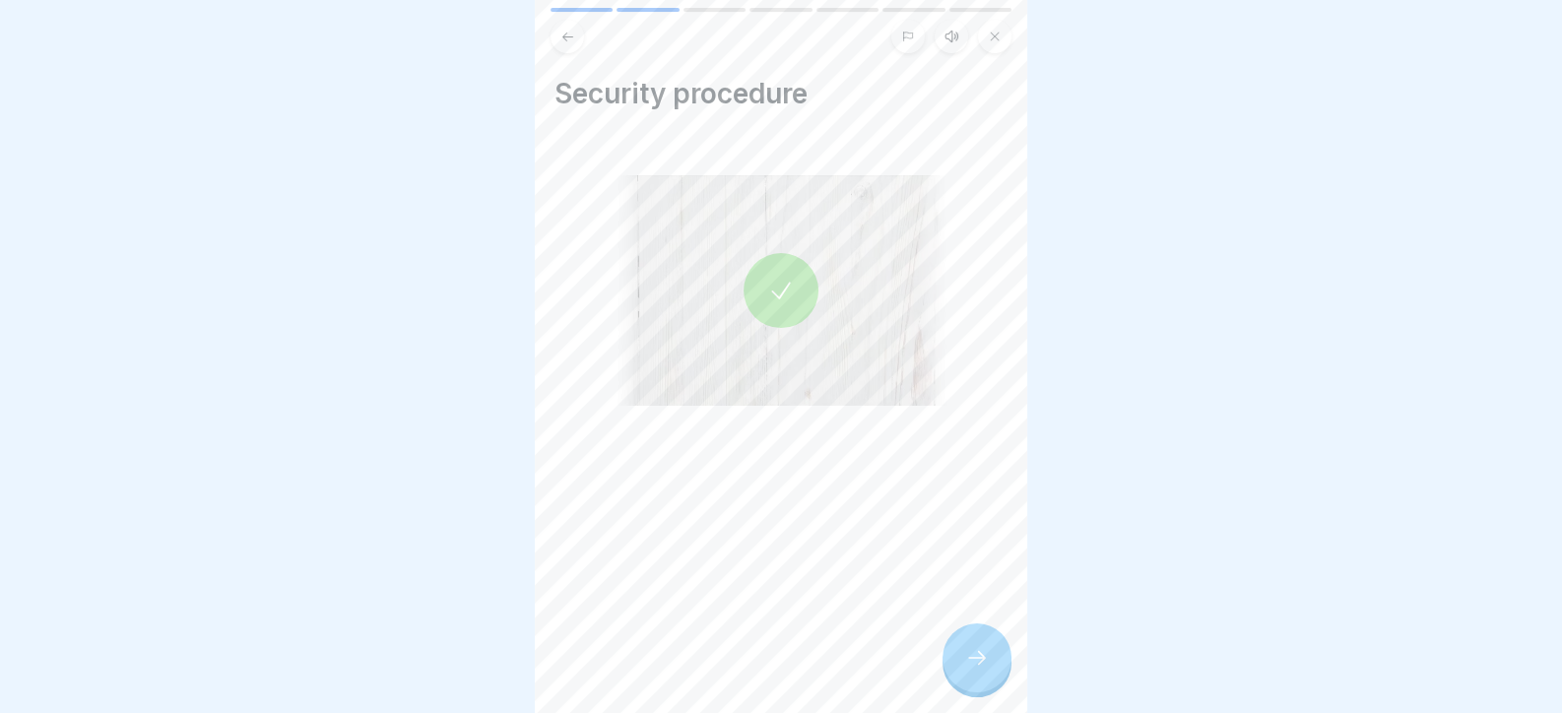
click at [973, 670] on icon at bounding box center [977, 658] width 24 height 24
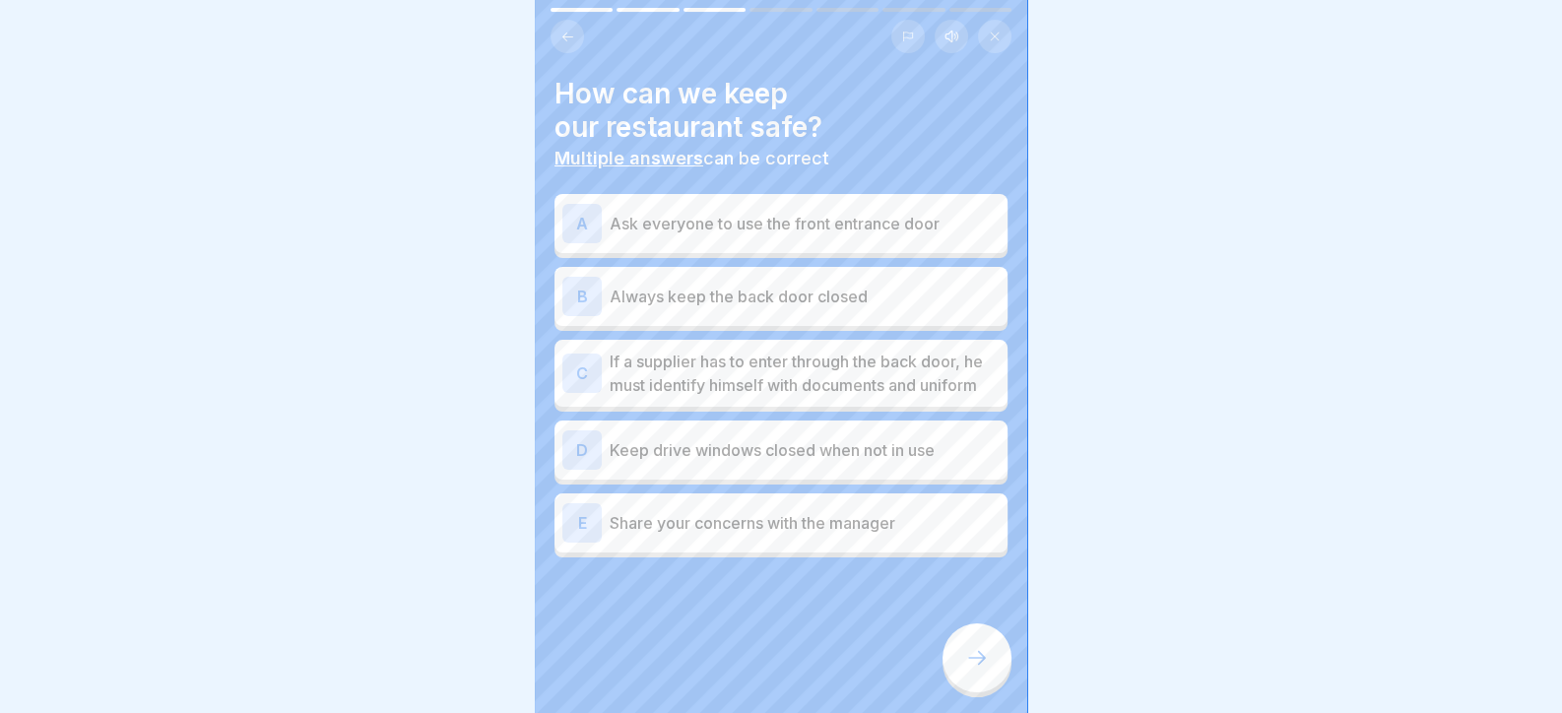
click at [783, 362] on p "If a supplier has to enter through the back door, he must identify himself with…" at bounding box center [804, 373] width 390 height 47
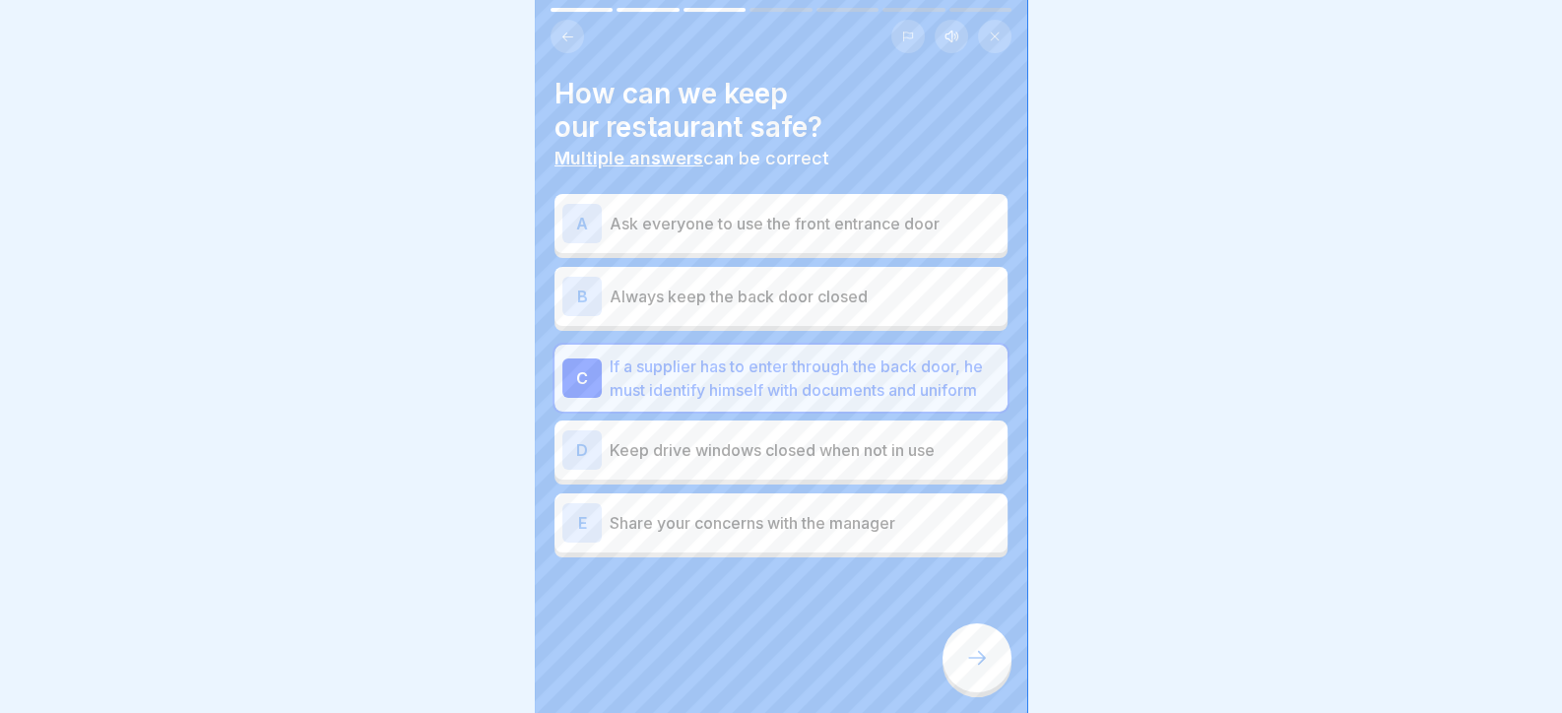
click at [949, 642] on div at bounding box center [780, 616] width 453 height 118
click at [961, 678] on div at bounding box center [976, 657] width 69 height 69
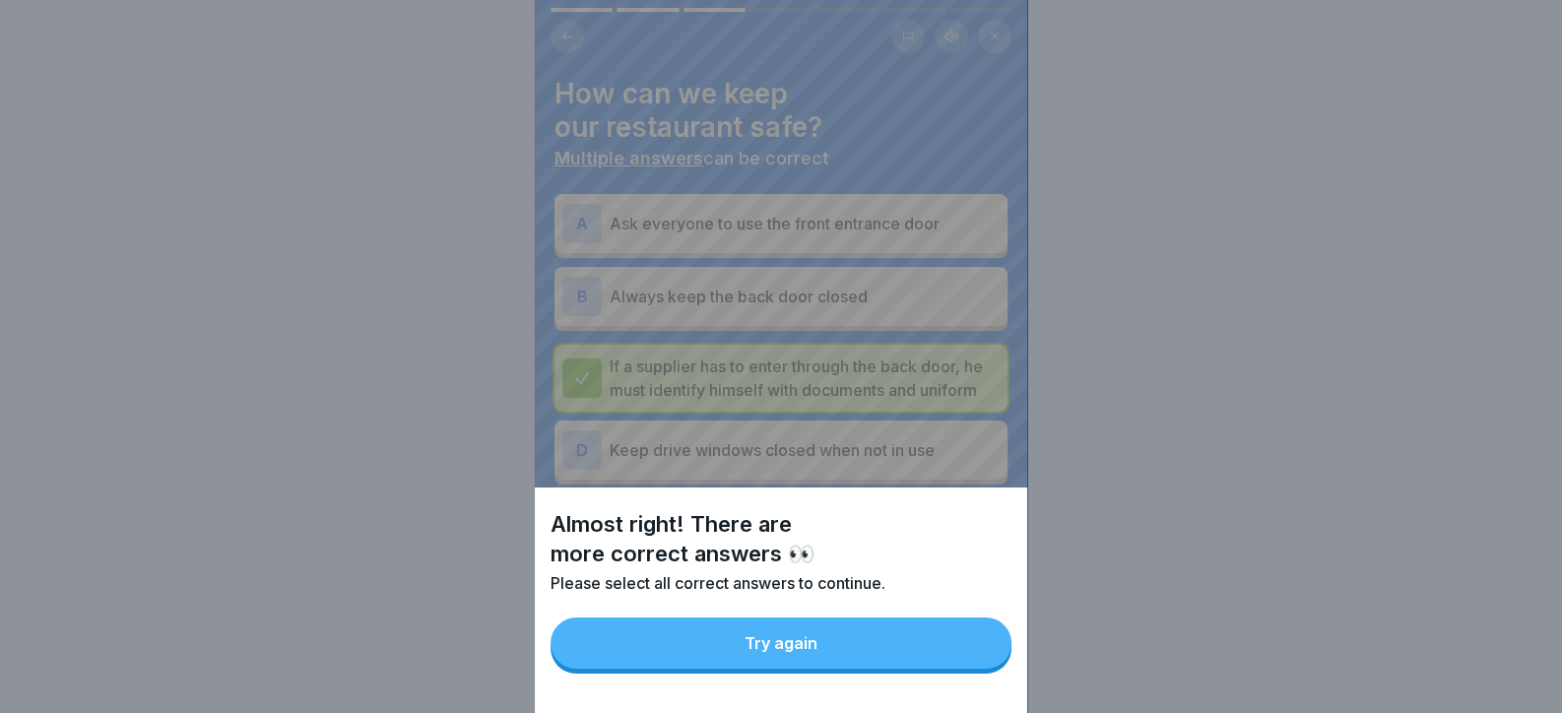
click at [973, 662] on button "Try again" at bounding box center [780, 642] width 461 height 51
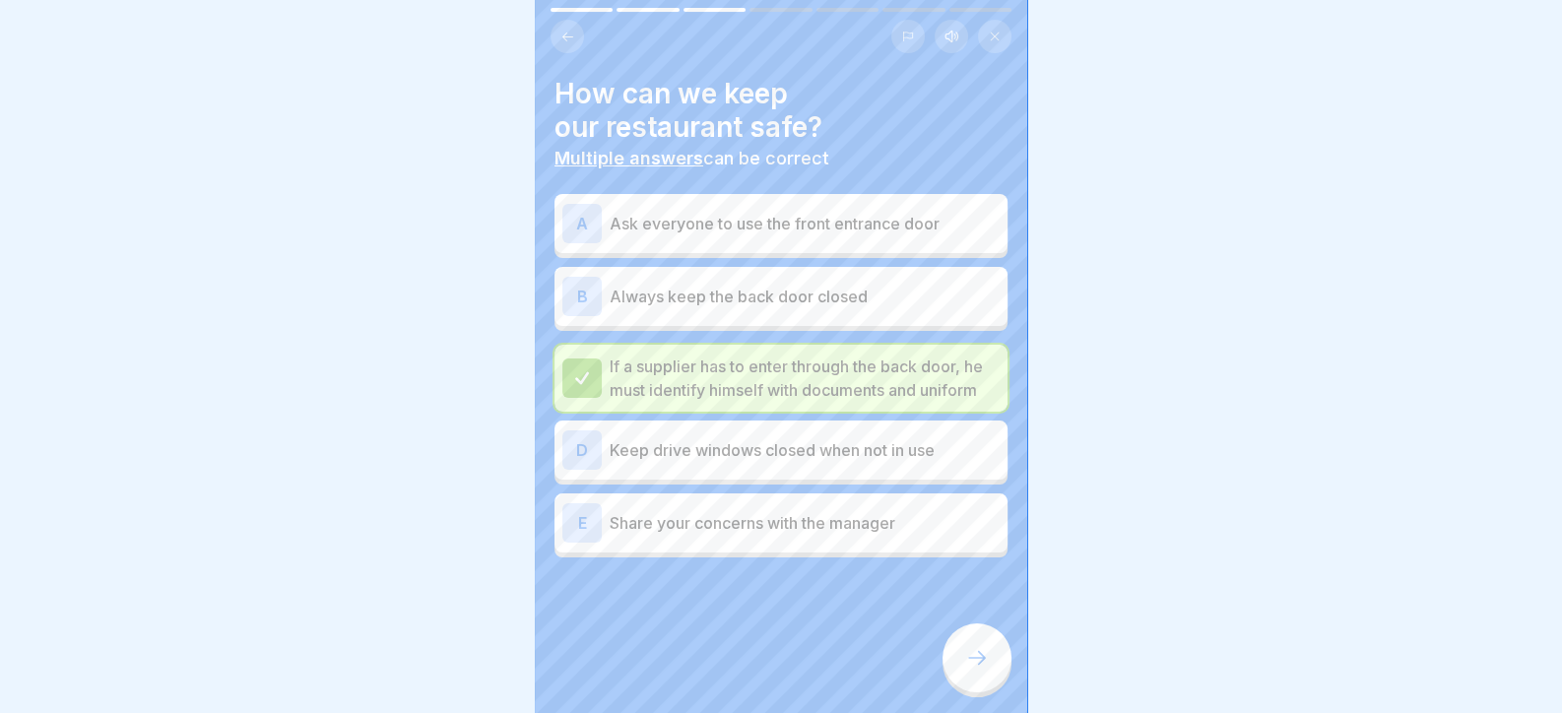
click at [863, 444] on div "A Ask everyone to use the front entrance door B Always keep the back door close…" at bounding box center [780, 378] width 453 height 358
click at [806, 535] on p "Share your concerns with the manager" at bounding box center [804, 523] width 390 height 24
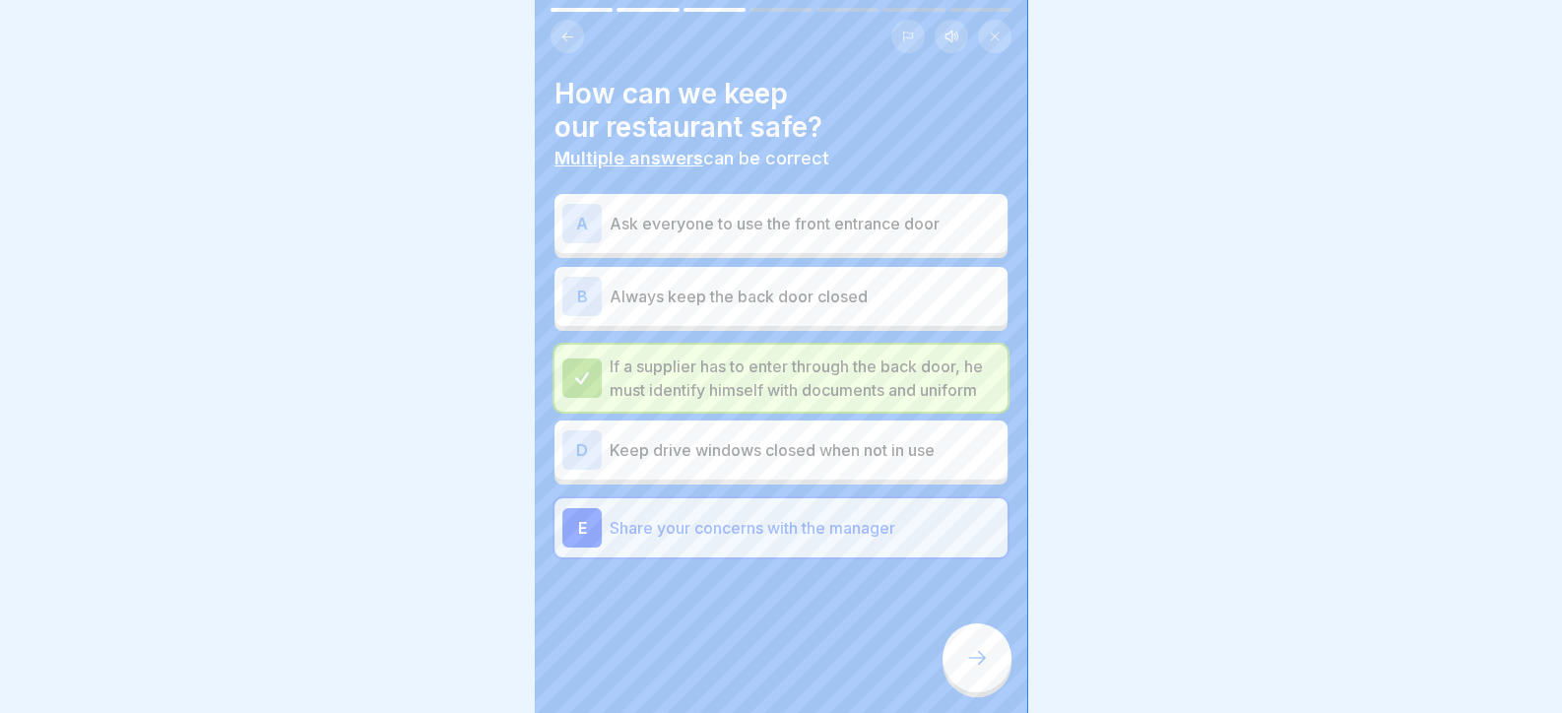
click at [817, 470] on div "D Keep drive windows closed when not in use" at bounding box center [780, 449] width 437 height 39
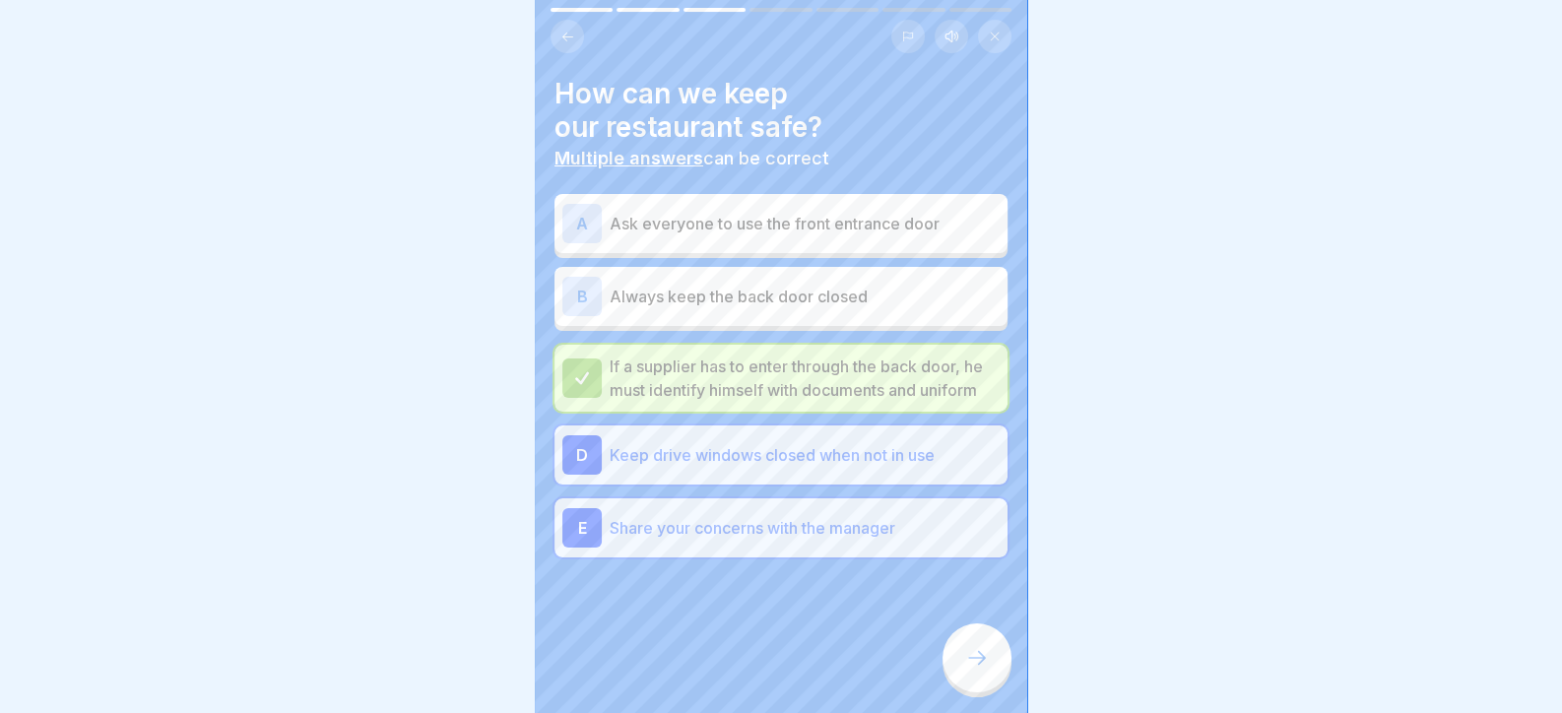
click at [799, 241] on div "A Ask everyone to use the front entrance door" at bounding box center [780, 223] width 437 height 39
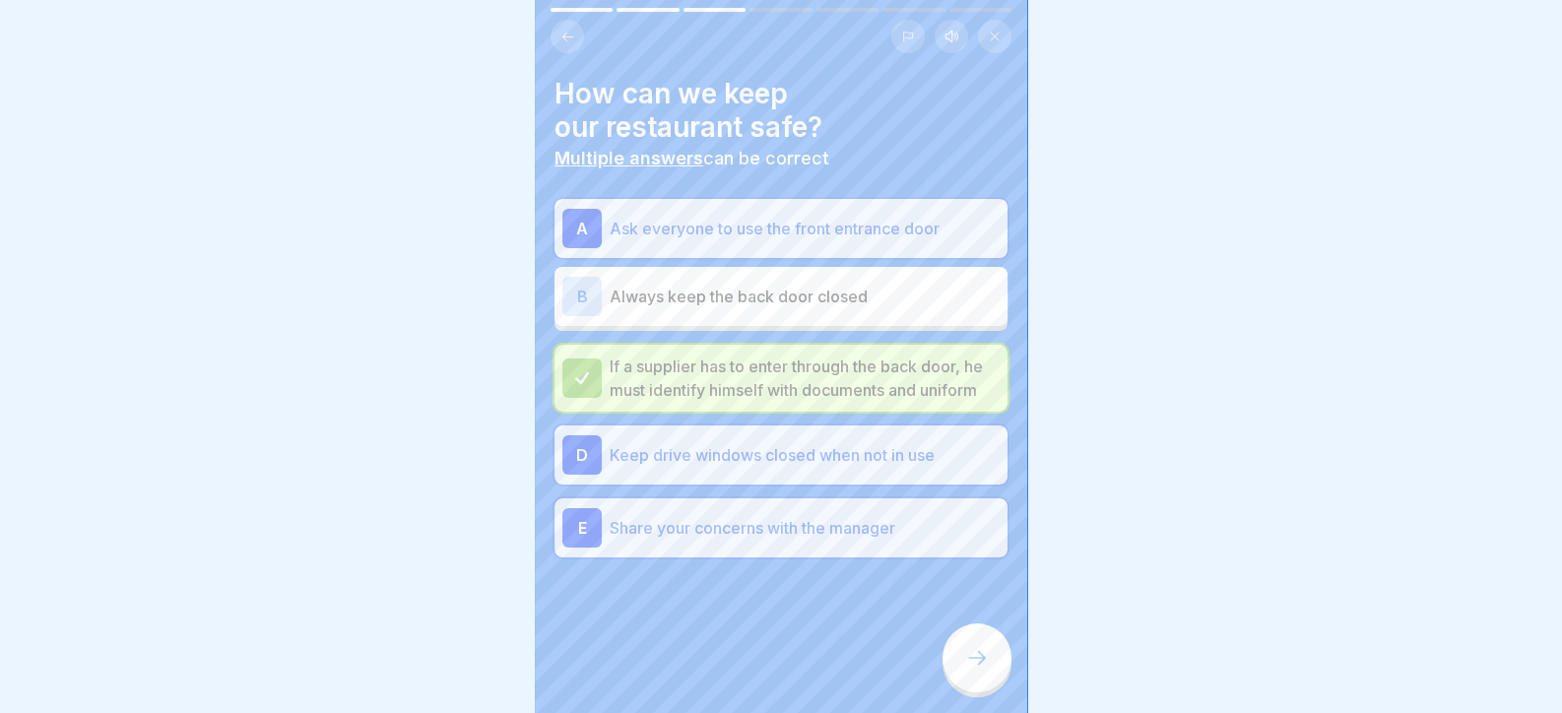
click at [798, 306] on p "Always keep the back door closed" at bounding box center [804, 297] width 390 height 24
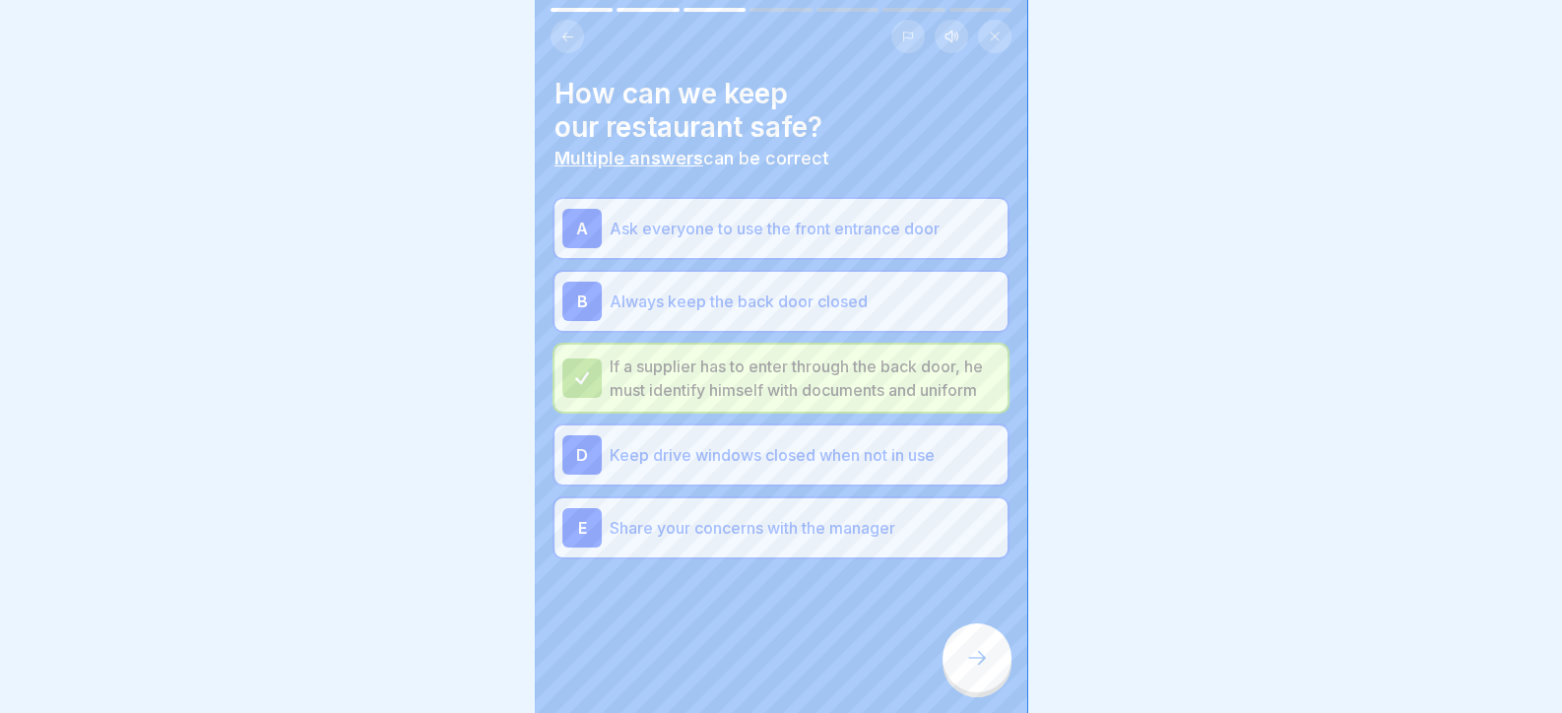
click at [968, 667] on icon at bounding box center [977, 658] width 24 height 24
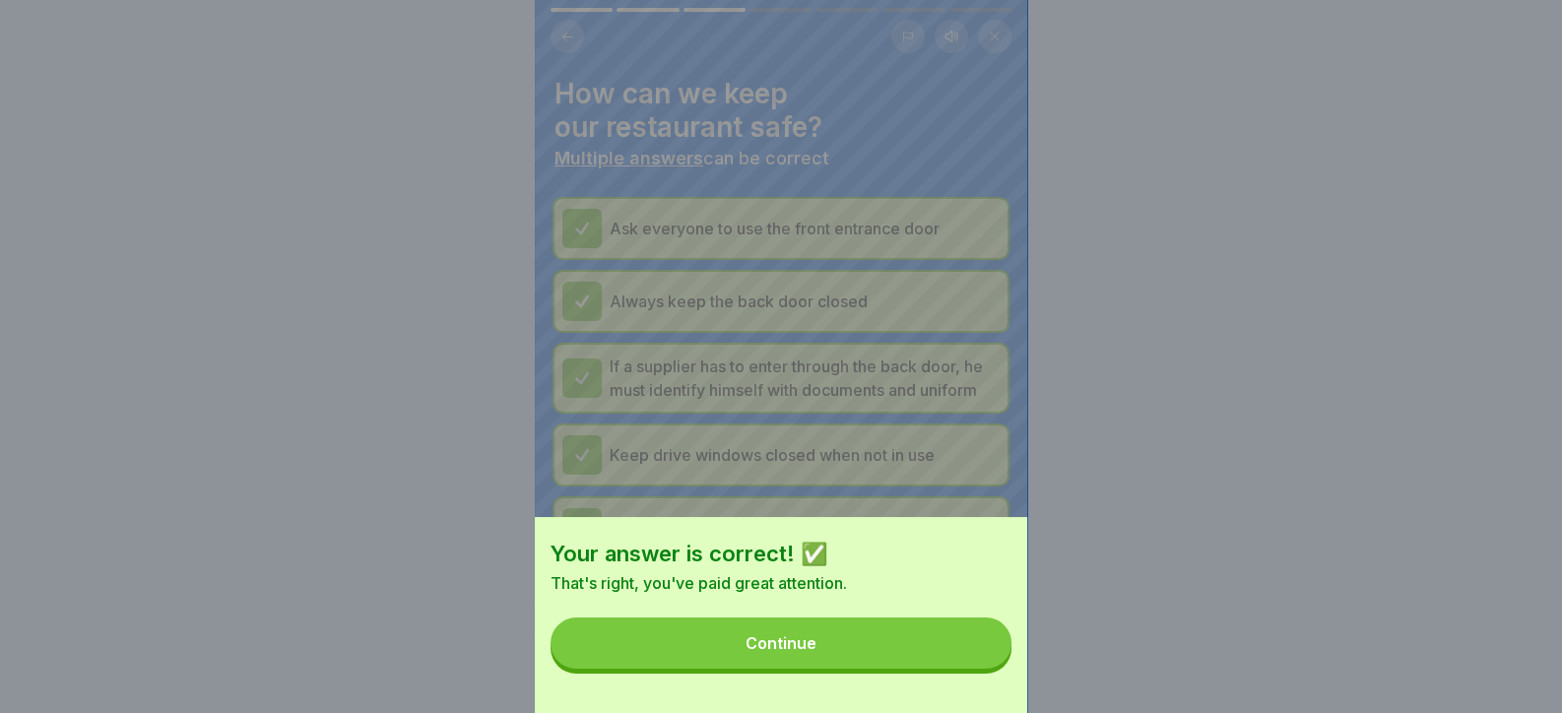
click at [977, 663] on button "Continue" at bounding box center [780, 642] width 461 height 51
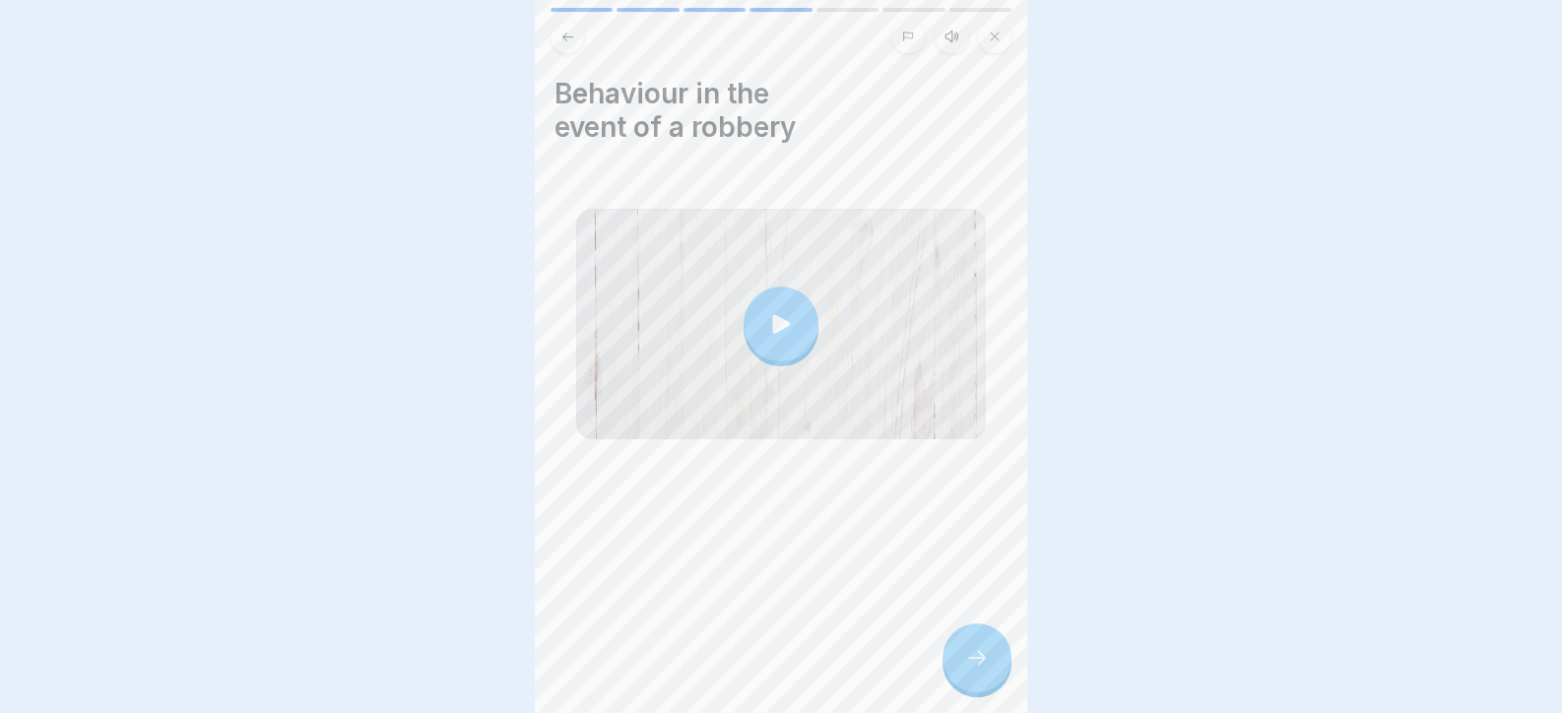
click at [980, 659] on div at bounding box center [976, 657] width 69 height 69
click at [980, 690] on div "Day 5 7 Steps English Listen Robbery Here you will learn how to avoid a robbery…" at bounding box center [781, 356] width 492 height 713
click at [973, 670] on icon at bounding box center [977, 658] width 24 height 24
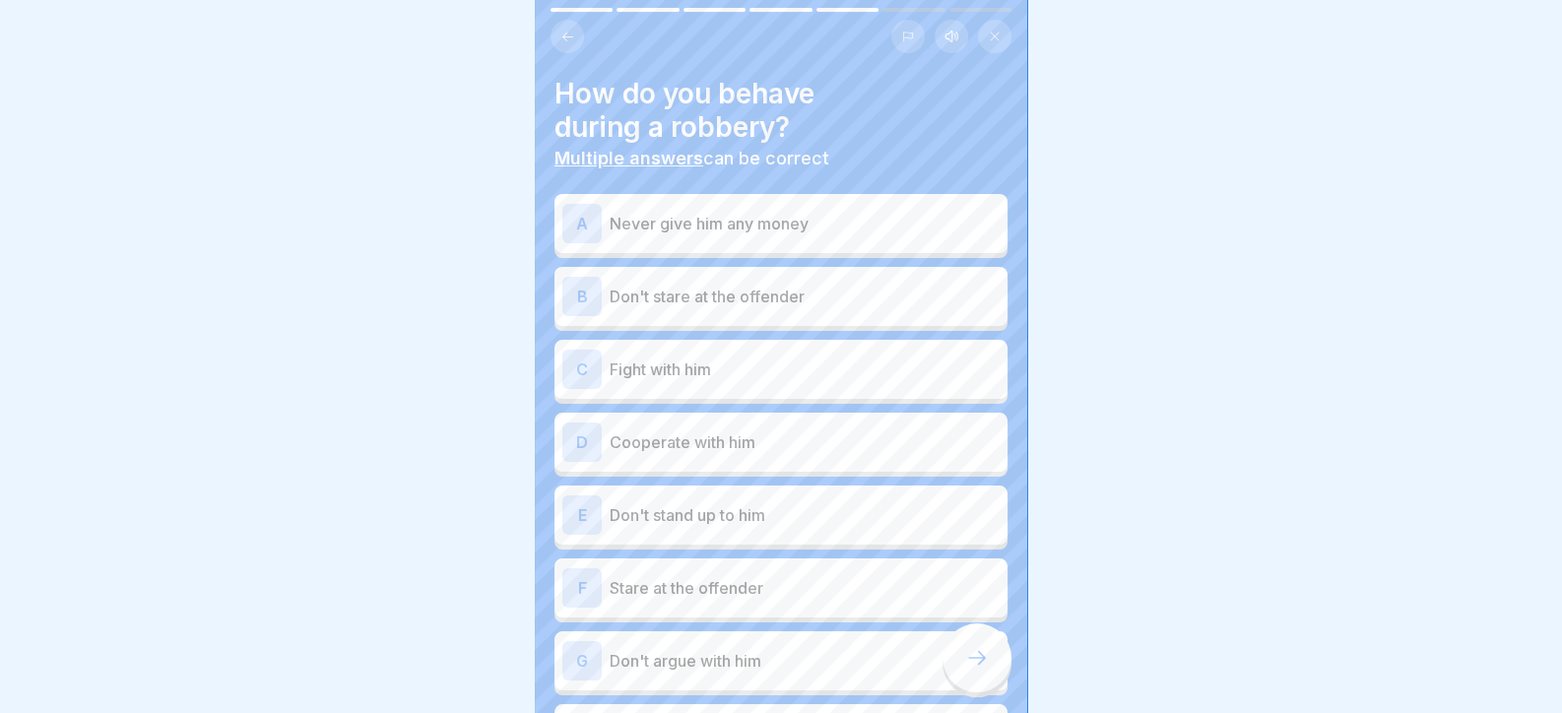
click at [788, 275] on div "B Don't stare at the offender" at bounding box center [780, 296] width 453 height 59
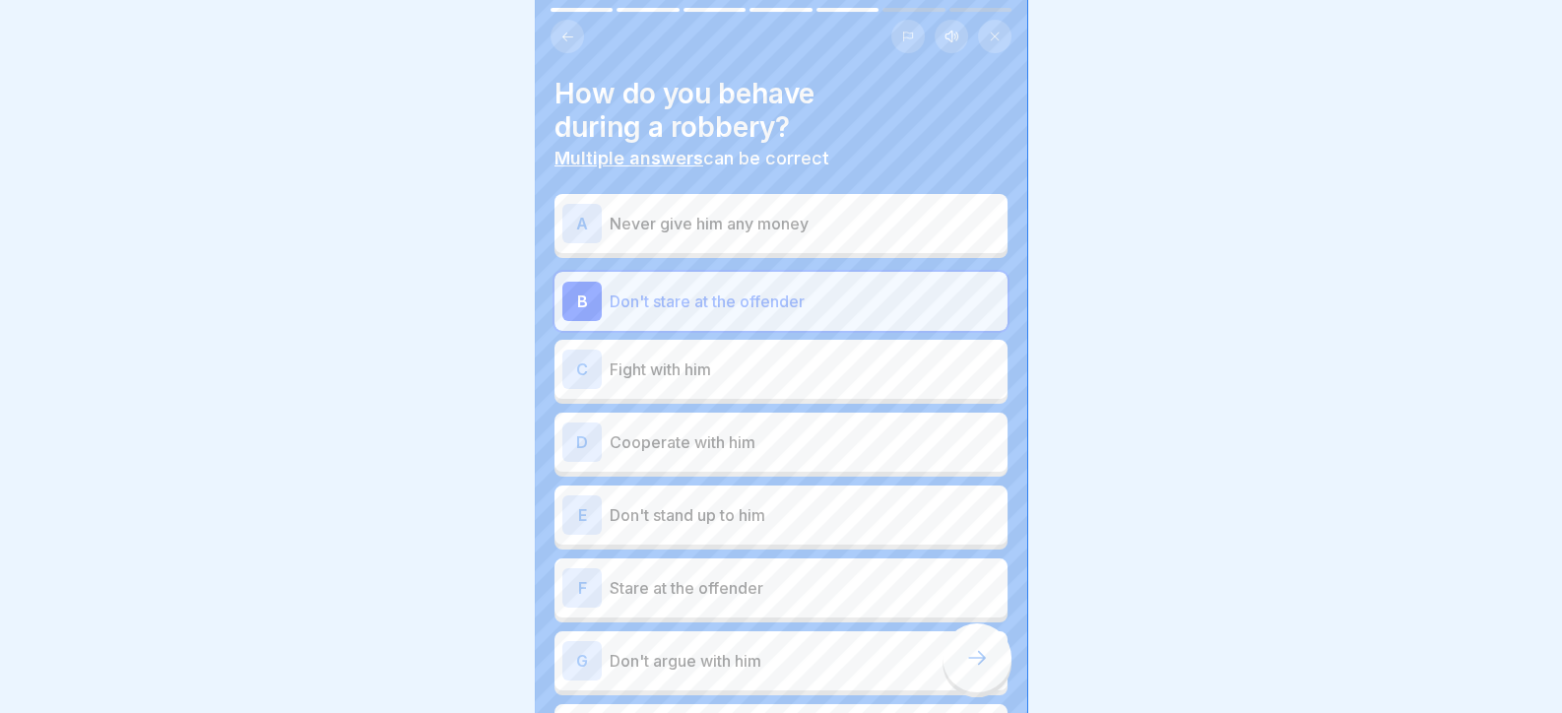
click at [752, 444] on p "Cooperate with him" at bounding box center [804, 442] width 390 height 24
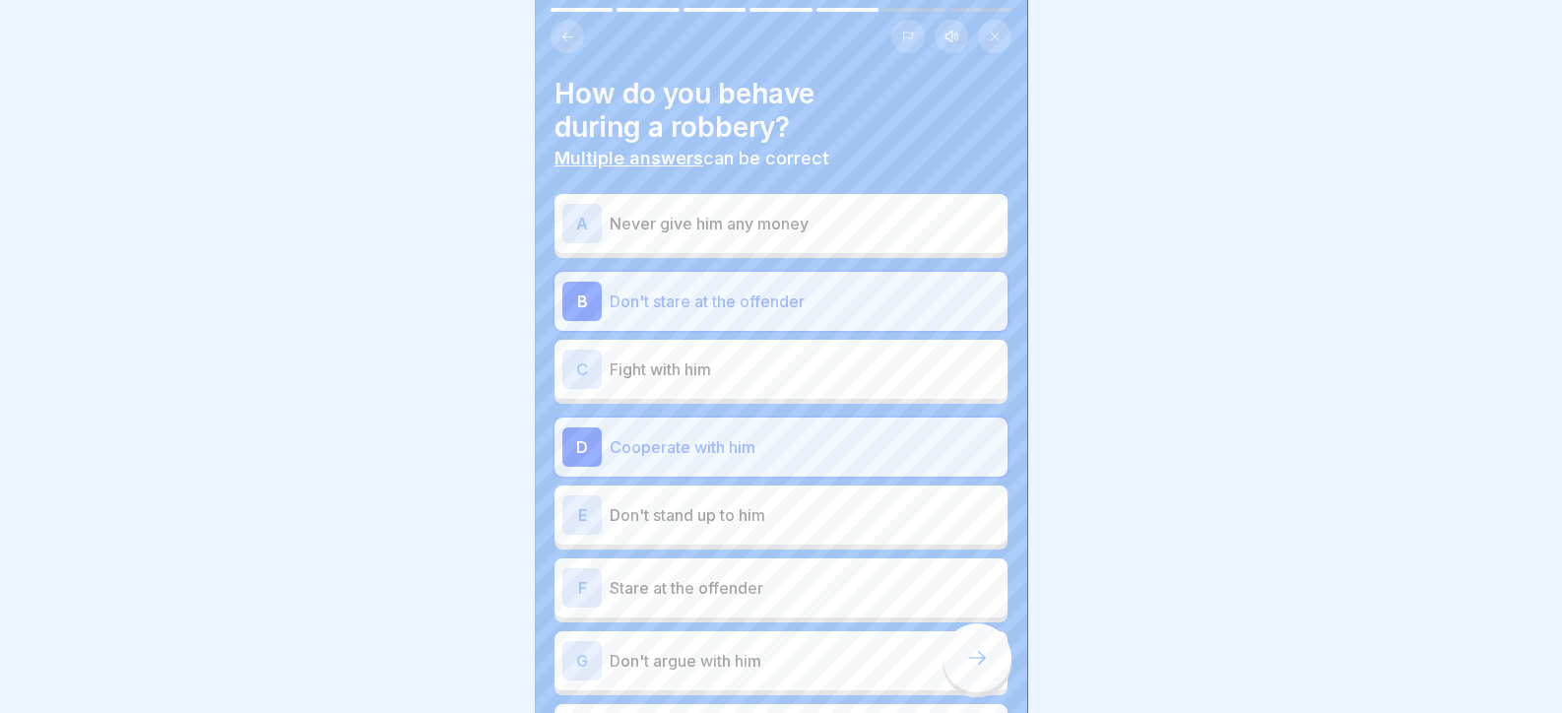
click at [736, 517] on p "Don't stand up to him" at bounding box center [804, 515] width 390 height 24
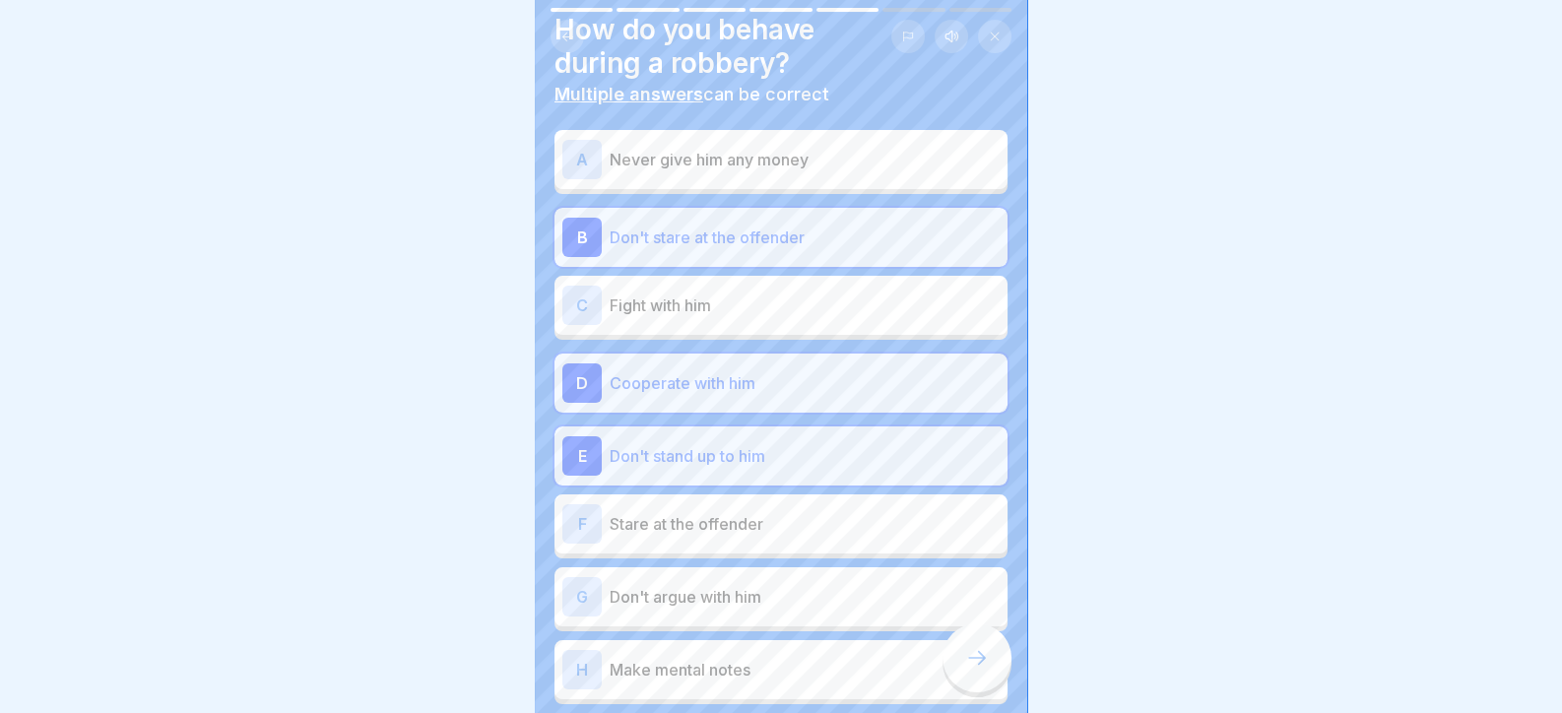
scroll to position [172, 0]
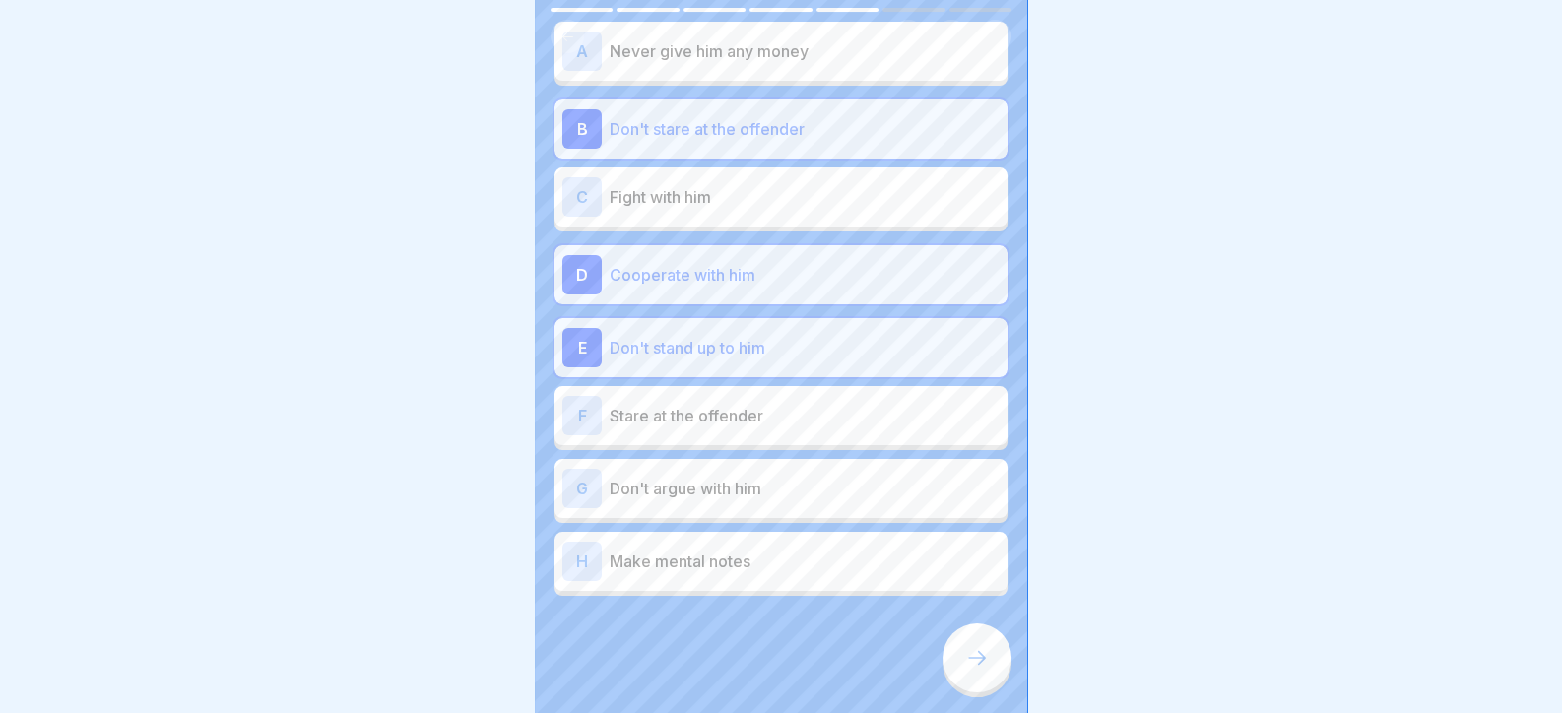
click at [735, 484] on p "Don't argue with him" at bounding box center [804, 489] width 390 height 24
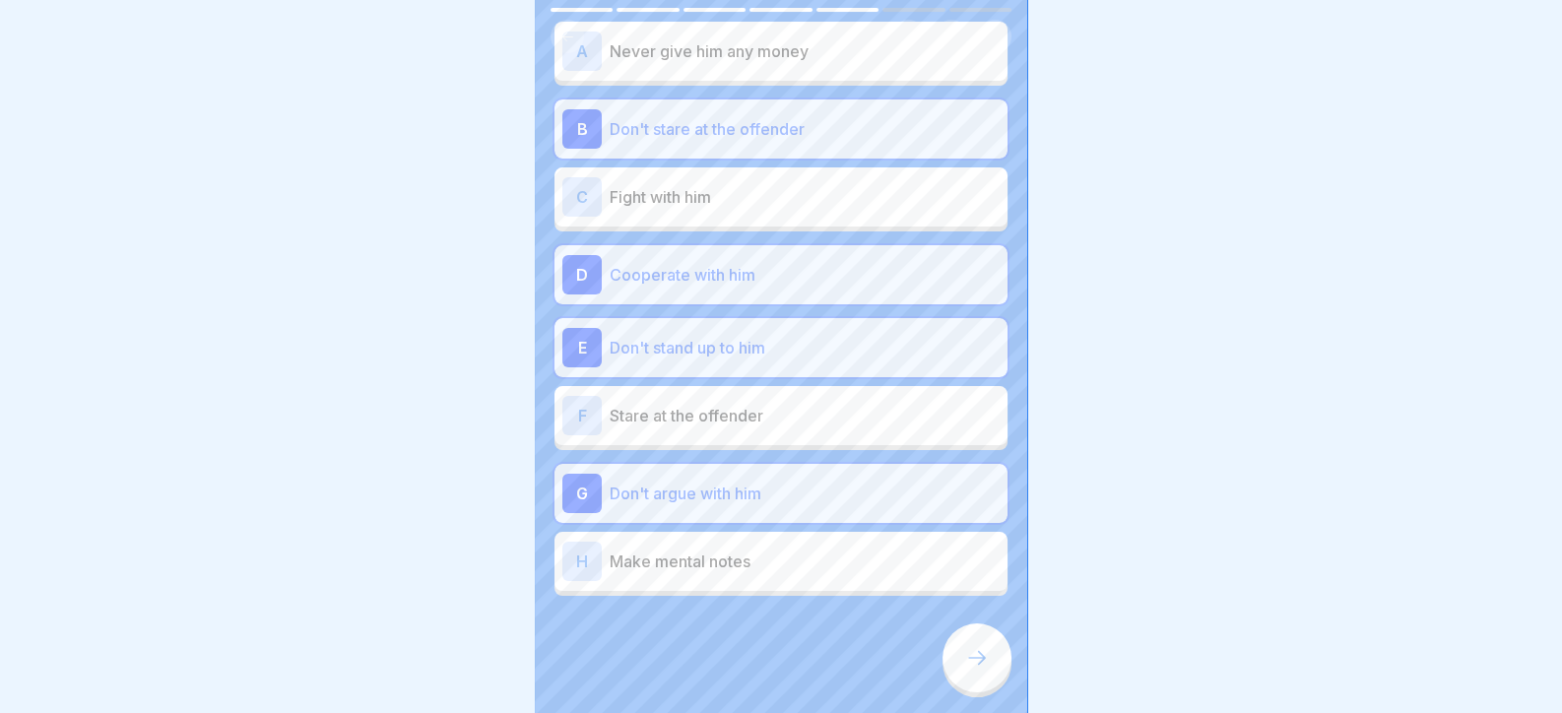
click at [750, 570] on p "Make mental notes" at bounding box center [804, 561] width 390 height 24
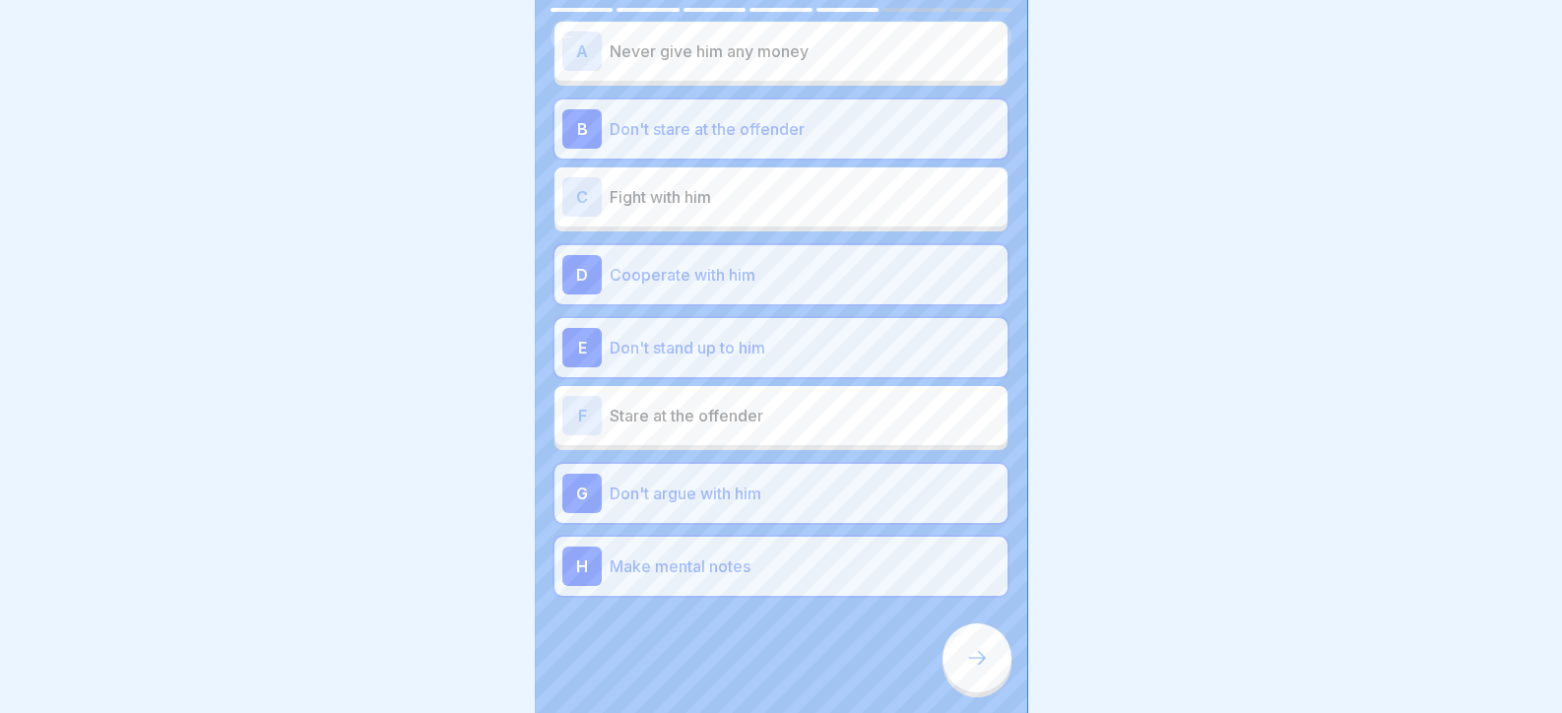
click at [985, 670] on icon at bounding box center [977, 658] width 24 height 24
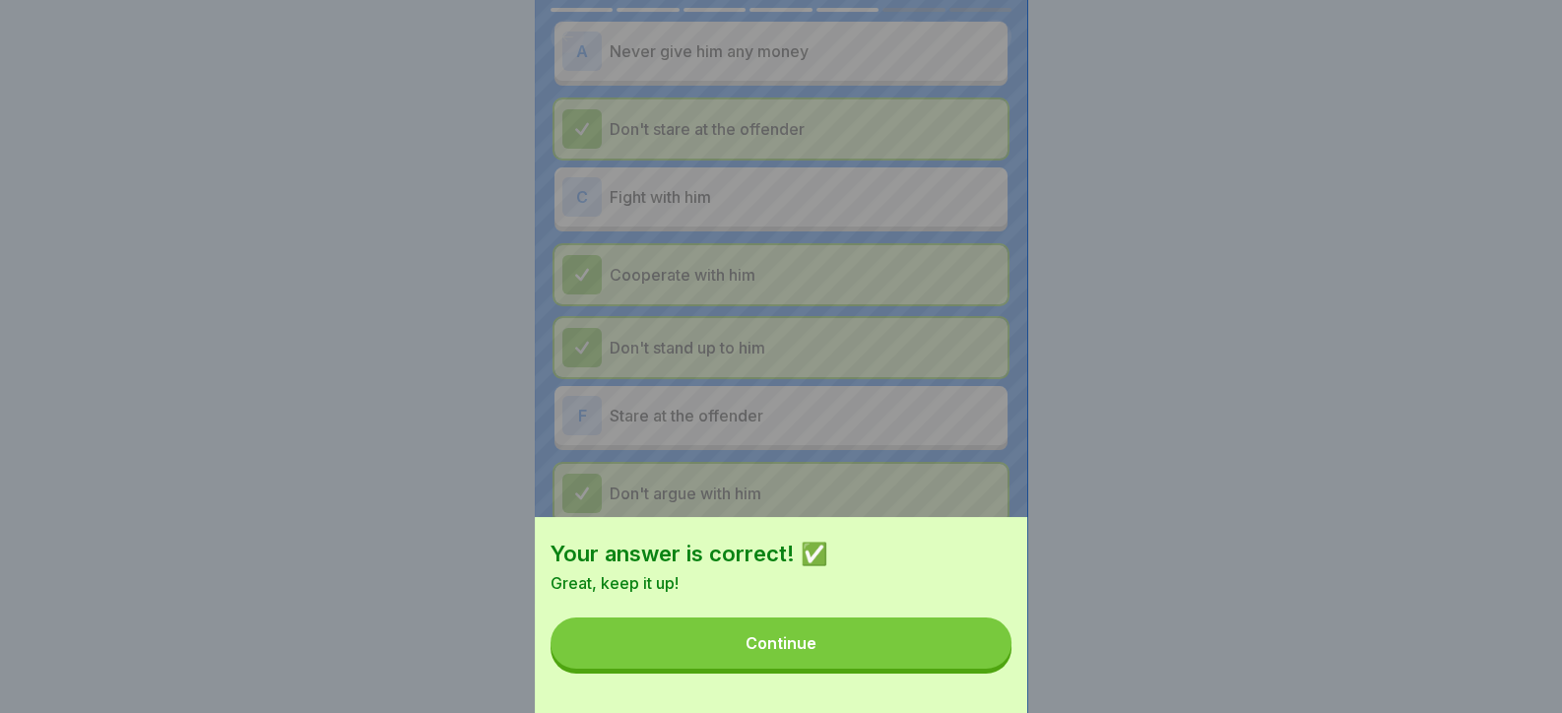
click at [990, 659] on button "Continue" at bounding box center [780, 642] width 461 height 51
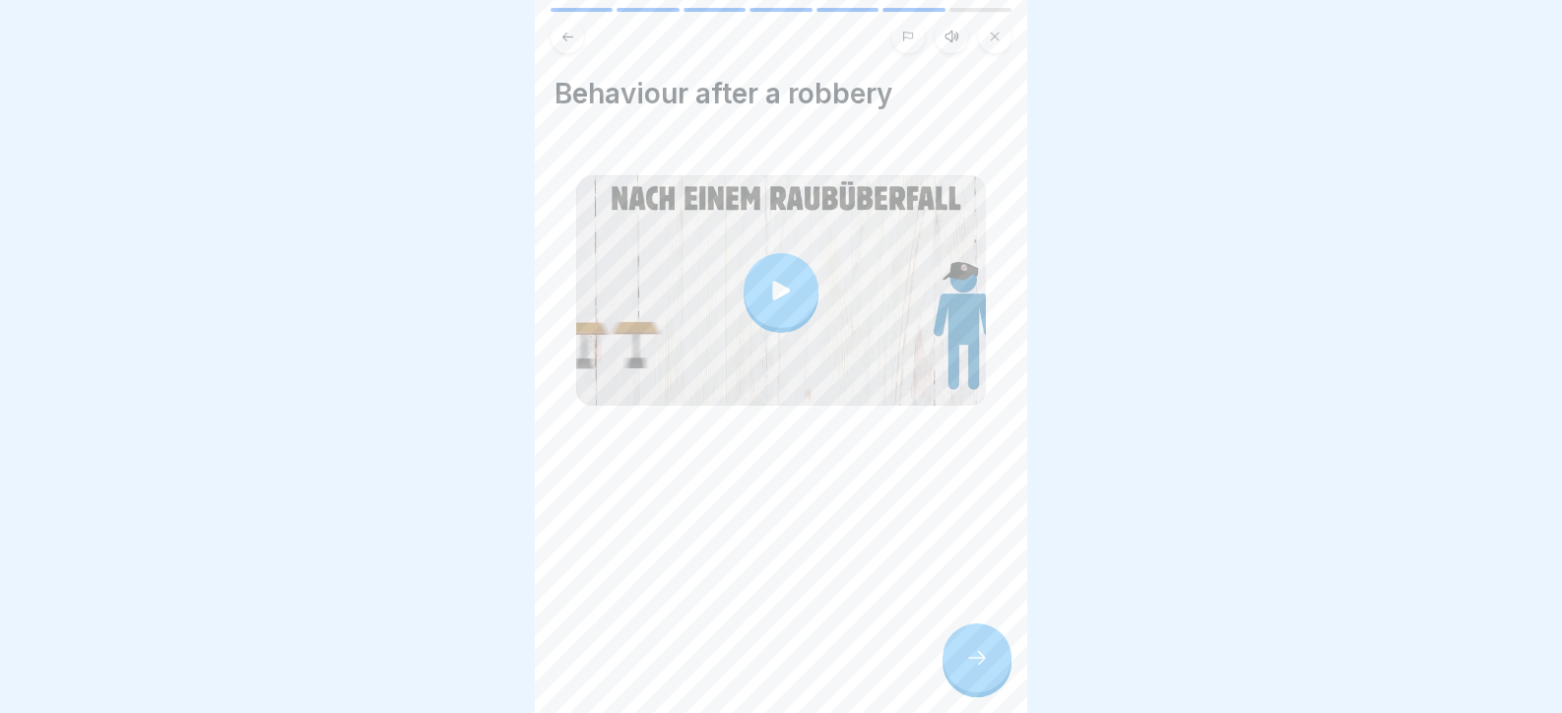
click at [991, 663] on div at bounding box center [976, 657] width 69 height 69
click at [970, 692] on div at bounding box center [976, 657] width 69 height 69
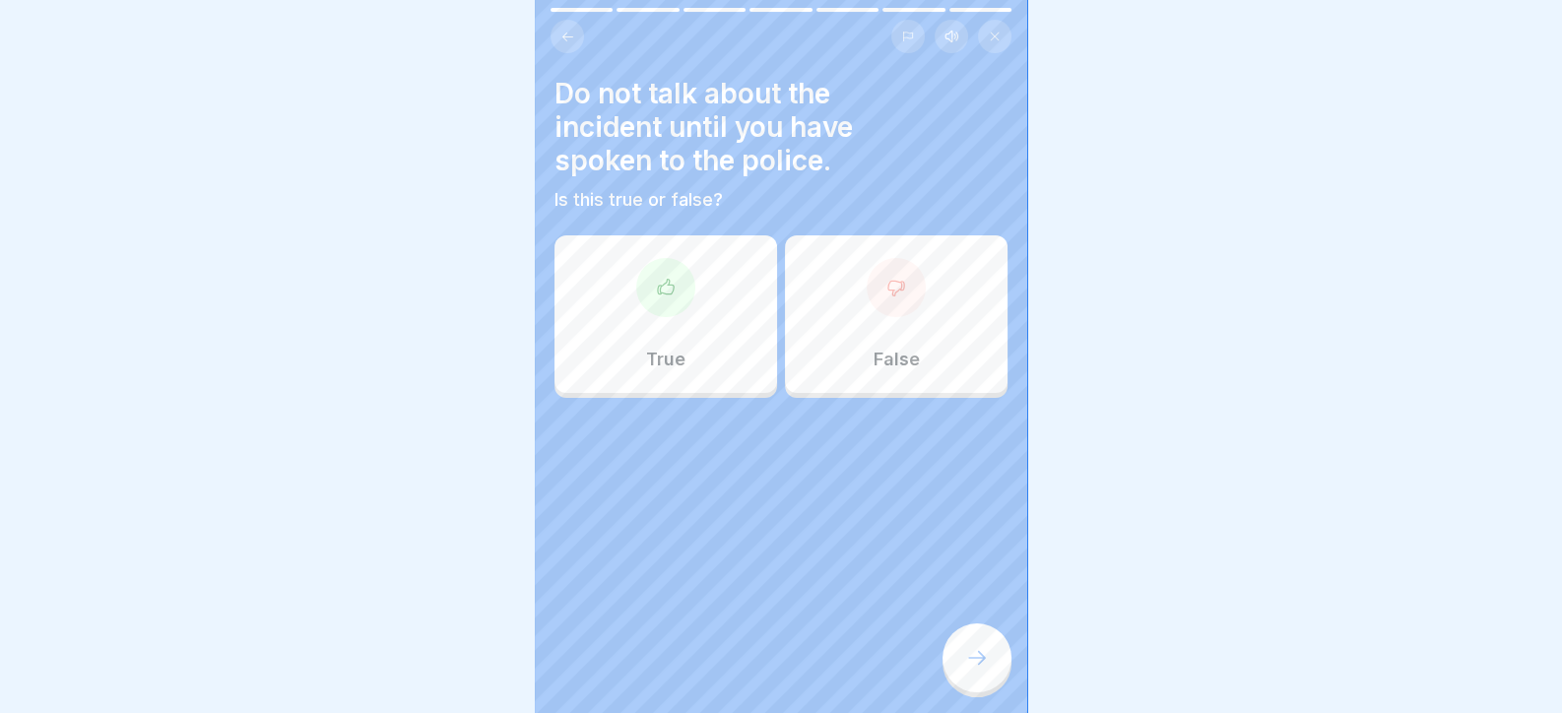
click at [969, 685] on div at bounding box center [976, 657] width 69 height 69
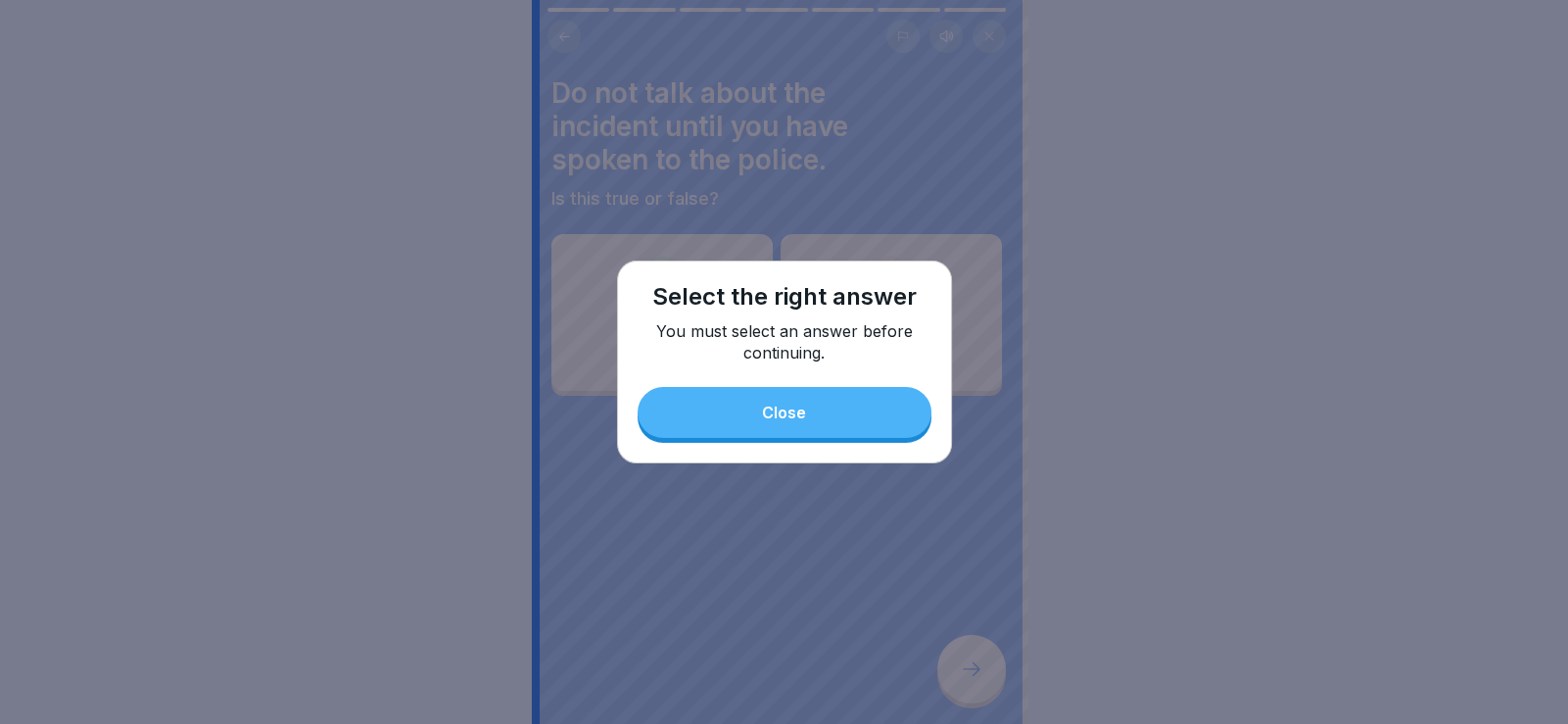
click at [761, 435] on button "Close" at bounding box center [784, 412] width 294 height 51
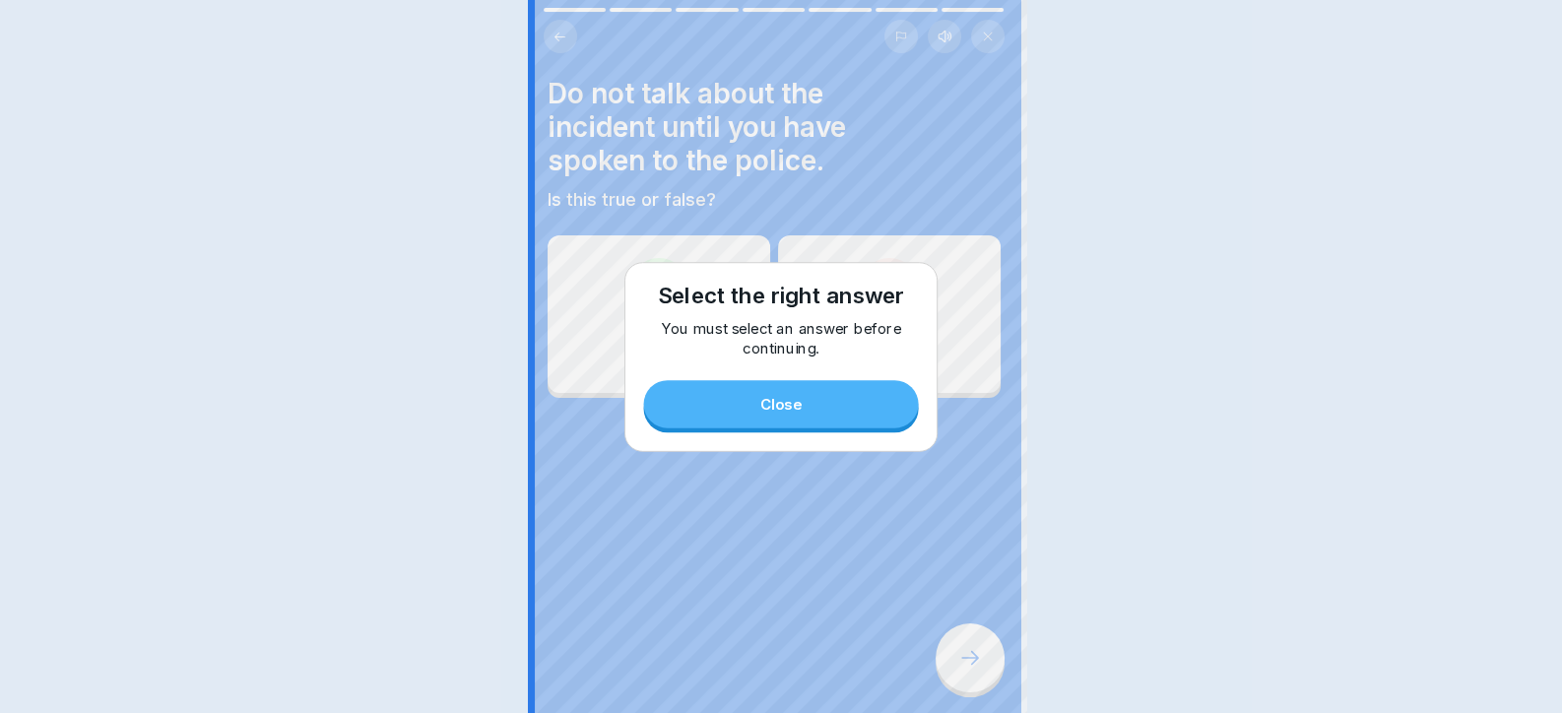
click at [709, 289] on div "True" at bounding box center [658, 314] width 223 height 158
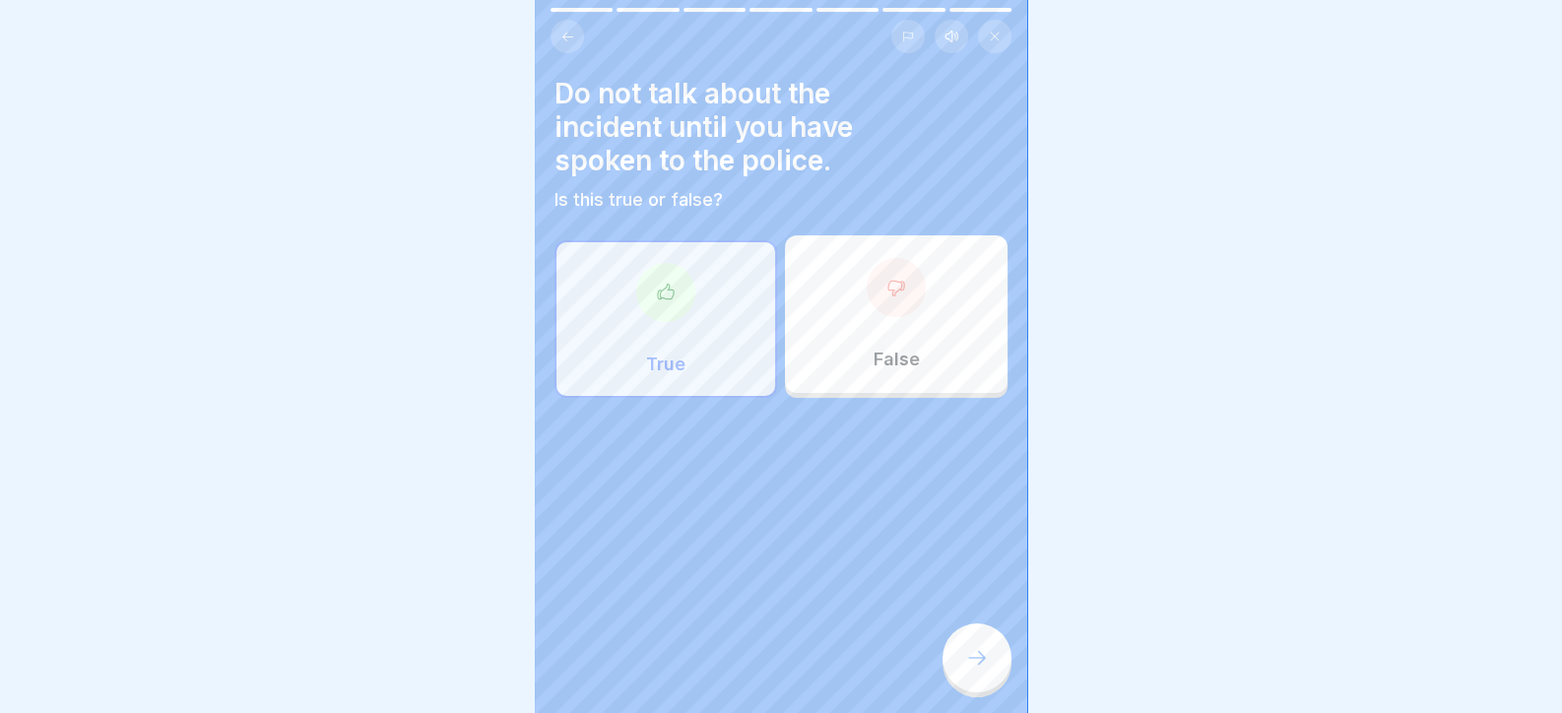
click at [960, 683] on div at bounding box center [976, 657] width 69 height 69
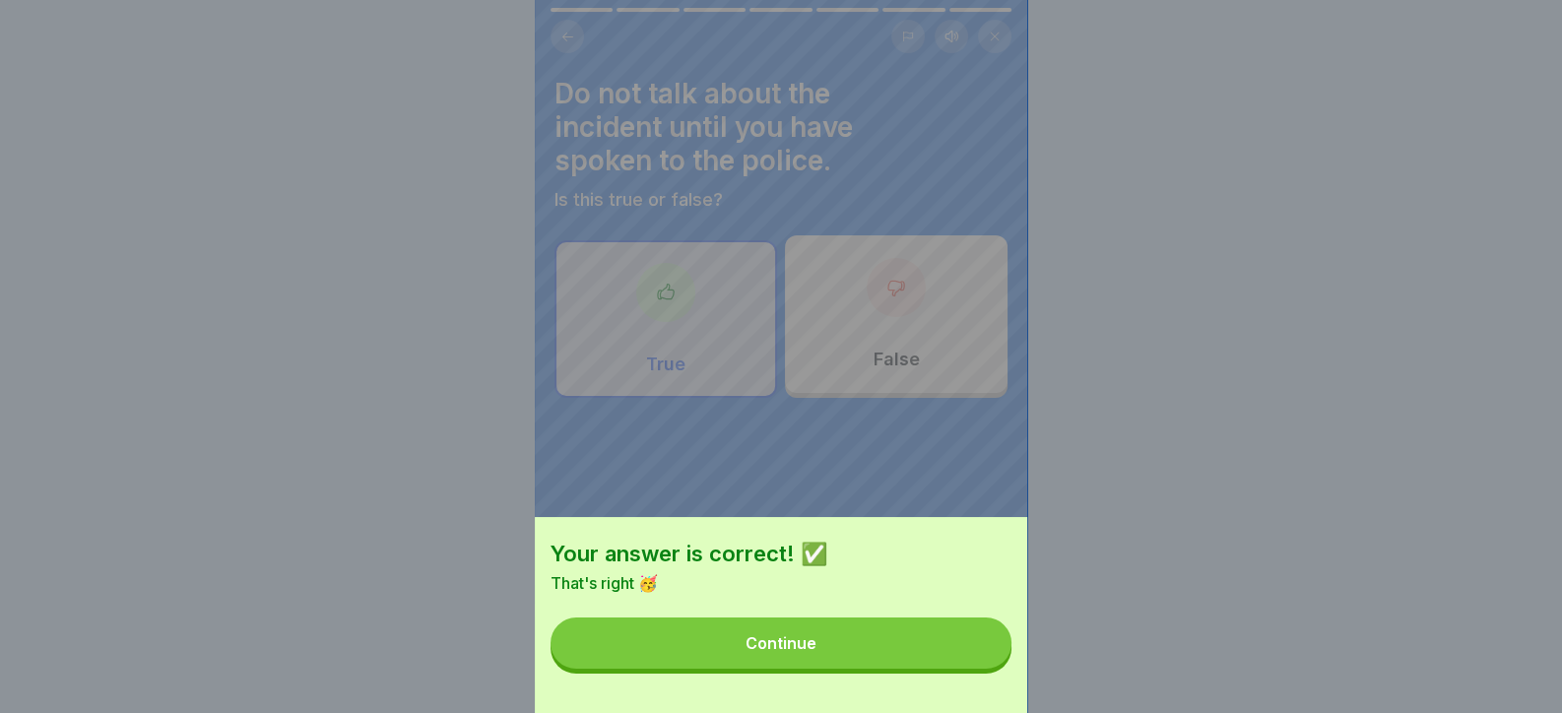
click at [958, 669] on button "Continue" at bounding box center [780, 642] width 461 height 51
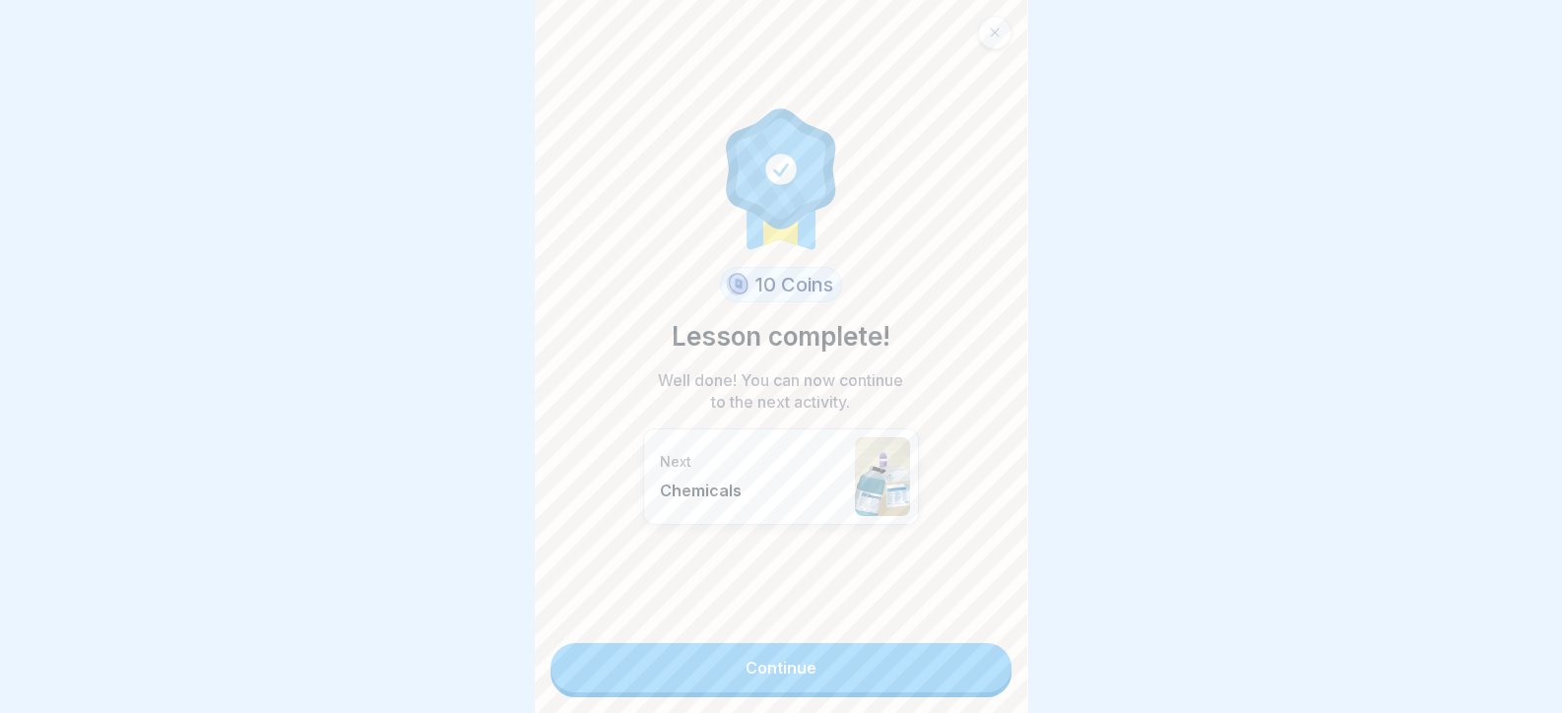
click at [960, 673] on link "Continue" at bounding box center [780, 667] width 461 height 49
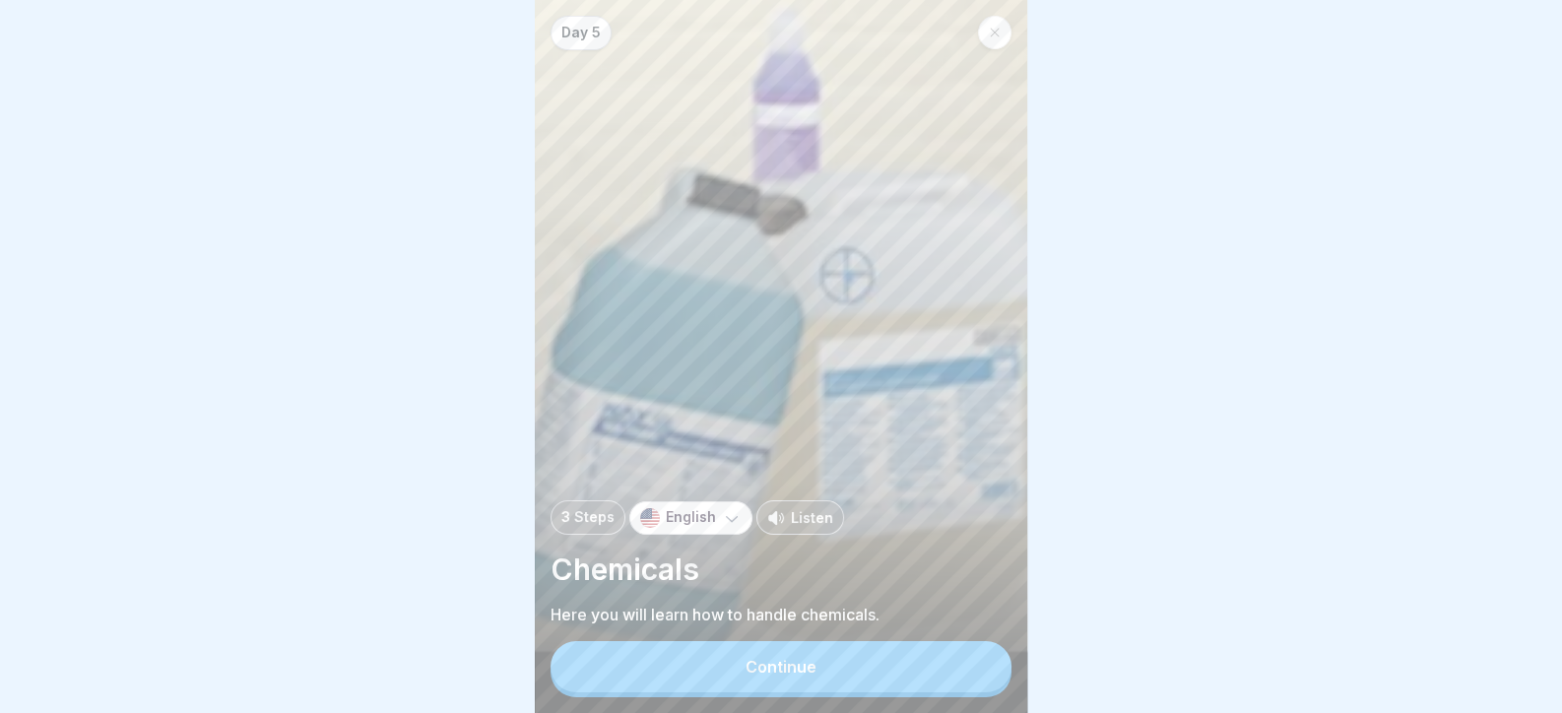
click at [985, 663] on button "Continue" at bounding box center [780, 666] width 461 height 51
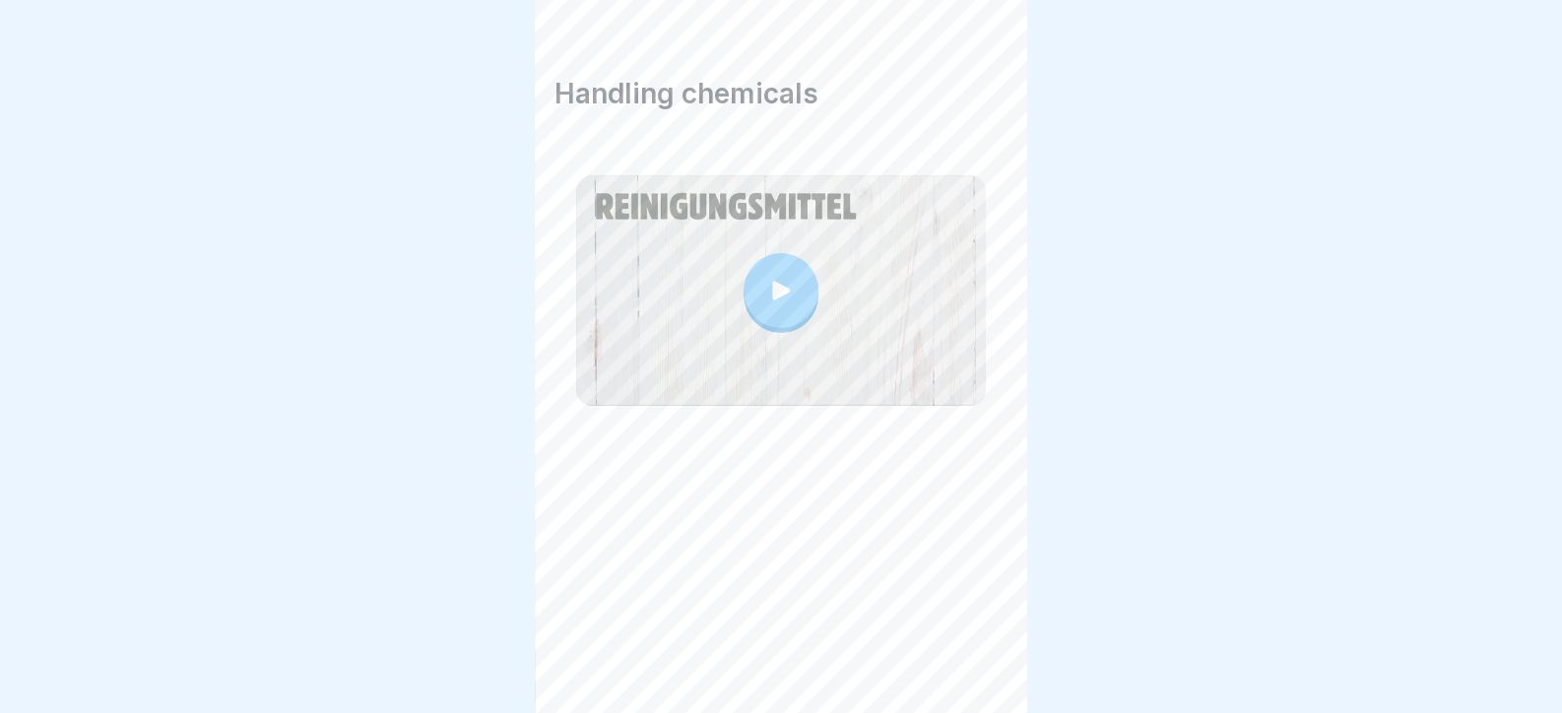
click at [985, 663] on icon at bounding box center [977, 658] width 24 height 24
click at [957, 685] on div at bounding box center [976, 657] width 69 height 69
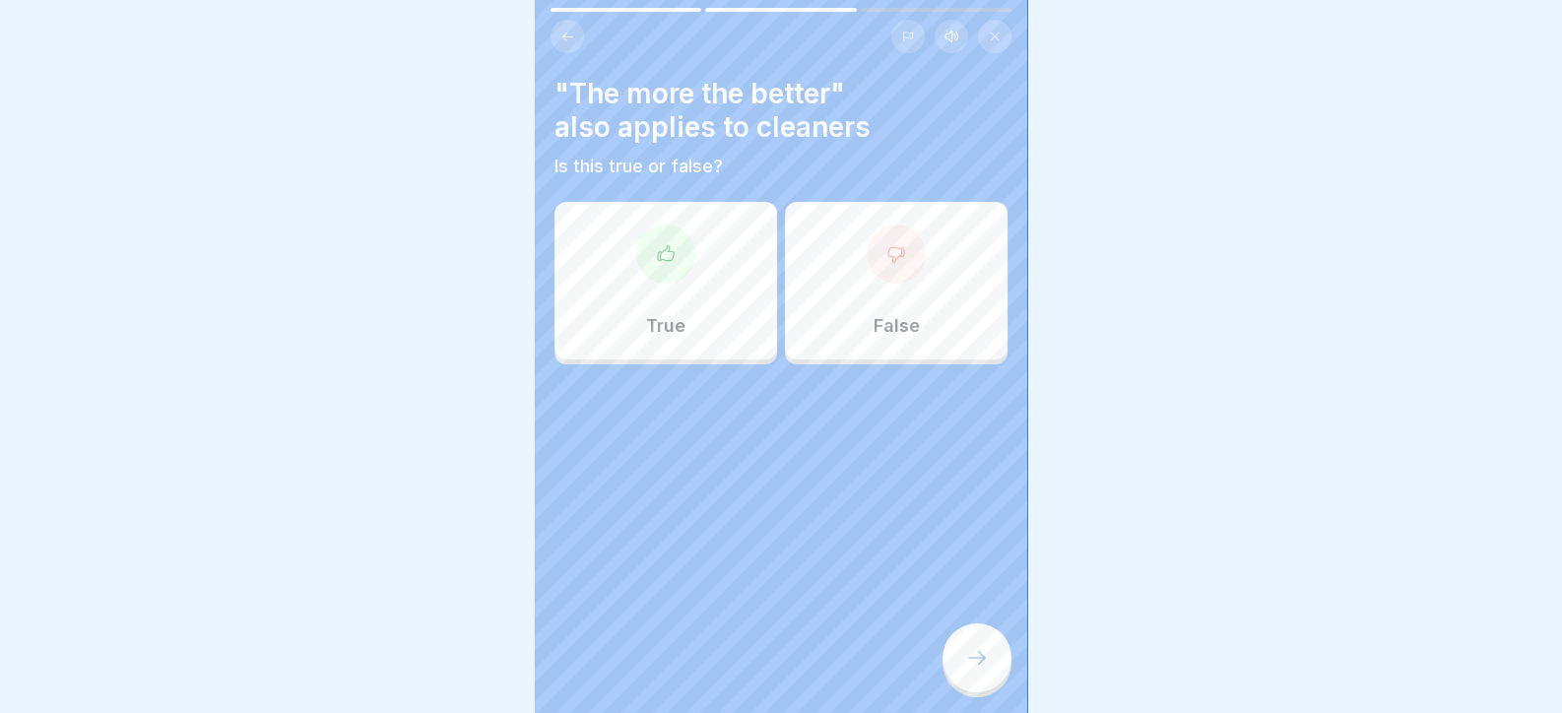
click at [967, 670] on icon at bounding box center [977, 658] width 24 height 24
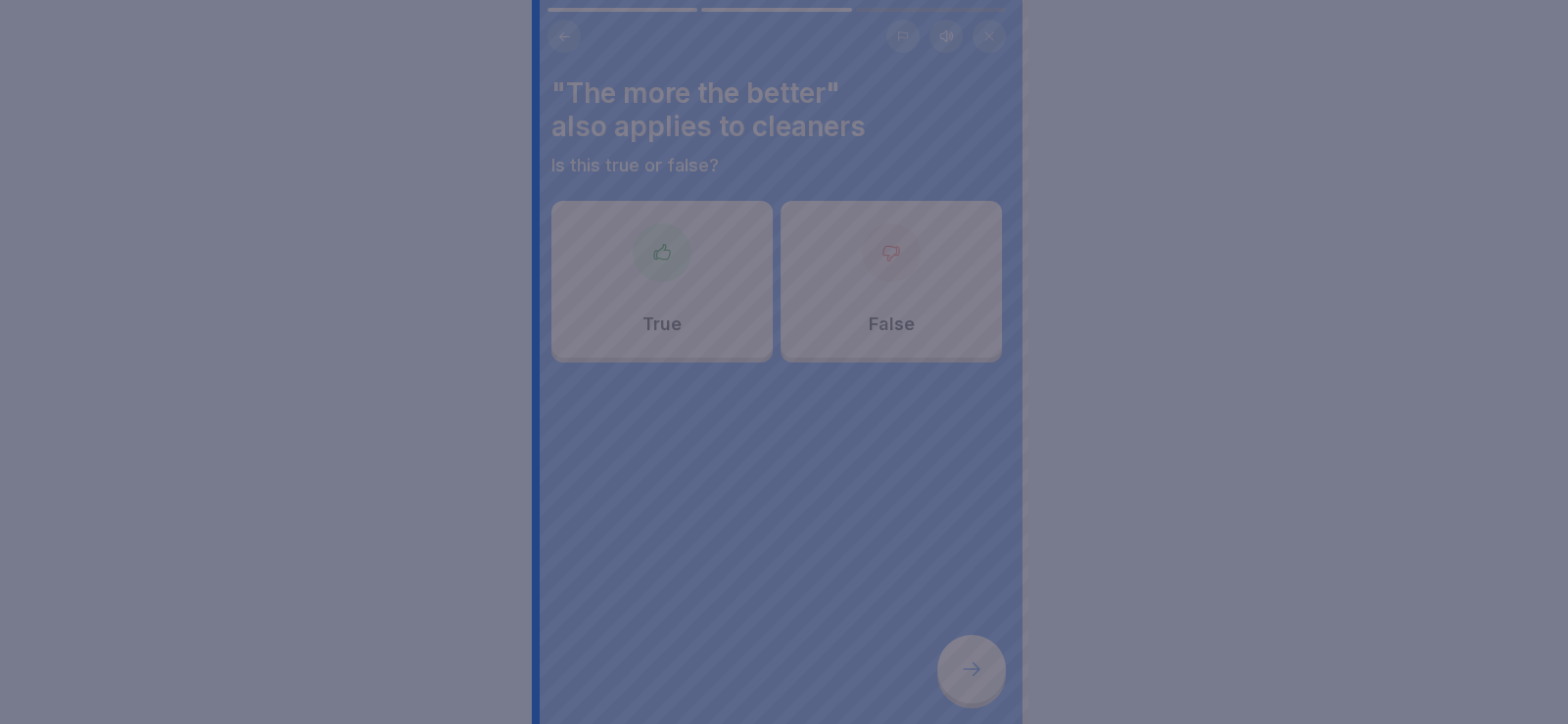
click at [855, 466] on div at bounding box center [784, 362] width 1568 height 724
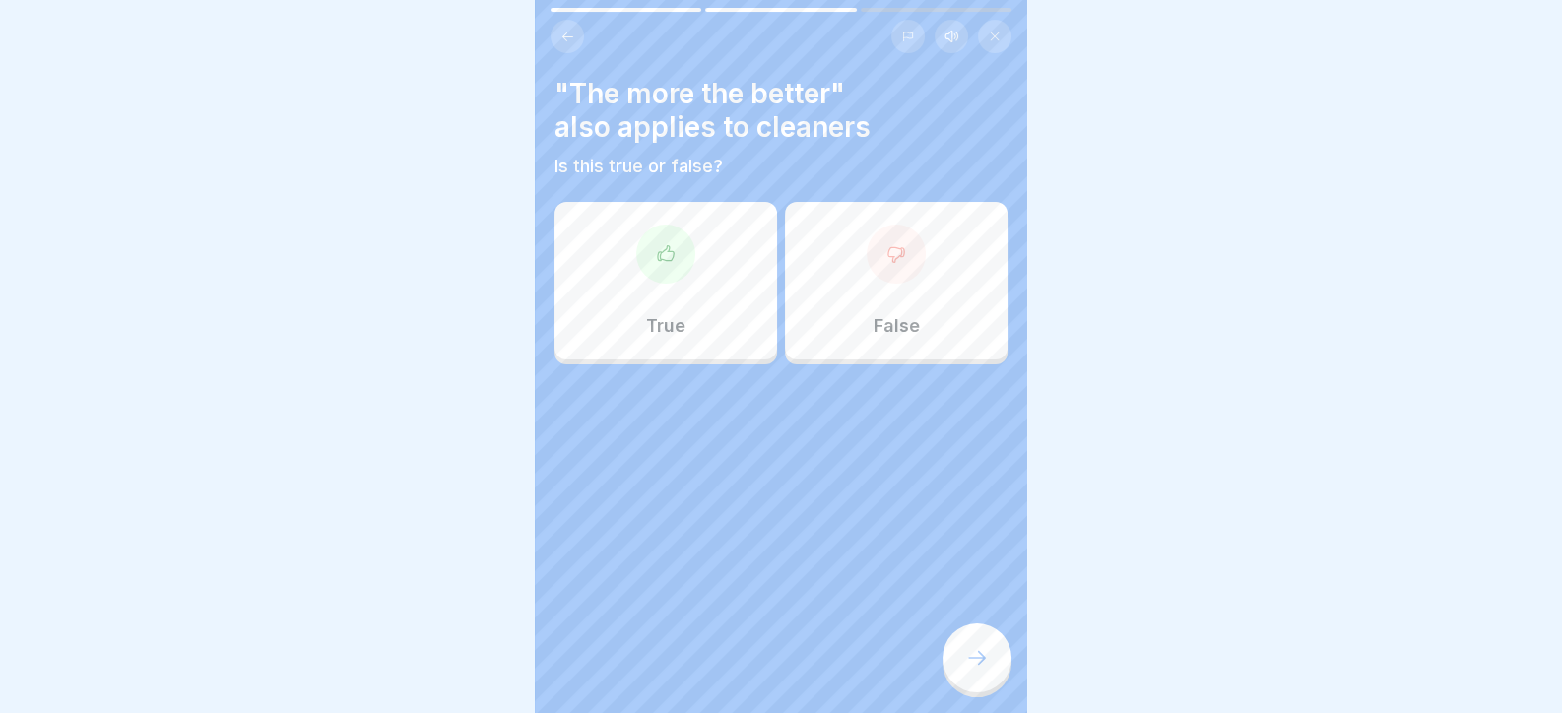
click at [650, 250] on div at bounding box center [665, 253] width 59 height 59
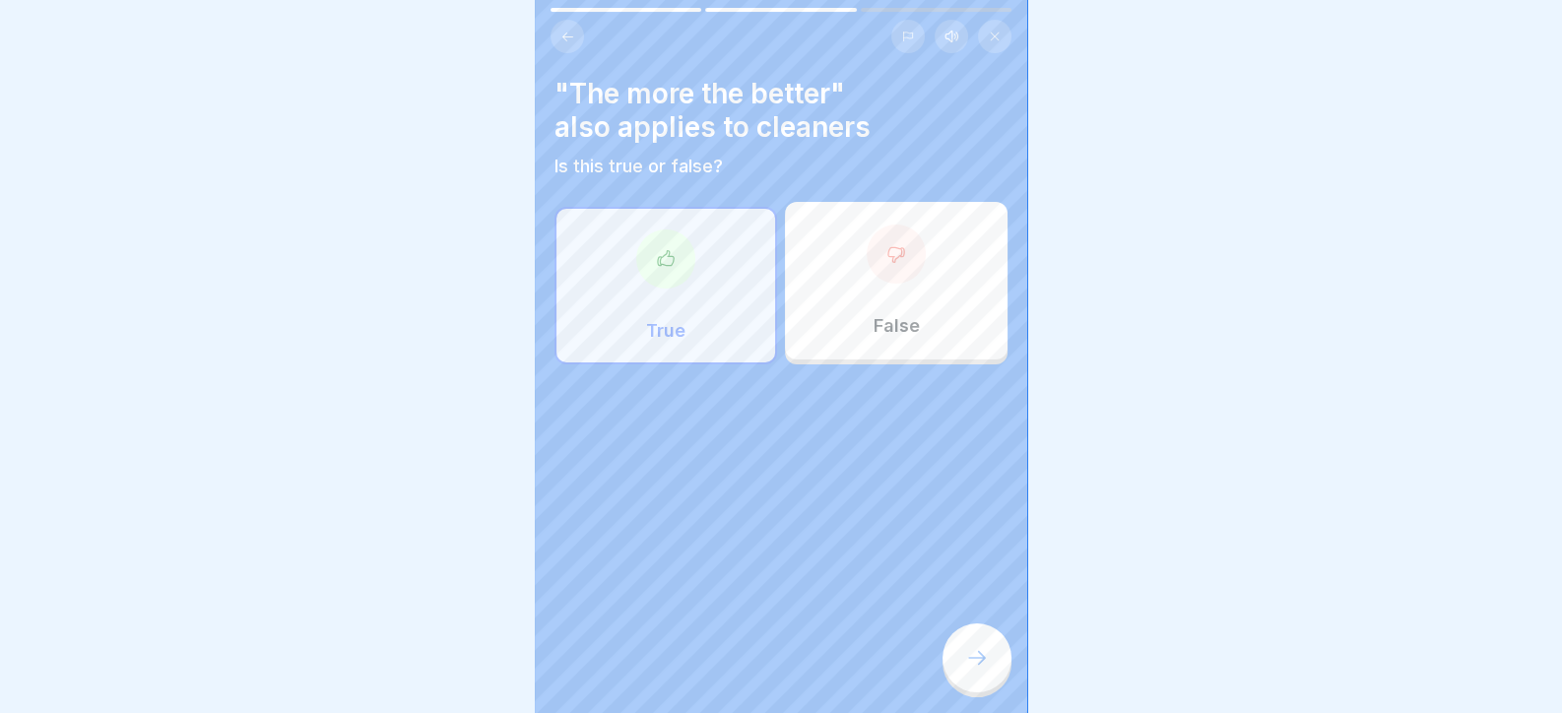
click at [881, 240] on div at bounding box center [895, 253] width 59 height 59
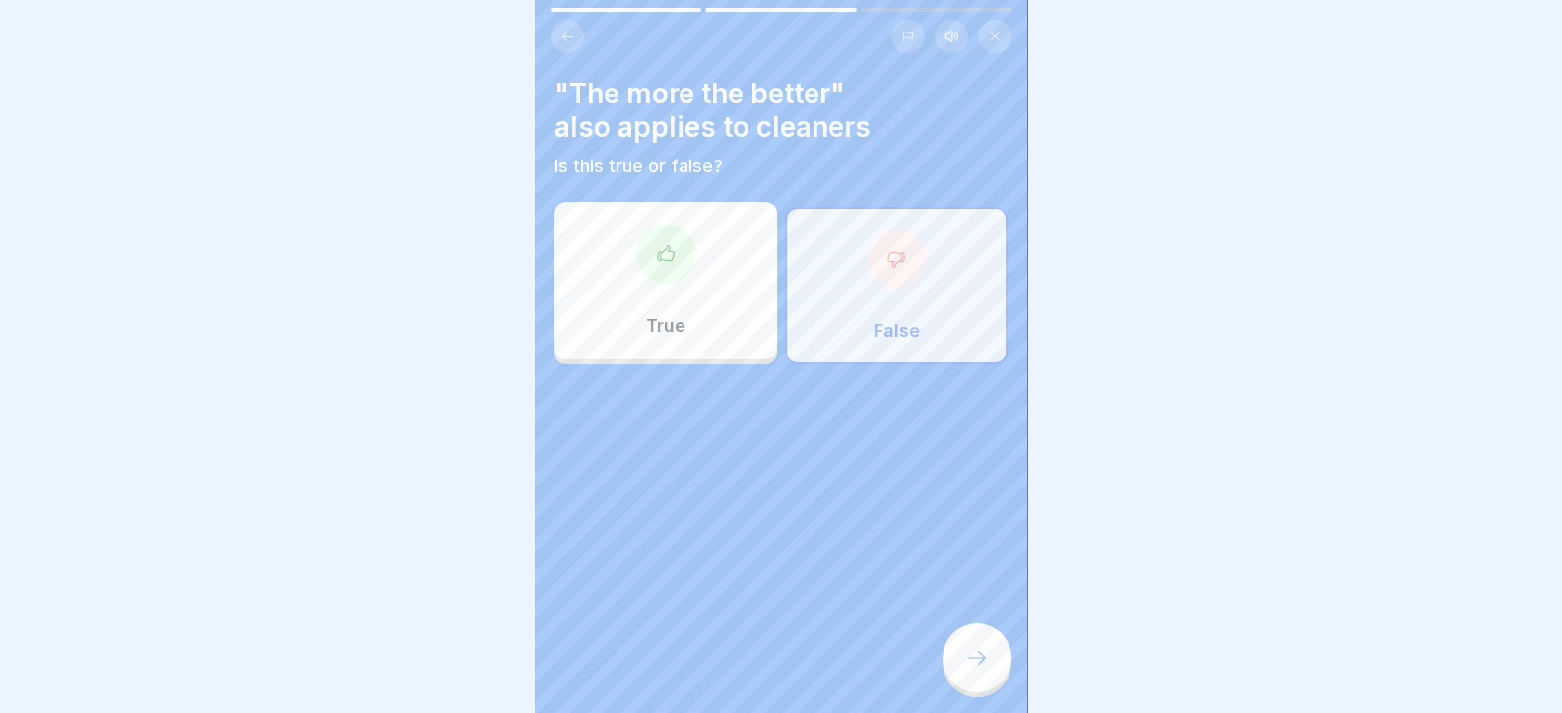
click at [989, 673] on div at bounding box center [976, 657] width 69 height 69
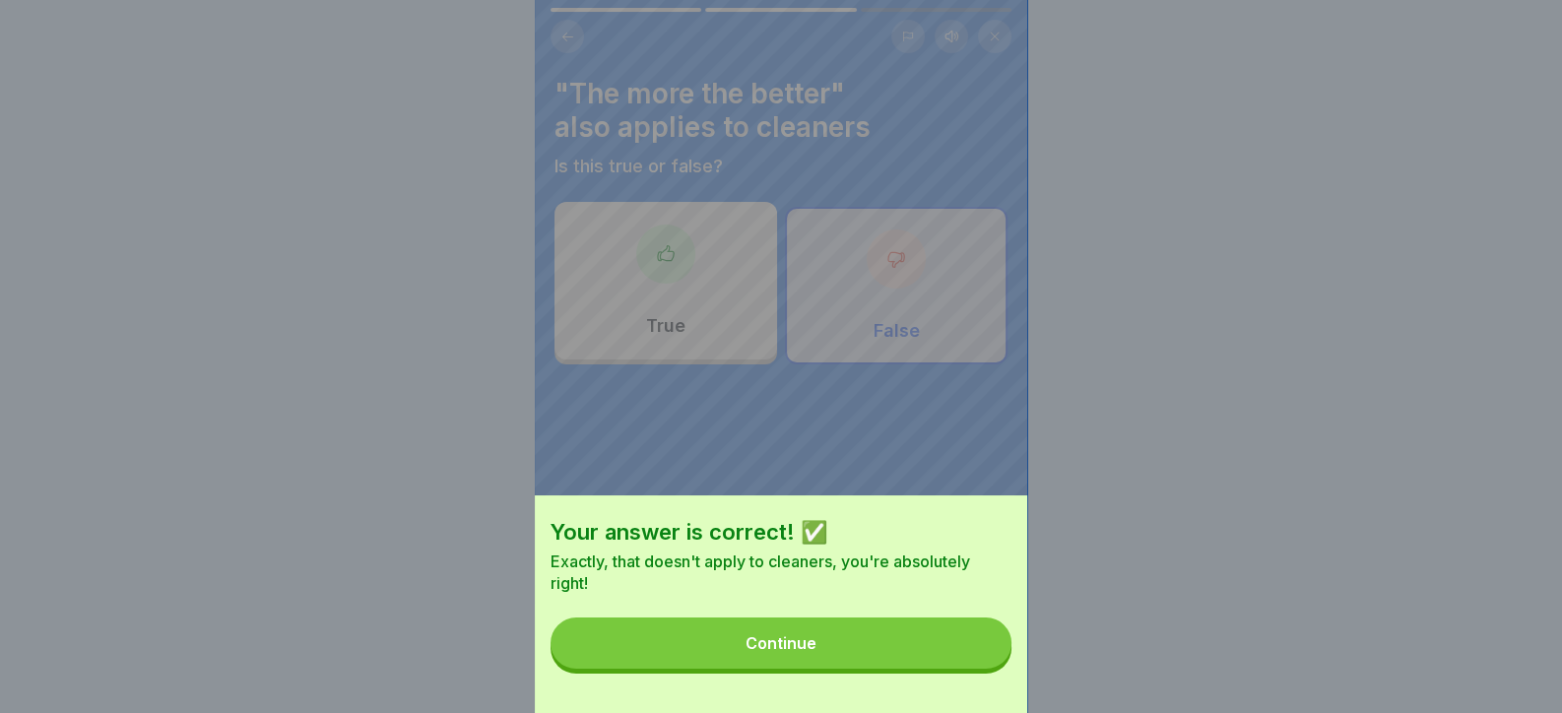
click at [977, 664] on button "Continue" at bounding box center [780, 642] width 461 height 51
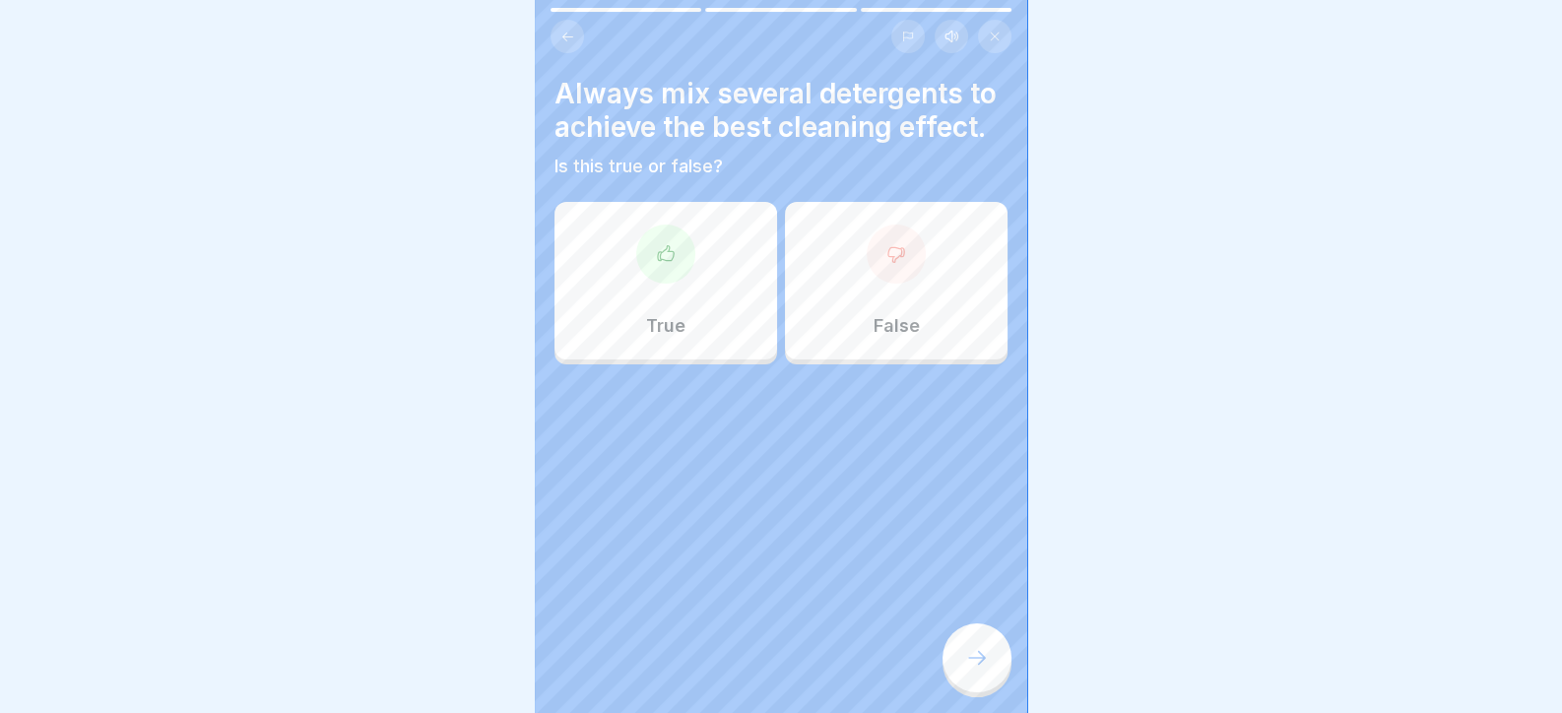
click at [674, 245] on div "True" at bounding box center [665, 281] width 223 height 158
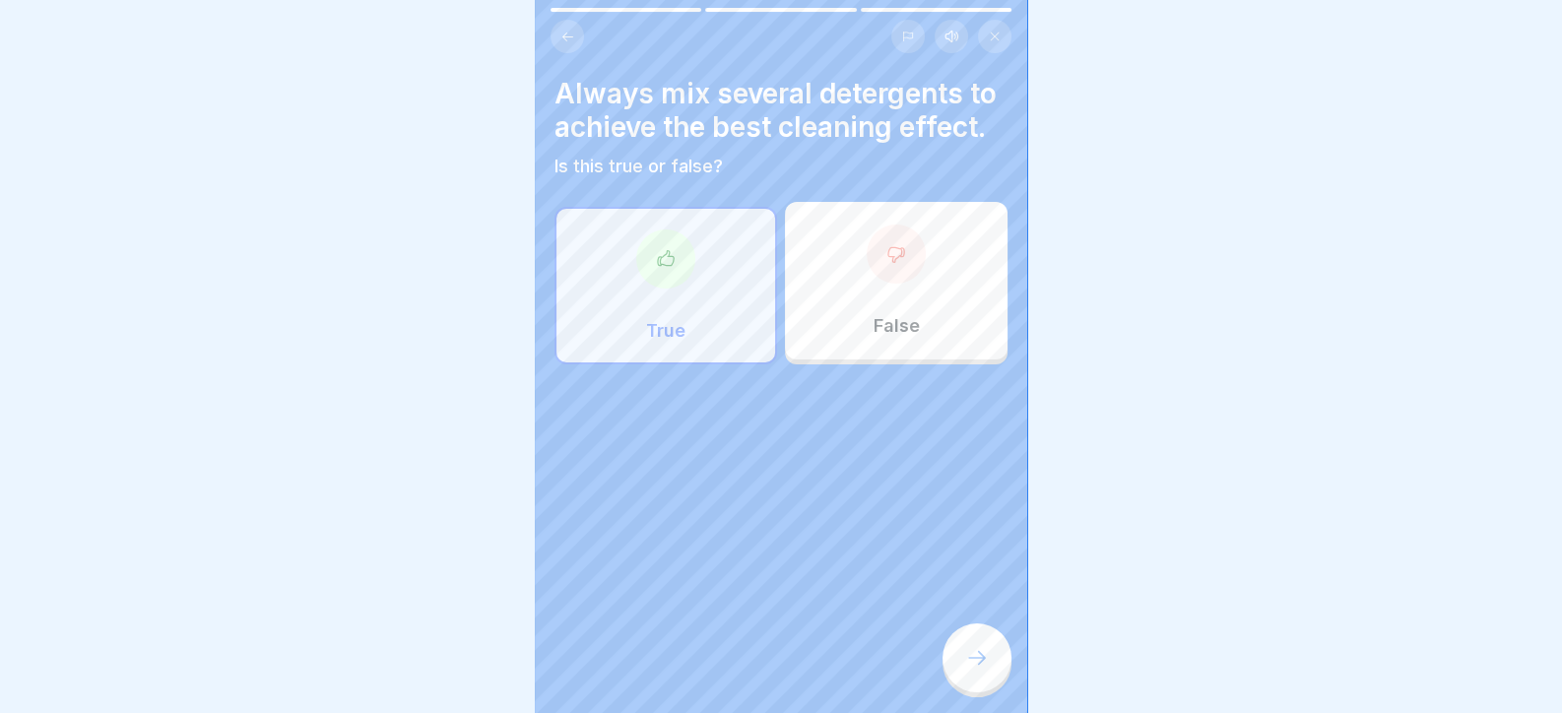
click at [982, 654] on div at bounding box center [976, 657] width 69 height 69
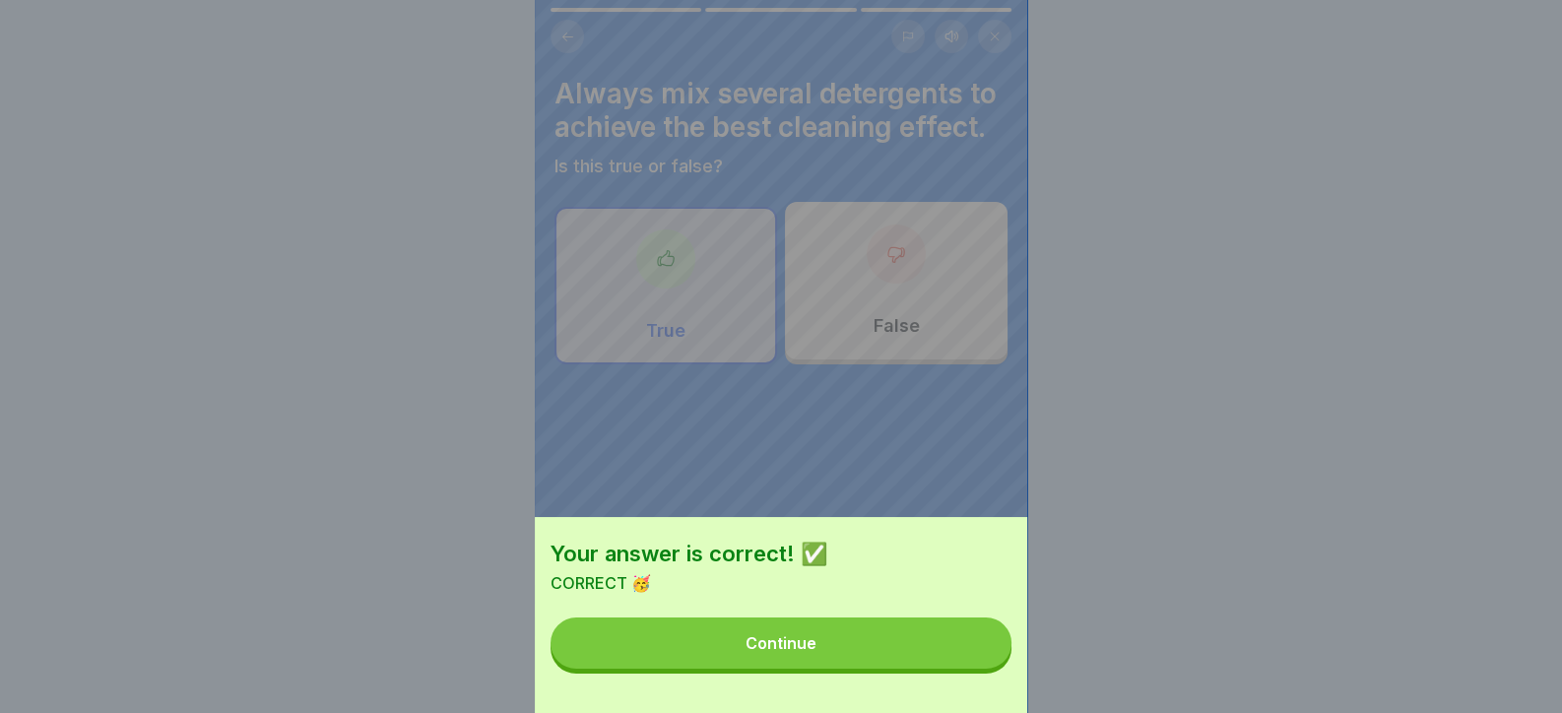
click at [981, 654] on button "Continue" at bounding box center [780, 642] width 461 height 51
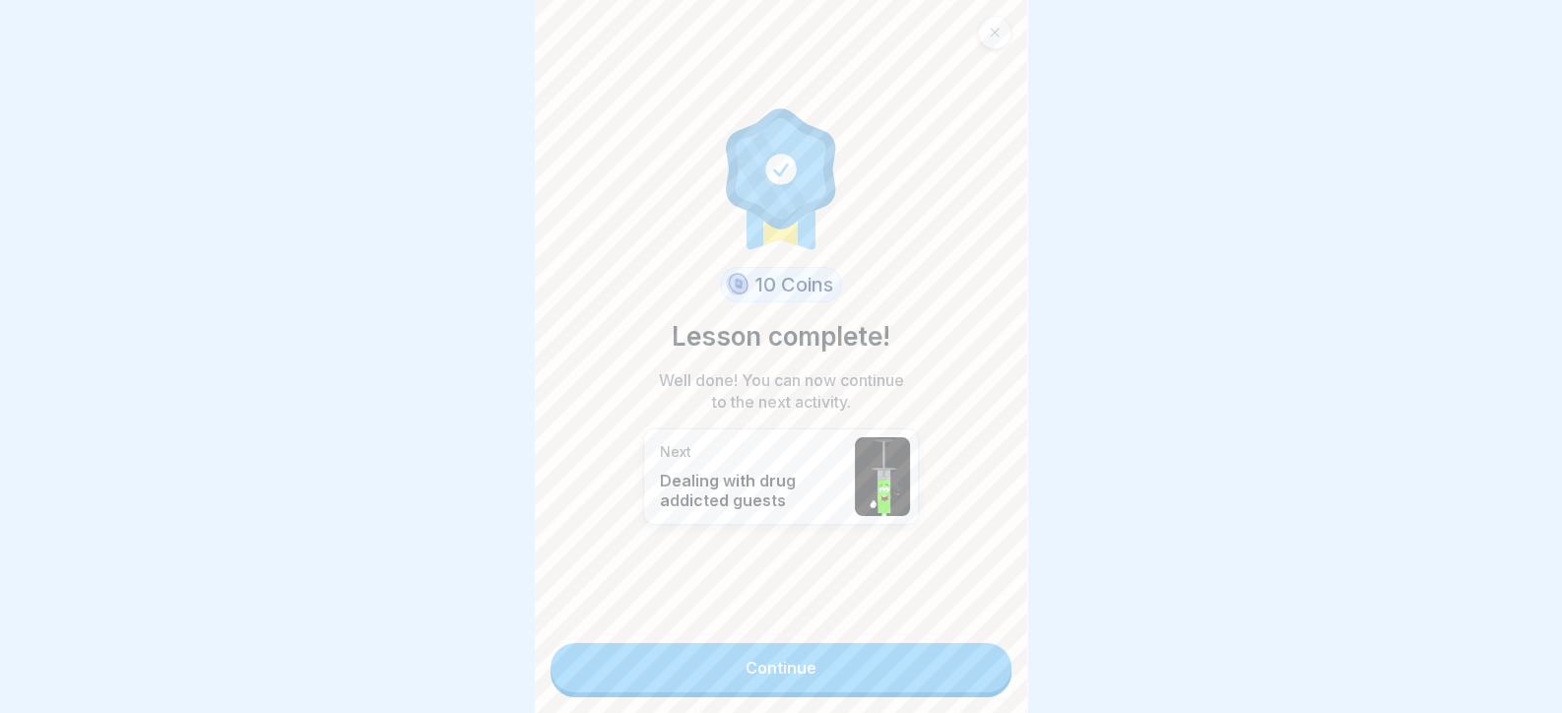
click at [980, 651] on link "Continue" at bounding box center [780, 667] width 461 height 49
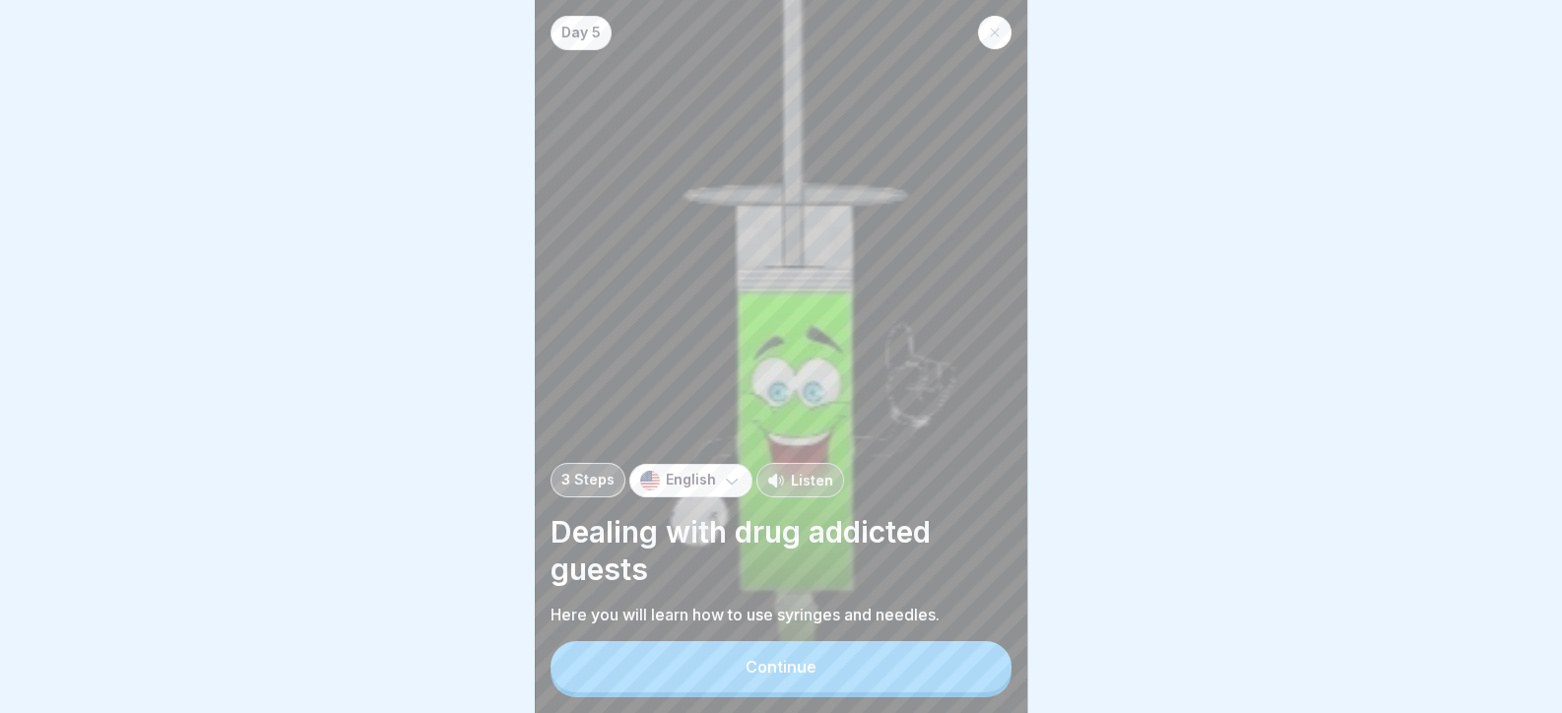
click at [975, 658] on div "Continue" at bounding box center [780, 669] width 461 height 56
click at [972, 692] on button "Continue" at bounding box center [780, 666] width 461 height 51
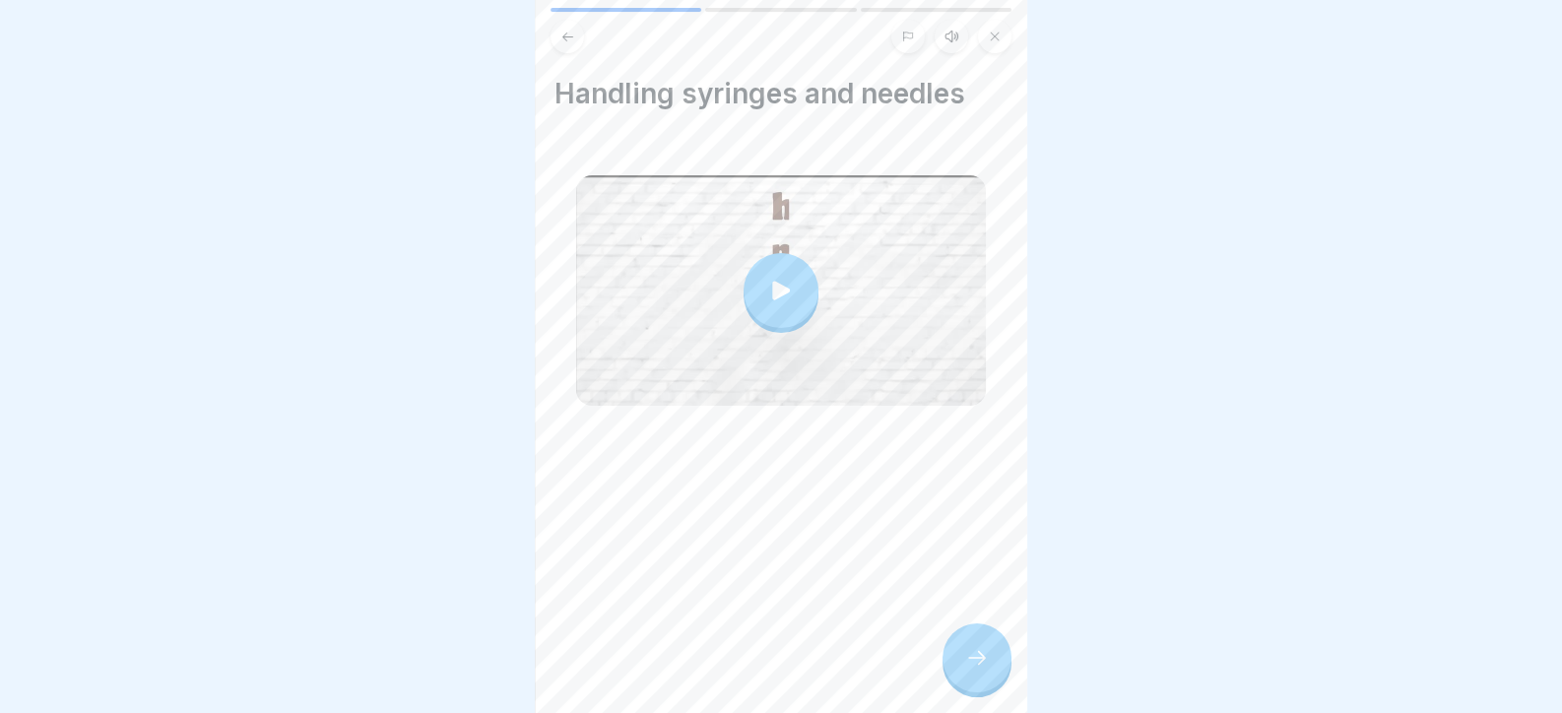
click at [975, 689] on div at bounding box center [976, 657] width 69 height 69
click at [970, 669] on icon at bounding box center [977, 658] width 24 height 24
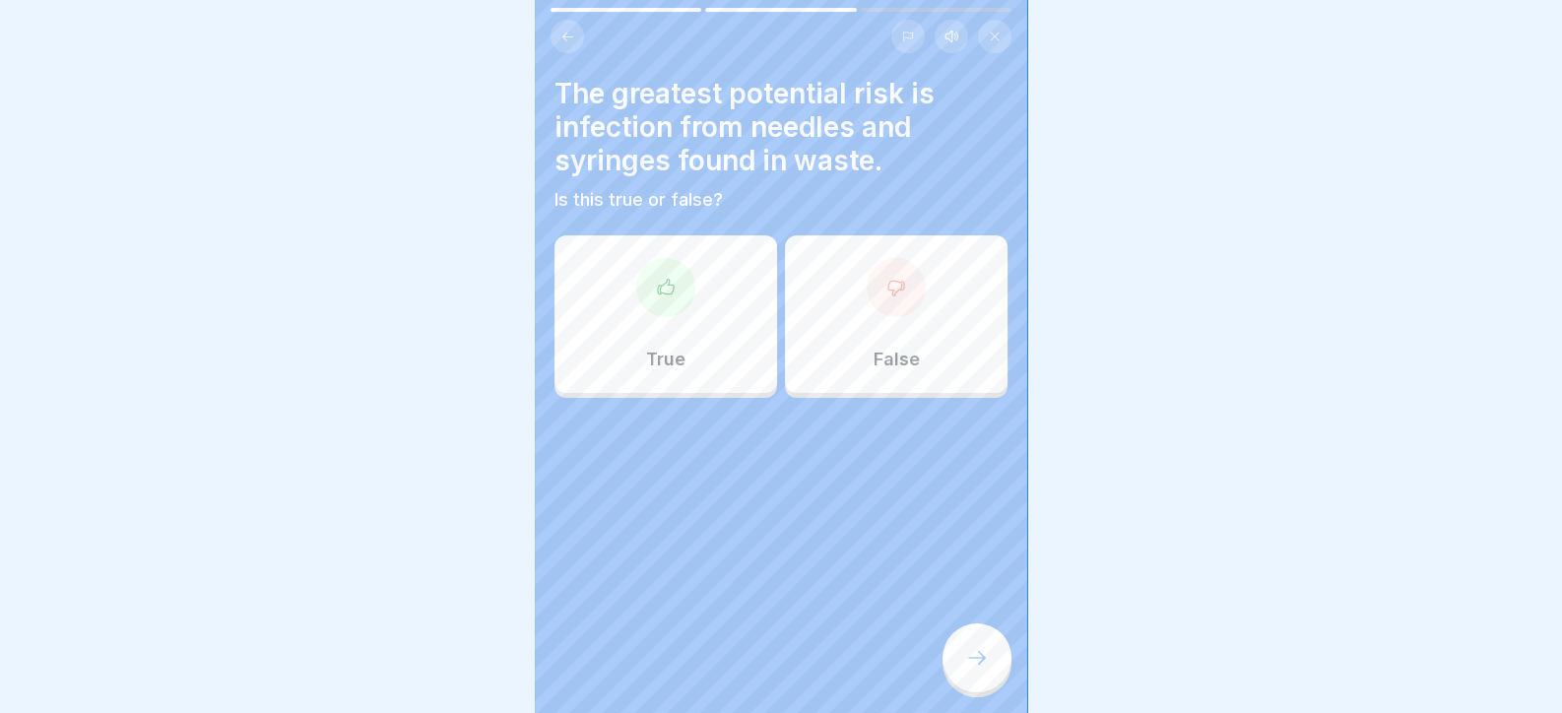
click at [970, 669] on icon at bounding box center [977, 658] width 24 height 24
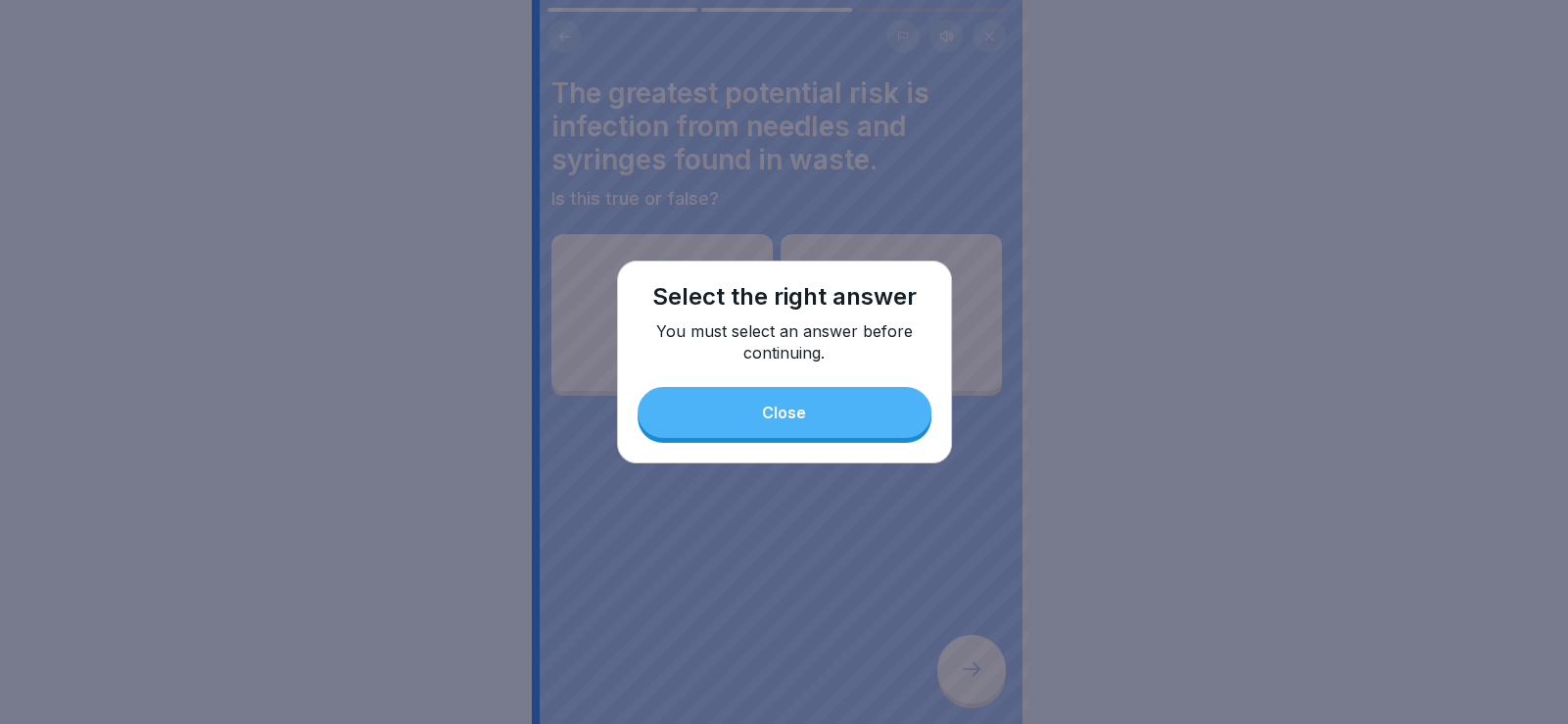
click at [707, 386] on div "Select the right answer You must select an answer before continuing. Close" at bounding box center [784, 362] width 335 height 203
click at [677, 297] on h1 "Select the right answer" at bounding box center [785, 297] width 265 height 32
click at [705, 449] on div "Select the right answer You must select an answer before continuing. Close" at bounding box center [784, 362] width 335 height 203
click at [707, 410] on button "Close" at bounding box center [784, 412] width 294 height 51
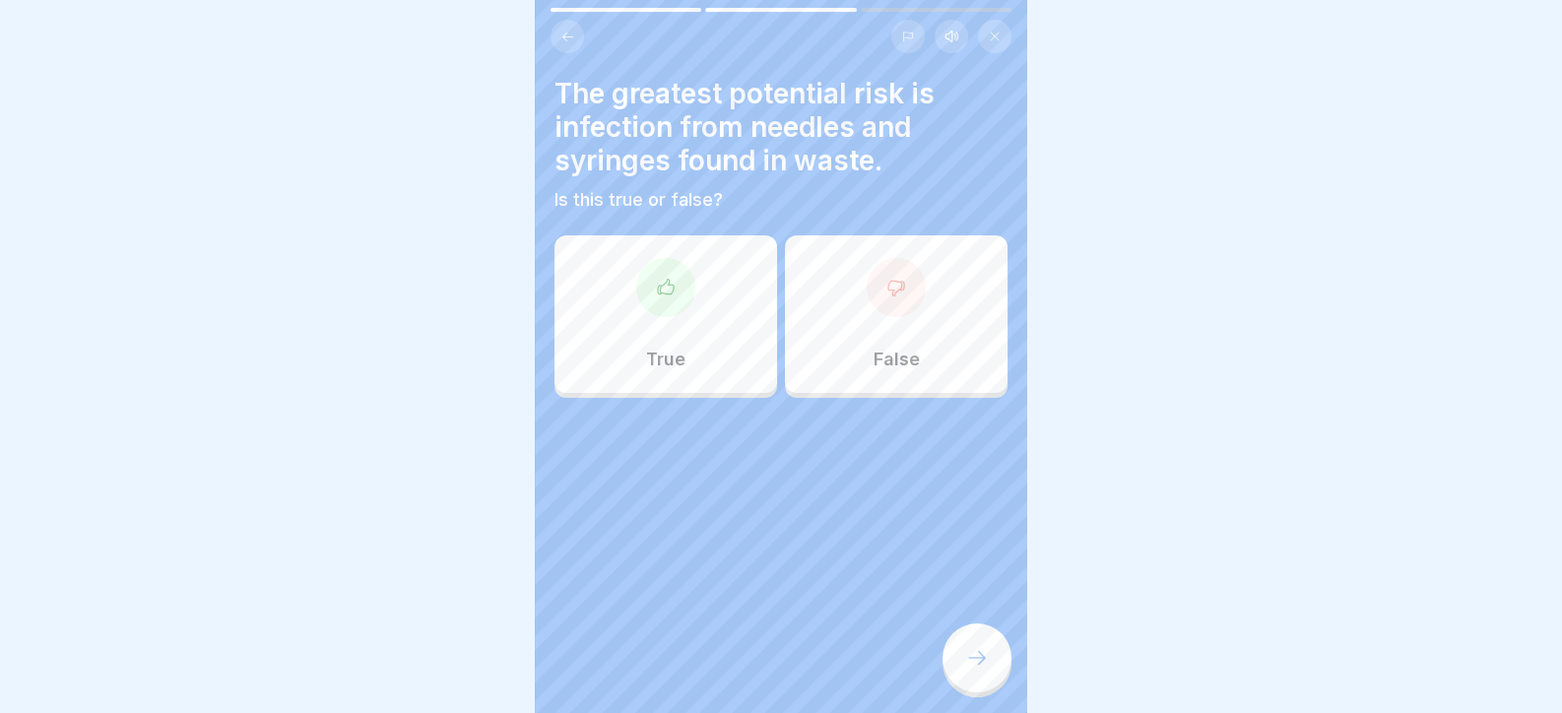
click at [655, 300] on div at bounding box center [665, 287] width 59 height 59
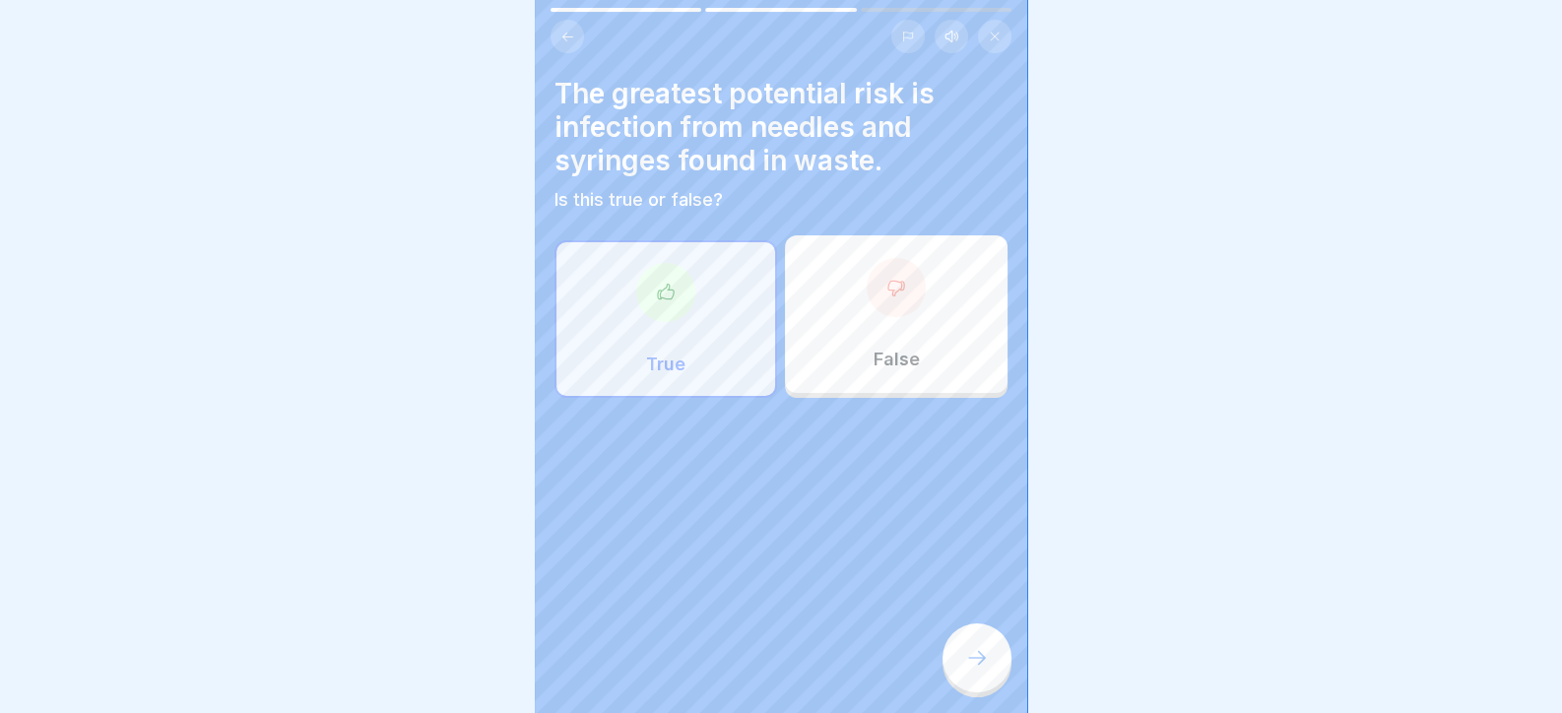
click at [955, 669] on div at bounding box center [976, 657] width 69 height 69
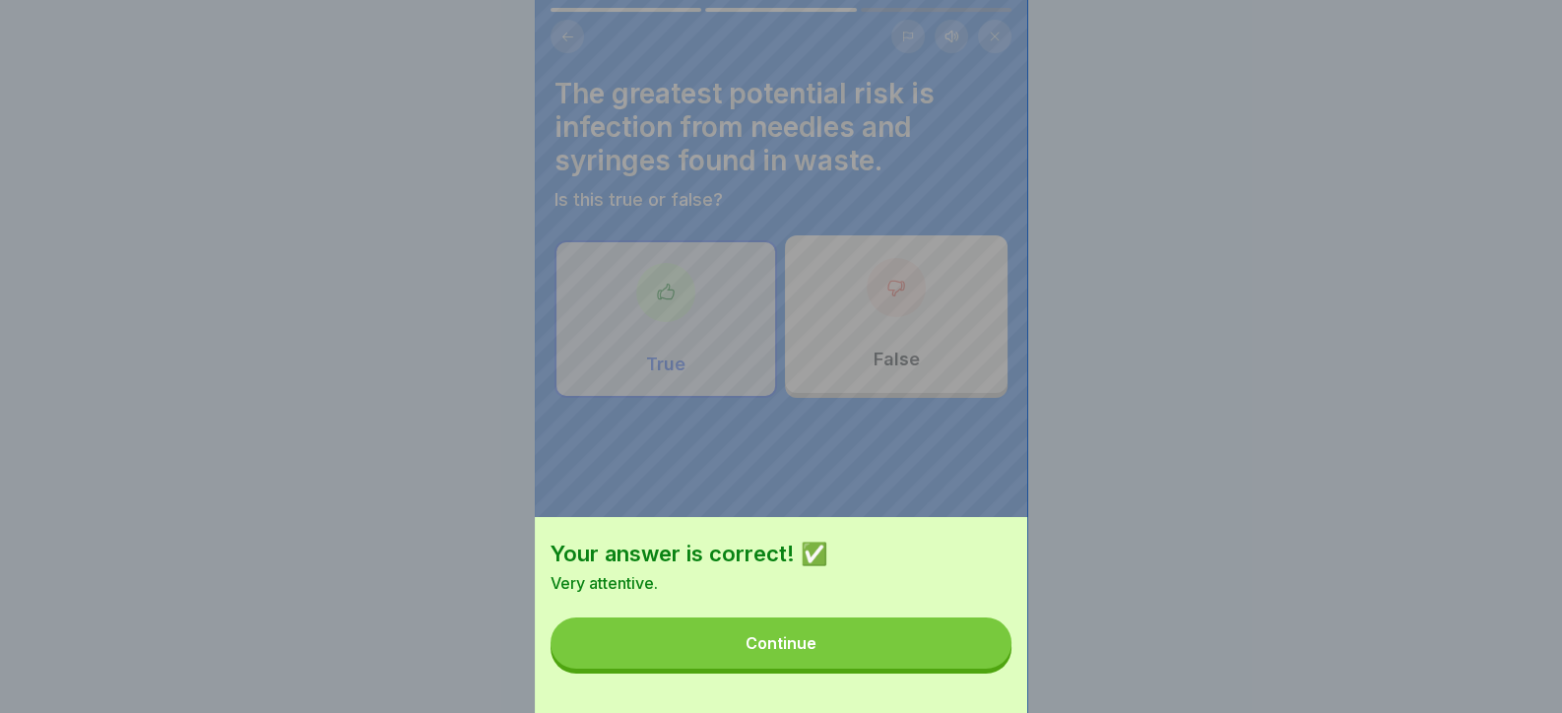
click at [966, 668] on button "Continue" at bounding box center [780, 642] width 461 height 51
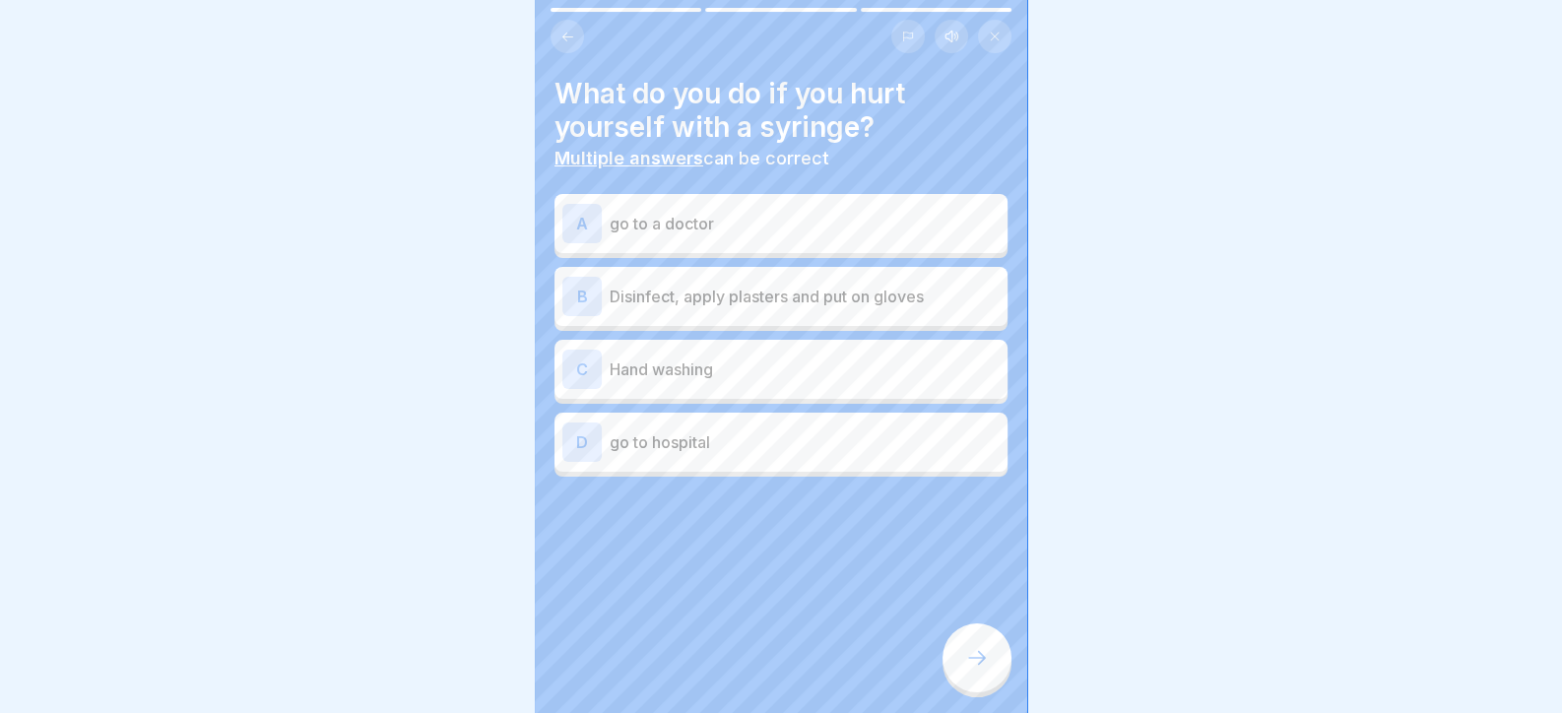
click at [712, 223] on p "go to a doctor" at bounding box center [804, 224] width 390 height 24
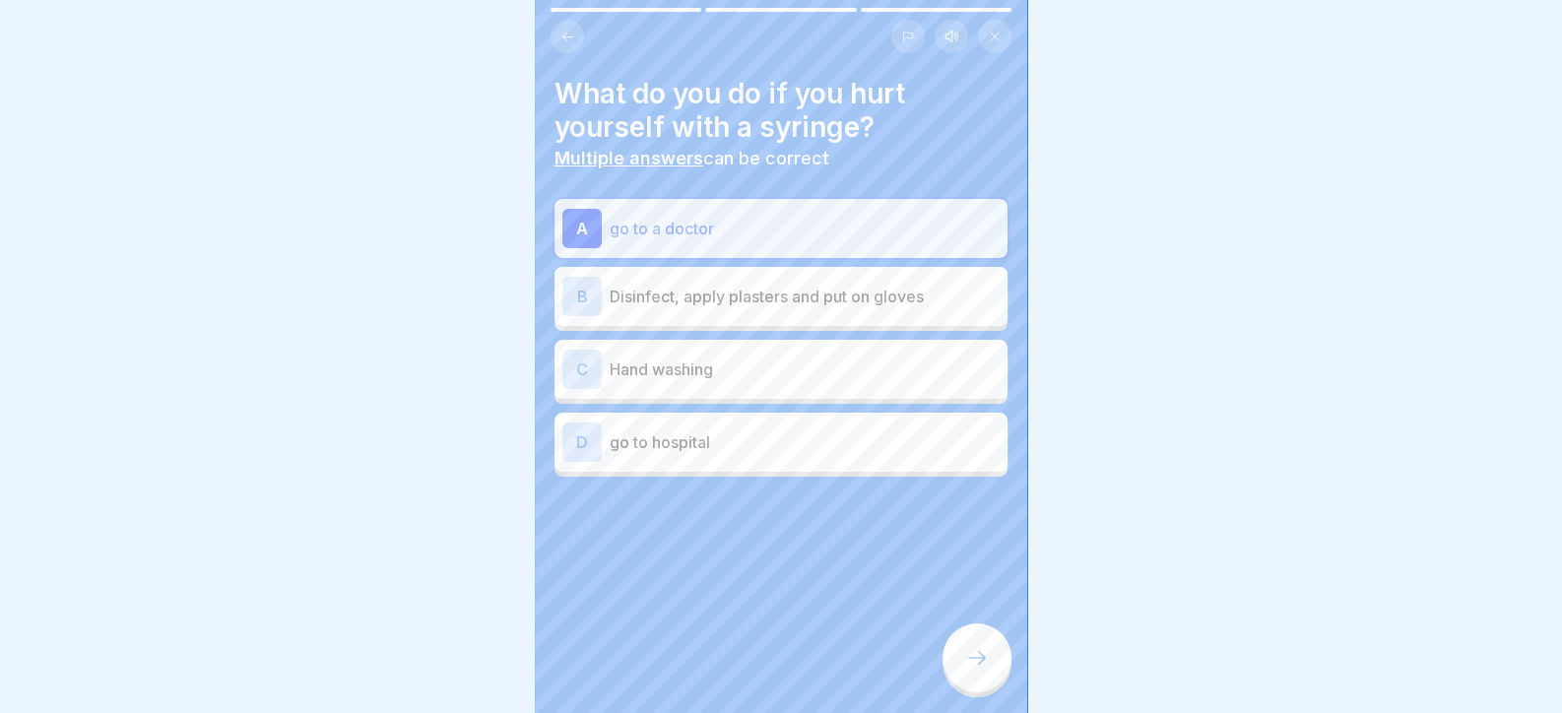
click at [747, 433] on p "go to hospital" at bounding box center [804, 442] width 390 height 24
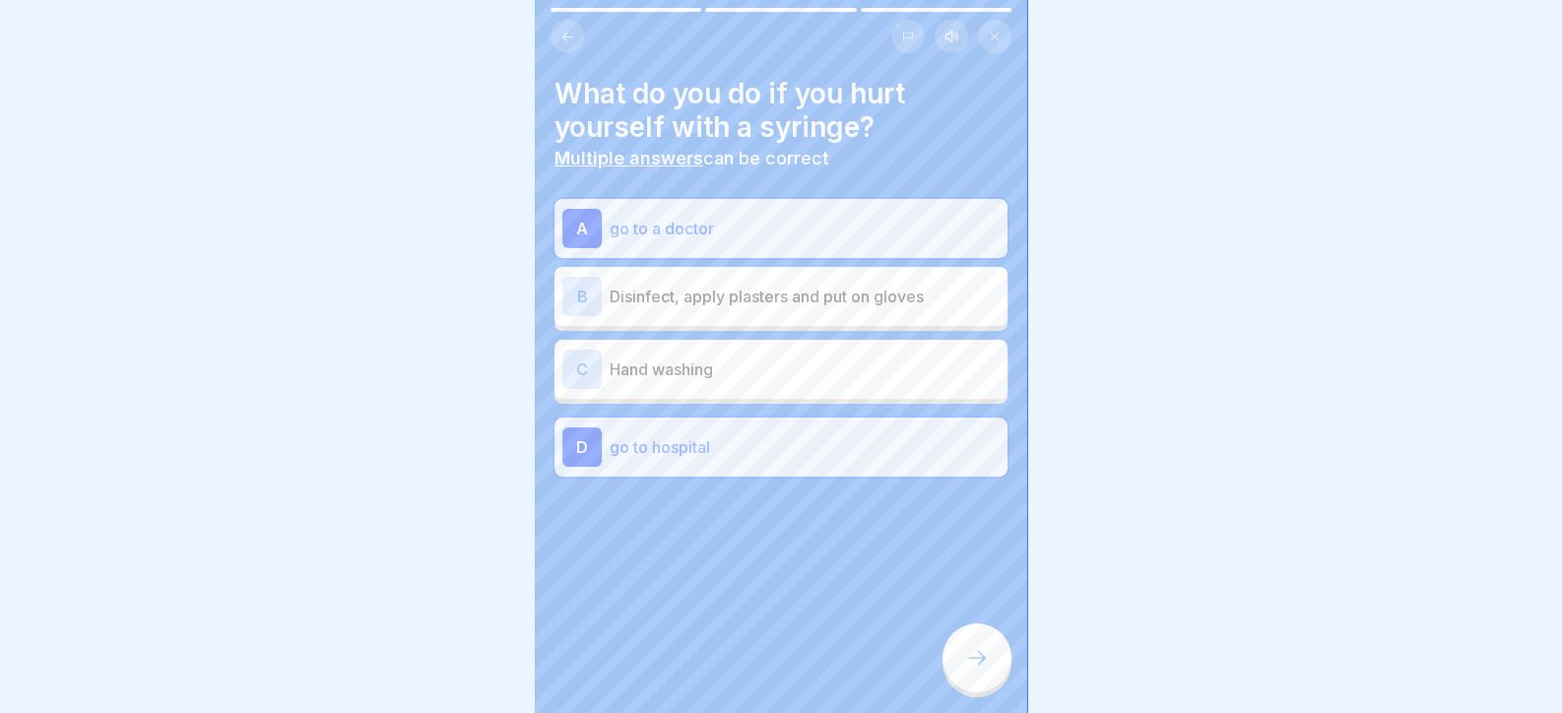
click at [980, 670] on icon at bounding box center [977, 658] width 24 height 24
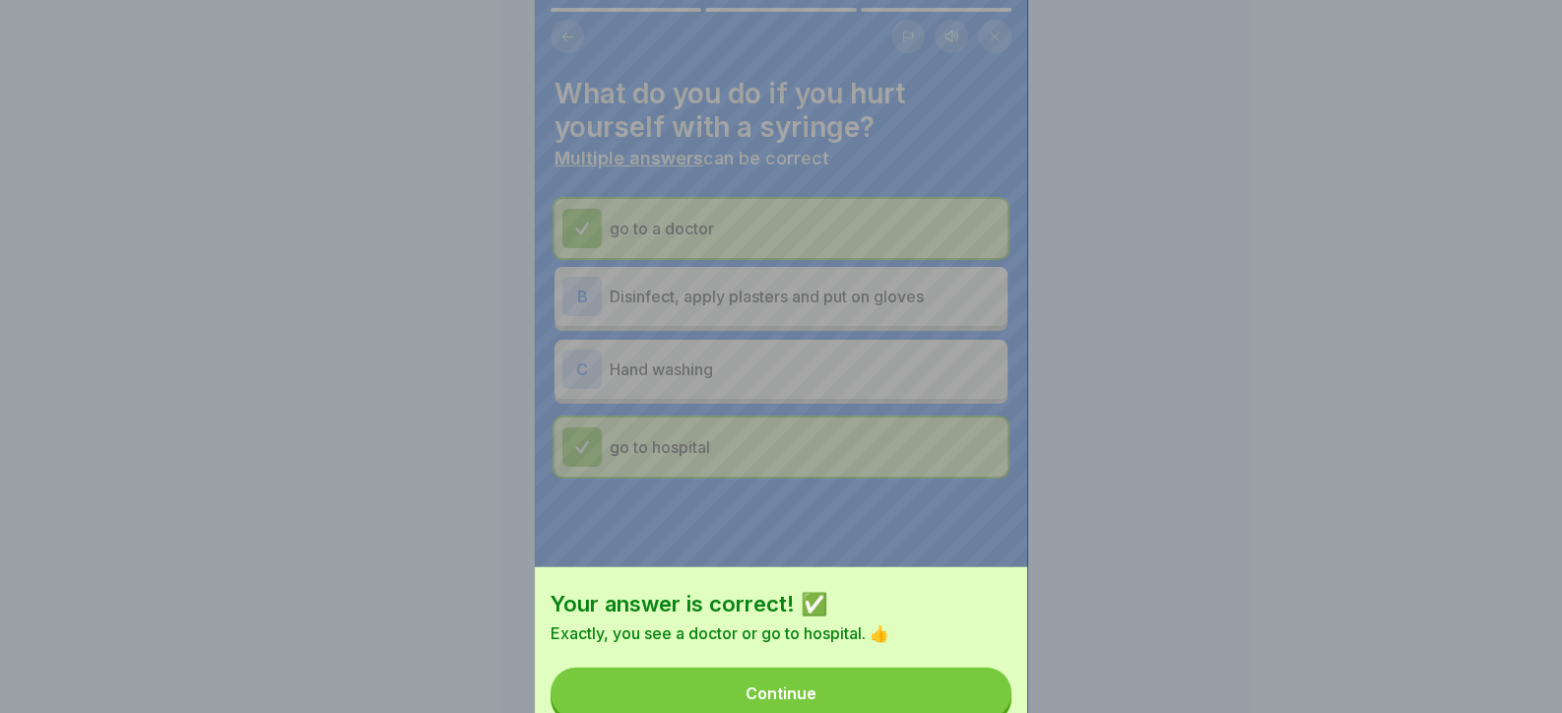
click at [979, 668] on button "Continue" at bounding box center [780, 693] width 461 height 51
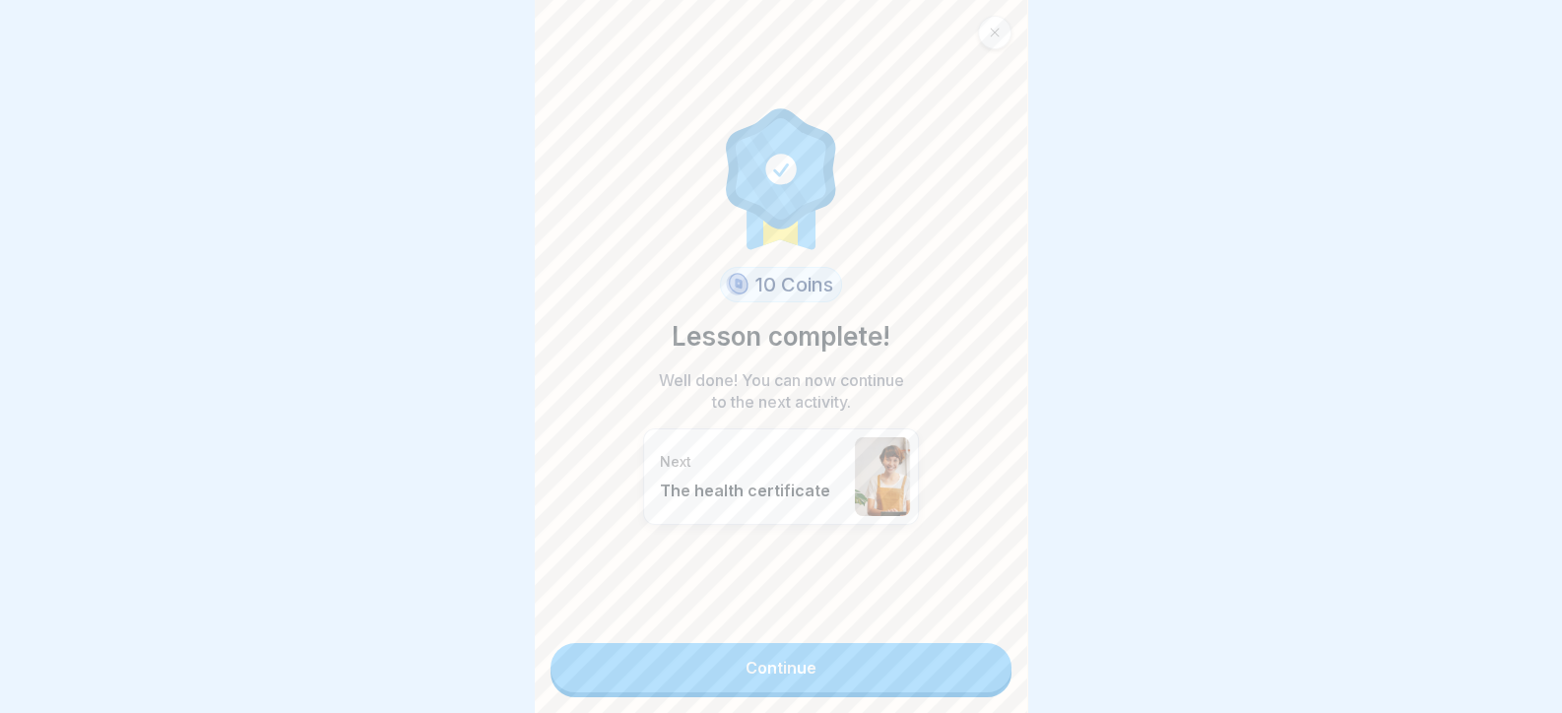
click at [979, 667] on link "Continue" at bounding box center [780, 667] width 461 height 49
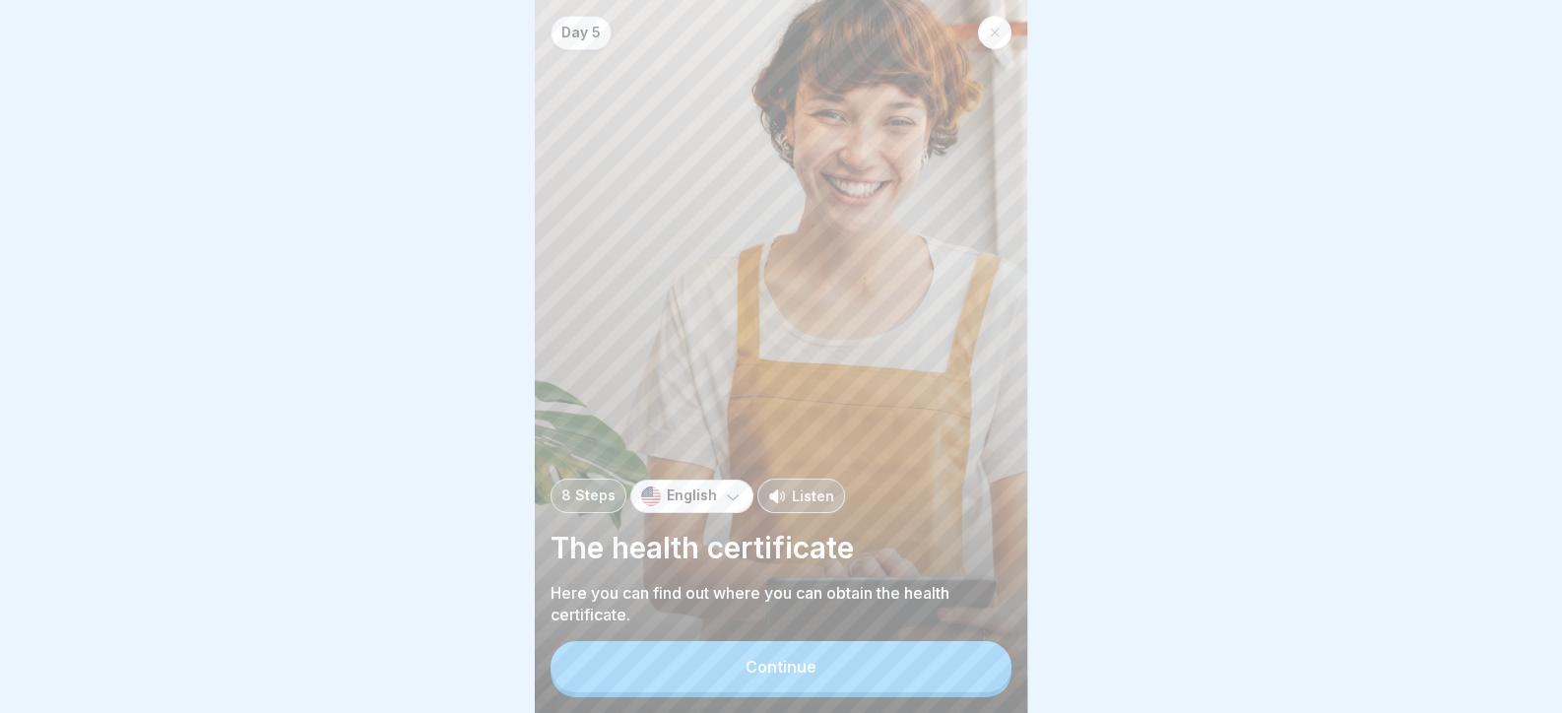
click at [979, 667] on button "Continue" at bounding box center [780, 666] width 461 height 51
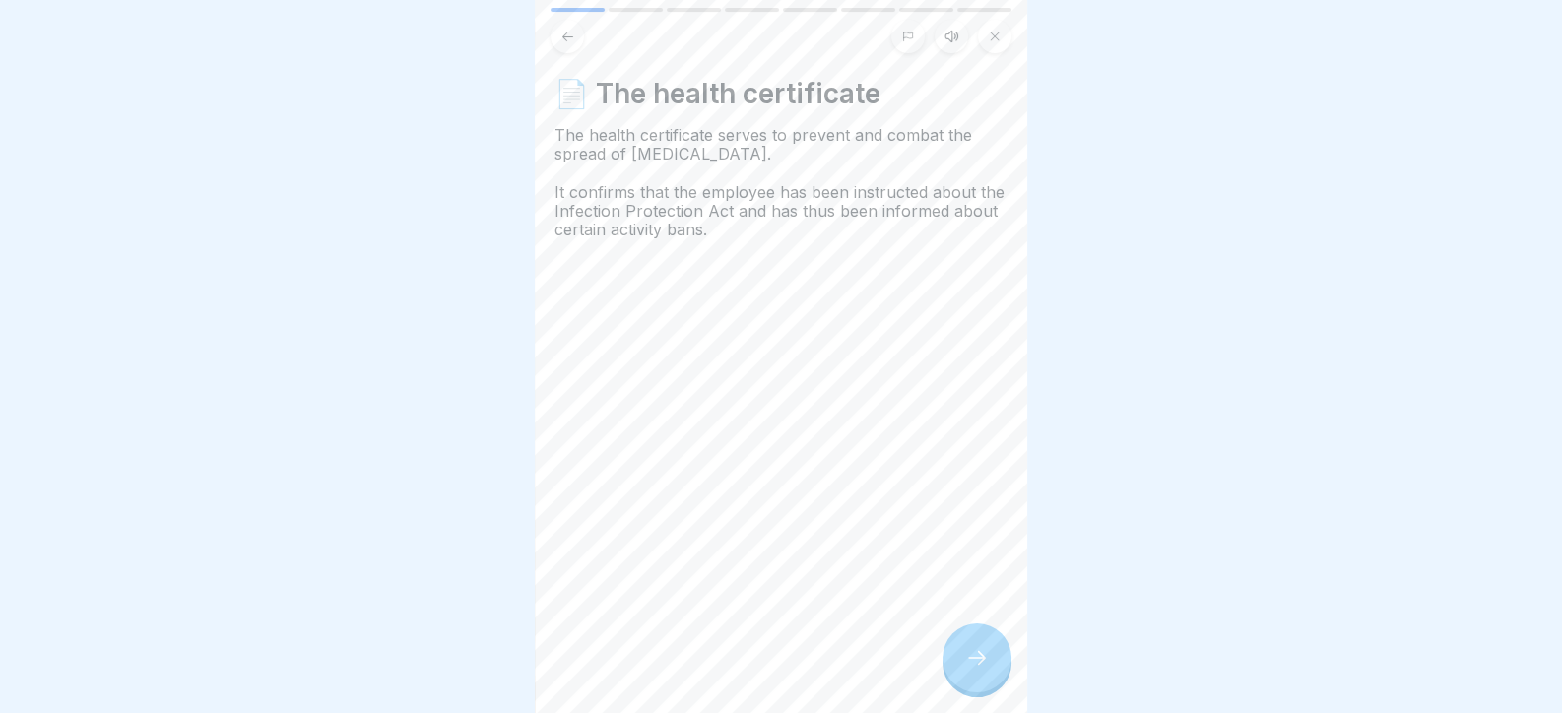
click at [979, 667] on icon at bounding box center [977, 658] width 24 height 24
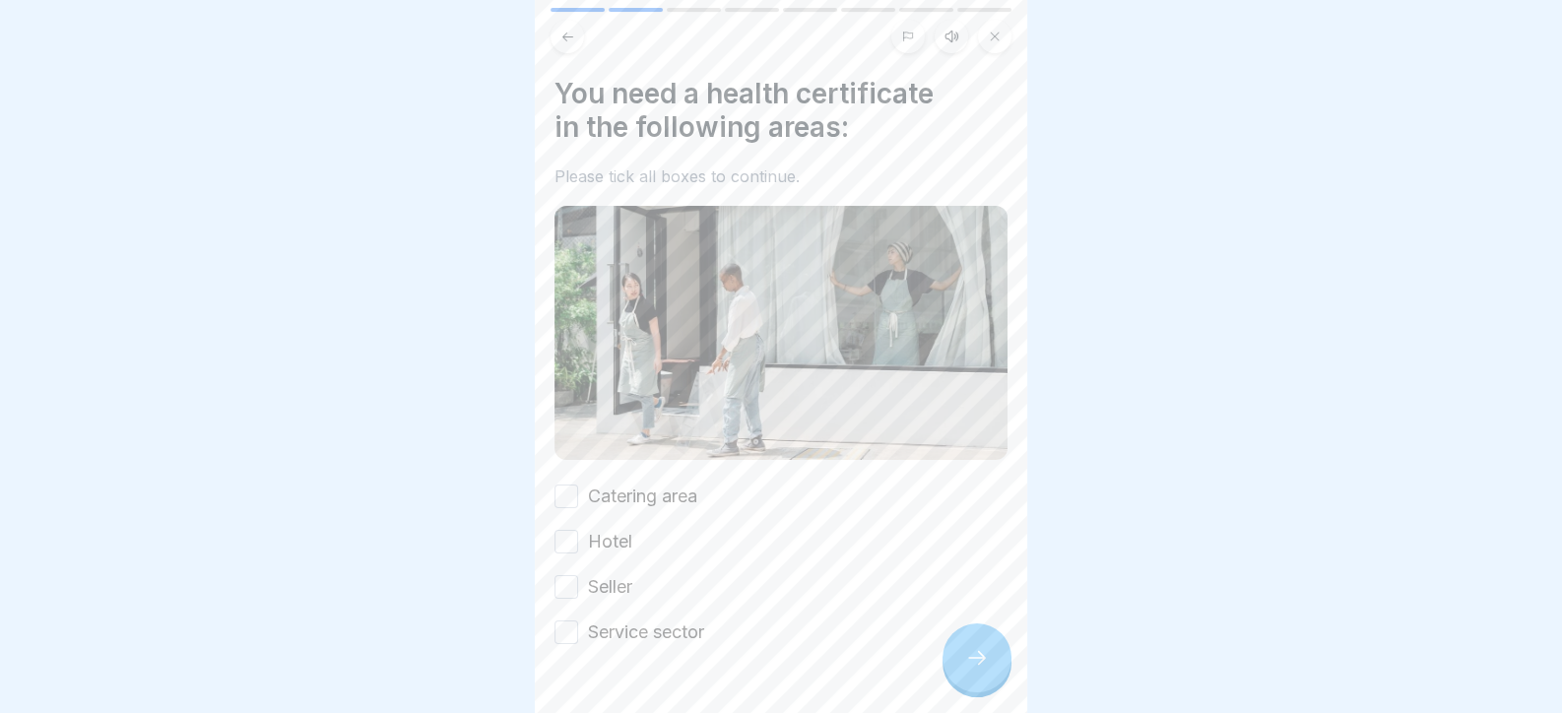
click at [979, 667] on icon at bounding box center [977, 658] width 24 height 24
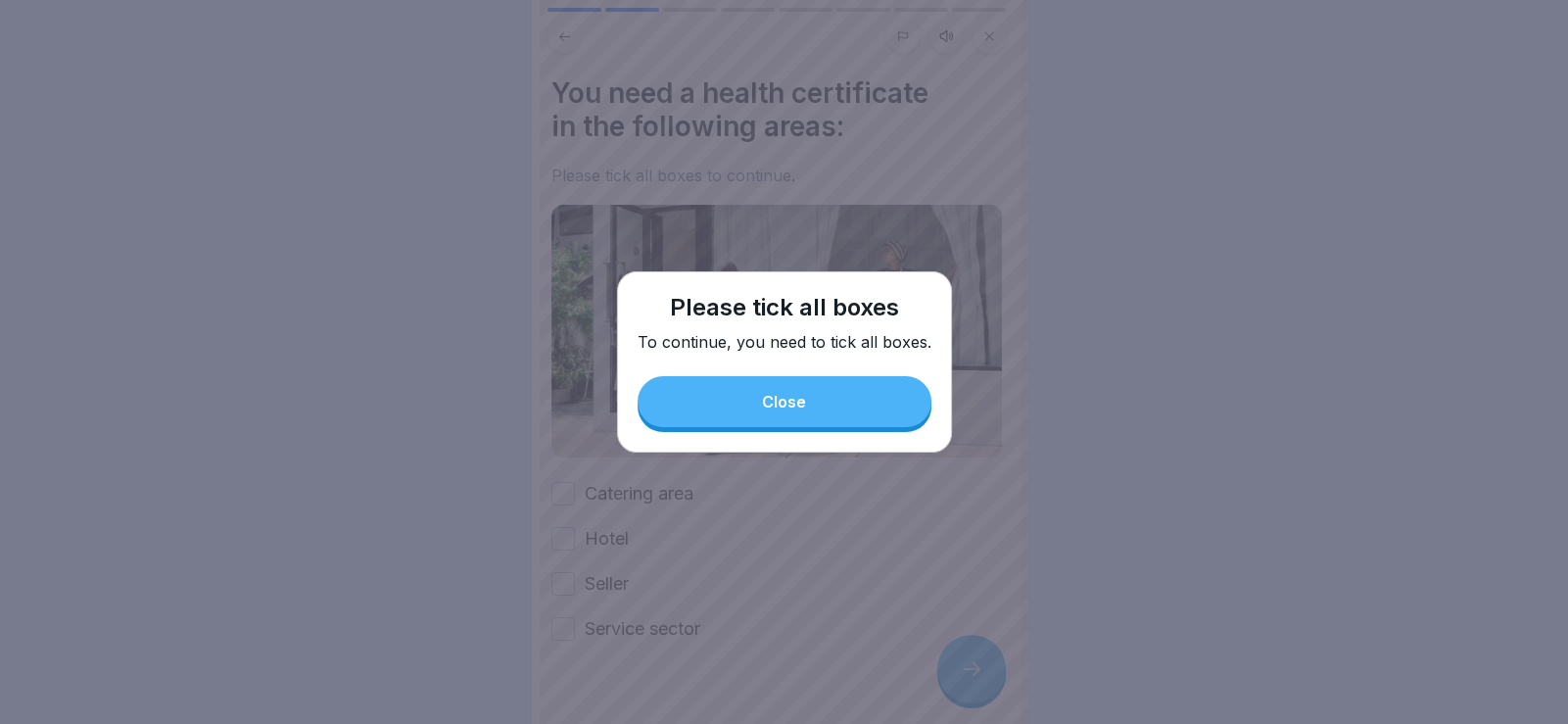
click at [786, 410] on div "Close" at bounding box center [784, 402] width 44 height 18
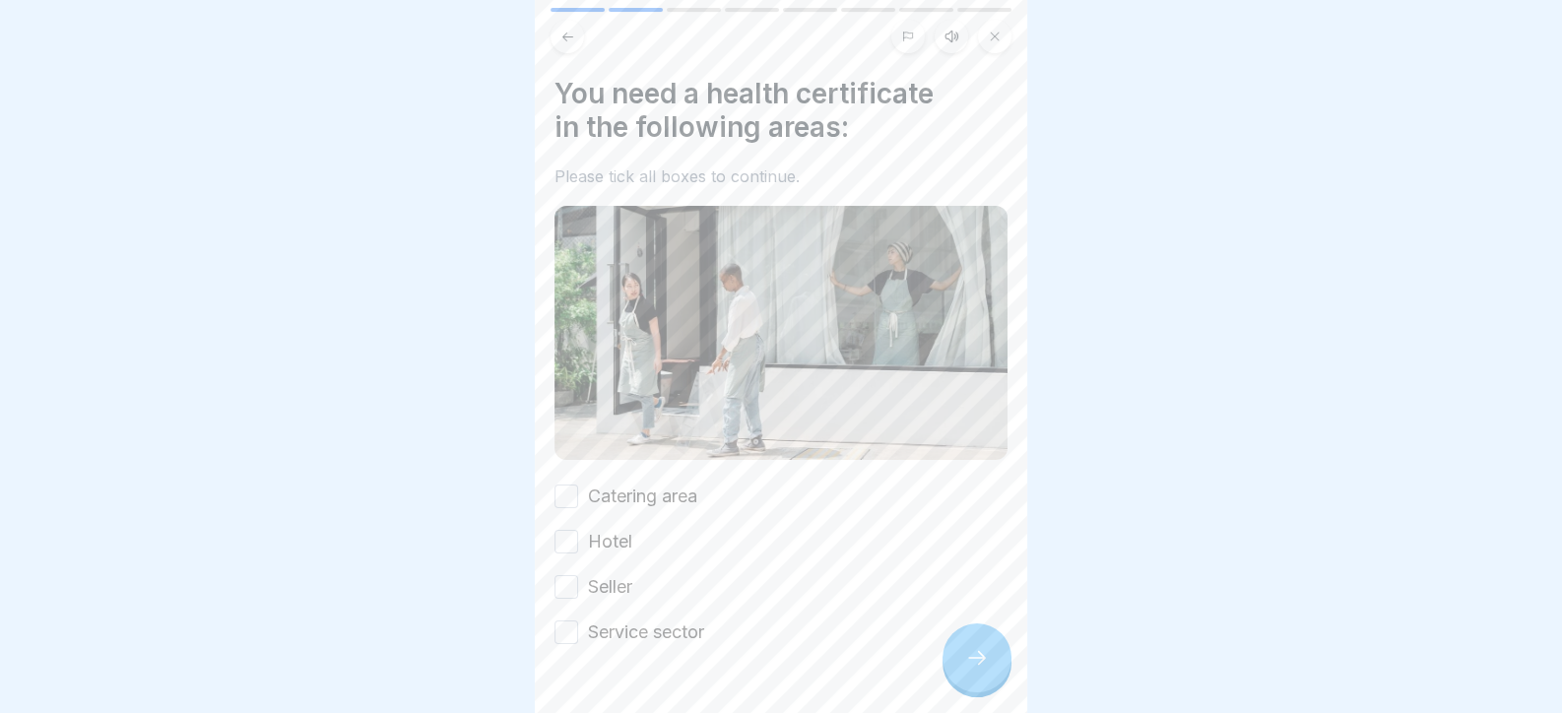
click at [579, 483] on div "Catering area" at bounding box center [625, 496] width 143 height 26
click at [571, 487] on button "Catering area" at bounding box center [566, 496] width 24 height 24
click at [565, 534] on button "Hotel" at bounding box center [566, 542] width 24 height 24
click at [568, 579] on button "Seller" at bounding box center [566, 587] width 24 height 24
click at [571, 624] on button "Service sector" at bounding box center [566, 632] width 24 height 24
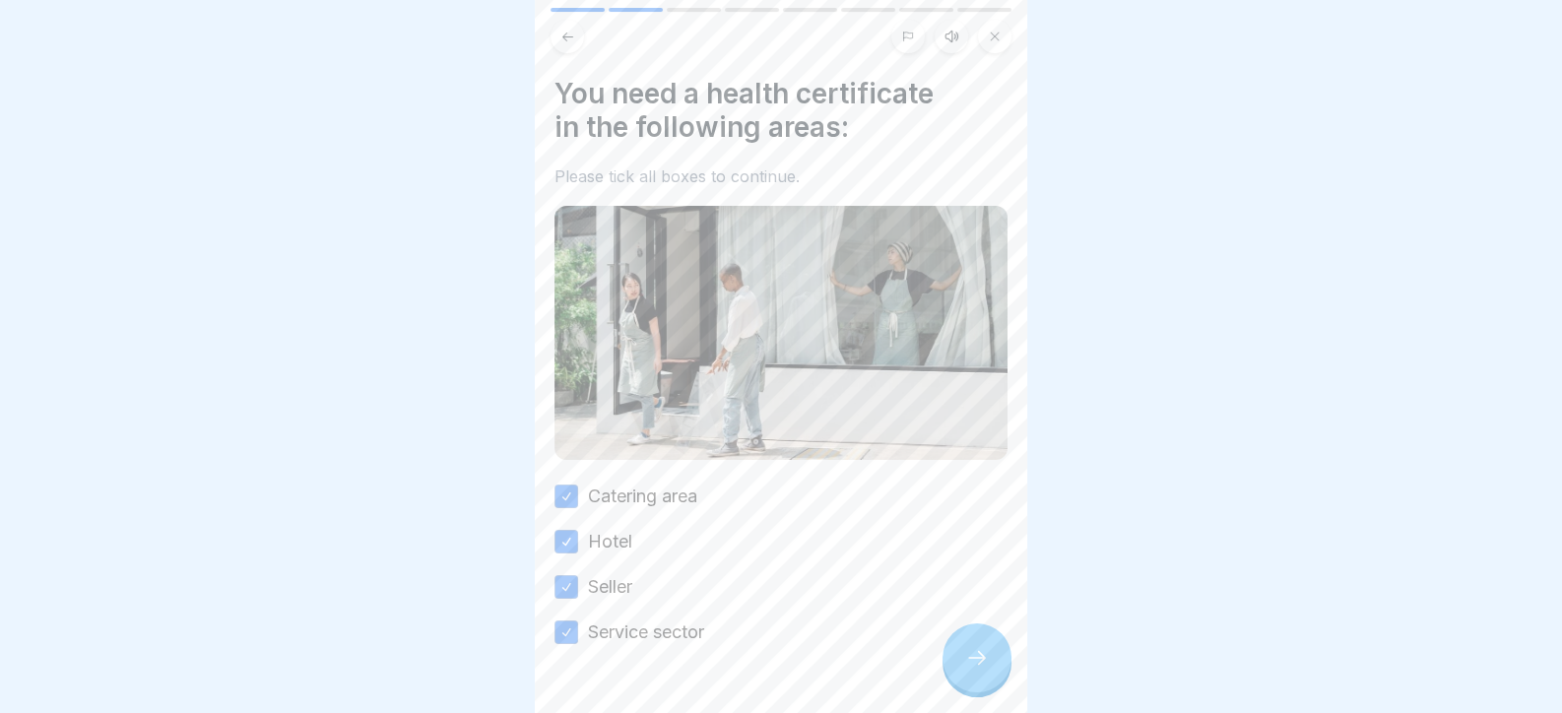
click at [967, 689] on div at bounding box center [976, 657] width 69 height 69
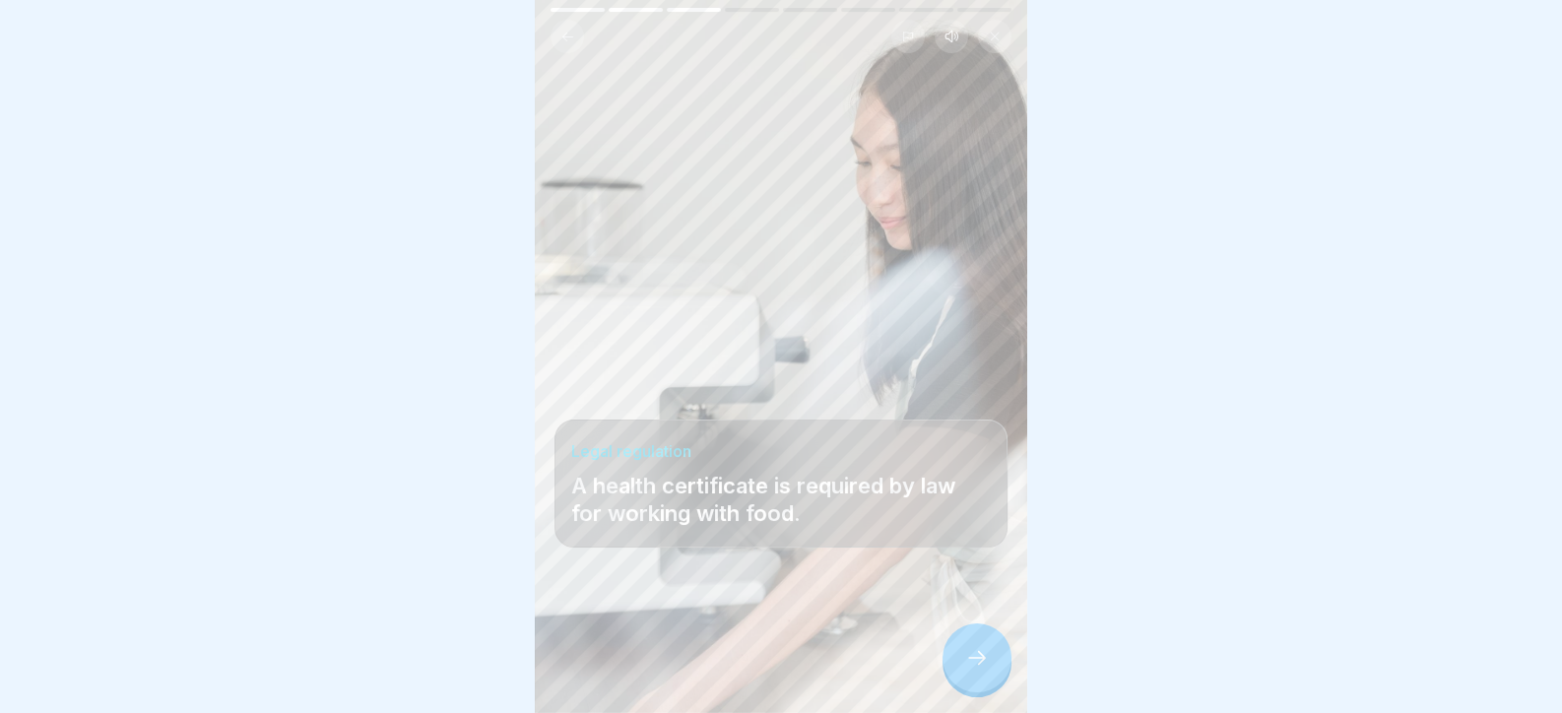
click at [977, 670] on icon at bounding box center [977, 658] width 24 height 24
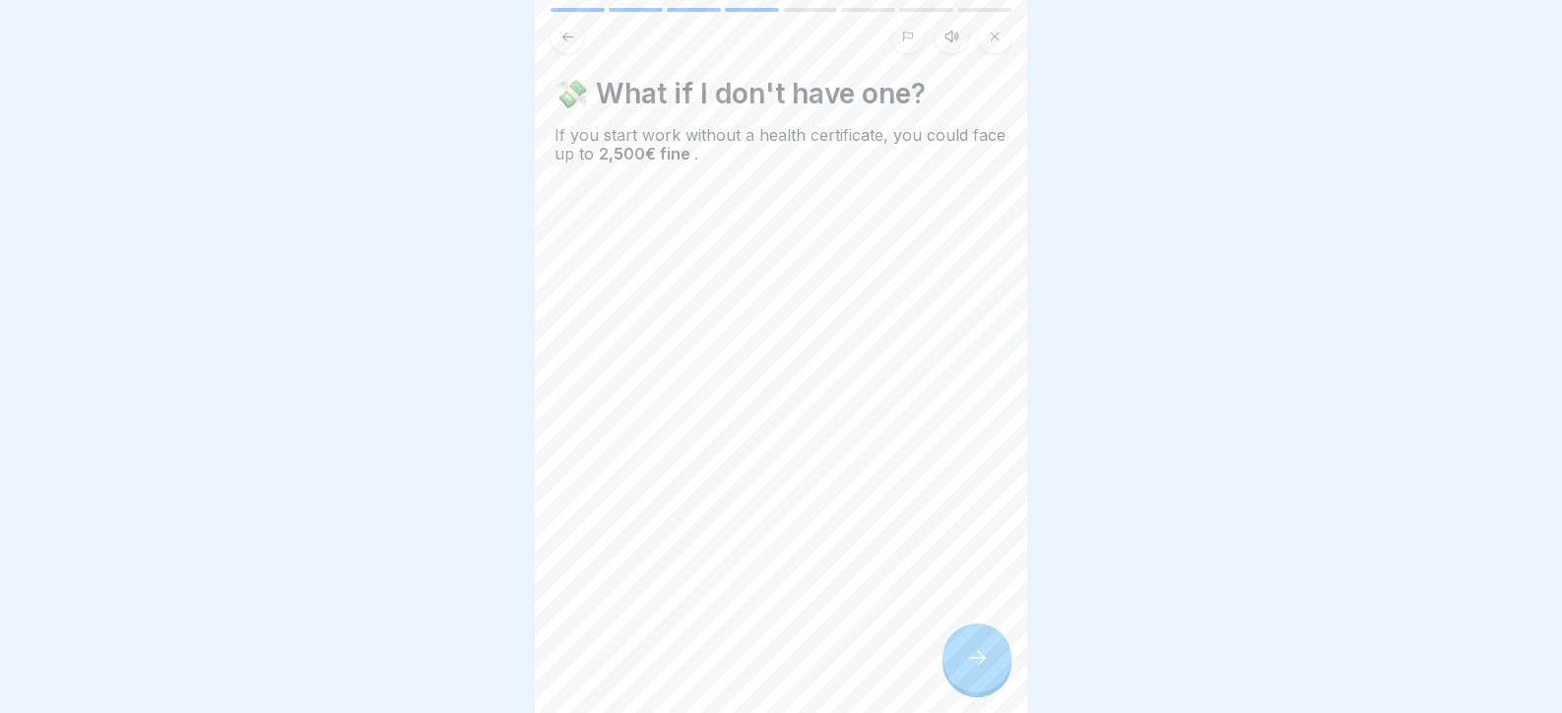
click at [979, 670] on icon at bounding box center [977, 658] width 24 height 24
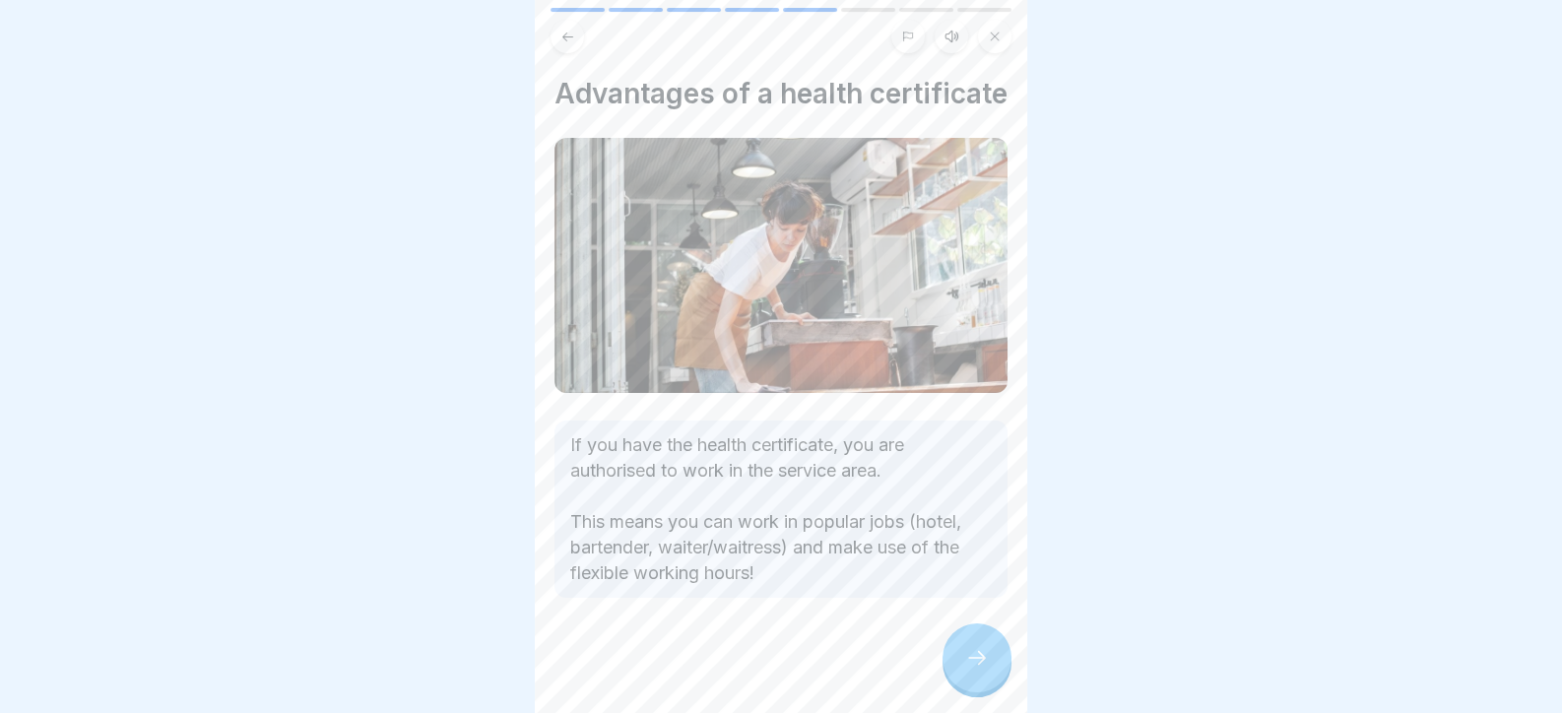
click at [979, 670] on icon at bounding box center [977, 658] width 24 height 24
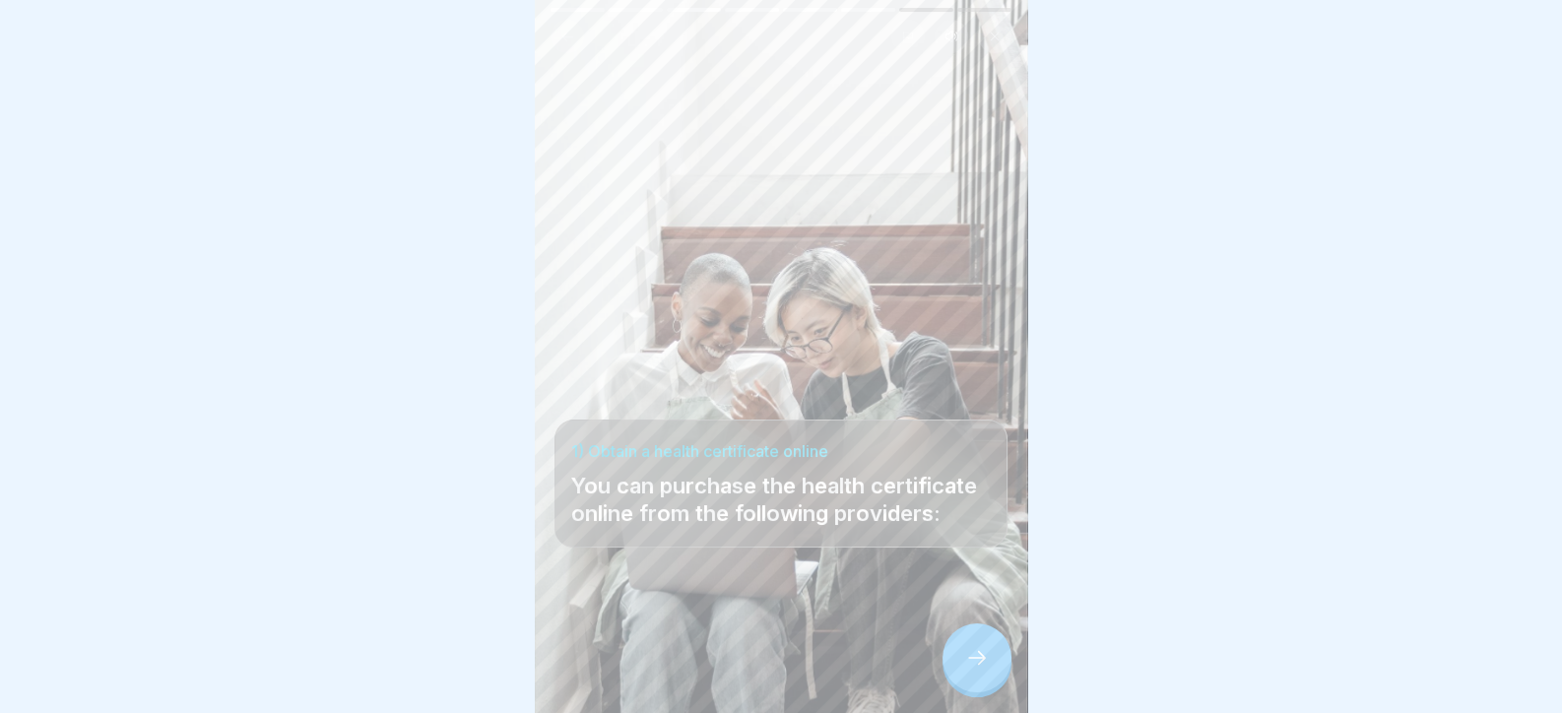
click at [979, 670] on icon at bounding box center [977, 658] width 24 height 24
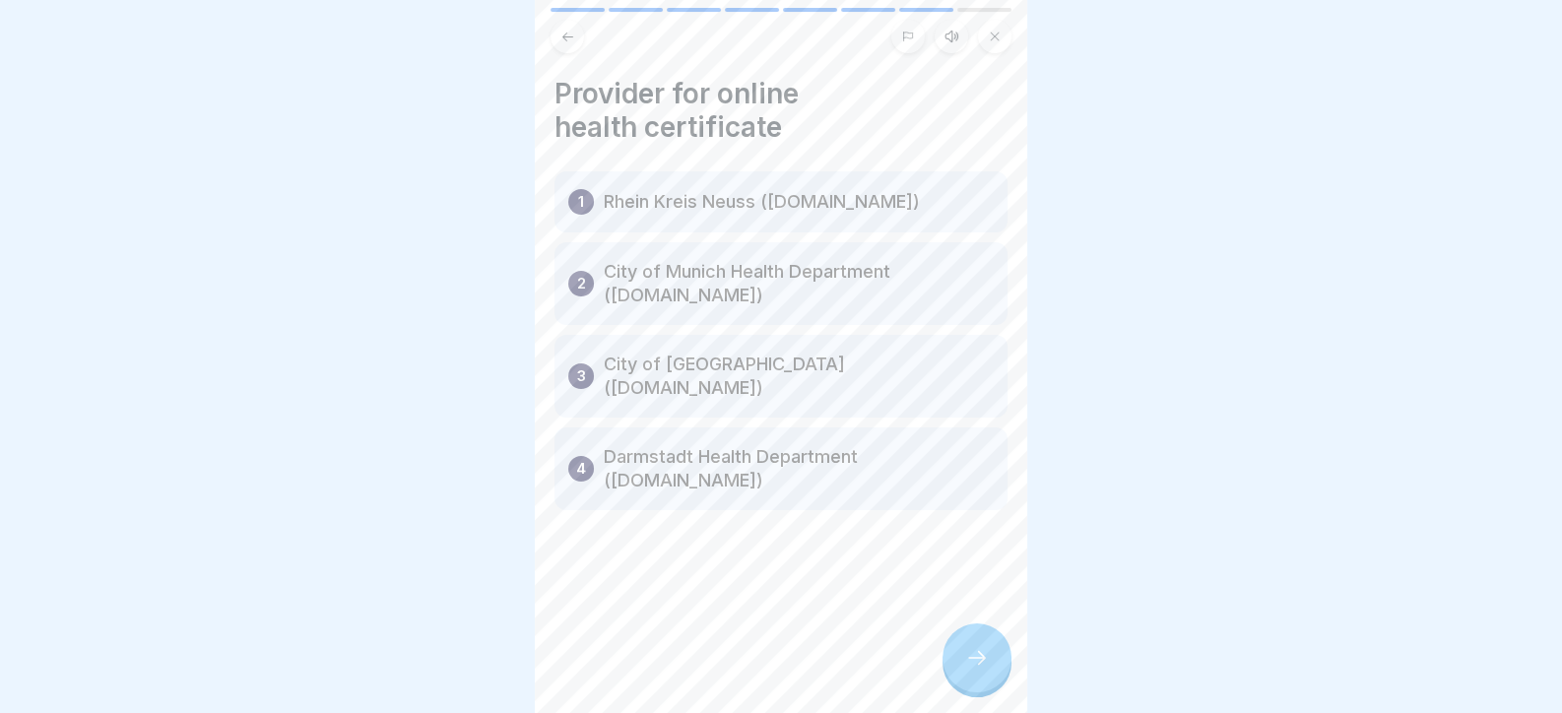
click at [979, 670] on icon at bounding box center [977, 658] width 24 height 24
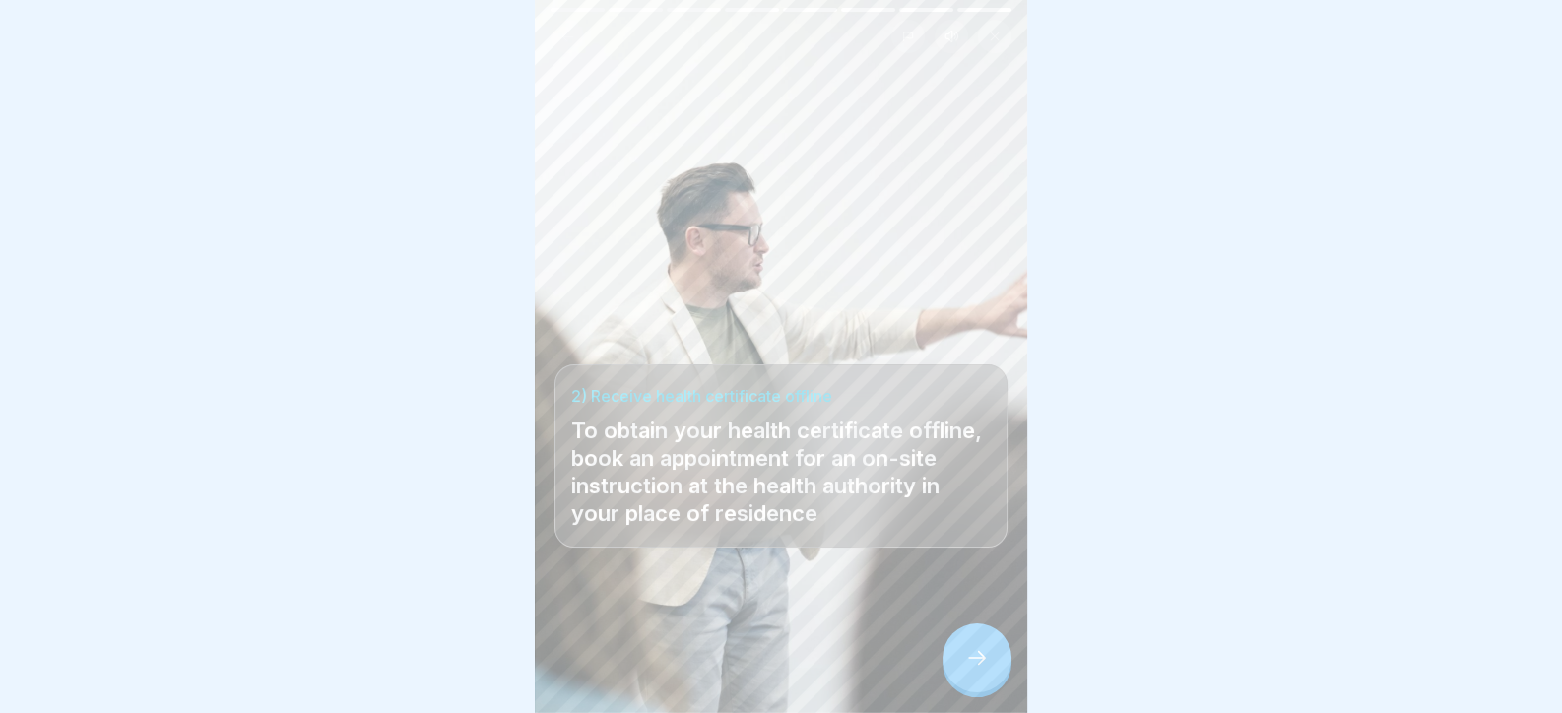
click at [979, 670] on icon at bounding box center [977, 658] width 24 height 24
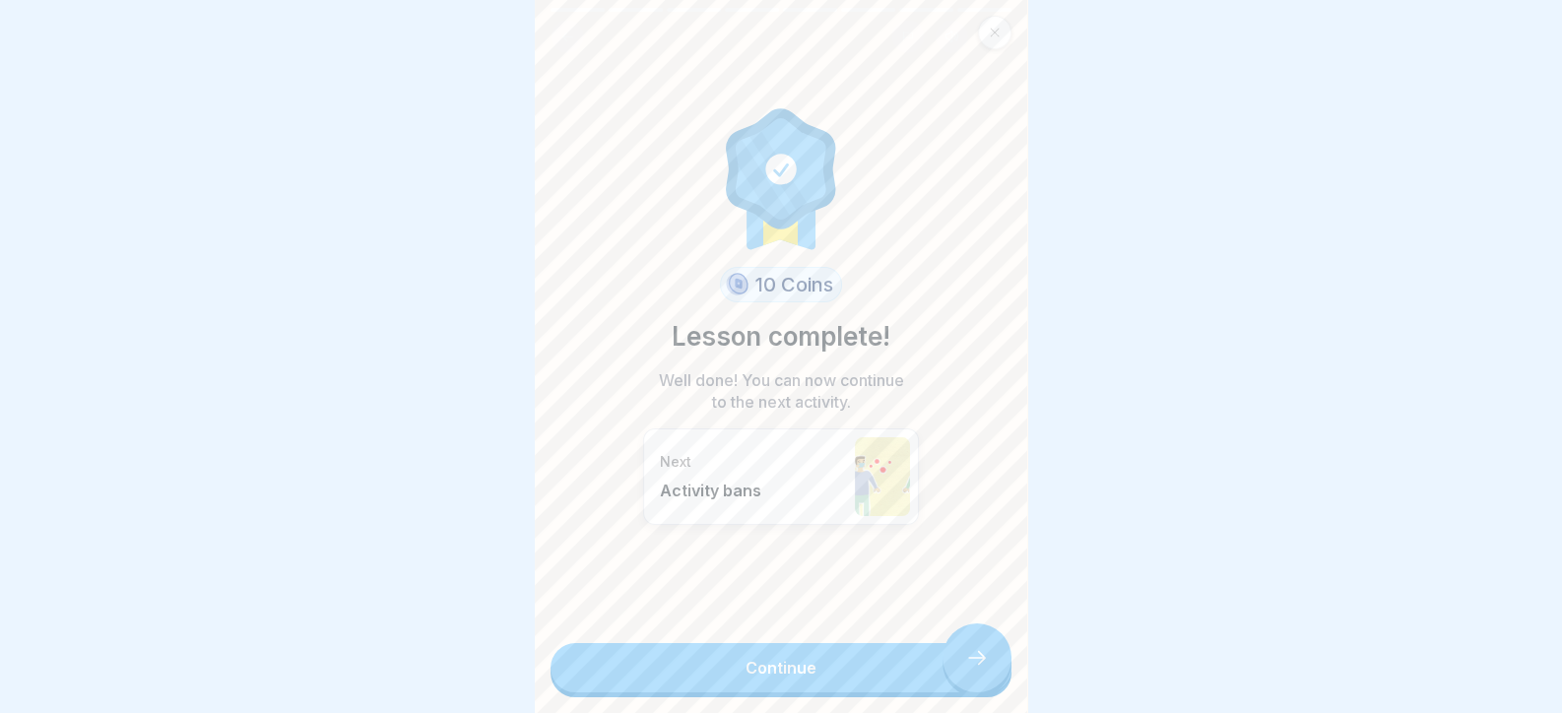
click at [979, 679] on link "Continue" at bounding box center [780, 667] width 461 height 49
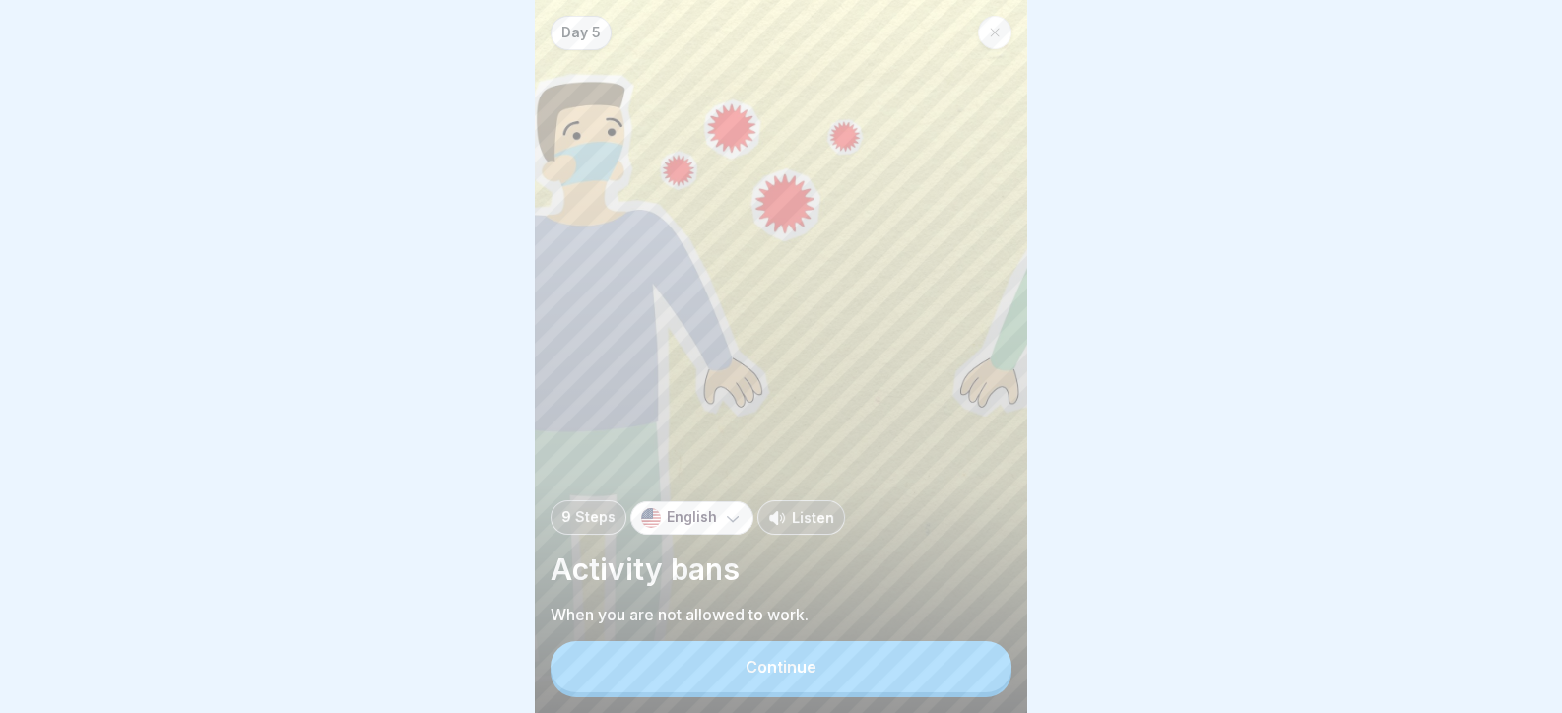
click at [979, 679] on button "Continue" at bounding box center [780, 666] width 461 height 51
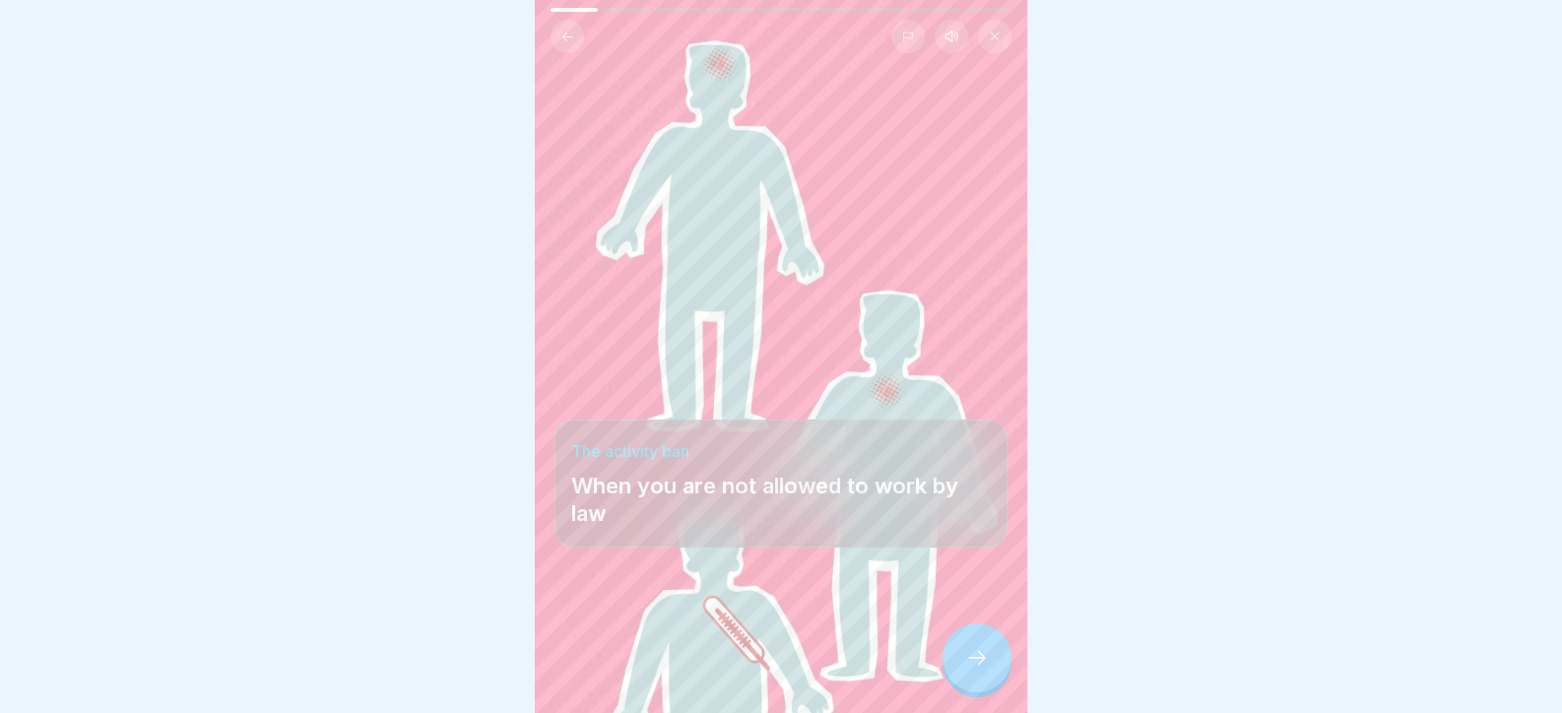
click at [979, 670] on icon at bounding box center [977, 658] width 24 height 24
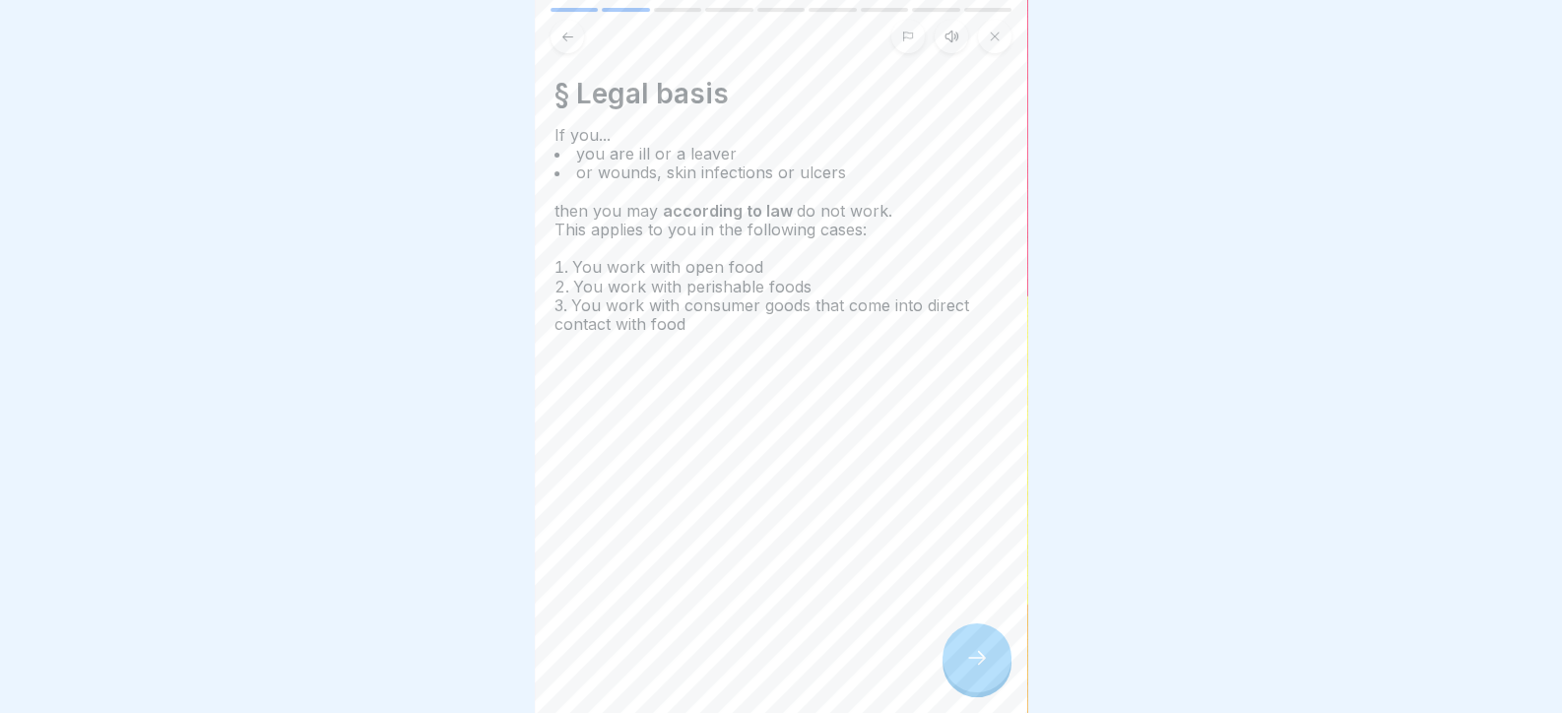
click at [979, 670] on icon at bounding box center [977, 658] width 24 height 24
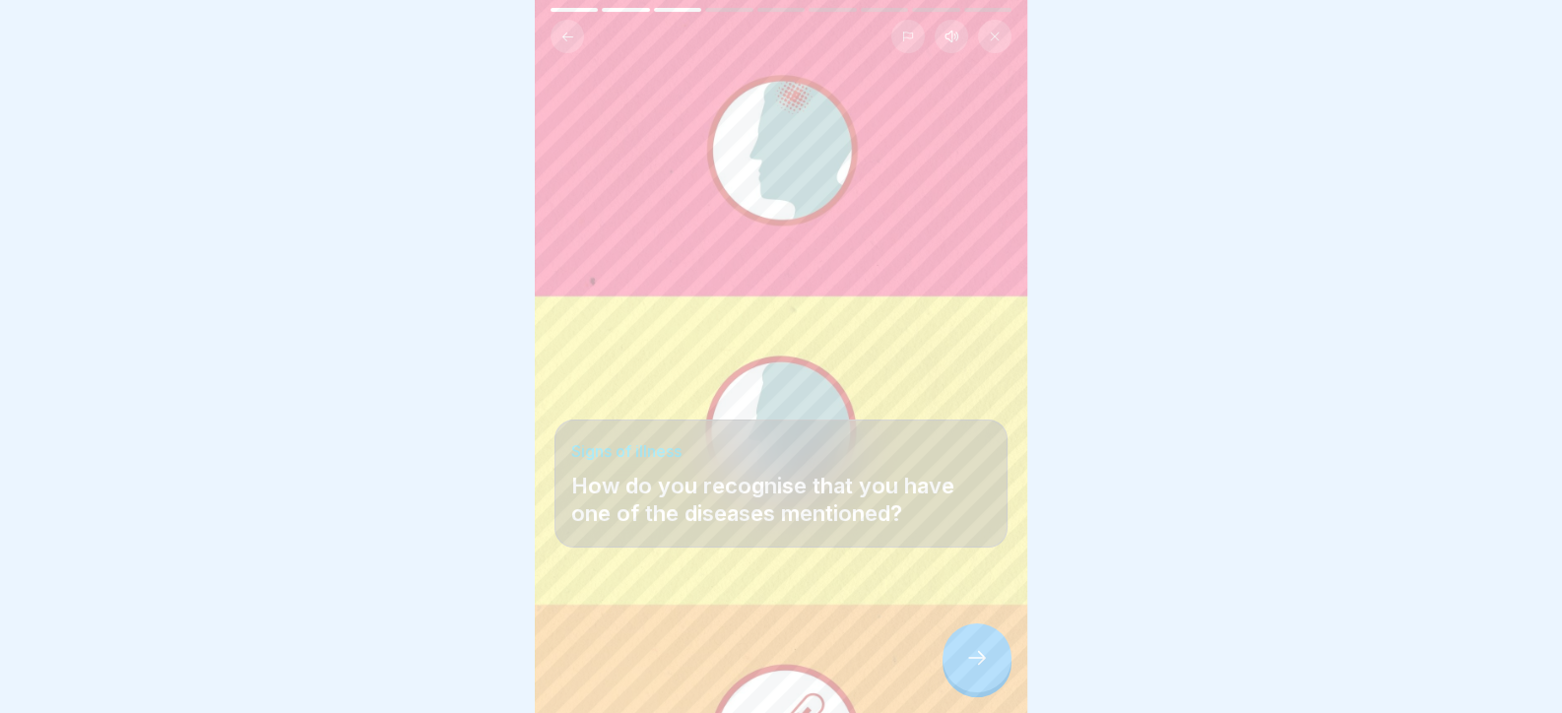
click at [979, 670] on icon at bounding box center [977, 658] width 24 height 24
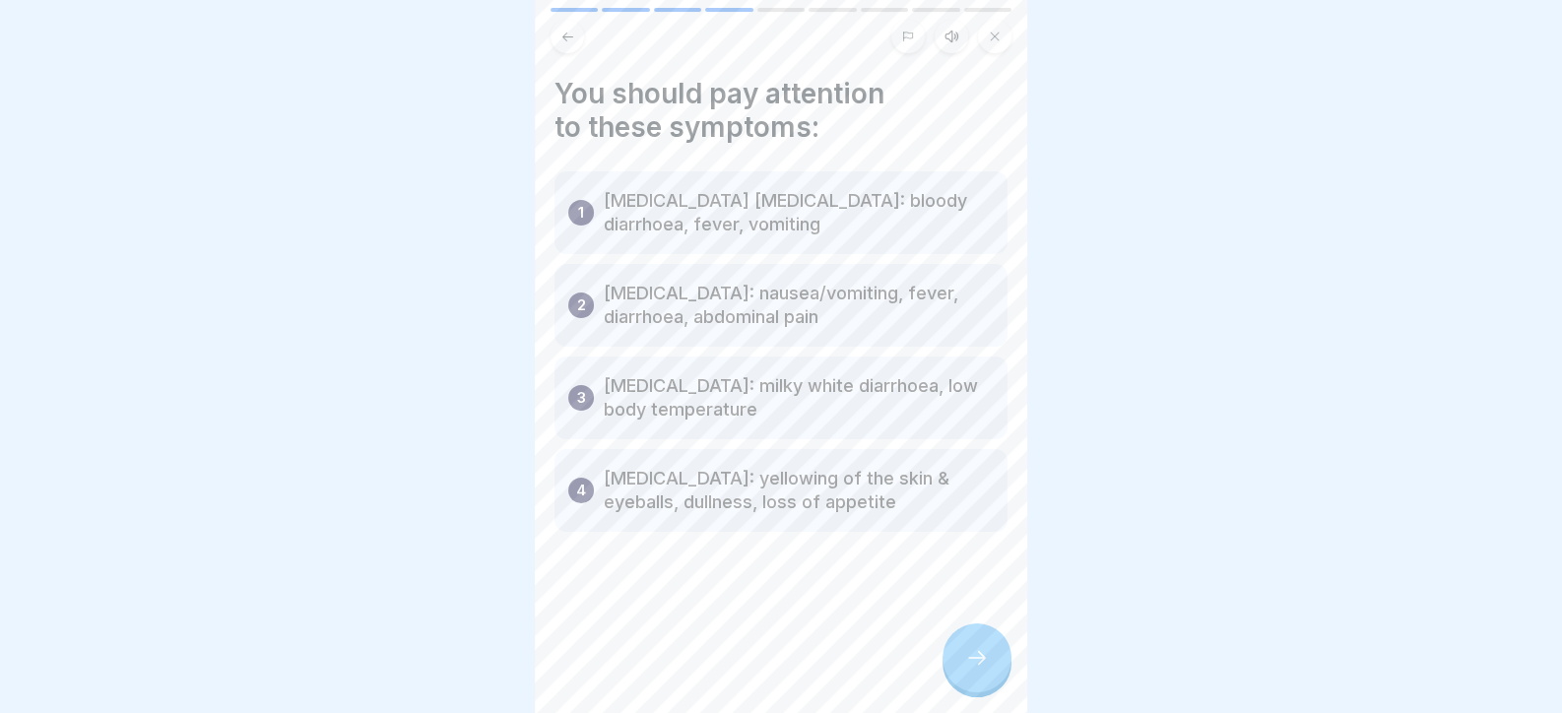
click at [979, 670] on icon at bounding box center [977, 658] width 24 height 24
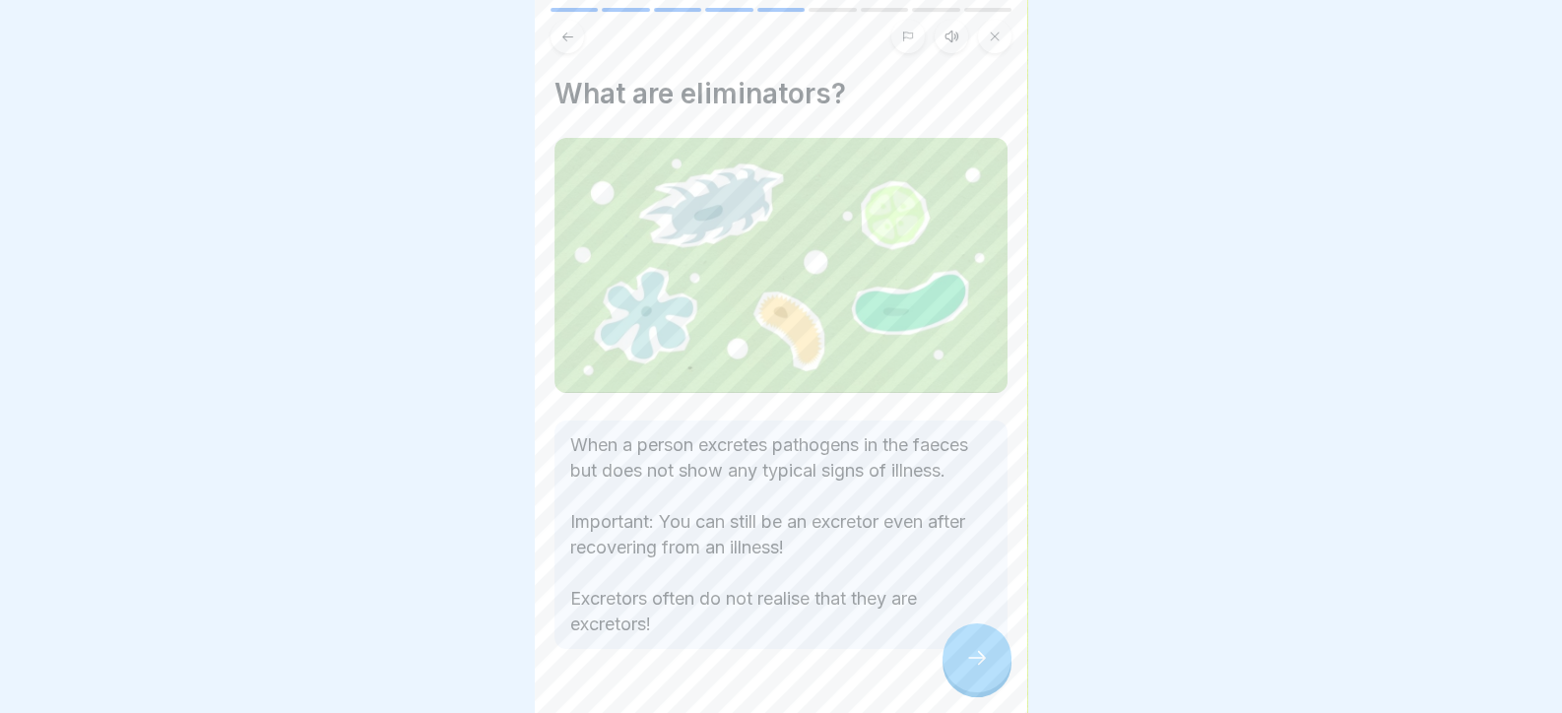
click at [979, 670] on icon at bounding box center [977, 658] width 24 height 24
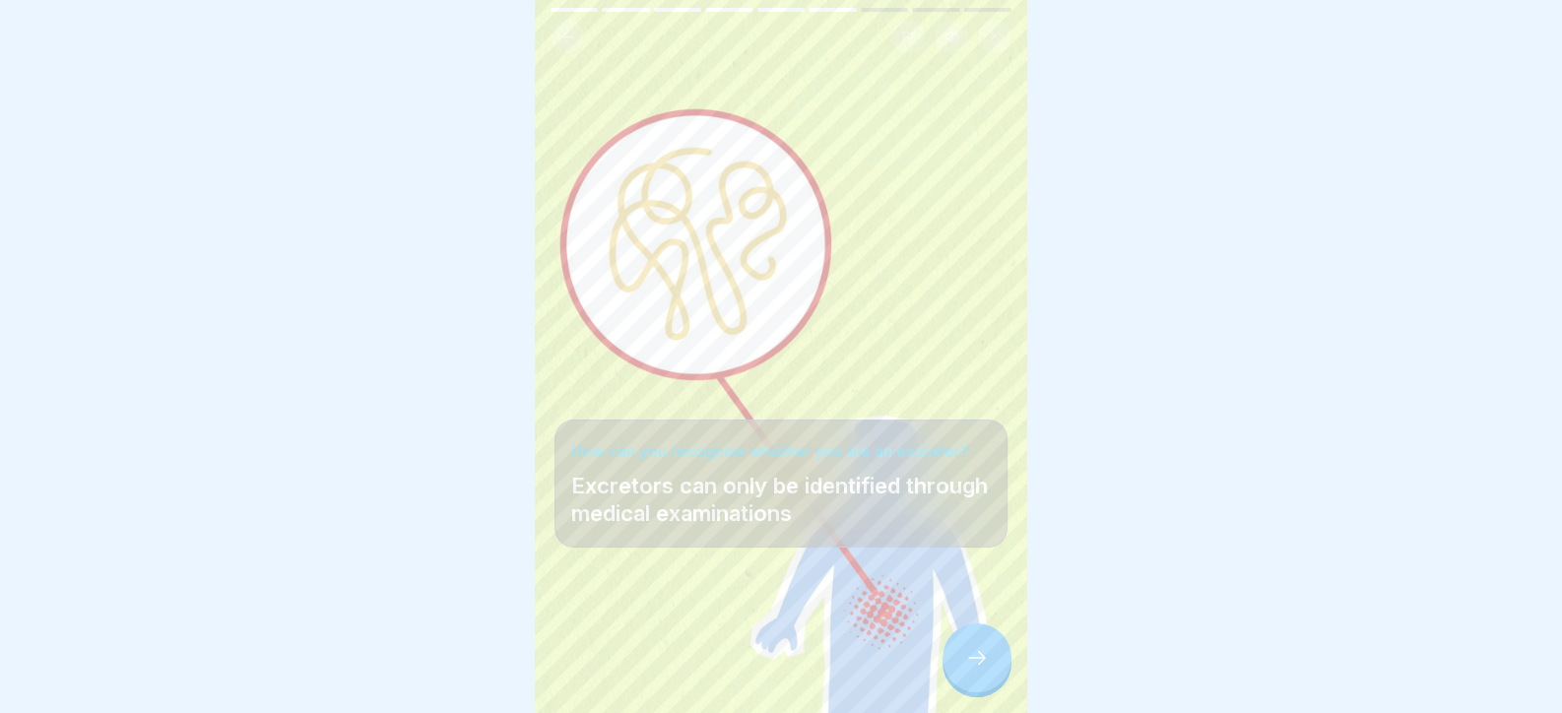
click at [979, 670] on icon at bounding box center [977, 658] width 24 height 24
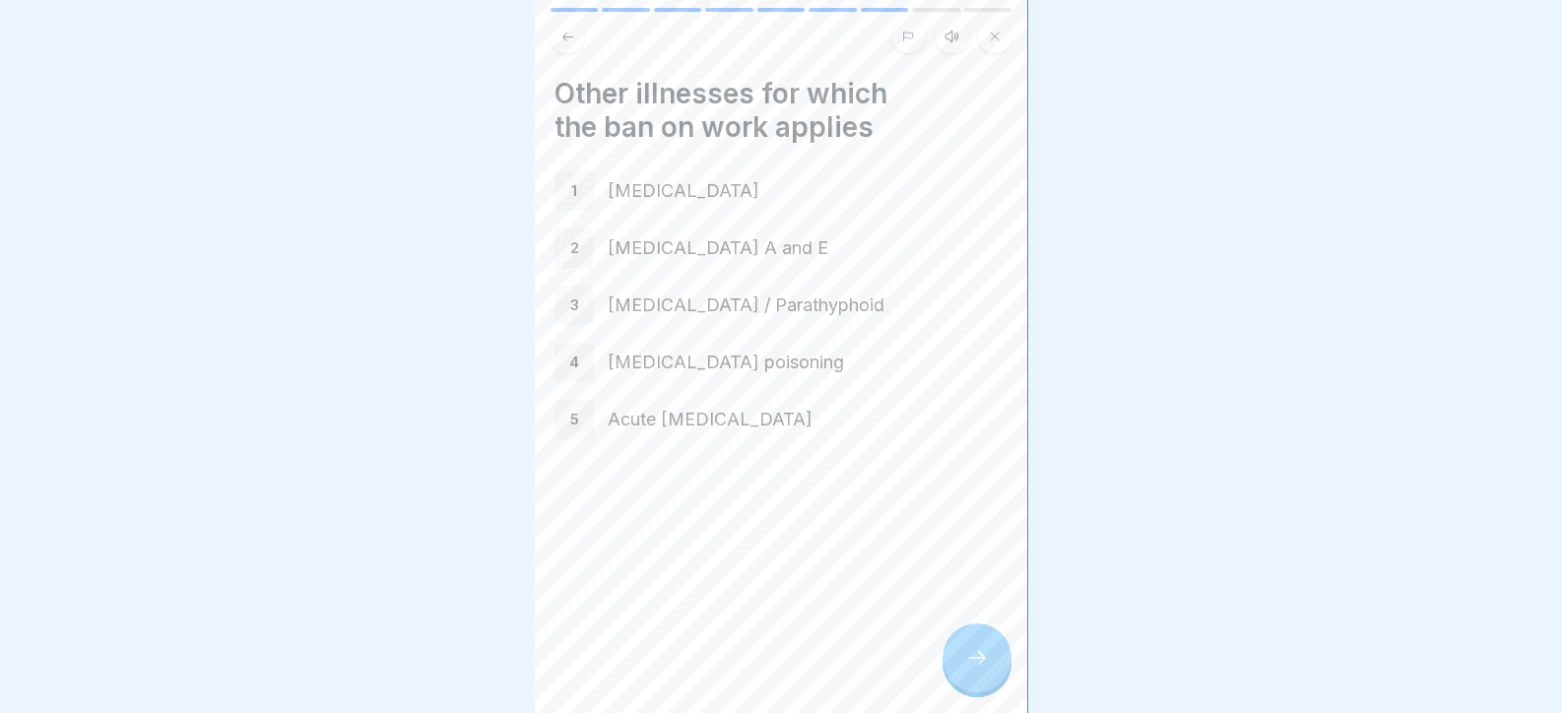
click at [979, 670] on icon at bounding box center [977, 658] width 24 height 24
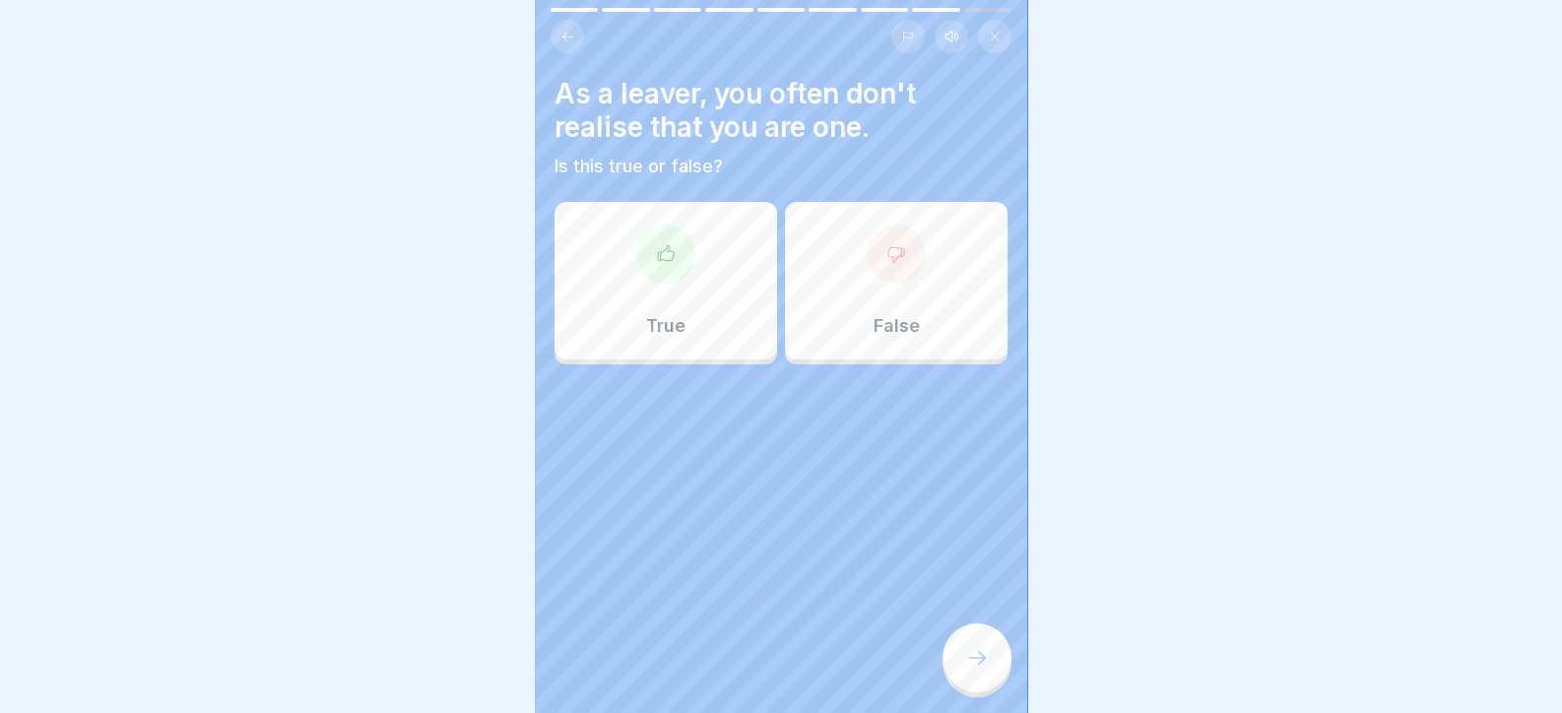
click at [979, 670] on icon at bounding box center [977, 658] width 24 height 24
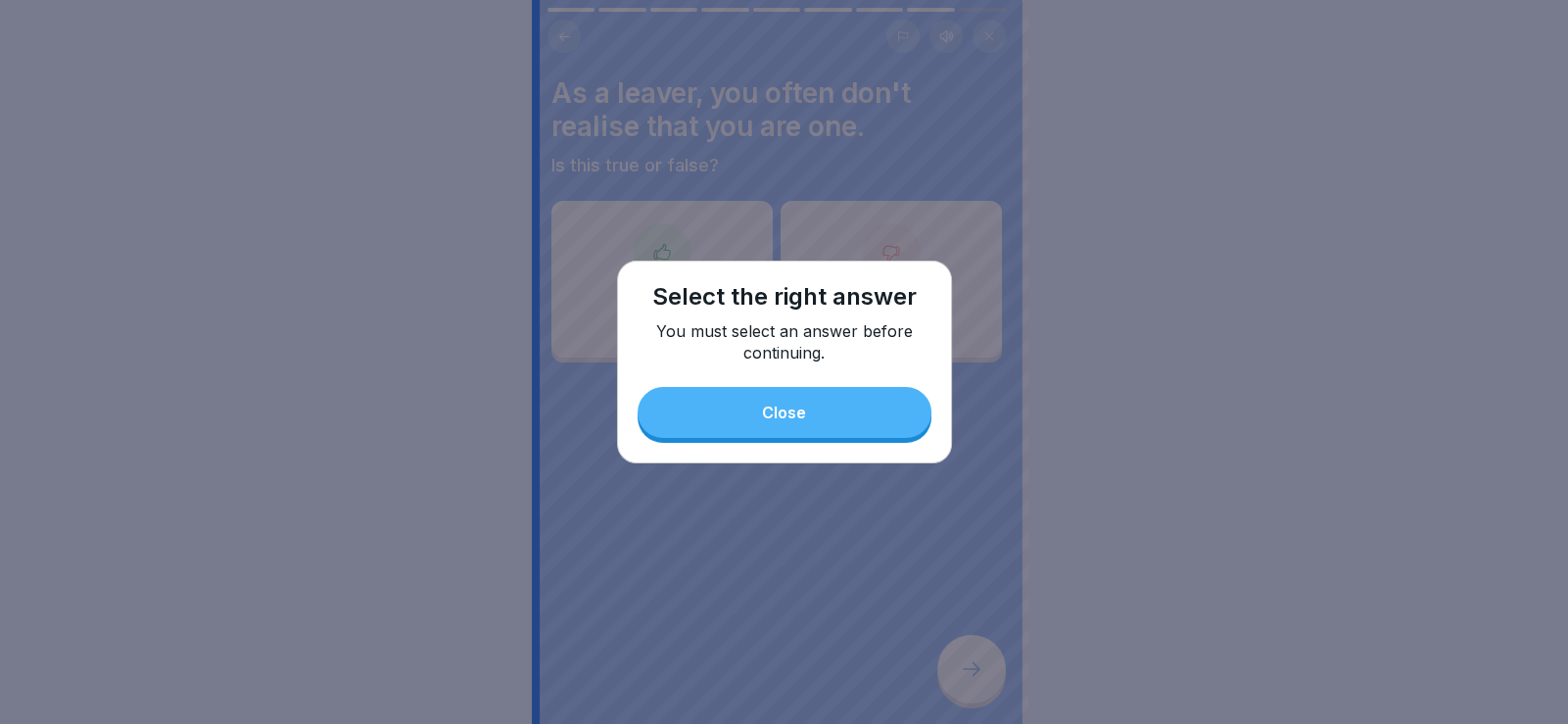
click at [805, 414] on button "Close" at bounding box center [784, 412] width 294 height 51
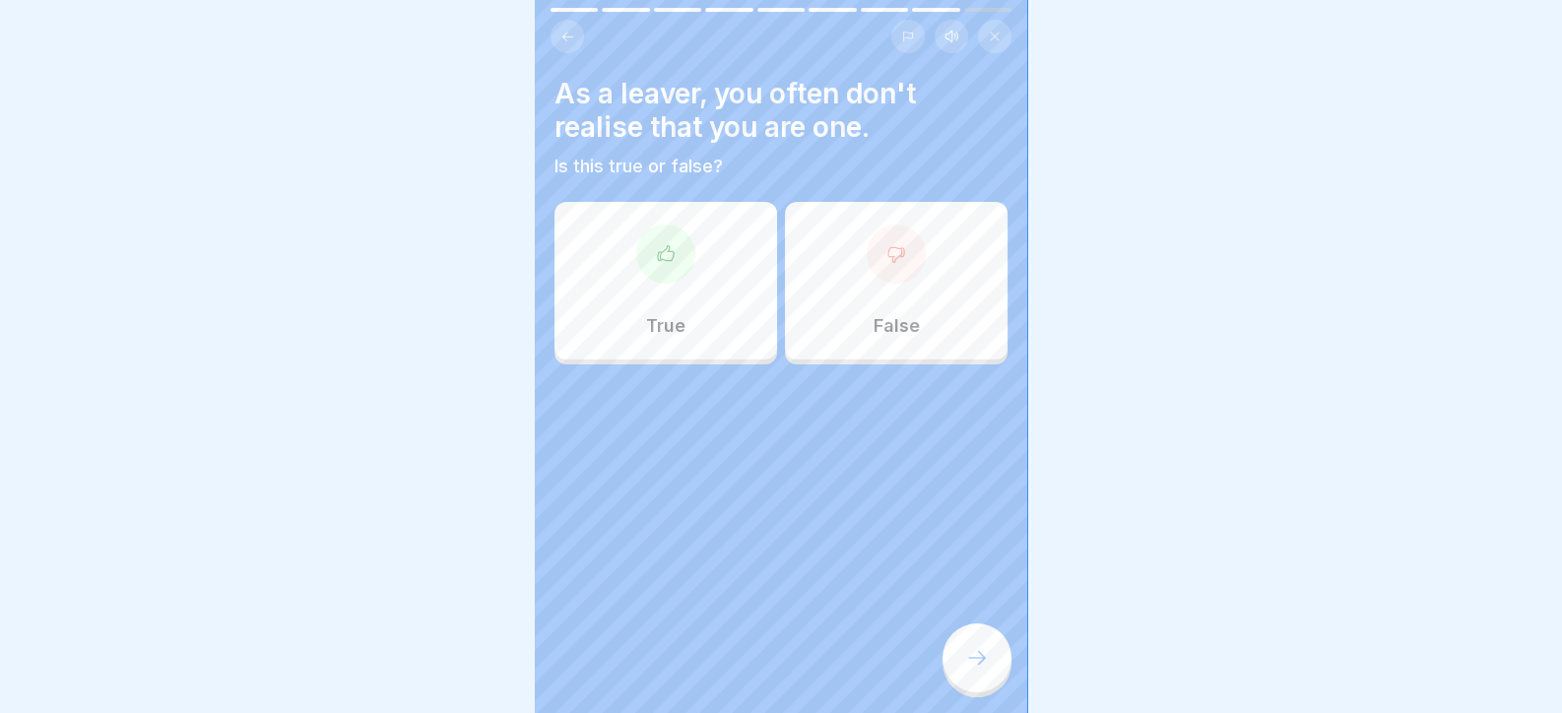
click at [685, 307] on div "True" at bounding box center [665, 281] width 223 height 158
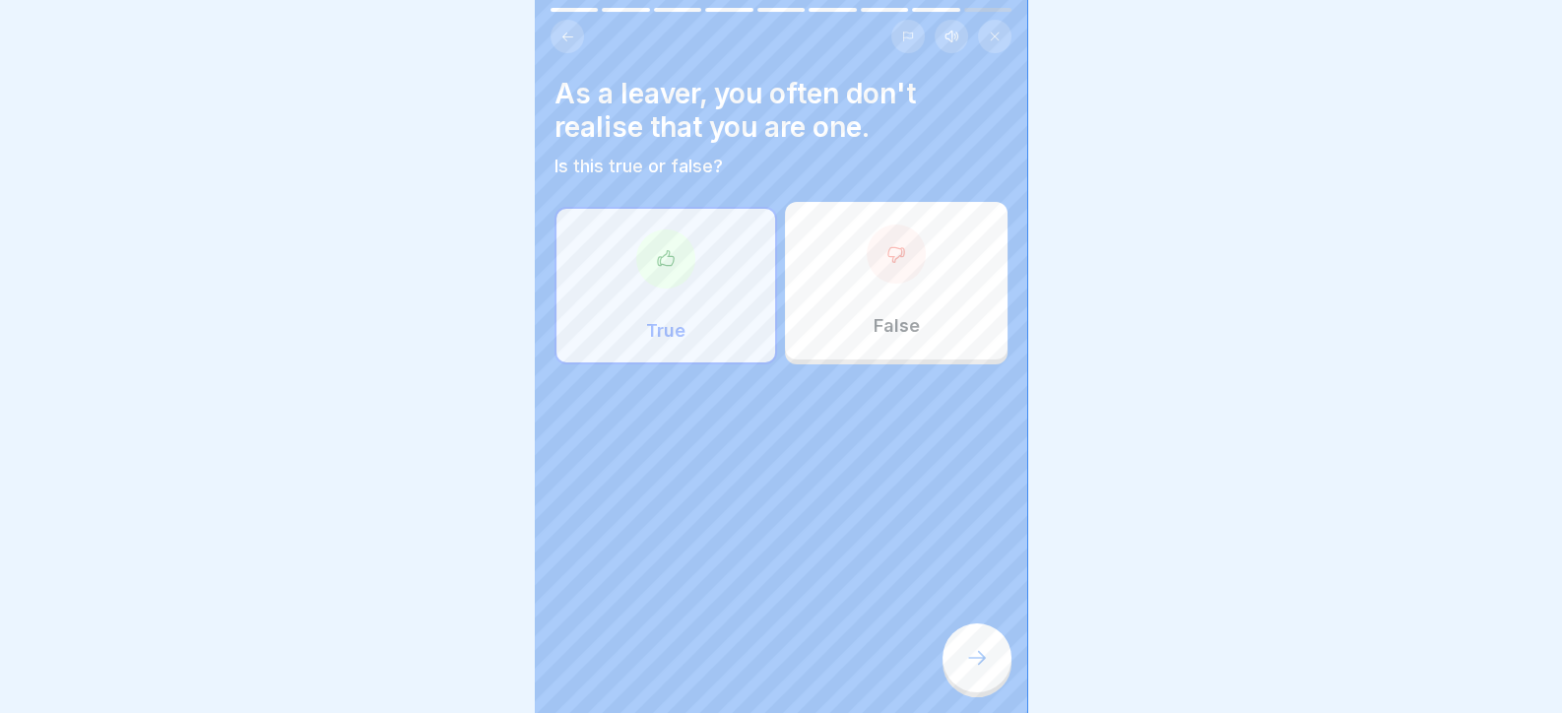
click at [982, 670] on icon at bounding box center [977, 658] width 24 height 24
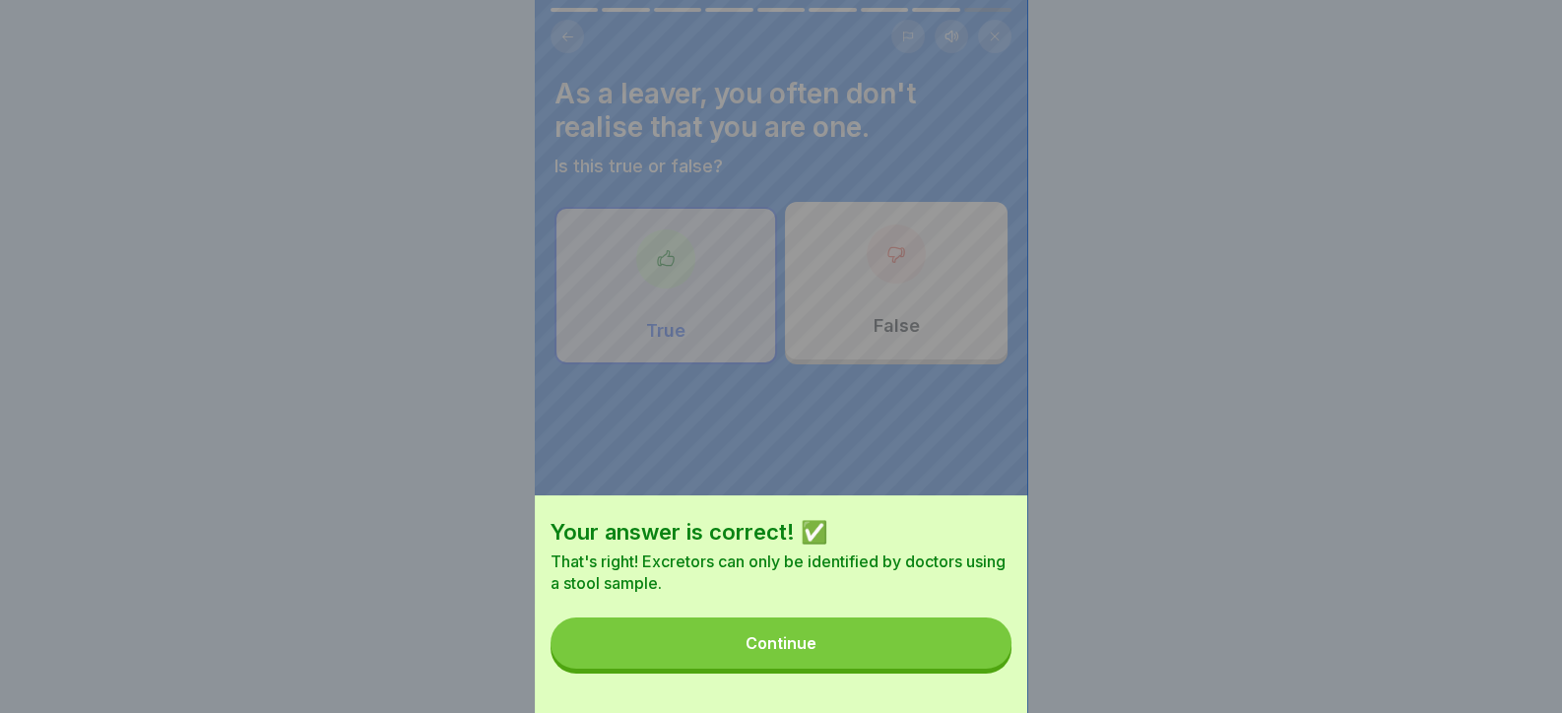
click at [974, 669] on button "Continue" at bounding box center [780, 642] width 461 height 51
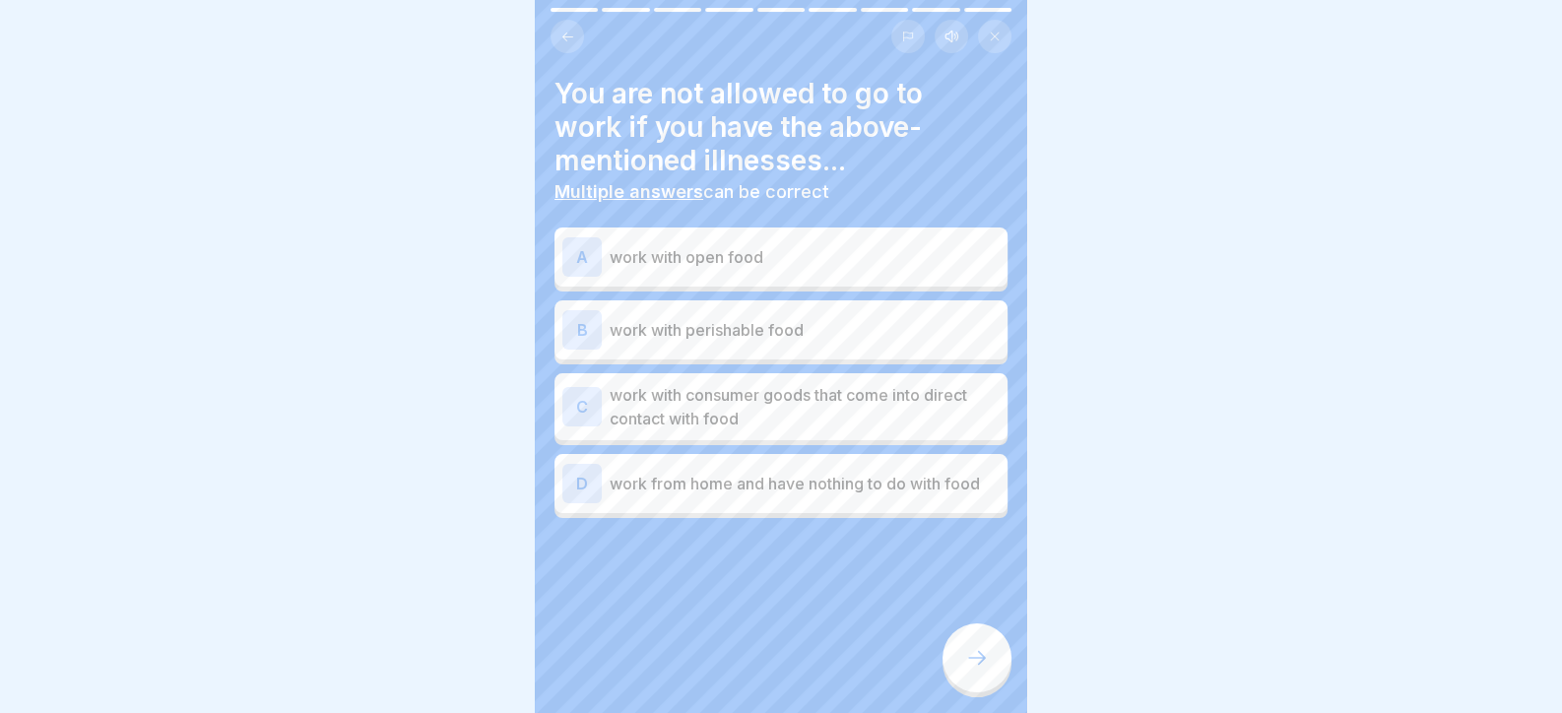
click at [735, 400] on p "work with consumer goods that come into direct contact with food" at bounding box center [804, 406] width 390 height 47
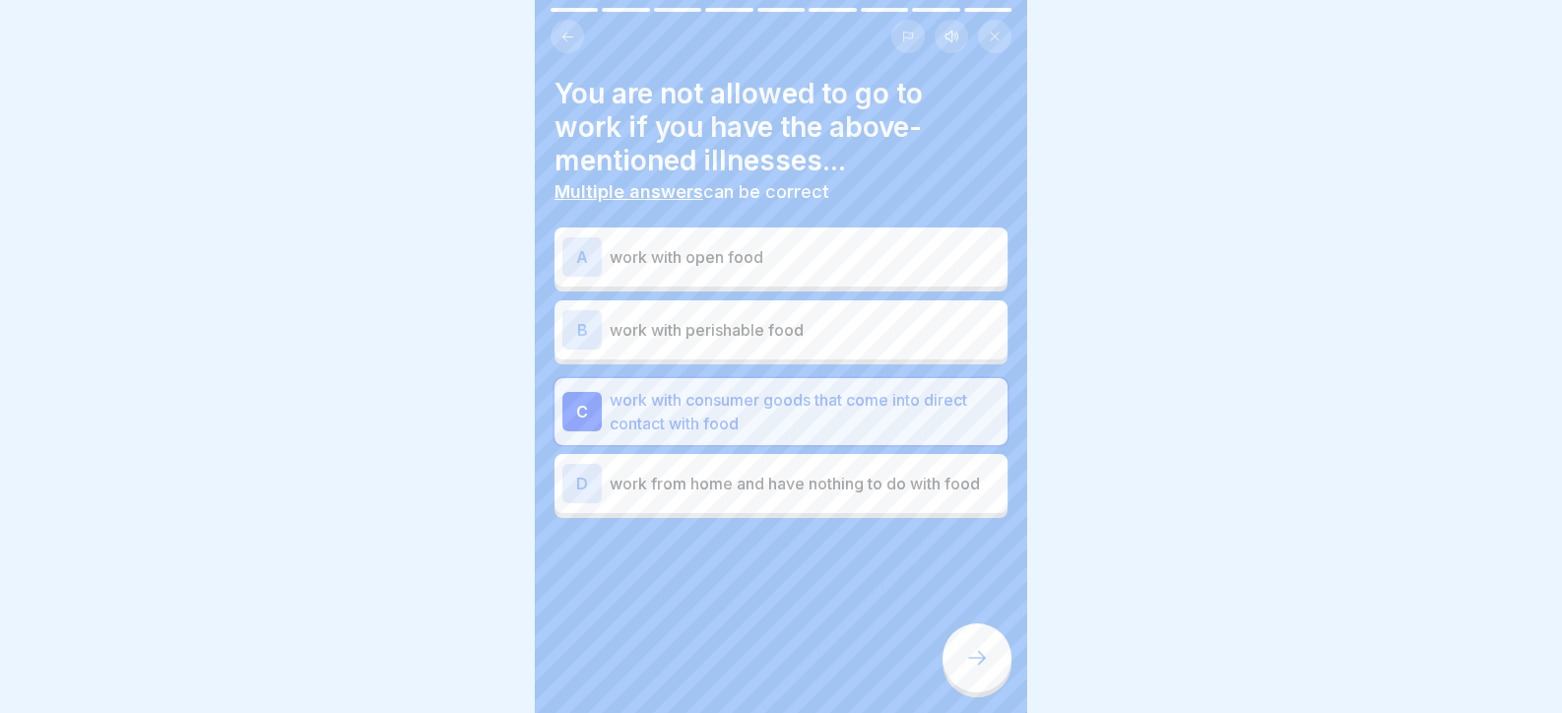
click at [863, 461] on div "D work from home and have nothing to do with food" at bounding box center [780, 483] width 453 height 59
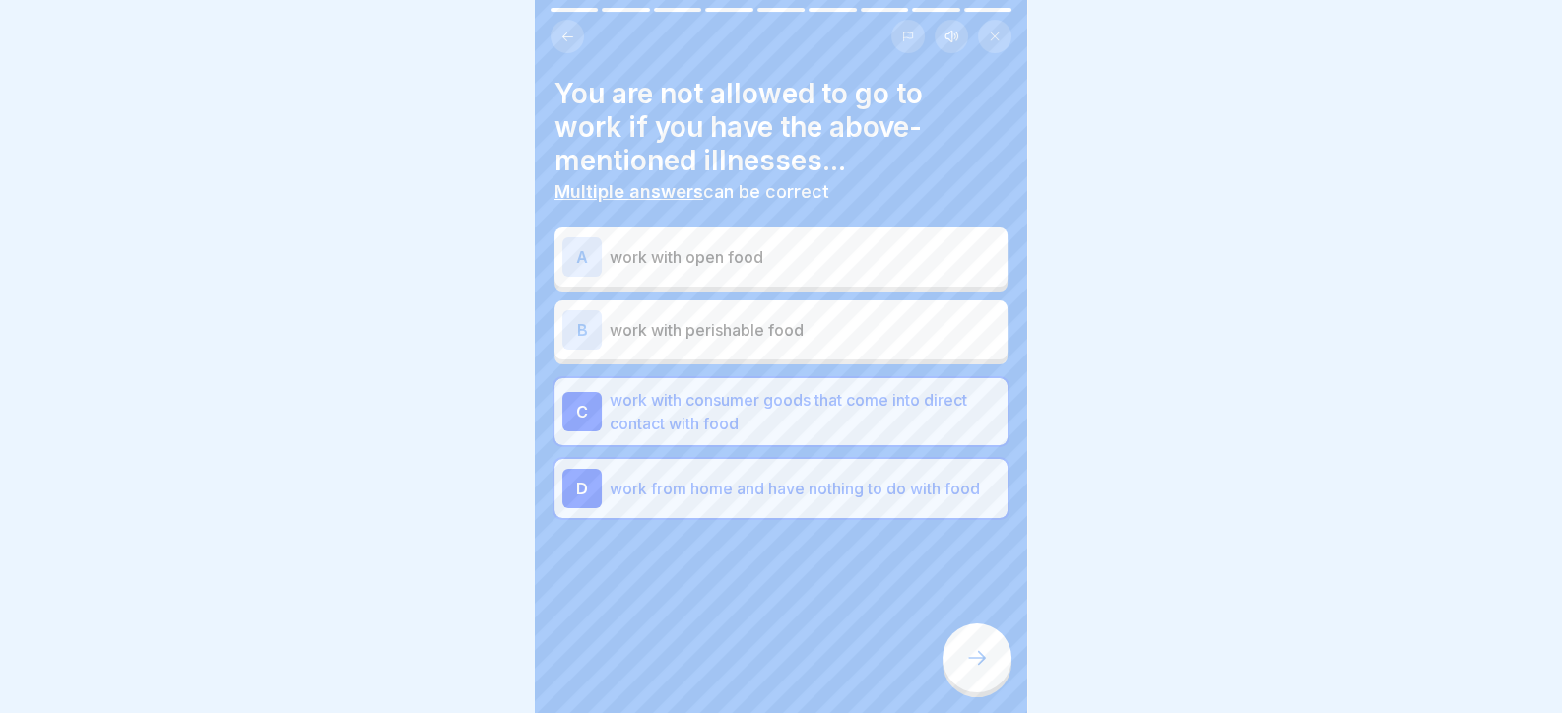
click at [859, 491] on p "work from home and have nothing to do with food" at bounding box center [804, 489] width 390 height 24
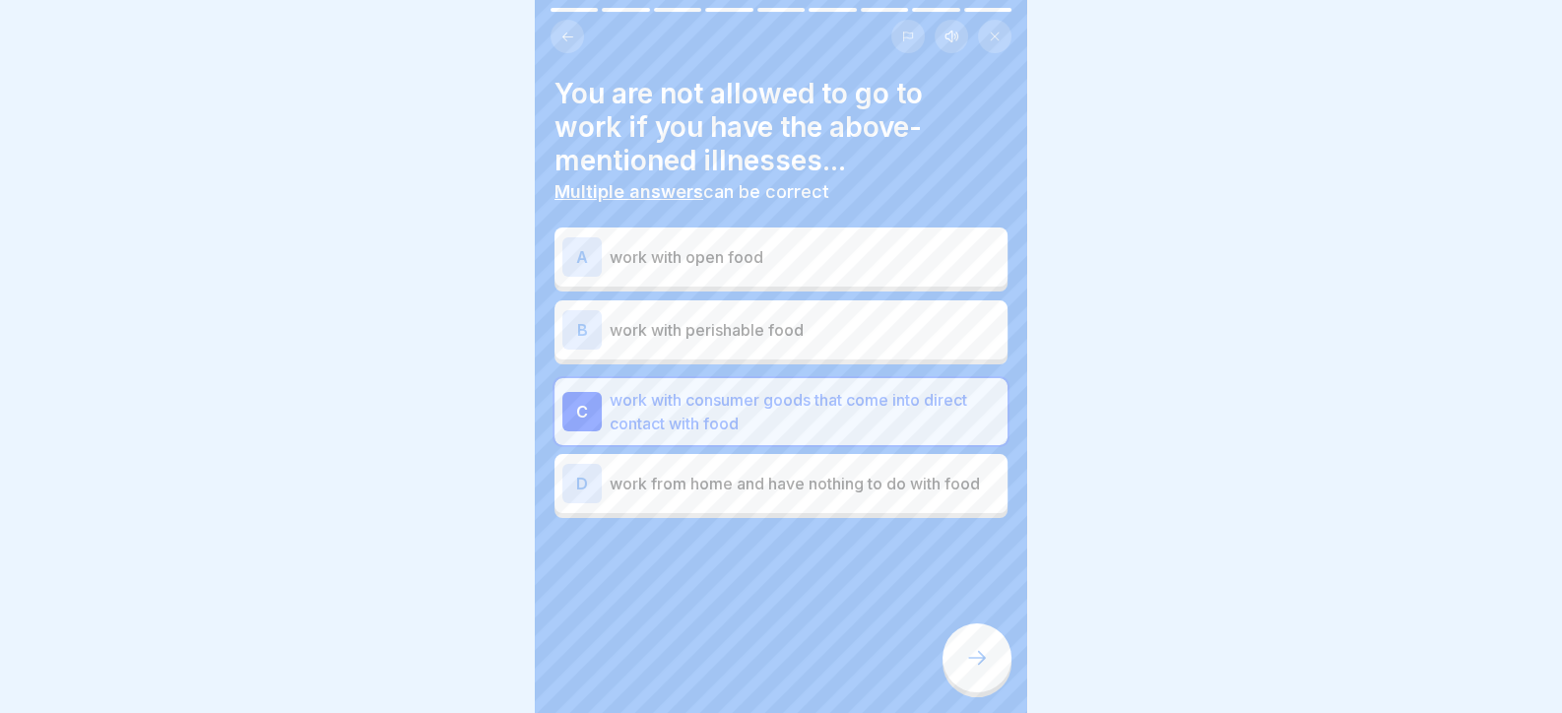
click at [822, 310] on div "B work with perishable food" at bounding box center [780, 329] width 437 height 39
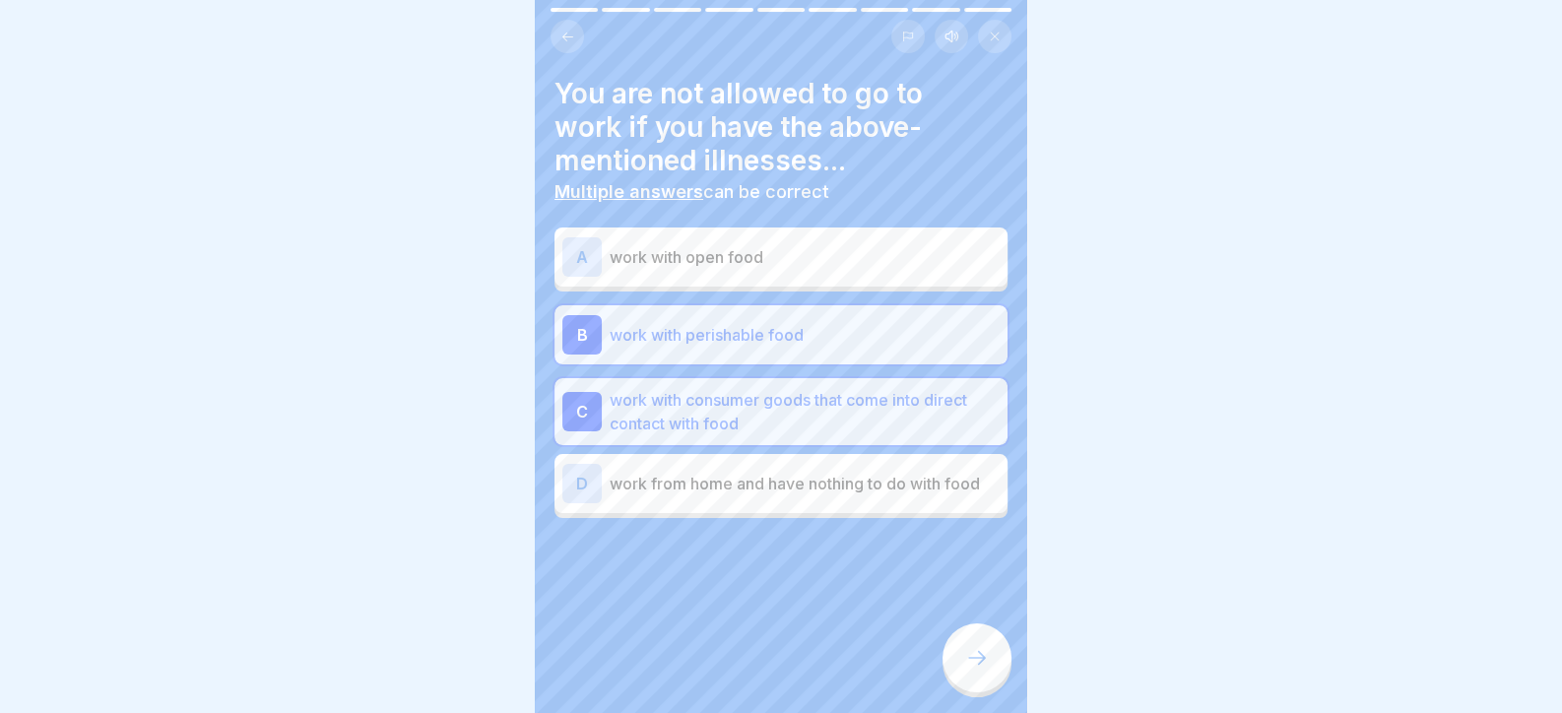
click at [827, 270] on div "A work with open food" at bounding box center [780, 256] width 437 height 39
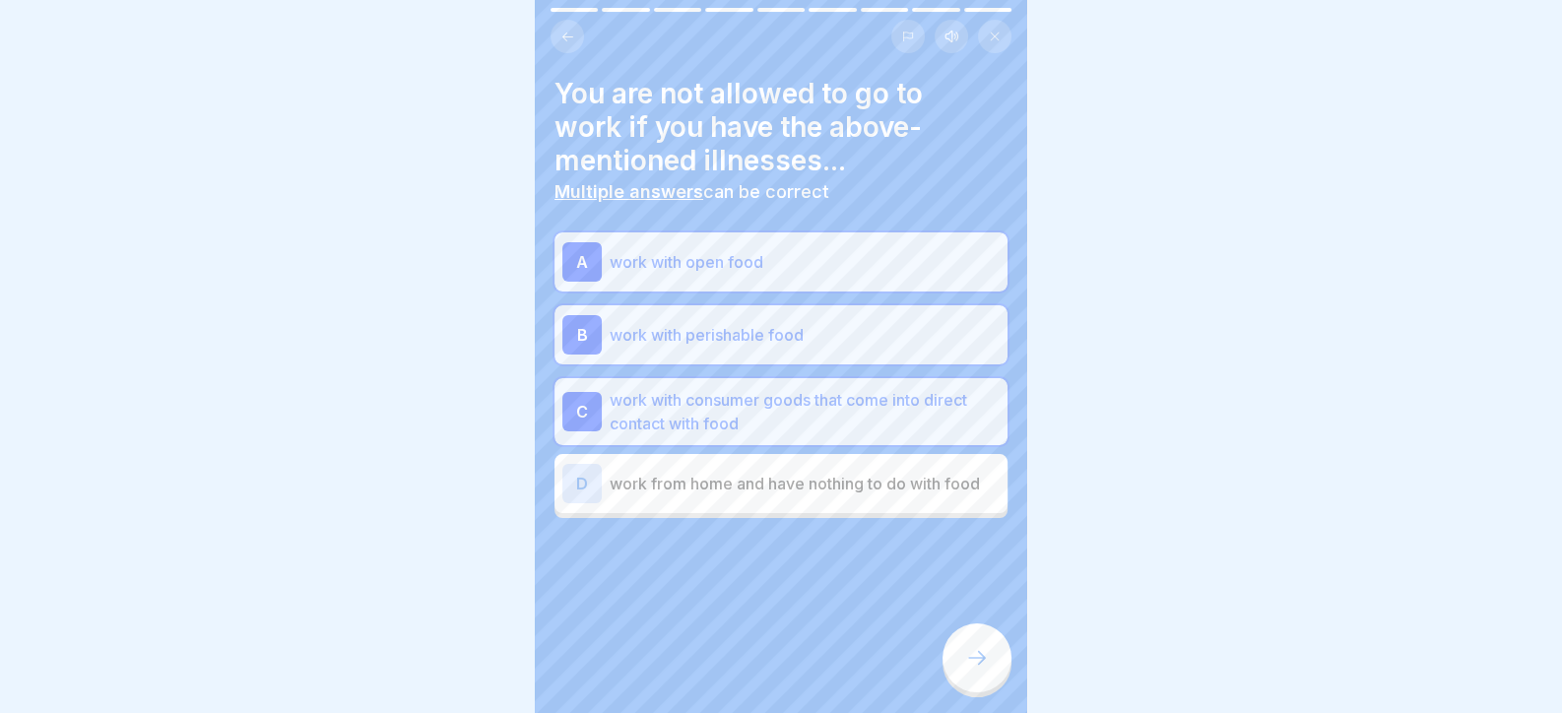
click at [852, 486] on p "work from home and have nothing to do with food" at bounding box center [804, 484] width 390 height 24
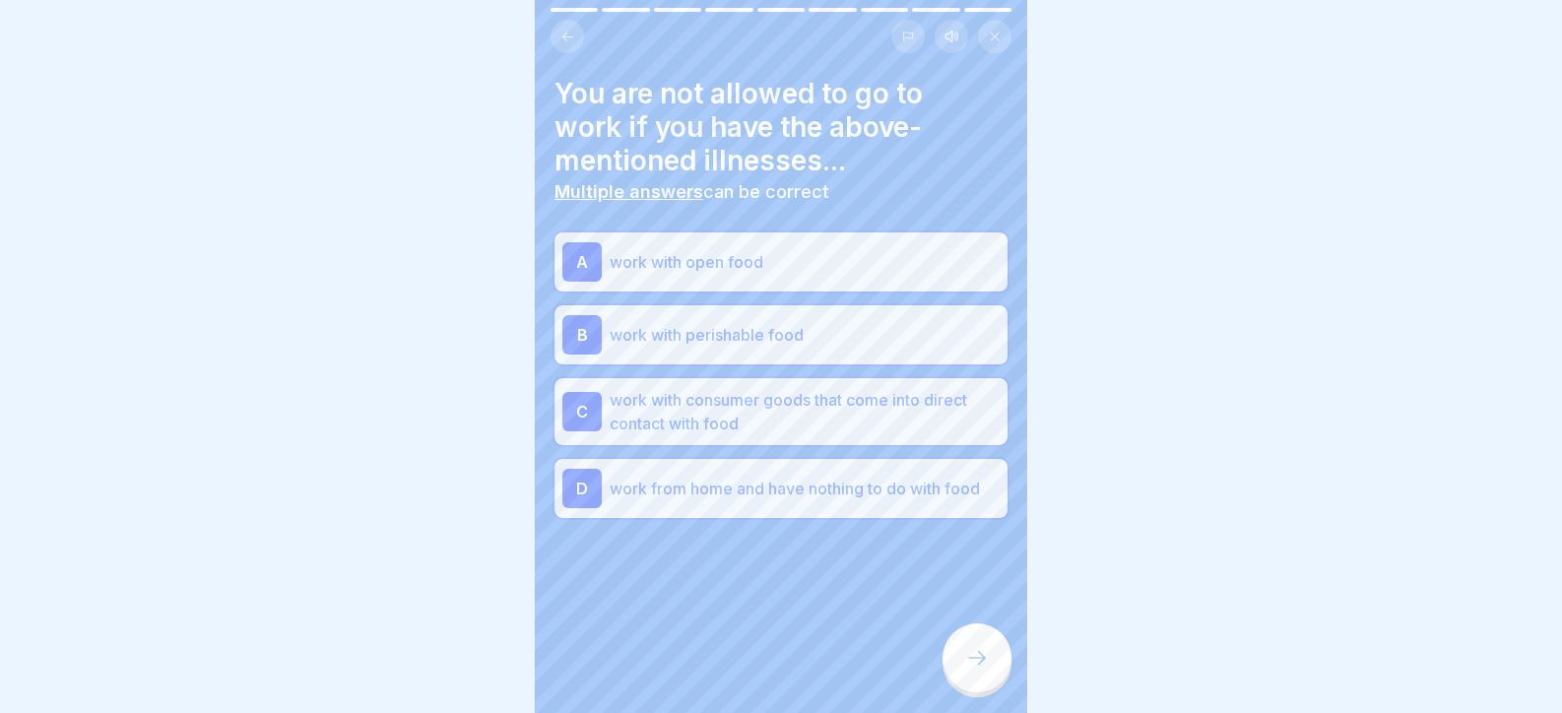
click at [979, 670] on icon at bounding box center [977, 658] width 24 height 24
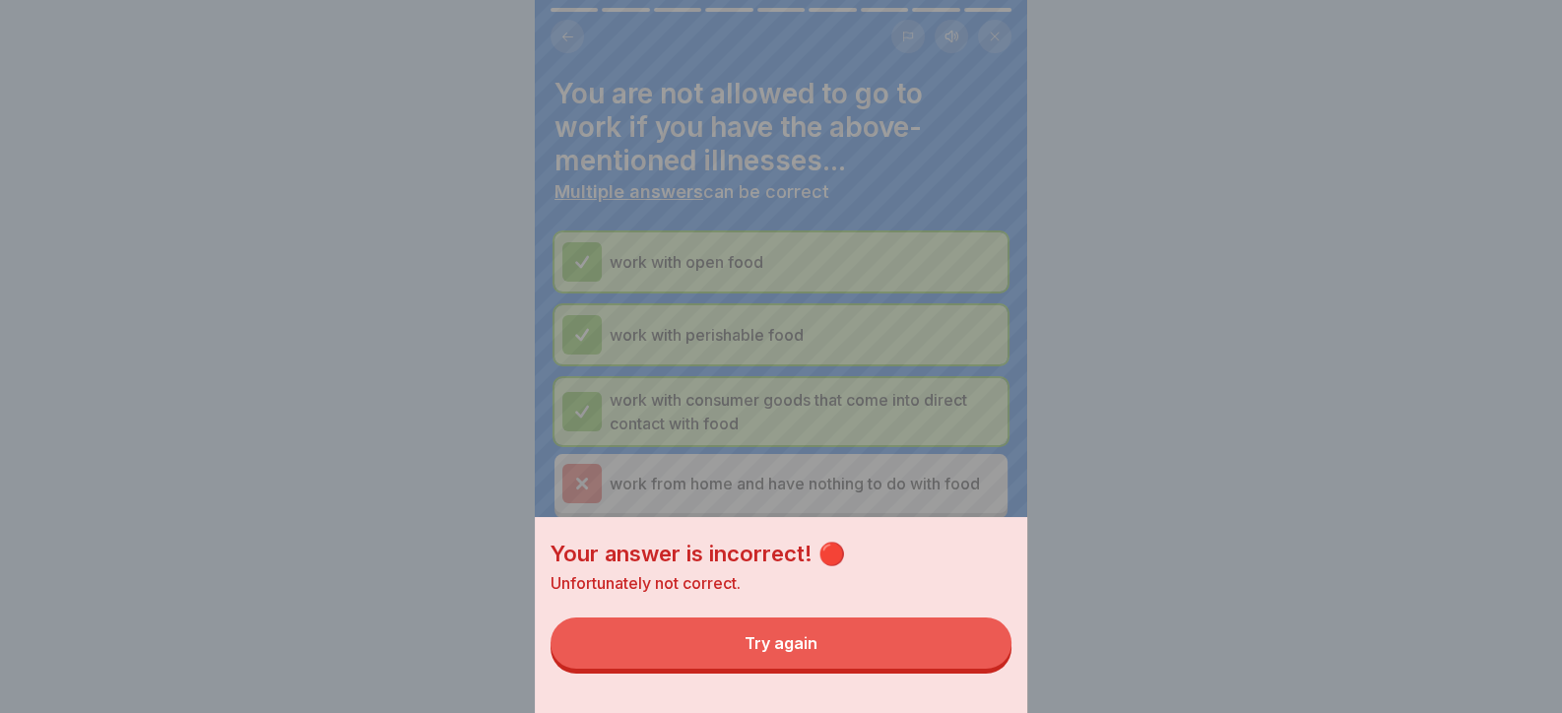
click at [976, 669] on button "Try again" at bounding box center [780, 642] width 461 height 51
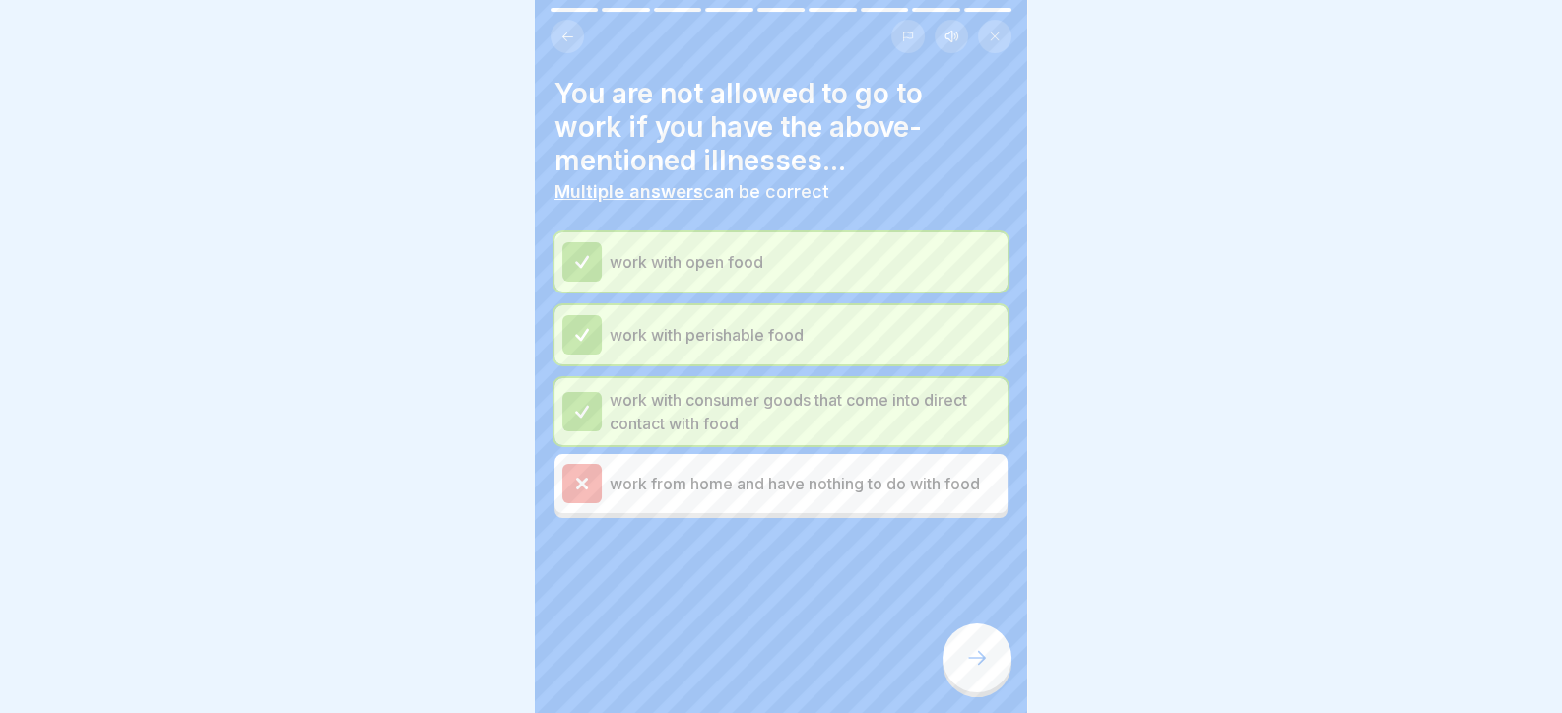
click at [979, 664] on icon at bounding box center [977, 658] width 24 height 24
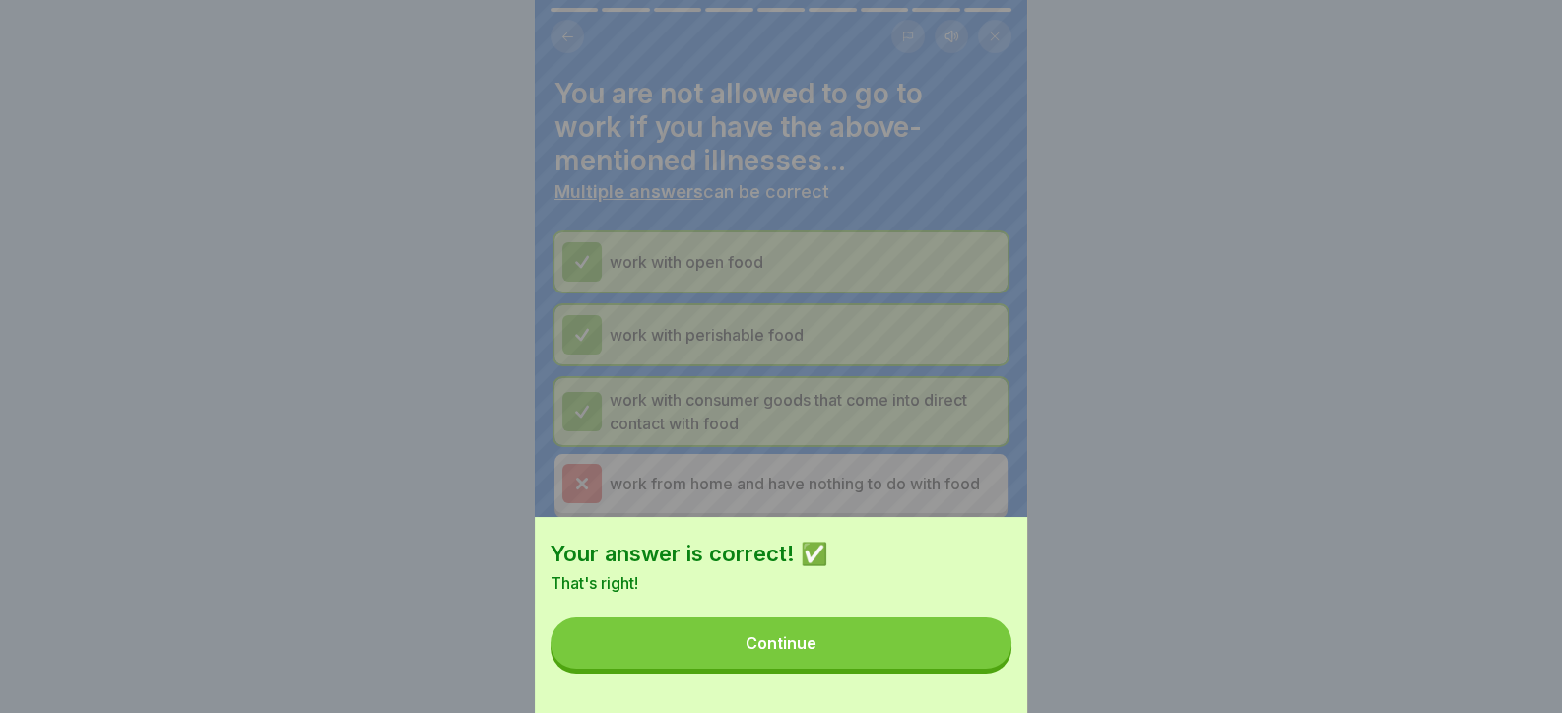
click at [979, 664] on button "Continue" at bounding box center [780, 642] width 461 height 51
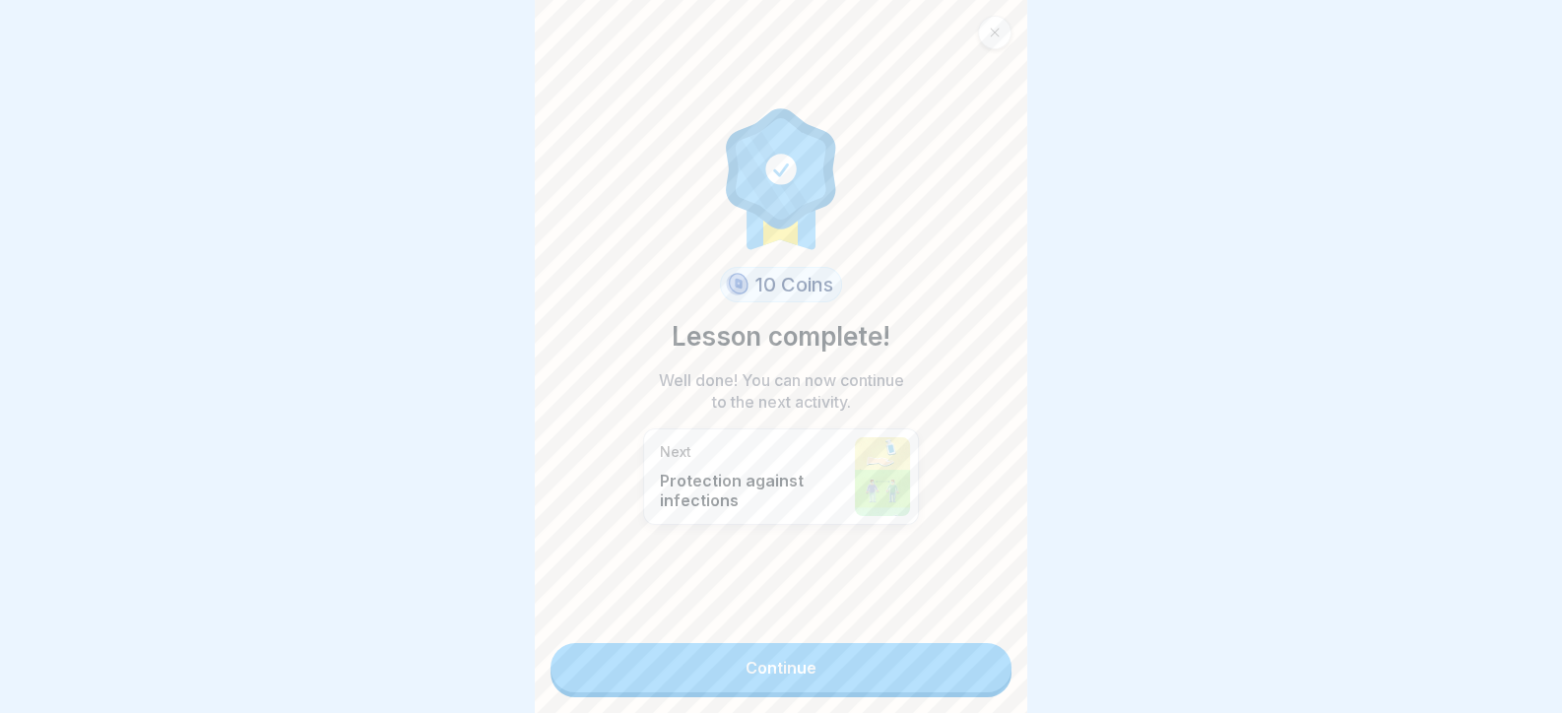
click at [979, 664] on link "Continue" at bounding box center [780, 667] width 461 height 49
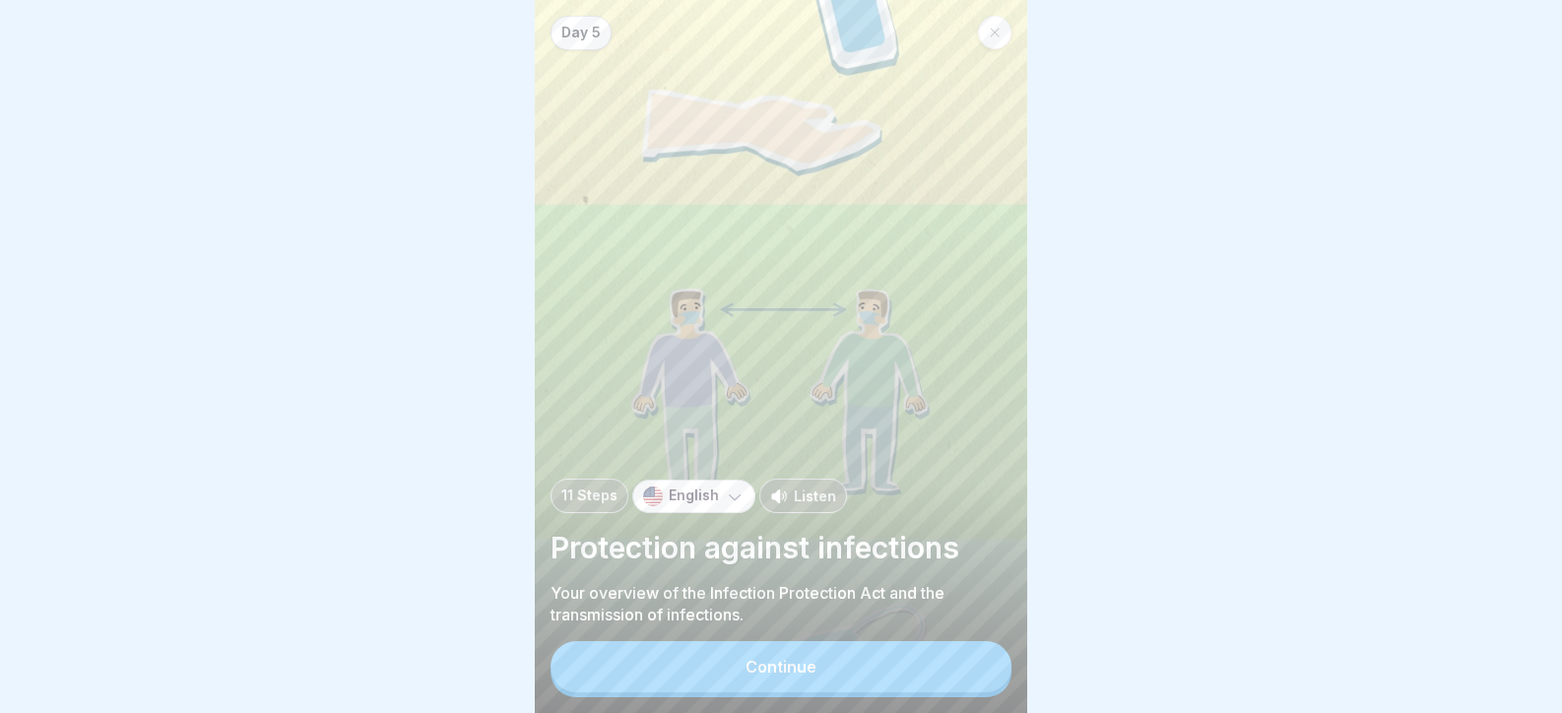
click at [978, 656] on div "Continue" at bounding box center [780, 669] width 461 height 56
click at [980, 689] on button "Continue" at bounding box center [780, 666] width 461 height 51
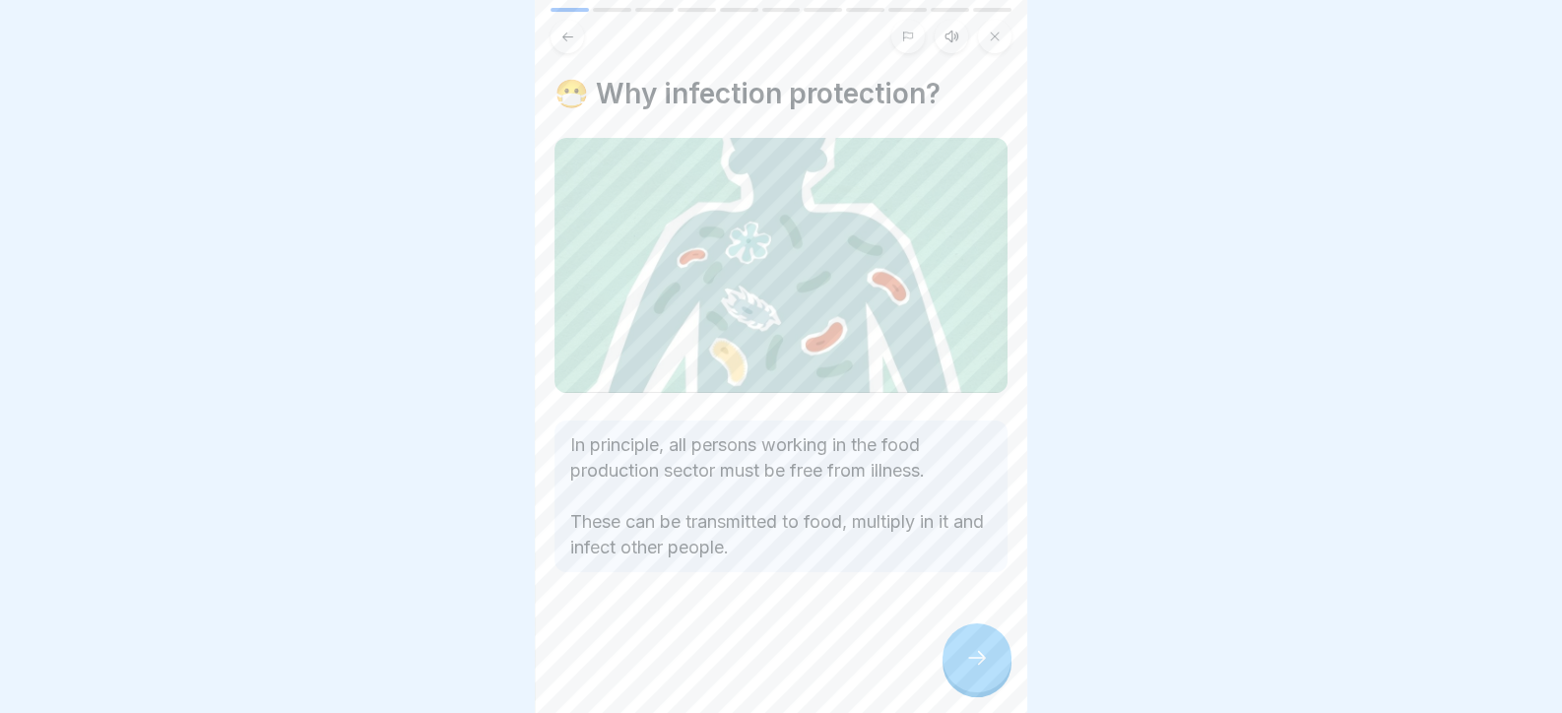
click at [981, 684] on div at bounding box center [976, 657] width 69 height 69
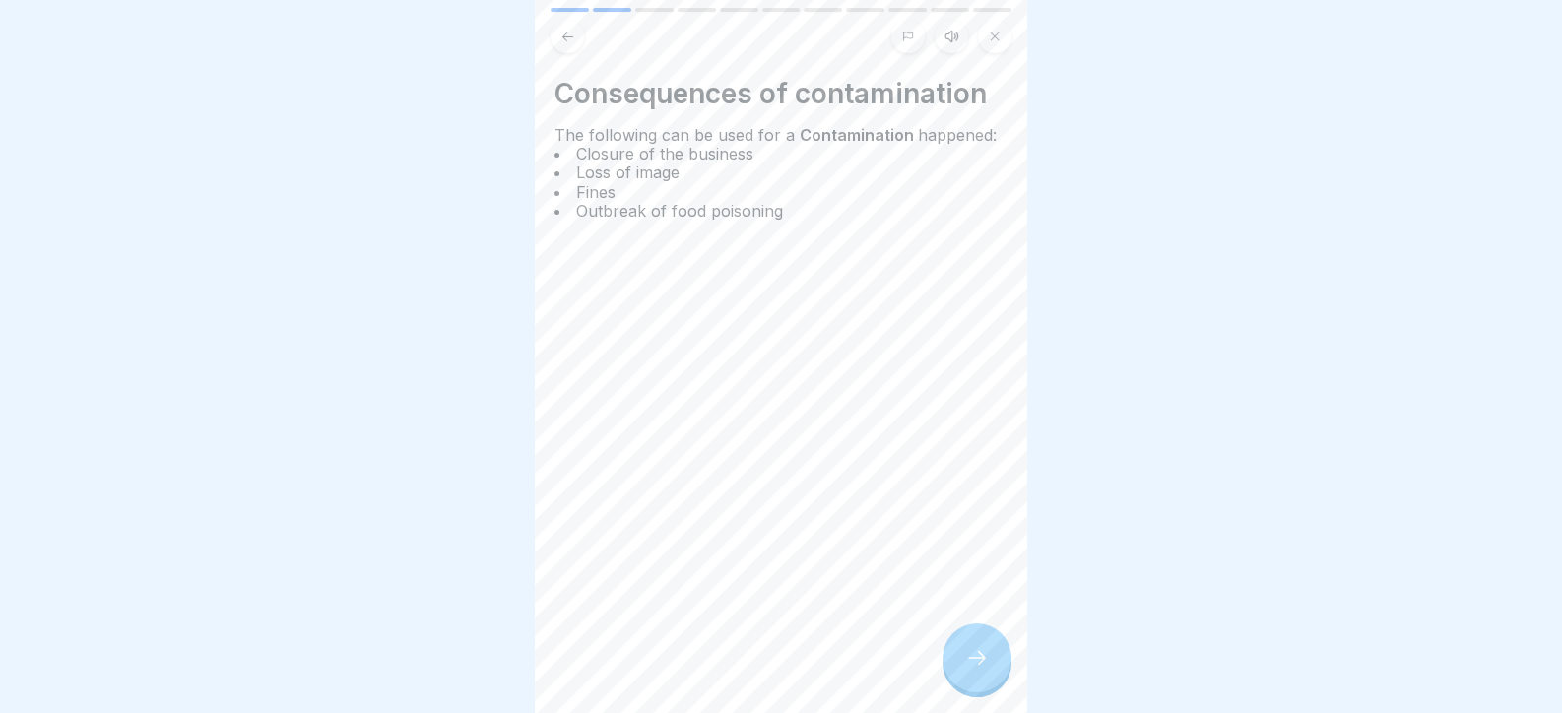
click at [981, 684] on div at bounding box center [976, 657] width 69 height 69
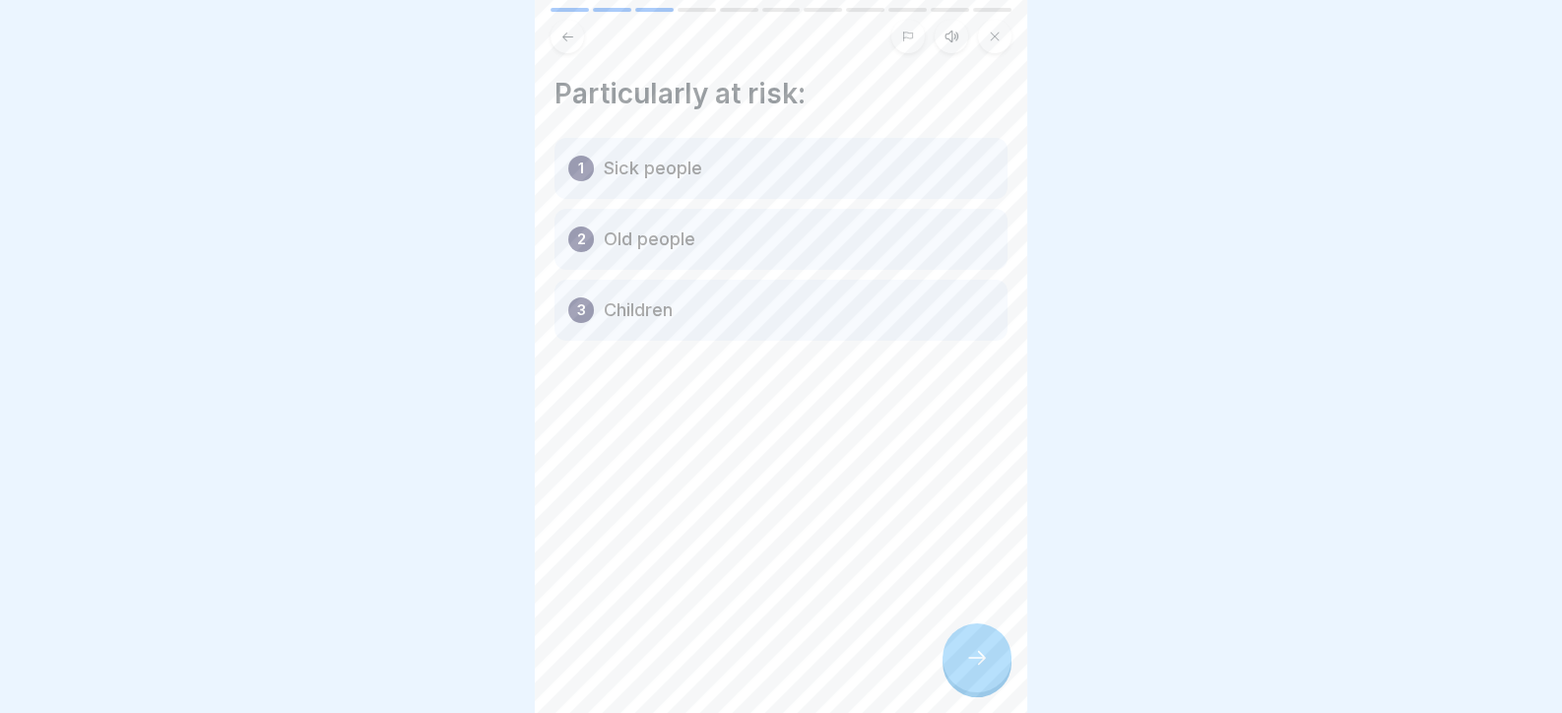
click at [981, 670] on icon at bounding box center [977, 658] width 24 height 24
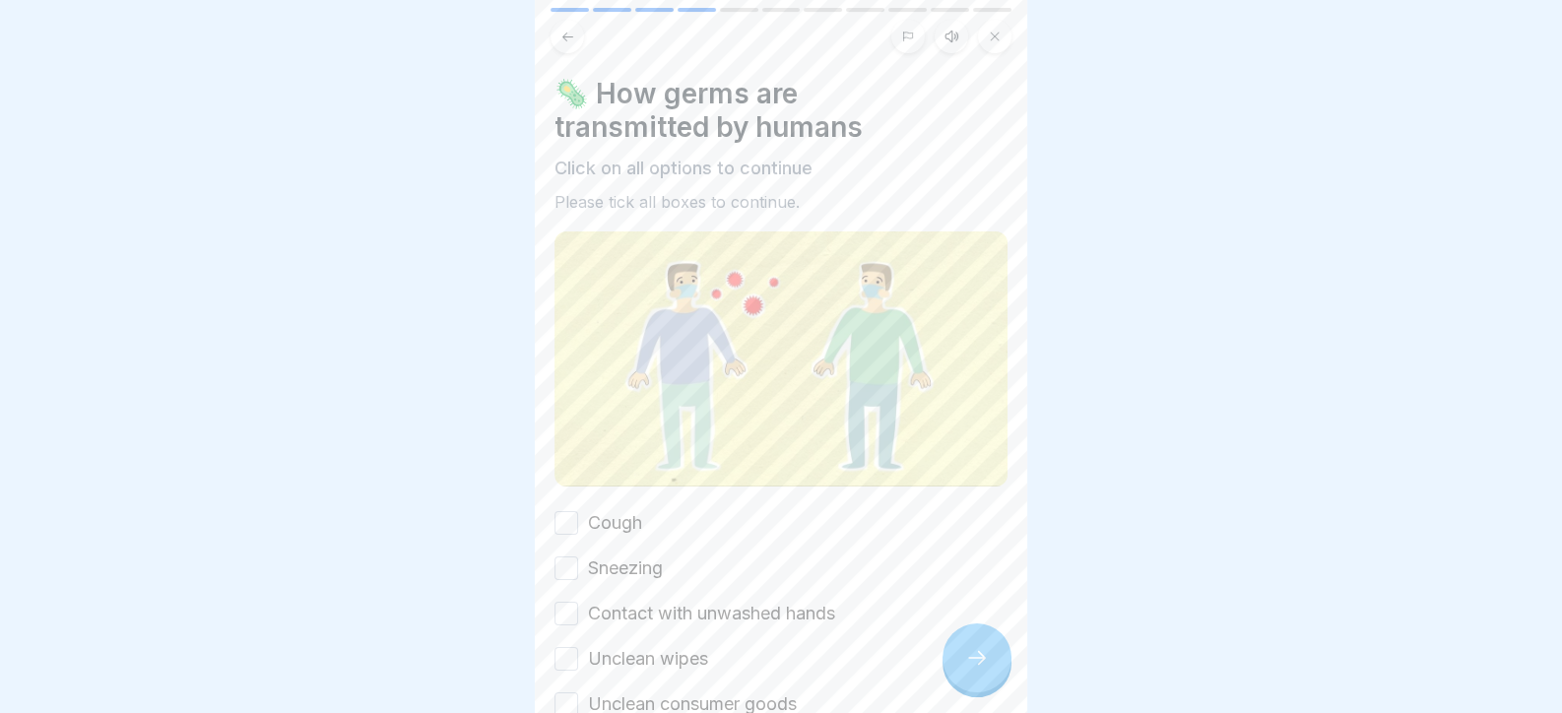
click at [981, 670] on icon at bounding box center [977, 658] width 24 height 24
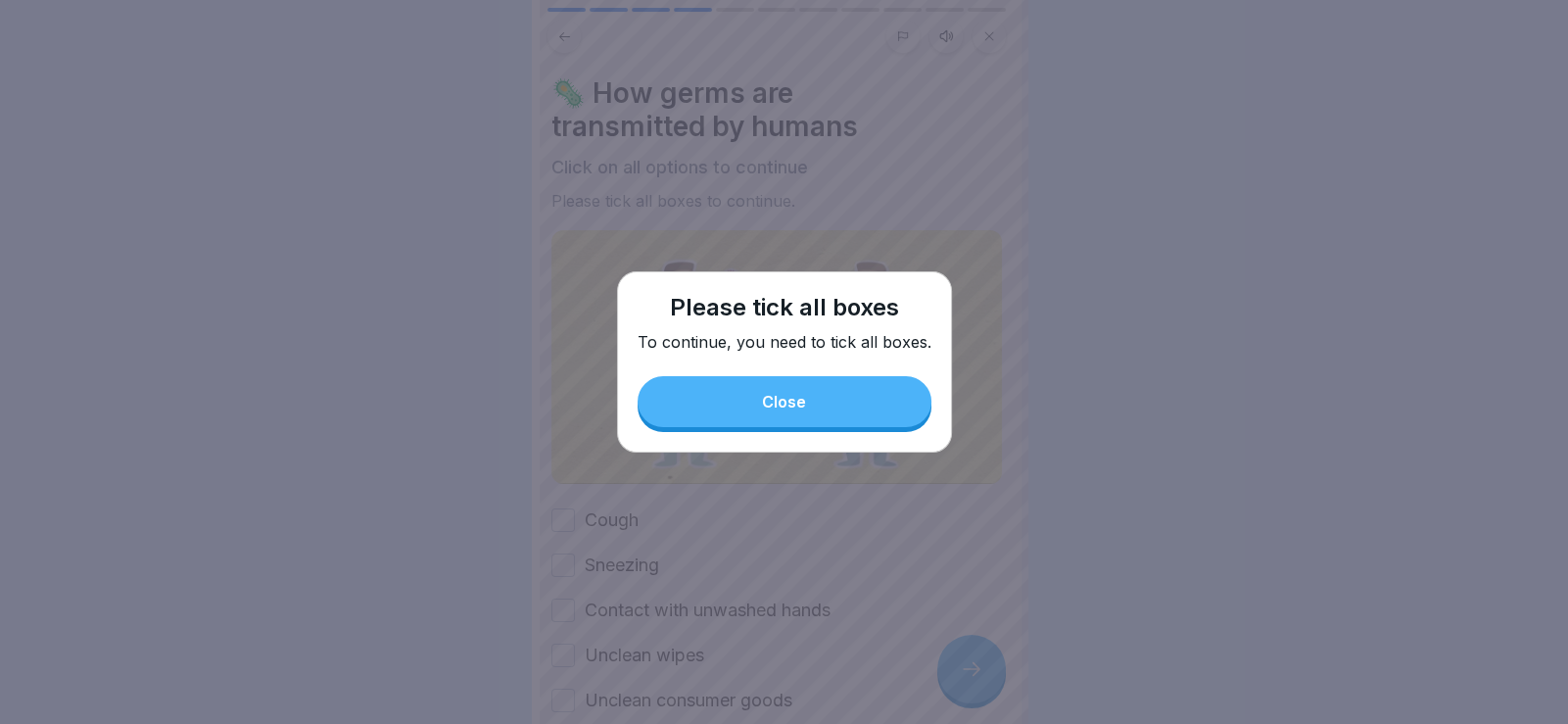
click at [785, 404] on div "Close" at bounding box center [784, 402] width 44 height 18
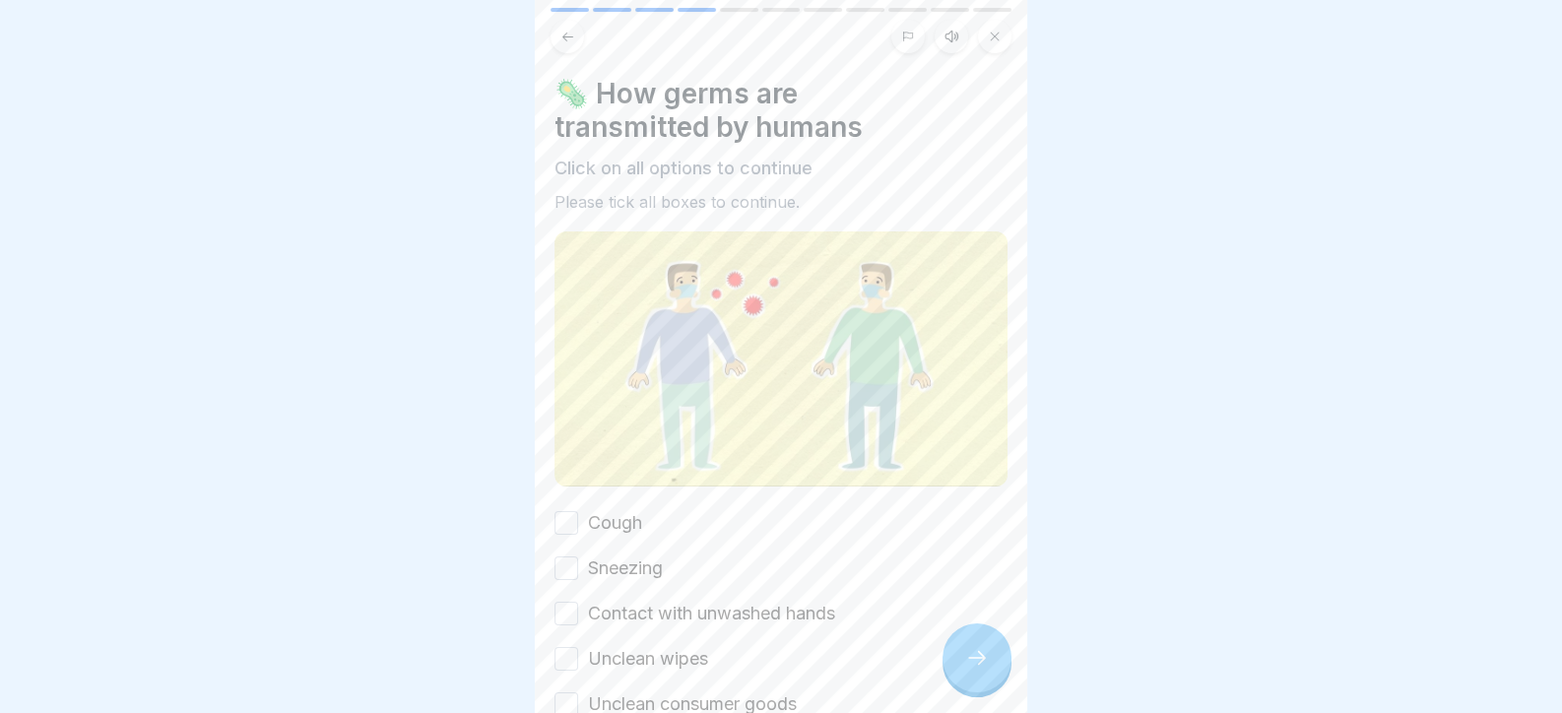
drag, startPoint x: 564, startPoint y: 511, endPoint x: 573, endPoint y: 533, distance: 23.4
click at [563, 512] on button "Cough" at bounding box center [566, 523] width 24 height 24
click at [566, 560] on button "Sneezing" at bounding box center [566, 568] width 24 height 24
click at [564, 609] on button "Contact with unwashed hands" at bounding box center [566, 614] width 24 height 24
click at [576, 661] on button "Unclean wipes" at bounding box center [566, 659] width 24 height 24
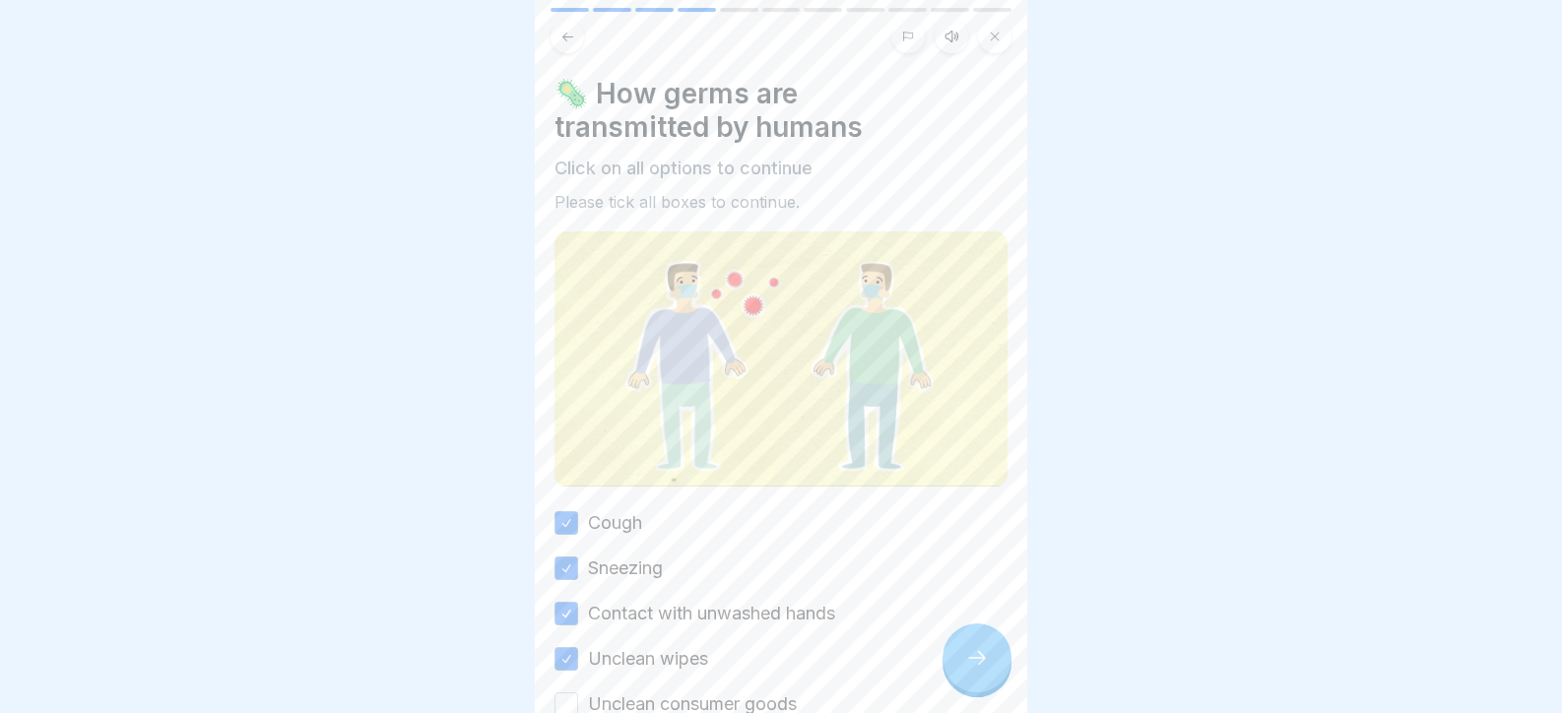
click at [565, 700] on button "Unclean consumer goods" at bounding box center [566, 704] width 24 height 24
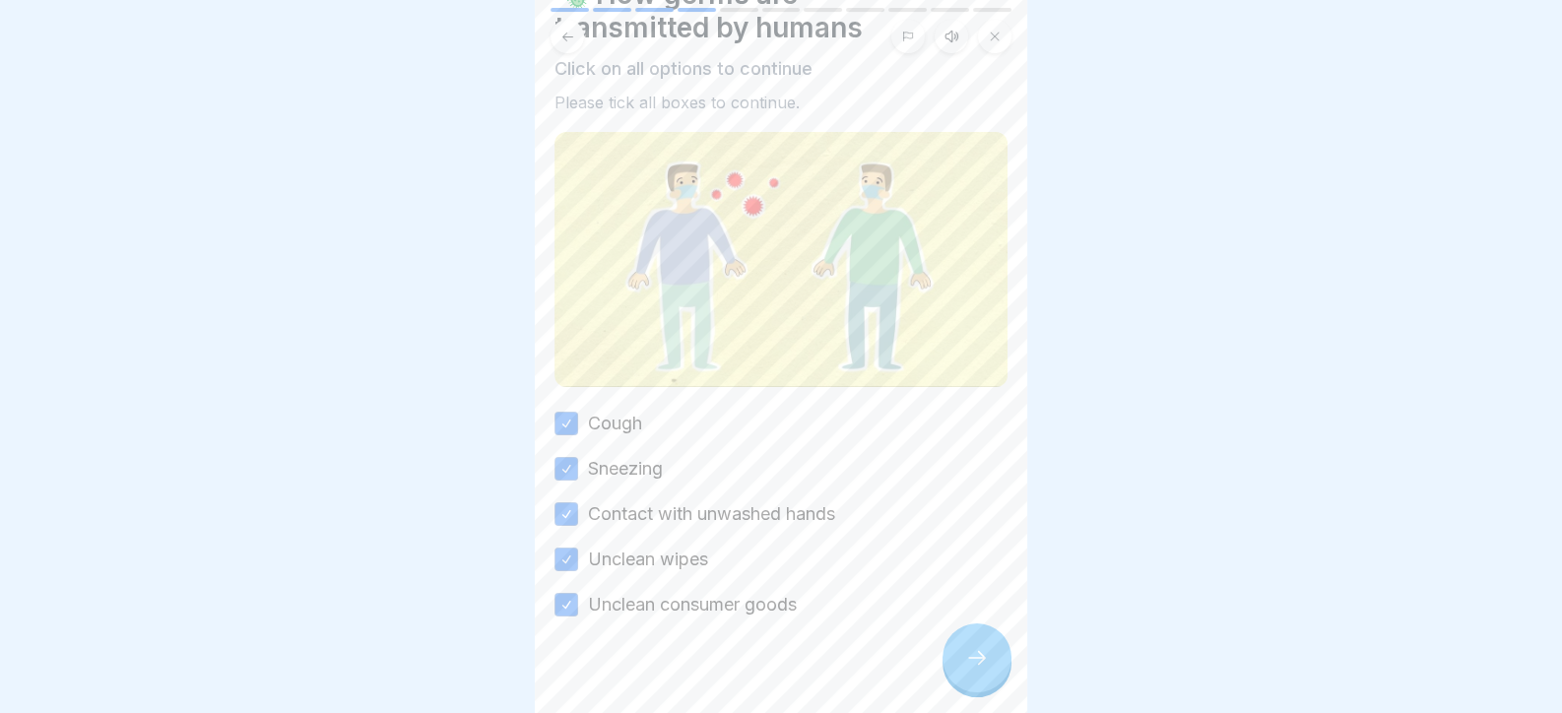
scroll to position [112, 0]
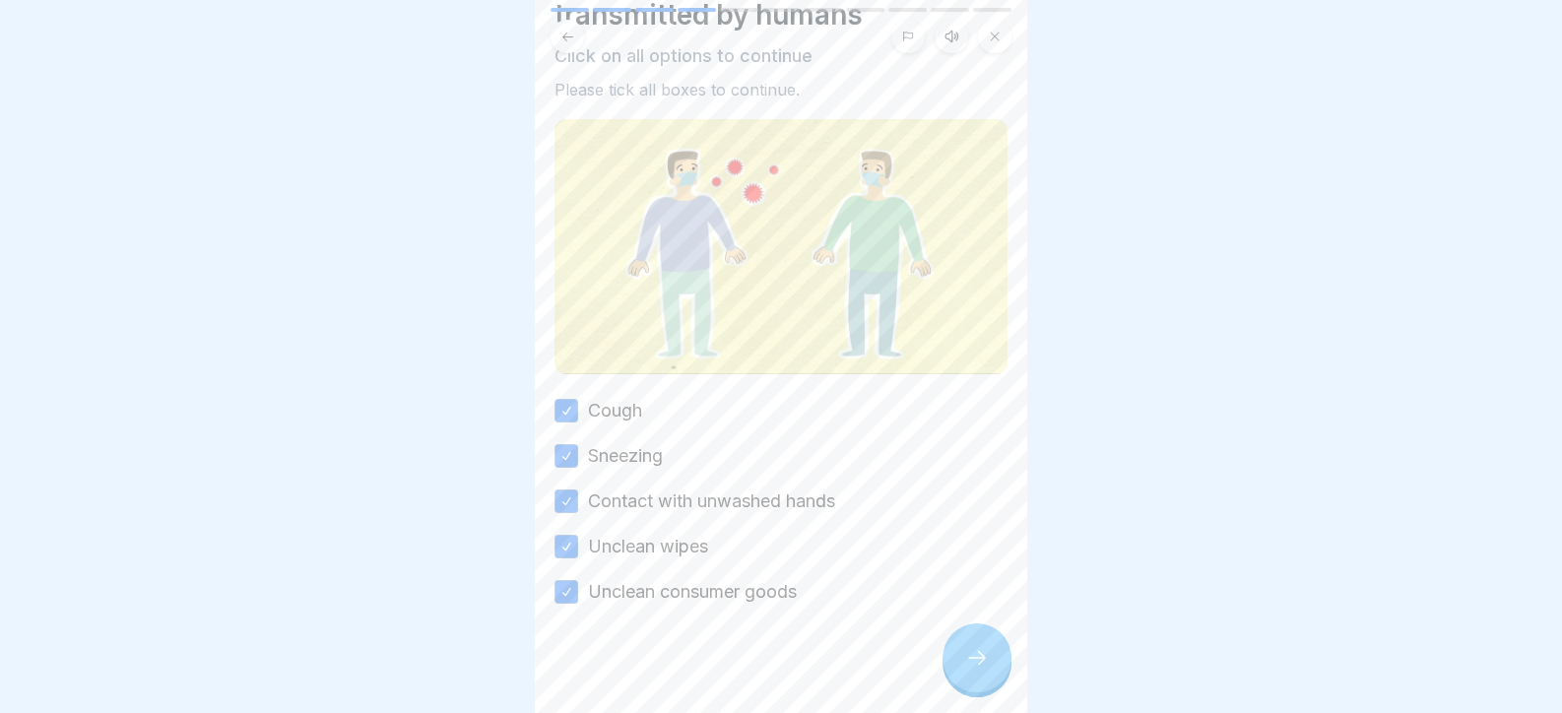
click at [948, 669] on div at bounding box center [976, 657] width 69 height 69
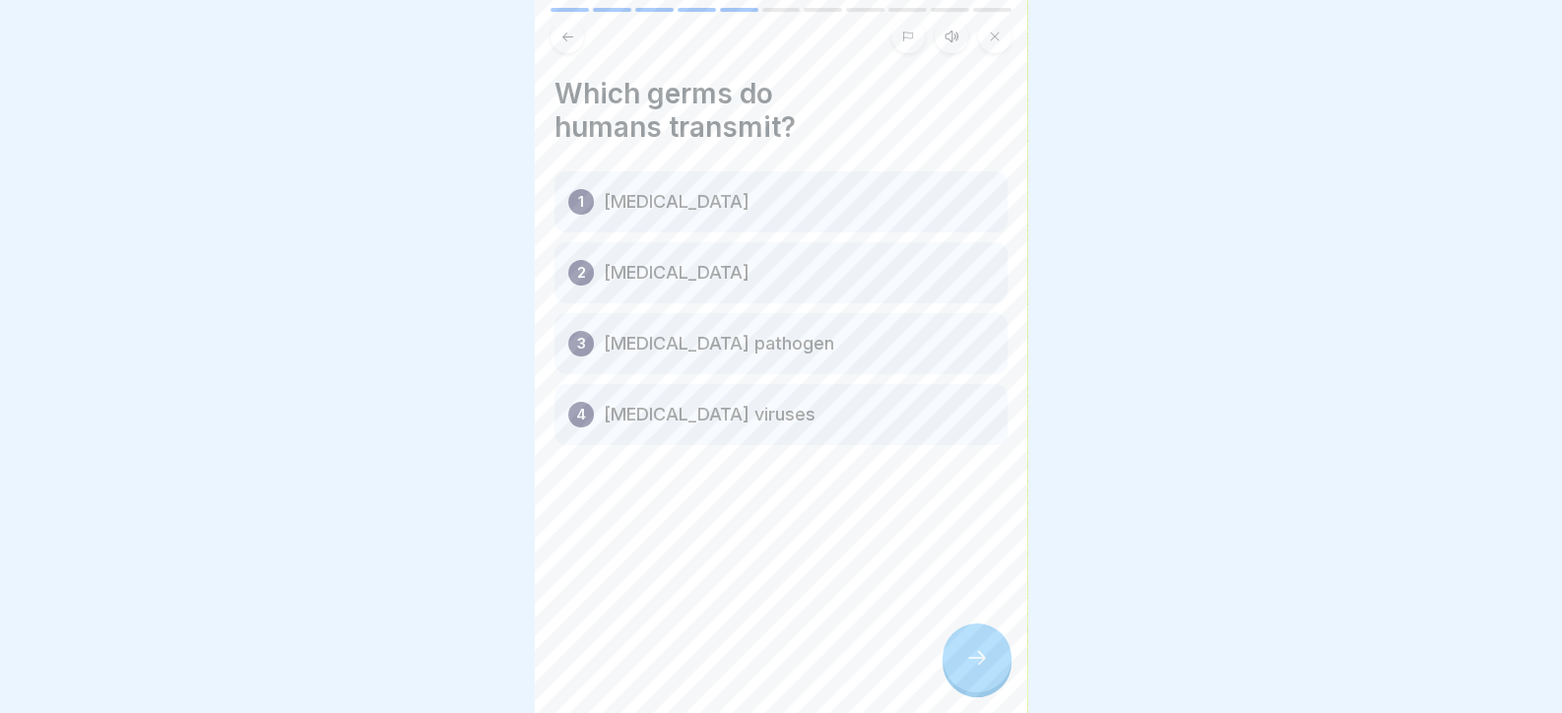
click at [955, 669] on div at bounding box center [976, 657] width 69 height 69
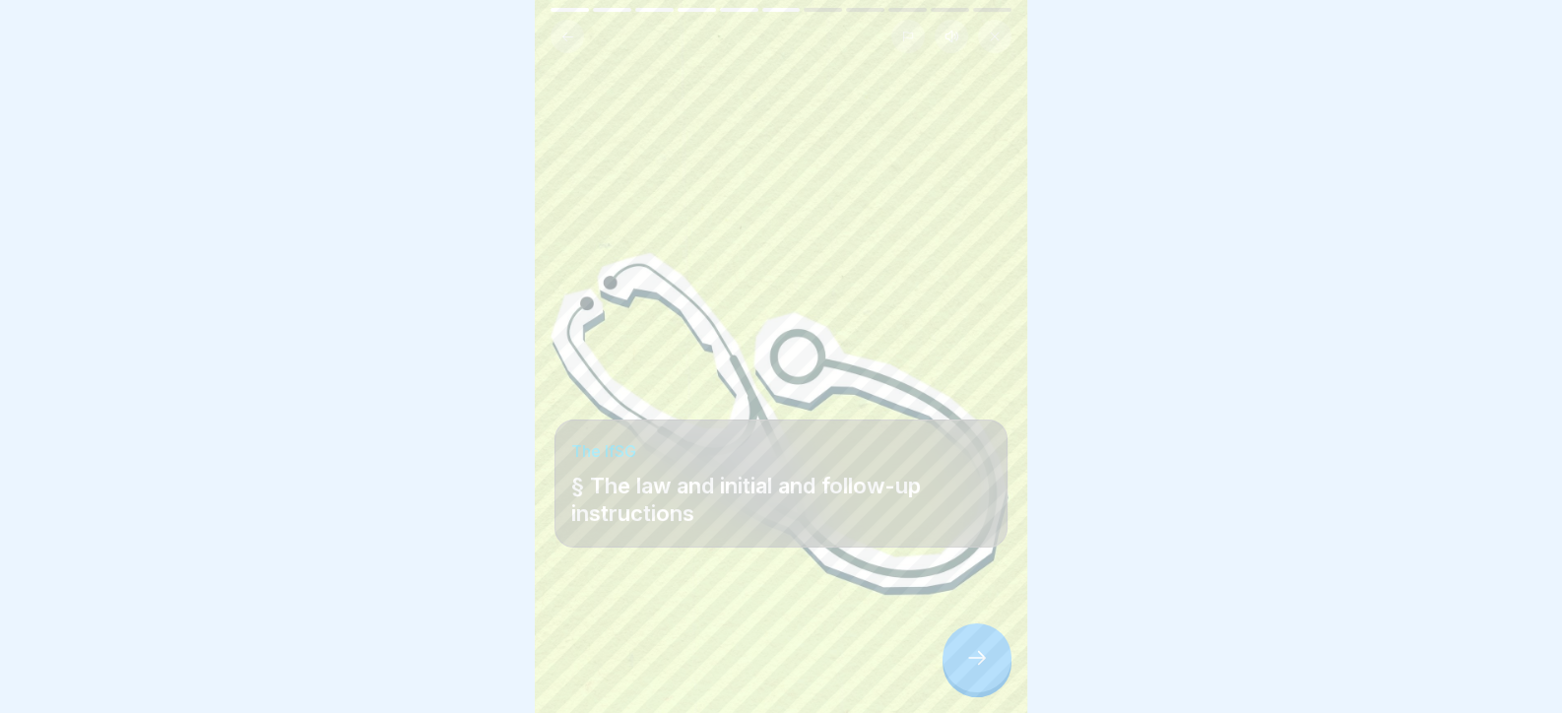
click at [958, 669] on div at bounding box center [976, 657] width 69 height 69
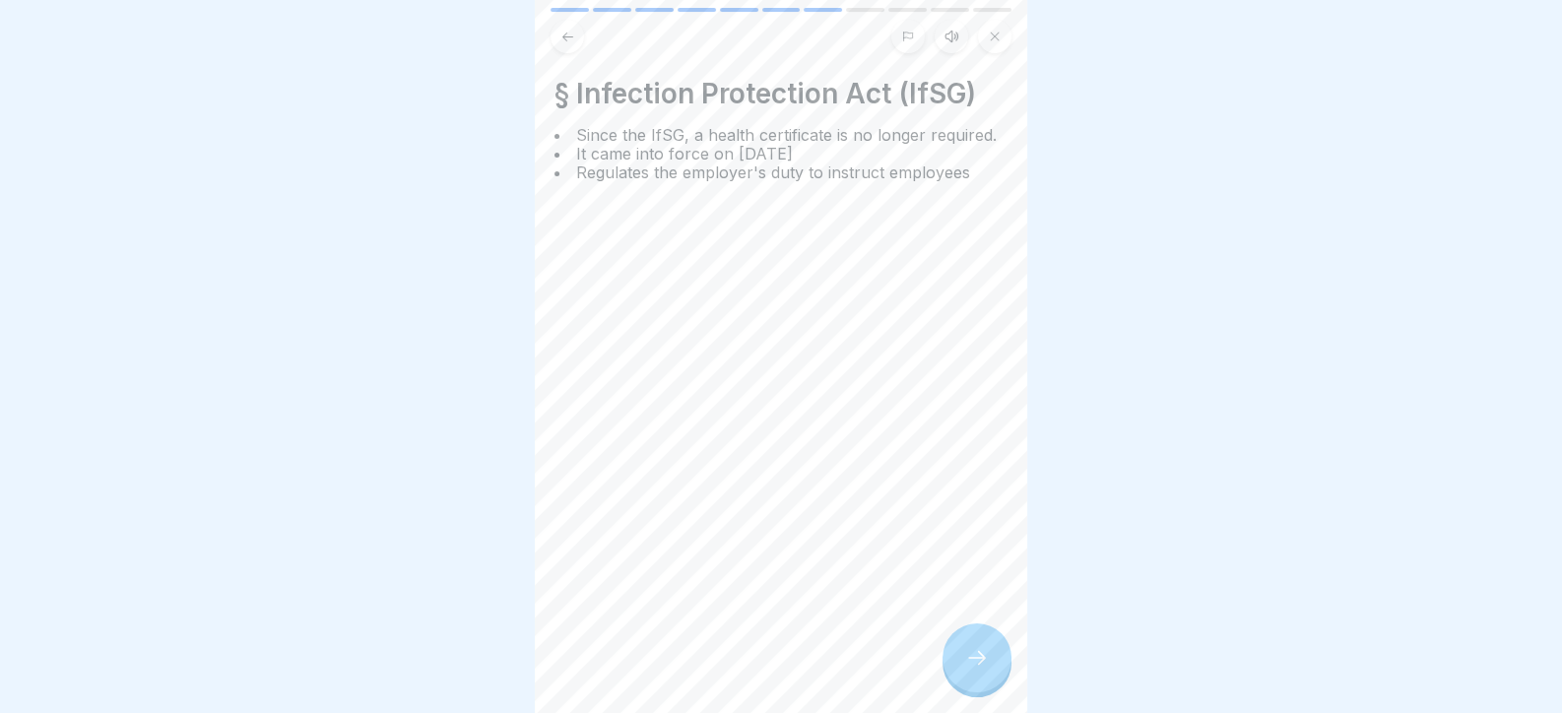
click at [959, 669] on div at bounding box center [976, 657] width 69 height 69
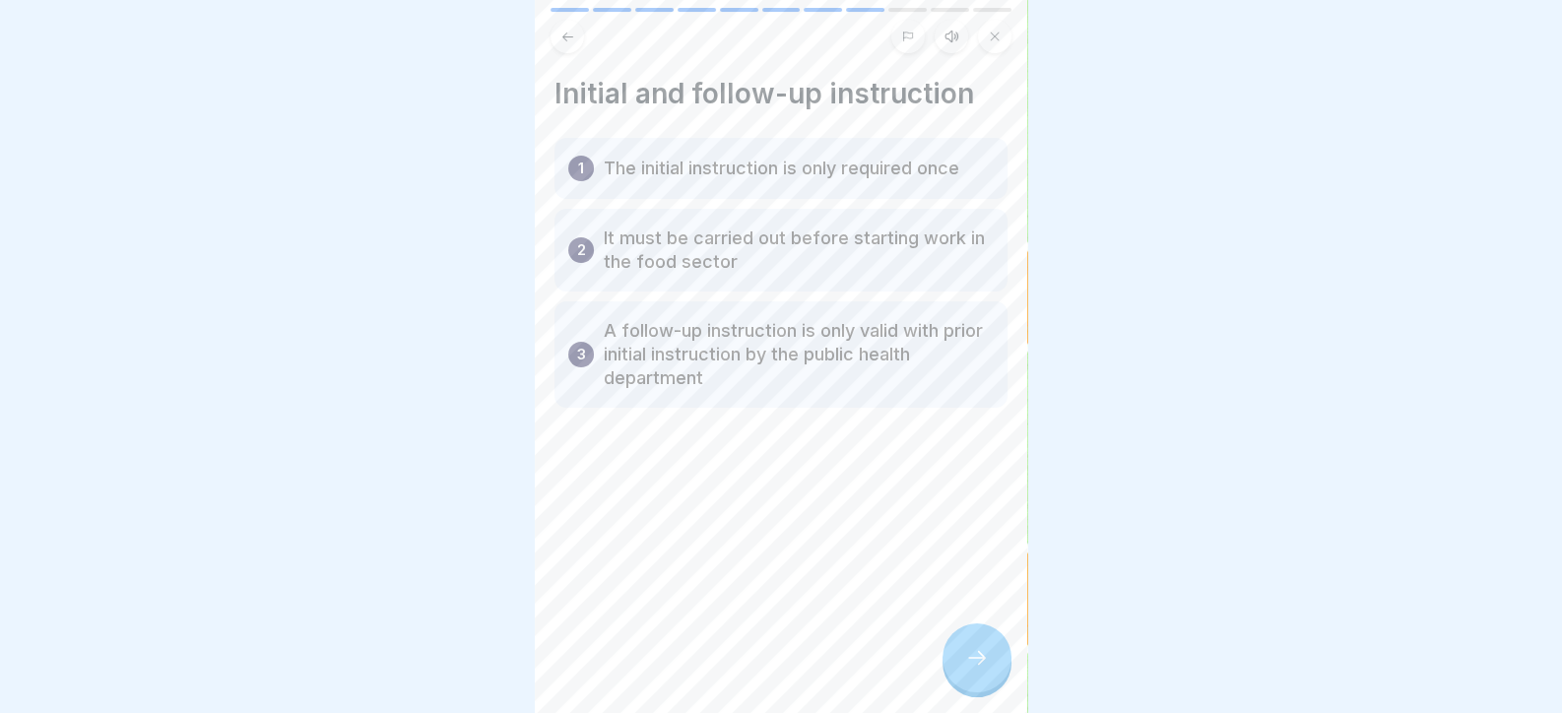
click at [960, 667] on div at bounding box center [976, 657] width 69 height 69
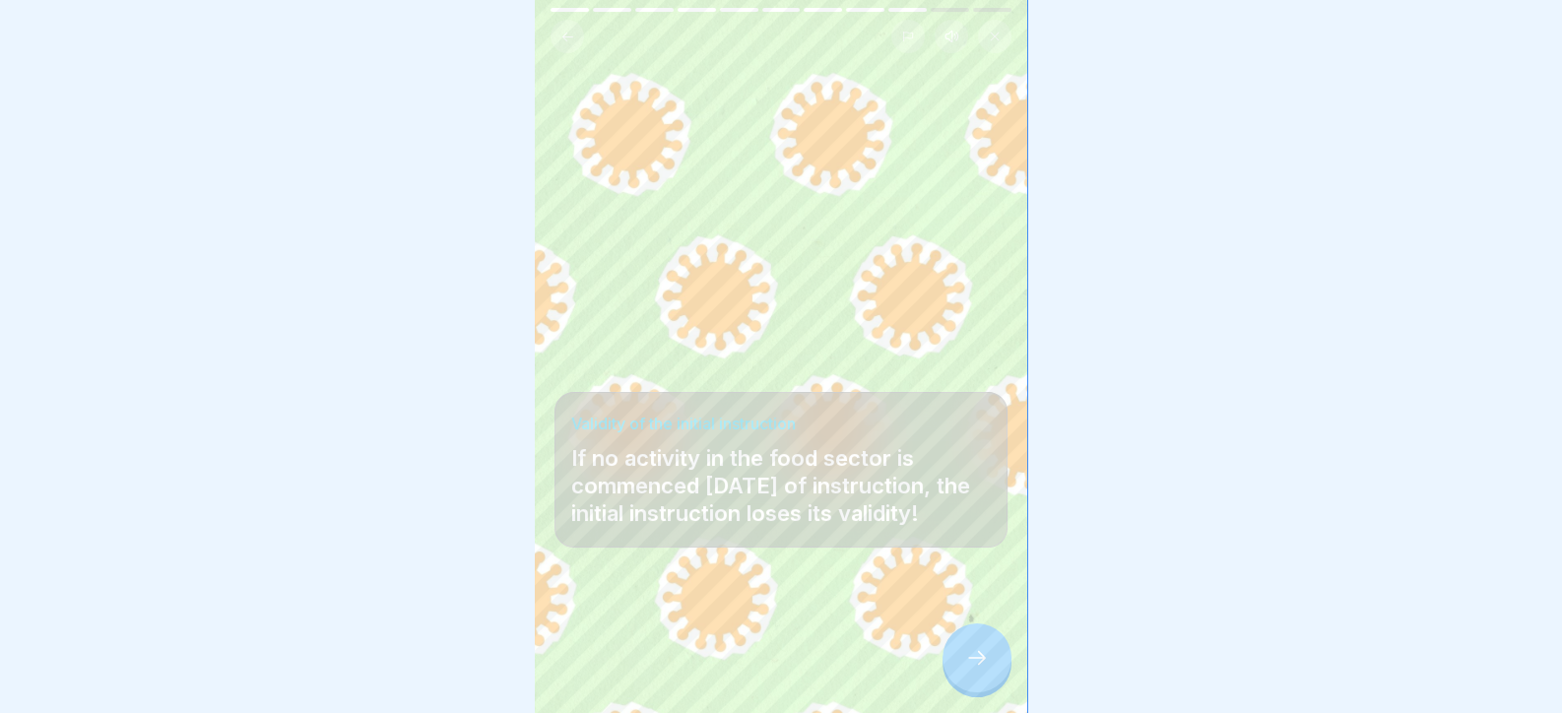
click at [960, 667] on div at bounding box center [976, 657] width 69 height 69
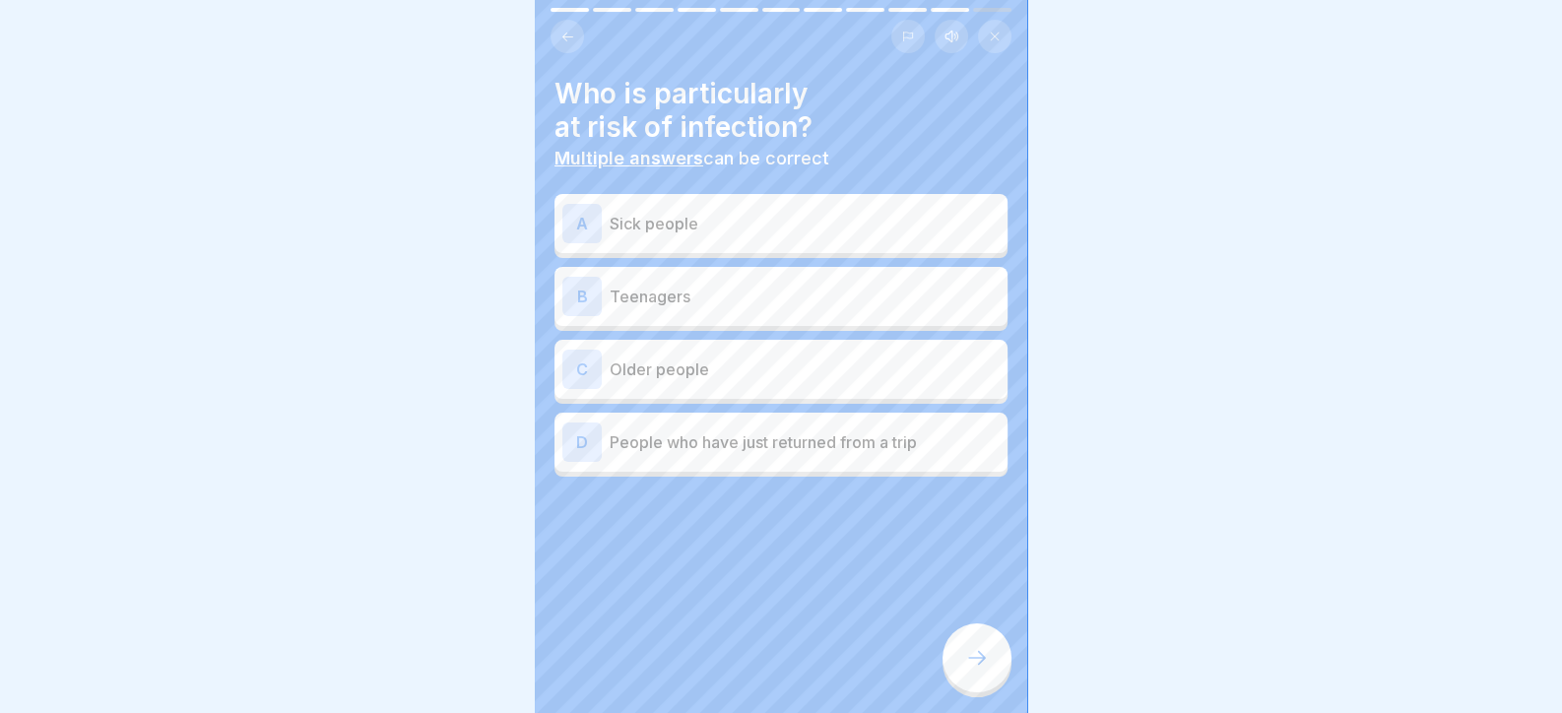
click at [960, 667] on div at bounding box center [976, 657] width 69 height 69
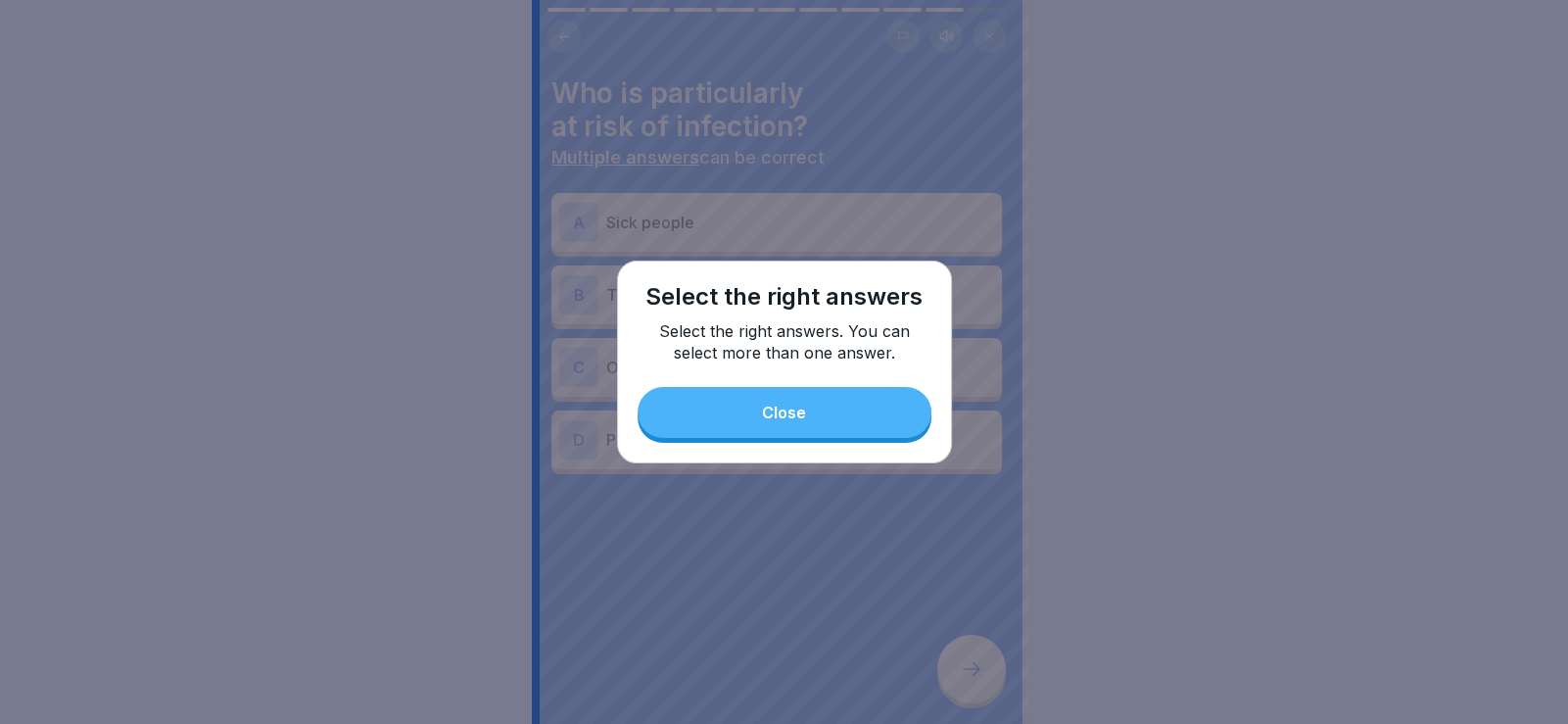
drag, startPoint x: 707, startPoint y: 379, endPoint x: 707, endPoint y: 390, distance: 11.0
click at [707, 390] on div "Select the right answers Select the right answers. You can select more than one…" at bounding box center [784, 362] width 335 height 203
click at [707, 415] on button "Close" at bounding box center [784, 412] width 294 height 51
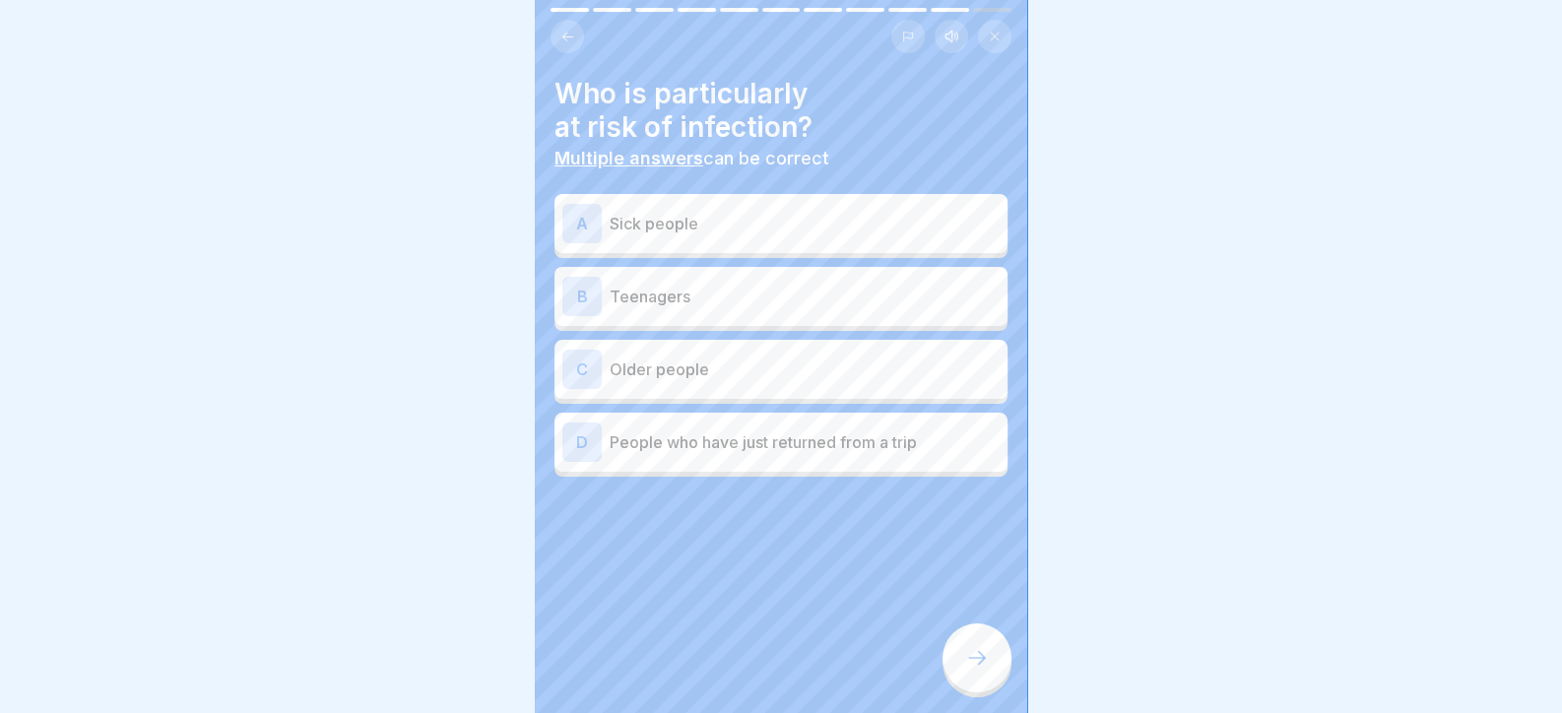
click at [689, 202] on div "A Sick people" at bounding box center [780, 223] width 453 height 59
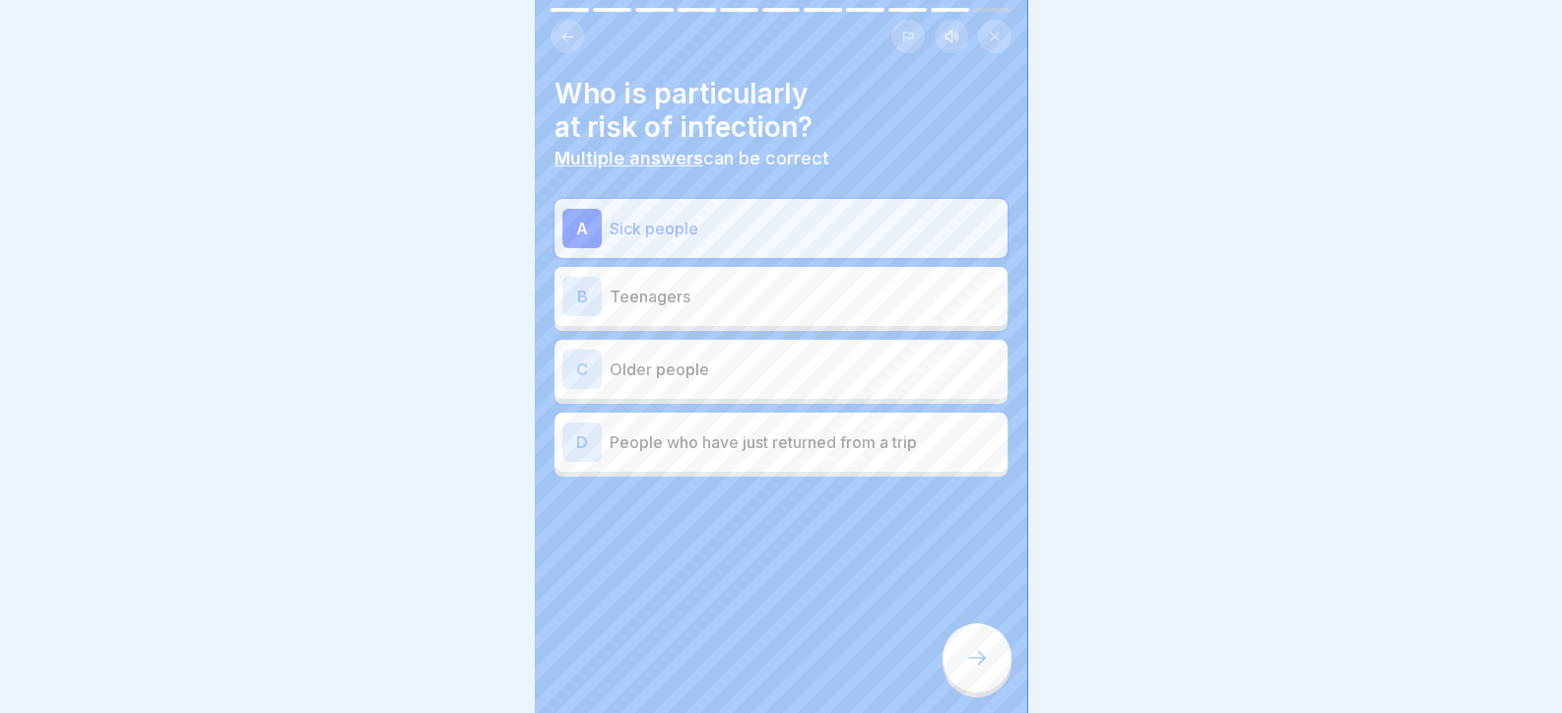
click at [722, 386] on div "C Older people" at bounding box center [780, 369] width 437 height 39
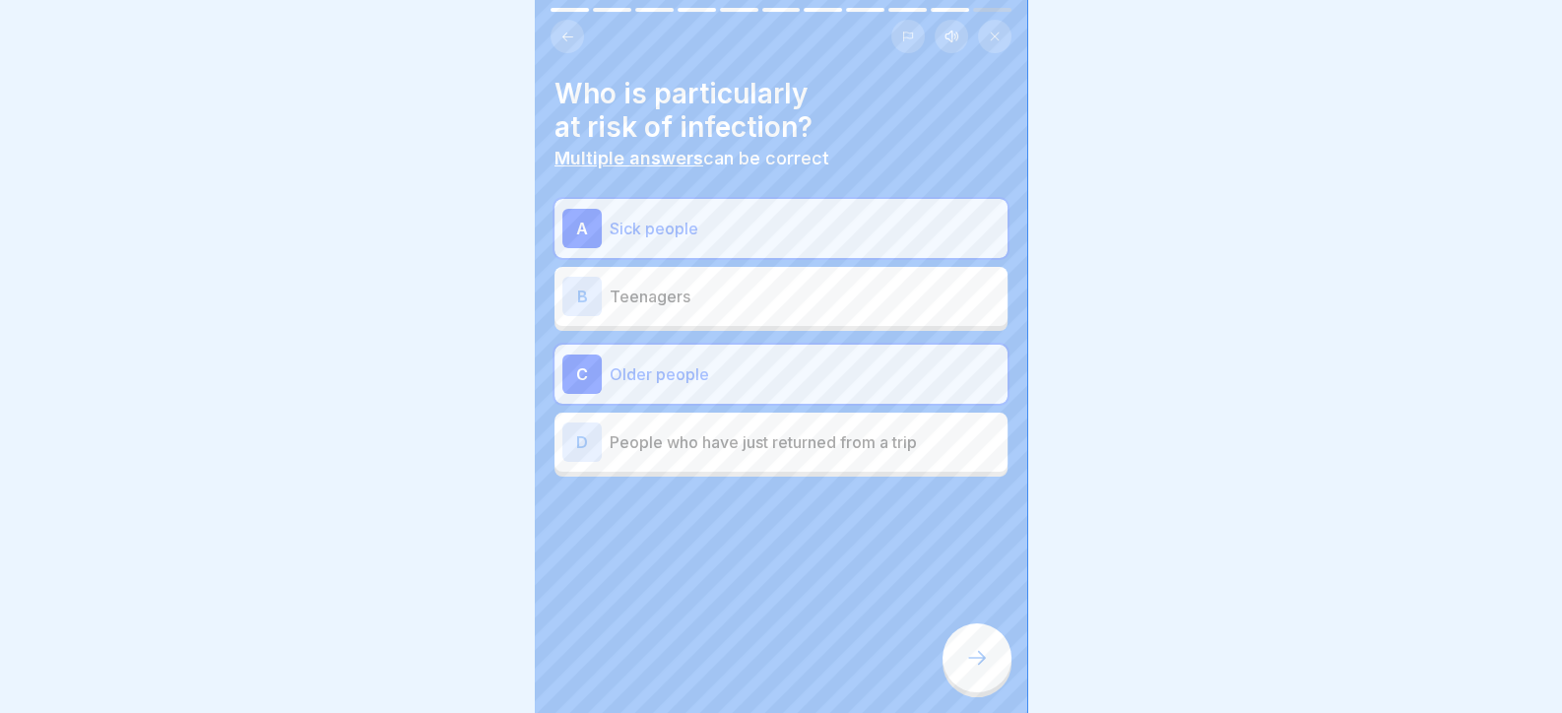
click at [994, 686] on div at bounding box center [976, 657] width 69 height 69
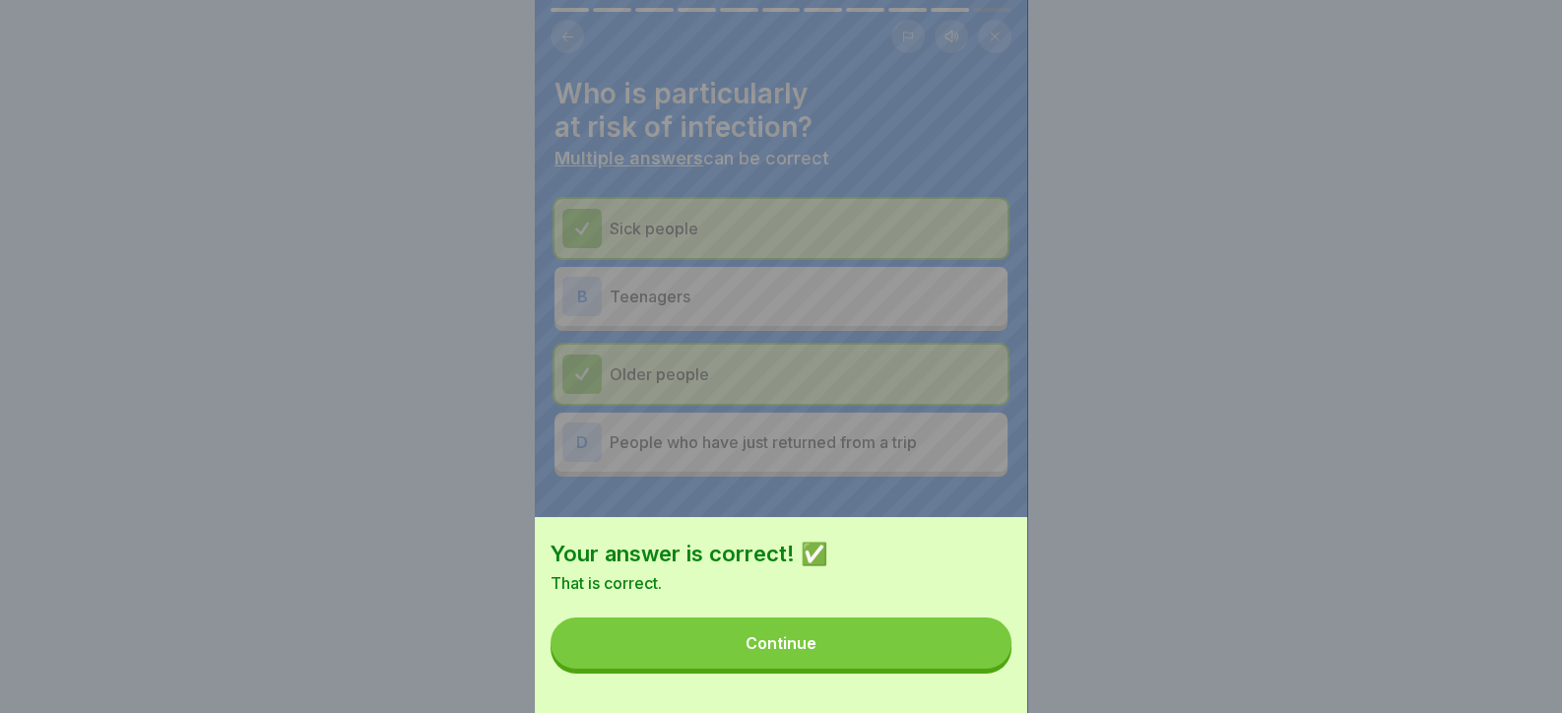
click at [989, 669] on button "Continue" at bounding box center [780, 642] width 461 height 51
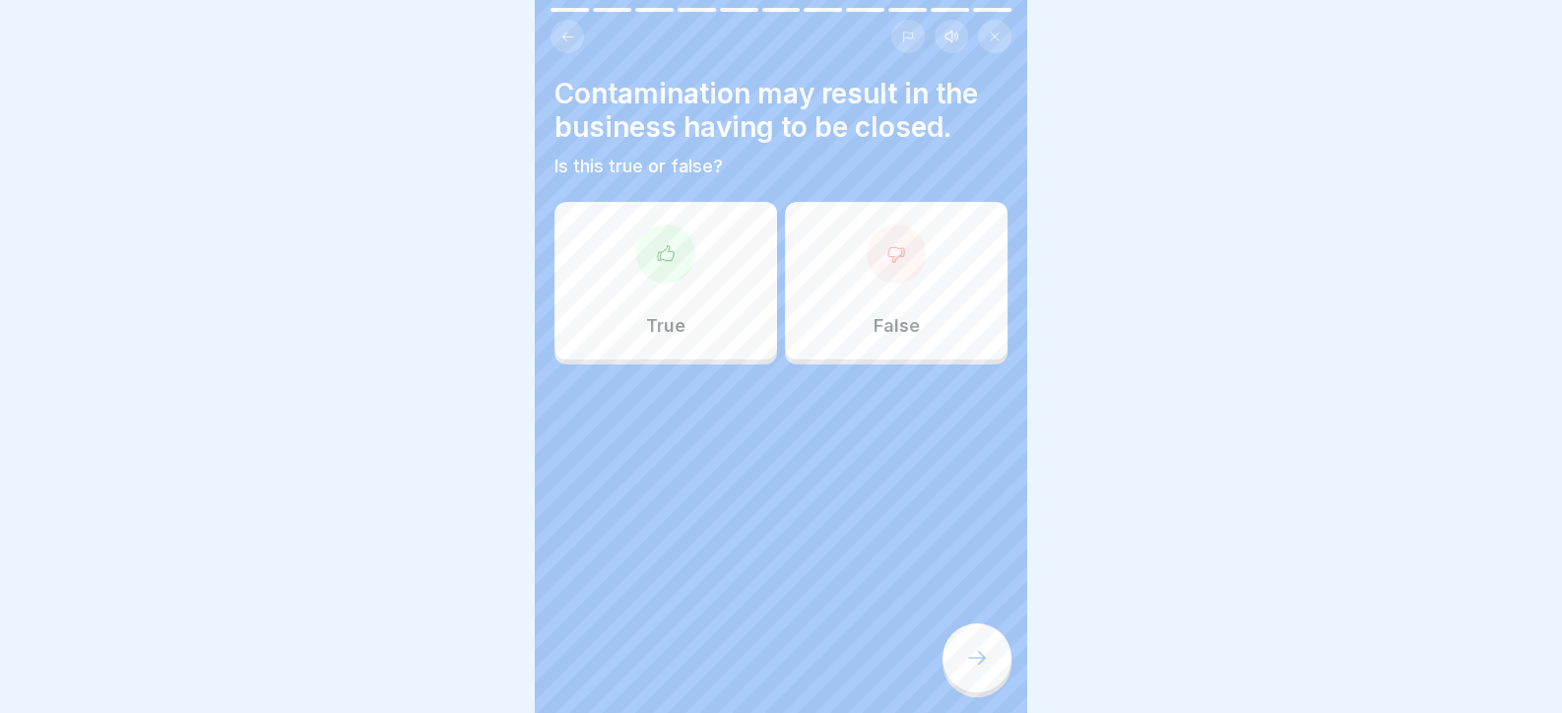
click at [989, 671] on div at bounding box center [976, 657] width 69 height 69
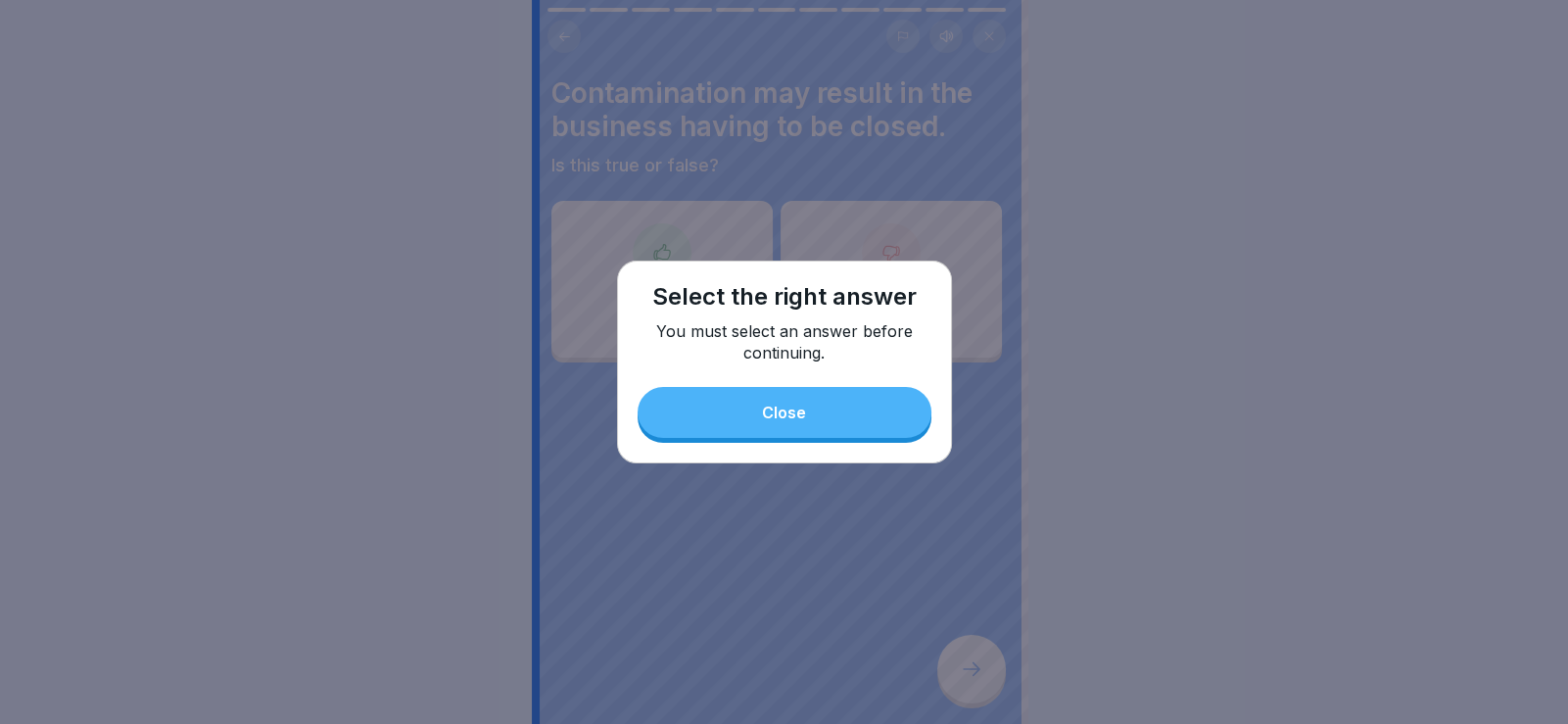
click at [798, 432] on button "Close" at bounding box center [784, 412] width 294 height 51
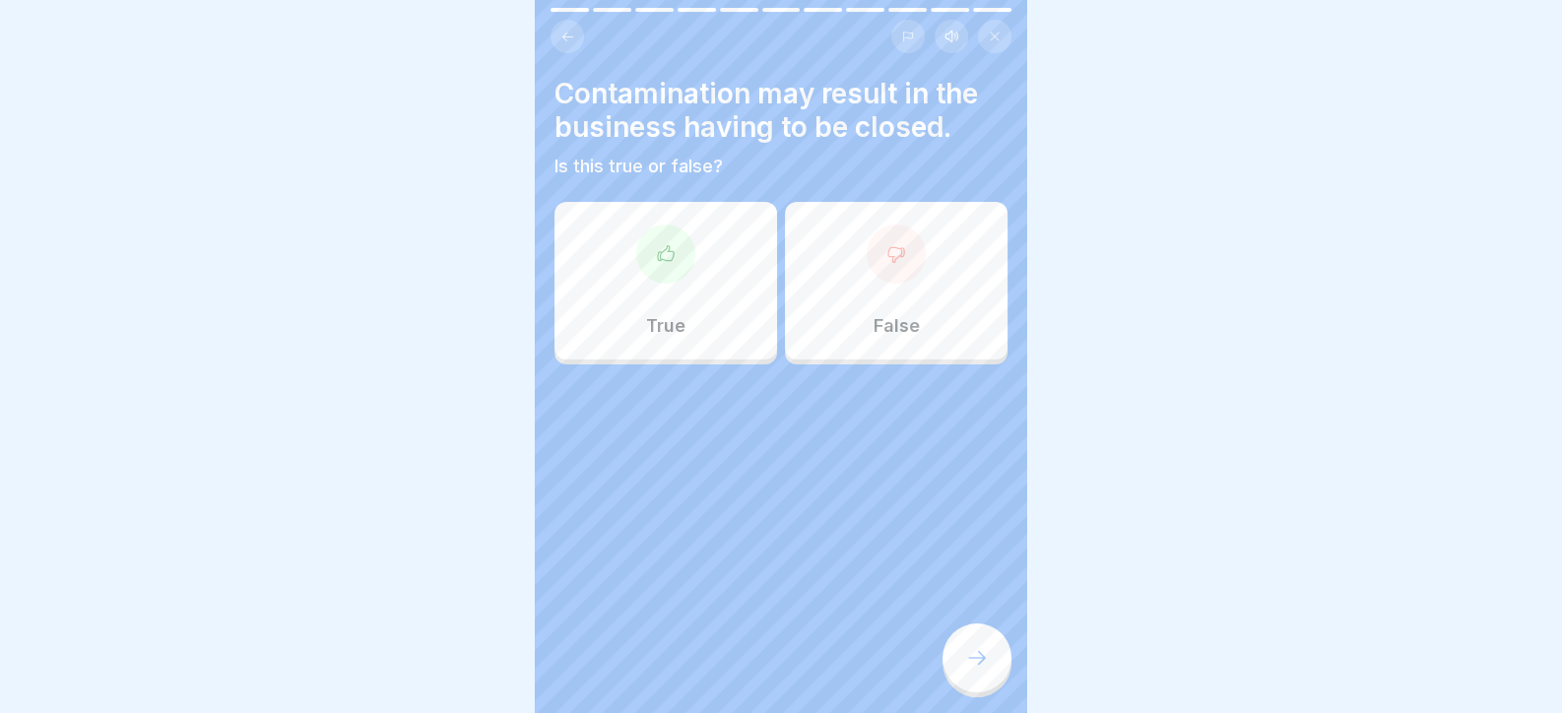
click at [657, 315] on p "True" at bounding box center [665, 326] width 39 height 22
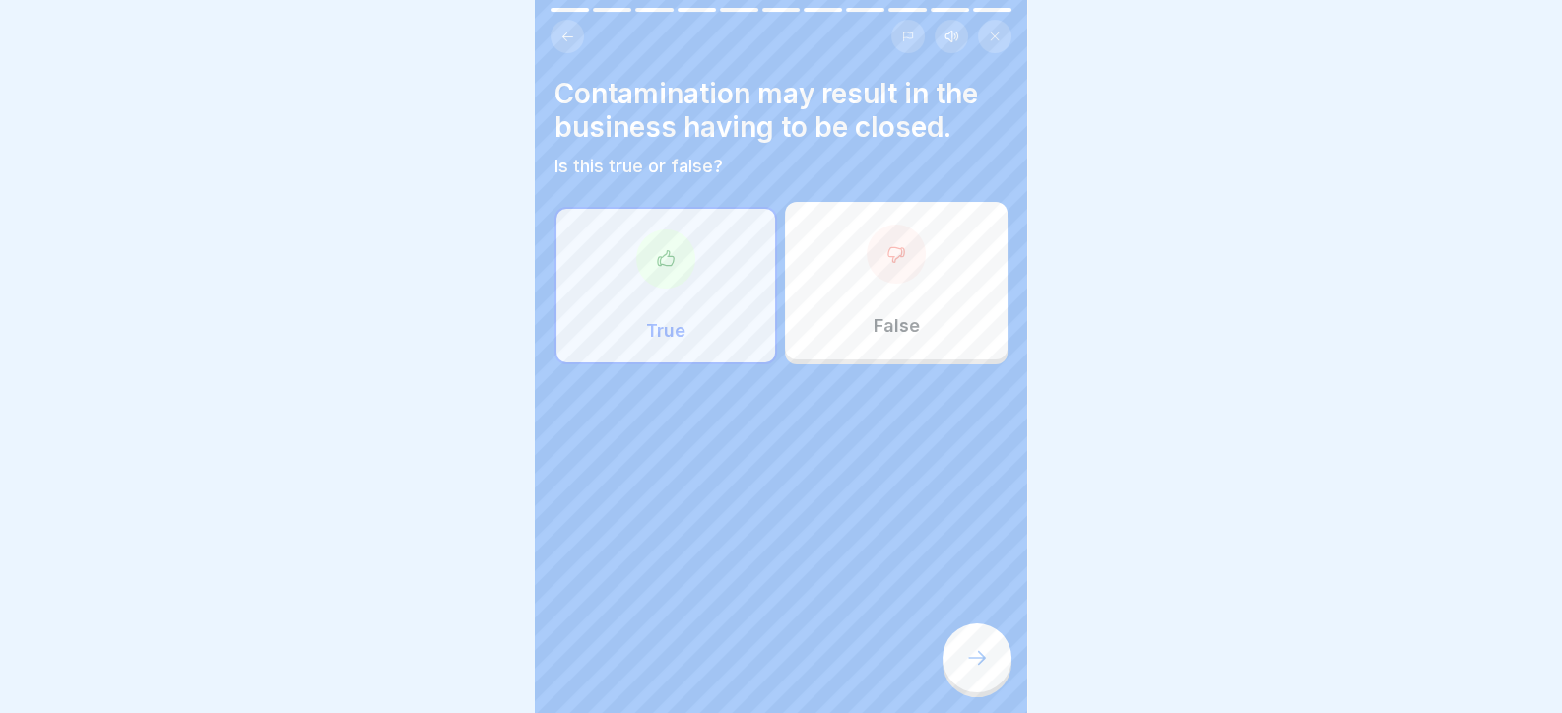
click at [1006, 702] on div "Contamination may result in the business having to be closed. Is this true or f…" at bounding box center [781, 356] width 492 height 713
click at [950, 665] on div at bounding box center [976, 657] width 69 height 69
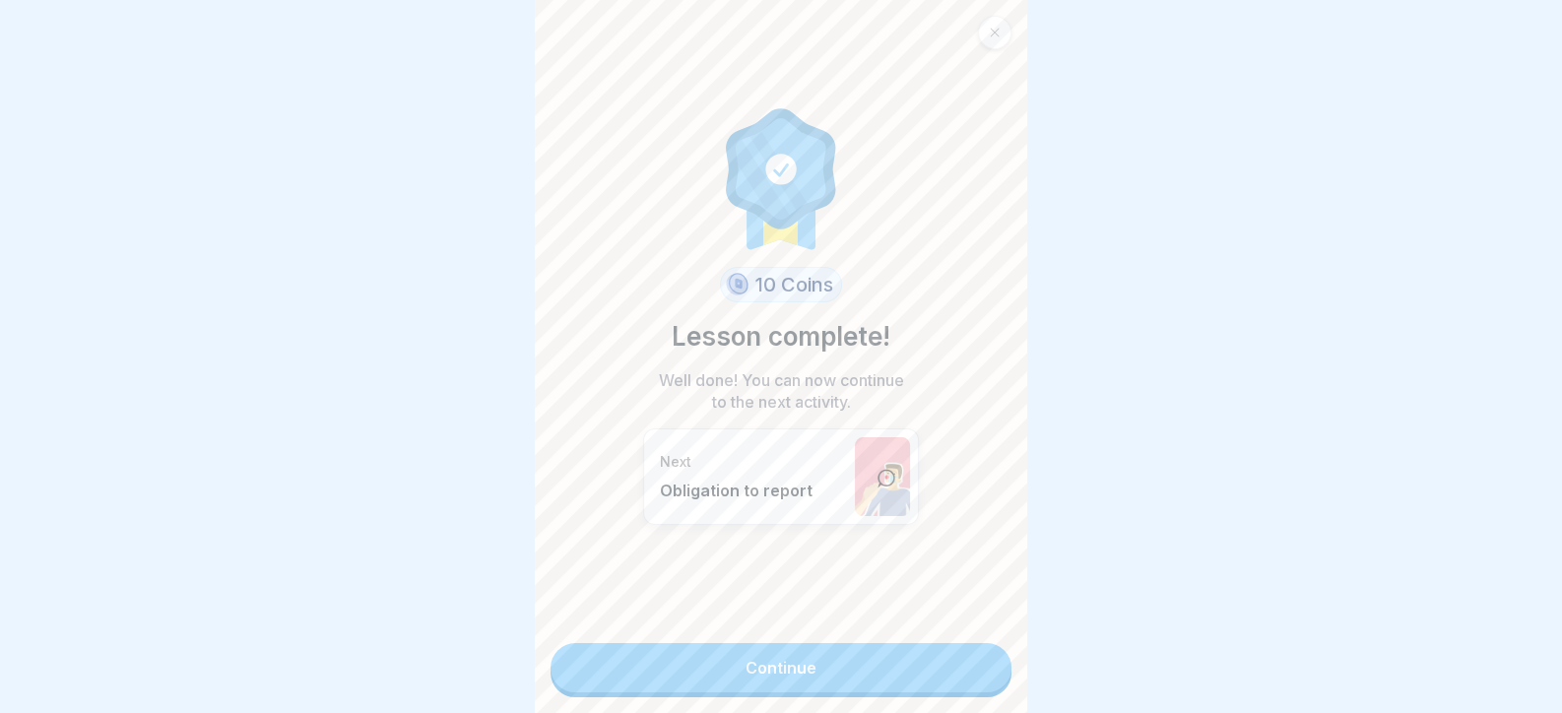
click at [960, 658] on link "Continue" at bounding box center [780, 667] width 461 height 49
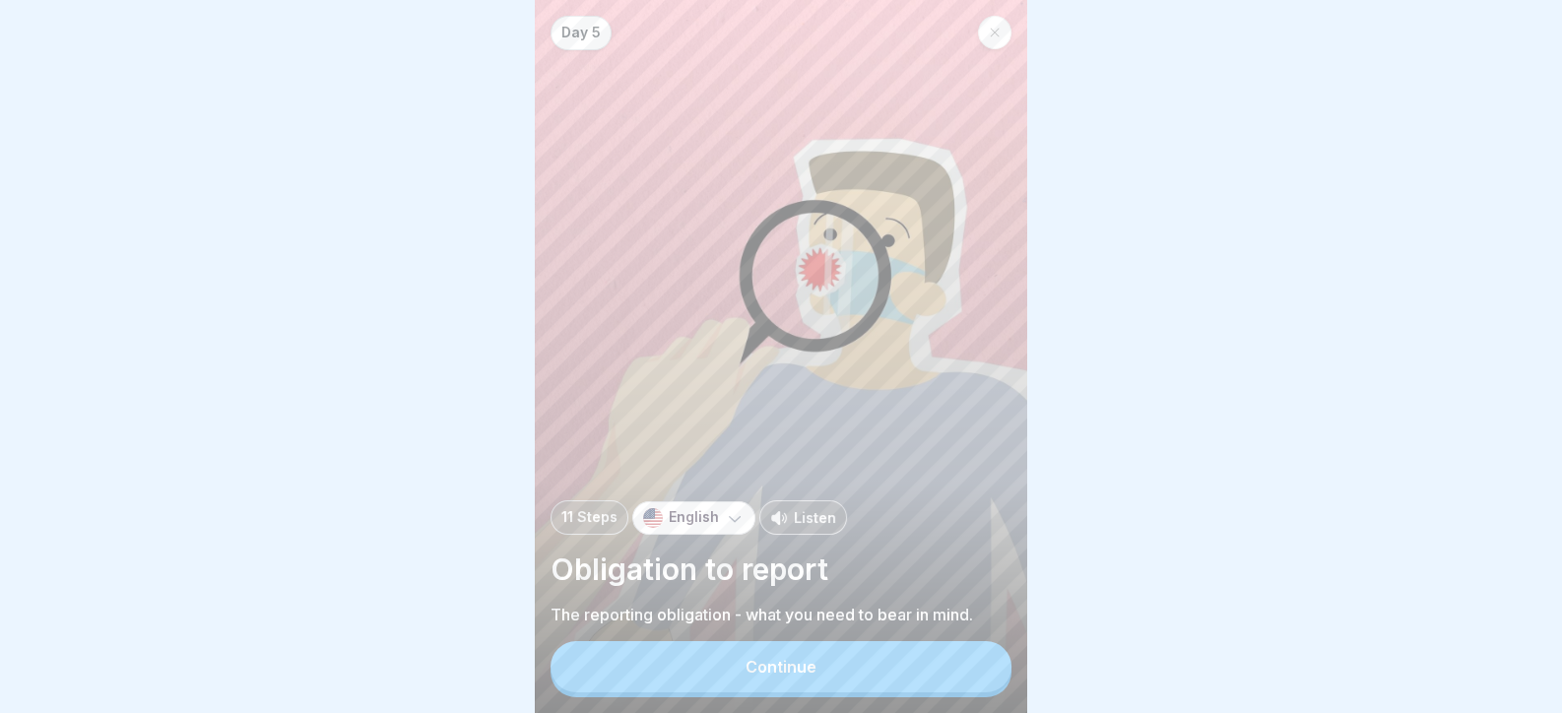
click at [960, 658] on button "Continue" at bounding box center [780, 666] width 461 height 51
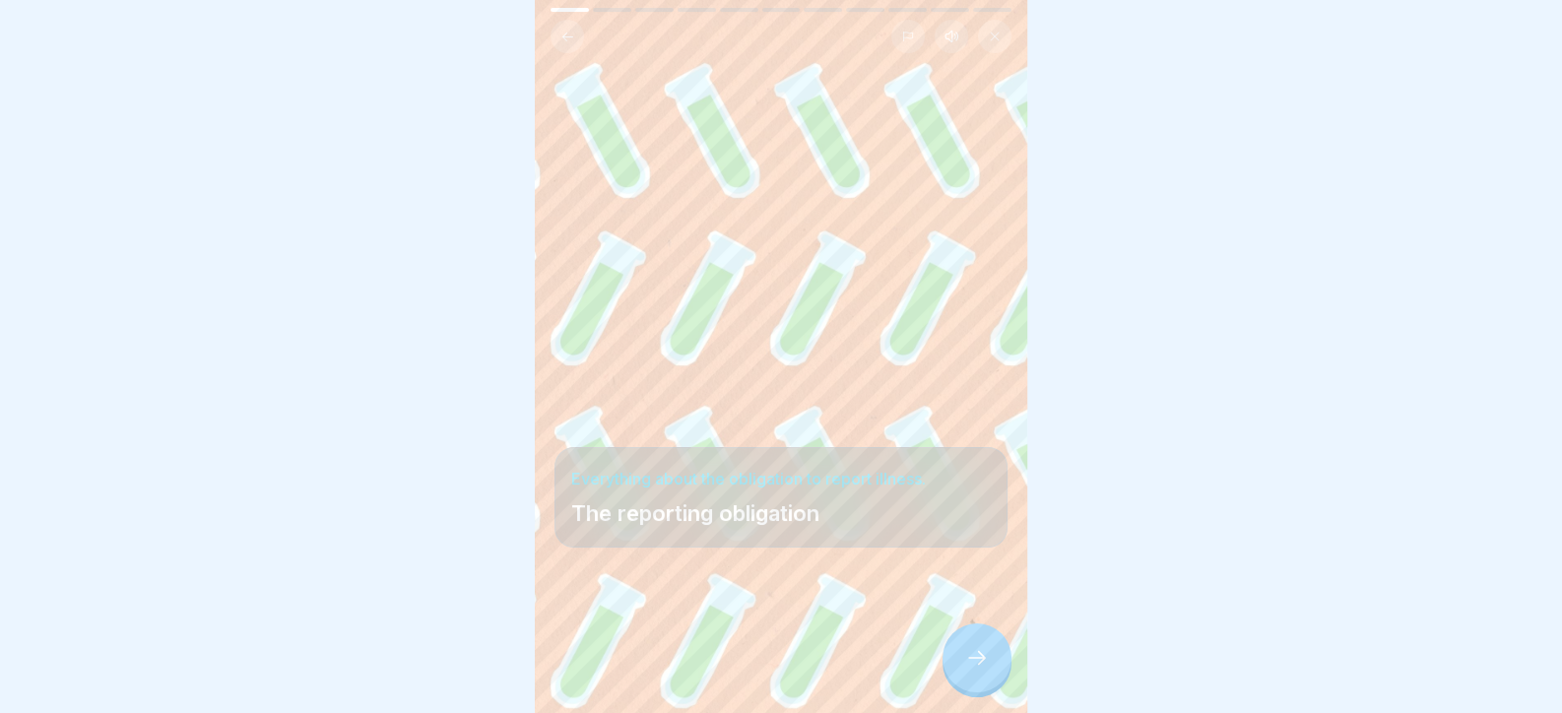
click at [963, 664] on div at bounding box center [976, 657] width 69 height 69
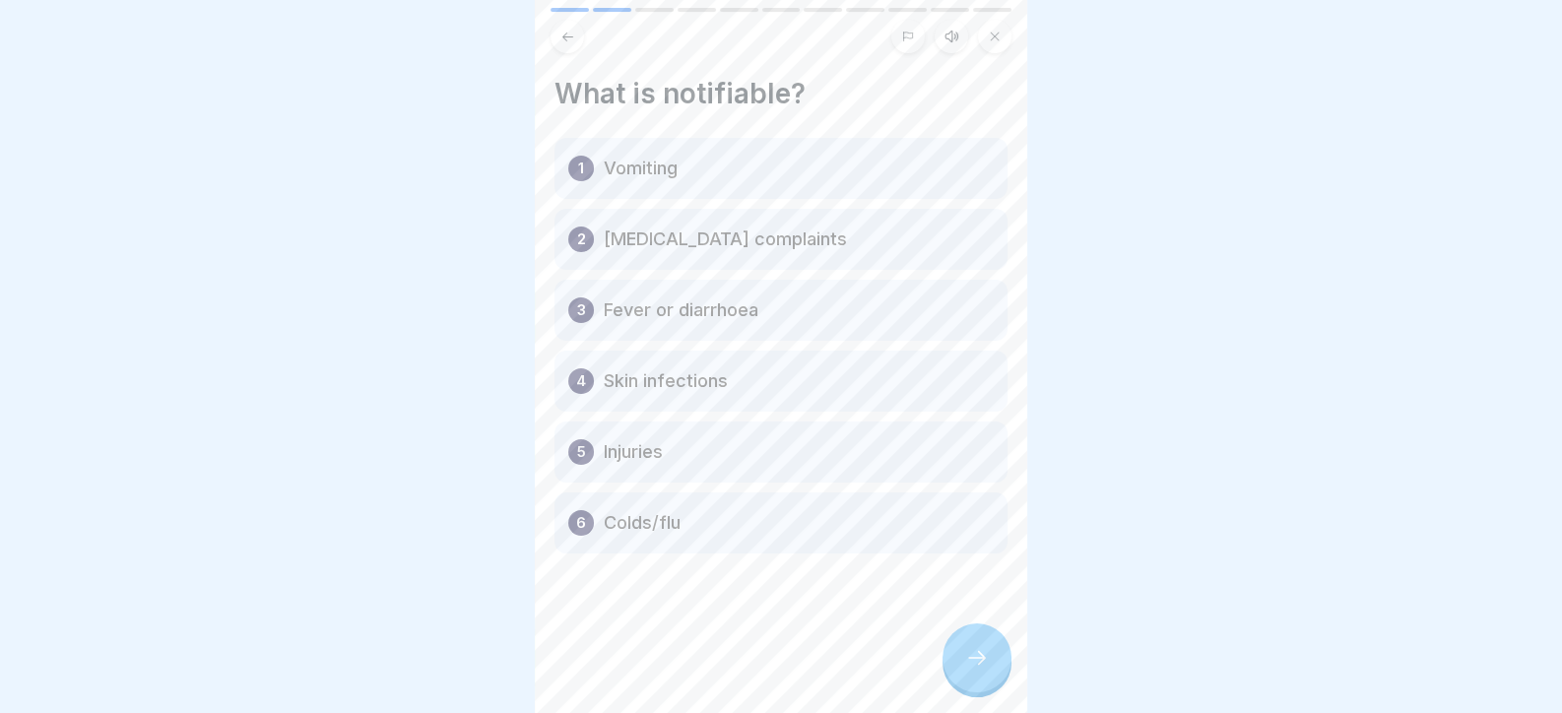
click at [963, 664] on div at bounding box center [976, 657] width 69 height 69
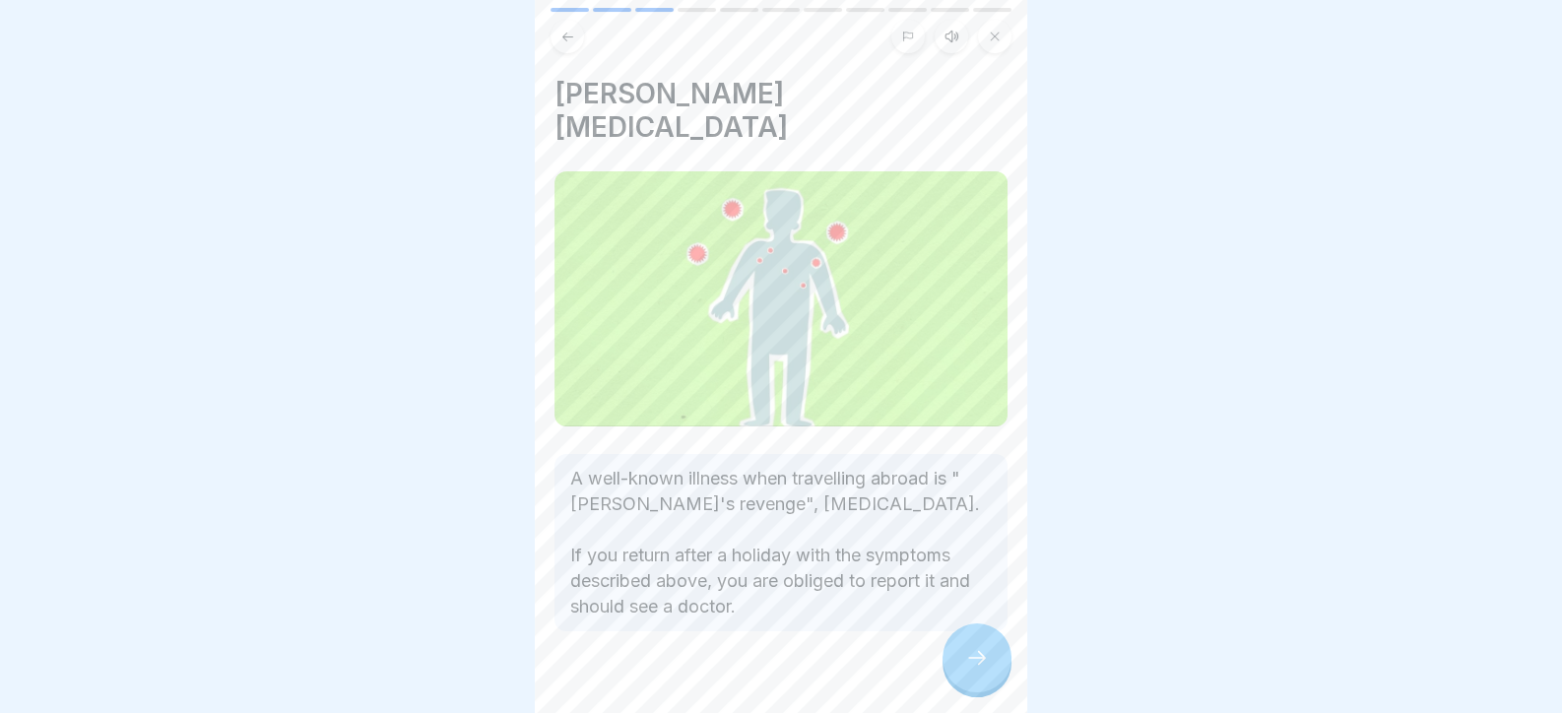
click at [963, 664] on div at bounding box center [976, 657] width 69 height 69
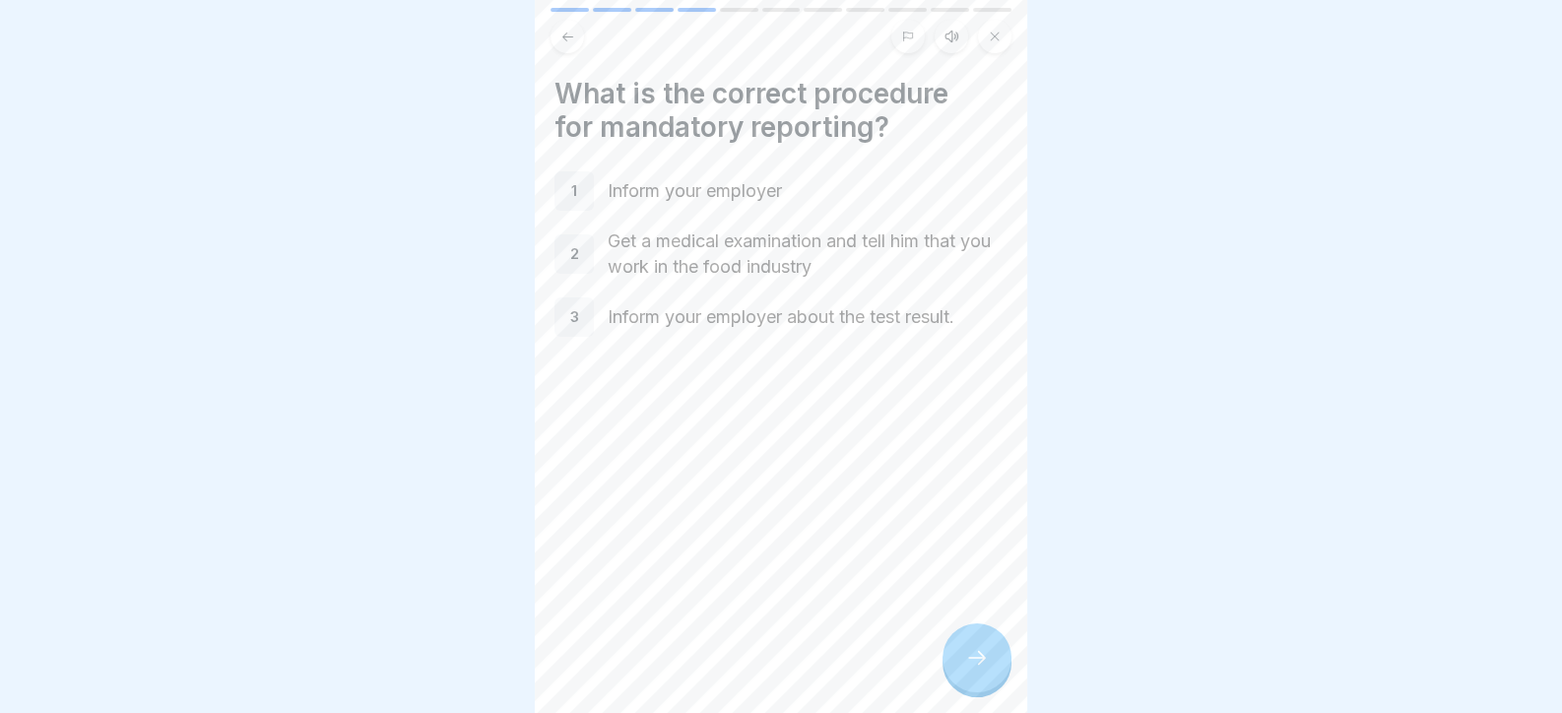
click at [963, 664] on div at bounding box center [976, 657] width 69 height 69
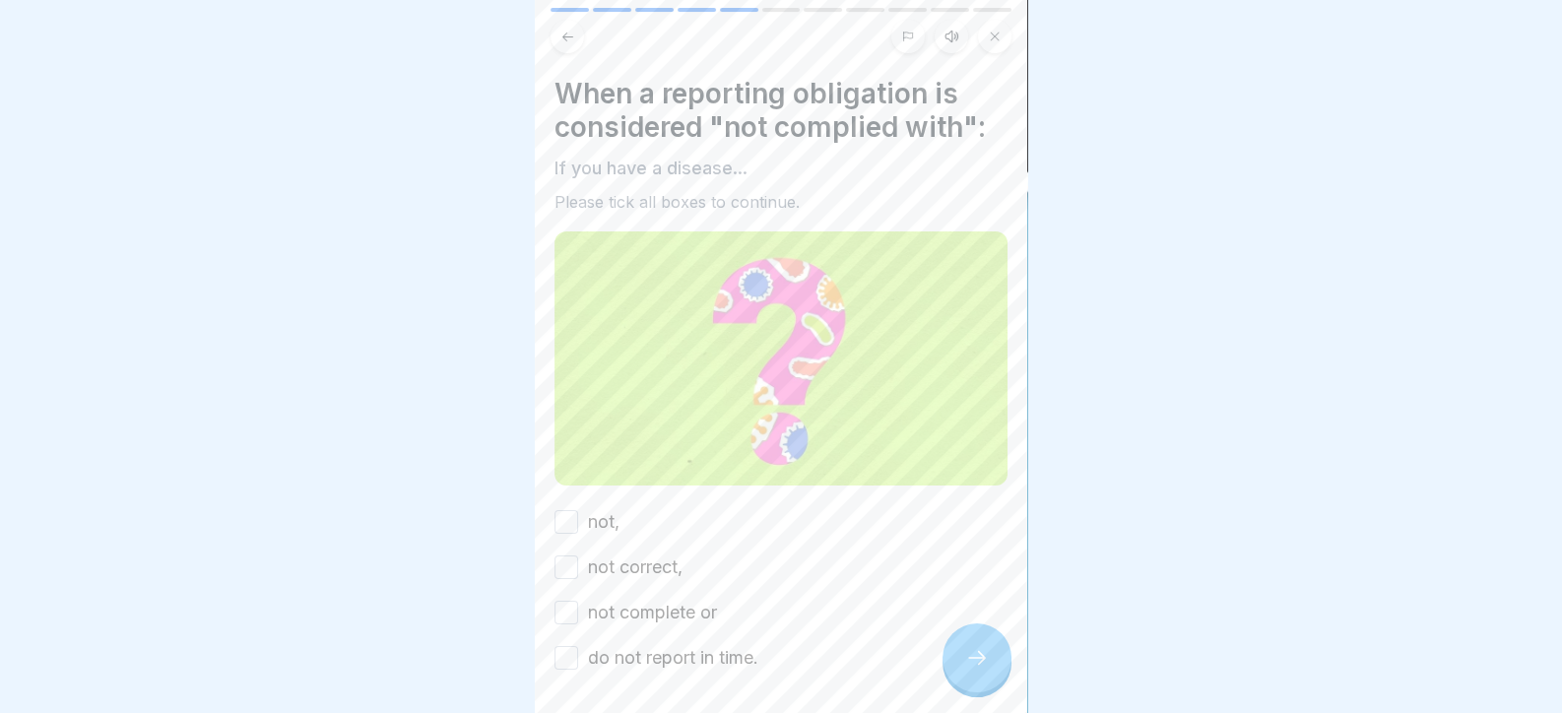
click at [568, 512] on button "not," at bounding box center [566, 522] width 24 height 24
drag, startPoint x: 565, startPoint y: 566, endPoint x: 573, endPoint y: 589, distance: 24.0
click at [564, 565] on button "not correct," at bounding box center [566, 567] width 24 height 24
click at [566, 605] on button "not complete or" at bounding box center [566, 613] width 24 height 24
drag, startPoint x: 565, startPoint y: 654, endPoint x: 784, endPoint y: 684, distance: 220.7
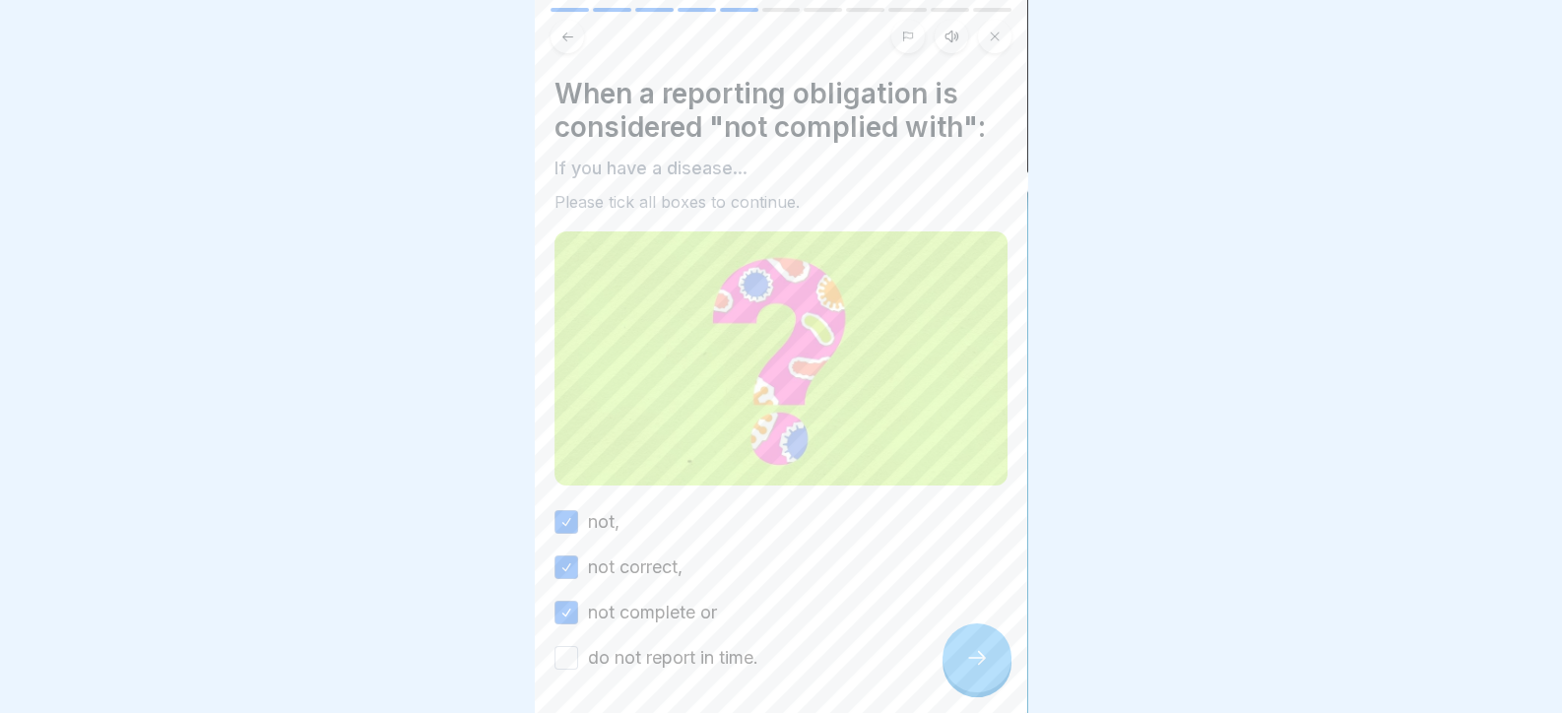
click at [565, 653] on button "do not report in time." at bounding box center [566, 658] width 24 height 24
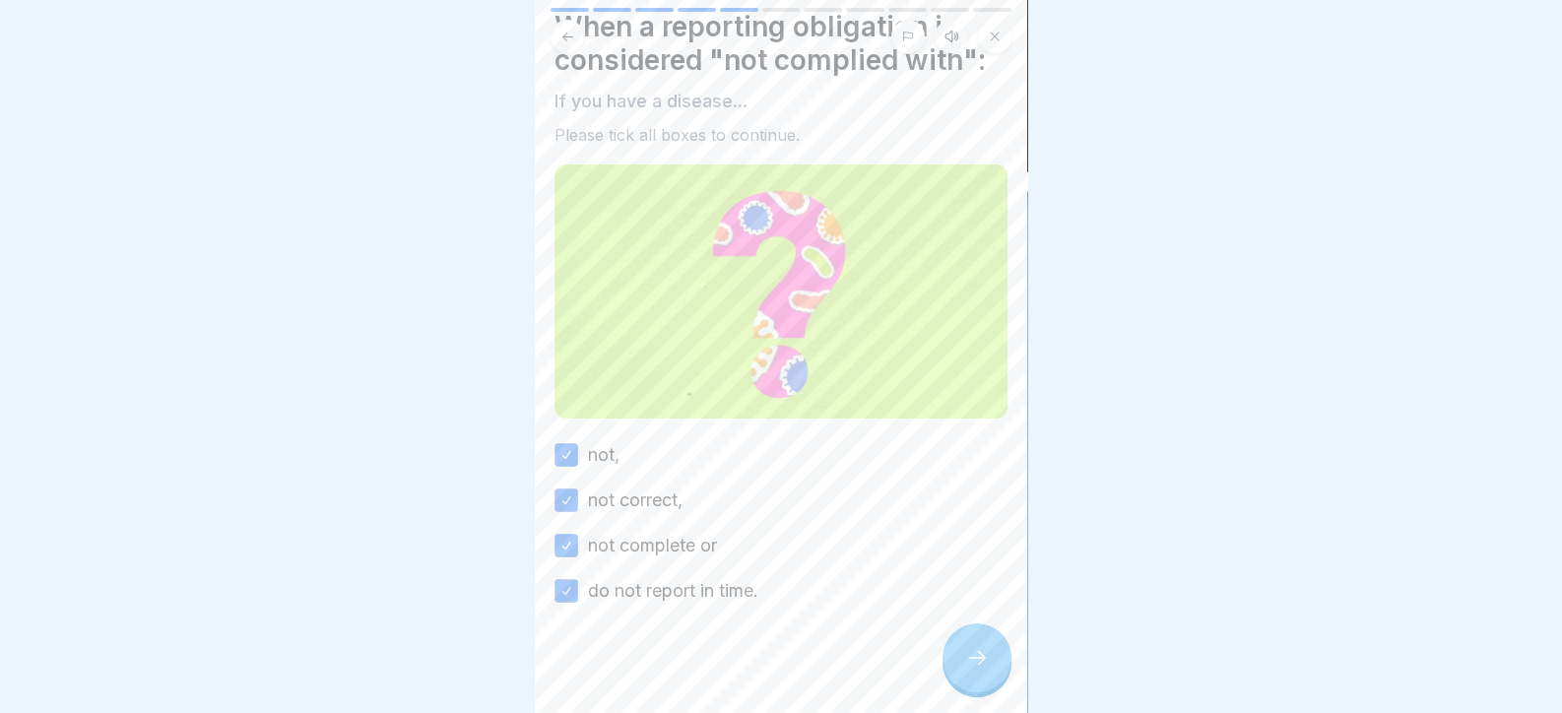
click at [1010, 675] on div "When a reporting obligation is considered "not complied with": If you have a di…" at bounding box center [781, 356] width 492 height 713
click at [989, 672] on div at bounding box center [976, 657] width 69 height 69
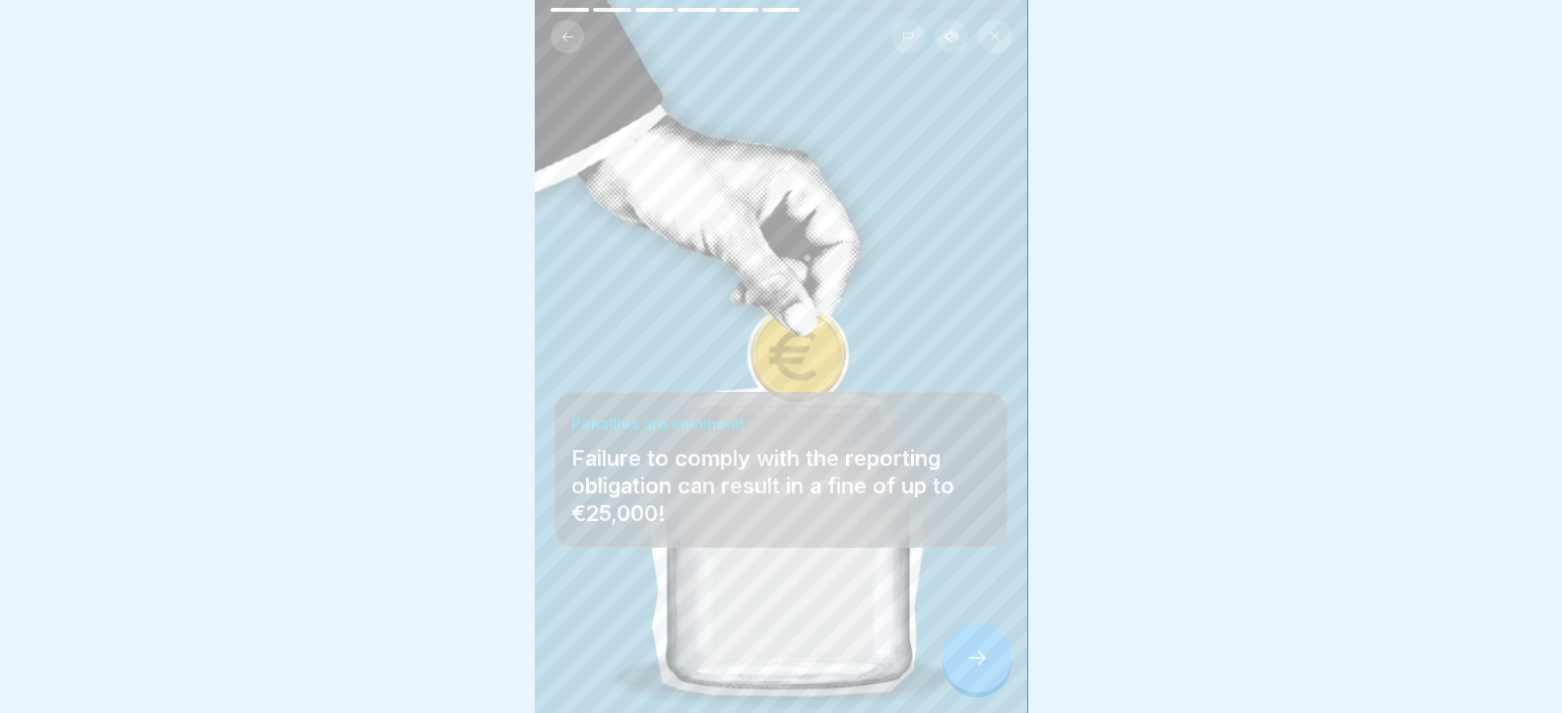
click at [989, 670] on div at bounding box center [976, 657] width 69 height 69
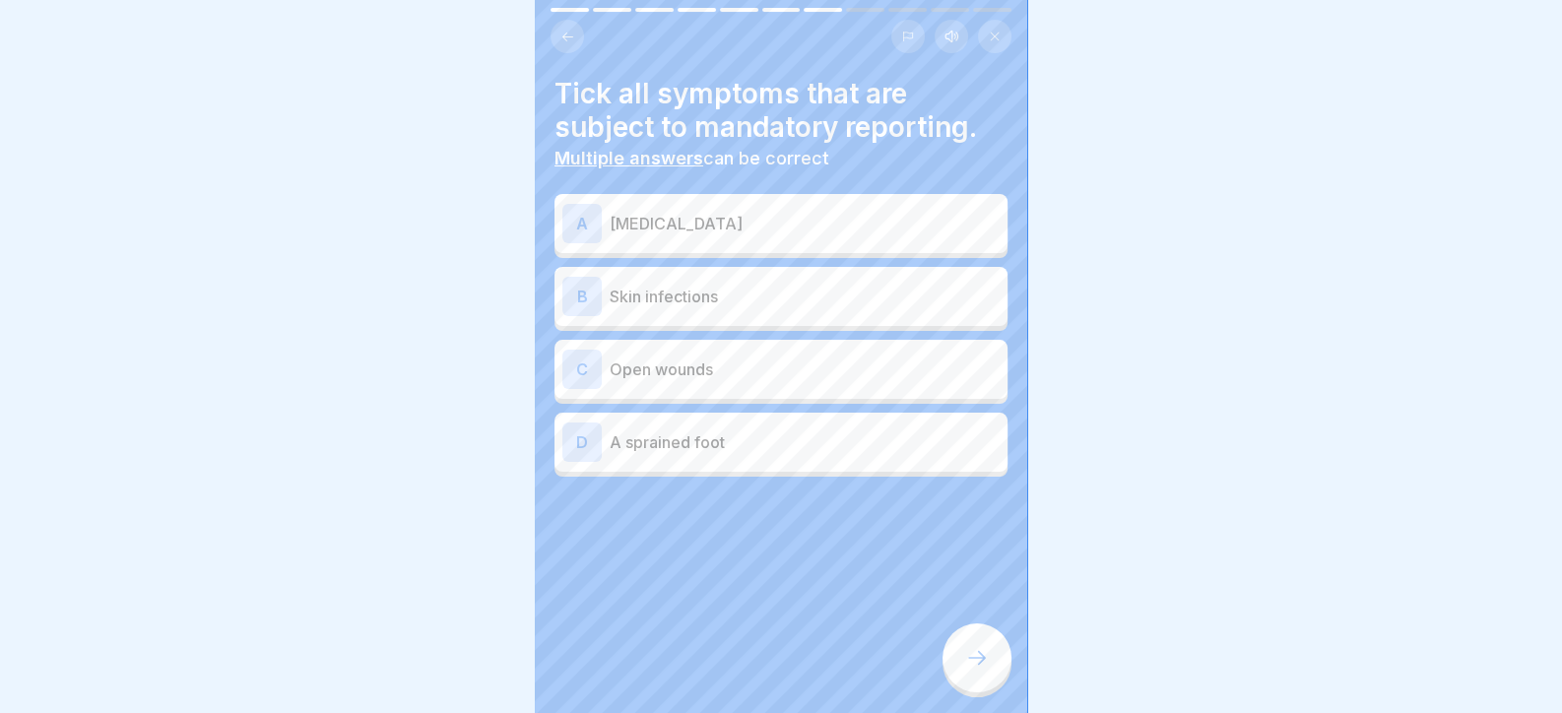
click at [664, 367] on p "Open wounds" at bounding box center [804, 369] width 390 height 24
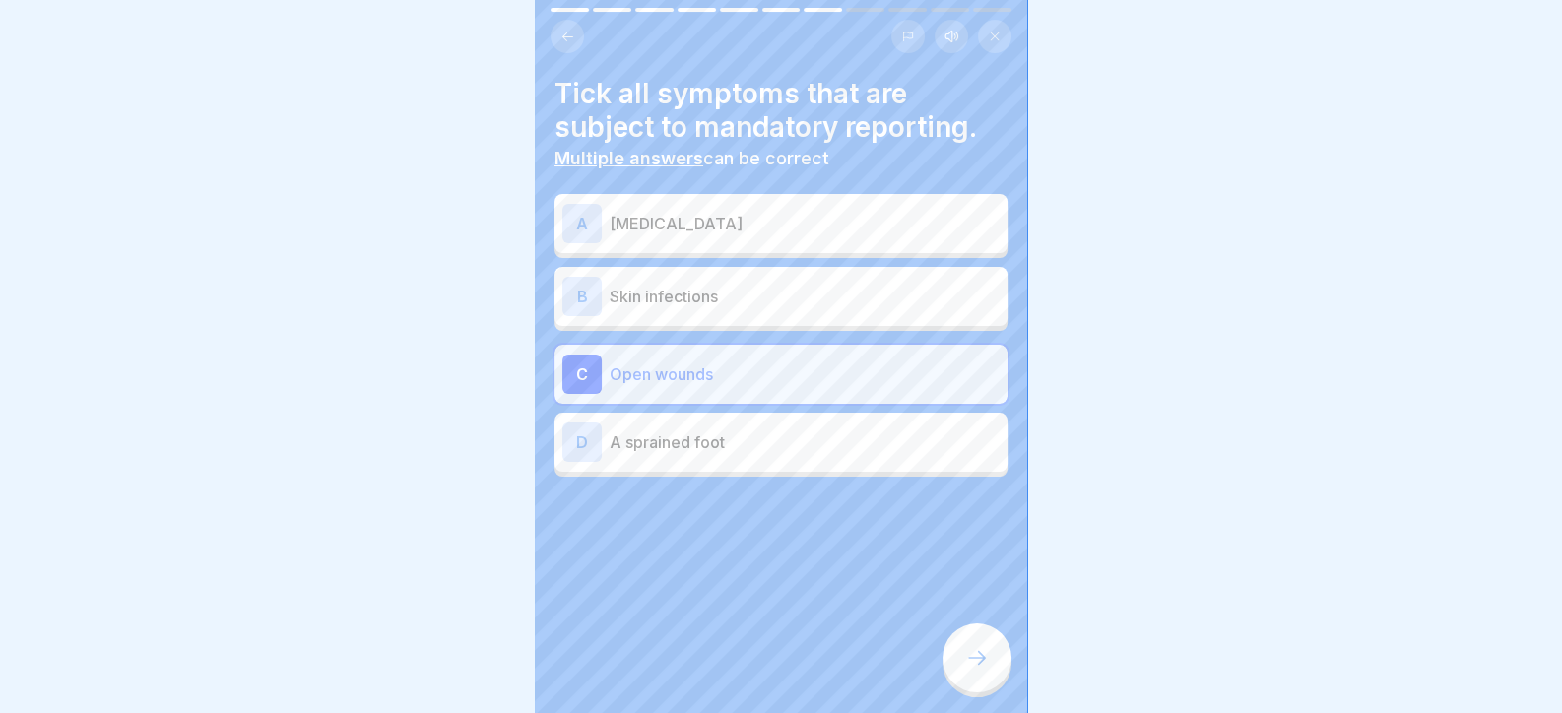
click at [674, 309] on div "B Skin infections" at bounding box center [780, 296] width 437 height 39
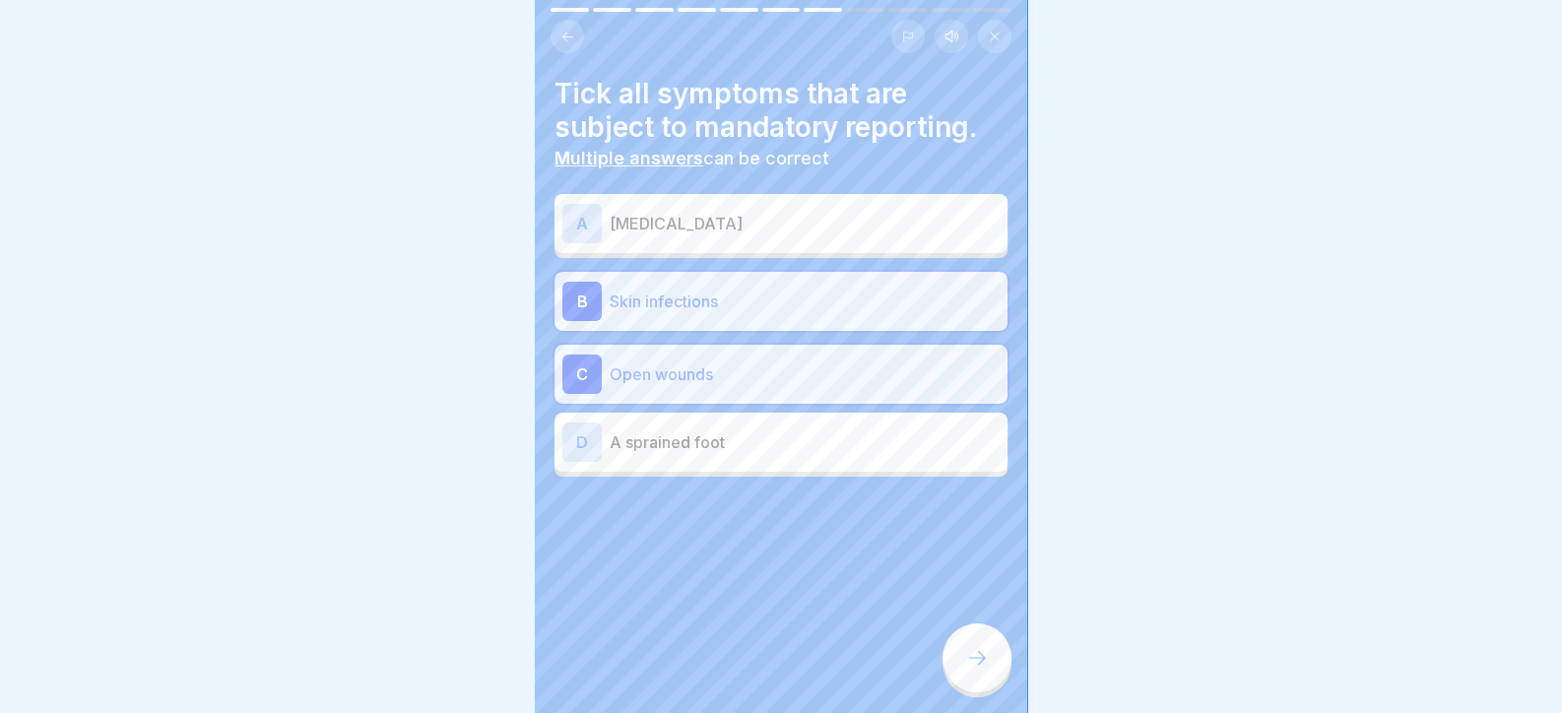
click at [967, 670] on icon at bounding box center [977, 658] width 24 height 24
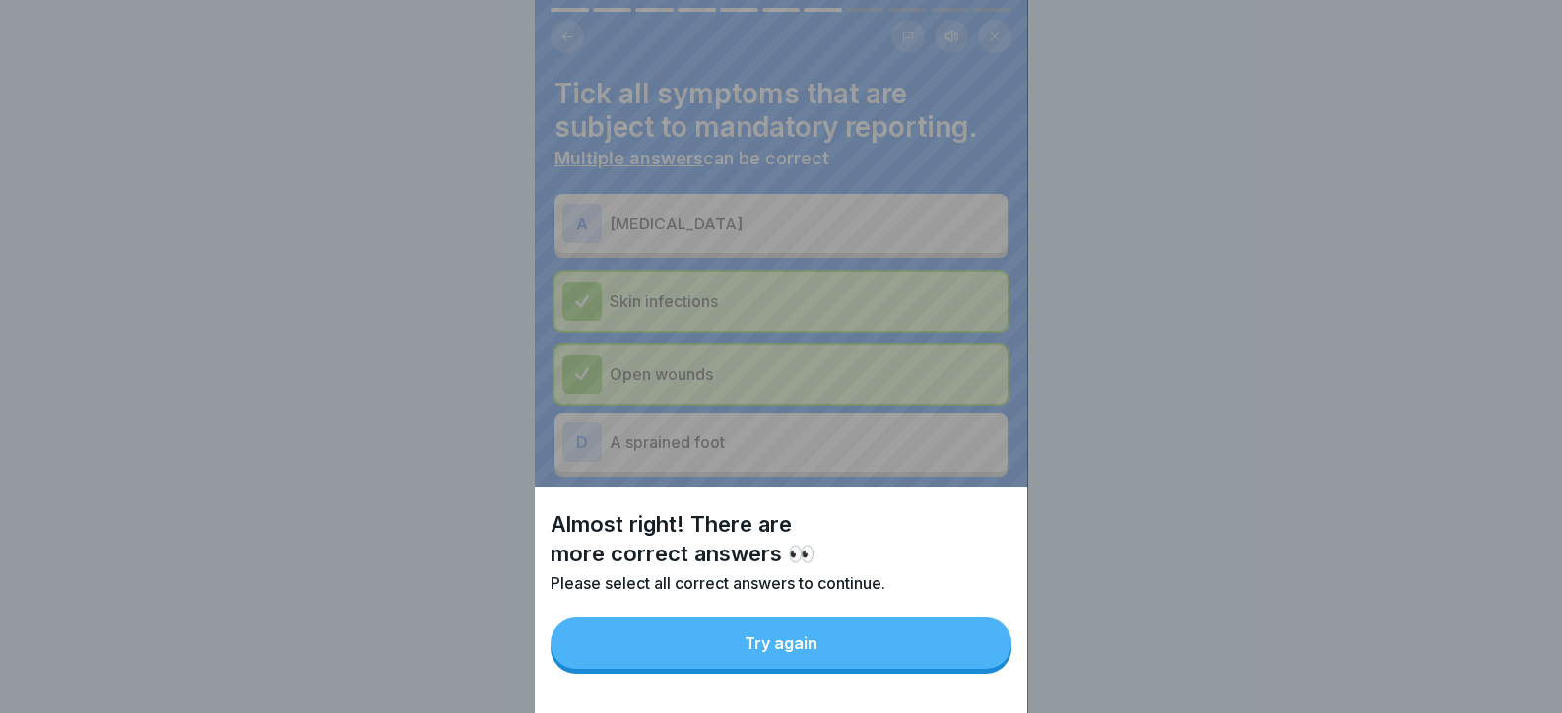
click at [978, 669] on button "Try again" at bounding box center [780, 642] width 461 height 51
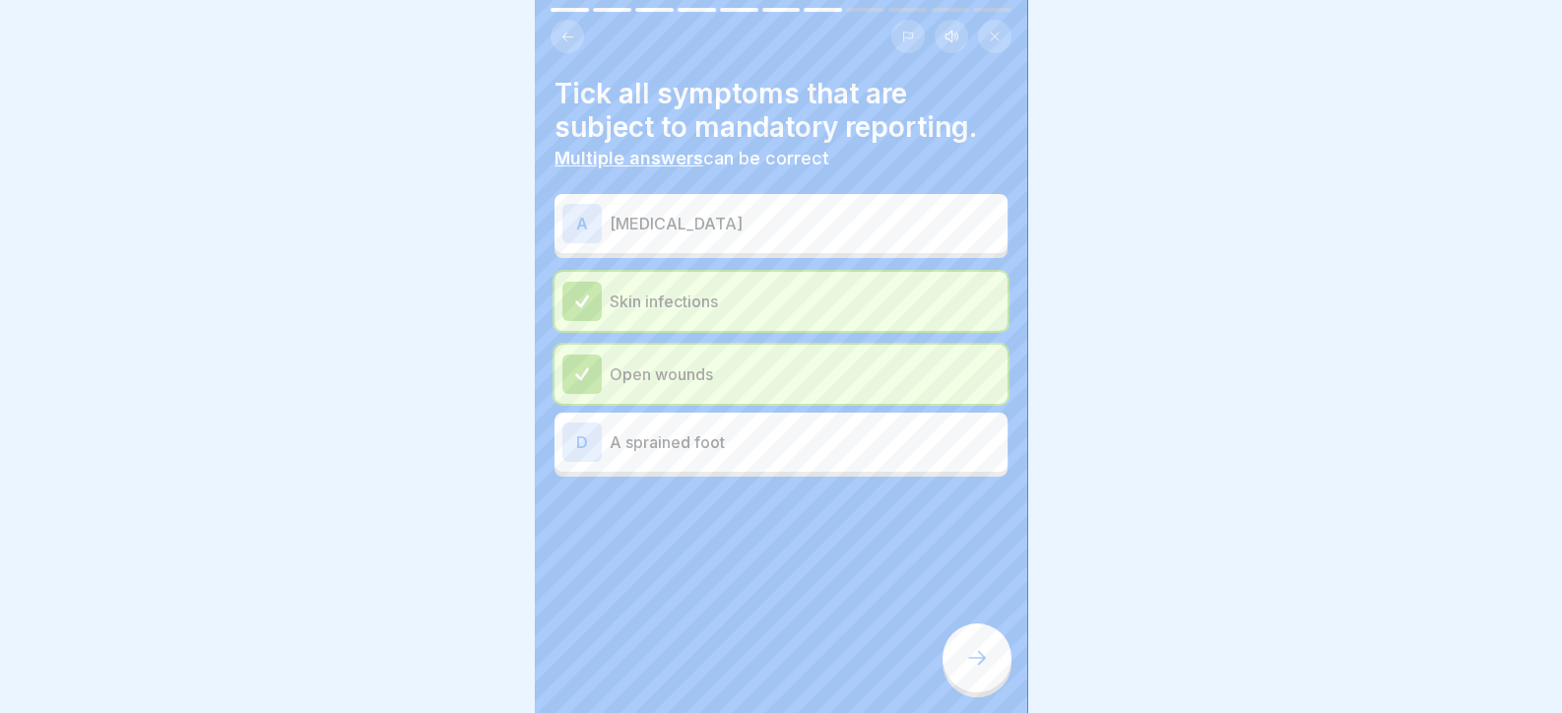
click at [673, 220] on p "[MEDICAL_DATA]" at bounding box center [804, 224] width 390 height 24
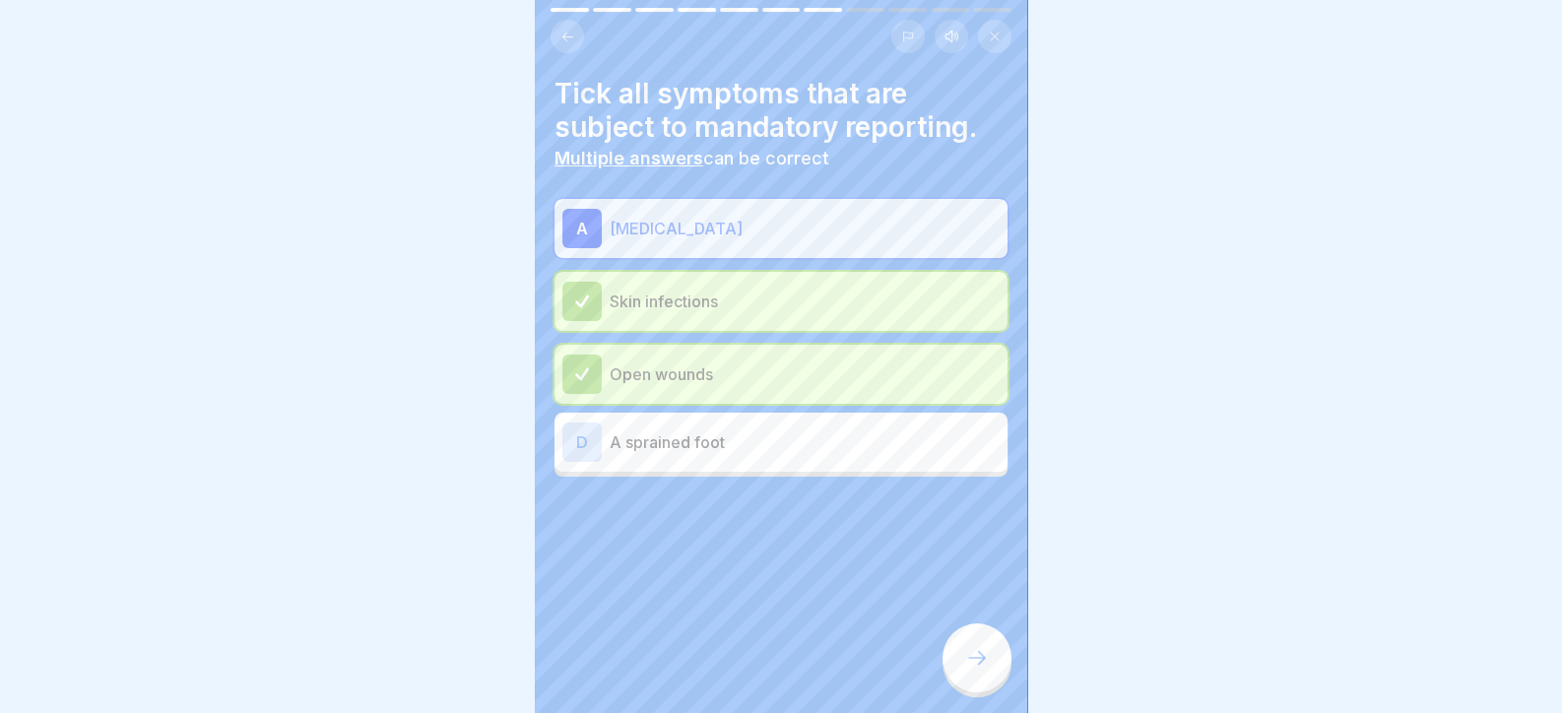
click at [989, 669] on div at bounding box center [976, 657] width 69 height 69
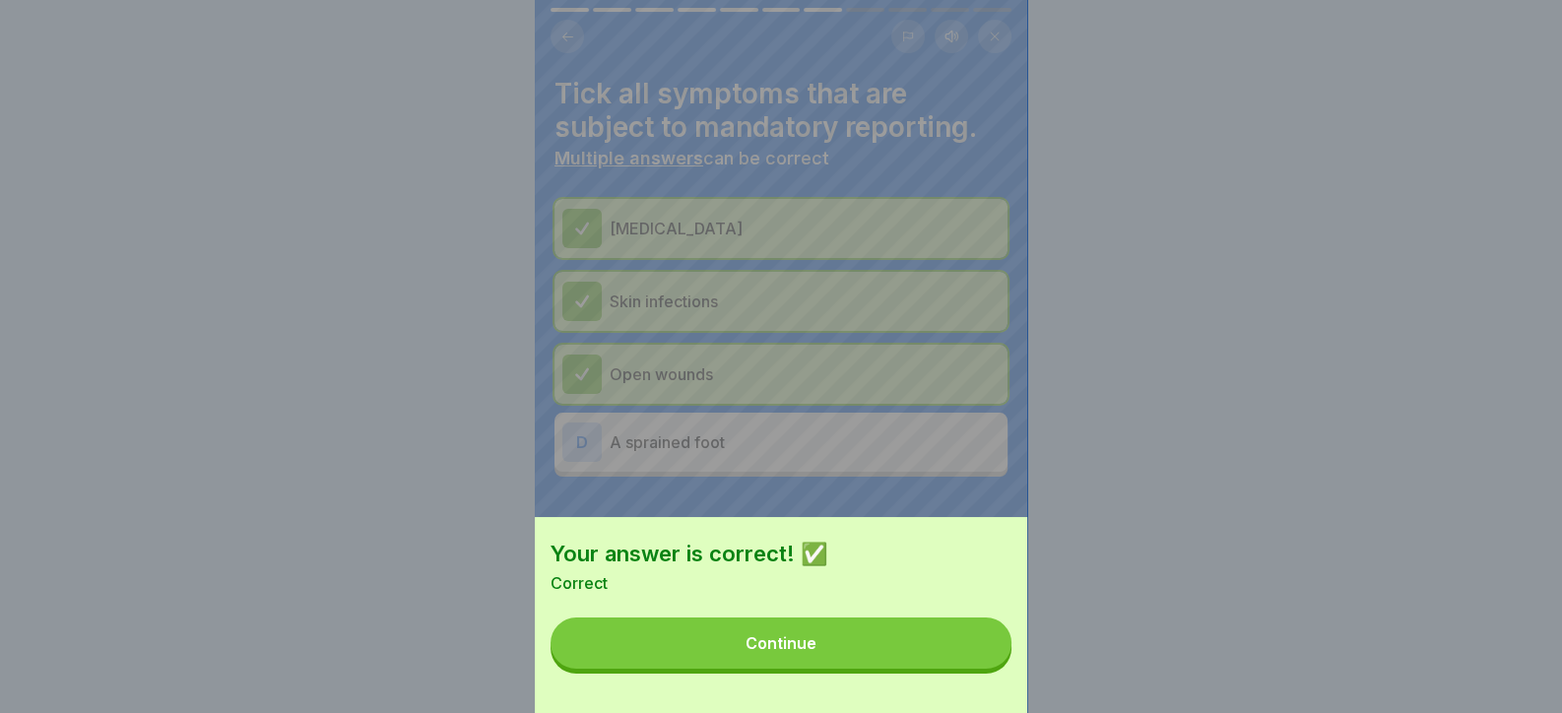
click at [989, 665] on button "Continue" at bounding box center [780, 642] width 461 height 51
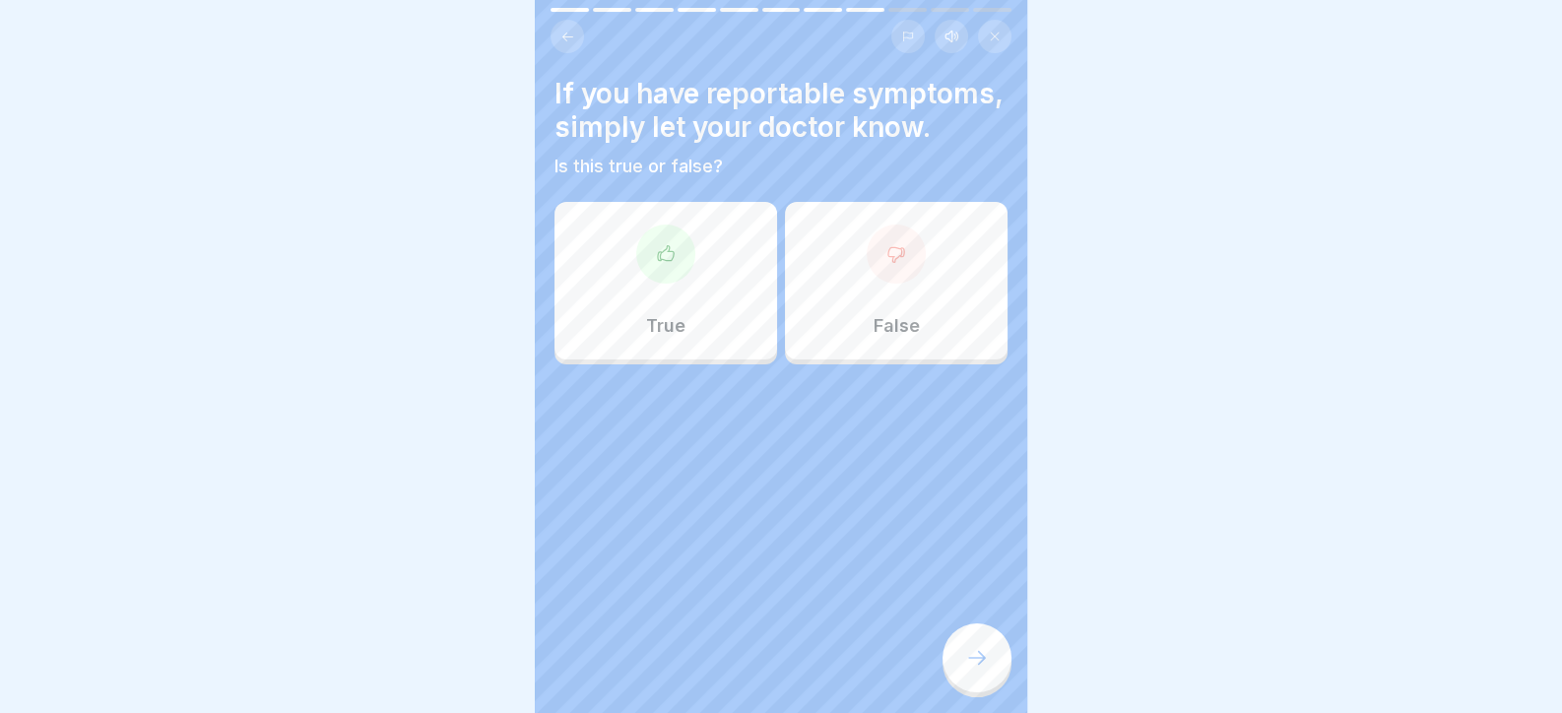
click at [989, 665] on div at bounding box center [976, 657] width 69 height 69
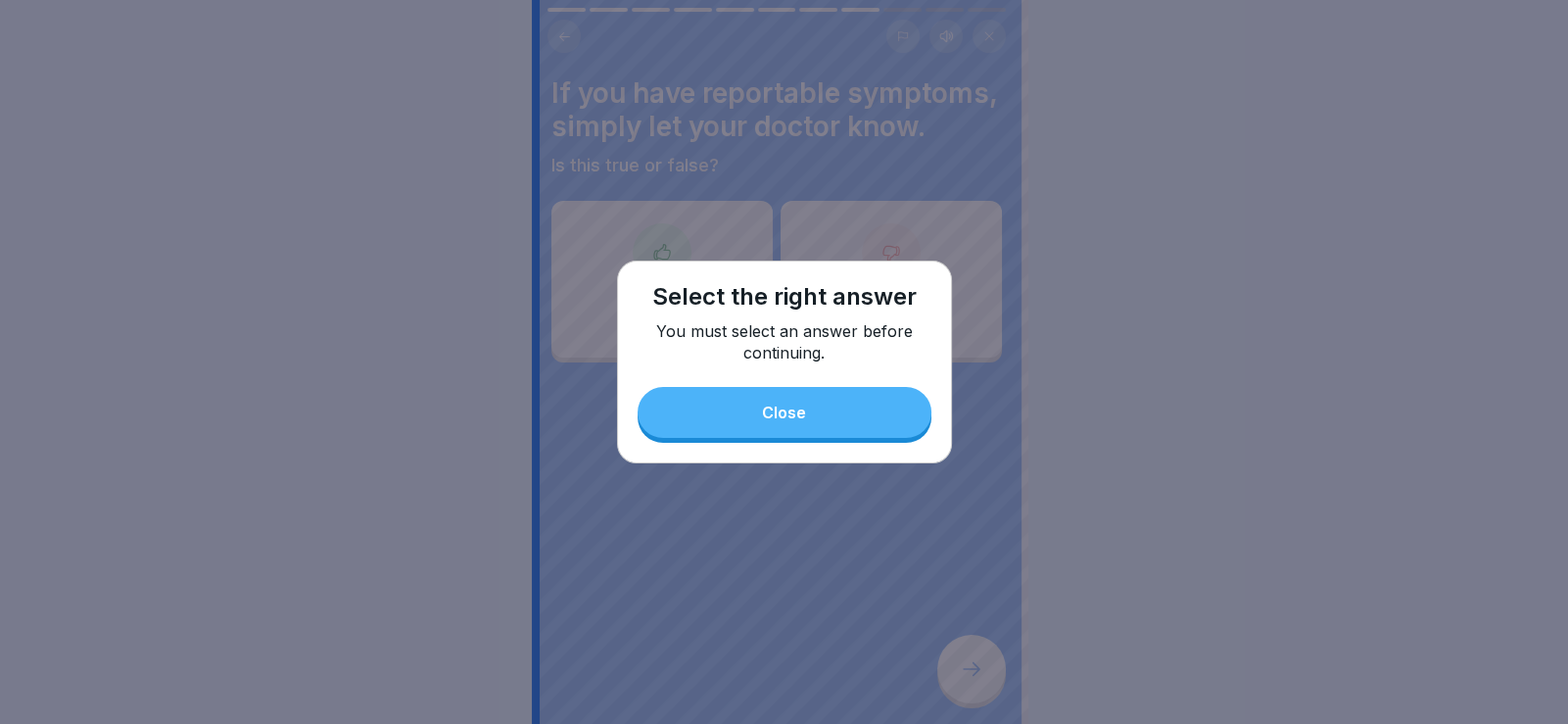
click at [808, 459] on div "Select the right answer You must select an answer before continuing. Close" at bounding box center [784, 362] width 335 height 203
click at [625, 309] on div "Select the right answer You must select an answer before continuing. Close" at bounding box center [784, 362] width 335 height 203
click at [758, 461] on div "Select the right answer You must select an answer before continuing. Close" at bounding box center [784, 362] width 335 height 203
click at [743, 420] on button "Close" at bounding box center [784, 412] width 294 height 51
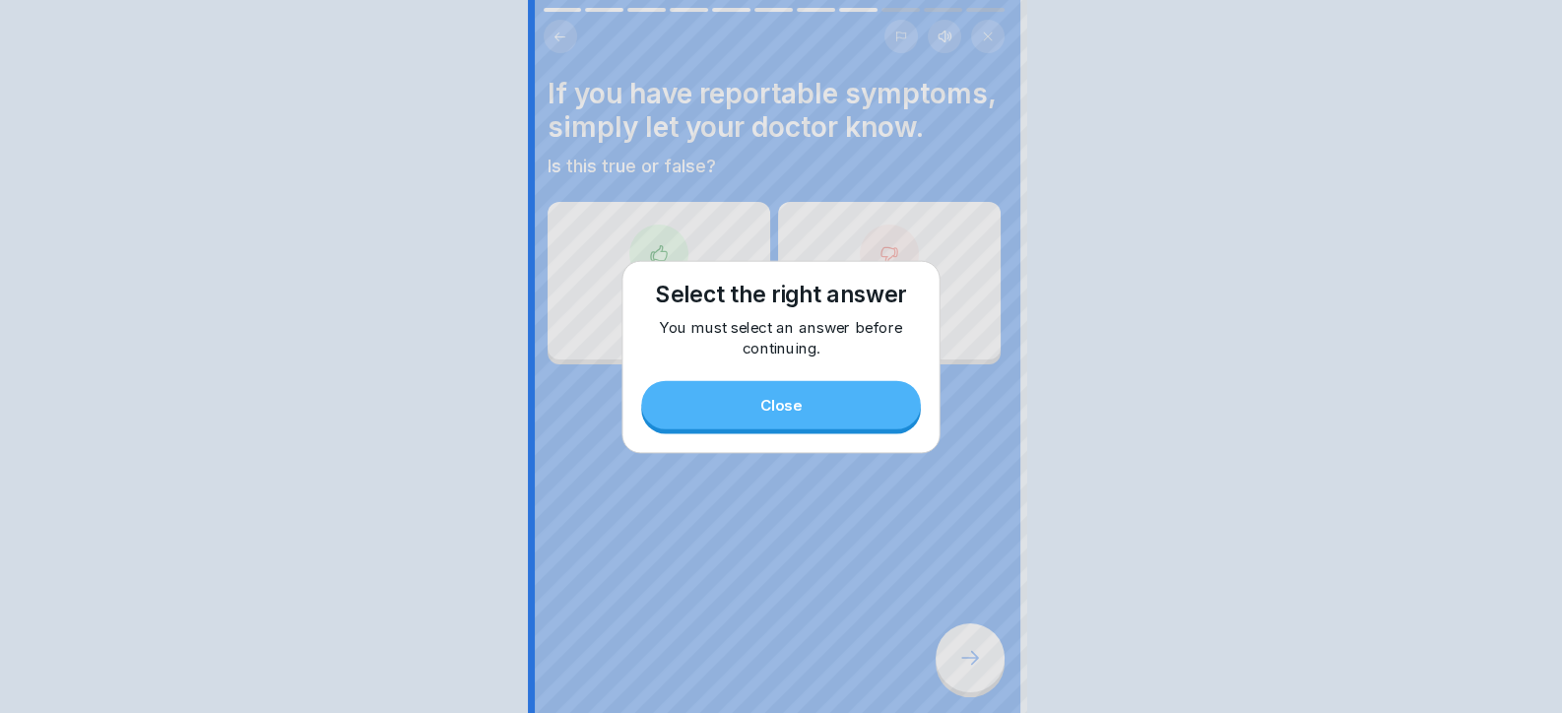
click at [653, 275] on div at bounding box center [658, 253] width 59 height 59
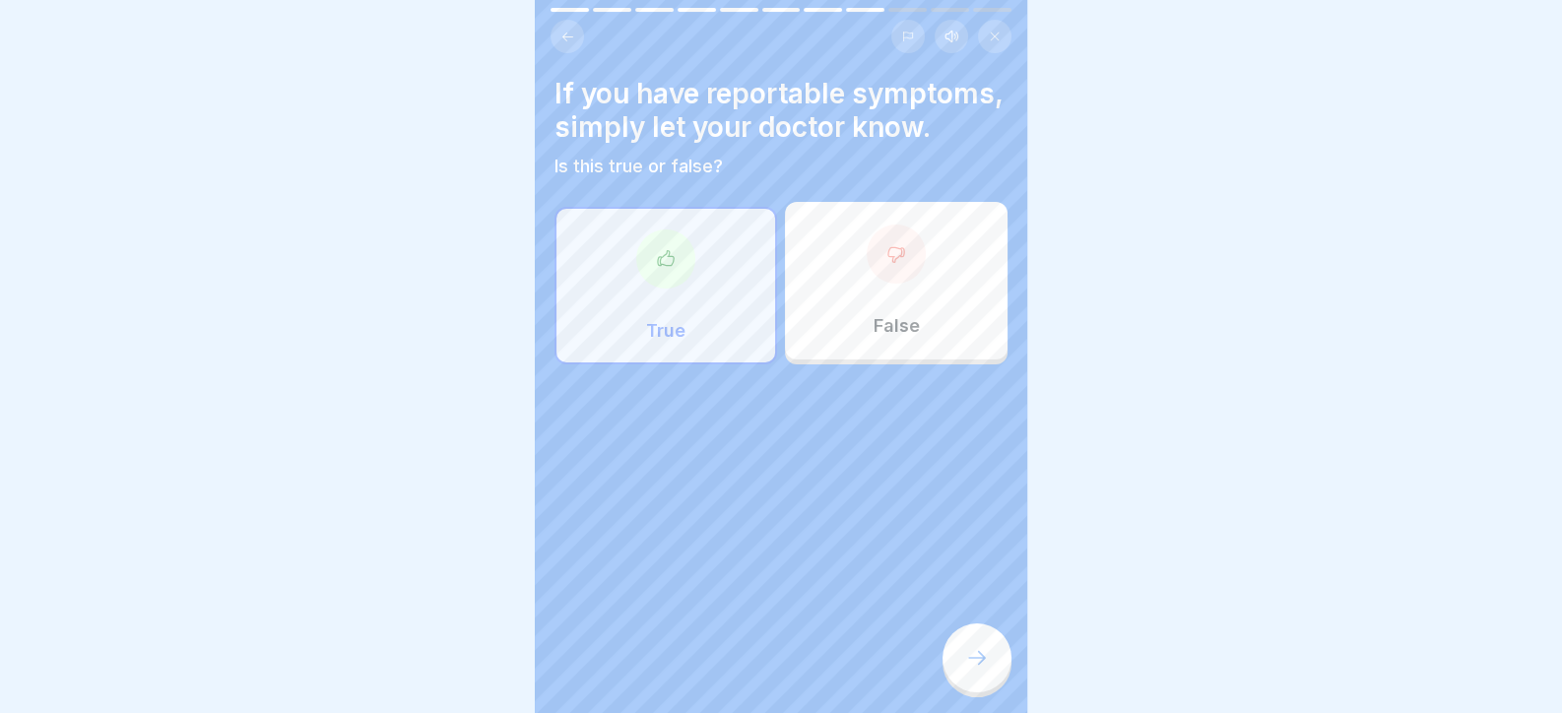
click at [967, 663] on icon at bounding box center [977, 658] width 24 height 24
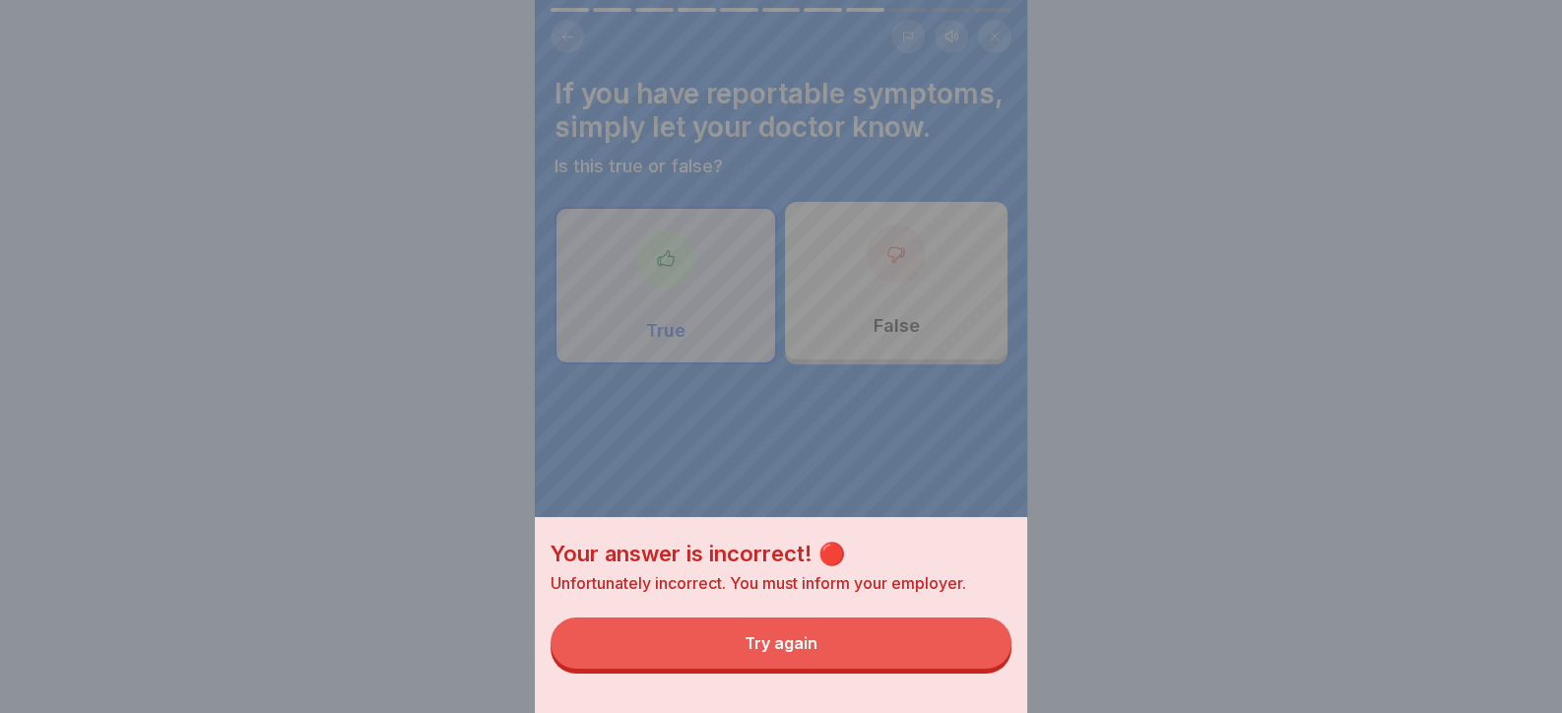
click at [967, 663] on button "Try again" at bounding box center [780, 642] width 461 height 51
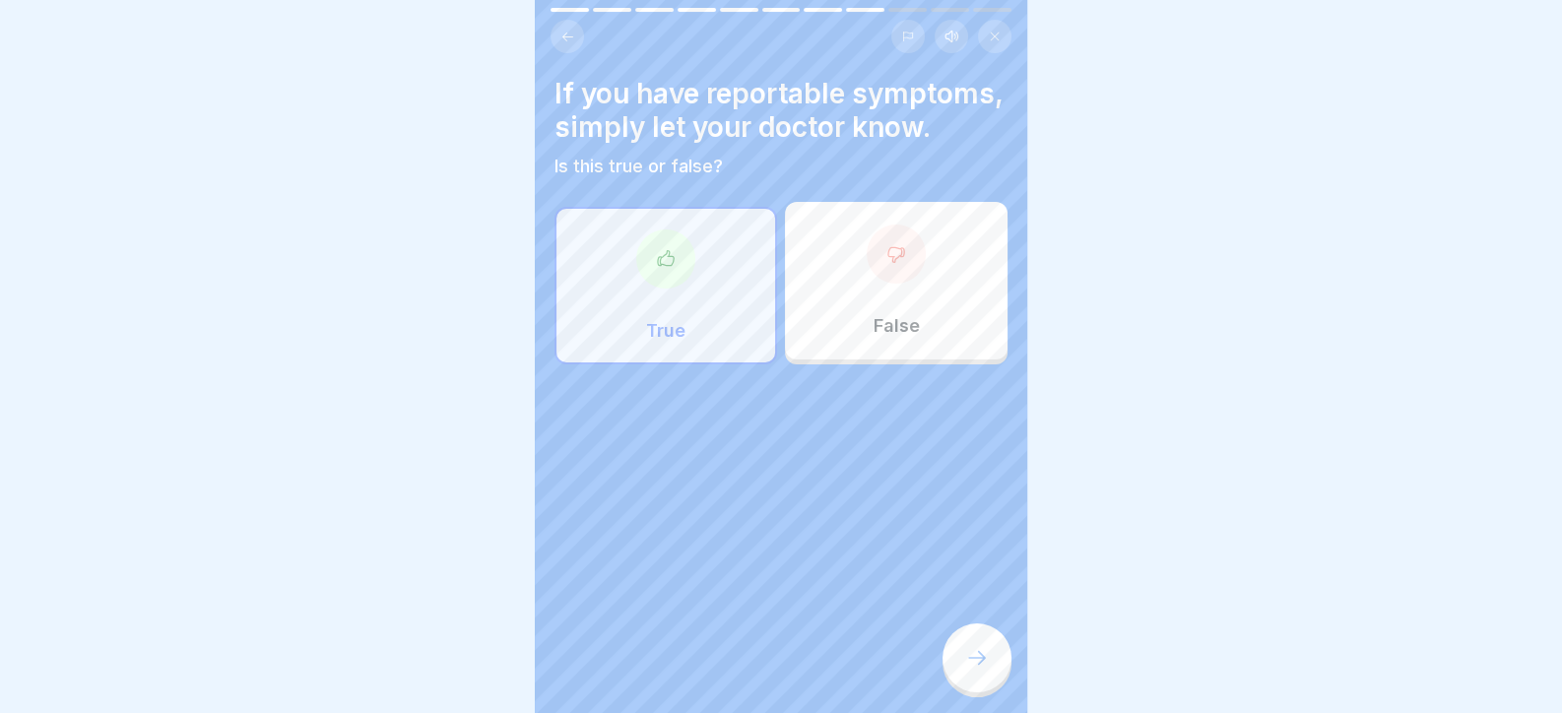
click at [848, 309] on div "False" at bounding box center [896, 281] width 223 height 158
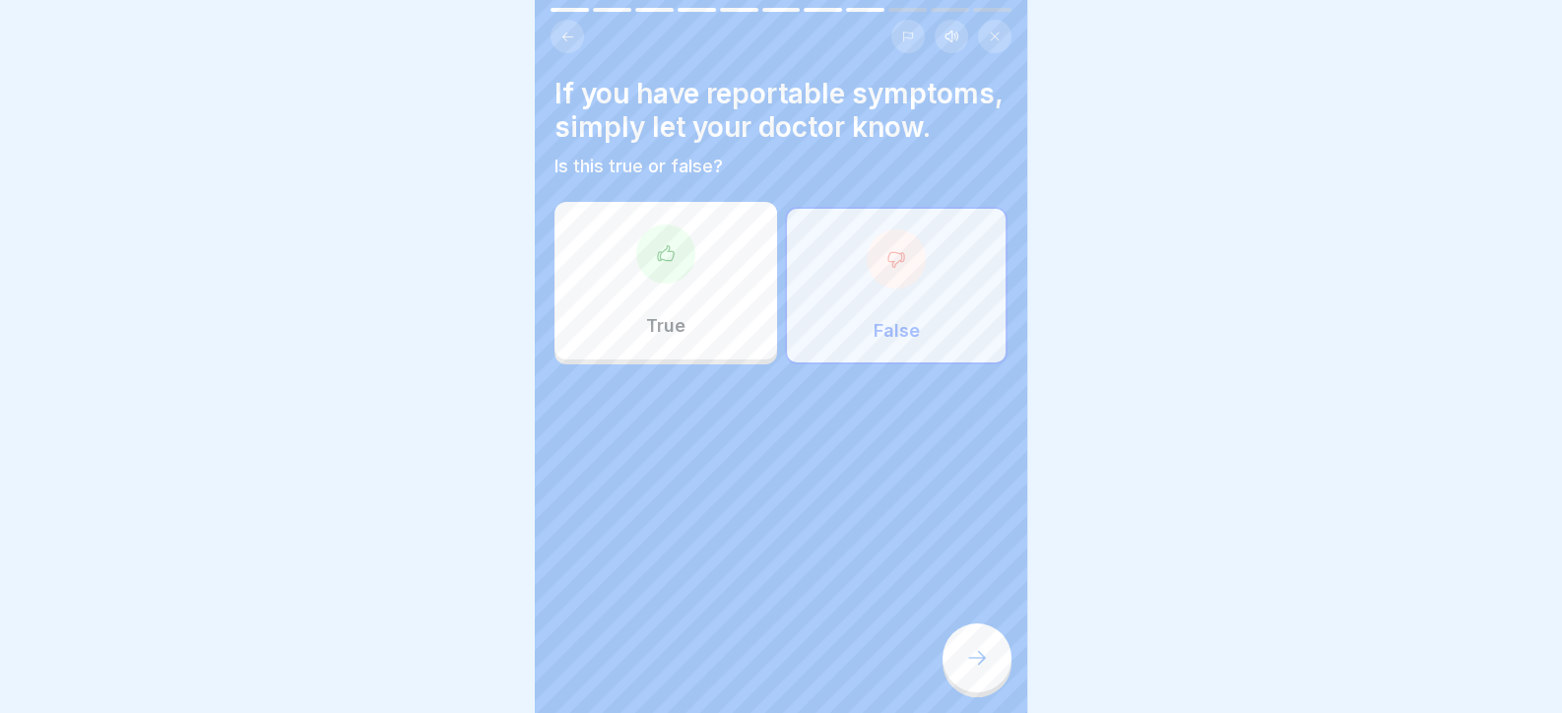
click at [997, 649] on div at bounding box center [976, 657] width 69 height 69
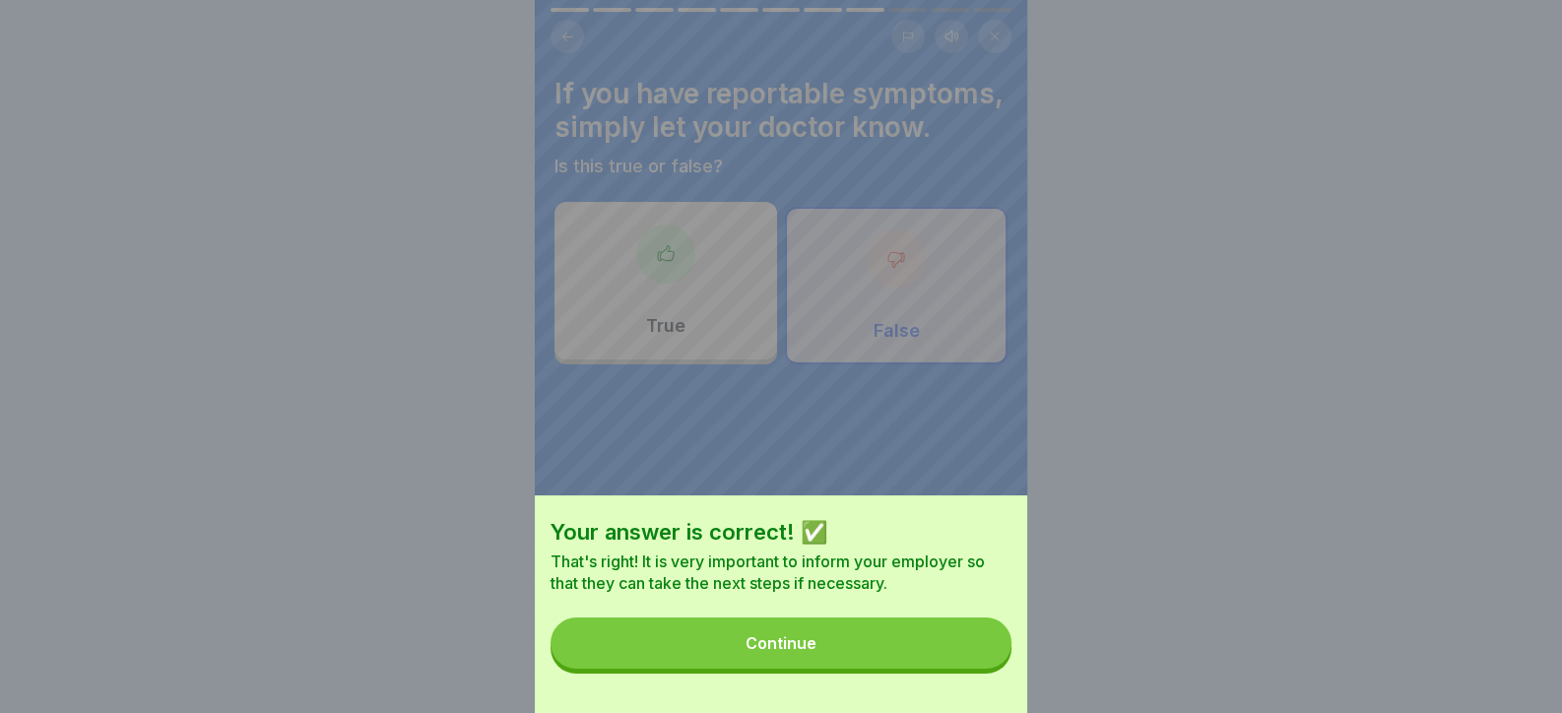
click at [988, 649] on button "Continue" at bounding box center [780, 642] width 461 height 51
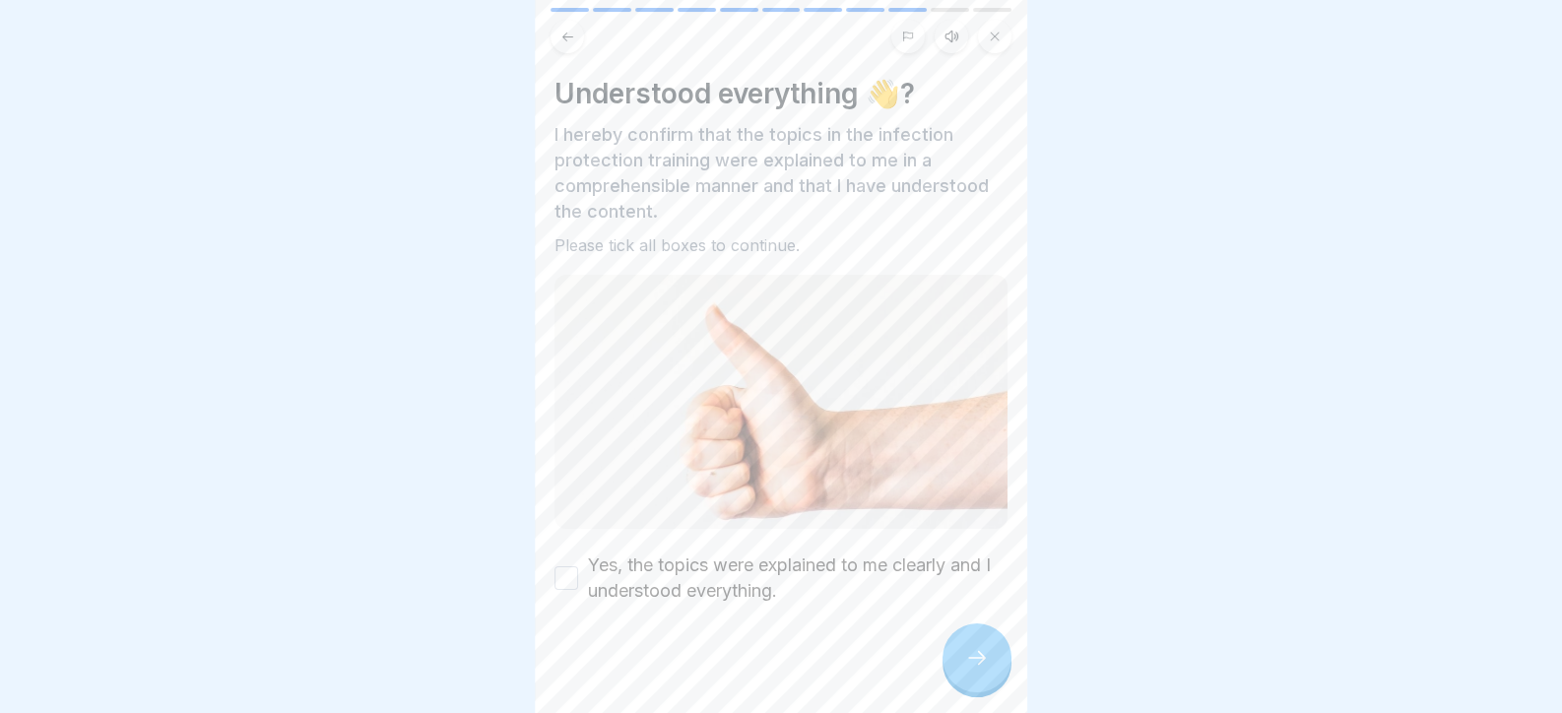
click at [738, 552] on label "Yes, the topics were explained to me clearly and I understood everything." at bounding box center [797, 577] width 419 height 51
click at [578, 566] on button "Yes, the topics were explained to me clearly and I understood everything." at bounding box center [566, 578] width 24 height 24
click at [957, 685] on div at bounding box center [976, 657] width 69 height 69
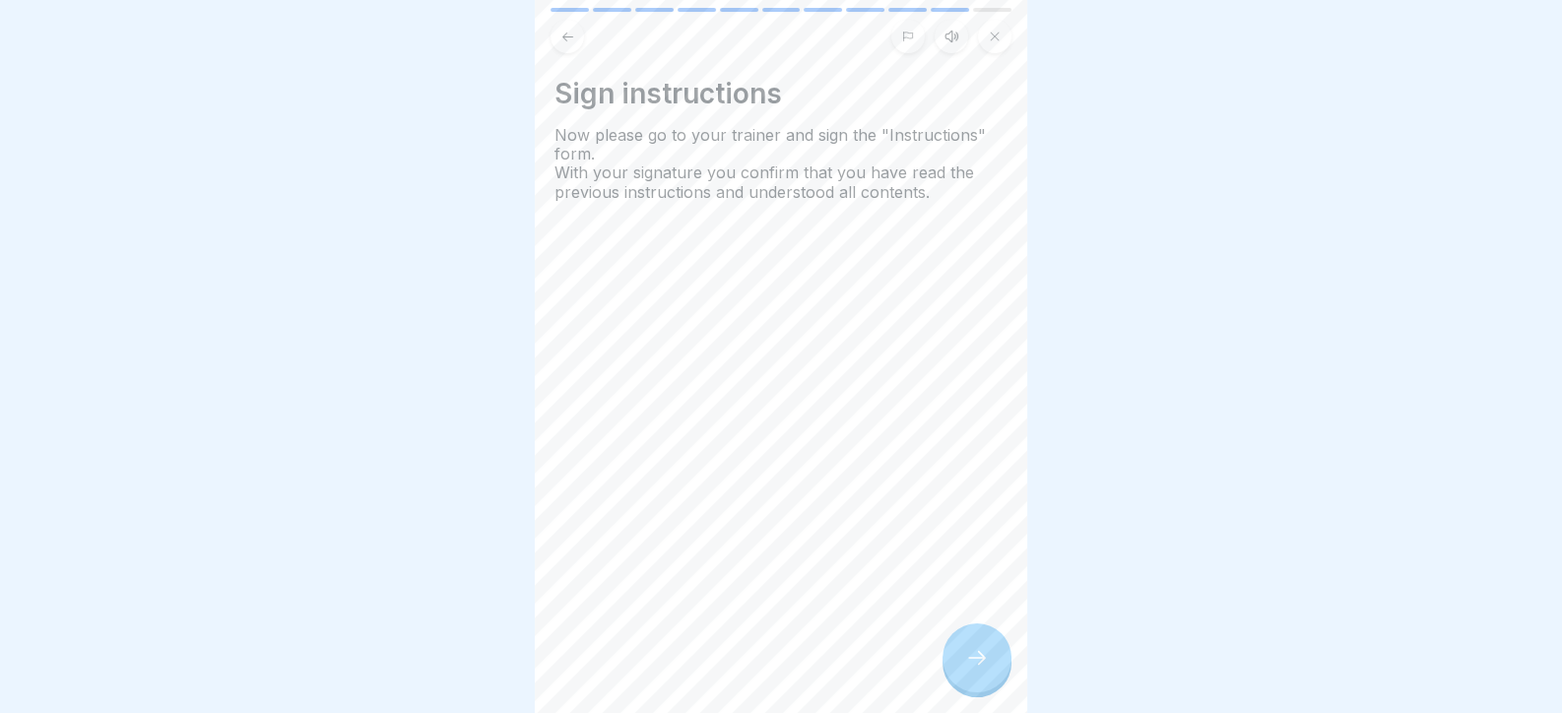
click at [983, 670] on icon at bounding box center [977, 658] width 24 height 24
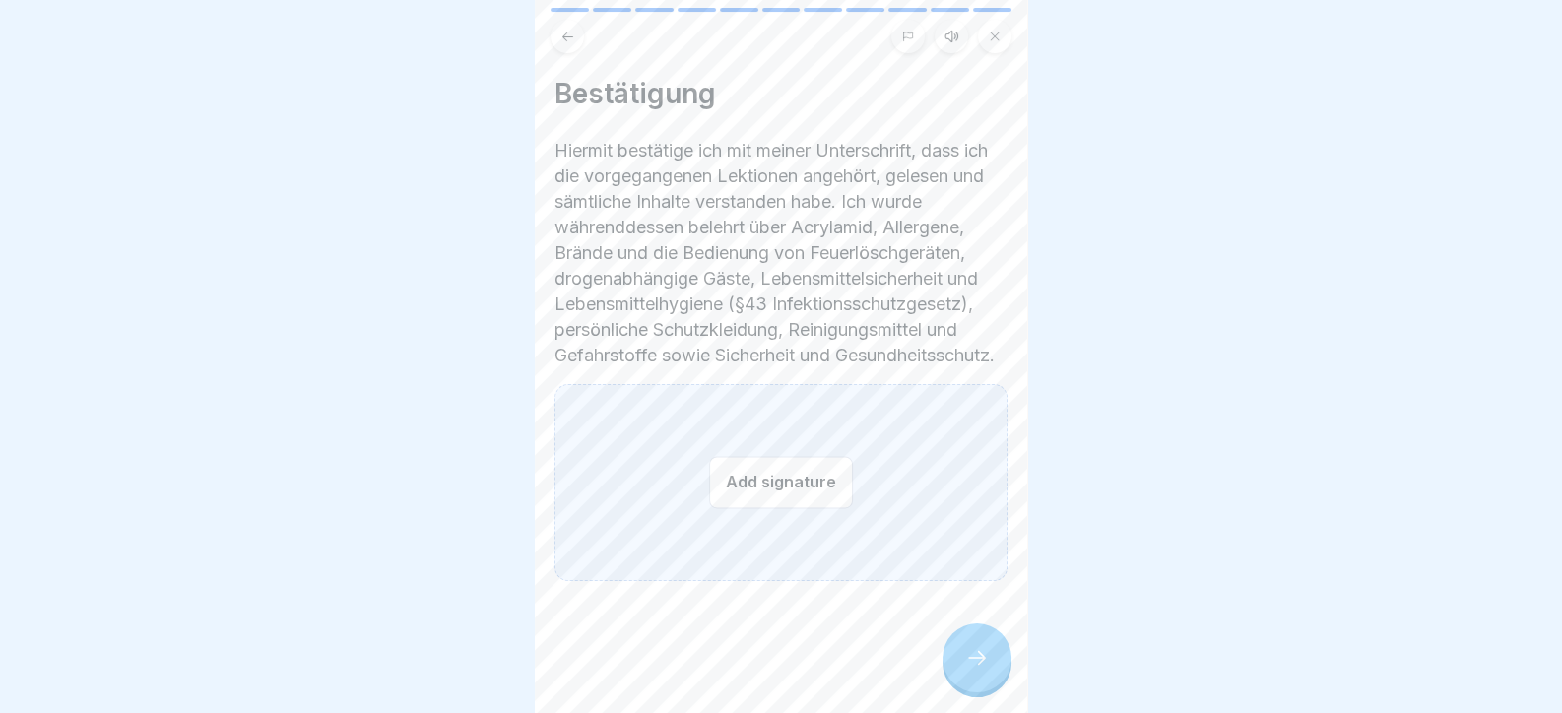
click at [804, 508] on button "Add signature" at bounding box center [781, 482] width 144 height 52
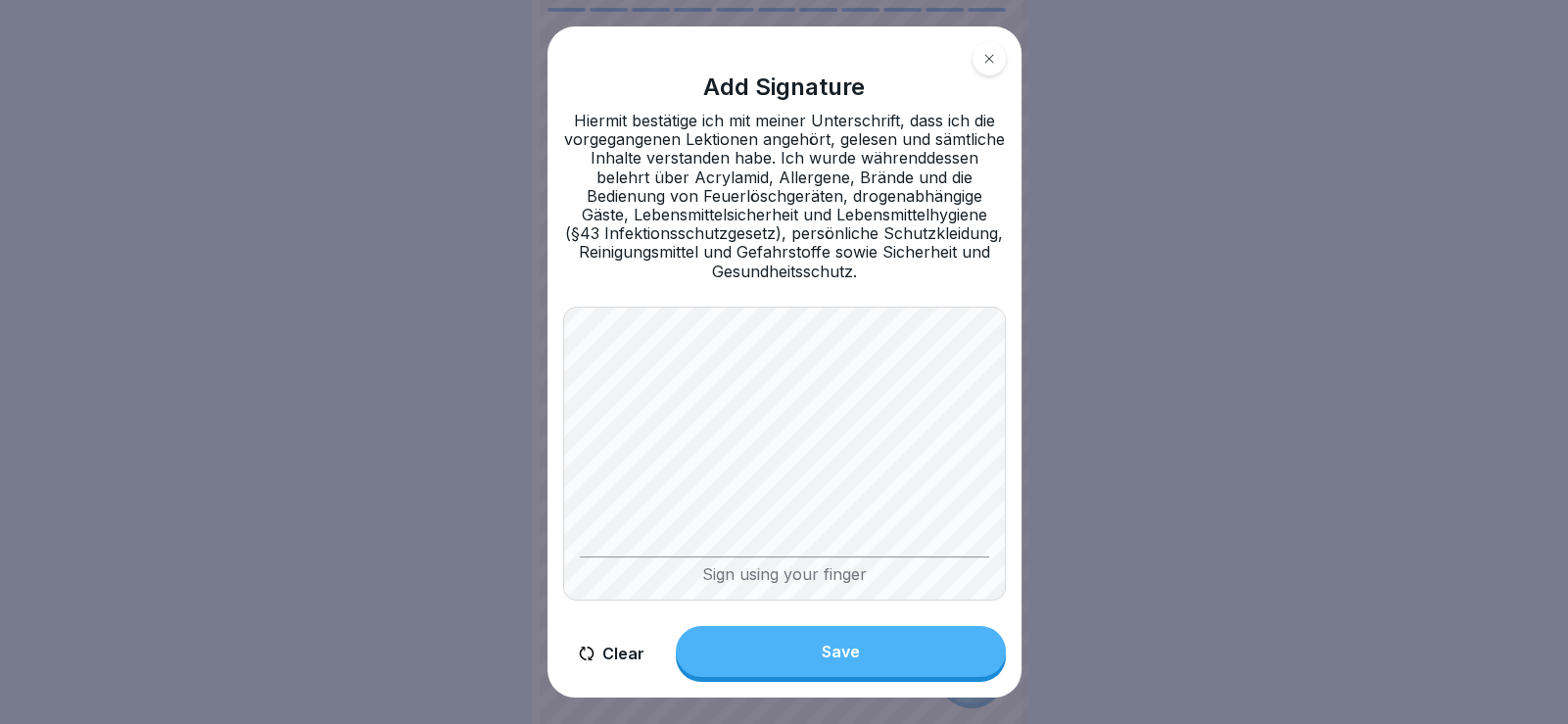
click at [878, 643] on button "Save" at bounding box center [841, 650] width 330 height 51
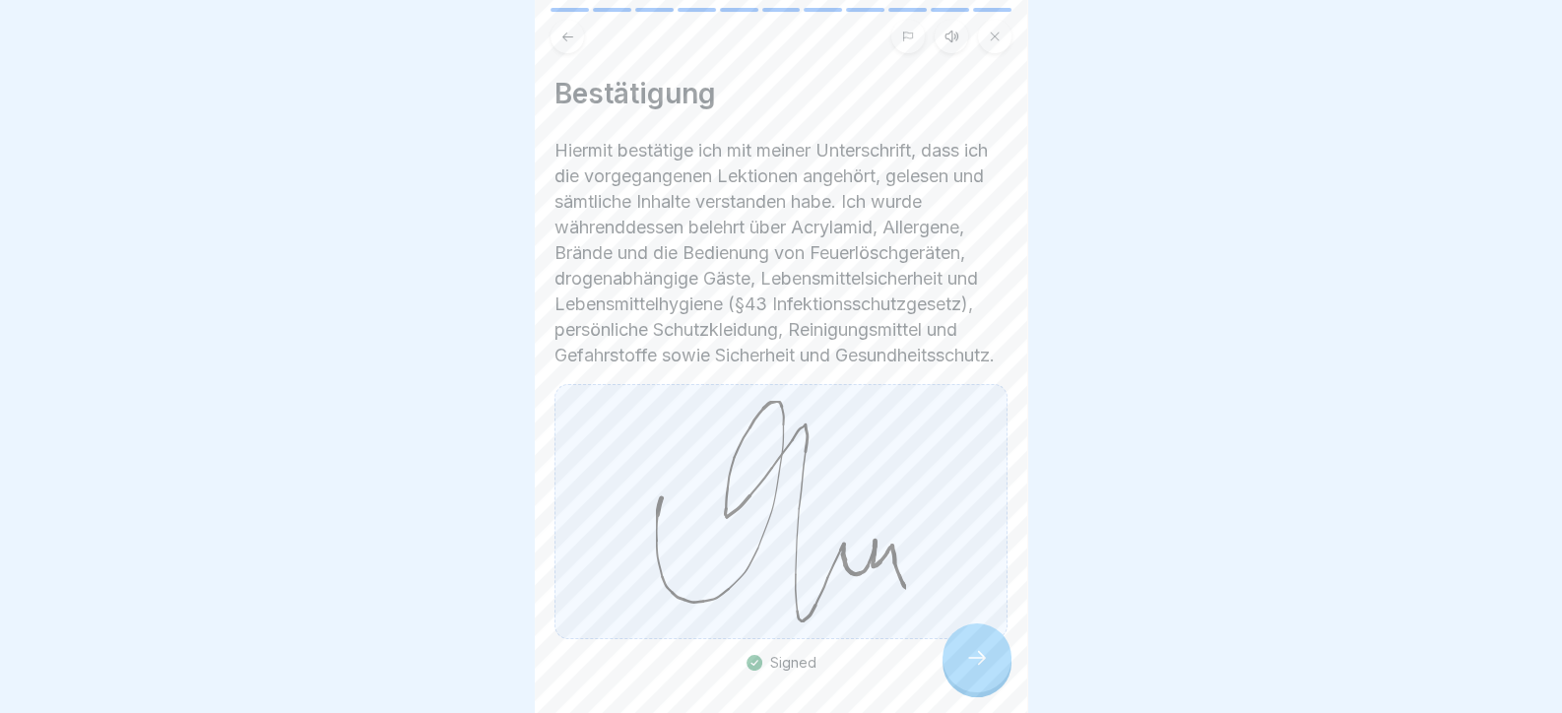
click at [966, 668] on icon at bounding box center [977, 658] width 24 height 24
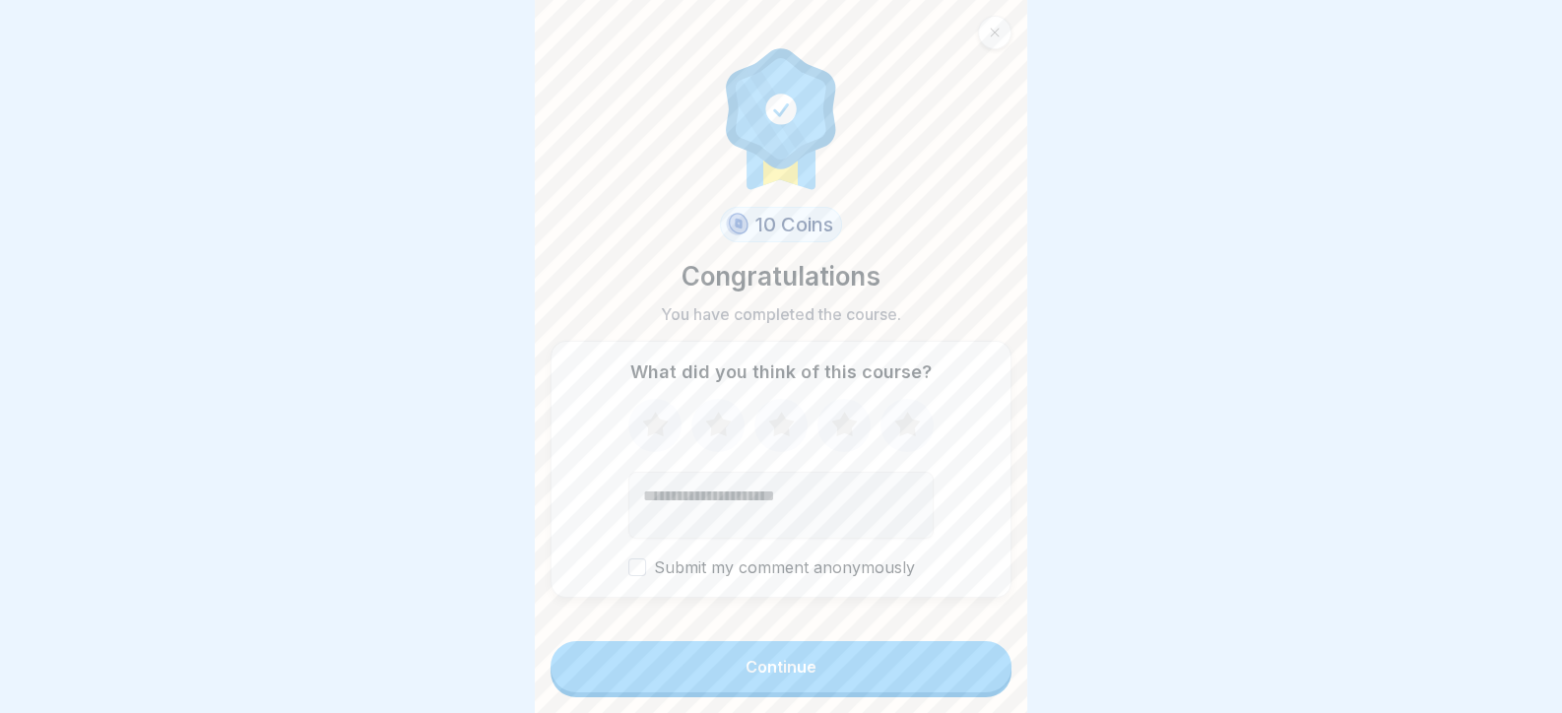
click at [967, 671] on button "Continue" at bounding box center [780, 666] width 461 height 51
